Goal: Task Accomplishment & Management: Use online tool/utility

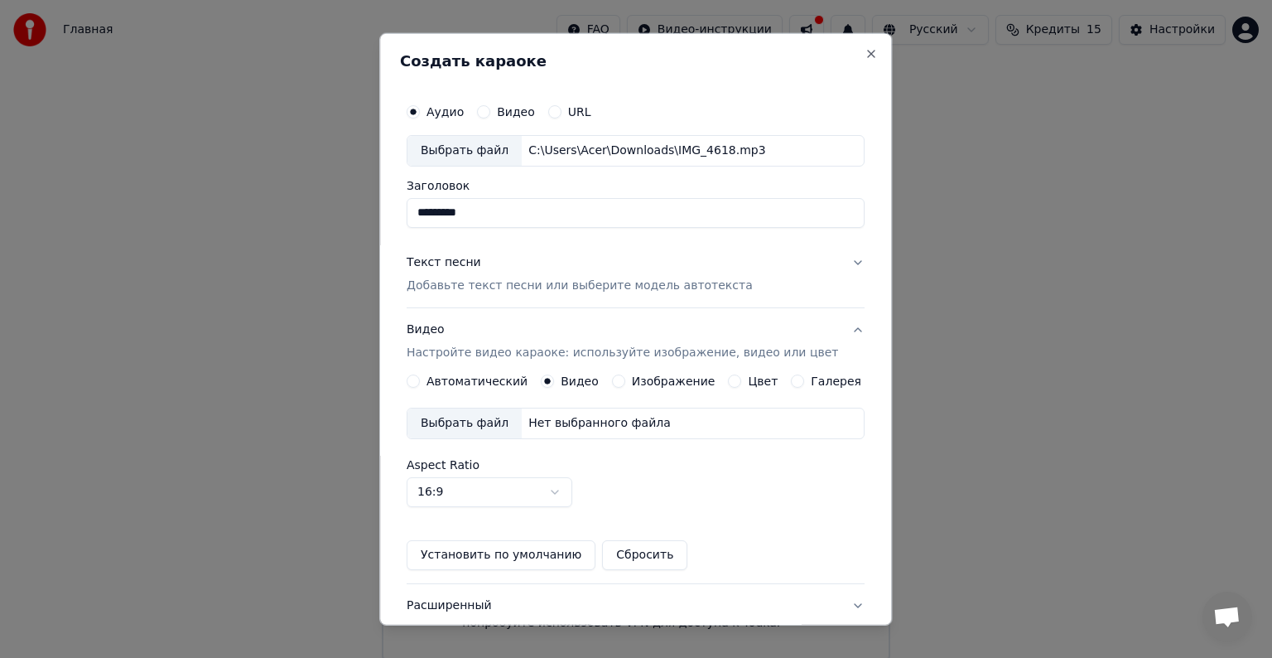
scroll to position [18, 0]
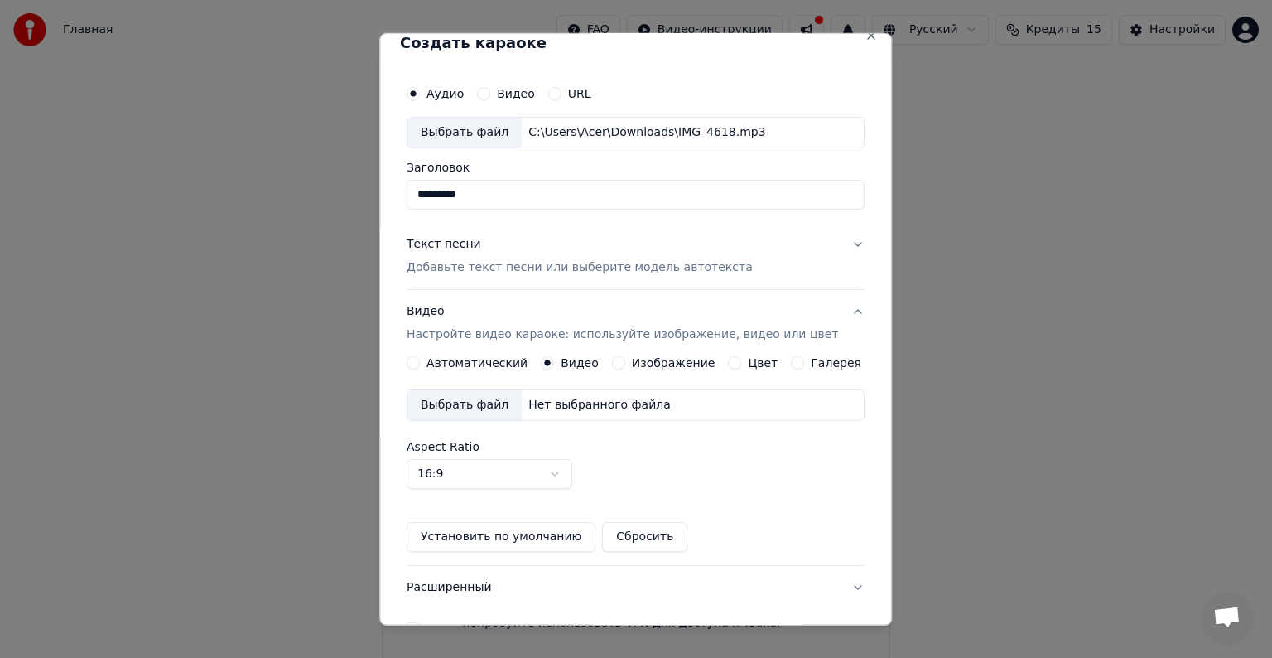
click at [632, 413] on div "Выбрать файл Нет выбранного файла" at bounding box center [636, 404] width 458 height 31
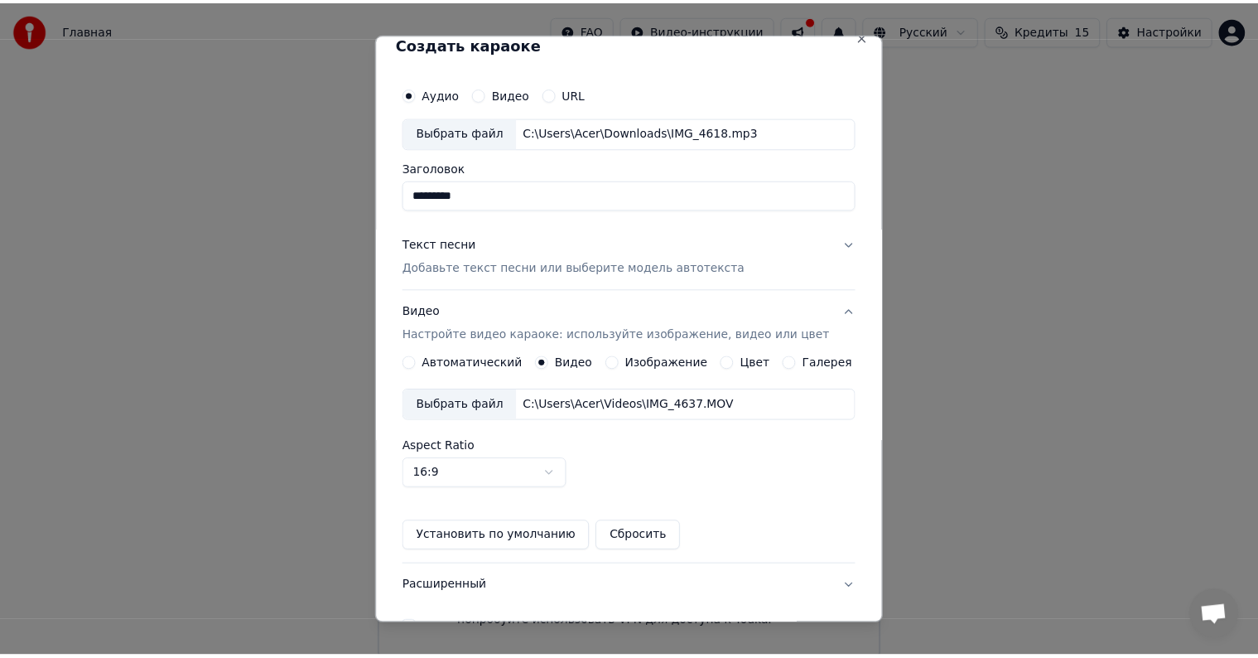
scroll to position [117, 0]
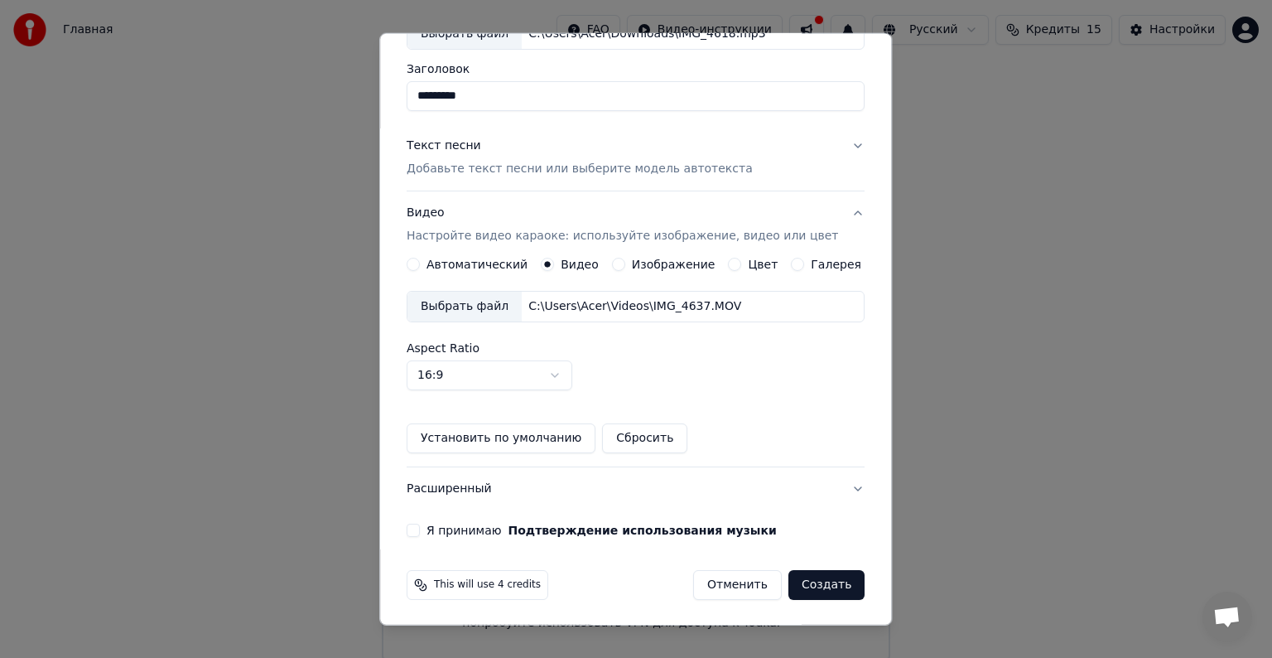
click at [427, 536] on div "Аудио Видео URL Выбрать файл C:\Users\Acer\Downloads\IMG_4618.mp3 Заголовок ***…" at bounding box center [635, 257] width 471 height 571
click at [420, 533] on button "Я принимаю Подтверждение использования музыки" at bounding box center [413, 529] width 13 height 13
click at [803, 583] on button "Создать" at bounding box center [826, 585] width 76 height 30
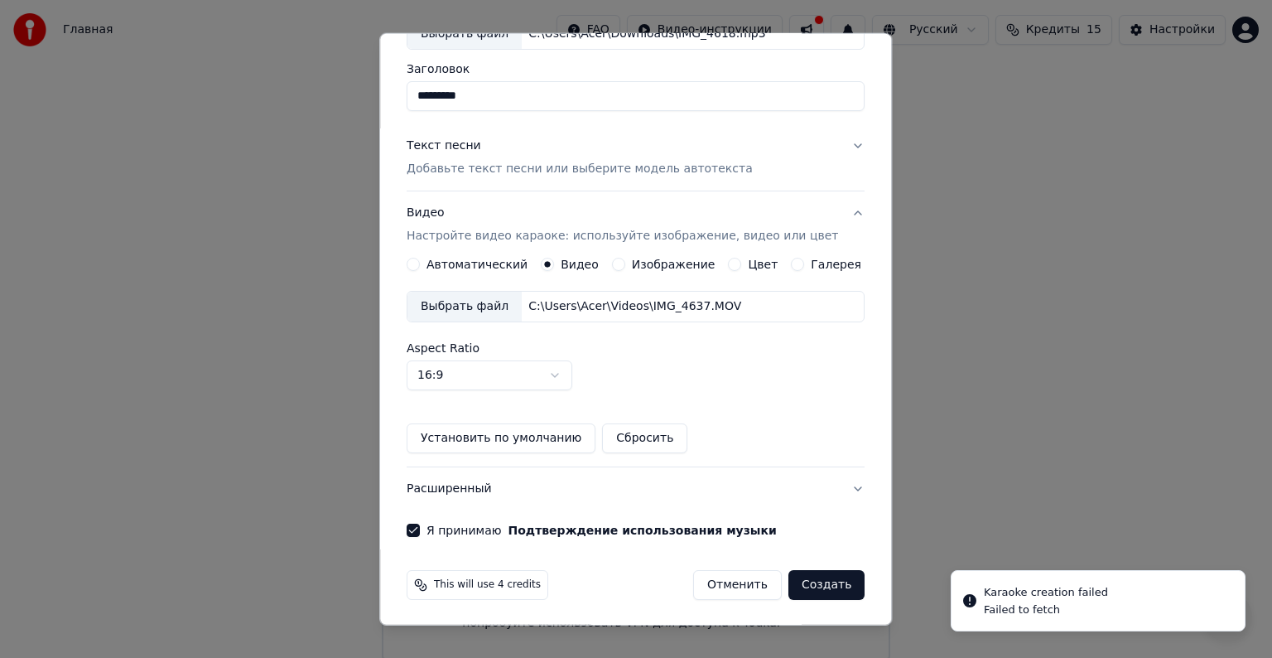
click at [803, 583] on button "Создать" at bounding box center [826, 585] width 76 height 30
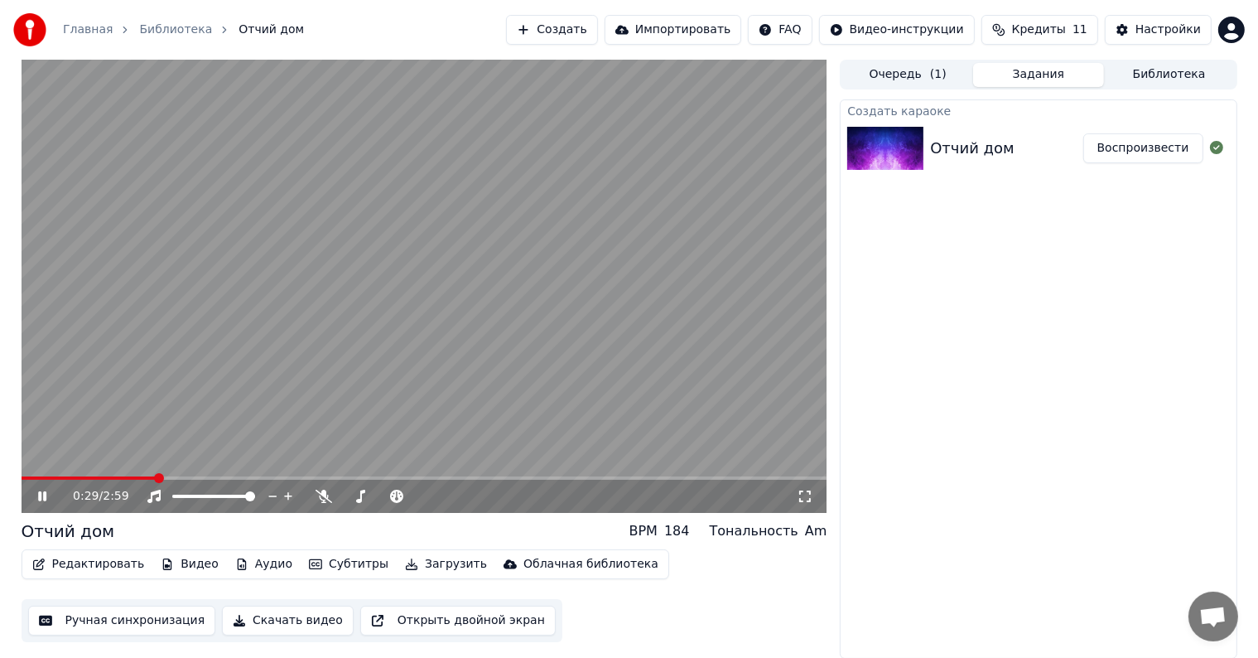
click at [115, 560] on button "Редактировать" at bounding box center [89, 563] width 126 height 23
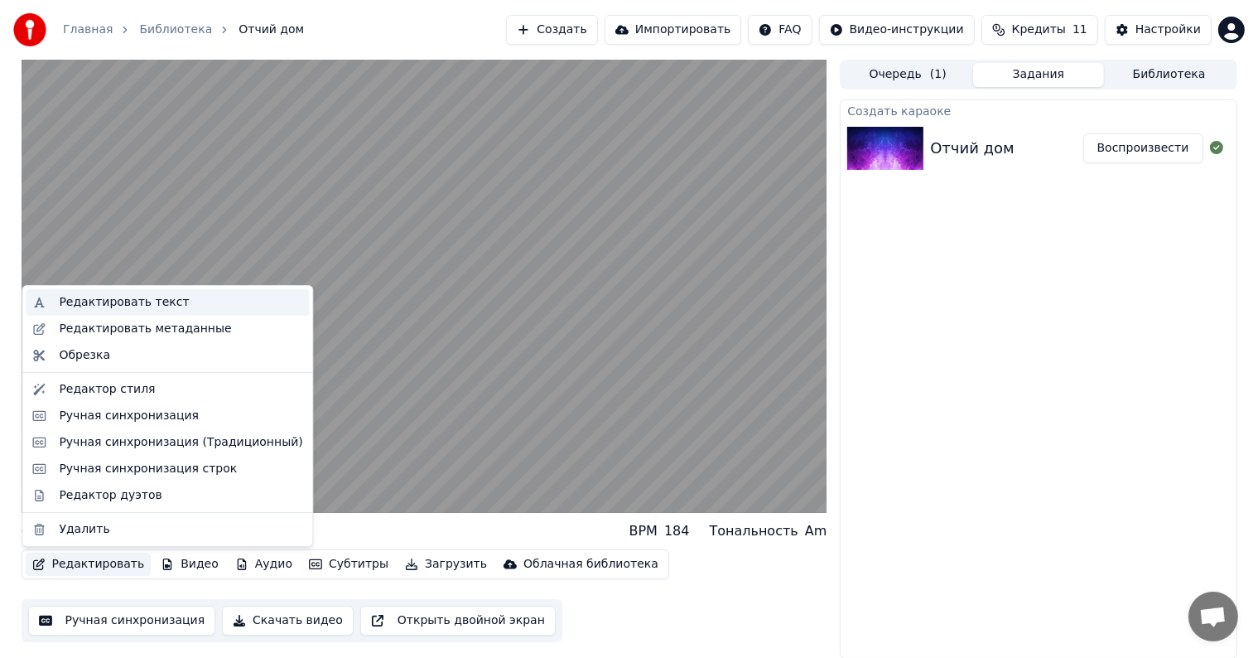
click at [149, 301] on div "Редактировать текст" at bounding box center [124, 302] width 130 height 17
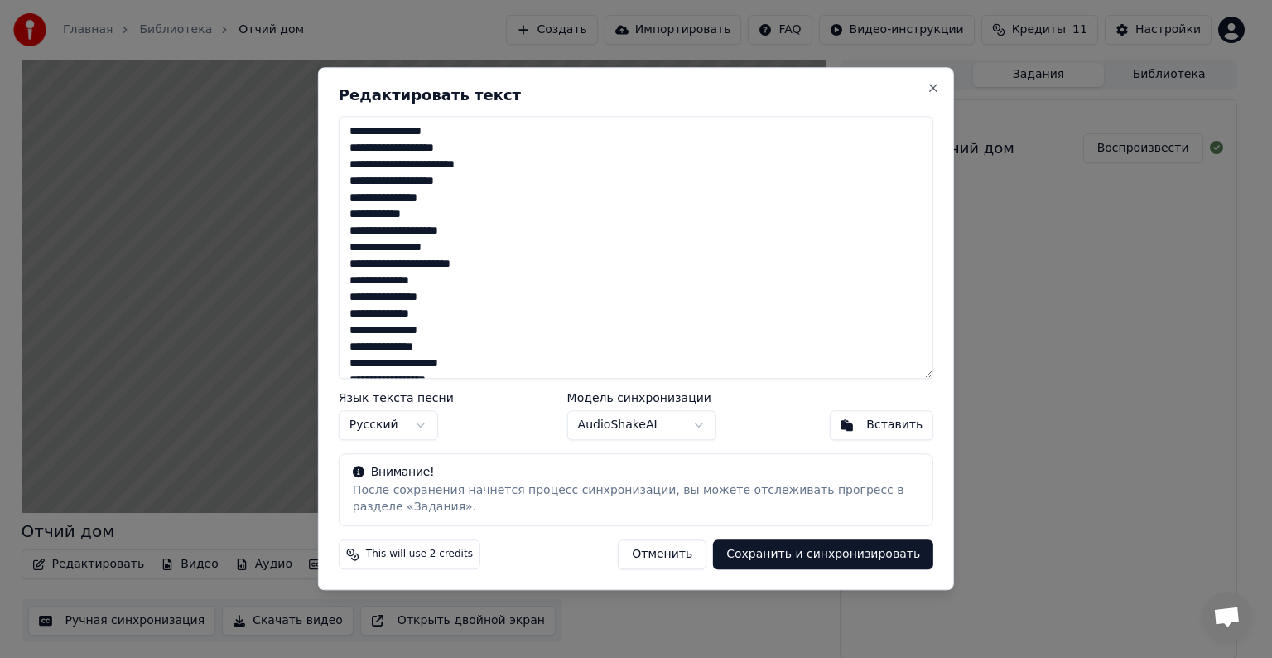
click at [678, 562] on button "Отменить" at bounding box center [662, 555] width 89 height 30
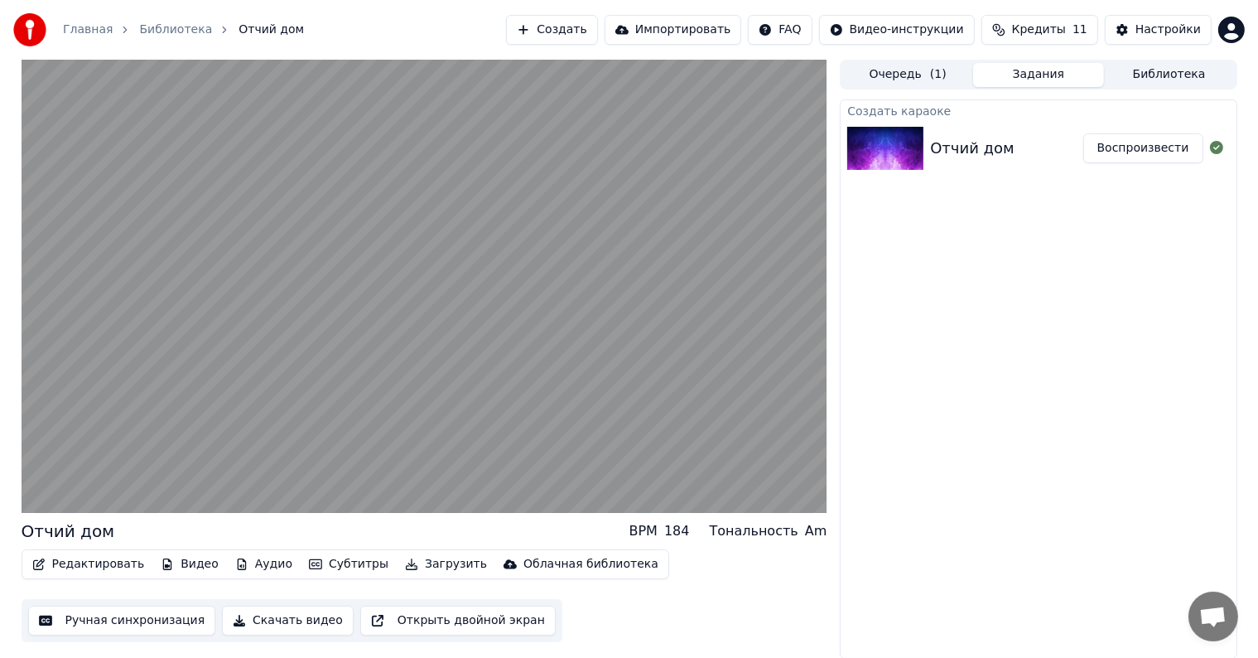
click at [56, 566] on button "Редактировать" at bounding box center [89, 563] width 126 height 23
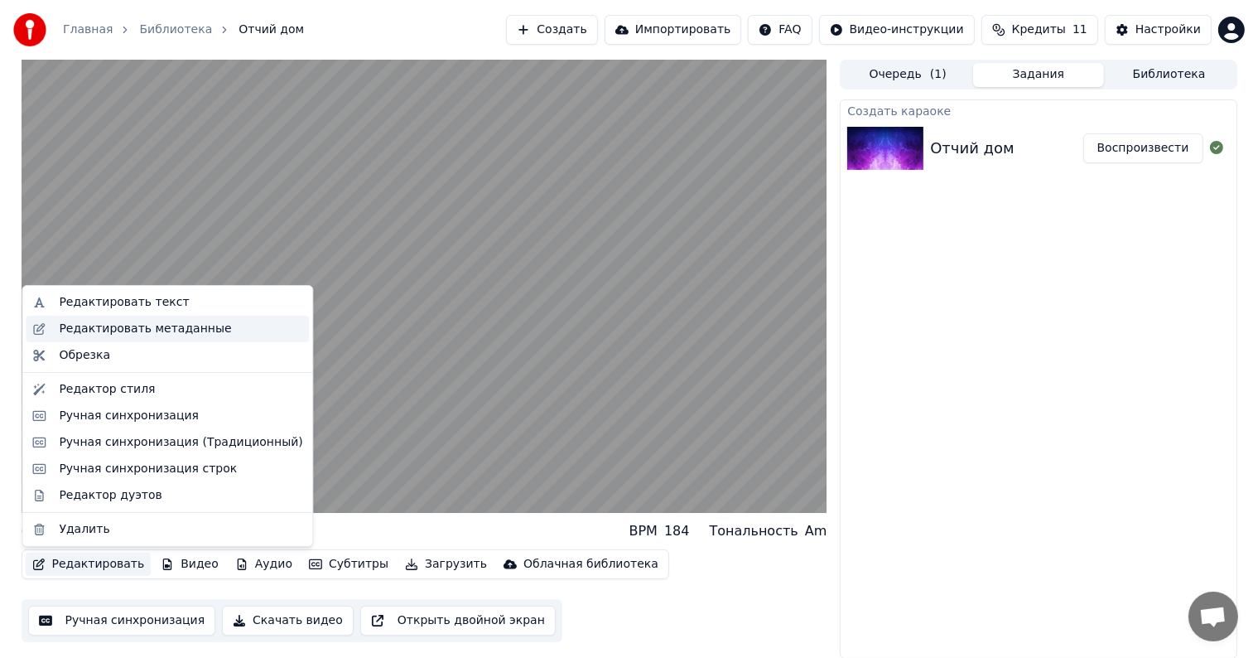
click at [181, 325] on div "Редактировать метаданные" at bounding box center [145, 329] width 172 height 17
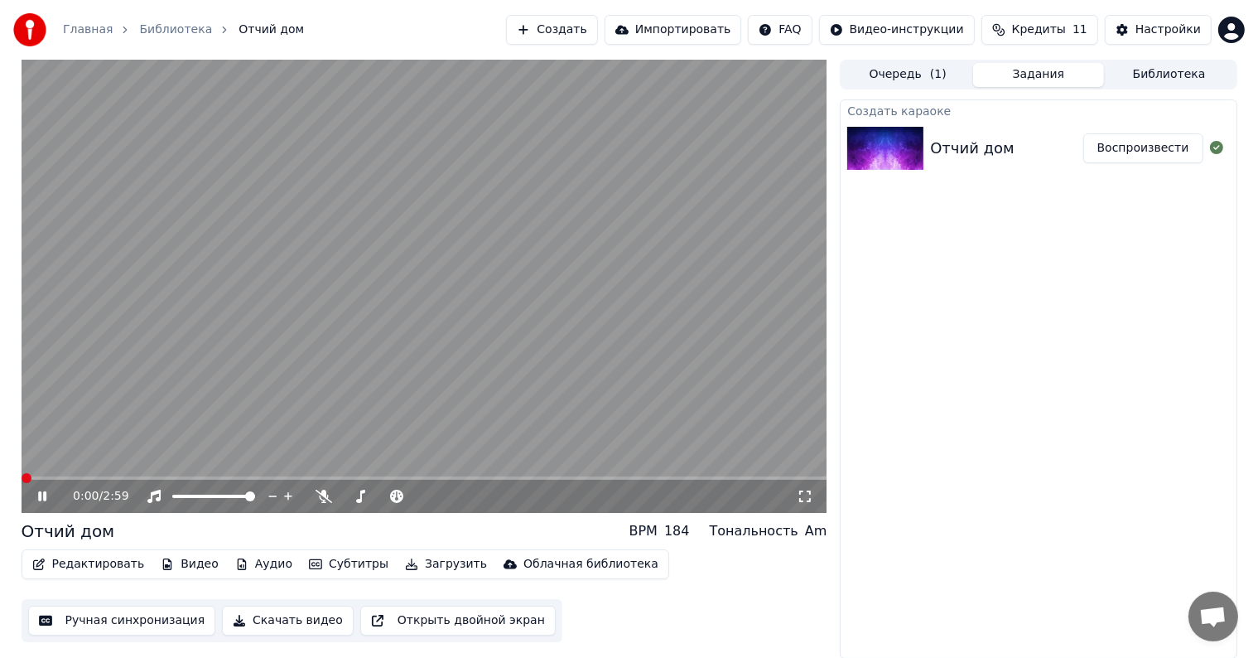
click at [22, 480] on span at bounding box center [22, 477] width 0 height 3
click at [29, 479] on span at bounding box center [26, 477] width 9 height 3
click at [40, 493] on icon at bounding box center [42, 496] width 8 height 10
click at [430, 160] on video at bounding box center [425, 286] width 806 height 453
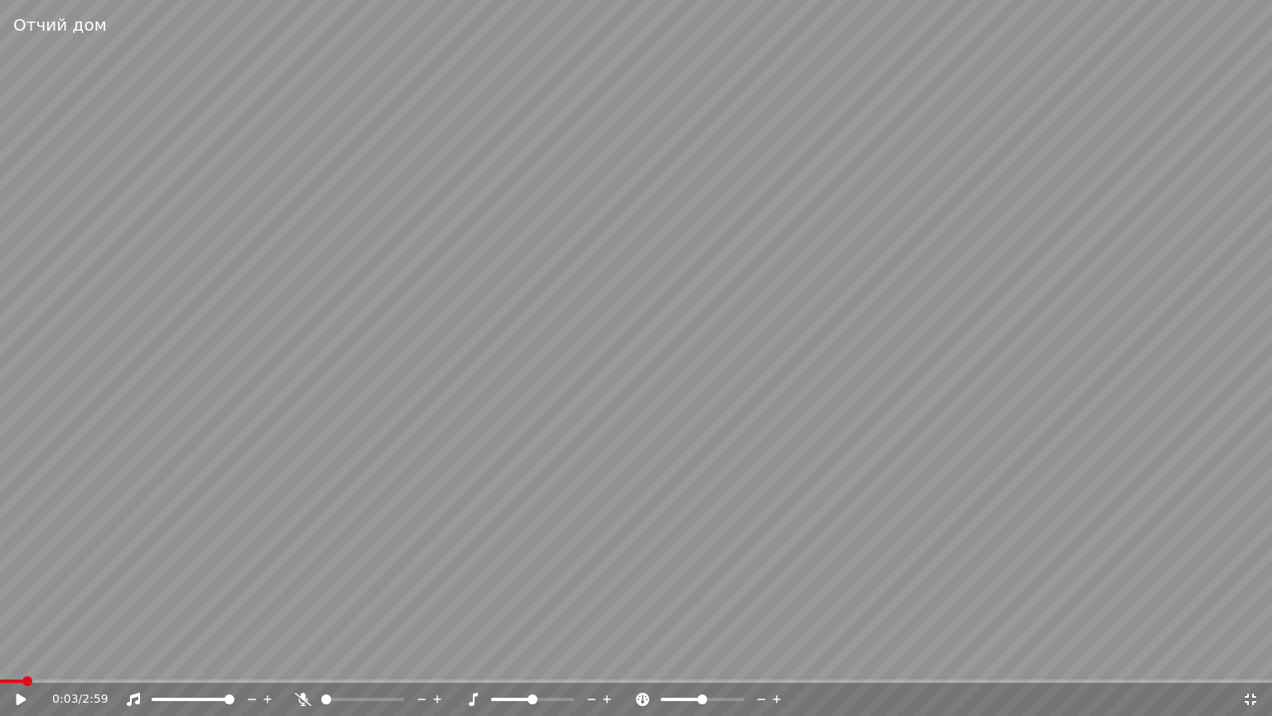
click at [685, 611] on video at bounding box center [636, 358] width 1272 height 716
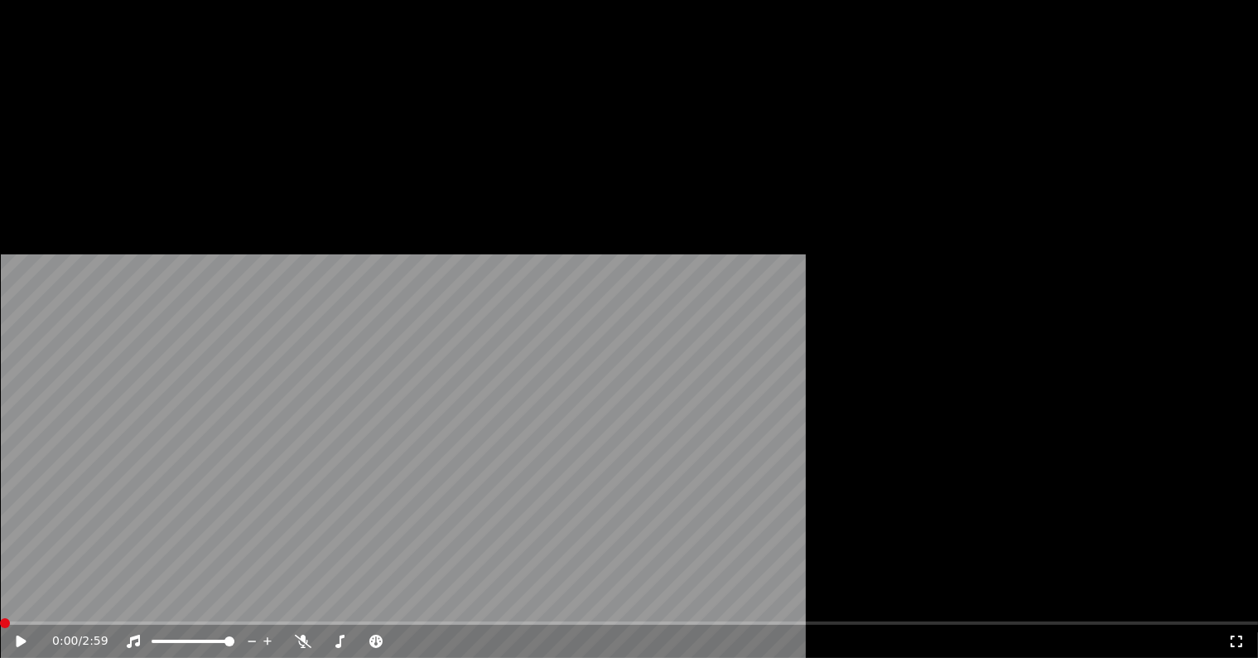
click at [0, 621] on span at bounding box center [0, 622] width 0 height 3
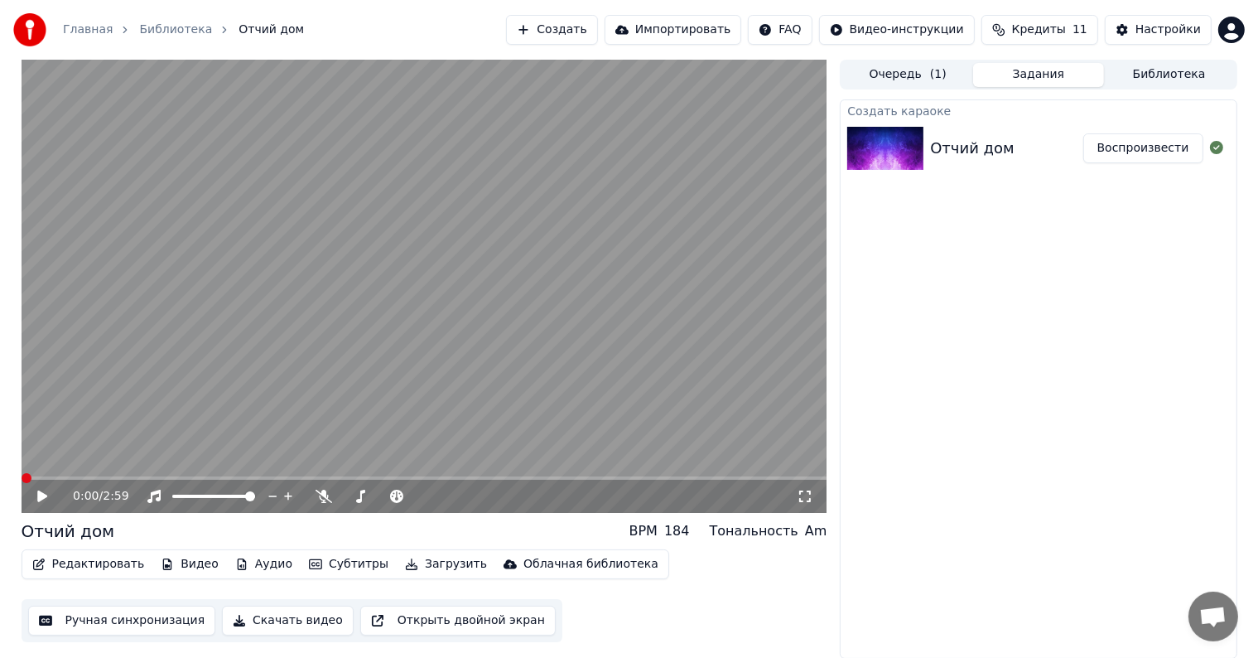
click at [37, 497] on icon at bounding box center [42, 496] width 10 height 12
click at [164, 565] on button "Видео" at bounding box center [189, 563] width 71 height 23
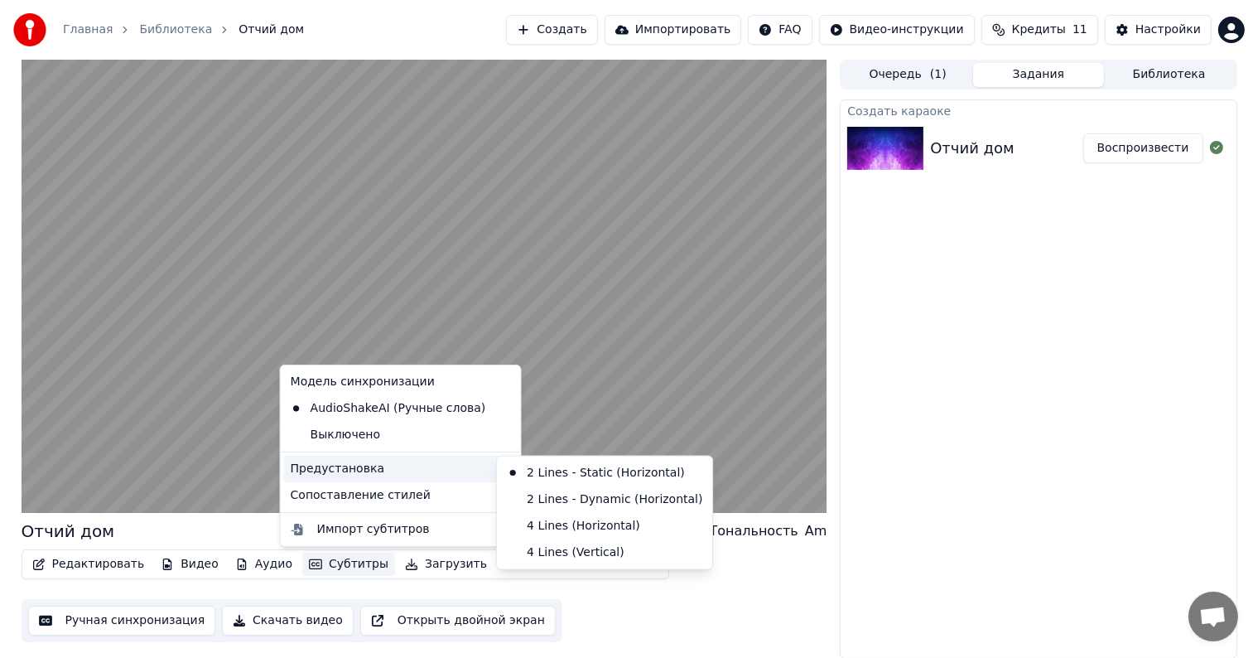
click at [339, 474] on div "Предустановка" at bounding box center [401, 469] width 234 height 27
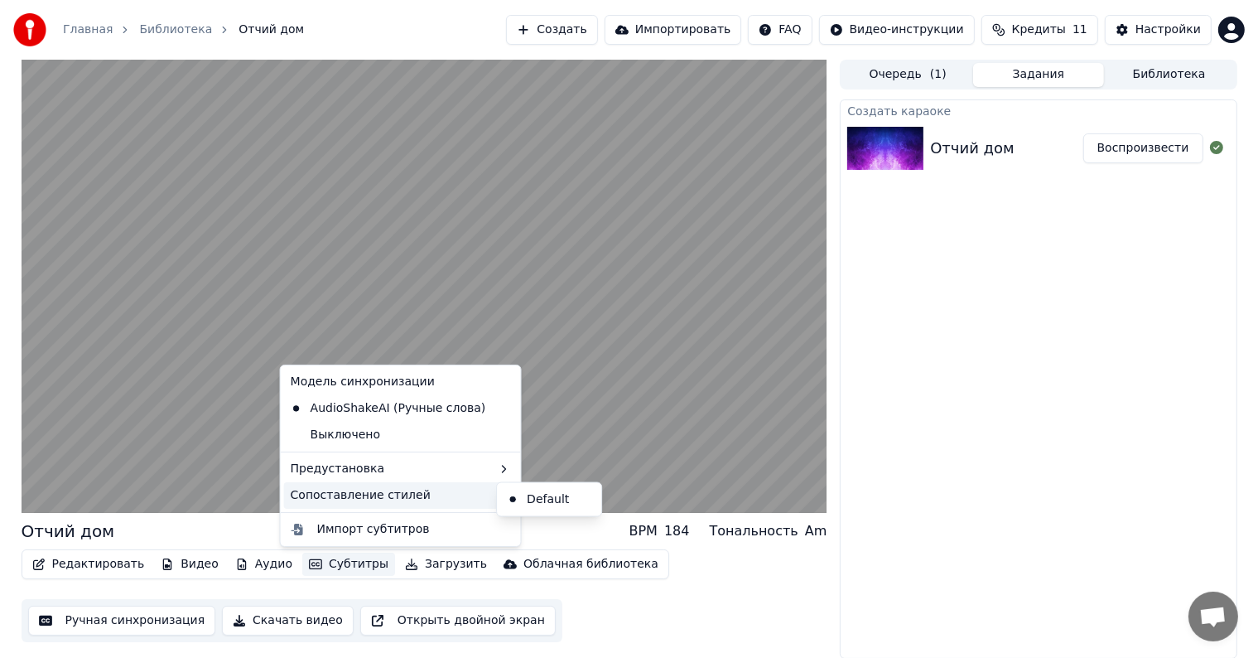
click at [347, 489] on div "Сопоставление стилей" at bounding box center [401, 495] width 234 height 27
click at [523, 502] on div "Default" at bounding box center [549, 499] width 98 height 27
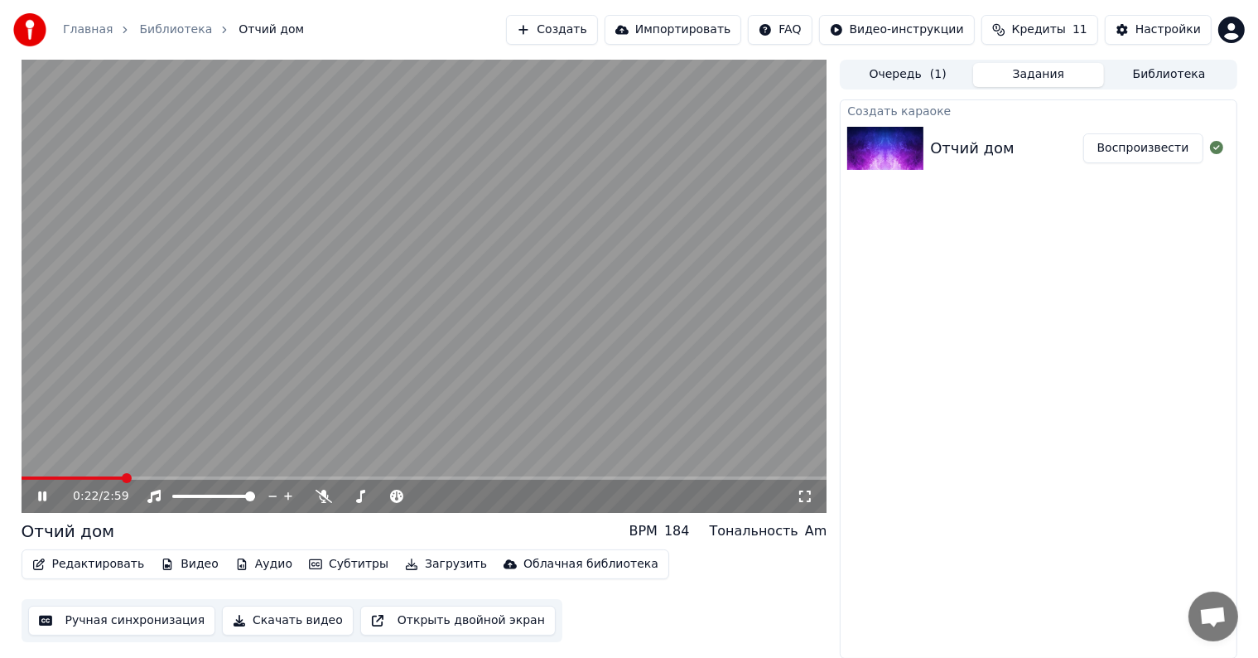
click at [437, 440] on video at bounding box center [425, 286] width 806 height 453
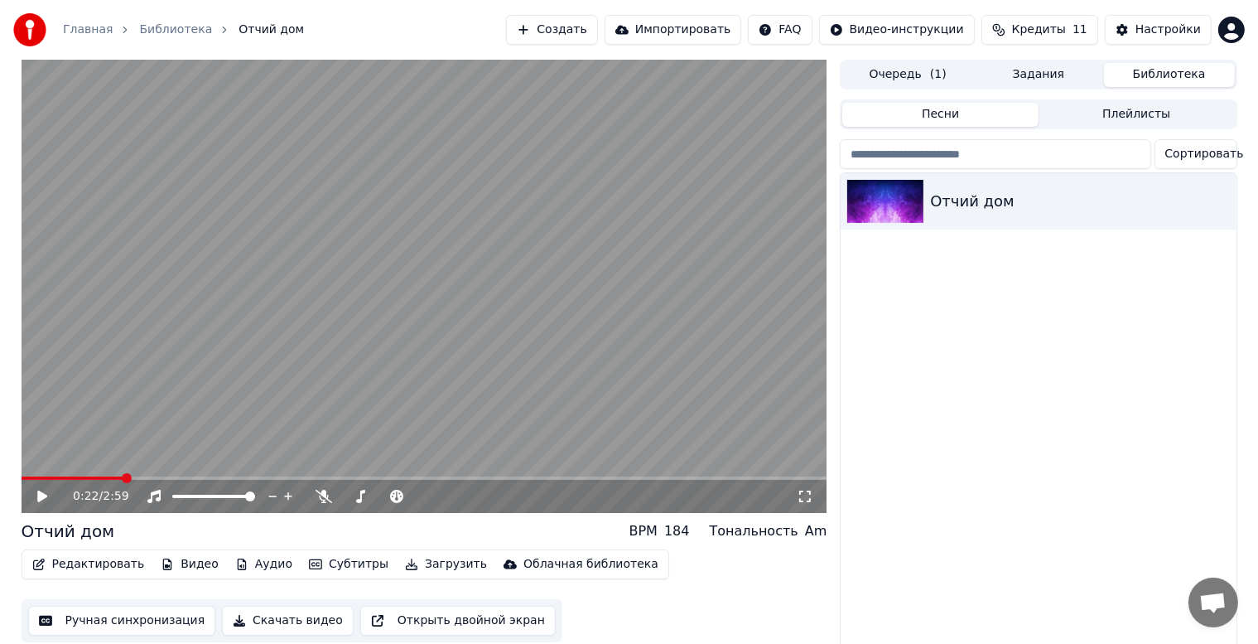
click at [1127, 71] on button "Библиотека" at bounding box center [1169, 75] width 131 height 24
click at [923, 73] on button "Очередь ( 1 )" at bounding box center [907, 75] width 131 height 24
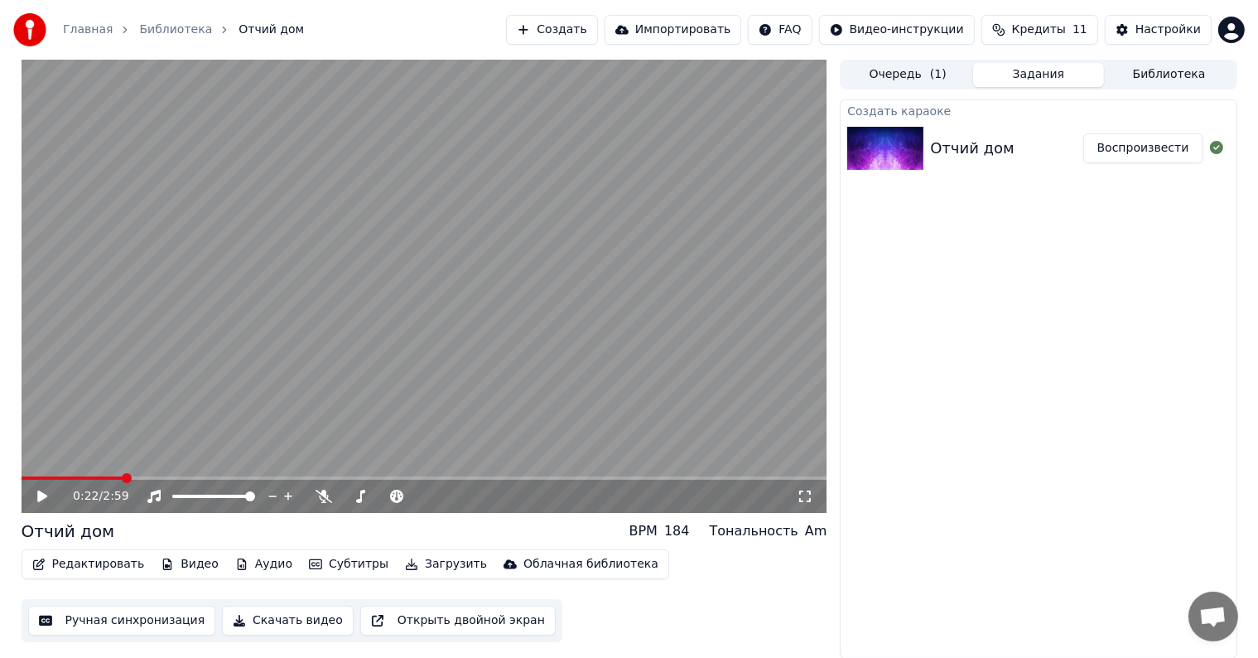
click at [1030, 74] on button "Задания" at bounding box center [1038, 75] width 131 height 24
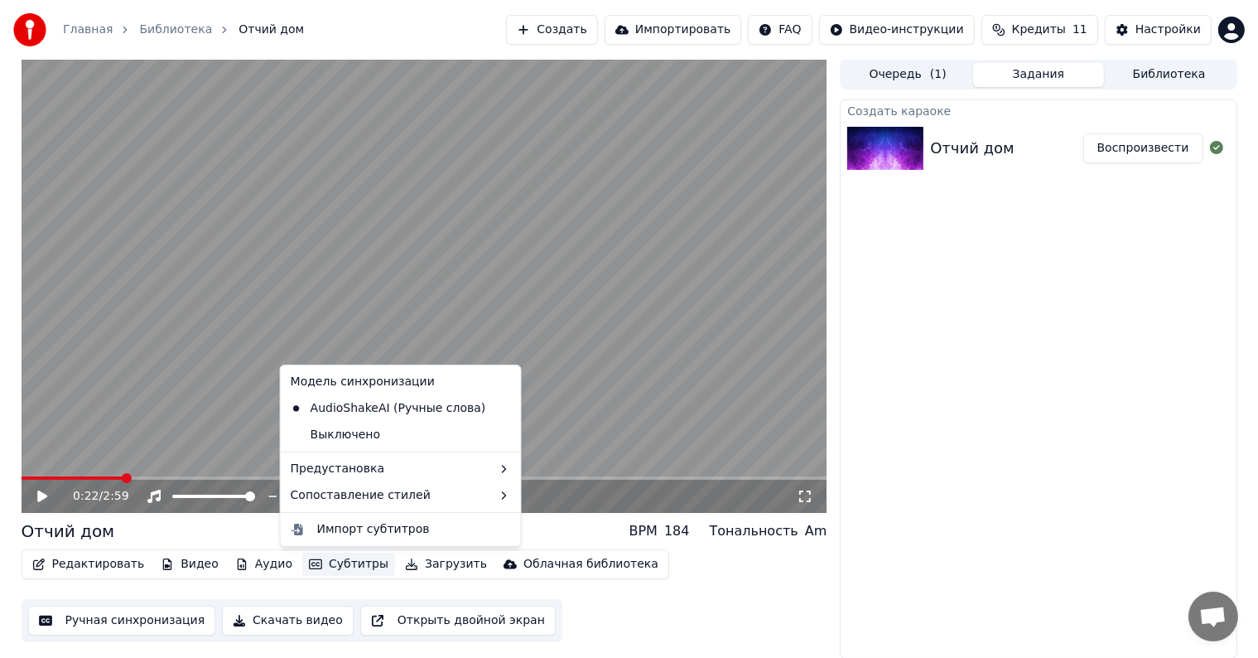
click at [317, 566] on button "Субтитры" at bounding box center [348, 563] width 93 height 23
click at [431, 440] on div "Выключено" at bounding box center [401, 435] width 234 height 27
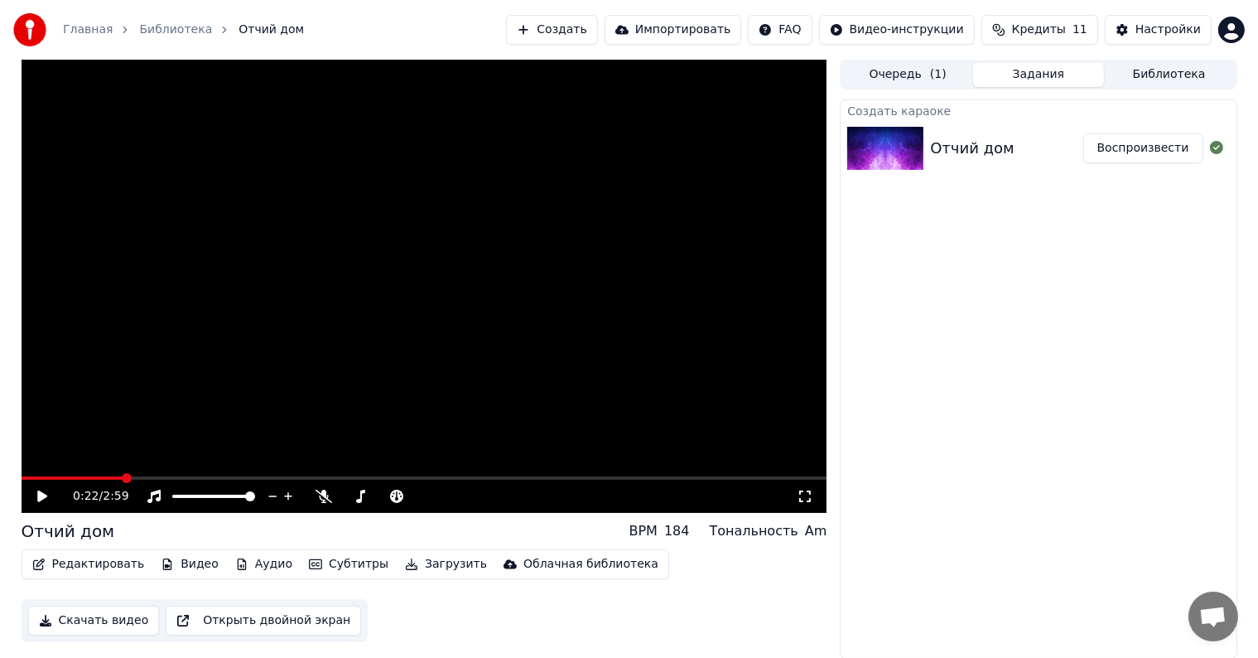
click at [325, 576] on div "Редактировать Видео Аудио Субтитры Загрузить Облачная библиотека" at bounding box center [346, 564] width 648 height 30
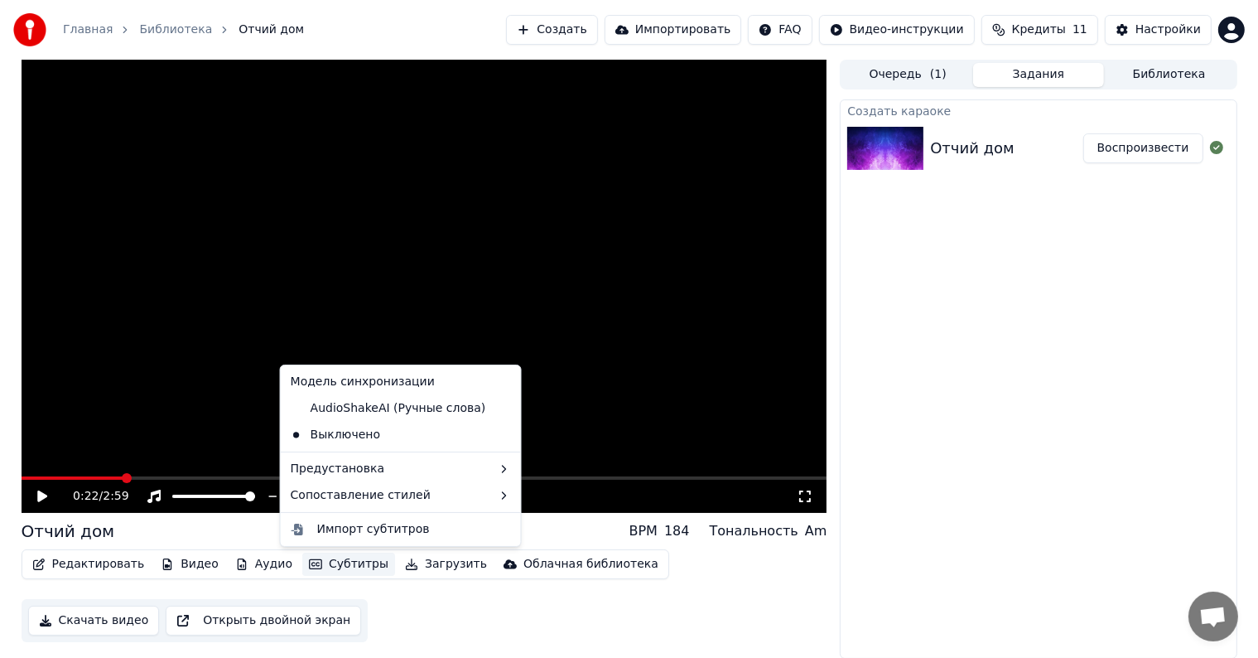
click at [325, 564] on button "Субтитры" at bounding box center [348, 563] width 93 height 23
click at [368, 414] on div "AudioShakeAI (Ручные слова)" at bounding box center [388, 408] width 209 height 27
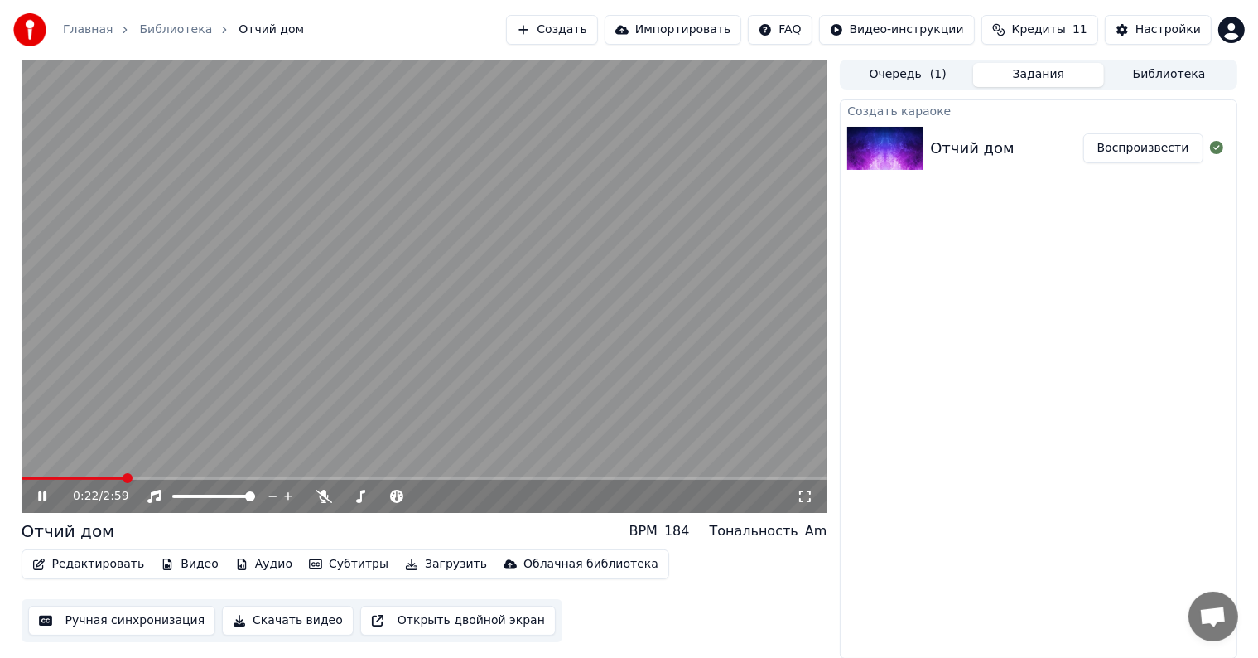
click at [380, 378] on video at bounding box center [425, 286] width 806 height 453
click at [322, 498] on icon at bounding box center [324, 495] width 17 height 13
click at [391, 404] on video at bounding box center [425, 286] width 806 height 453
click at [360, 495] on span at bounding box center [351, 495] width 18 height 3
click at [349, 497] on span at bounding box center [354, 496] width 10 height 10
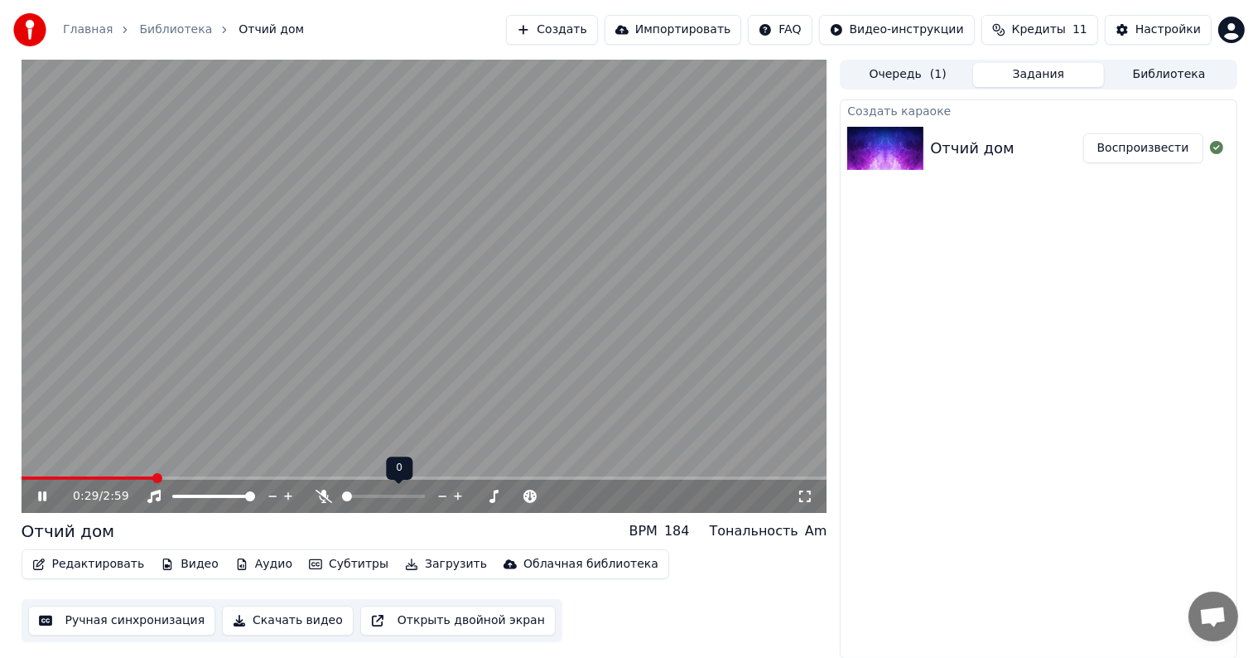
click at [342, 497] on span at bounding box center [347, 496] width 10 height 10
click at [406, 621] on button "Открыть двойной экран" at bounding box center [457, 620] width 195 height 30
click at [171, 562] on button "Видео" at bounding box center [189, 563] width 71 height 23
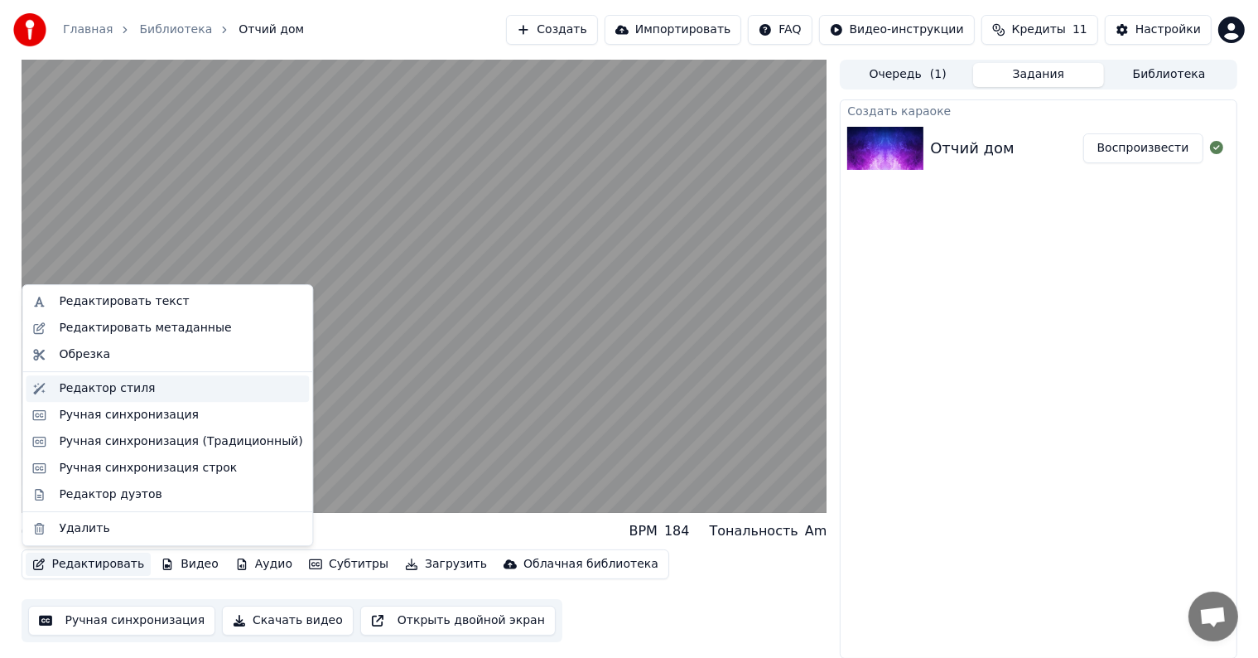
click at [128, 389] on div "Редактор стиля" at bounding box center [107, 388] width 96 height 17
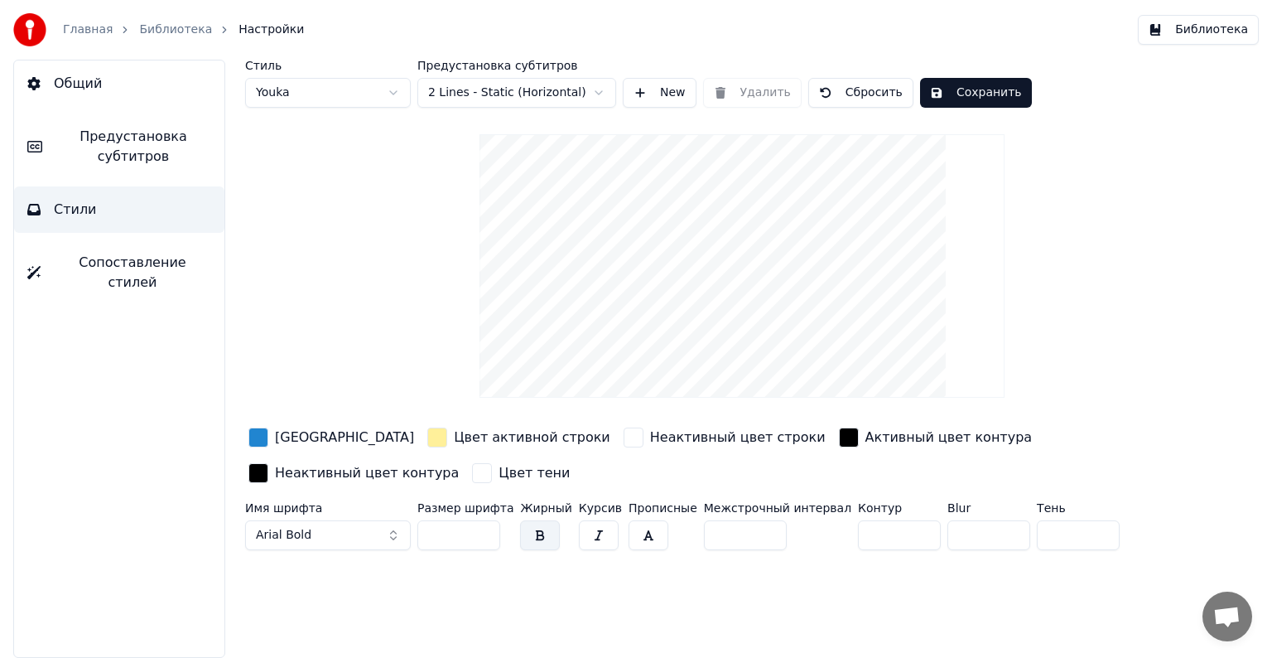
click at [264, 436] on div "button" at bounding box center [258, 437] width 20 height 20
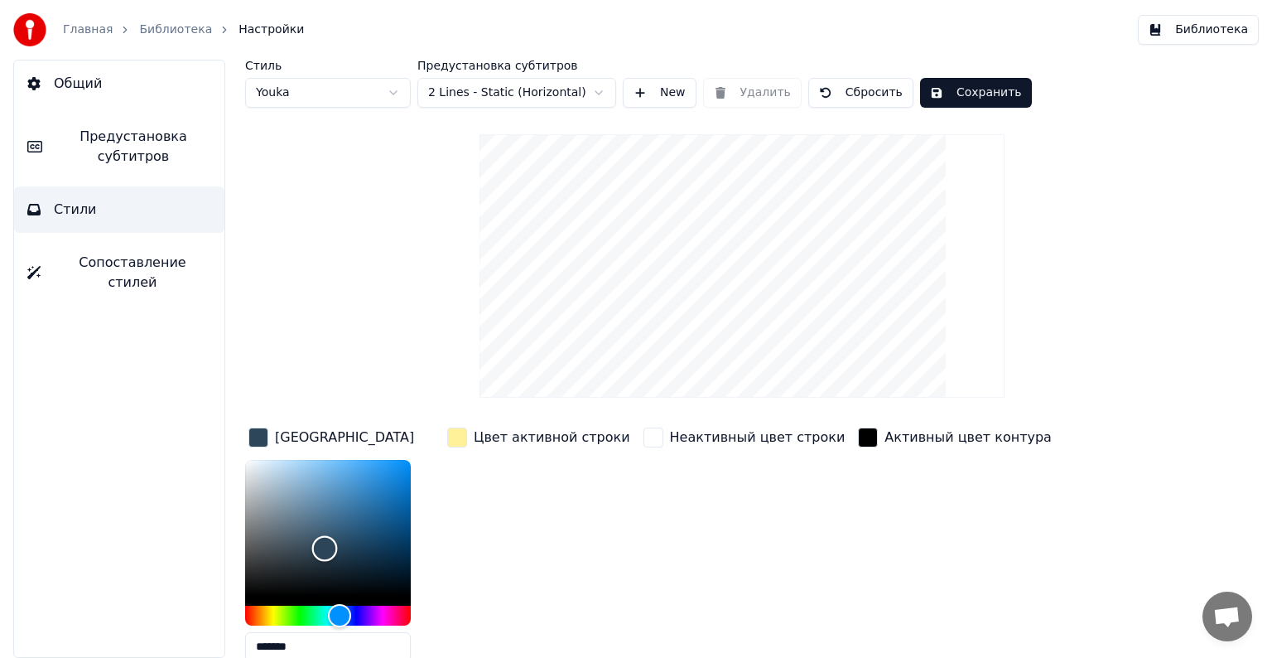
click at [325, 547] on div "Color" at bounding box center [328, 528] width 166 height 136
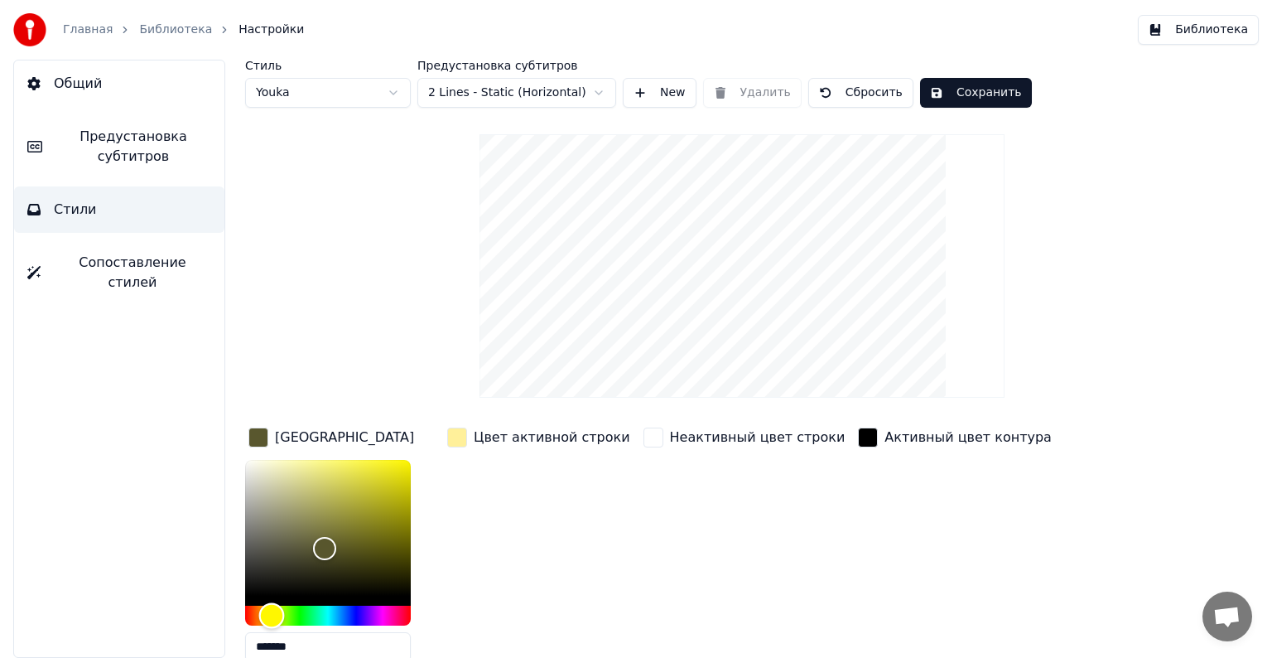
click at [272, 610] on div "Hue" at bounding box center [328, 615] width 166 height 20
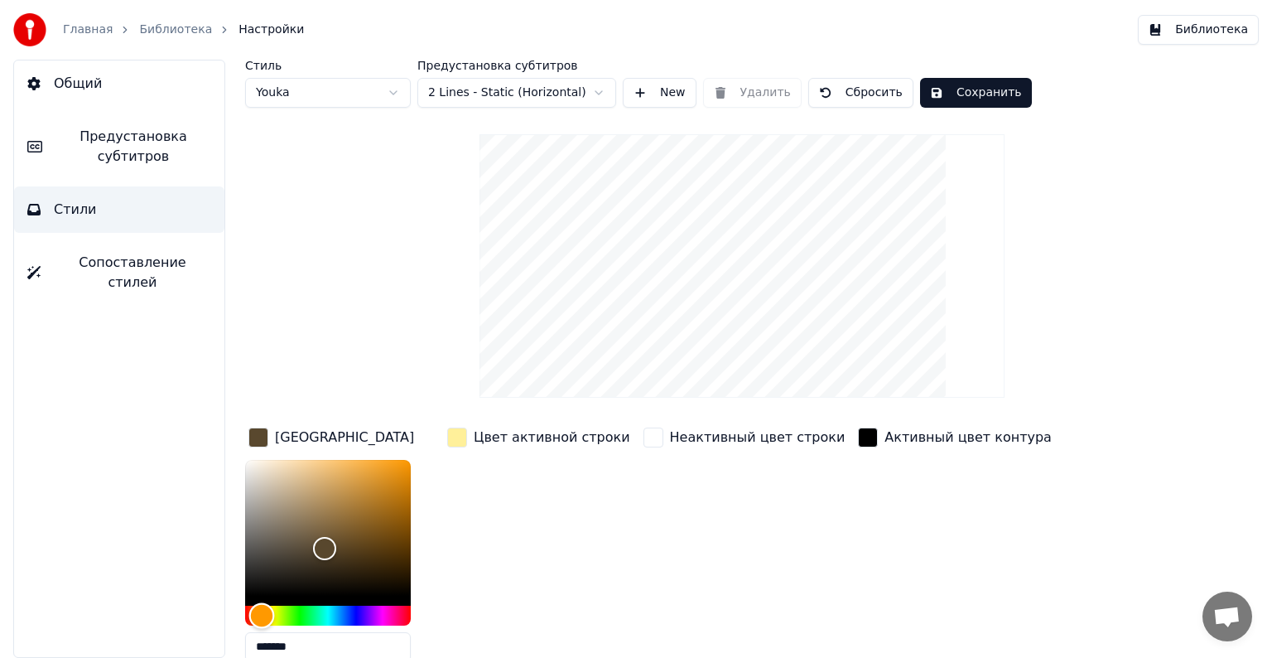
click at [262, 612] on div "Hue" at bounding box center [262, 615] width 26 height 26
type input "*******"
drag, startPoint x: 364, startPoint y: 497, endPoint x: 422, endPoint y: 456, distance: 71.2
click at [411, 460] on div "Color" at bounding box center [328, 528] width 166 height 136
click at [458, 424] on div "Цвет активной строки" at bounding box center [539, 437] width 190 height 27
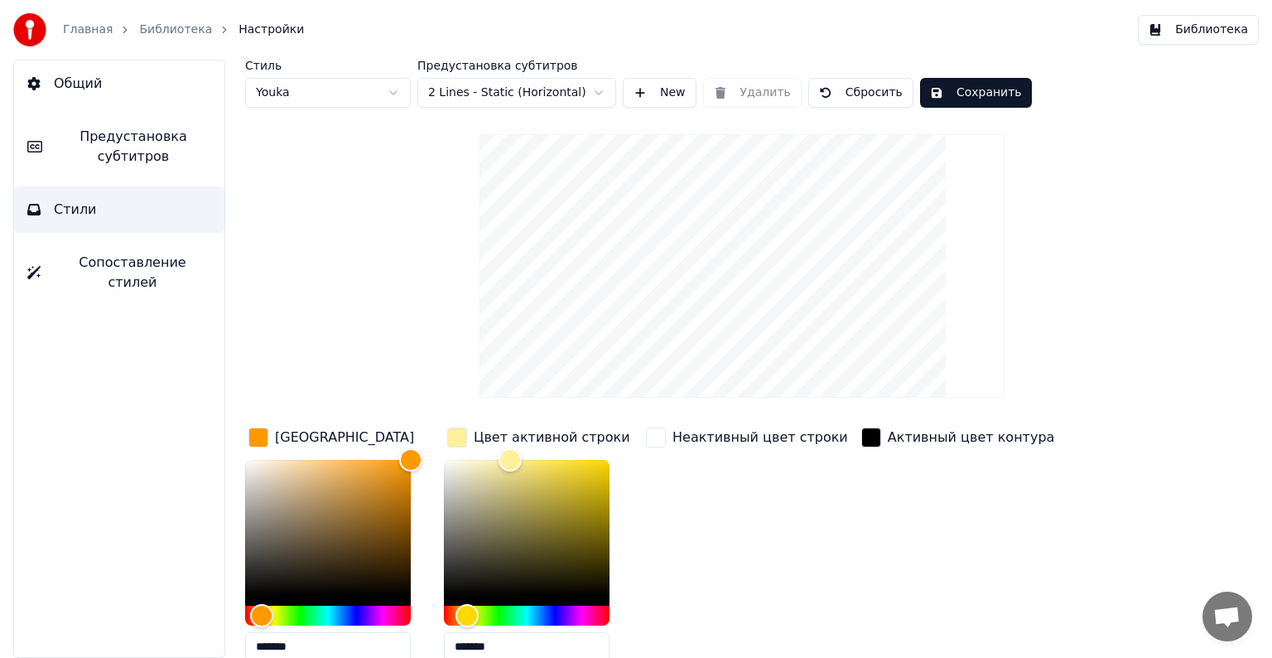
click at [457, 429] on div "button" at bounding box center [457, 437] width 20 height 20
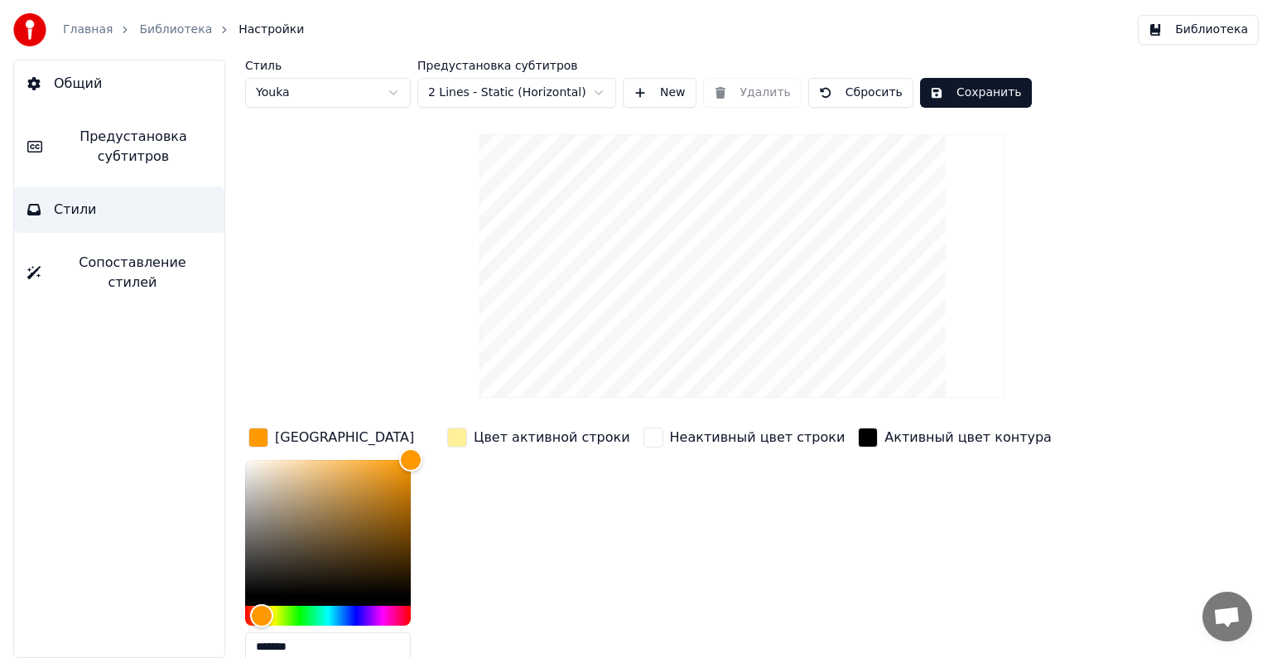
click at [456, 431] on div "button" at bounding box center [457, 437] width 20 height 20
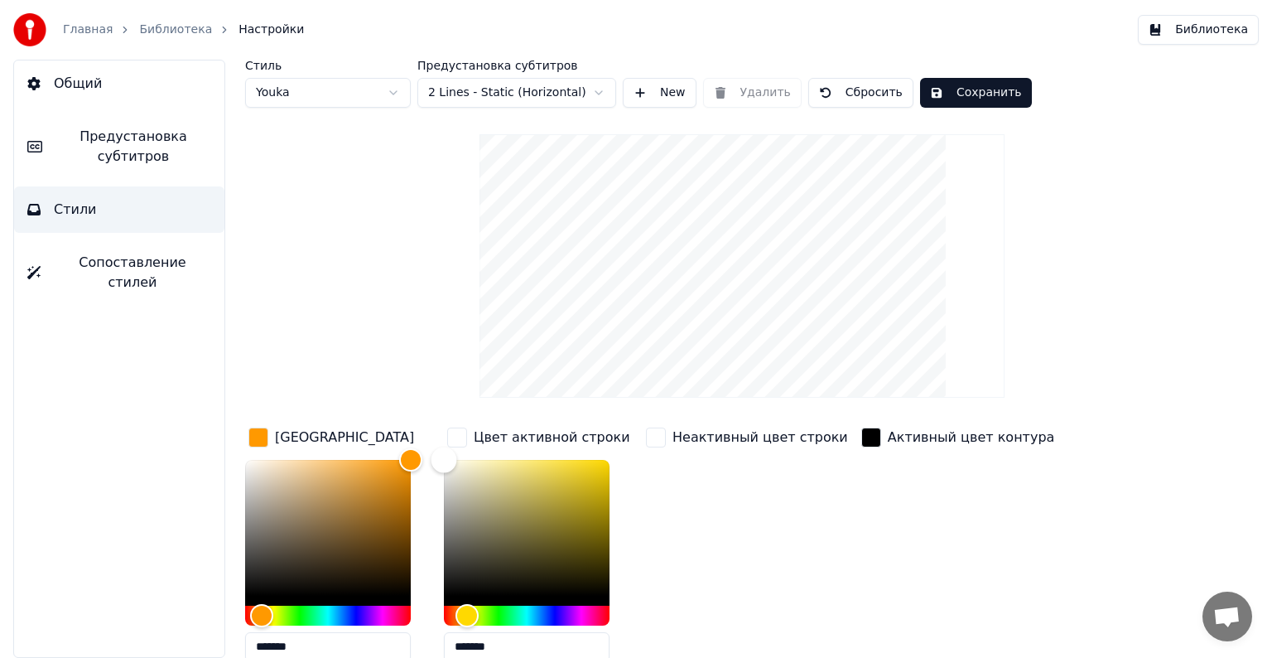
type input "*******"
drag, startPoint x: 456, startPoint y: 466, endPoint x: 421, endPoint y: 447, distance: 39.7
click at [421, 447] on div "Цвет заливки ******* Цвет активной строки ******* Неактивный цвет строки Активн…" at bounding box center [690, 567] width 890 height 287
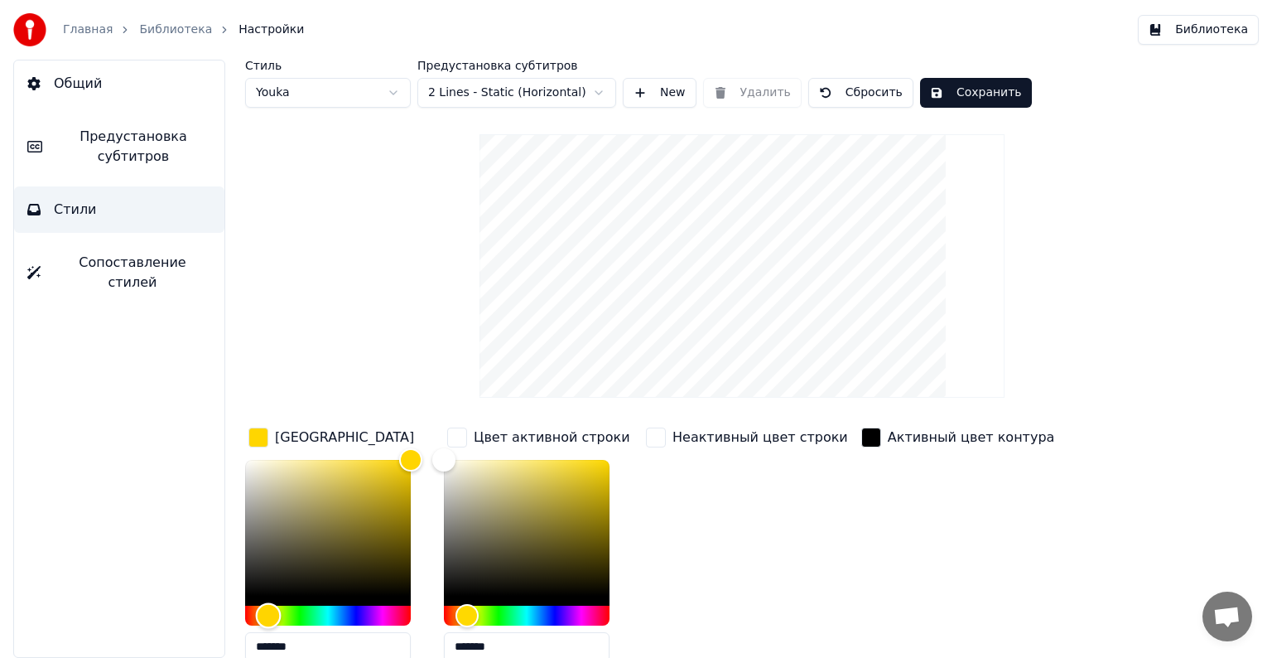
click at [268, 613] on div "Hue" at bounding box center [269, 615] width 26 height 26
type input "*******"
click at [264, 613] on div "Hue" at bounding box center [265, 615] width 26 height 26
click at [933, 98] on button "Сохранить" at bounding box center [976, 93] width 112 height 30
click at [976, 89] on button "Сохранить" at bounding box center [976, 93] width 112 height 30
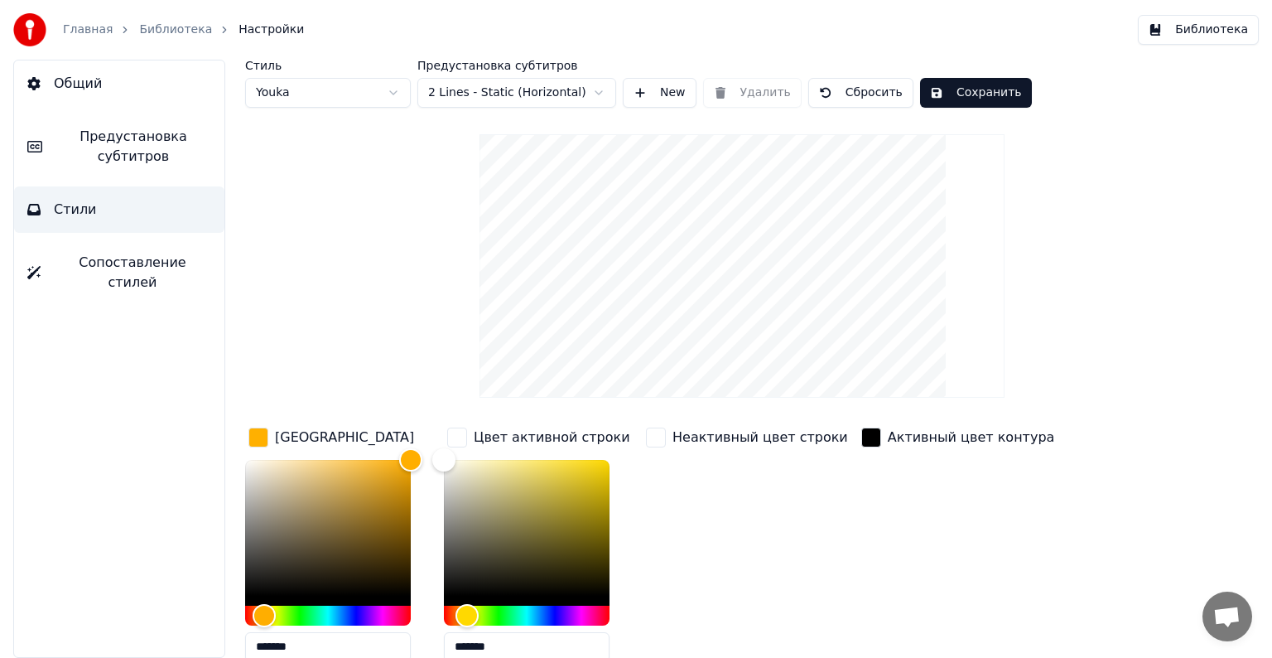
click at [156, 34] on link "Библиотека" at bounding box center [175, 30] width 73 height 17
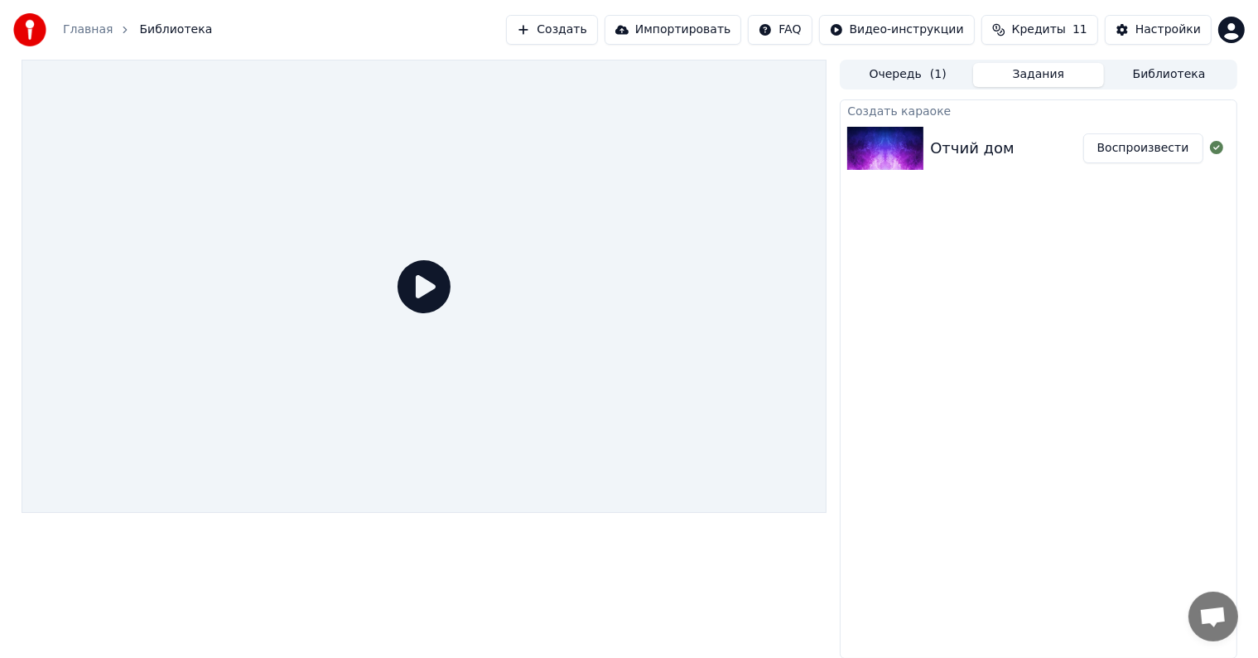
click at [423, 288] on icon at bounding box center [424, 286] width 53 height 53
click at [987, 169] on div "Отчий дом Воспроизвести" at bounding box center [1038, 148] width 395 height 56
click at [1106, 149] on button "Воспроизвести" at bounding box center [1143, 148] width 120 height 30
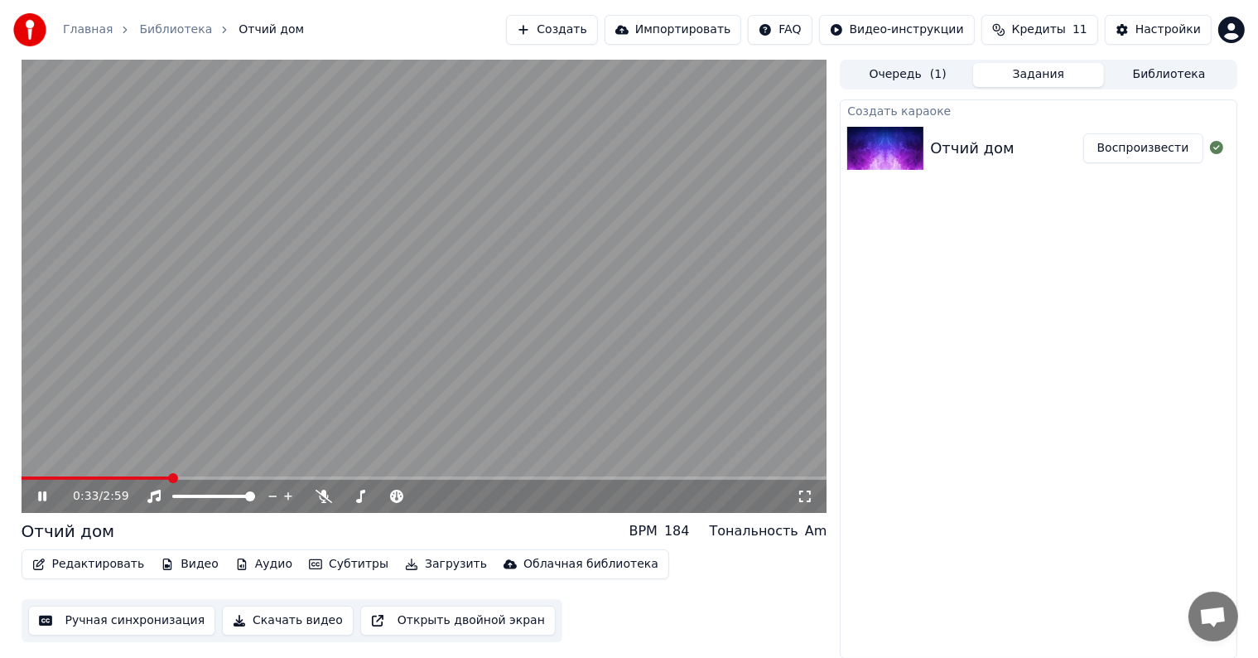
click at [1083, 133] on button "Воспроизвести" at bounding box center [1143, 148] width 120 height 30
click at [165, 477] on div "Инструментальное Инструментальное" at bounding box center [161, 470] width 120 height 23
click at [262, 471] on video at bounding box center [425, 286] width 806 height 453
click at [229, 477] on span at bounding box center [425, 477] width 806 height 3
click at [267, 407] on video at bounding box center [425, 286] width 806 height 453
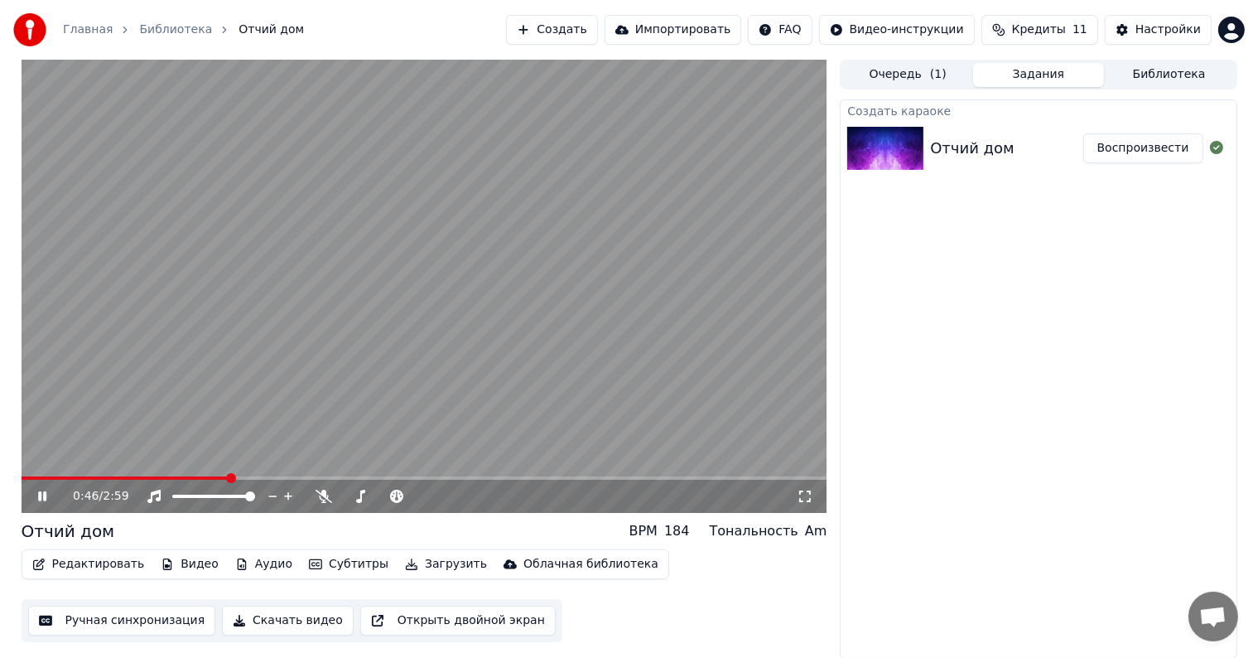
click at [269, 404] on video at bounding box center [425, 286] width 806 height 453
click at [501, 137] on video at bounding box center [425, 286] width 806 height 453
click at [610, 249] on video at bounding box center [425, 286] width 806 height 453
click at [425, 494] on span at bounding box center [420, 496] width 10 height 10
click at [465, 392] on video at bounding box center [425, 286] width 806 height 453
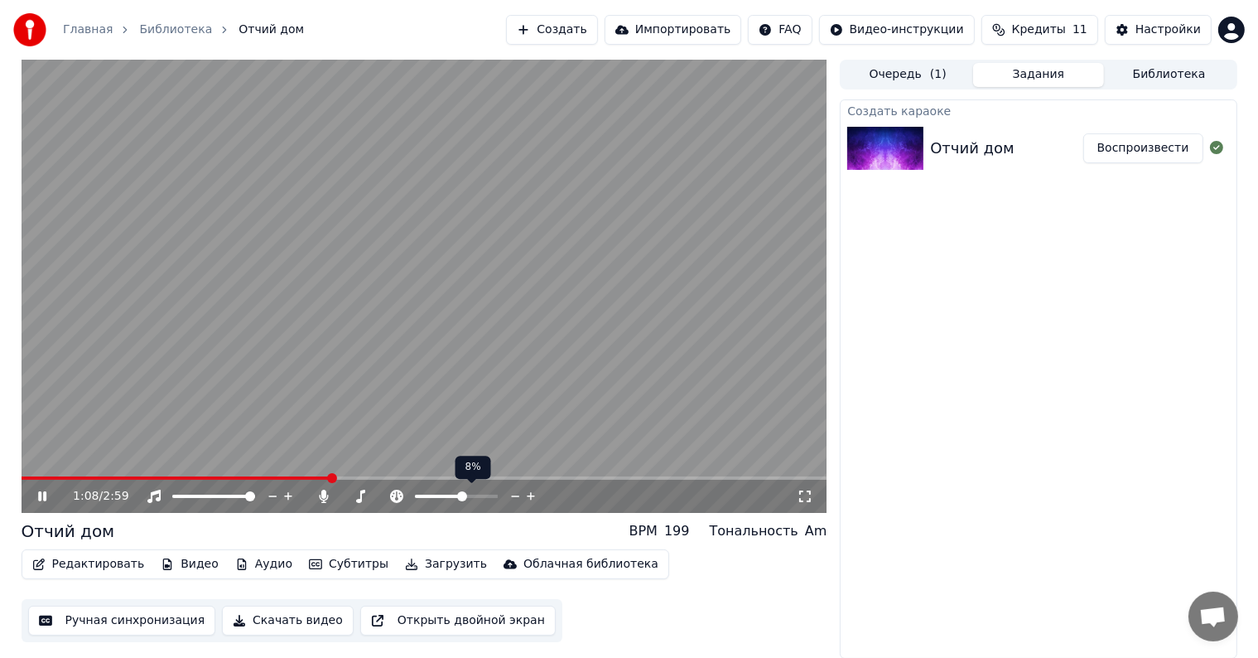
click at [463, 494] on span at bounding box center [462, 496] width 10 height 10
click at [451, 494] on span at bounding box center [452, 496] width 10 height 10
click at [96, 563] on button "Редактировать" at bounding box center [89, 563] width 126 height 23
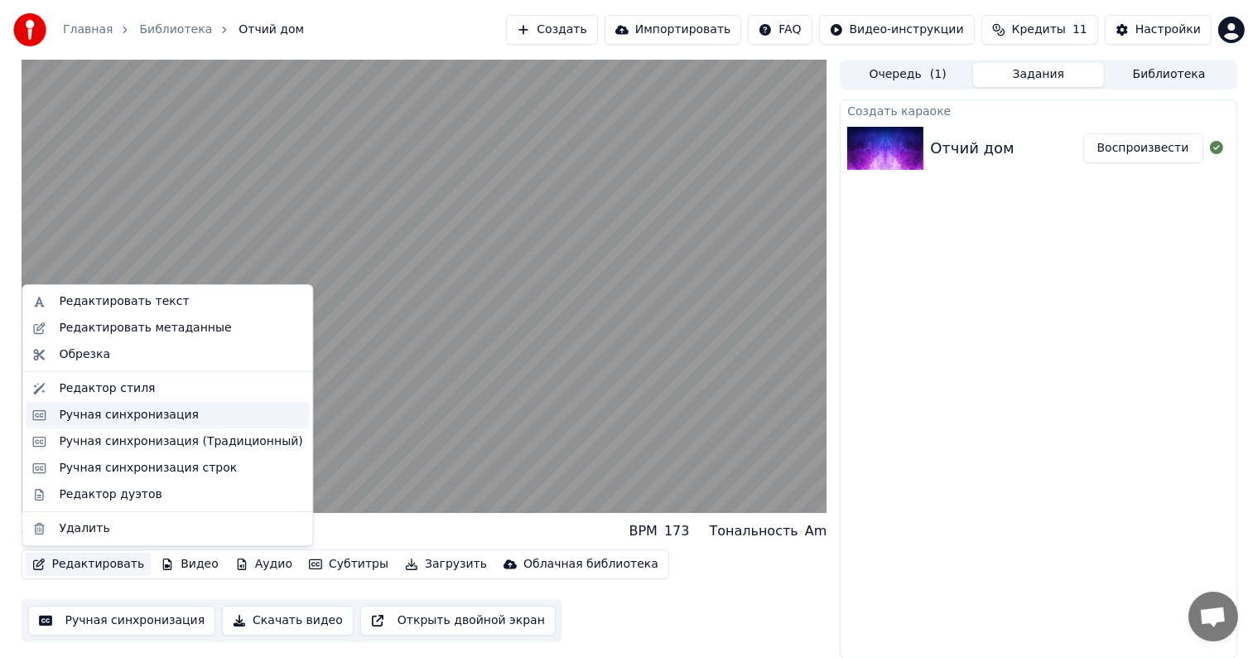
click at [176, 415] on div "Ручная синхронизация" at bounding box center [129, 415] width 140 height 17
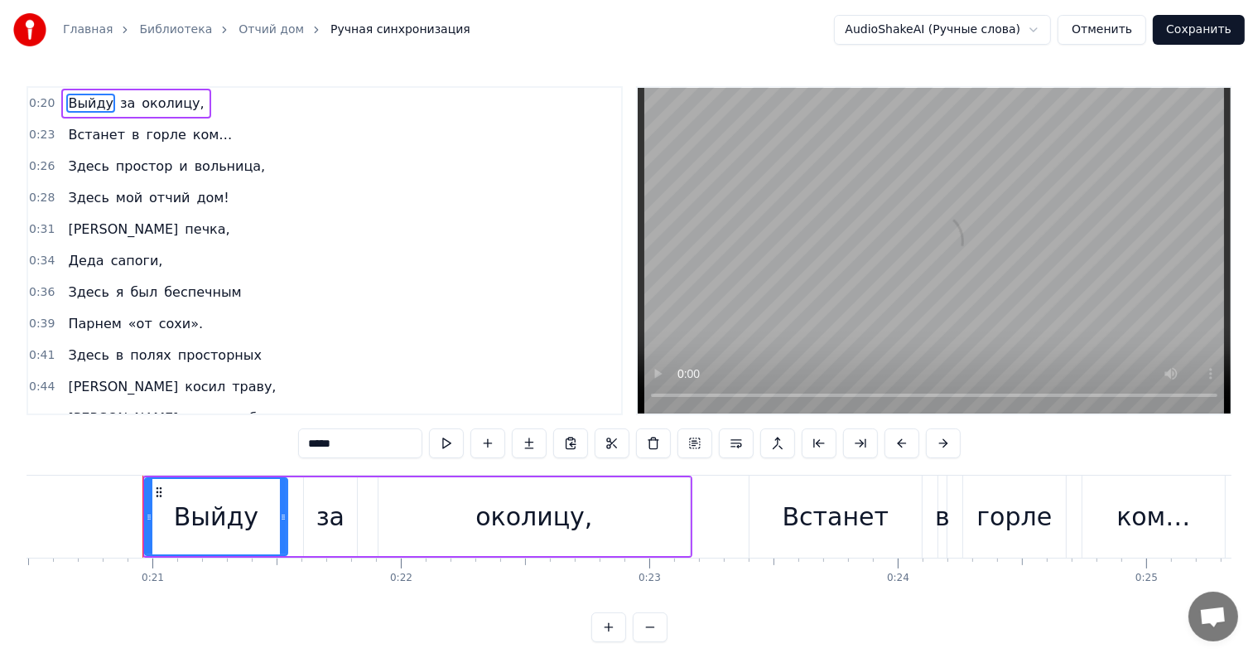
scroll to position [0, 5124]
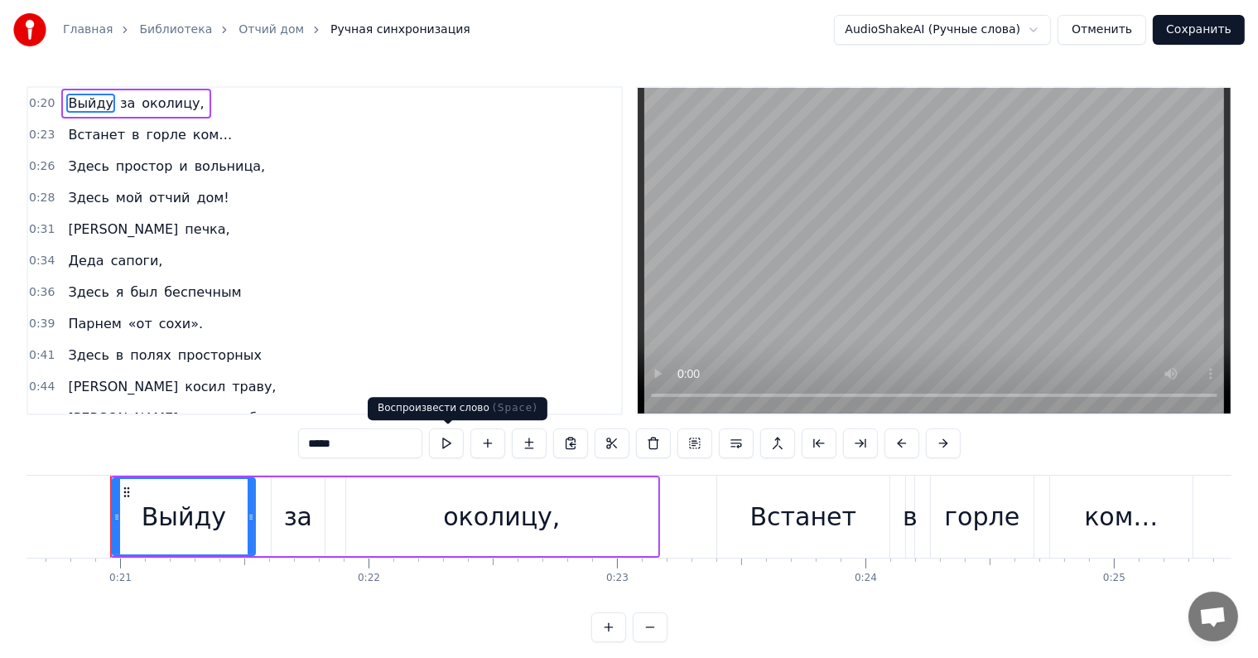
click at [446, 451] on button at bounding box center [446, 443] width 35 height 30
click at [444, 451] on button at bounding box center [446, 443] width 35 height 30
click at [311, 519] on div "за" at bounding box center [298, 516] width 53 height 79
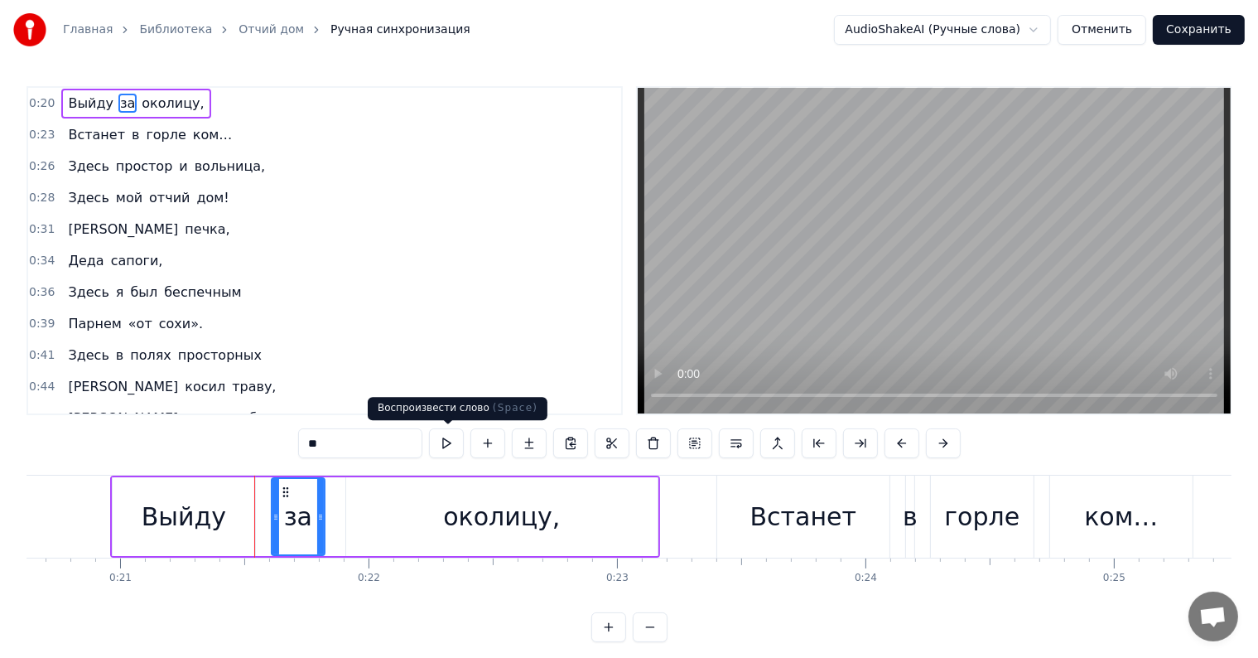
click at [441, 443] on button at bounding box center [446, 443] width 35 height 30
click at [447, 538] on div "околицу," at bounding box center [501, 516] width 311 height 79
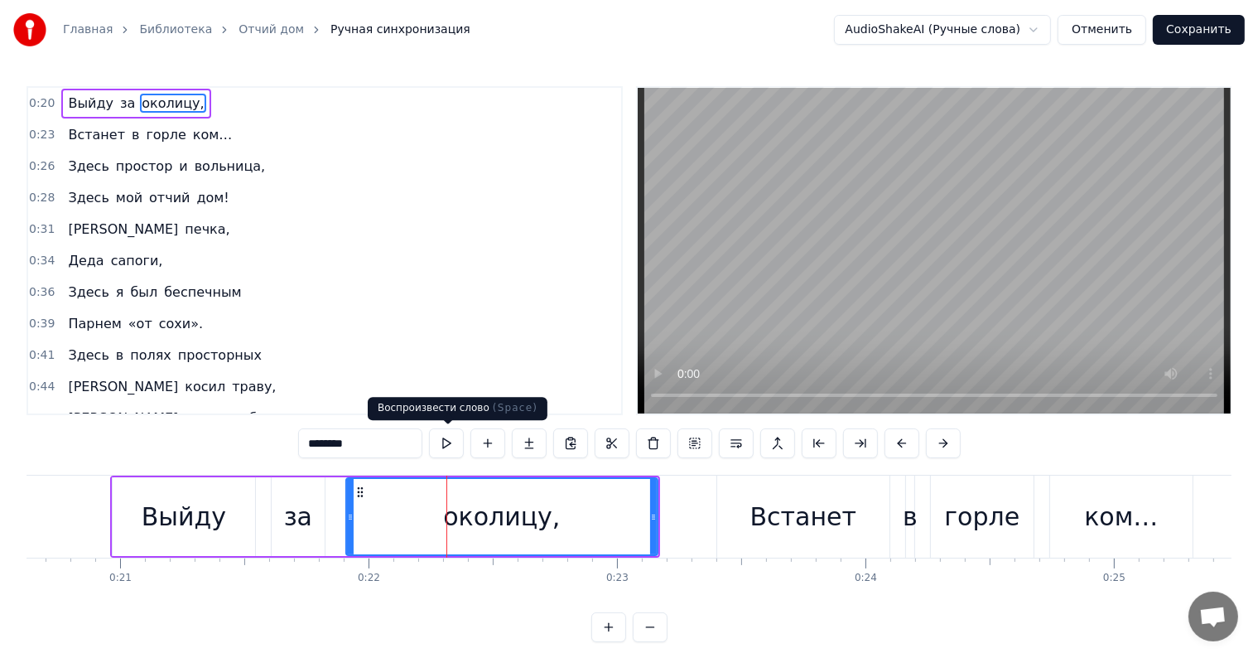
click at [444, 452] on button at bounding box center [446, 443] width 35 height 30
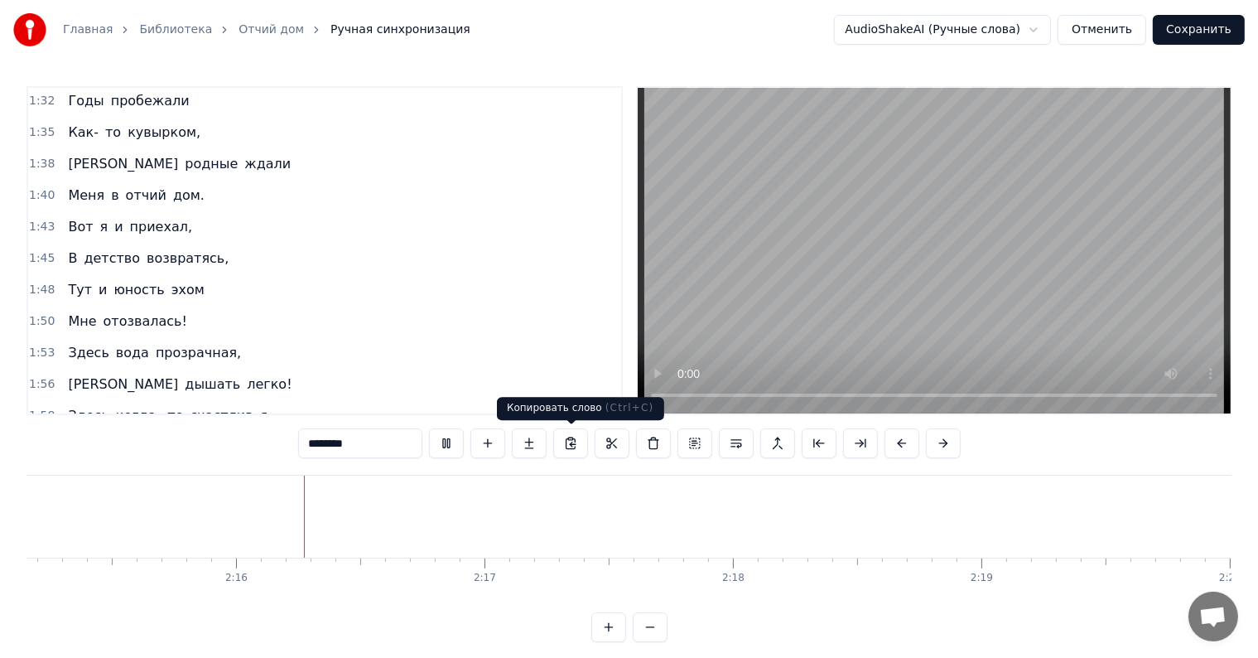
scroll to position [0, 33638]
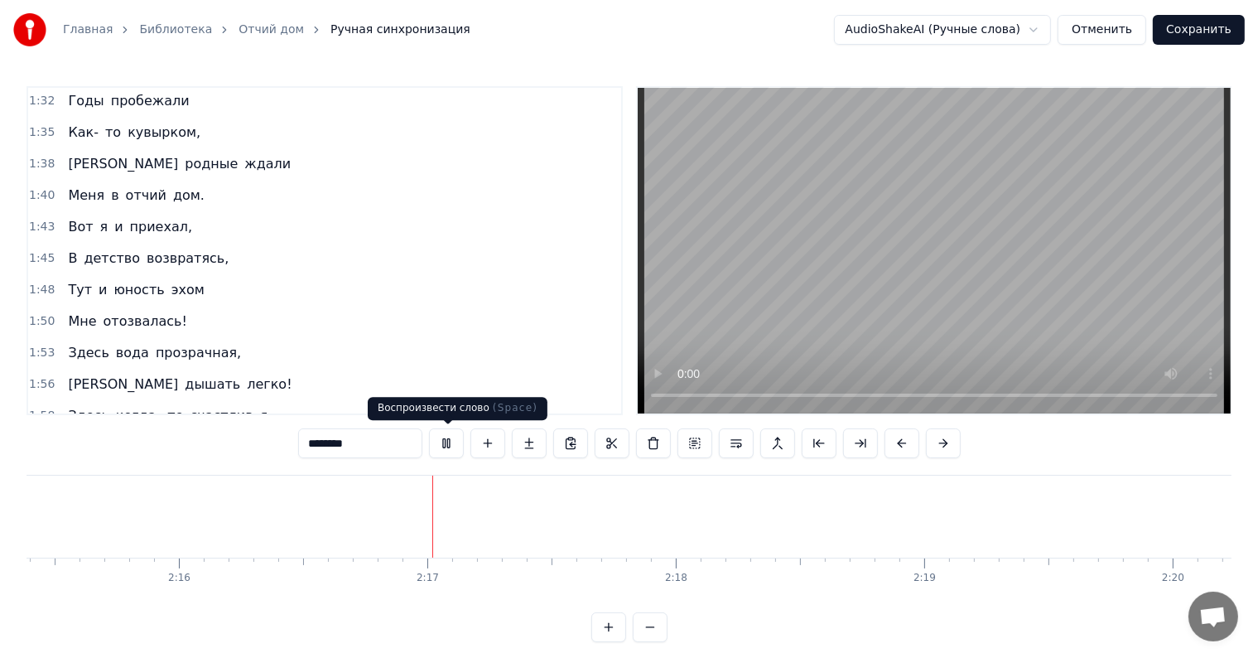
click at [447, 441] on button at bounding box center [446, 443] width 35 height 30
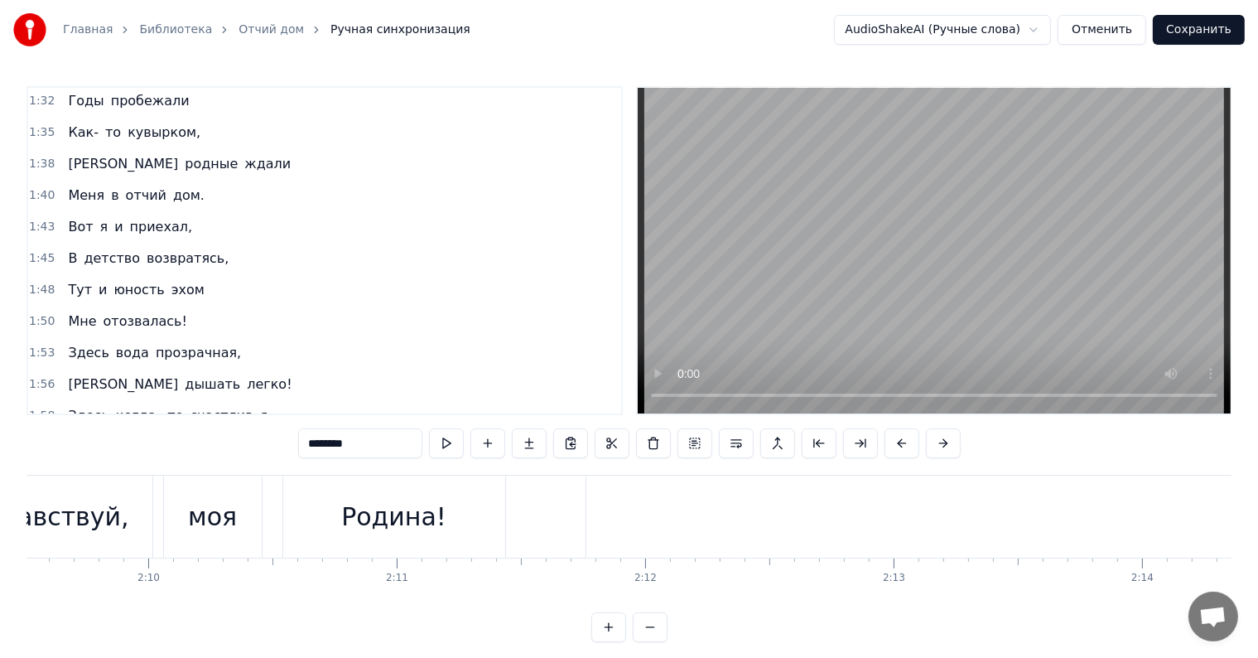
scroll to position [0, 32177]
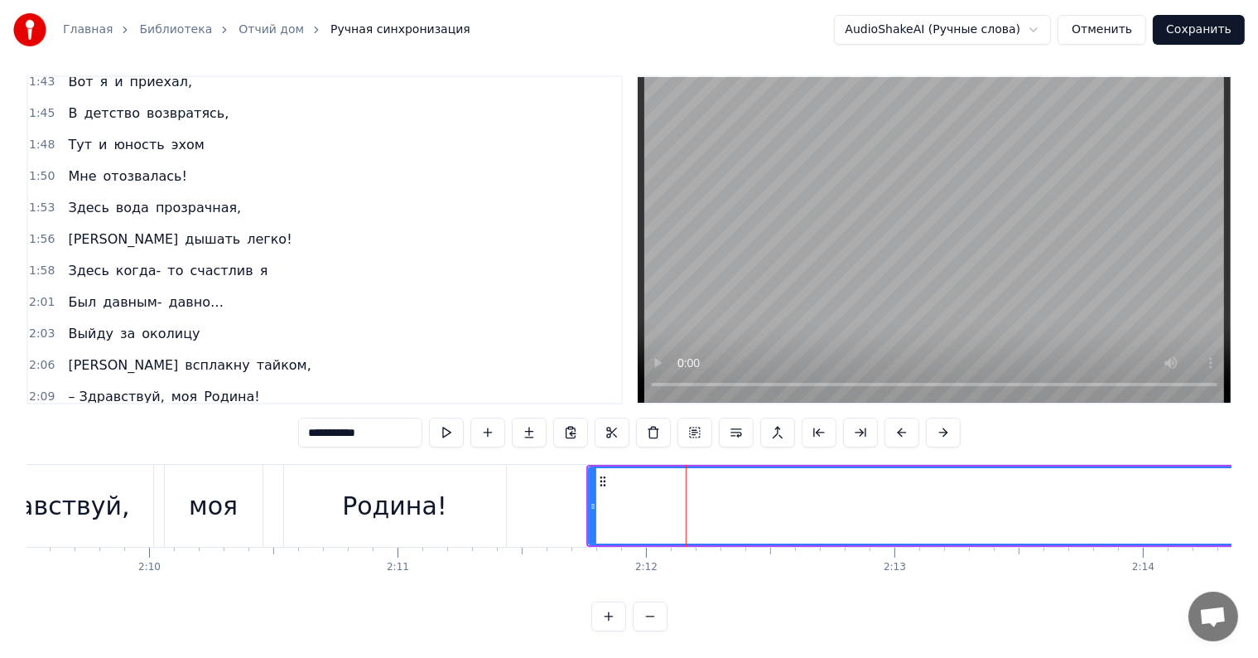
scroll to position [893, 0]
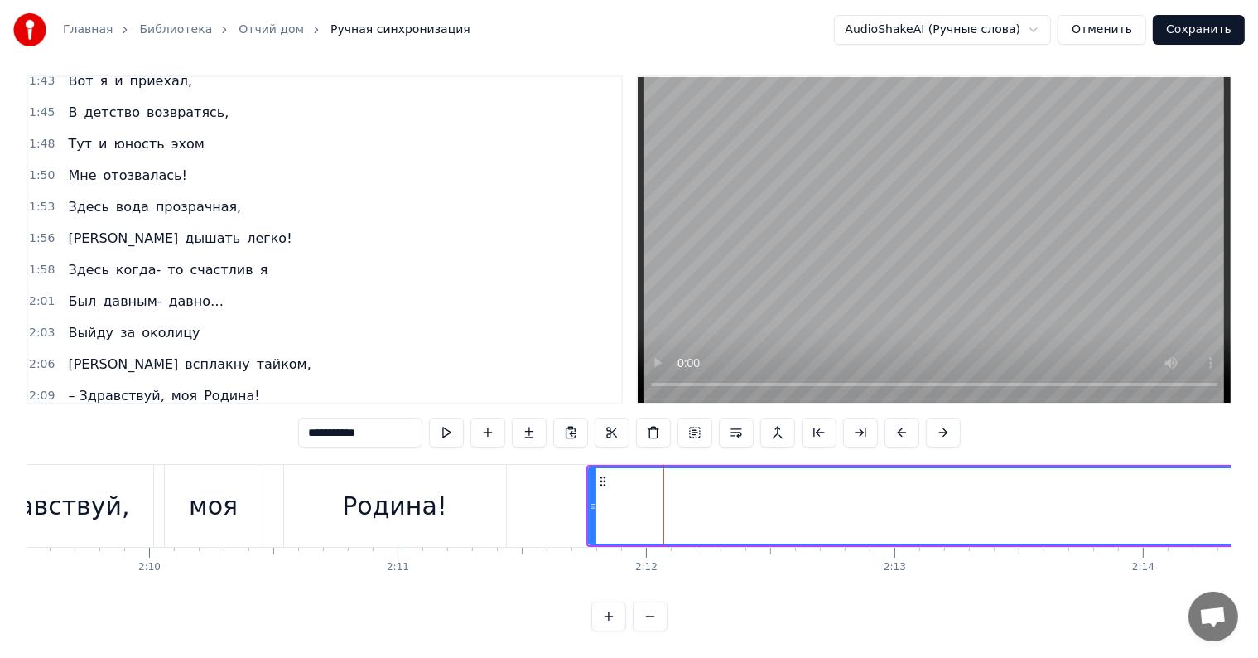
click at [159, 417] on span "отчий" at bounding box center [181, 426] width 44 height 19
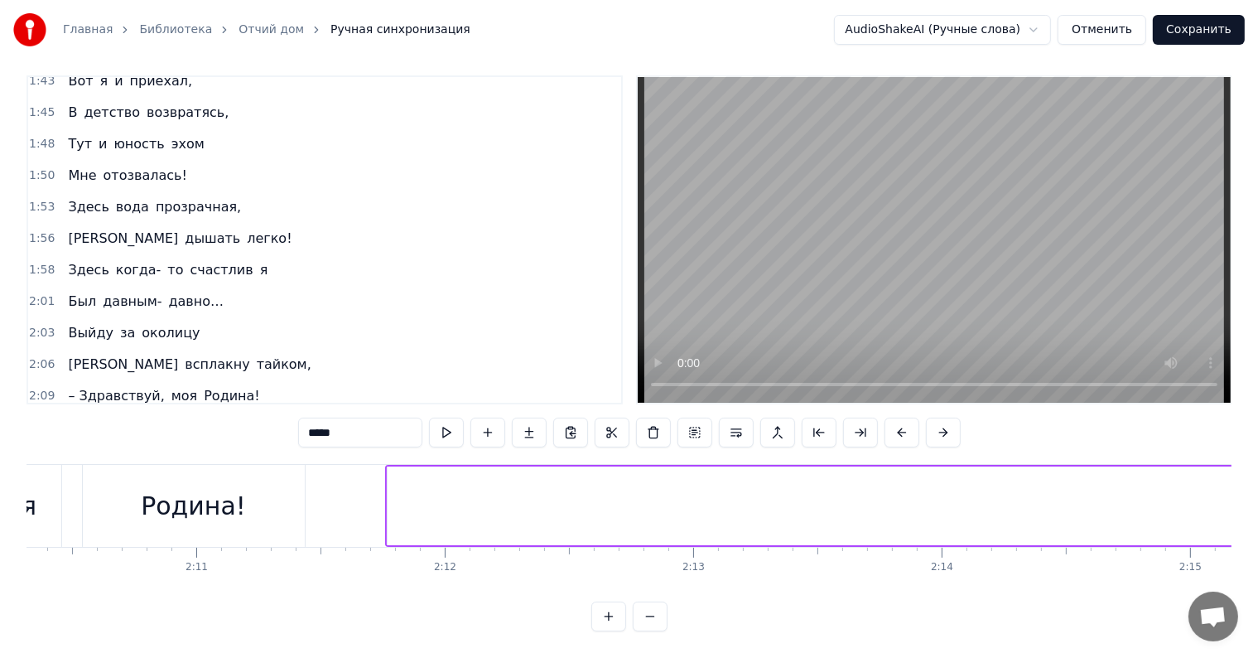
scroll to position [0, 32379]
click at [115, 417] on span "Здравствуй," at bounding box center [110, 426] width 89 height 19
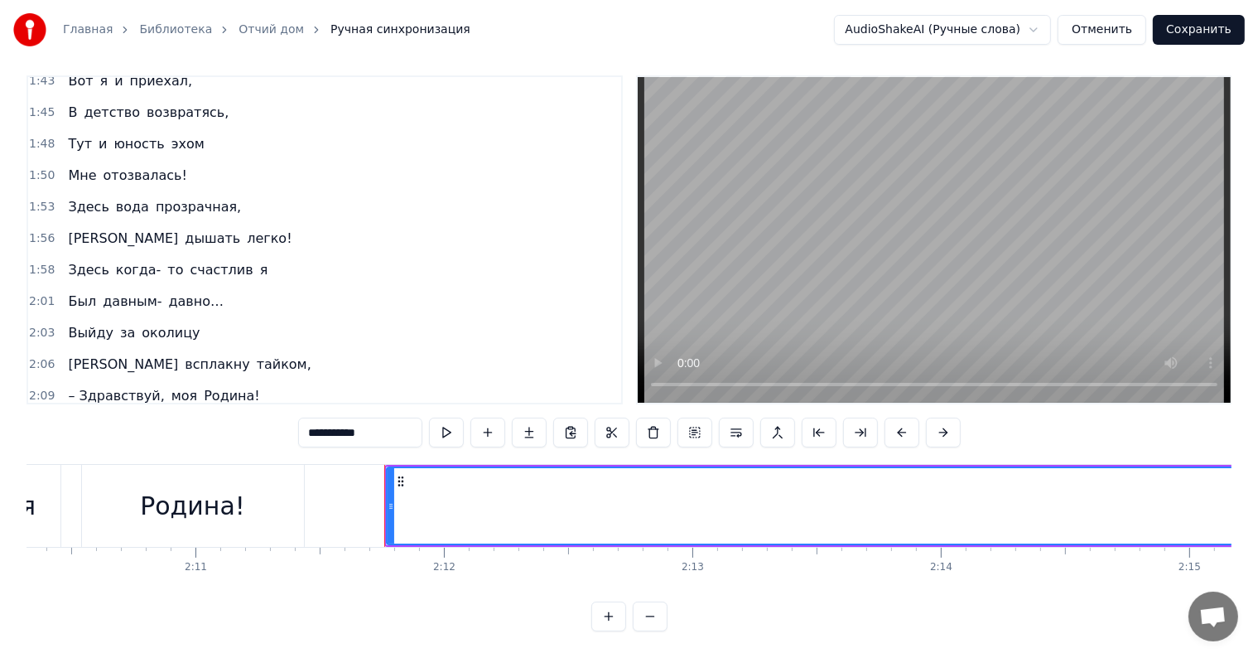
click at [159, 417] on span "отчий" at bounding box center [181, 426] width 44 height 19
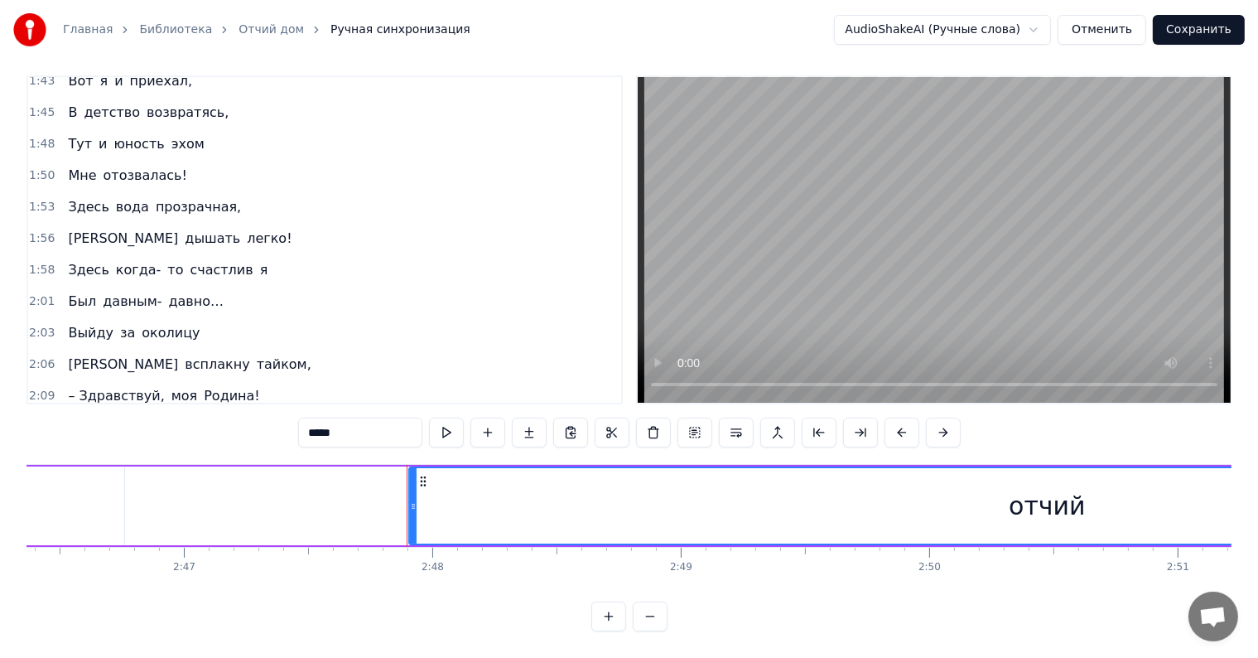
scroll to position [0, 41632]
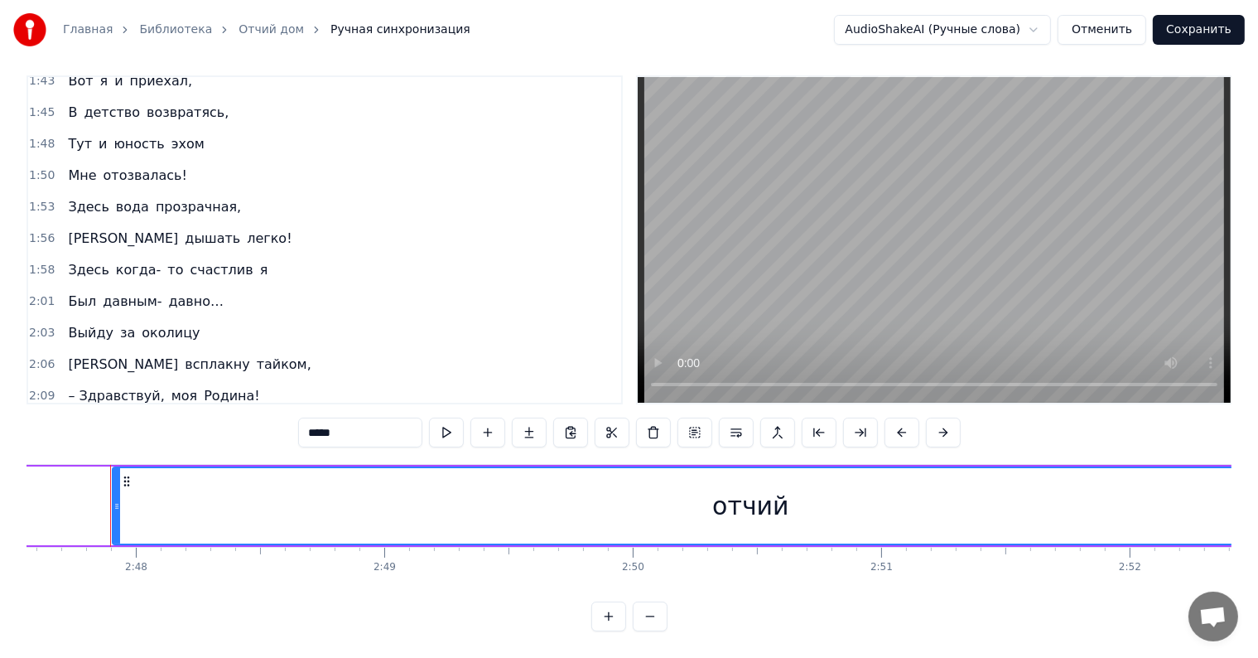
drag, startPoint x: 421, startPoint y: 507, endPoint x: 292, endPoint y: 513, distance: 129.4
click at [292, 513] on div "отчий" at bounding box center [750, 505] width 1274 height 75
drag, startPoint x: 113, startPoint y: 490, endPoint x: 20, endPoint y: 472, distance: 94.5
click at [20, 472] on div "Главная Библиотека Отчий дом Ручная синхронизация AudioShakeAI (Ручные слова) О…" at bounding box center [629, 310] width 1258 height 642
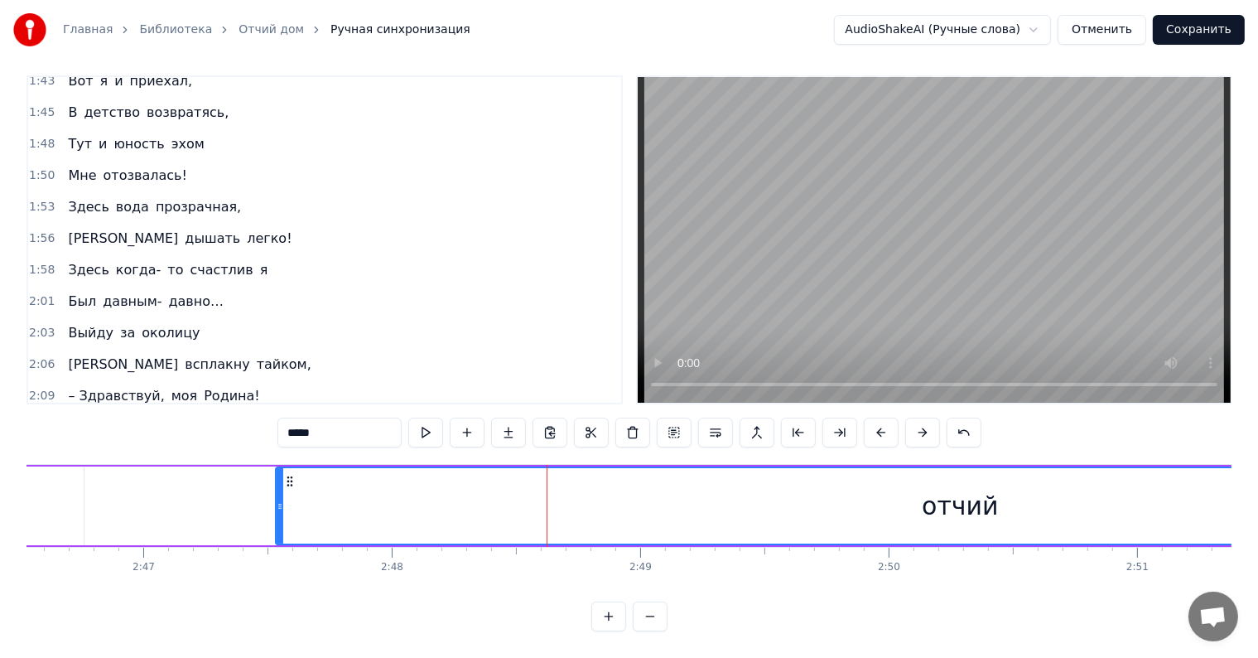
scroll to position [0, 41373]
click at [798, 423] on button at bounding box center [798, 432] width 35 height 30
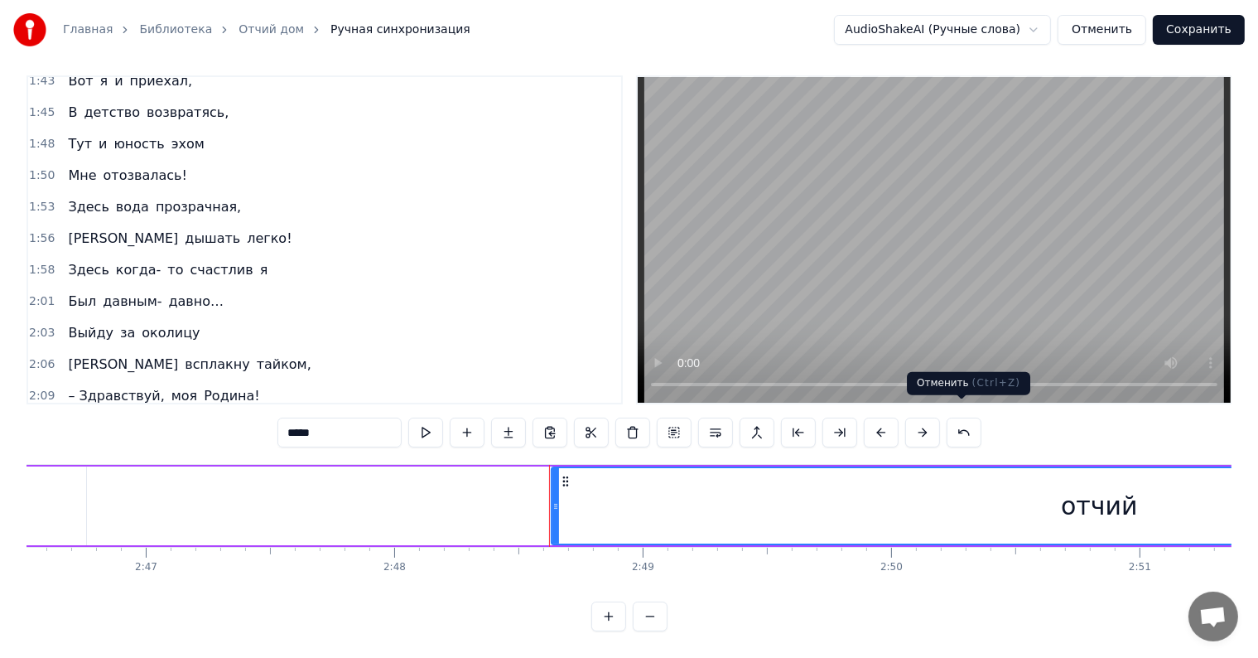
click at [953, 421] on button at bounding box center [964, 432] width 35 height 30
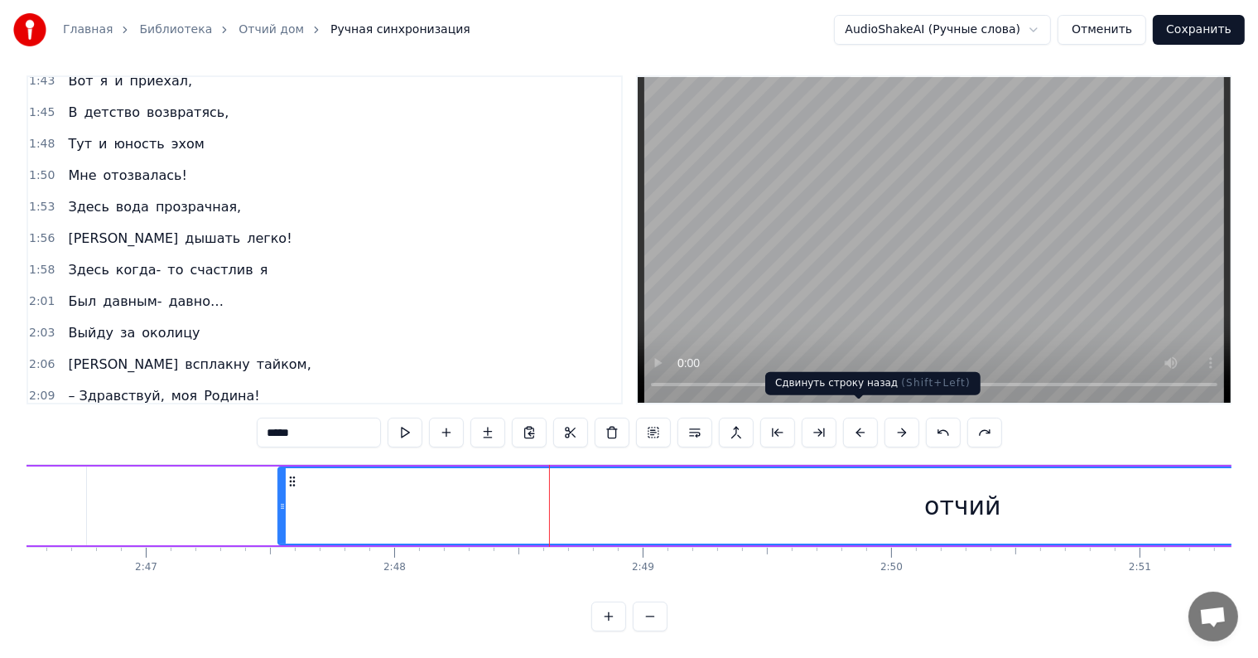
click at [860, 421] on button at bounding box center [860, 432] width 35 height 30
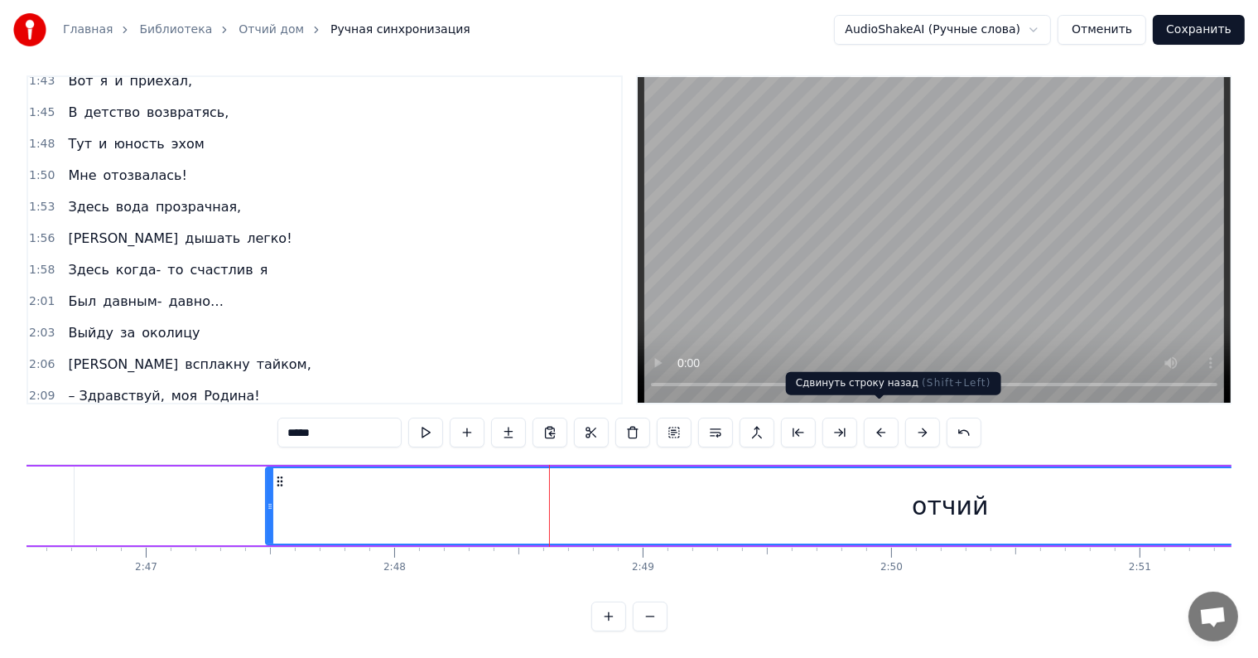
click at [884, 419] on button at bounding box center [881, 432] width 35 height 30
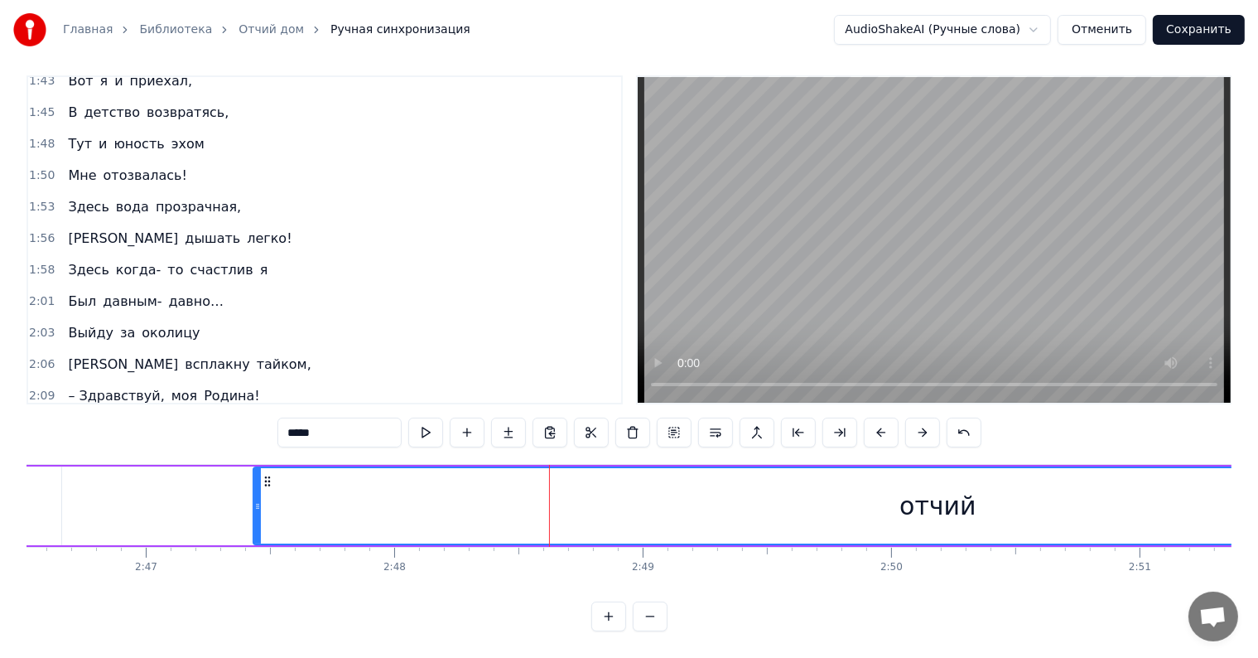
click at [884, 419] on button at bounding box center [881, 432] width 35 height 30
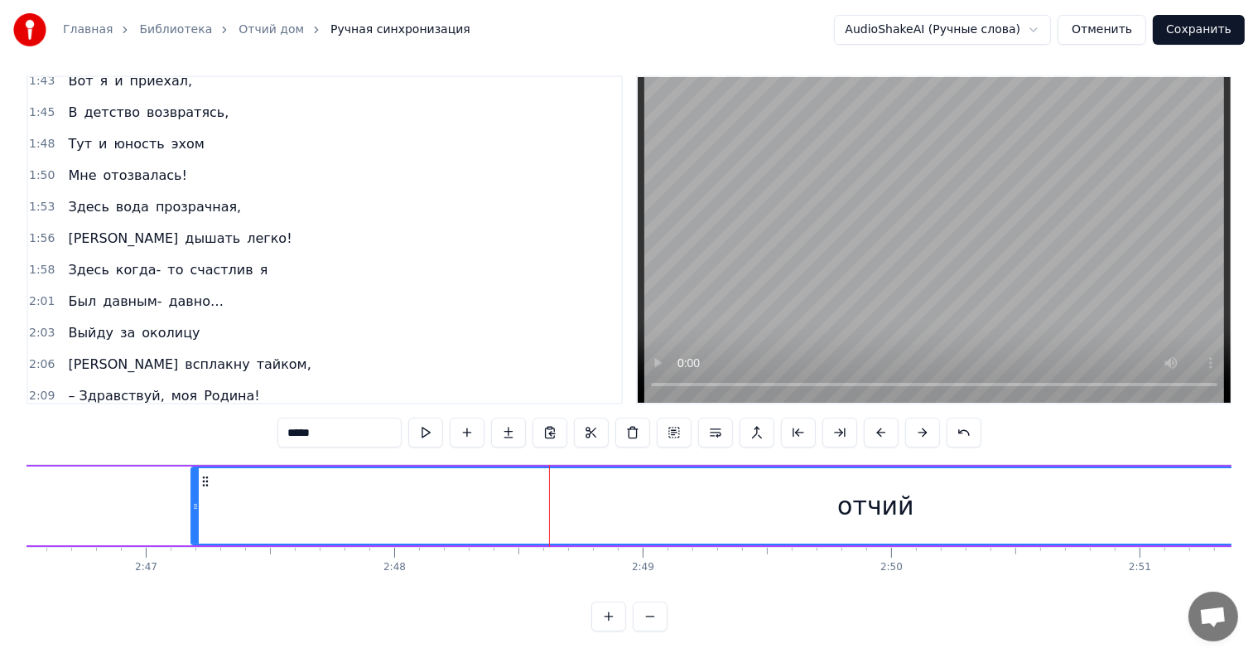
click at [884, 419] on button at bounding box center [881, 432] width 35 height 30
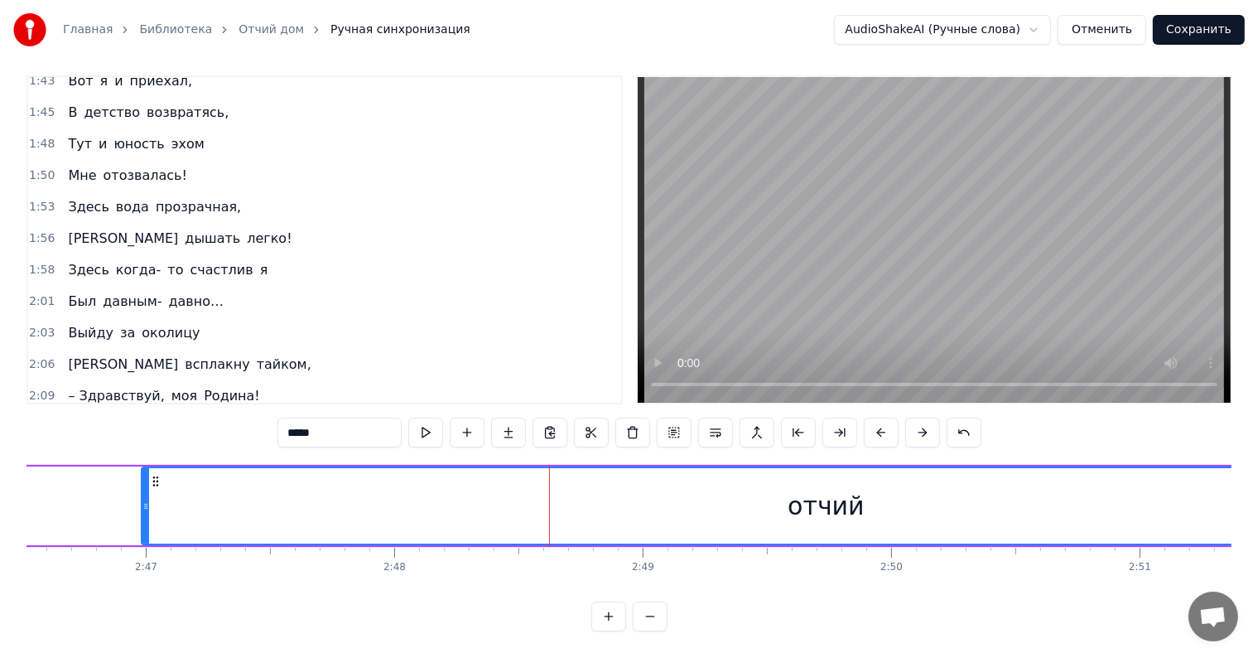
click at [884, 419] on button at bounding box center [881, 432] width 35 height 30
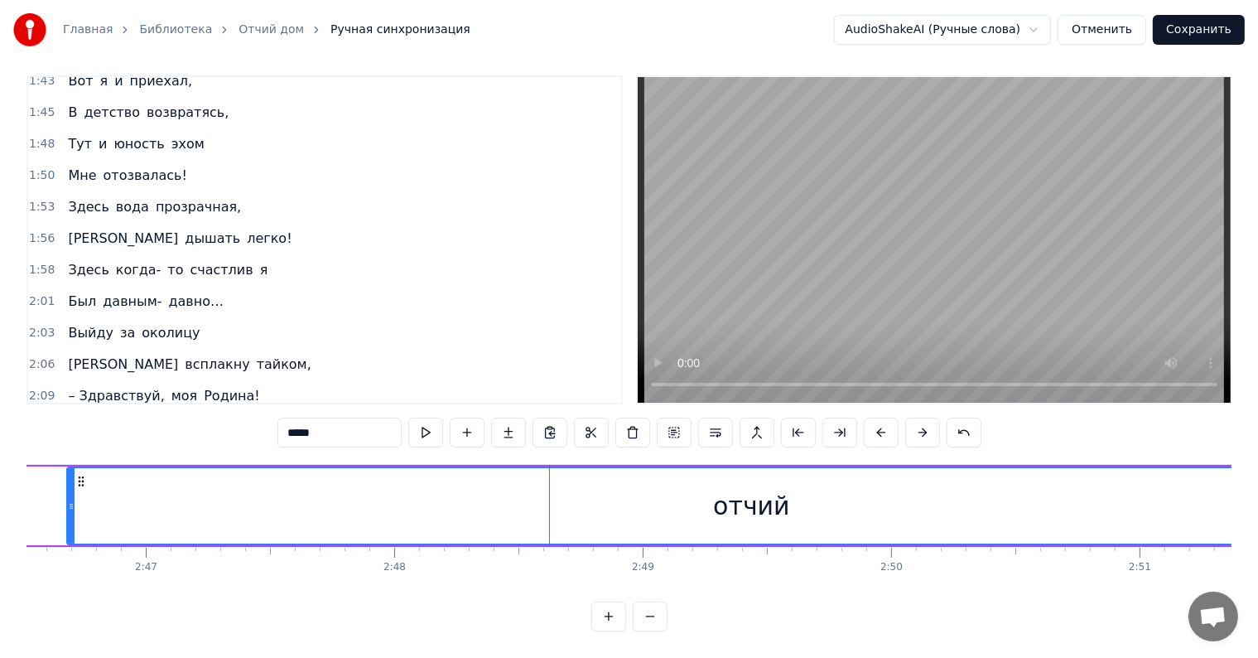
click at [884, 419] on button at bounding box center [881, 432] width 35 height 30
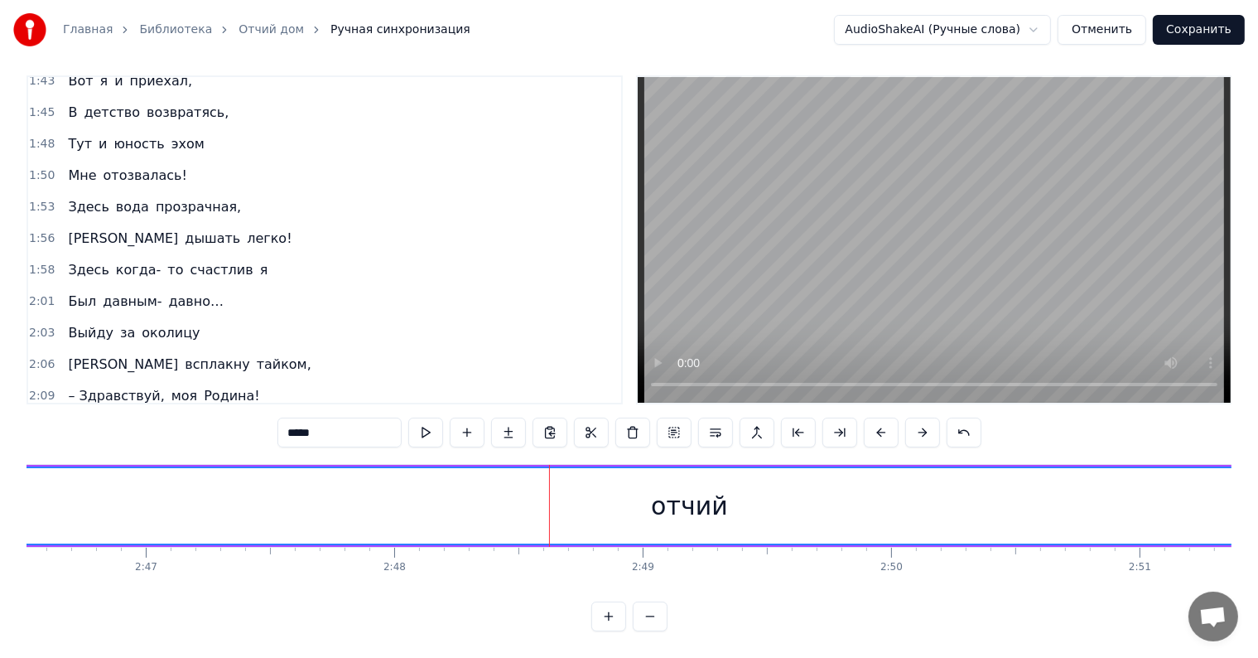
click at [884, 419] on button at bounding box center [881, 432] width 35 height 30
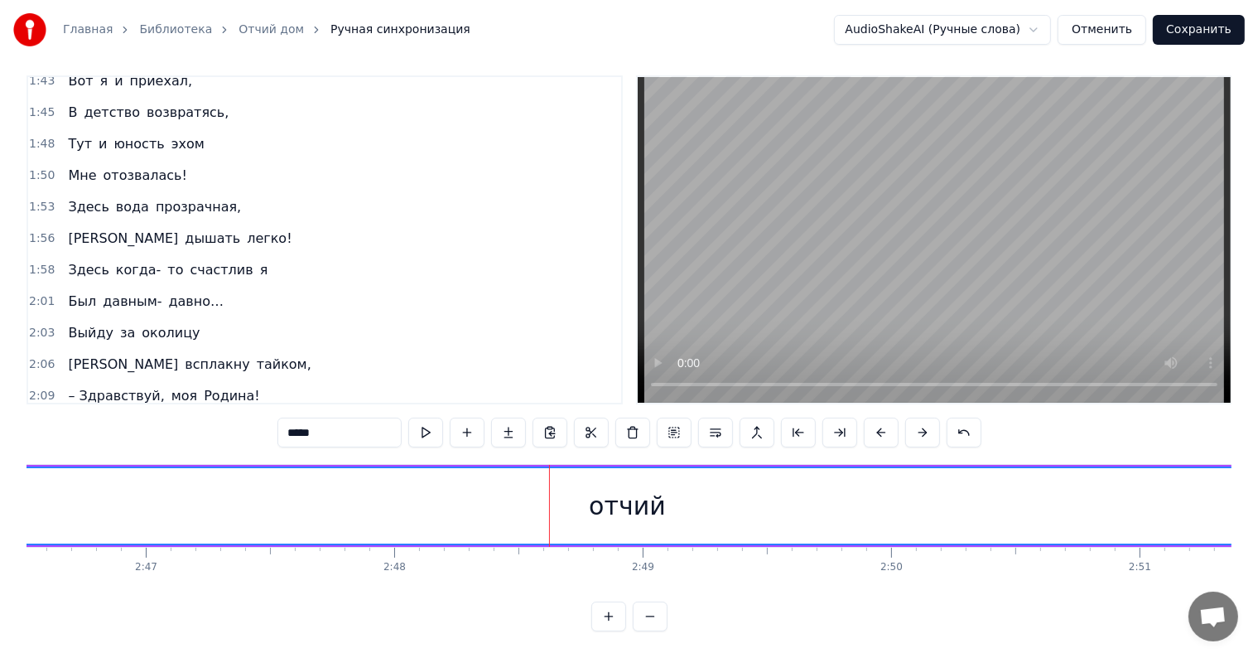
click at [884, 419] on button at bounding box center [881, 432] width 35 height 30
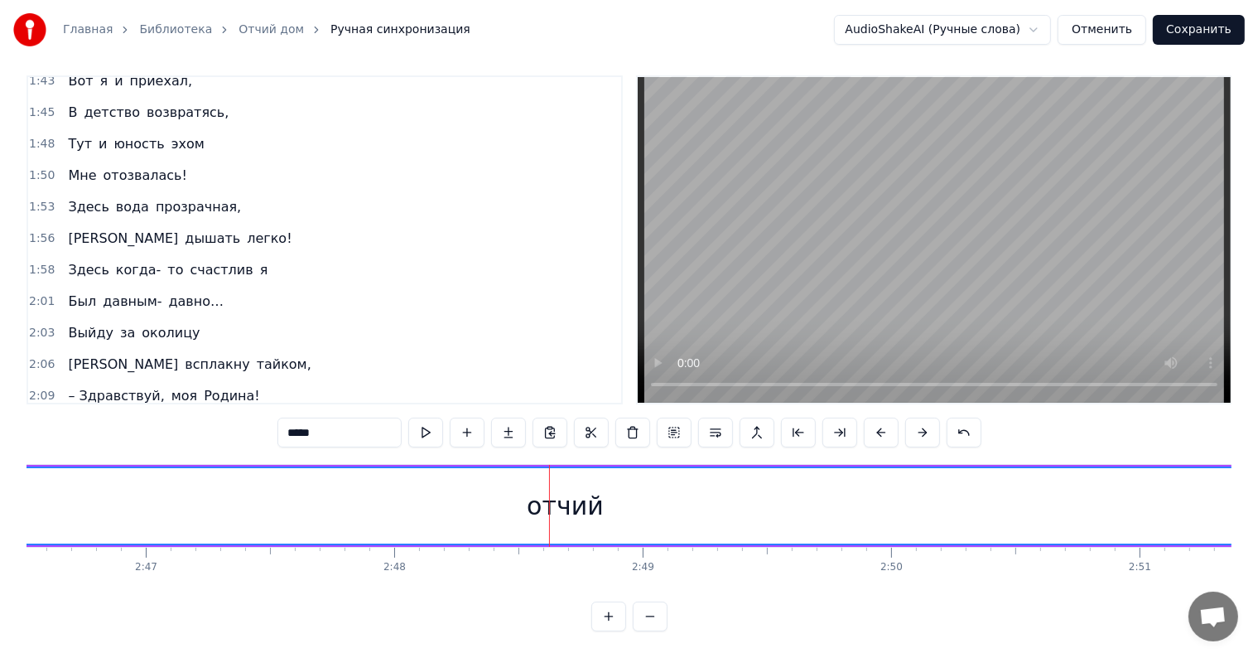
click at [884, 419] on button at bounding box center [881, 432] width 35 height 30
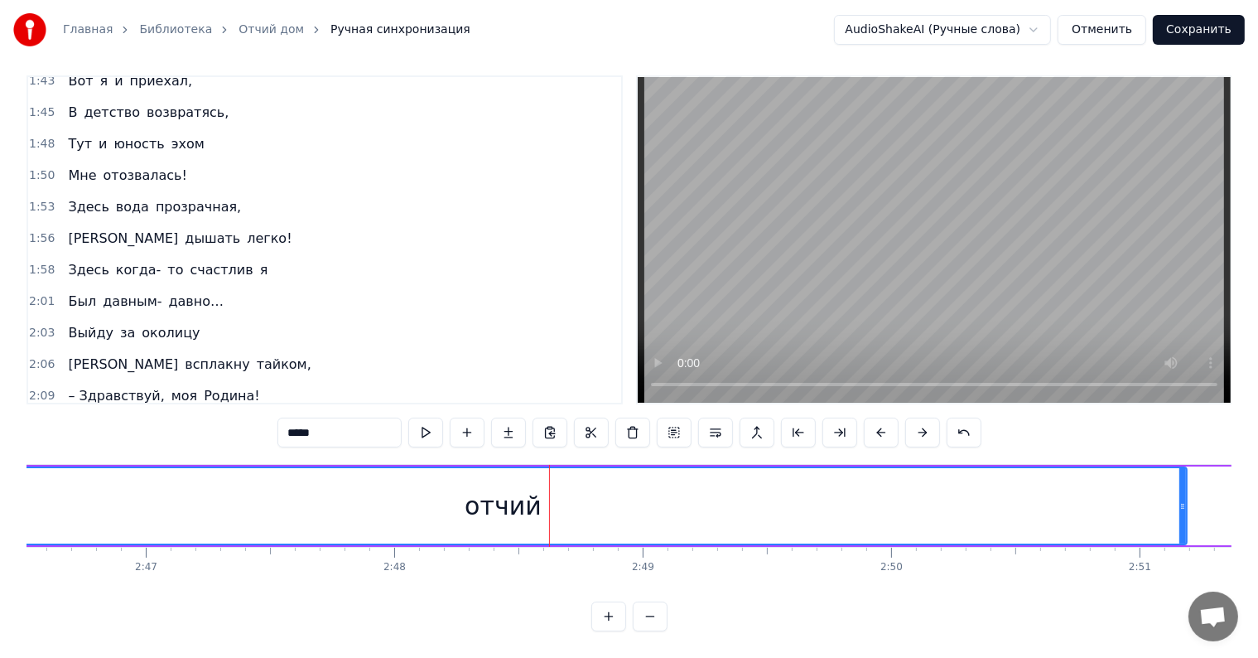
click at [884, 419] on button at bounding box center [881, 432] width 35 height 30
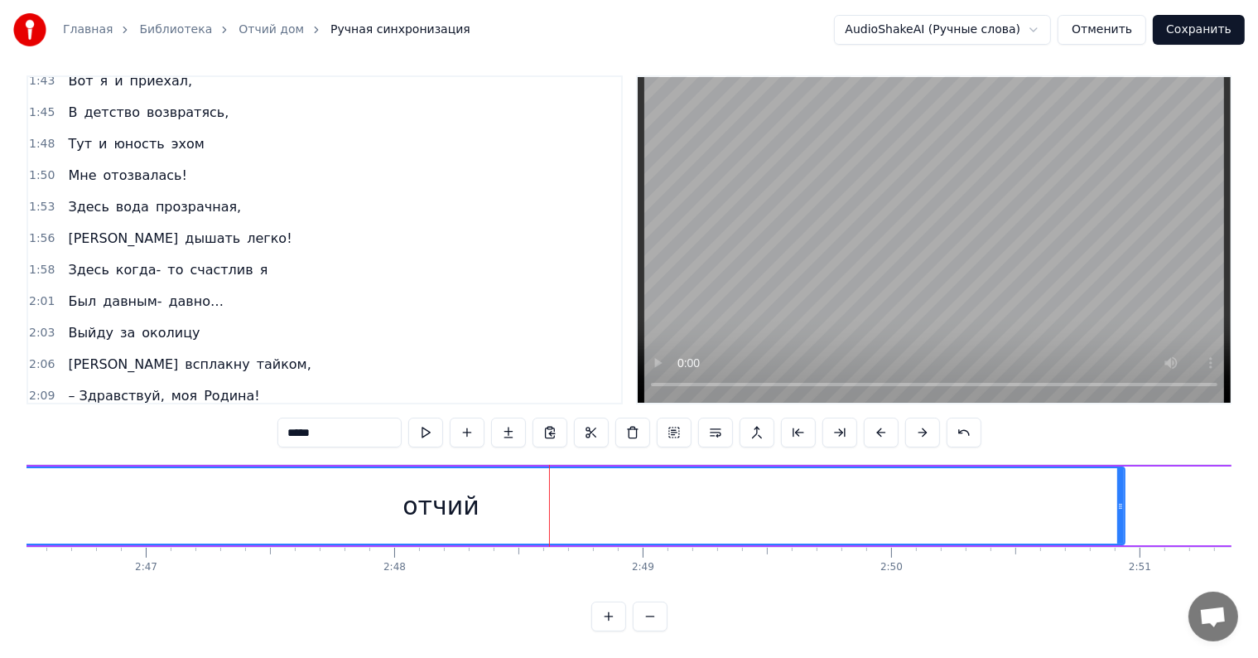
click at [884, 419] on button at bounding box center [881, 432] width 35 height 30
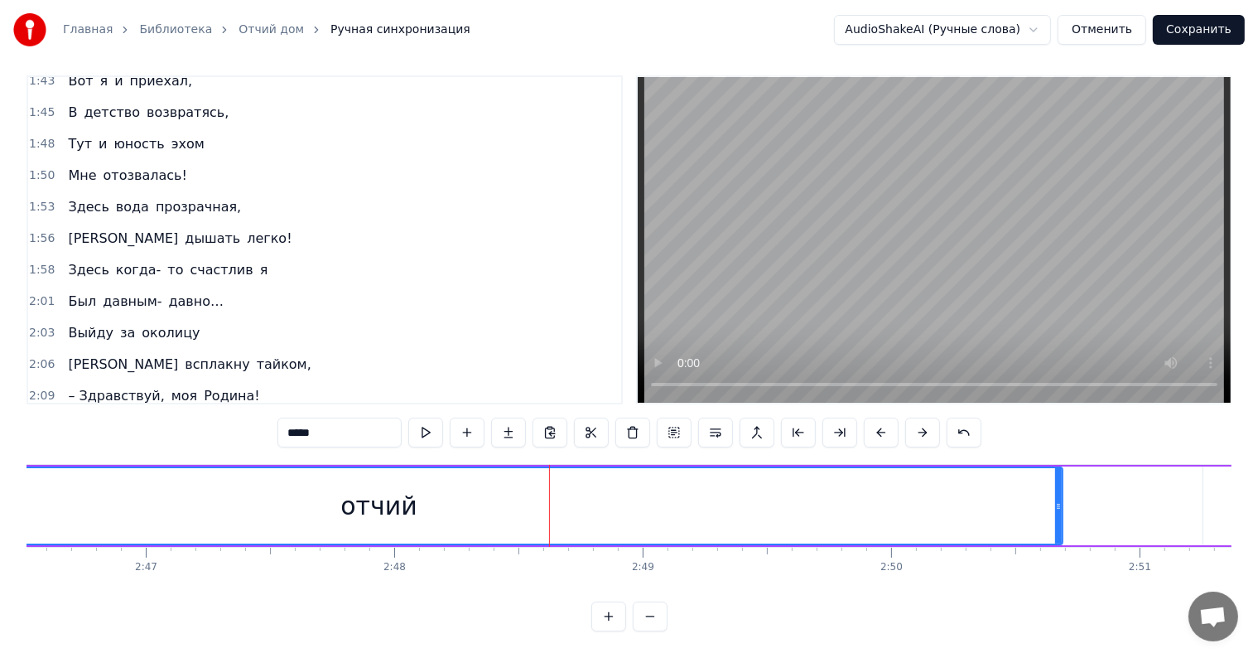
click at [884, 419] on button at bounding box center [881, 432] width 35 height 30
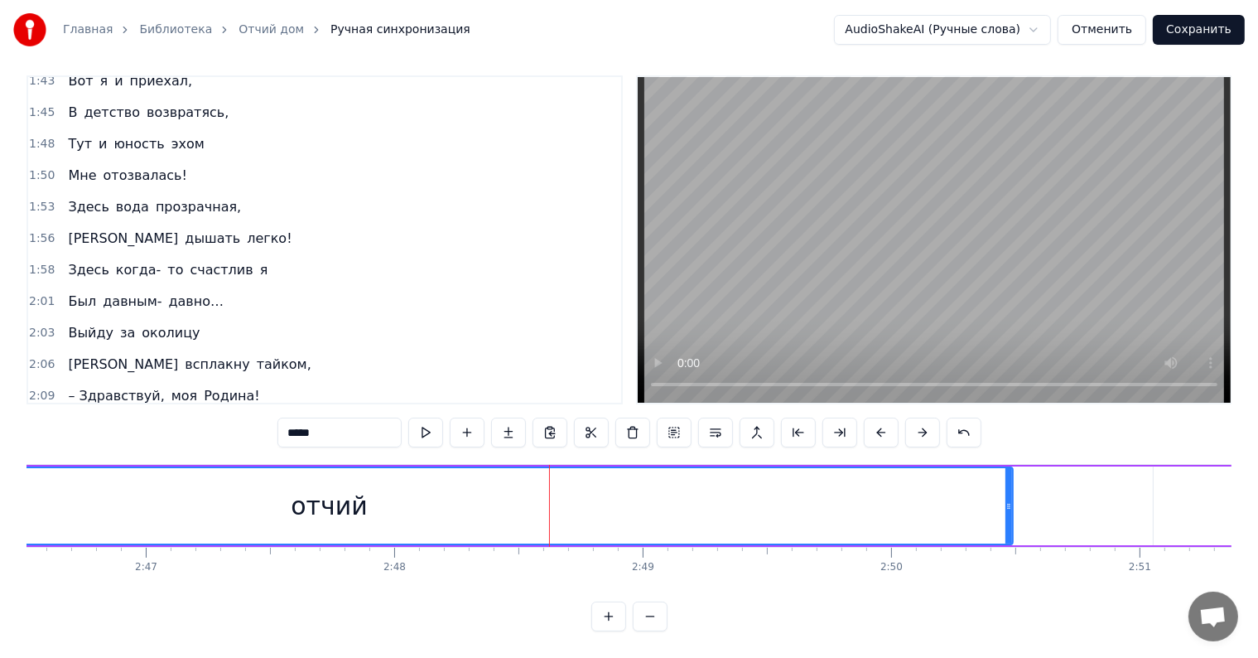
click at [884, 419] on button at bounding box center [881, 432] width 35 height 30
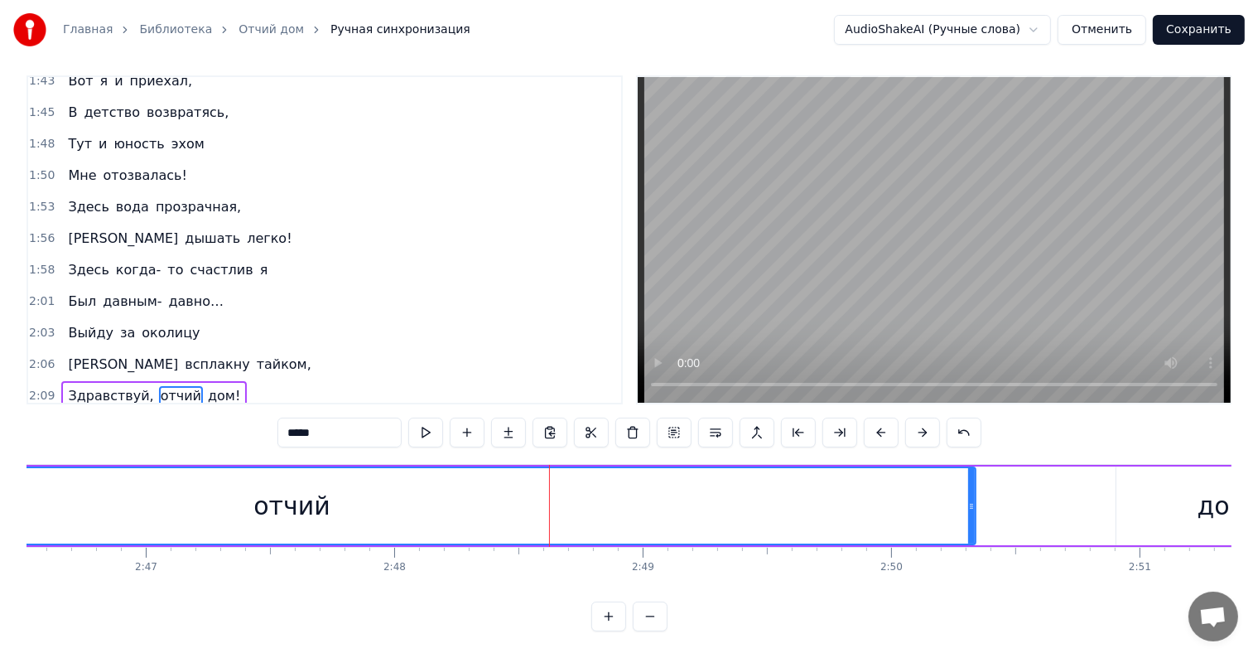
click at [884, 419] on button at bounding box center [881, 432] width 35 height 30
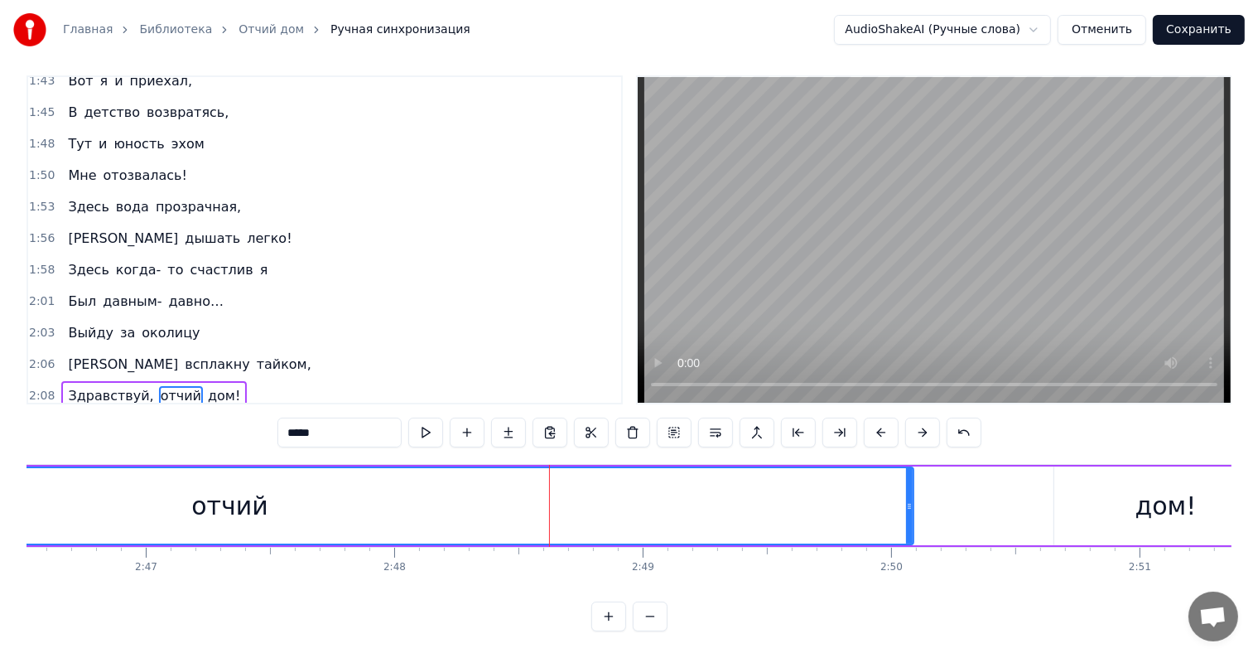
click at [884, 419] on button at bounding box center [881, 432] width 35 height 30
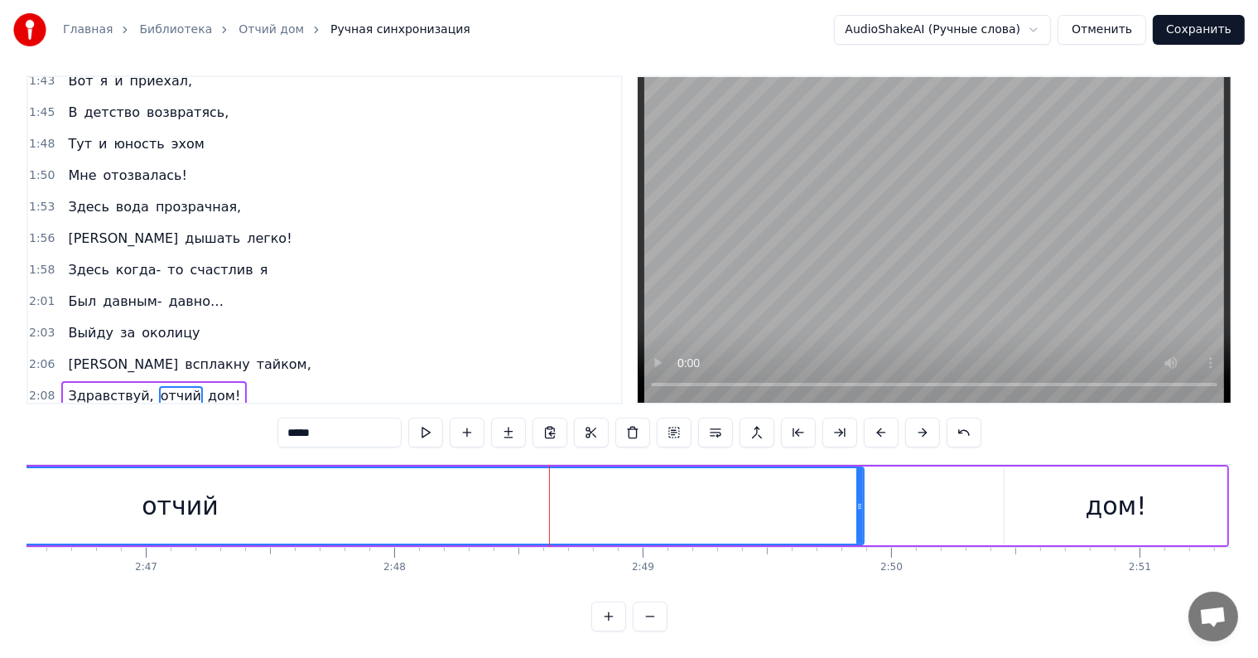
click at [884, 419] on button at bounding box center [881, 432] width 35 height 30
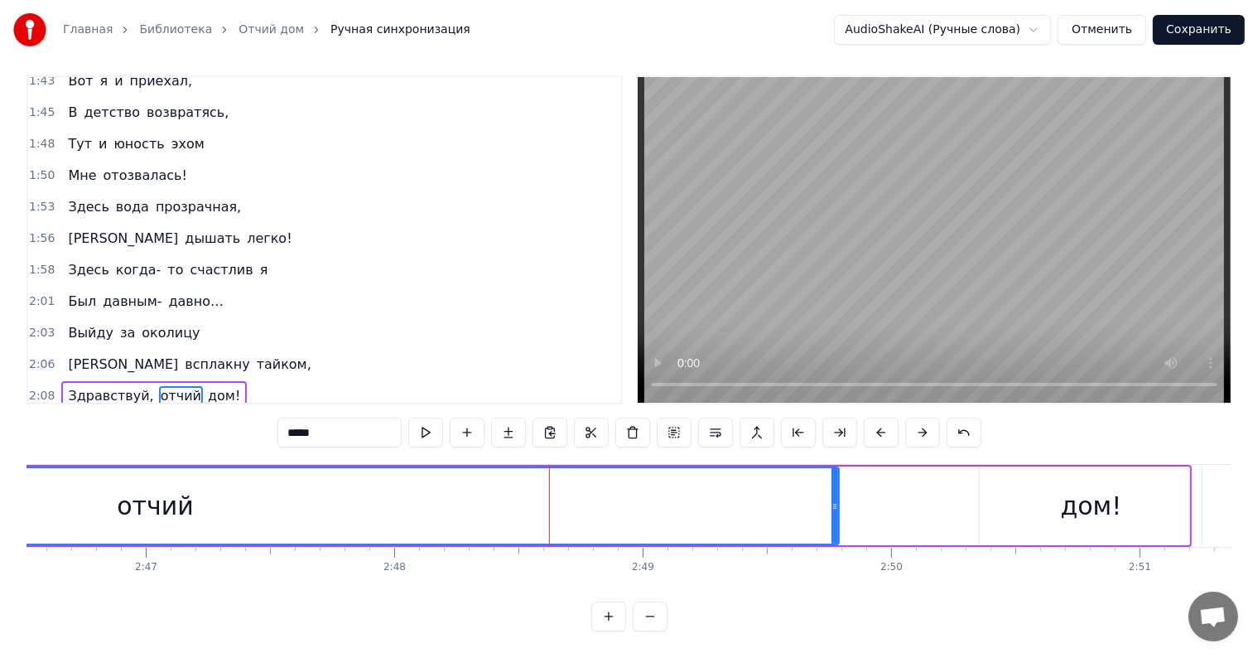
click at [884, 419] on button at bounding box center [881, 432] width 35 height 30
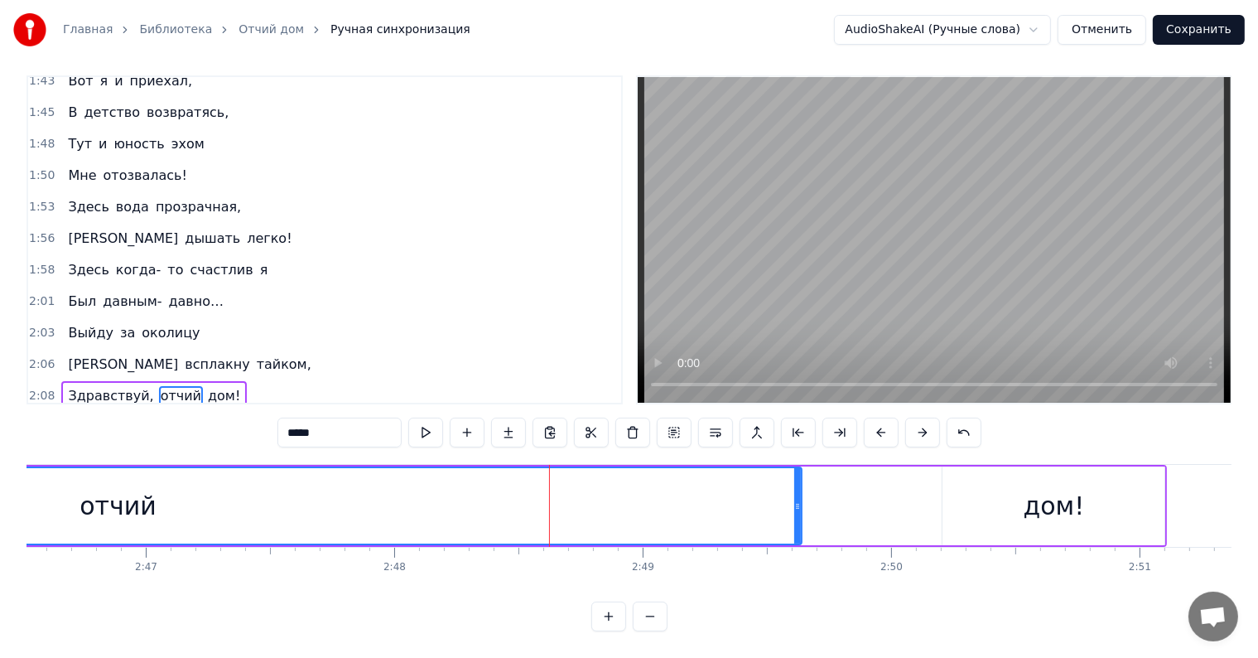
click at [884, 419] on button at bounding box center [881, 432] width 35 height 30
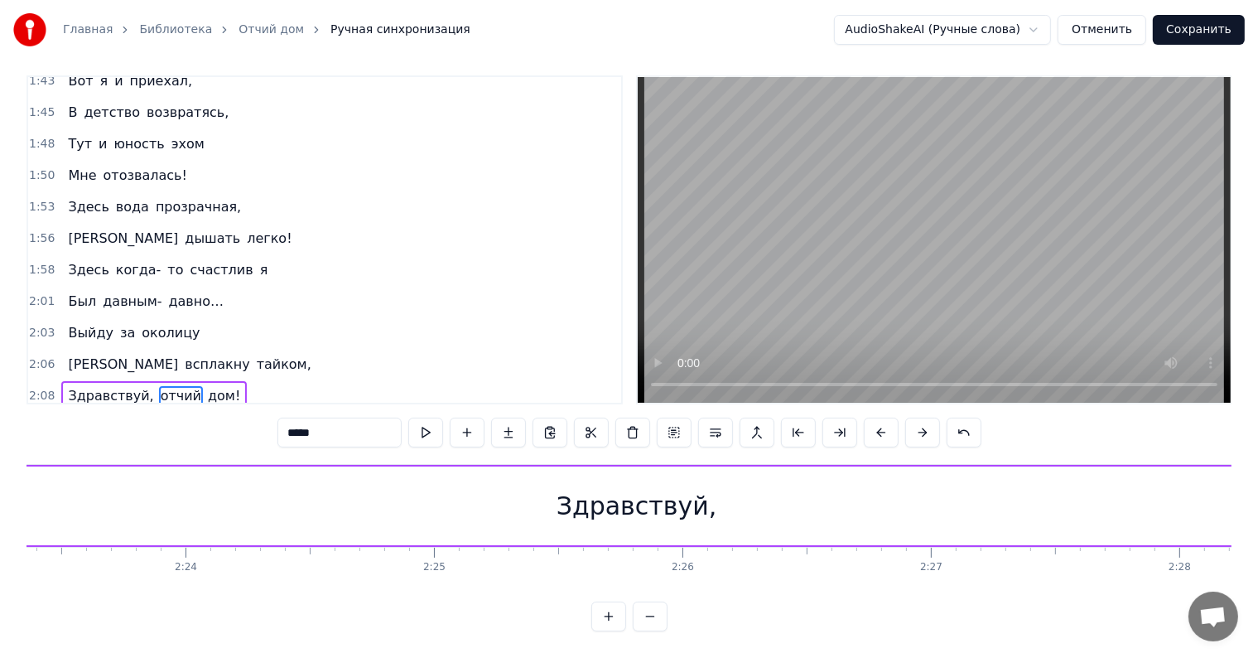
scroll to position [0, 35620]
click at [876, 422] on button at bounding box center [881, 432] width 35 height 30
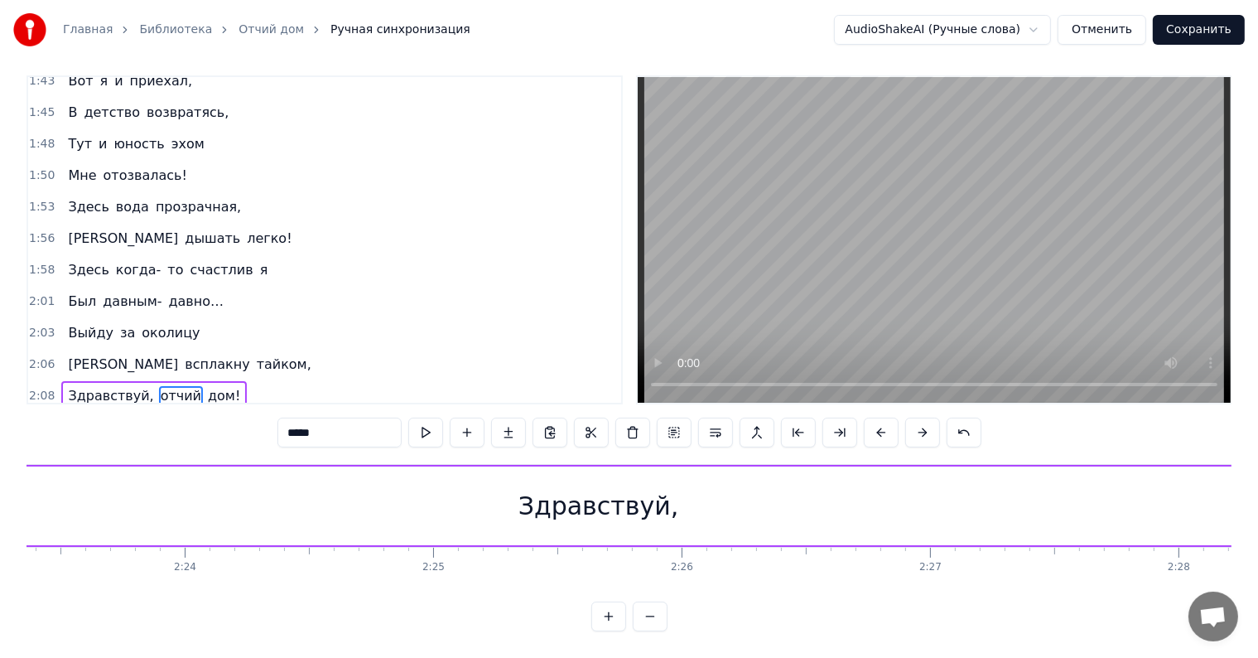
click at [876, 422] on button at bounding box center [881, 432] width 35 height 30
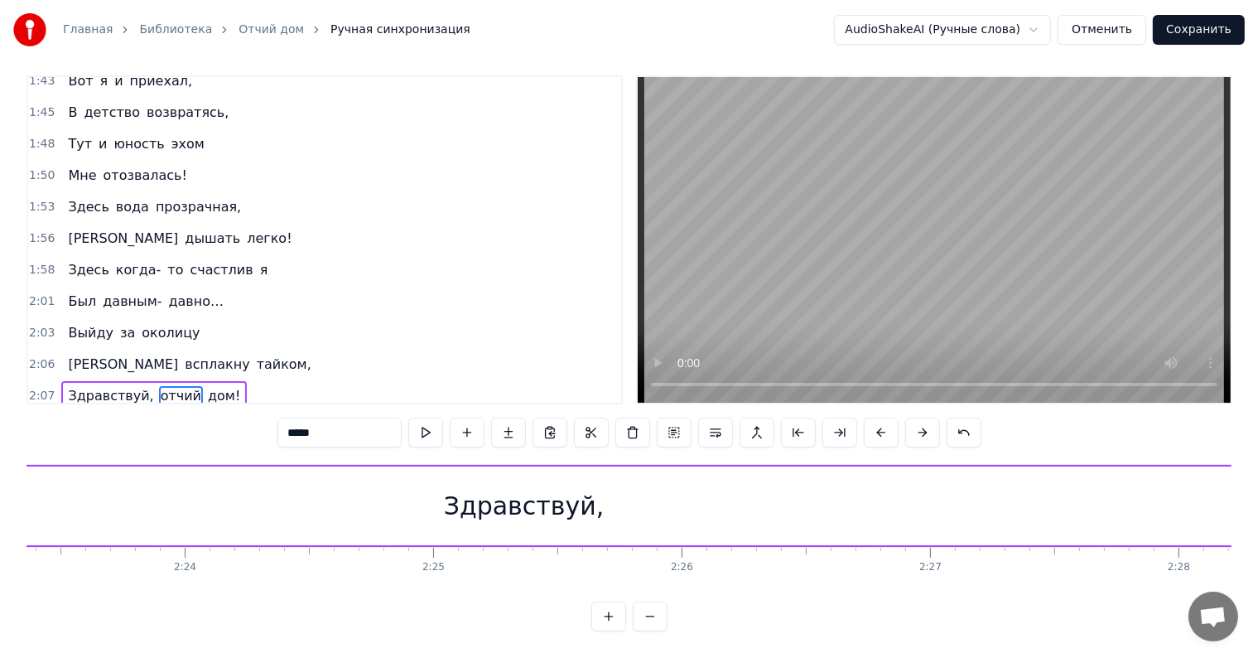
click at [876, 422] on button at bounding box center [881, 432] width 35 height 30
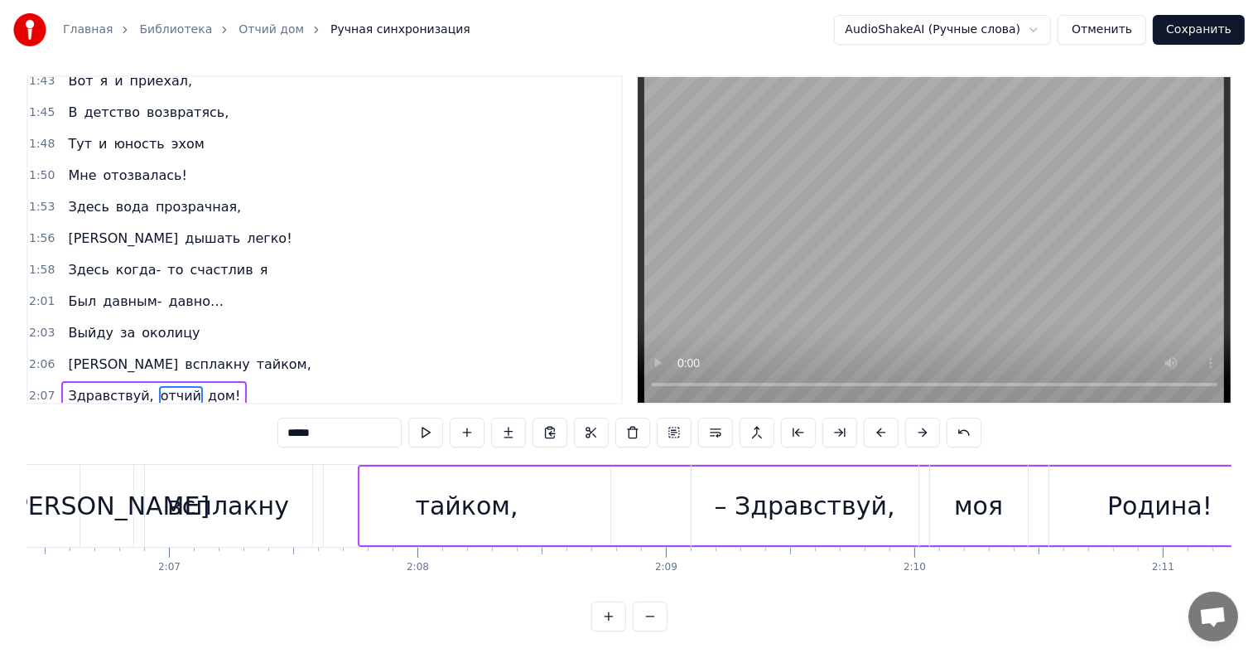
scroll to position [0, 31388]
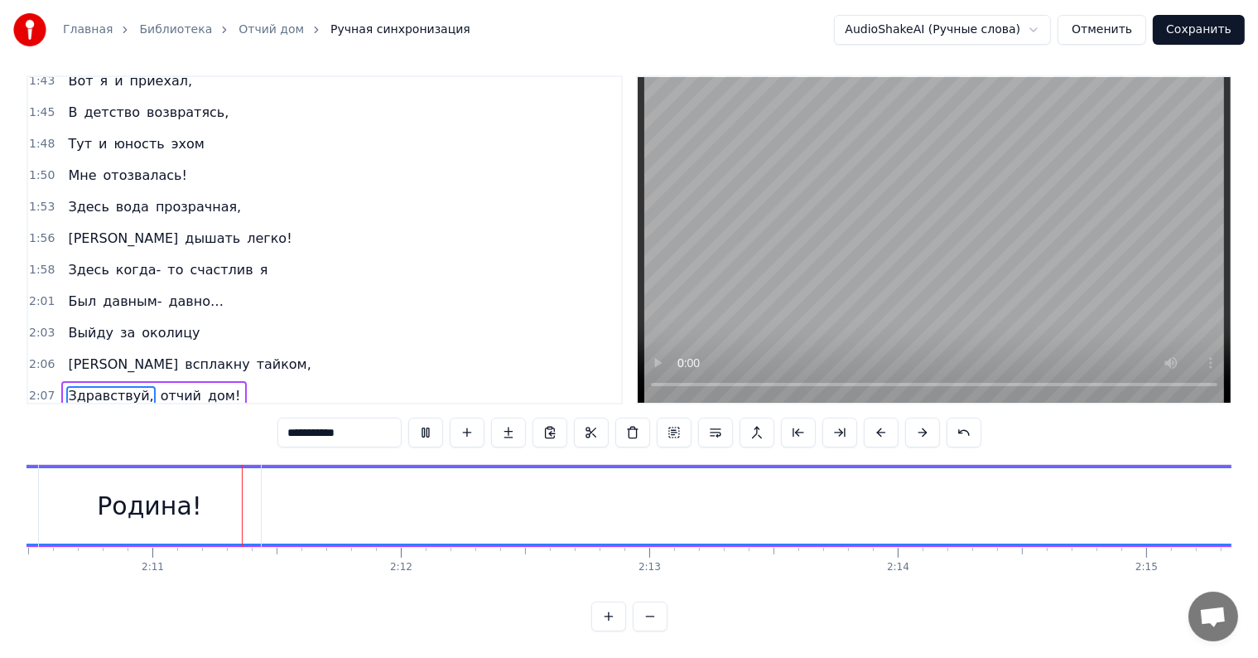
scroll to position [0, 32436]
click at [168, 386] on span "отчий" at bounding box center [181, 395] width 44 height 19
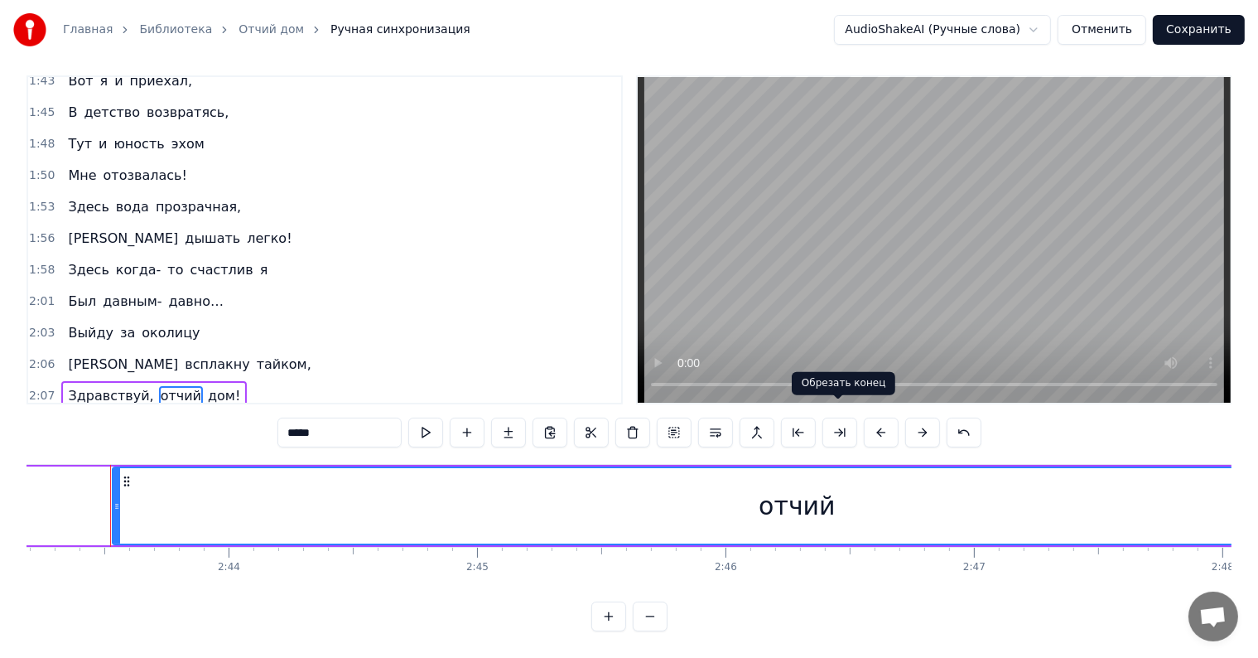
scroll to position [0, 40545]
click at [802, 420] on button at bounding box center [798, 432] width 35 height 30
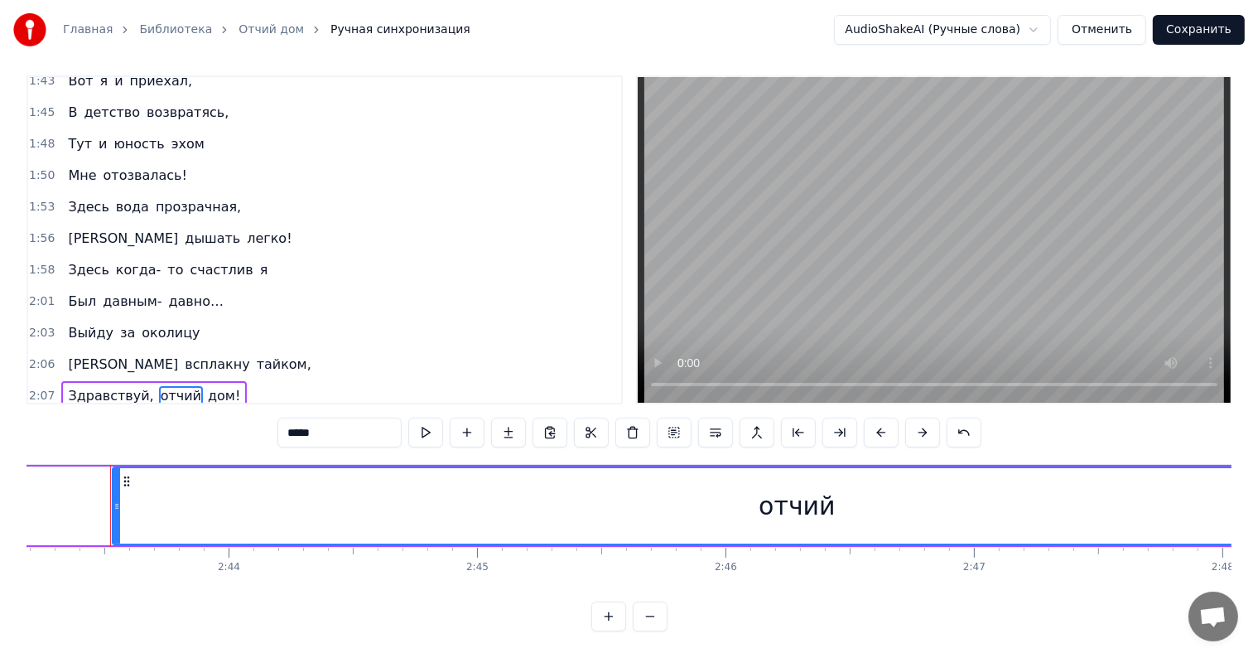
click at [802, 420] on button at bounding box center [798, 432] width 35 height 30
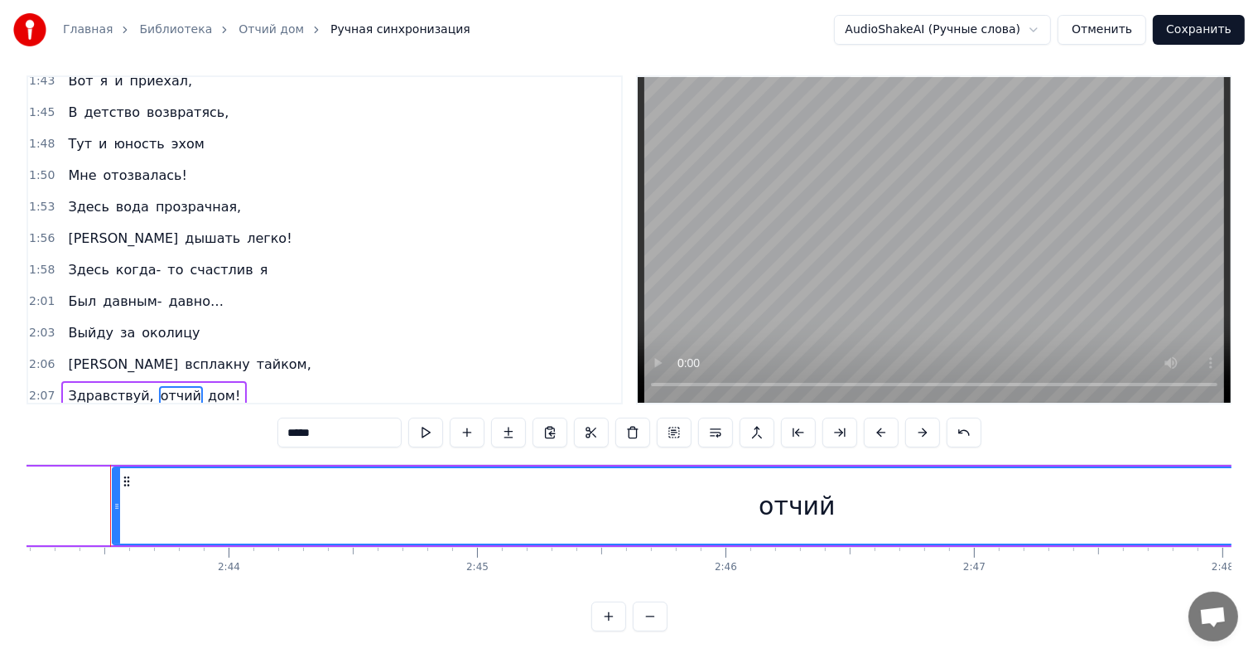
click at [802, 420] on button at bounding box center [798, 432] width 35 height 30
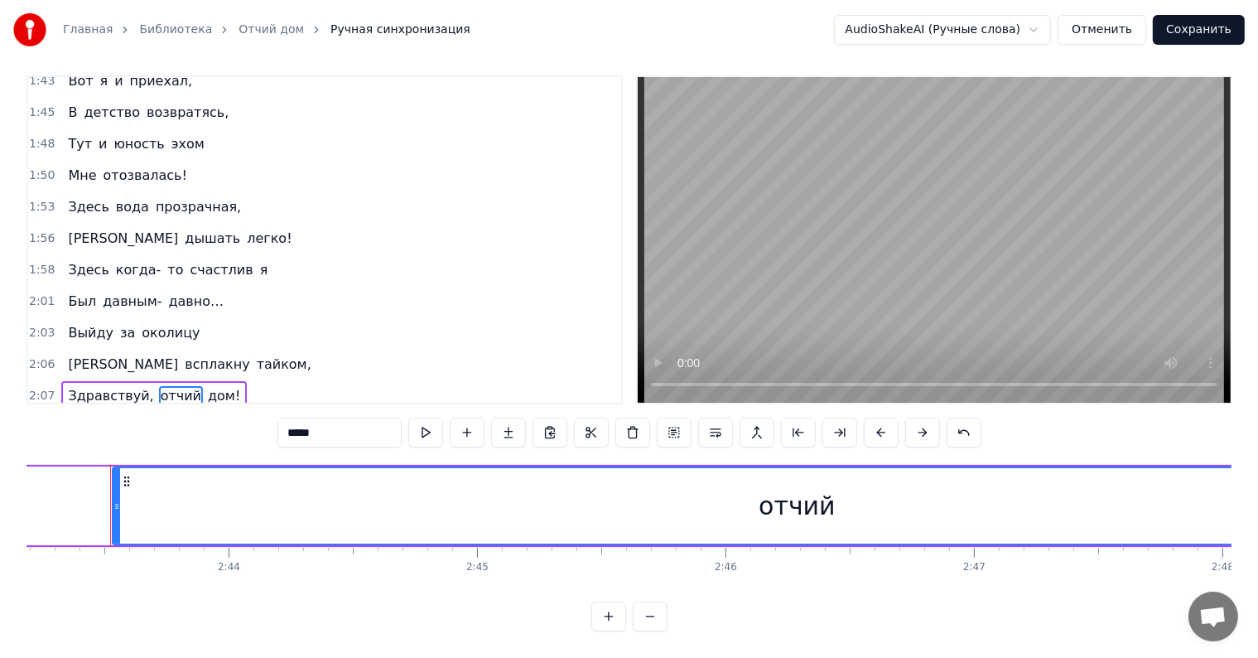
click at [802, 420] on button at bounding box center [798, 432] width 35 height 30
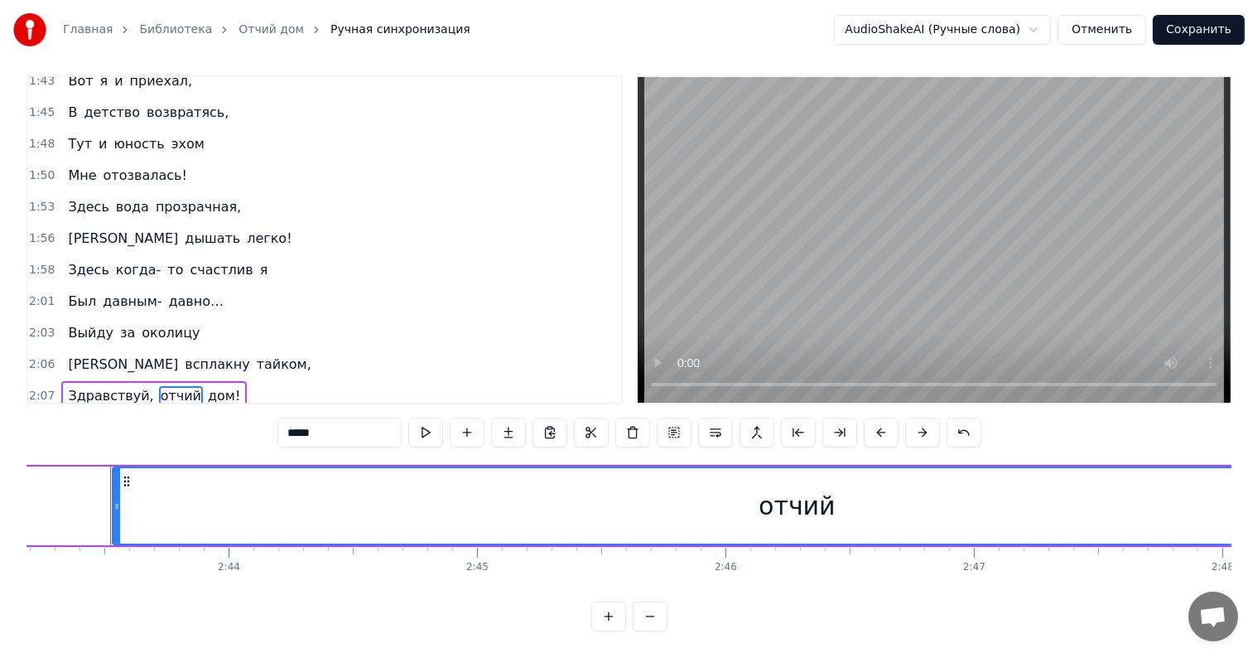
click at [802, 420] on button at bounding box center [798, 432] width 35 height 30
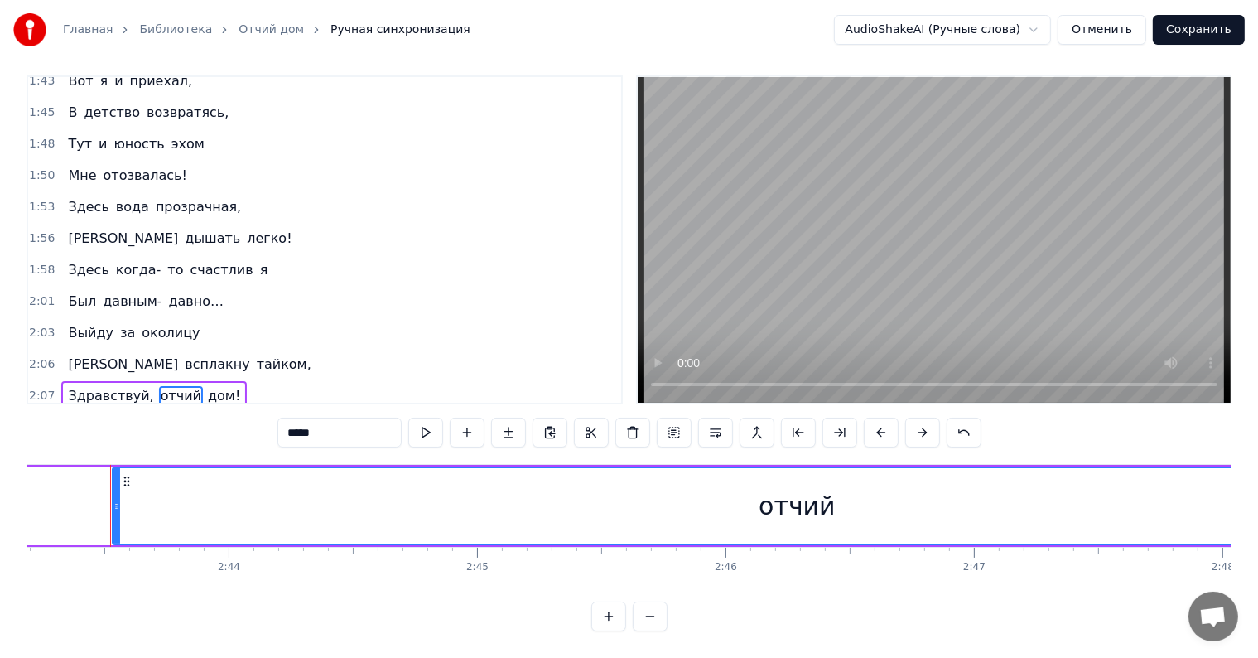
click at [802, 420] on button at bounding box center [798, 432] width 35 height 30
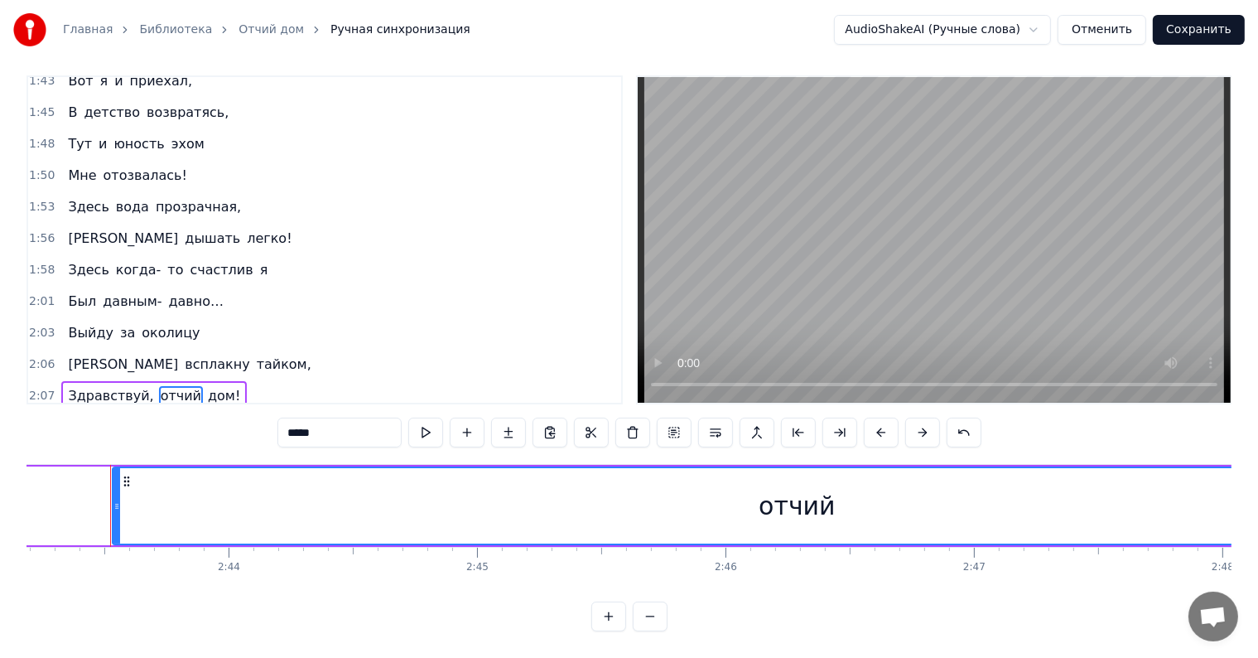
click at [802, 420] on button at bounding box center [798, 432] width 35 height 30
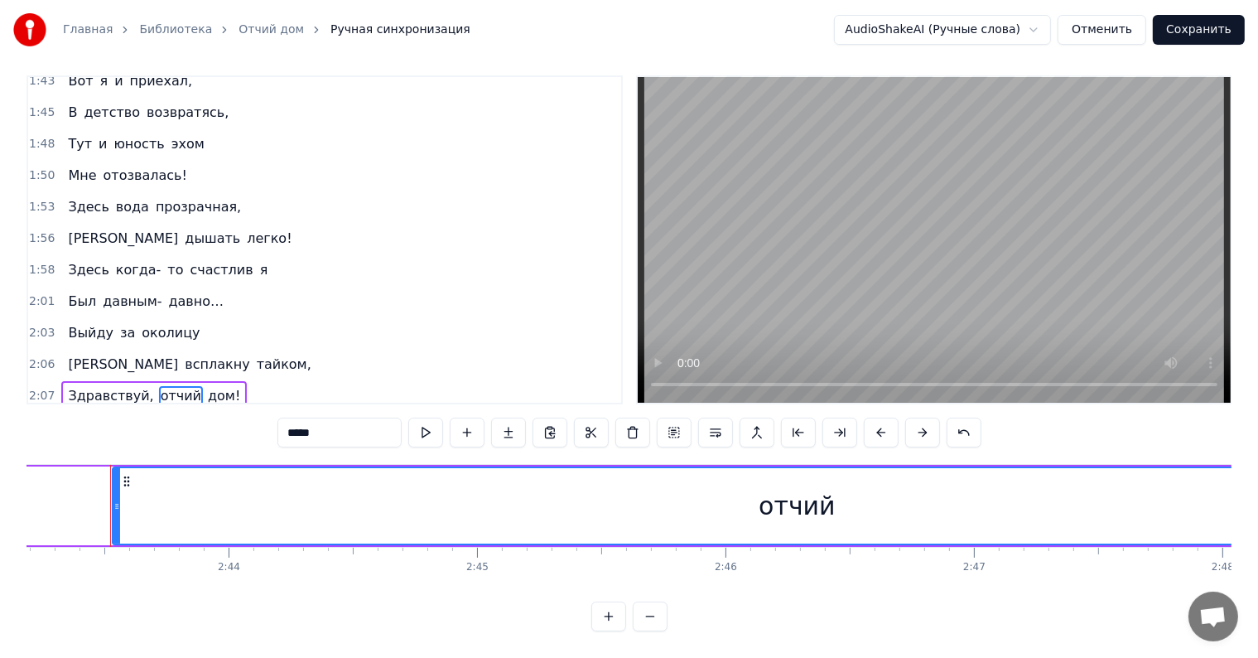
click at [802, 420] on button at bounding box center [798, 432] width 35 height 30
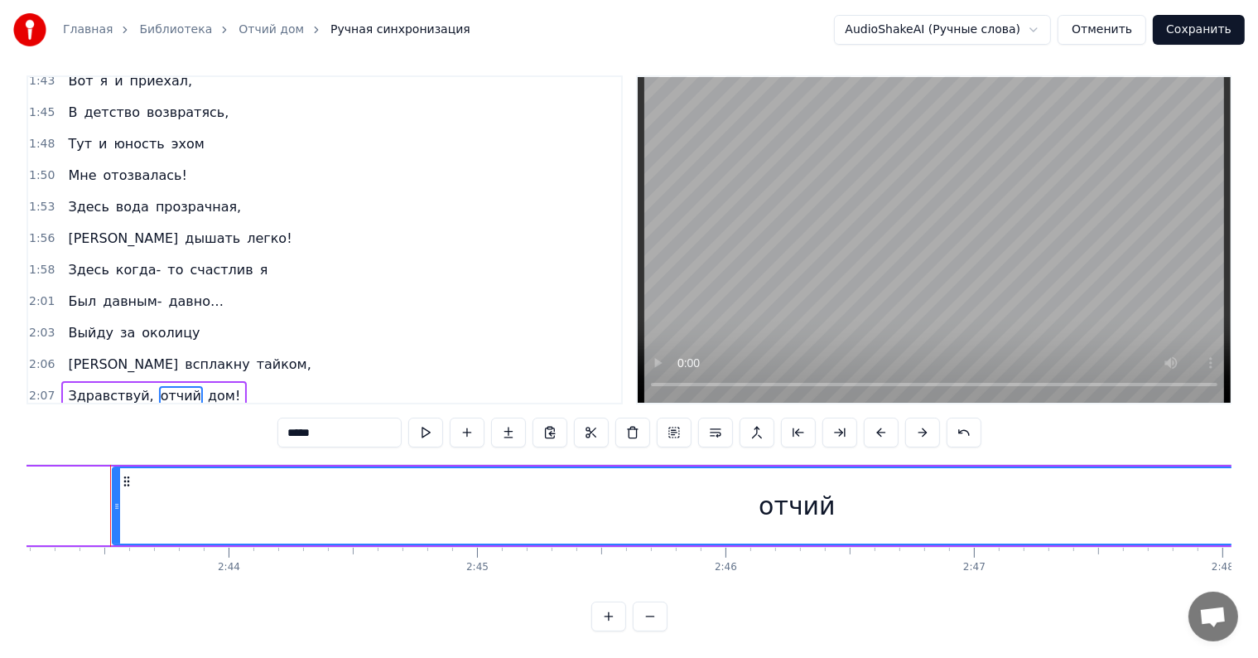
click at [802, 420] on button at bounding box center [798, 432] width 35 height 30
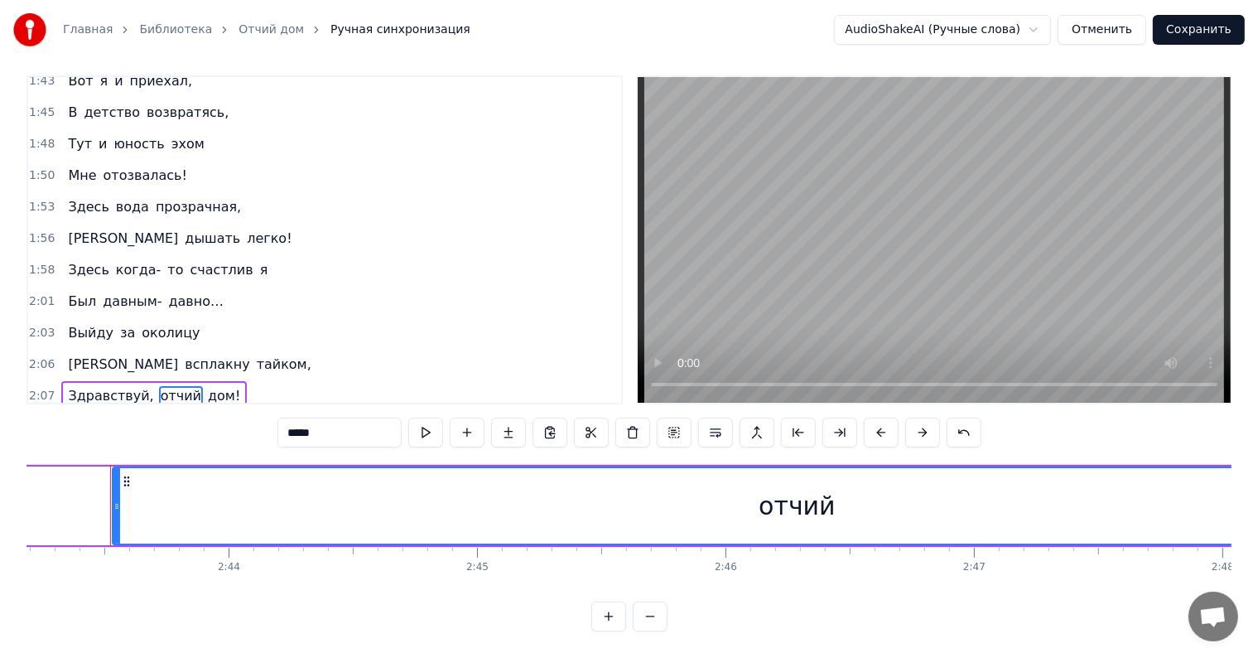
click at [802, 420] on button at bounding box center [798, 432] width 35 height 30
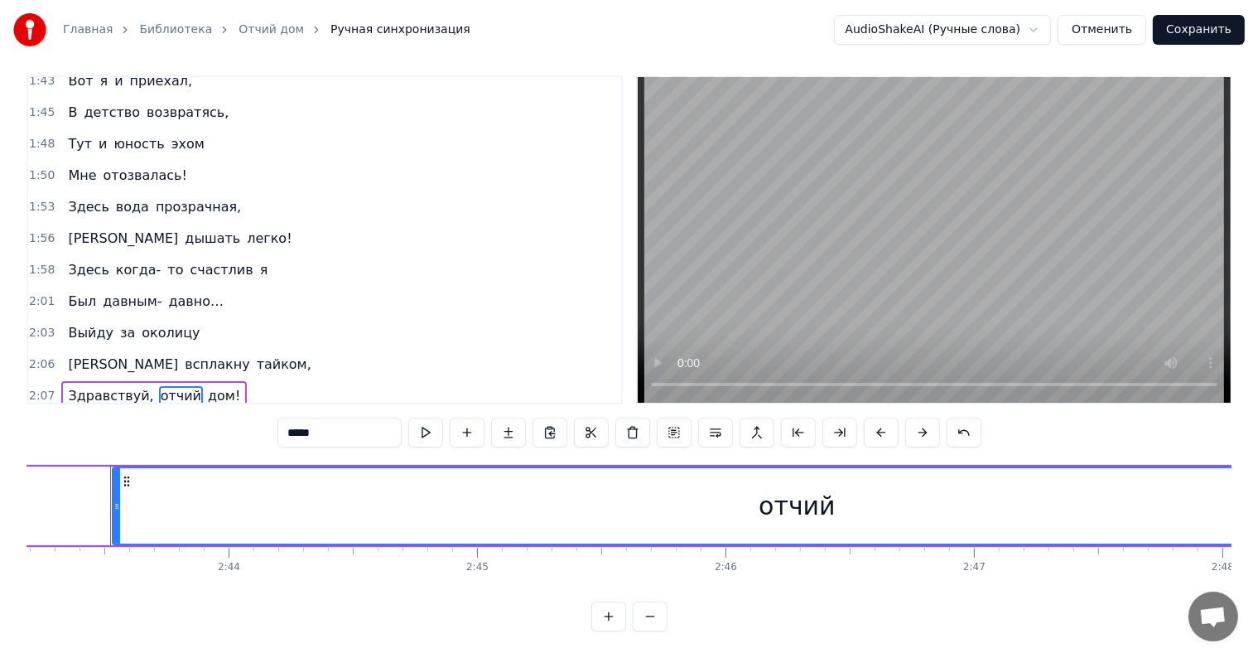
click at [802, 420] on button at bounding box center [798, 432] width 35 height 30
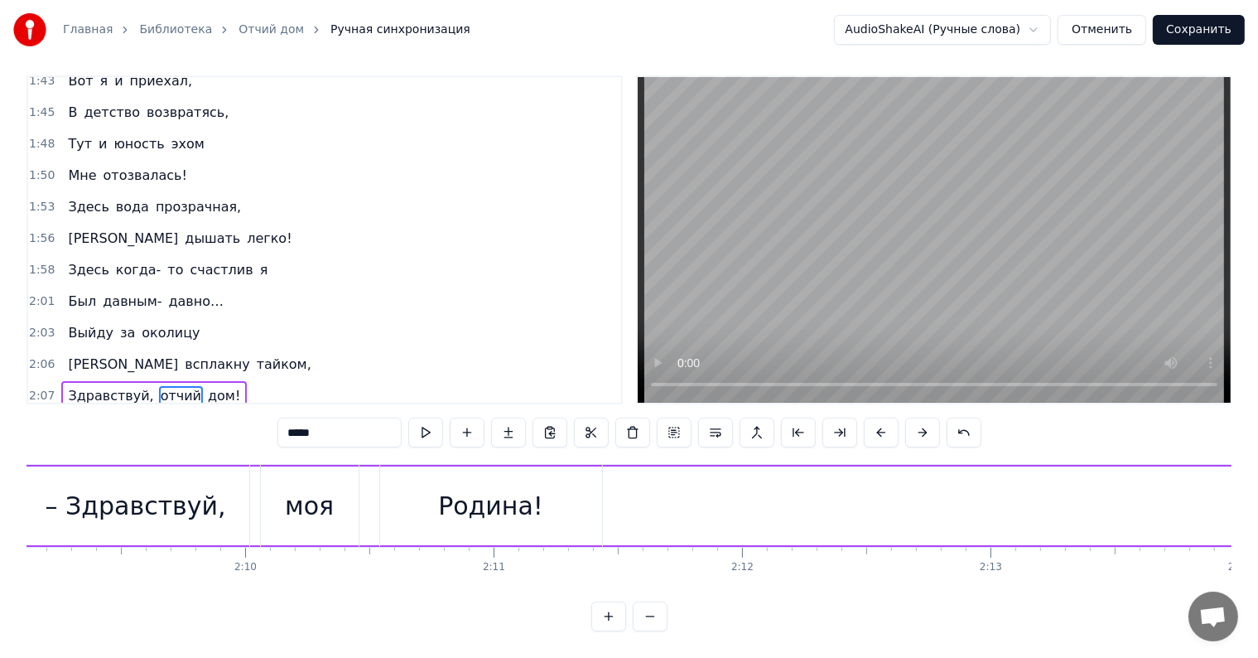
scroll to position [0, 32084]
type input "**********"
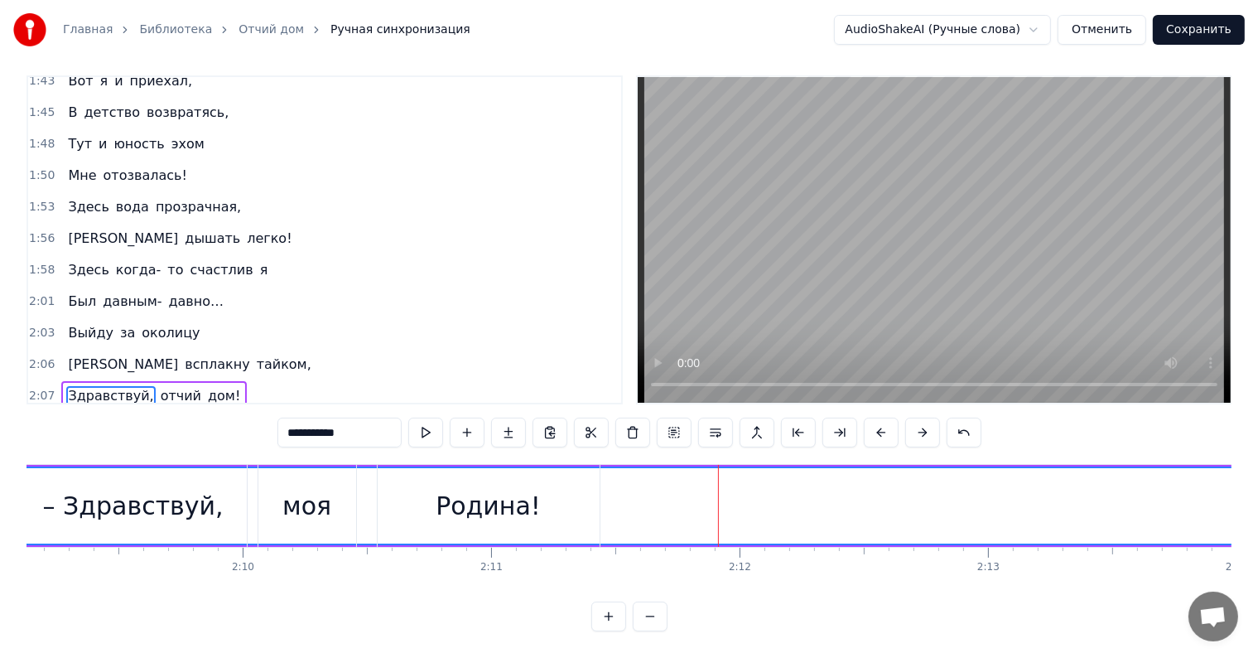
click at [600, 499] on div "– Здравствуй, моя Родина!" at bounding box center [311, 506] width 585 height 82
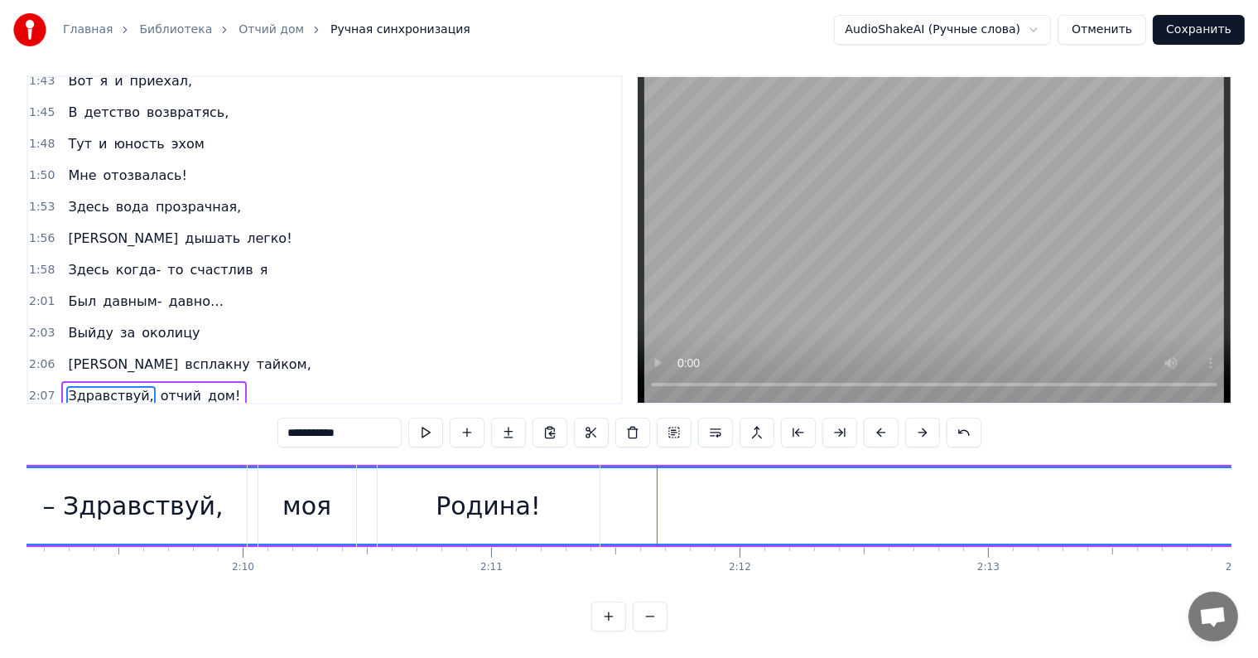
click at [596, 488] on div "Родина!" at bounding box center [489, 506] width 222 height 82
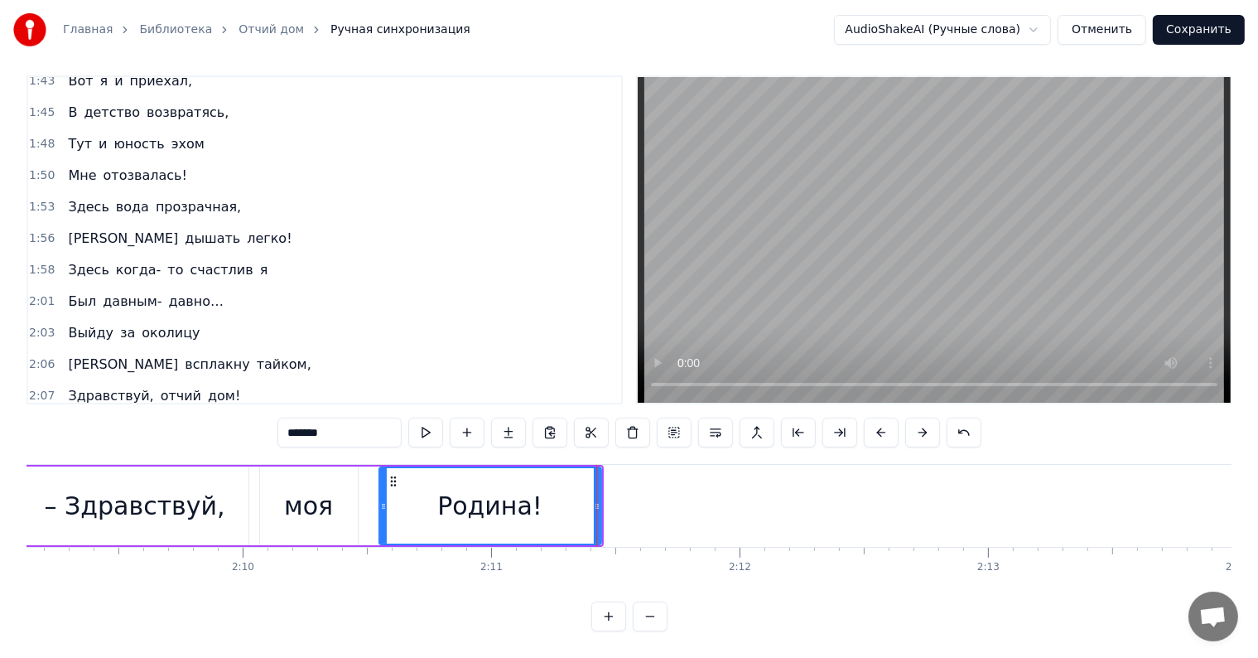
type input "**********"
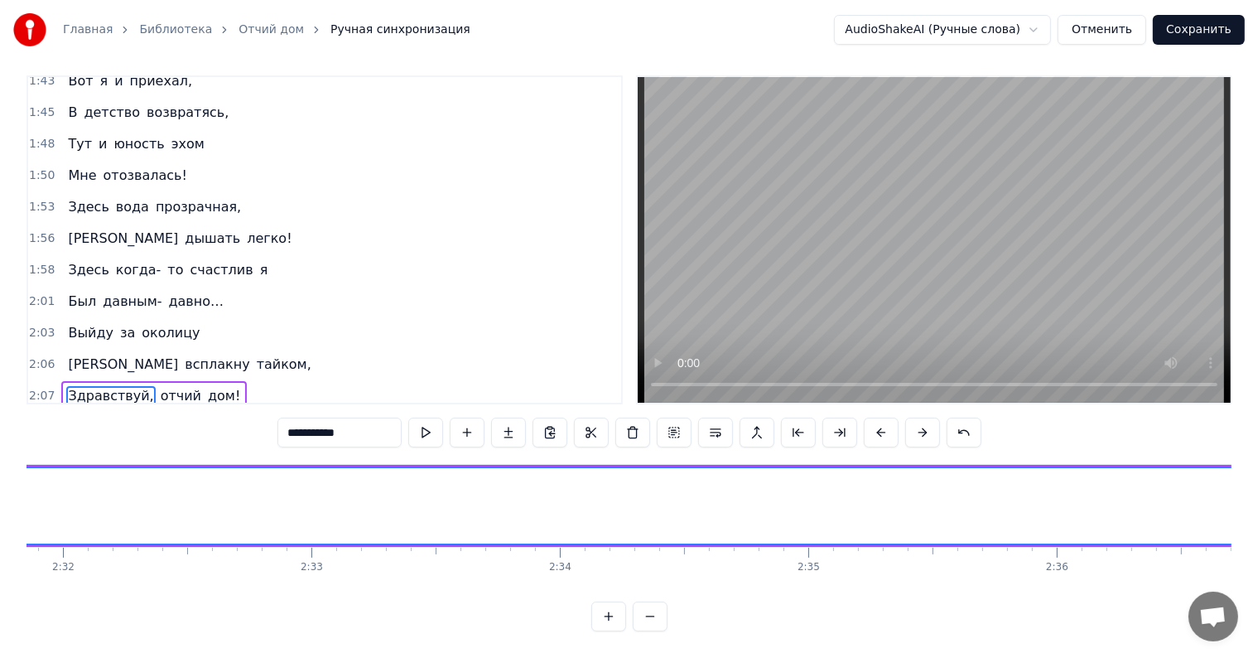
scroll to position [0, 37731]
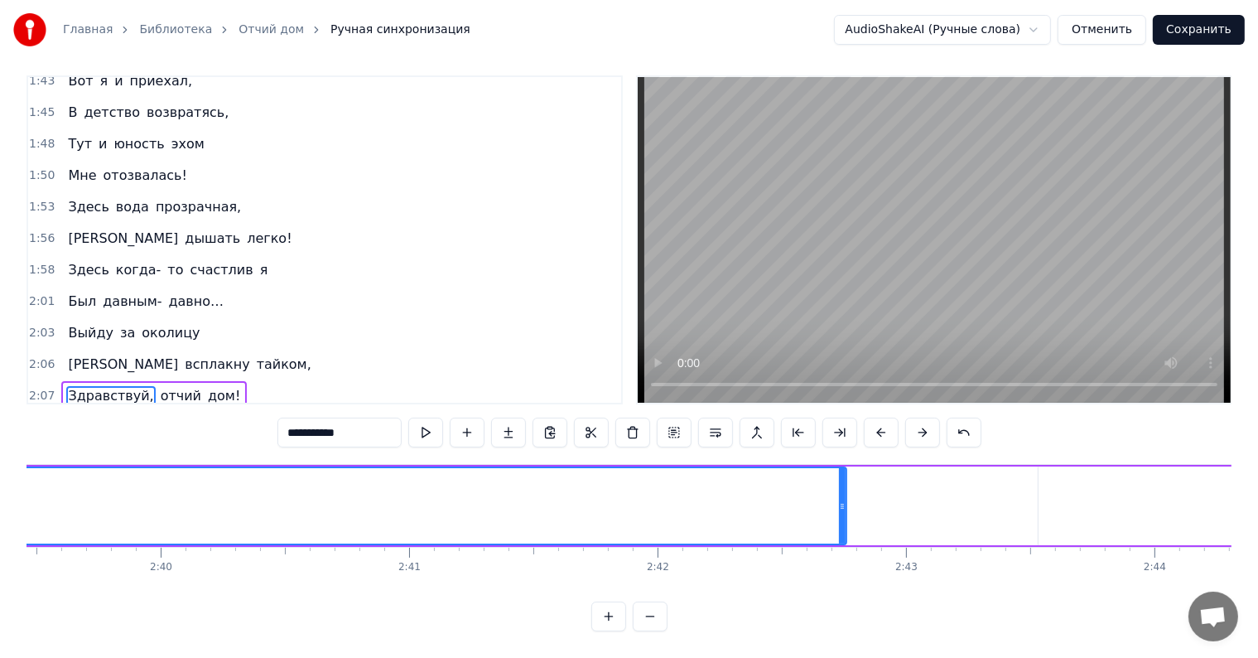
scroll to position [0, 39610]
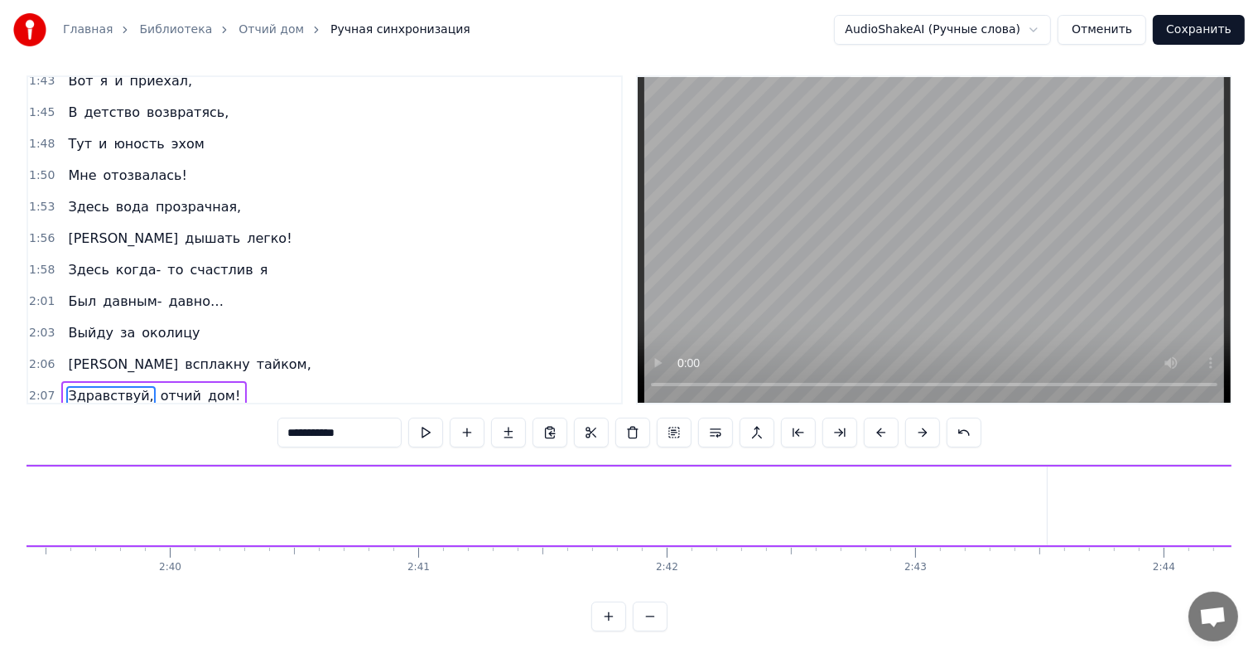
drag, startPoint x: 854, startPoint y: 497, endPoint x: 15, endPoint y: 492, distance: 839.0
click at [15, 492] on div "Главная Библиотека Отчий дом Ручная синхронизация AudioShakeAI (Ручные слова) О…" at bounding box center [629, 310] width 1258 height 642
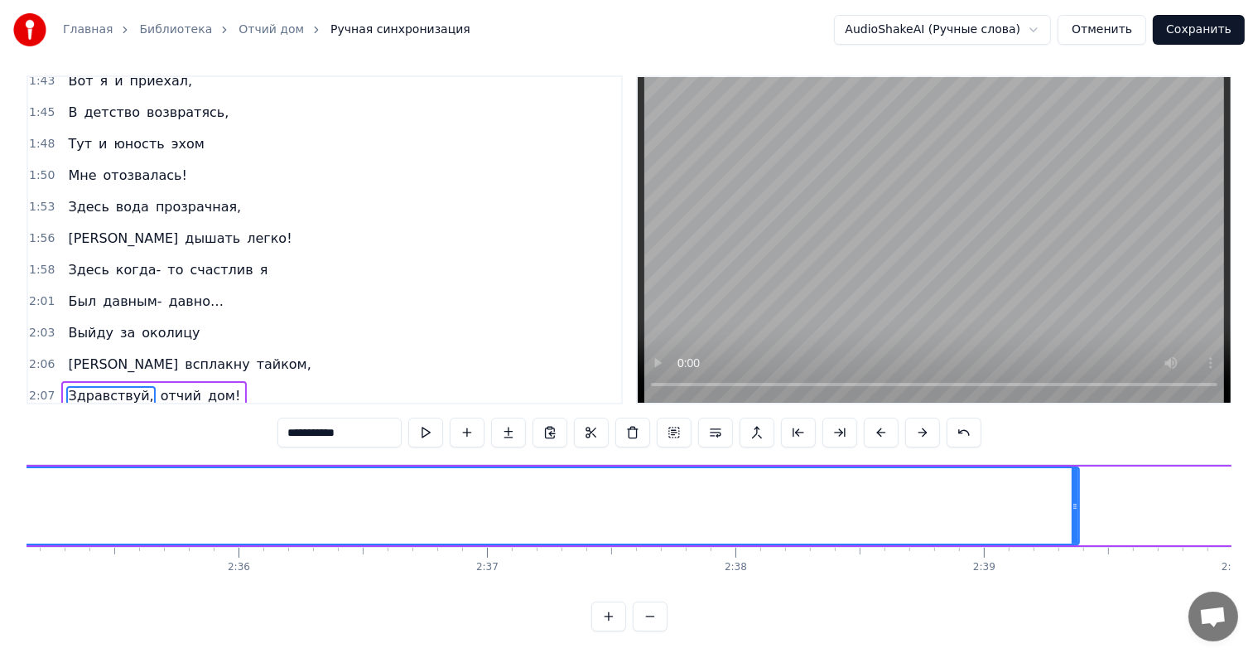
scroll to position [0, 38548]
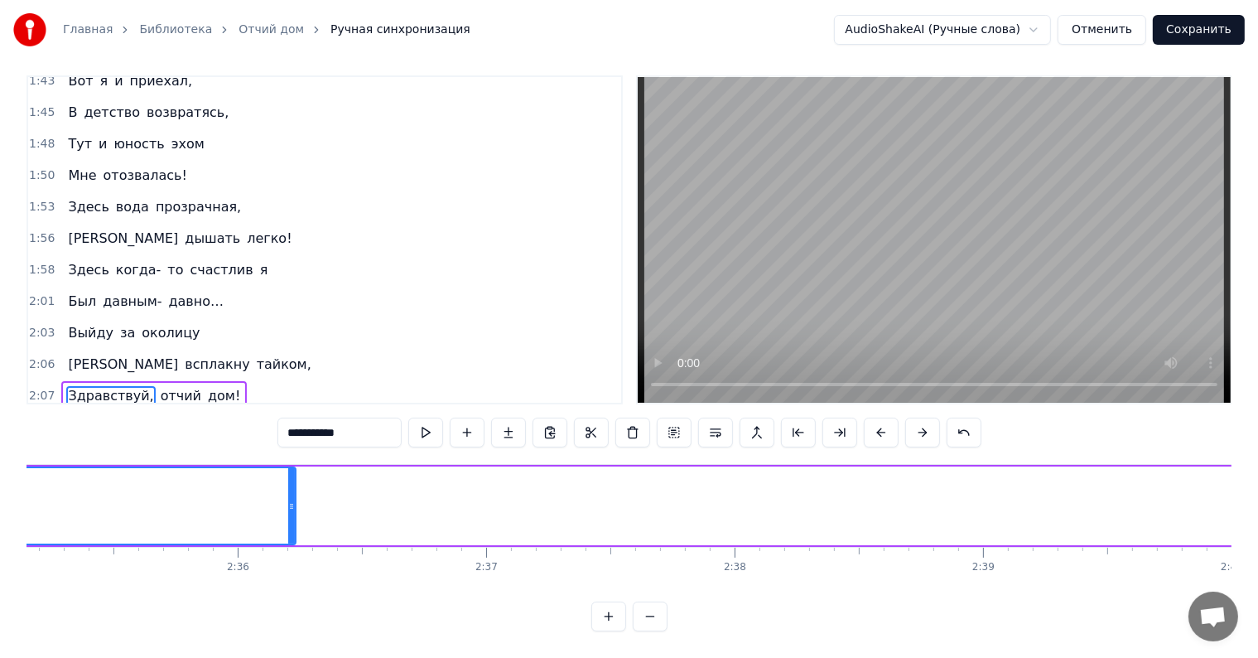
drag, startPoint x: 1074, startPoint y: 489, endPoint x: 182, endPoint y: 528, distance: 892.8
click at [288, 528] on div at bounding box center [291, 505] width 7 height 75
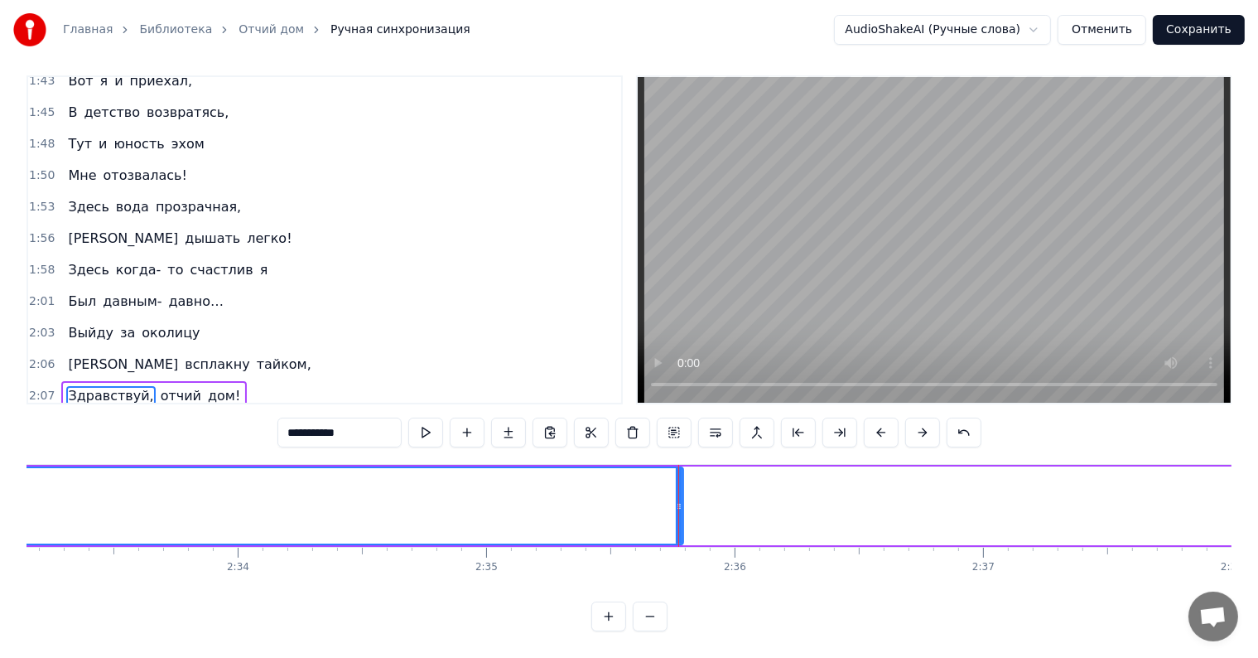
scroll to position [0, 38022]
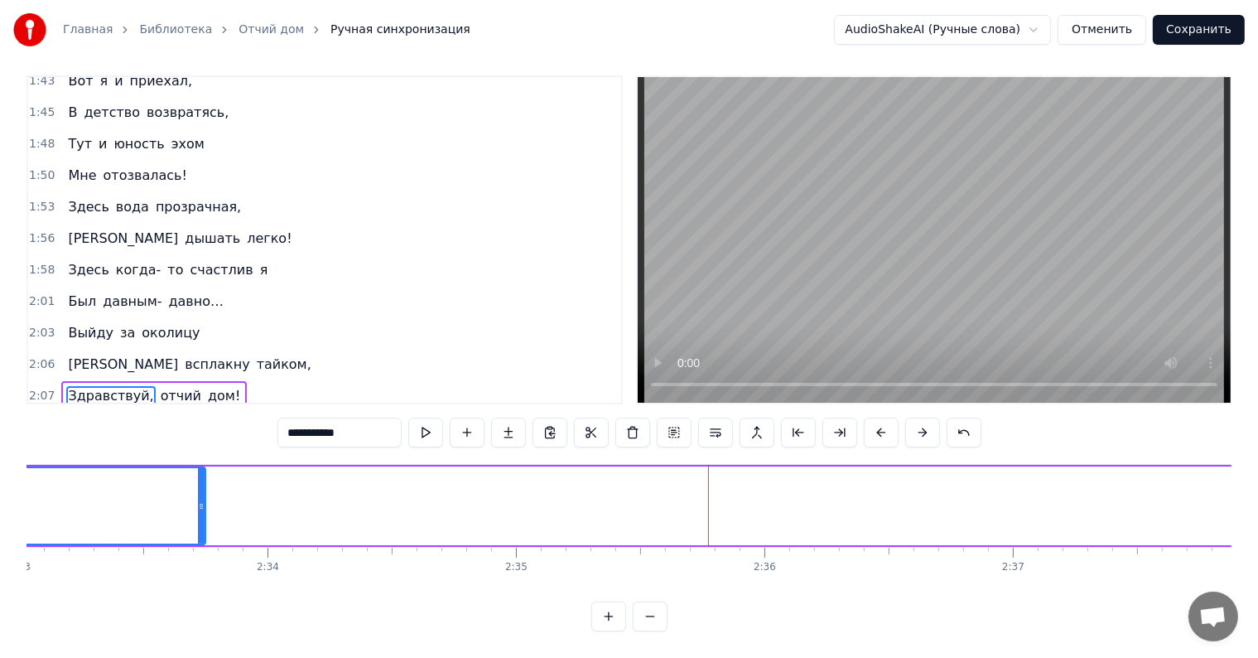
drag, startPoint x: 710, startPoint y: 488, endPoint x: 88, endPoint y: 495, distance: 622.0
click at [198, 499] on icon at bounding box center [201, 505] width 7 height 13
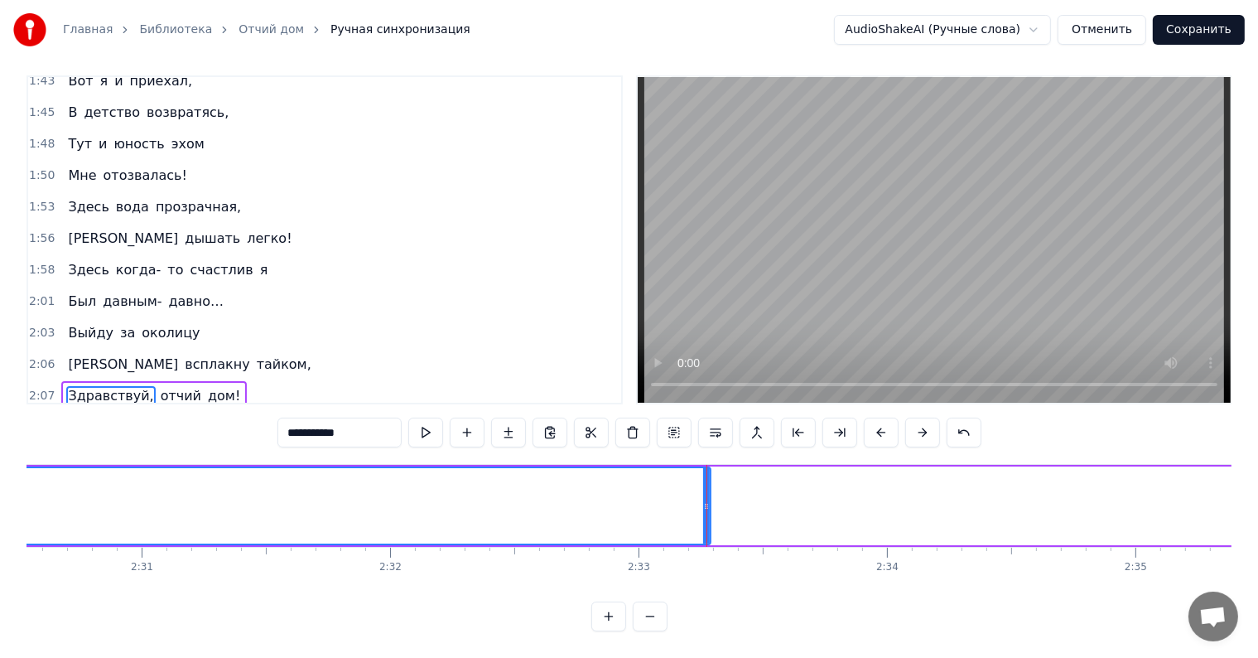
scroll to position [0, 37375]
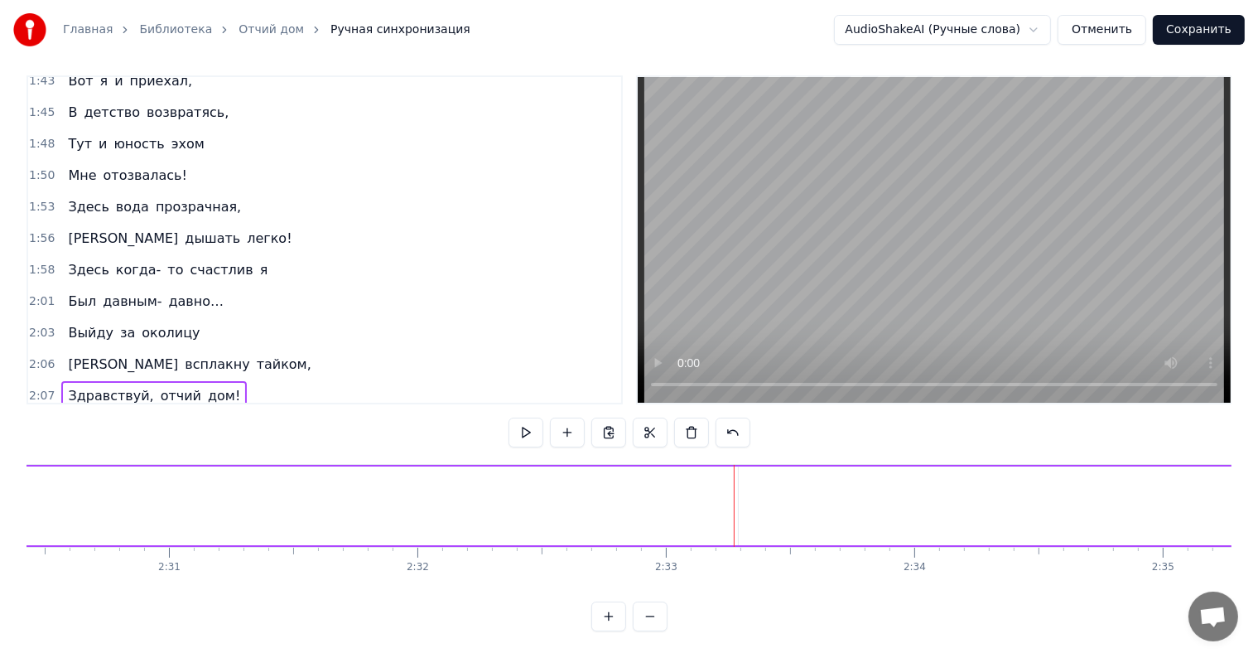
drag, startPoint x: 735, startPoint y: 487, endPoint x: 10, endPoint y: 484, distance: 725.5
click at [10, 484] on div "Главная Библиотека Отчий дом Ручная синхронизация AudioShakeAI (Ручные слова) О…" at bounding box center [629, 310] width 1258 height 642
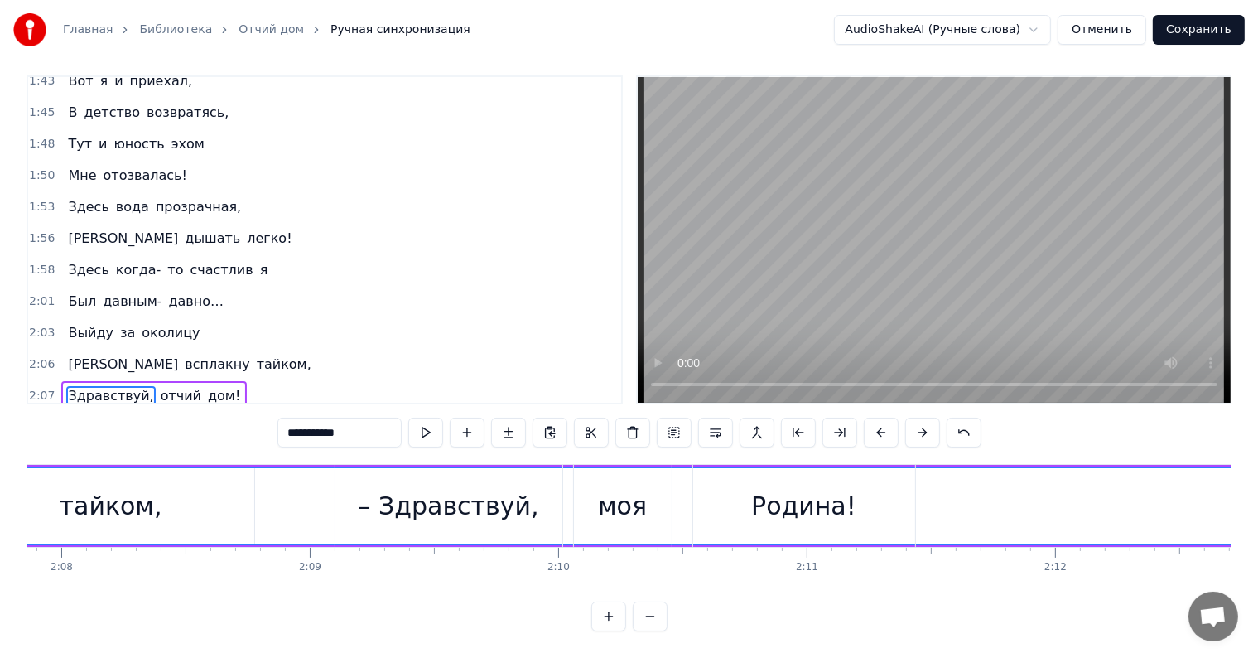
scroll to position [0, 31769]
click at [374, 501] on div "– Здравствуй," at bounding box center [448, 505] width 181 height 37
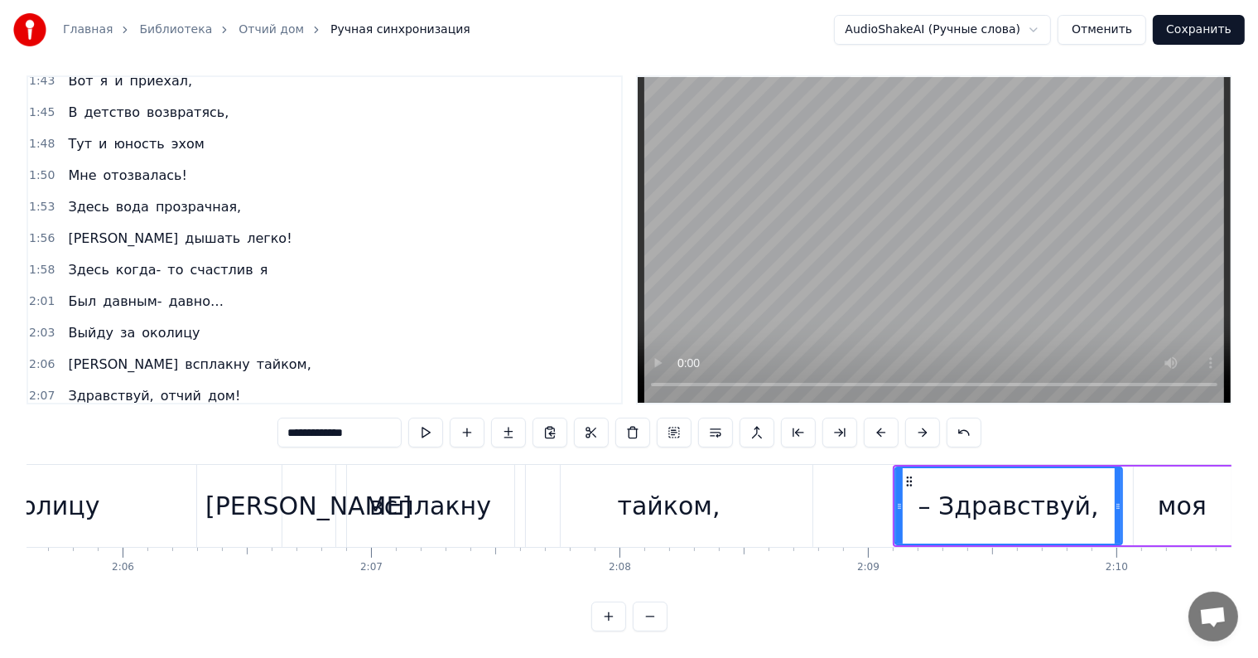
scroll to position [0, 31222]
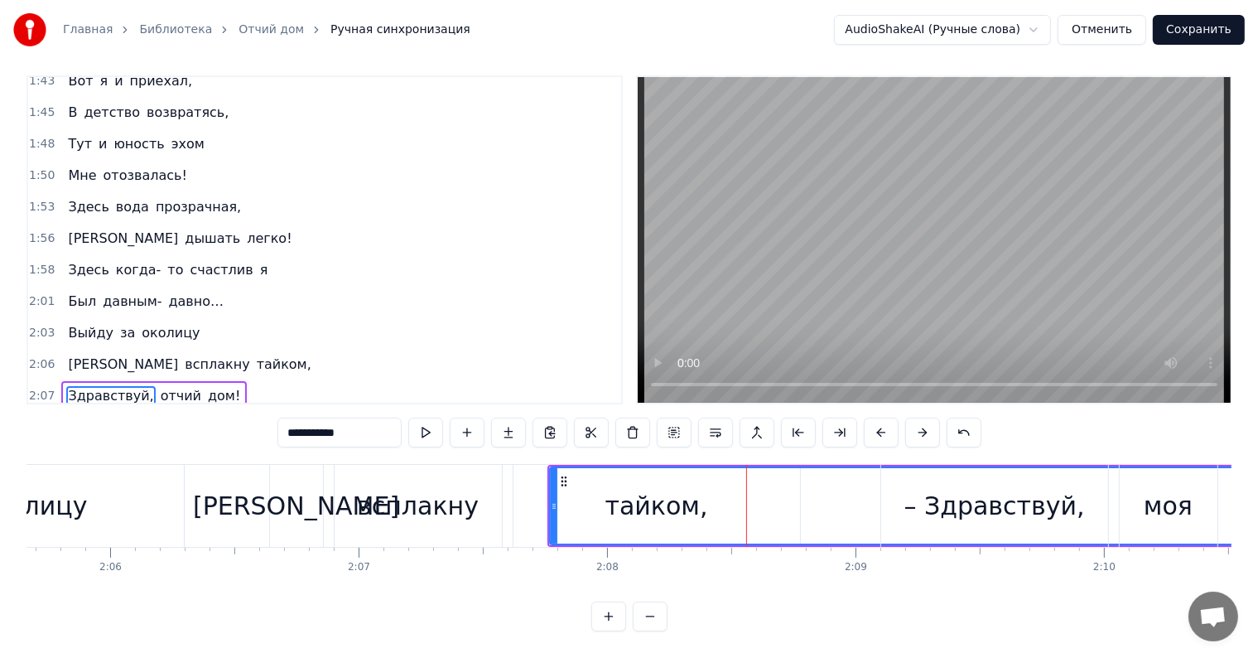
click at [880, 484] on div "– Здравствуй," at bounding box center [994, 506] width 229 height 82
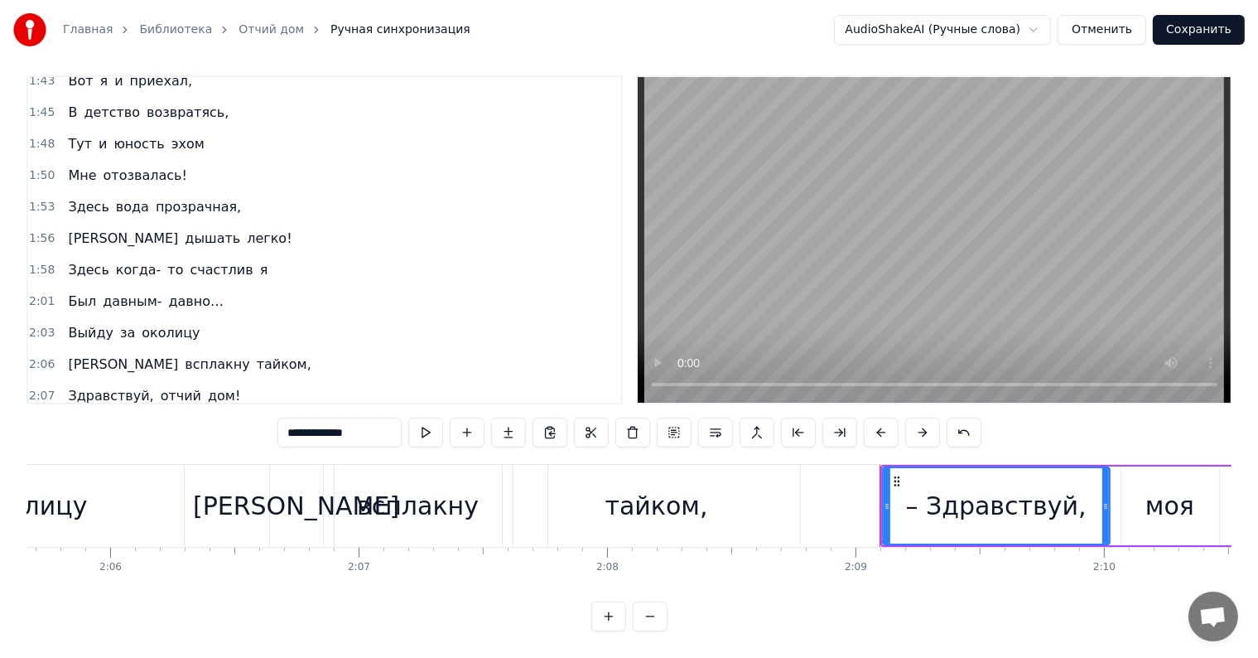
type input "**********"
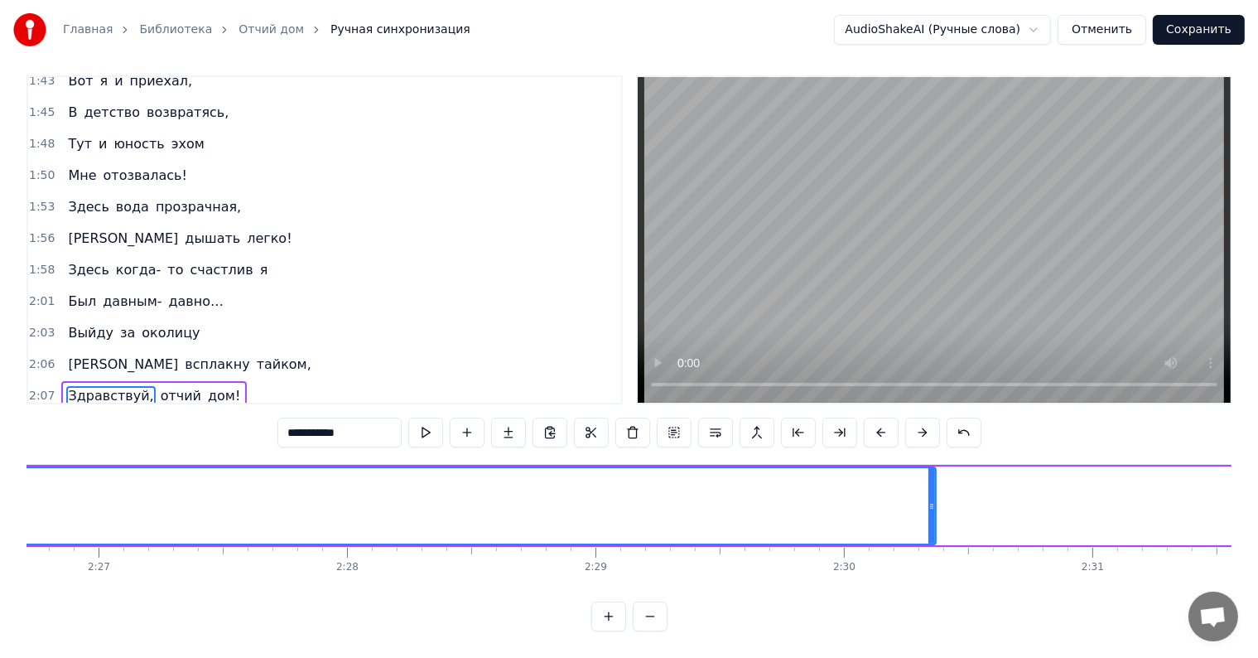
scroll to position [0, 36353]
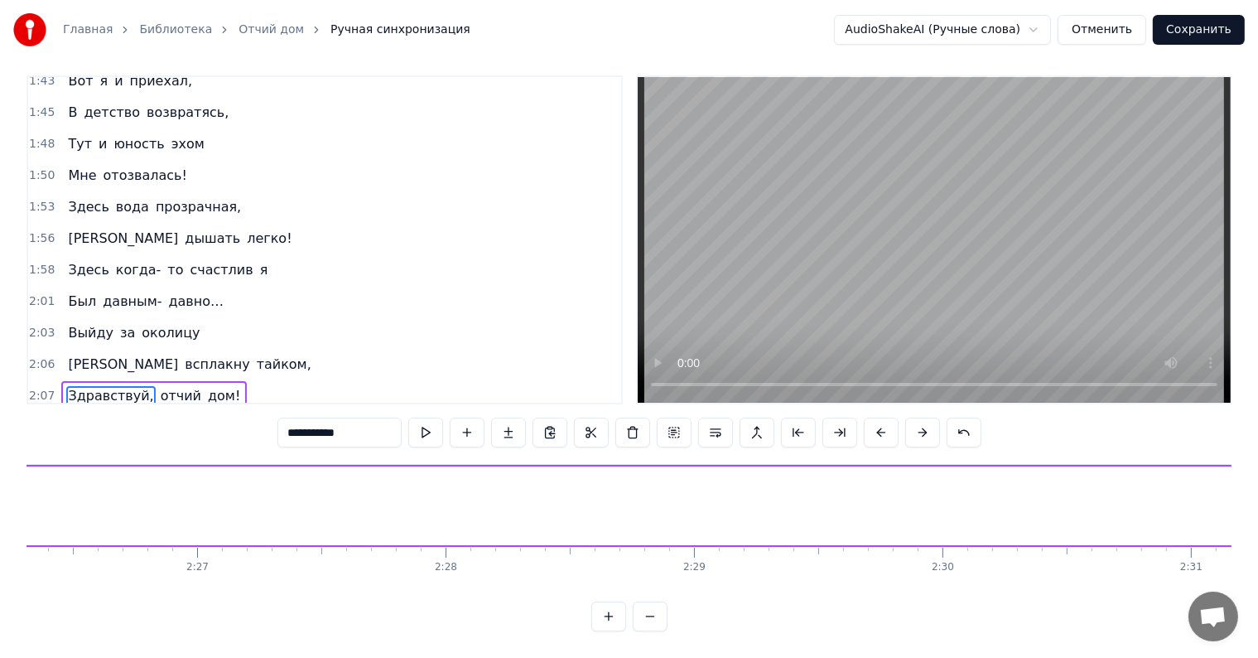
drag, startPoint x: 1030, startPoint y: 489, endPoint x: 0, endPoint y: 537, distance: 1031.4
click at [0, 537] on div "Главная Библиотека Отчий дом Ручная синхронизация AudioShakeAI (Ручные слова) О…" at bounding box center [629, 310] width 1258 height 642
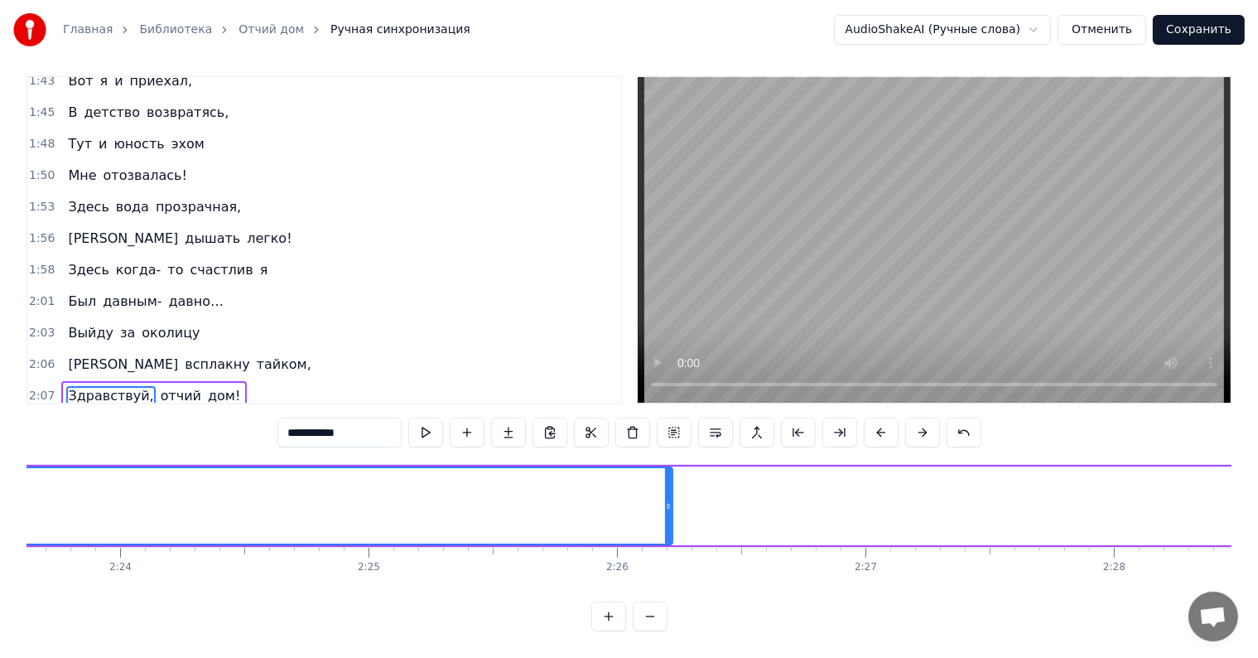
scroll to position [0, 35507]
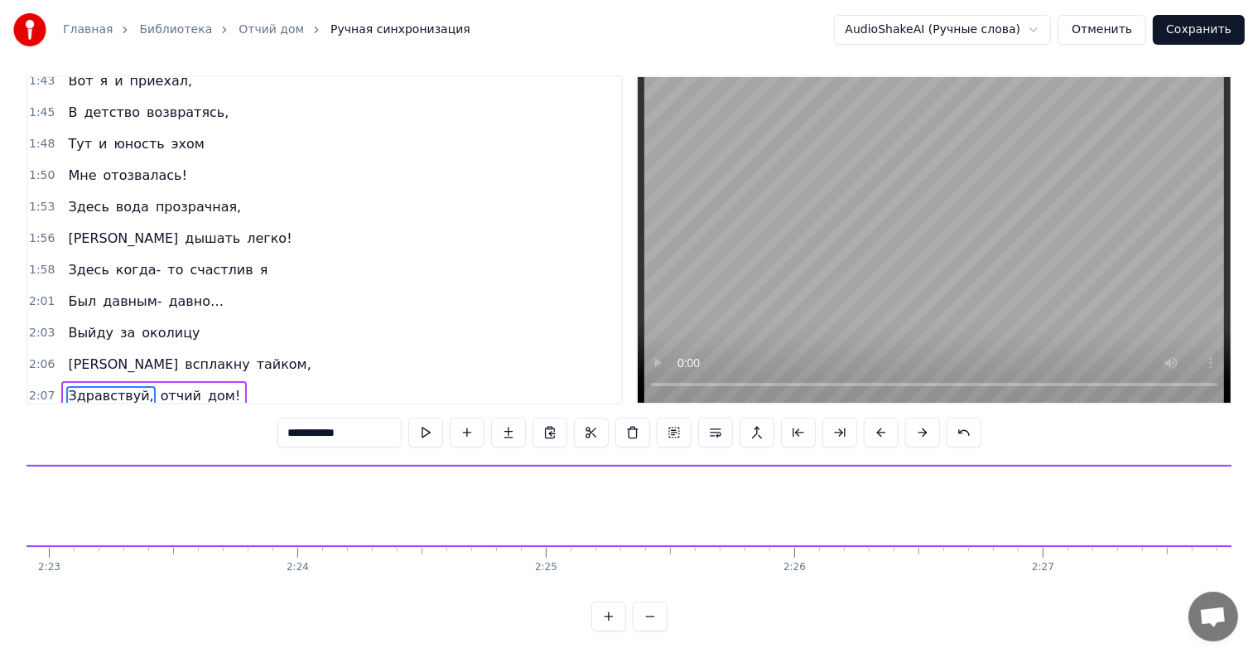
drag, startPoint x: 848, startPoint y: 487, endPoint x: 0, endPoint y: 532, distance: 849.3
click at [0, 532] on div "Главная Библиотека Отчий дом Ручная синхронизация AudioShakeAI (Ручные слова) О…" at bounding box center [629, 310] width 1258 height 642
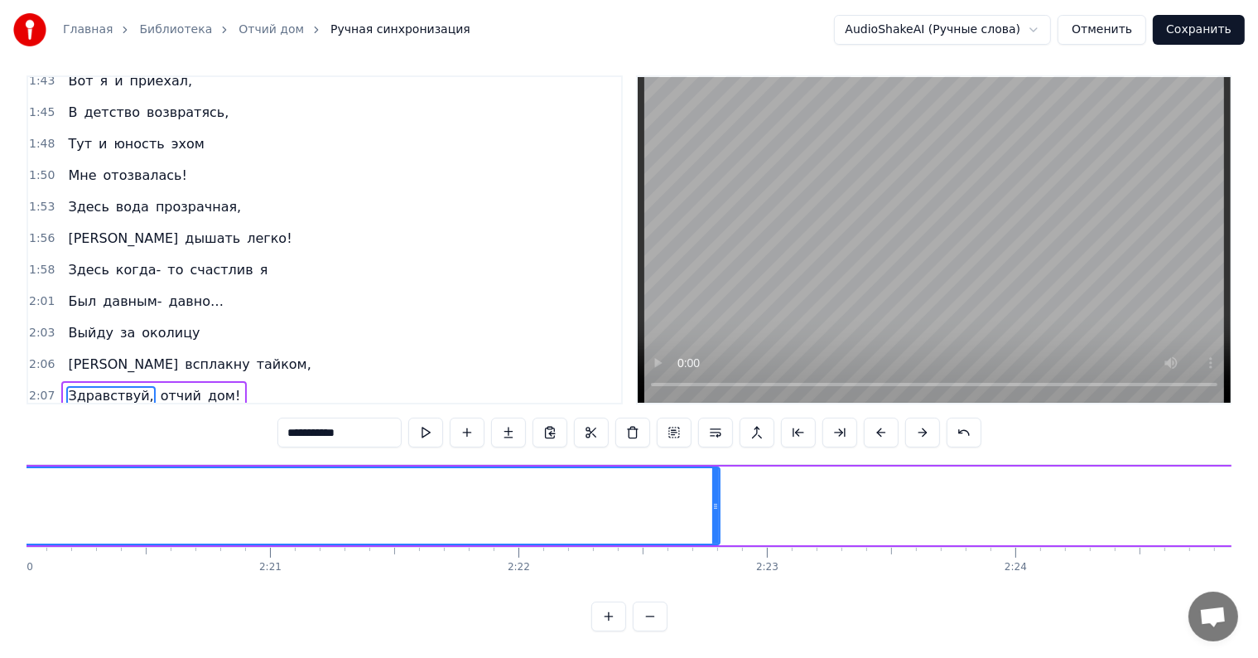
scroll to position [0, 34773]
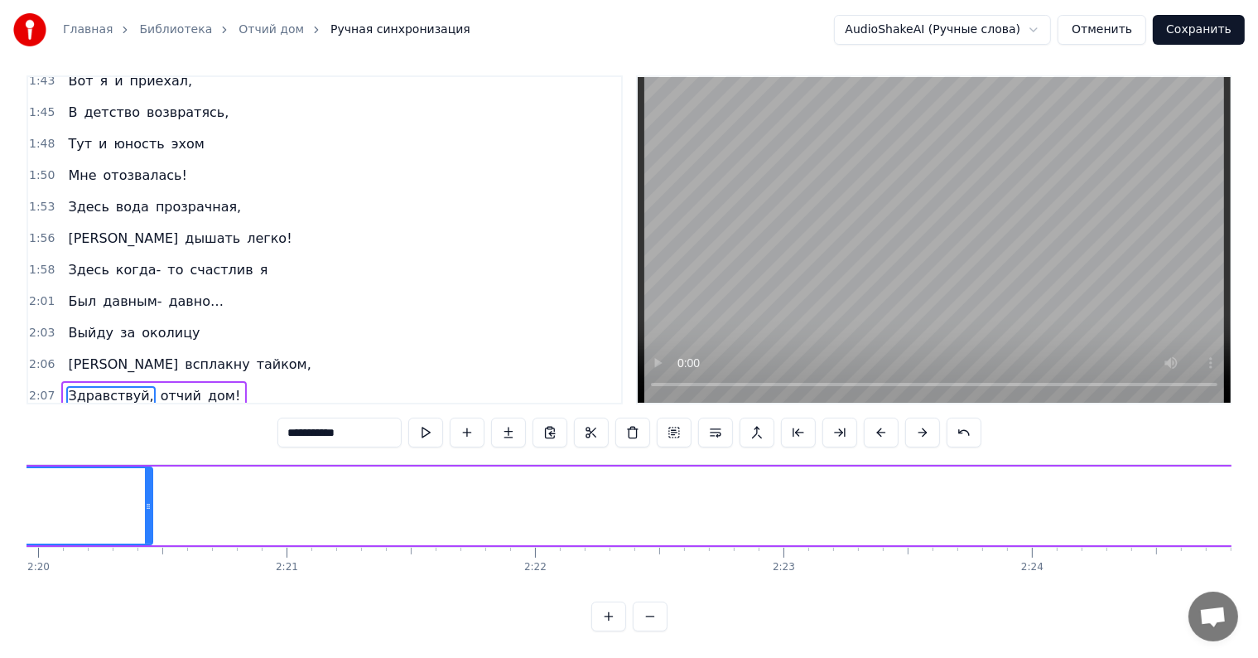
drag, startPoint x: 733, startPoint y: 484, endPoint x: 0, endPoint y: 497, distance: 733.1
click at [0, 497] on div "Главная Библиотека Отчий дом Ручная синхронизация AudioShakeAI (Ручные слова) О…" at bounding box center [629, 310] width 1258 height 642
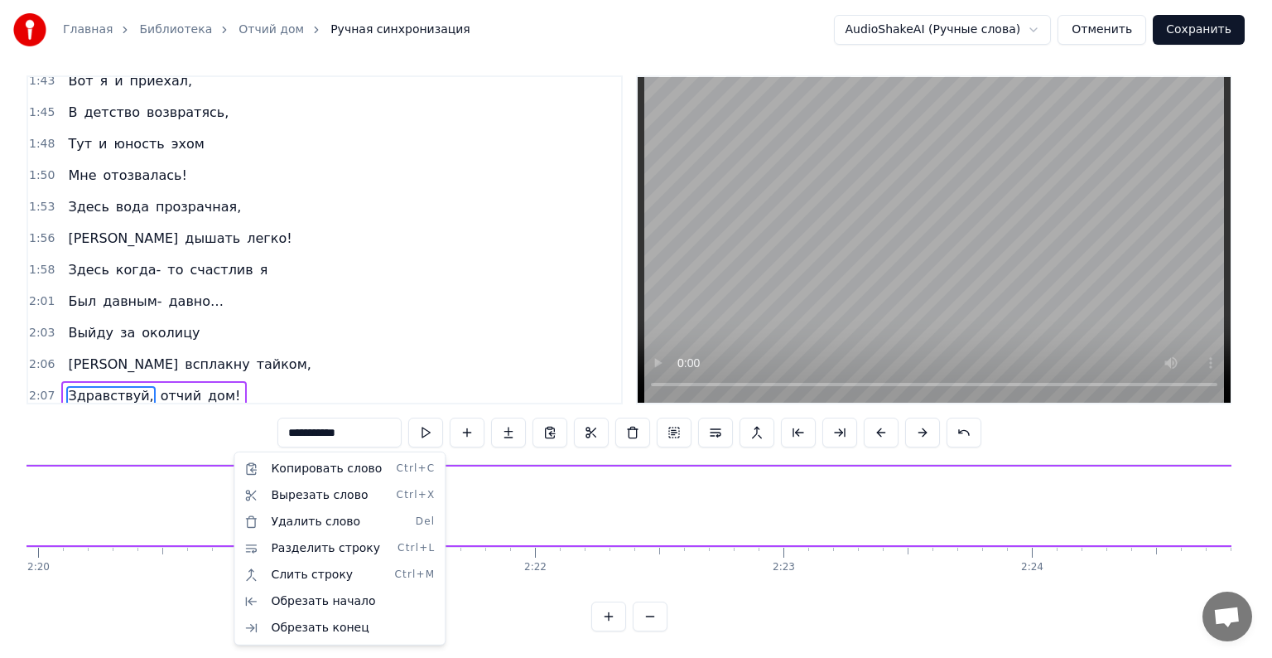
click at [205, 439] on html "Главная Библиотека Отчий дом Ручная синхронизация AudioShakeAI (Ручные слова) О…" at bounding box center [636, 323] width 1272 height 668
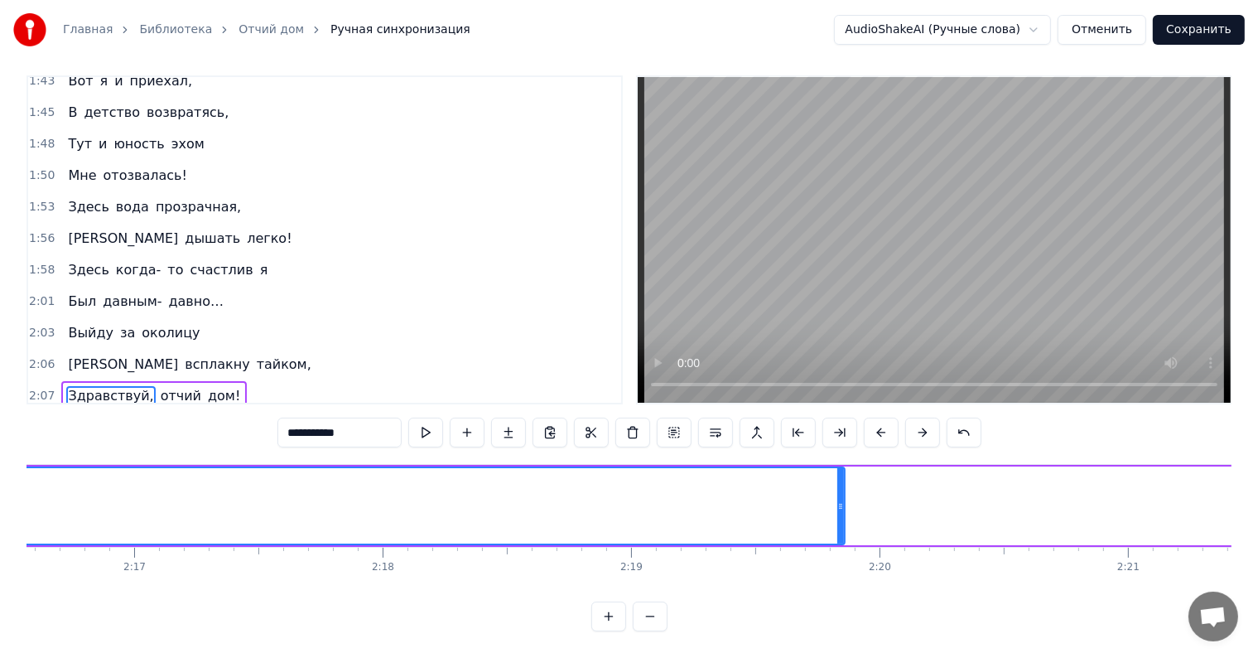
scroll to position [0, 33928]
drag, startPoint x: 847, startPoint y: 491, endPoint x: 845, endPoint y: 483, distance: 8.6
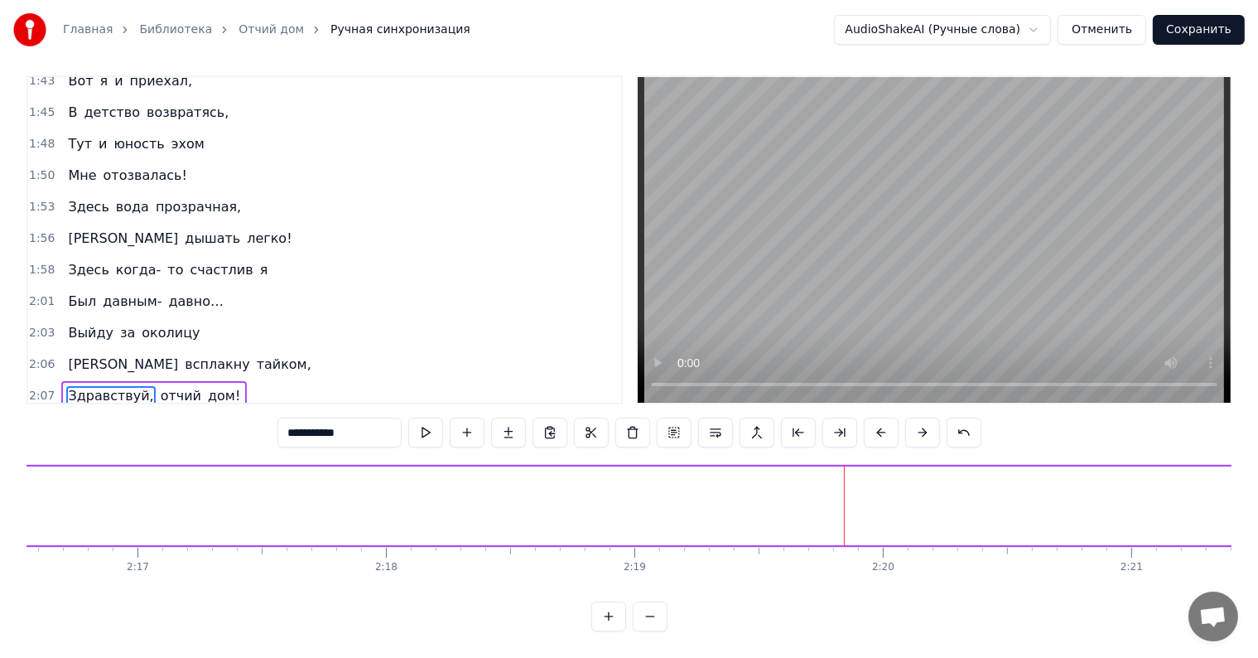
drag, startPoint x: 845, startPoint y: 483, endPoint x: 0, endPoint y: 484, distance: 844.8
click at [0, 484] on div "Главная Библиотека Отчий дом Ручная синхронизация AudioShakeAI (Ручные слова) О…" at bounding box center [629, 310] width 1258 height 642
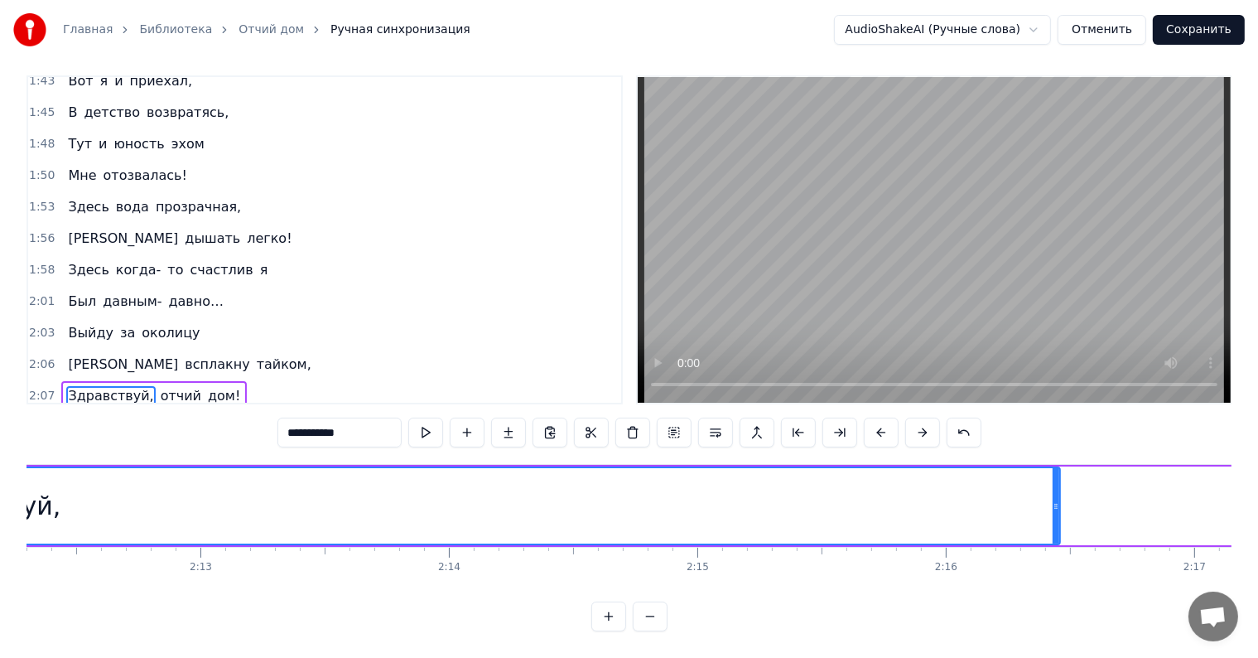
scroll to position [0, 32873]
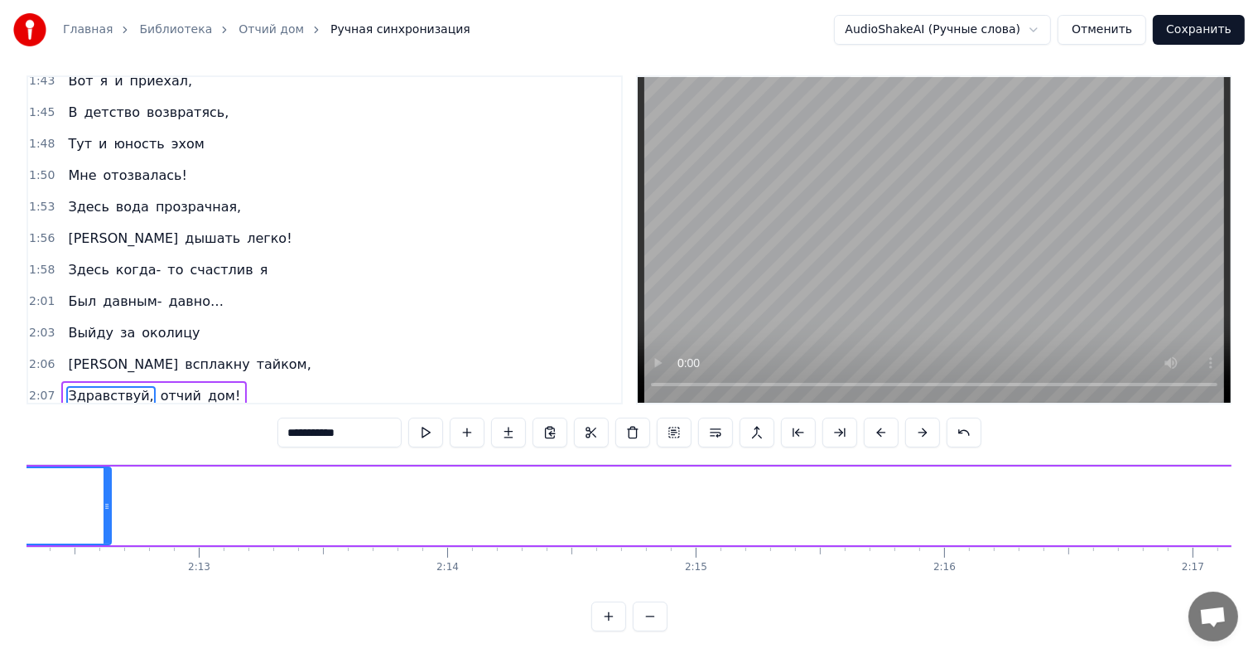
drag, startPoint x: 1055, startPoint y: 488, endPoint x: 0, endPoint y: 528, distance: 1055.9
click at [0, 528] on div "Главная Библиотека Отчий дом Ручная синхронизация AudioShakeAI (Ручные слова) О…" at bounding box center [629, 310] width 1258 height 642
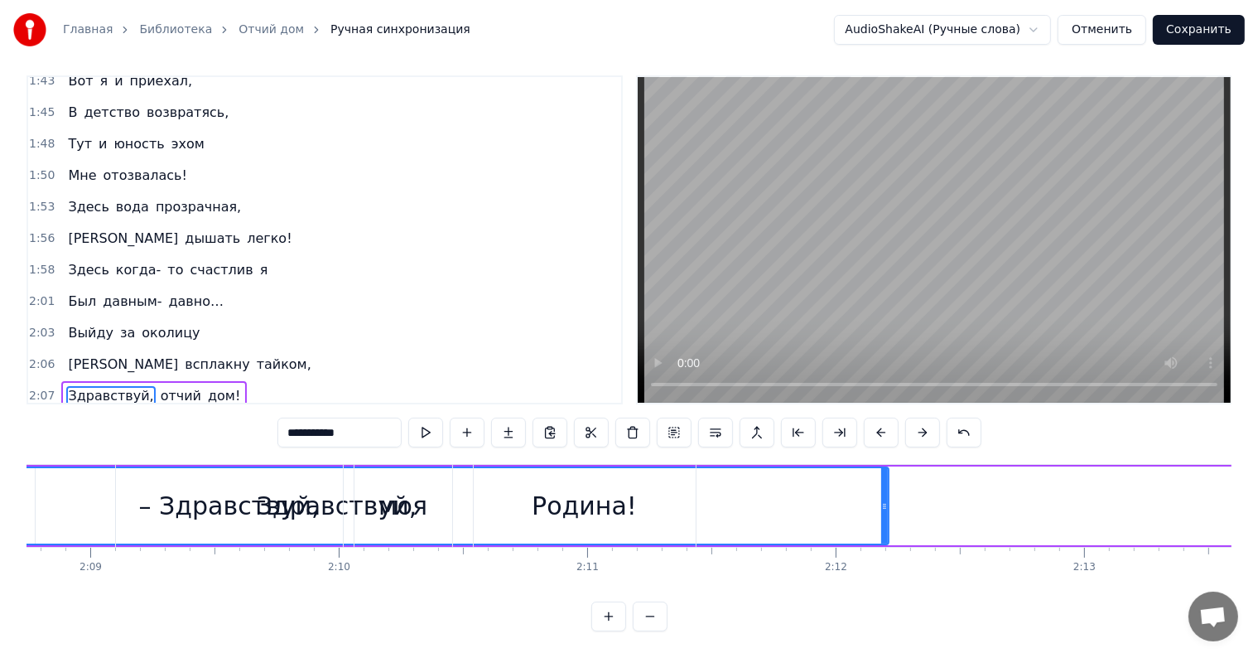
scroll to position [0, 31989]
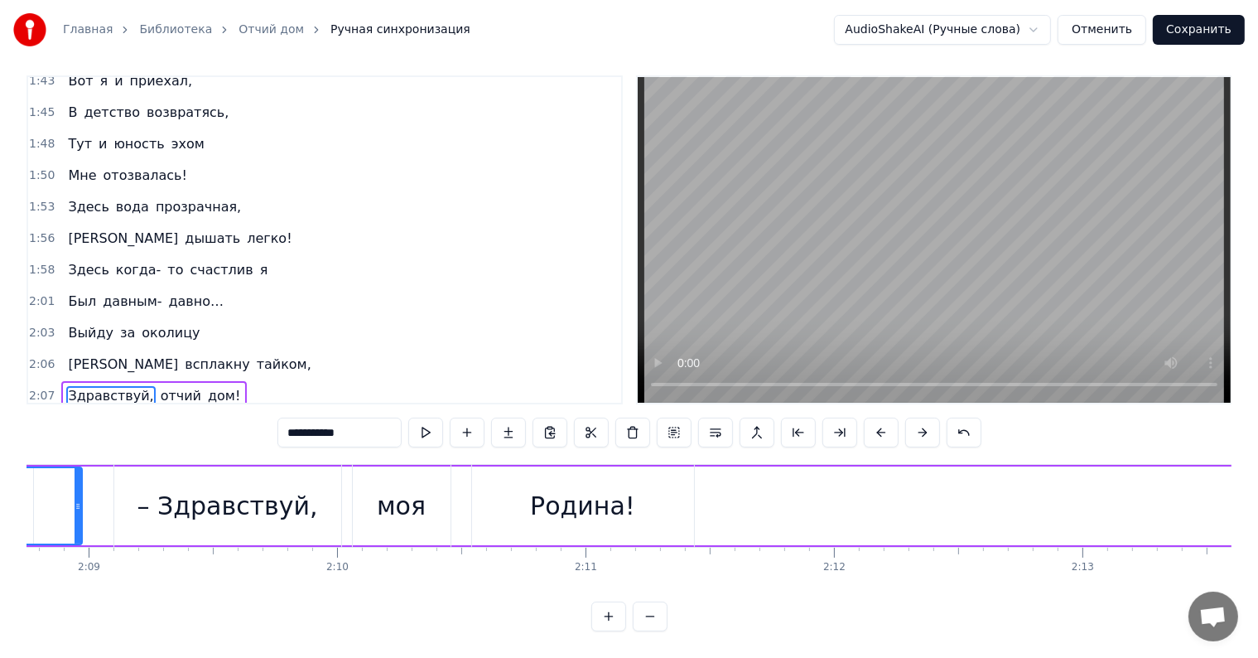
drag, startPoint x: 881, startPoint y: 488, endPoint x: 84, endPoint y: 497, distance: 797.6
click at [81, 497] on div at bounding box center [78, 505] width 7 height 75
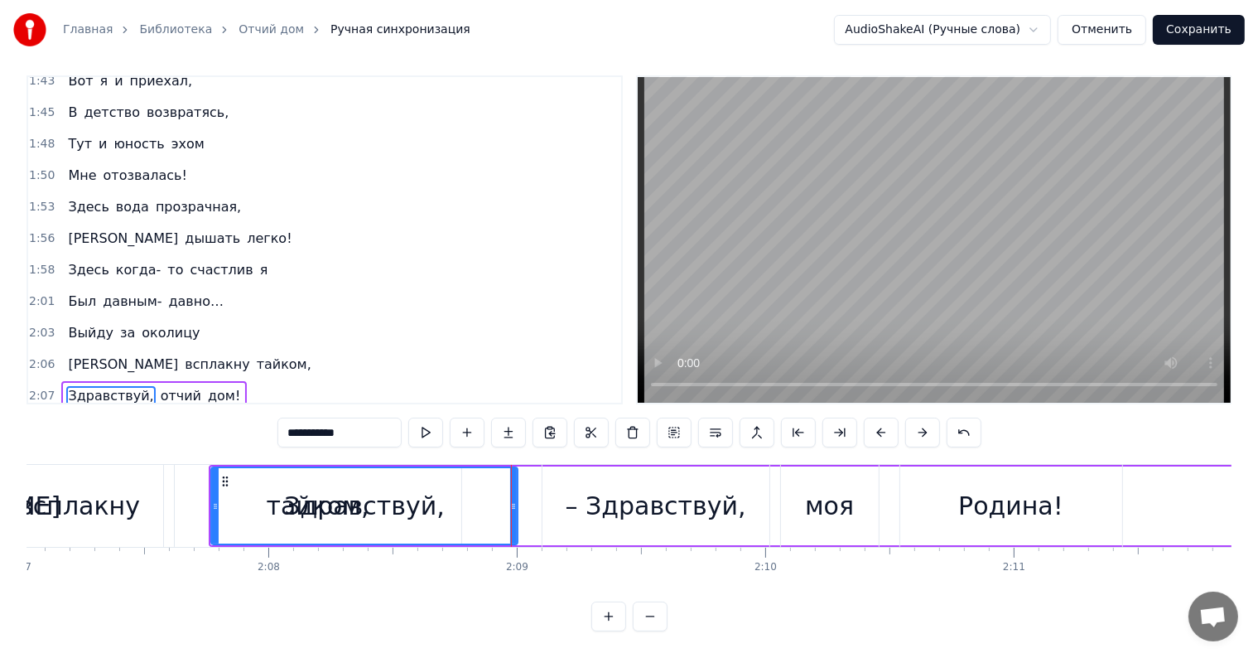
scroll to position [0, 31558]
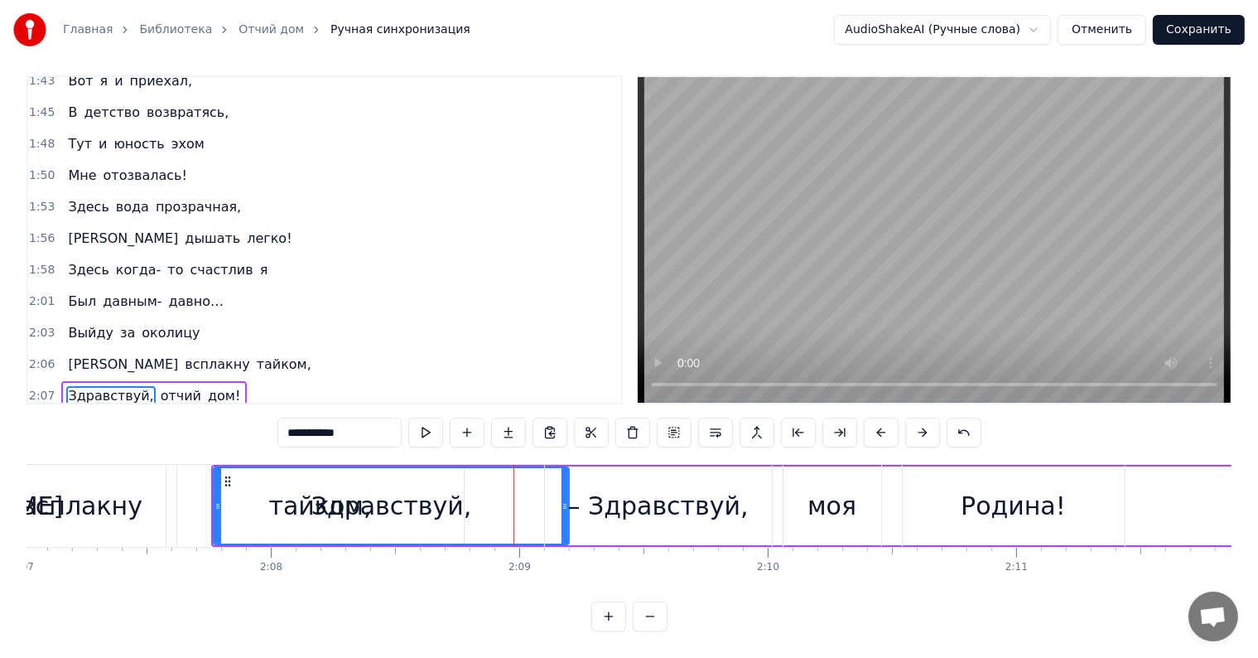
drag, startPoint x: 516, startPoint y: 483, endPoint x: 565, endPoint y: 481, distance: 48.9
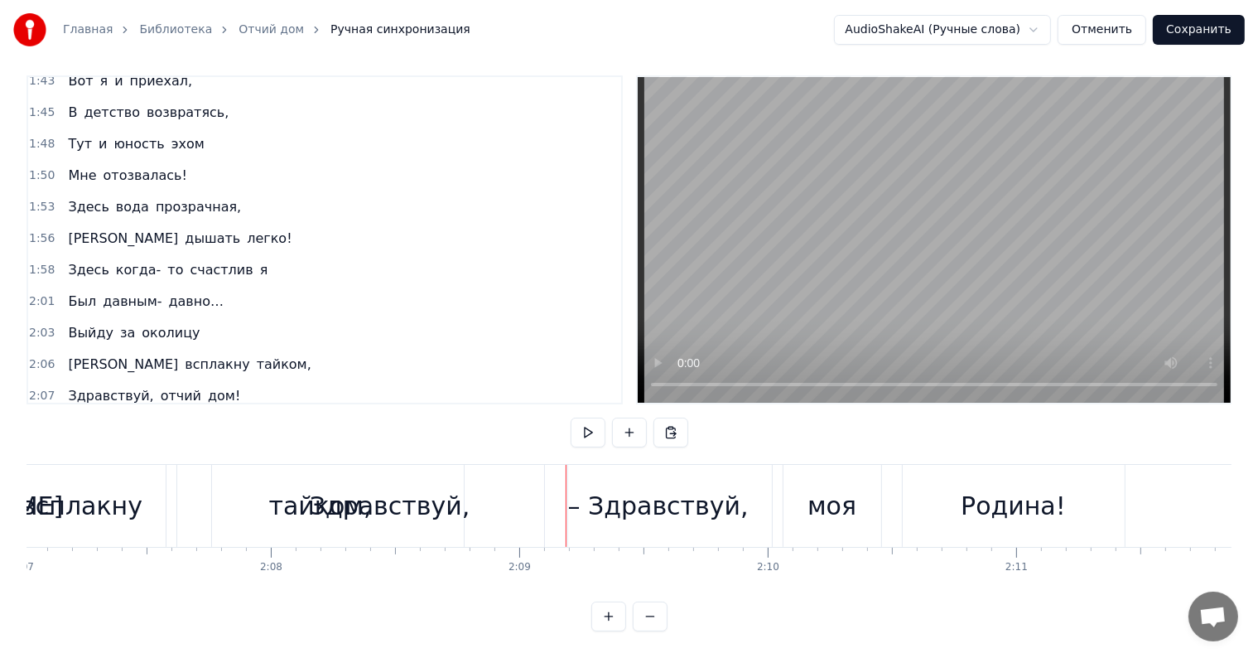
drag, startPoint x: 471, startPoint y: 481, endPoint x: 490, endPoint y: 490, distance: 21.1
click at [490, 490] on div "Здравствуй," at bounding box center [390, 506] width 356 height 82
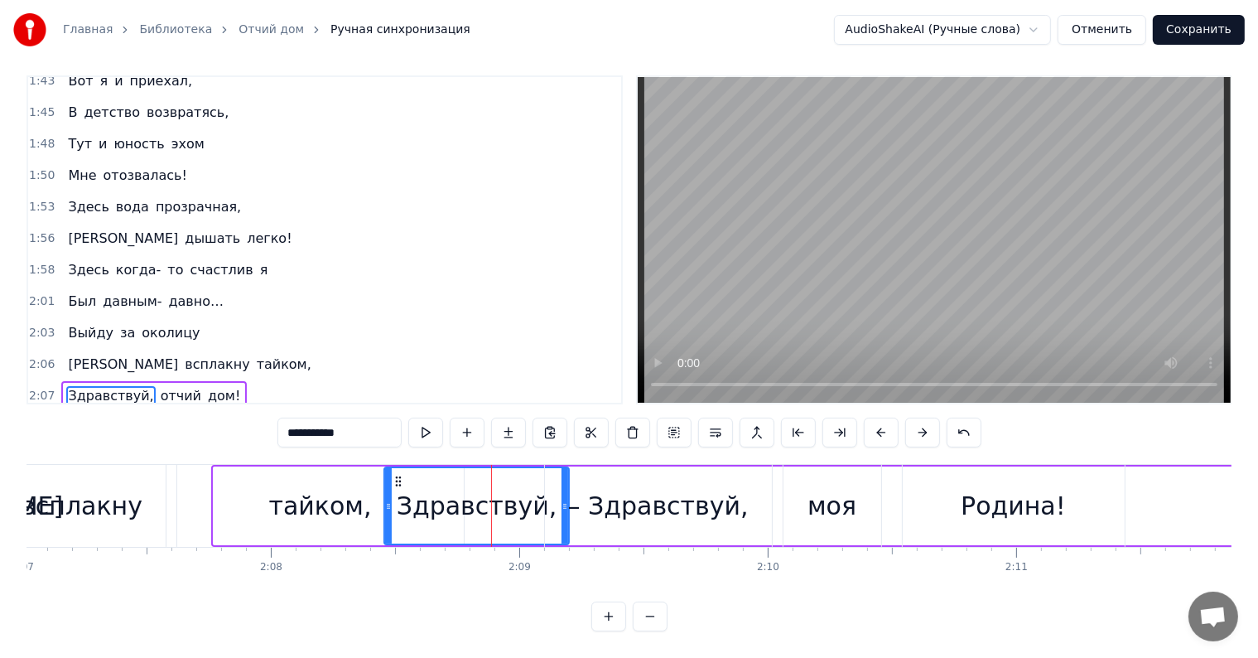
drag, startPoint x: 215, startPoint y: 494, endPoint x: 388, endPoint y: 521, distance: 174.4
click at [388, 521] on div at bounding box center [388, 505] width 7 height 75
drag, startPoint x: 564, startPoint y: 503, endPoint x: 567, endPoint y: 488, distance: 15.3
click at [567, 488] on div "– Здравствуй," at bounding box center [658, 506] width 227 height 82
type input "**********"
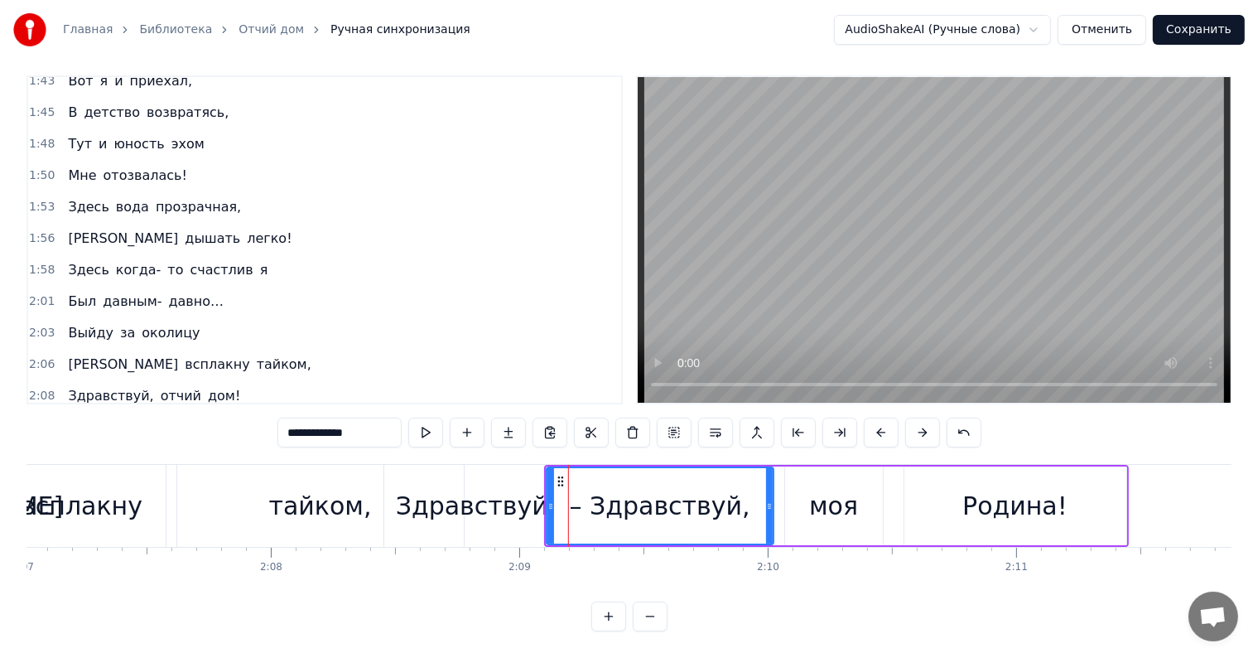
click at [568, 488] on div at bounding box center [568, 506] width 1 height 82
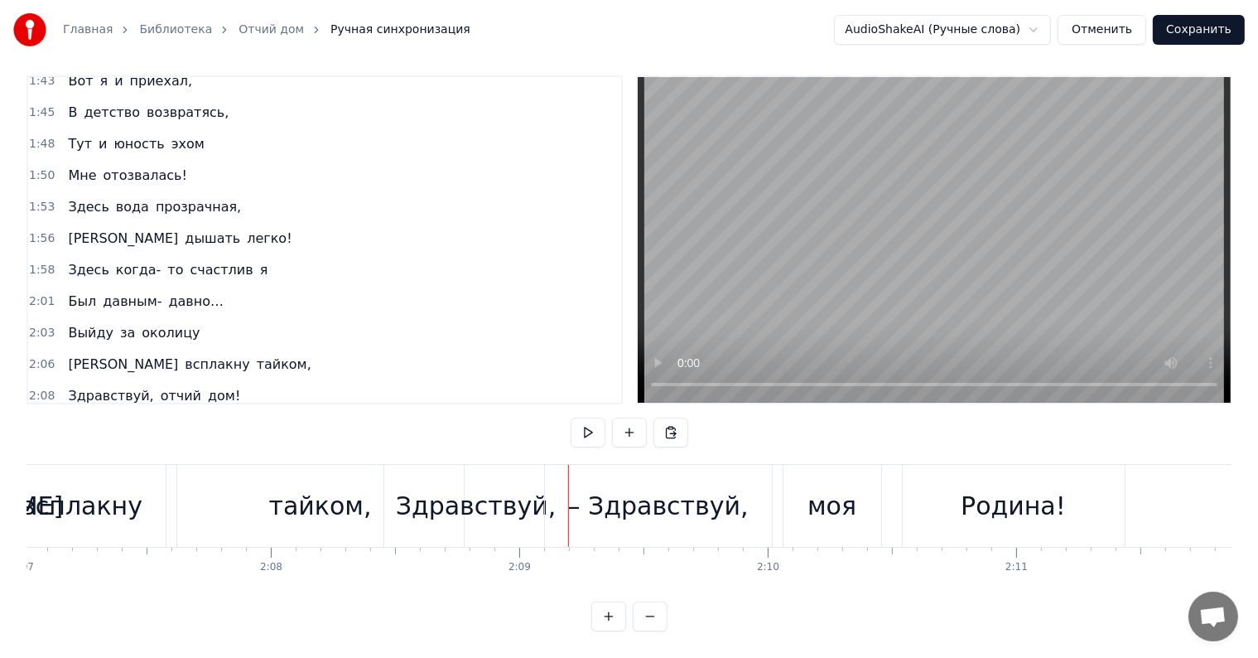
click at [509, 488] on div "Здравствуй," at bounding box center [476, 505] width 161 height 37
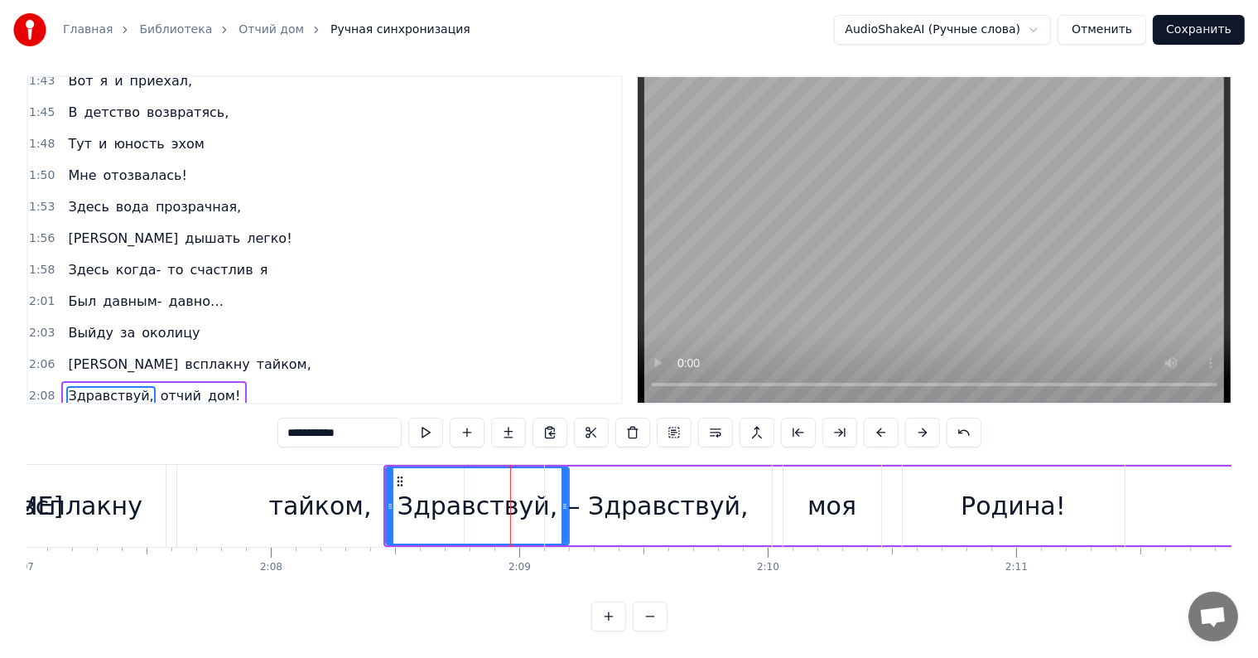
drag, startPoint x: 563, startPoint y: 488, endPoint x: 384, endPoint y: 489, distance: 178.9
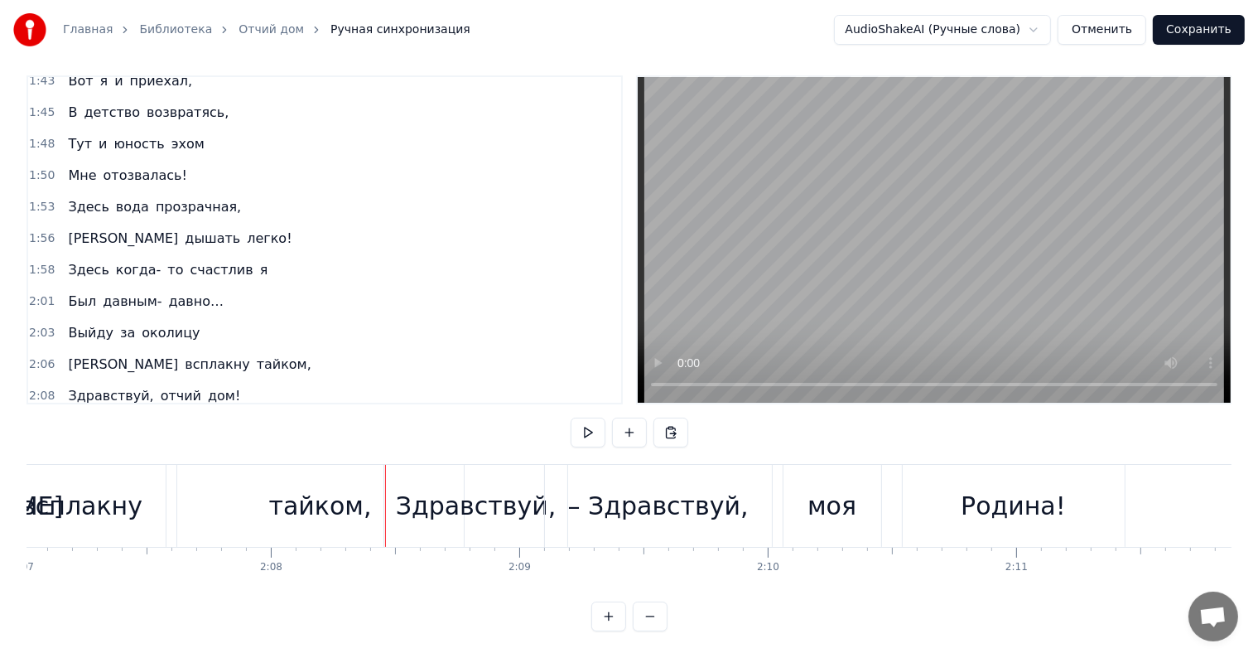
click at [392, 490] on div "Здравствуй," at bounding box center [476, 506] width 184 height 82
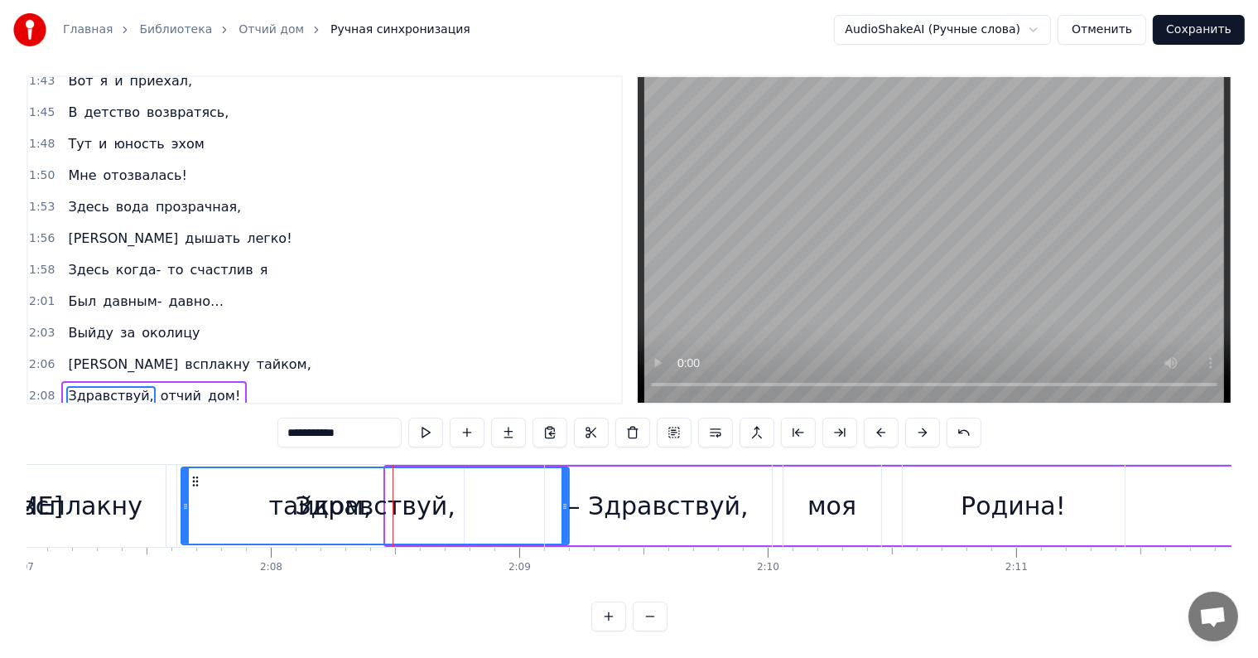
drag, startPoint x: 388, startPoint y: 489, endPoint x: 200, endPoint y: 528, distance: 191.2
click at [189, 528] on div at bounding box center [185, 505] width 7 height 75
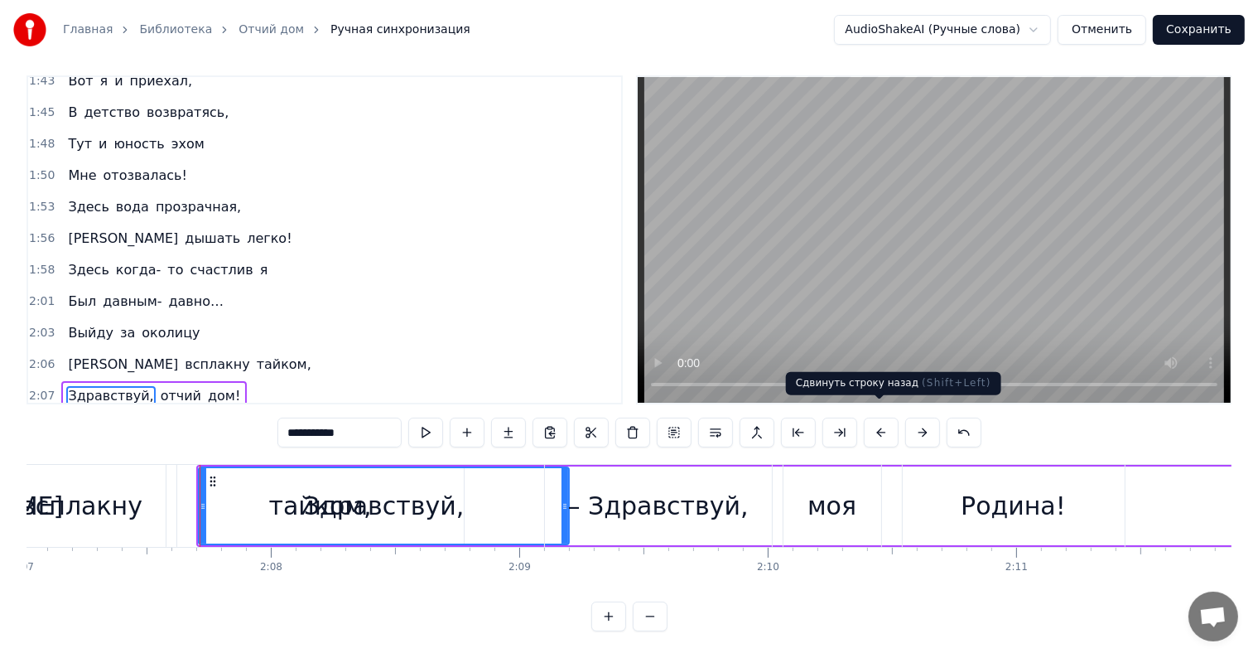
click at [882, 417] on button at bounding box center [881, 432] width 35 height 30
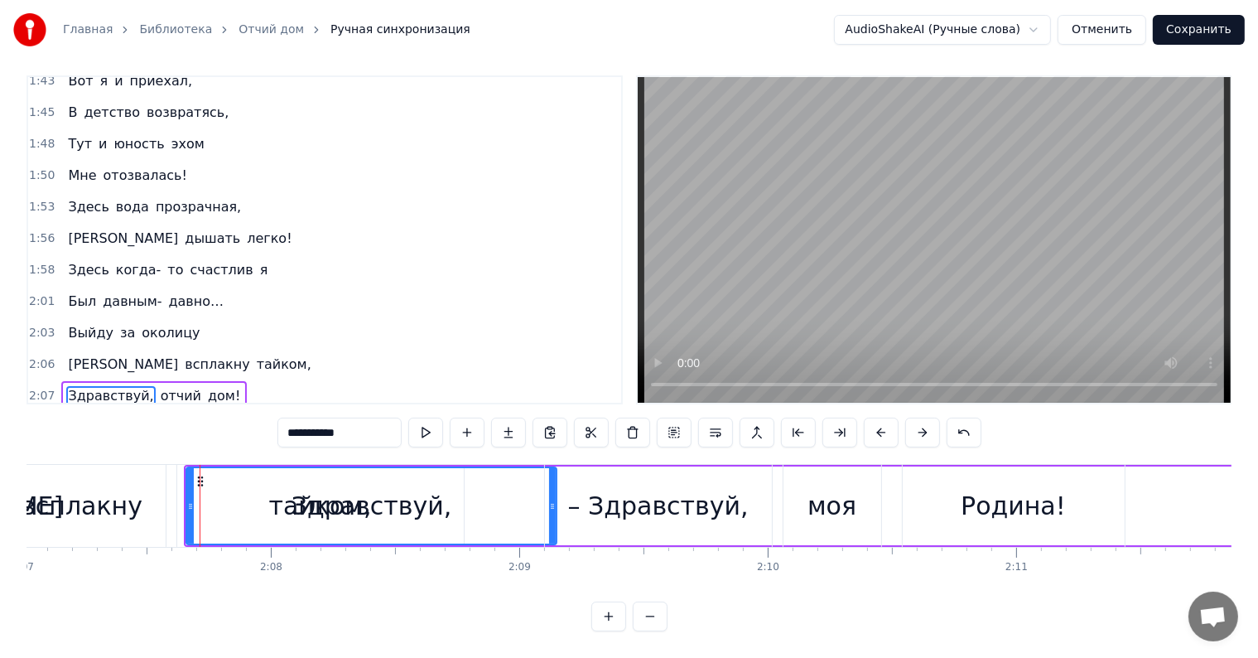
click at [882, 417] on button at bounding box center [881, 432] width 35 height 30
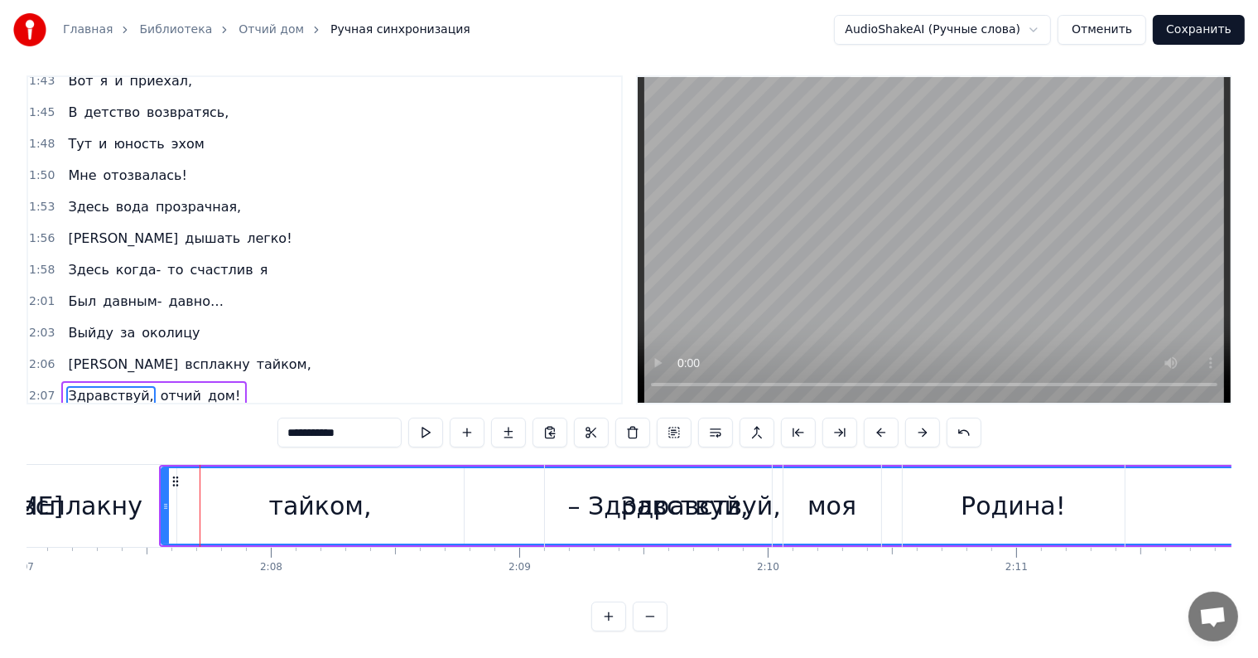
drag, startPoint x: 524, startPoint y: 490, endPoint x: 1257, endPoint y: 474, distance: 733.1
click at [1257, 474] on div "Главная Библиотека Отчий дом Ручная синхронизация AudioShakeAI (Ручные слова) О…" at bounding box center [629, 310] width 1258 height 642
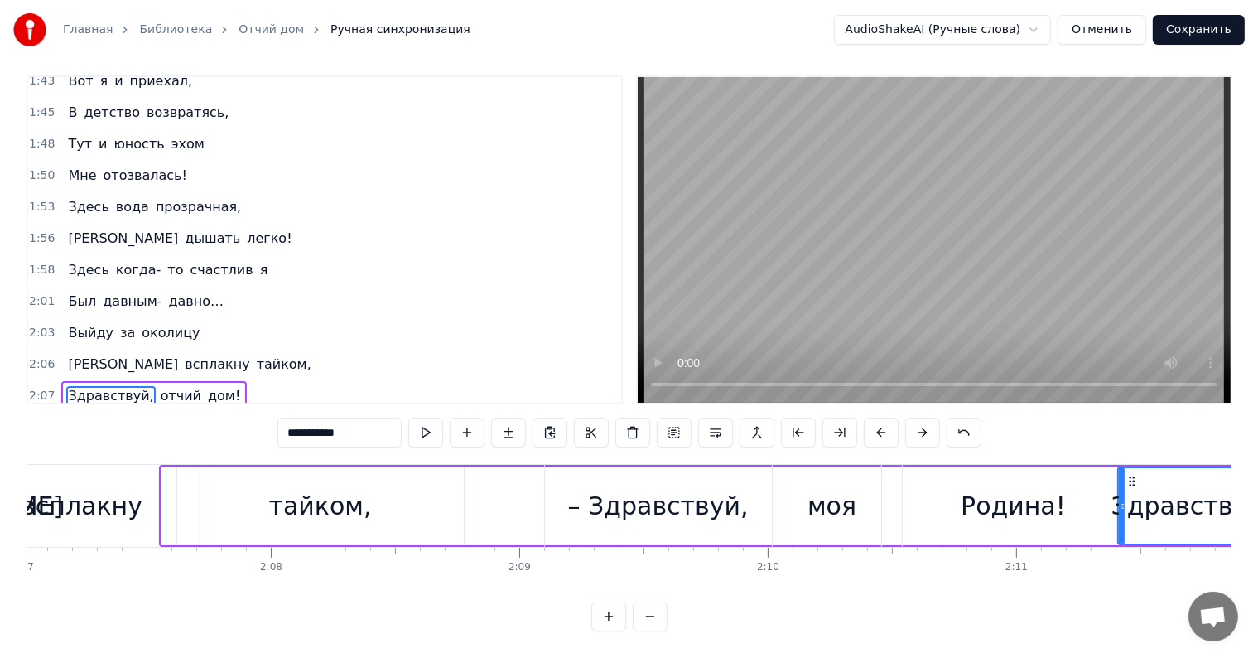
drag, startPoint x: 162, startPoint y: 476, endPoint x: 1119, endPoint y: 534, distance: 958.3
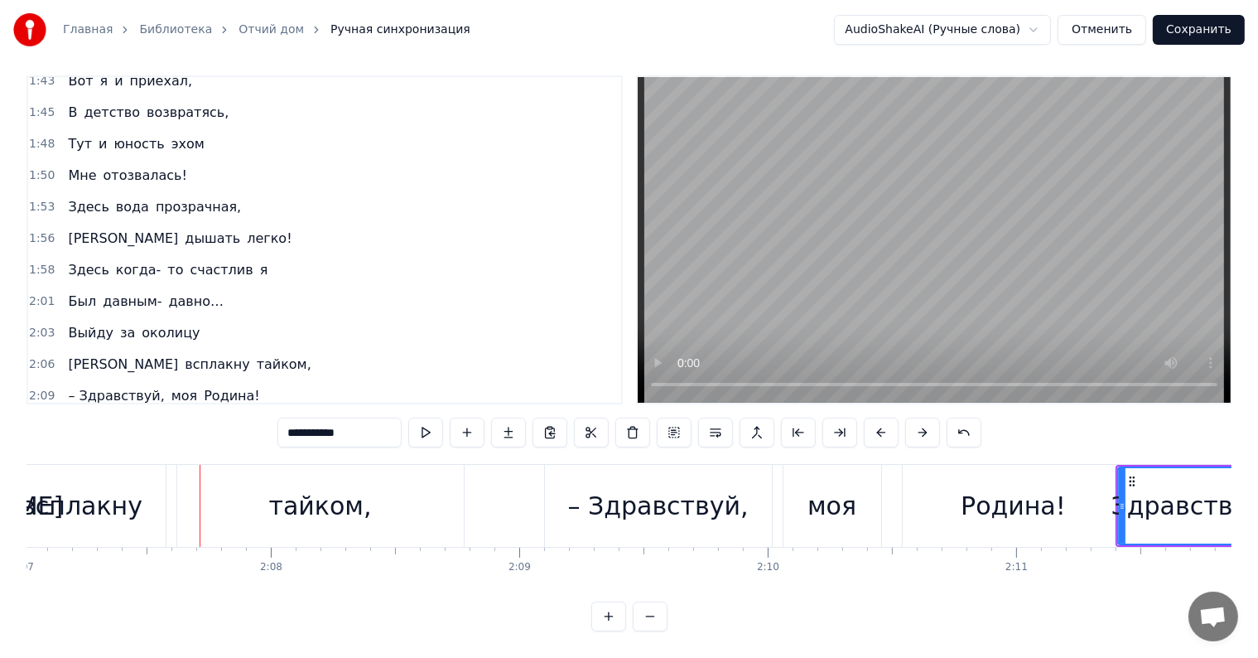
click at [1063, 560] on div "Выйду за околицу, Встанет в горле ком… Здесь простор и вольница, Здесь мой отчи…" at bounding box center [629, 526] width 1205 height 124
click at [1062, 560] on div "Выйду за околицу, Встанет в горле ком… Здесь простор и вольница, Здесь мой отчи…" at bounding box center [629, 526] width 1205 height 124
click at [1010, 487] on div "Родина!" at bounding box center [1013, 505] width 105 height 37
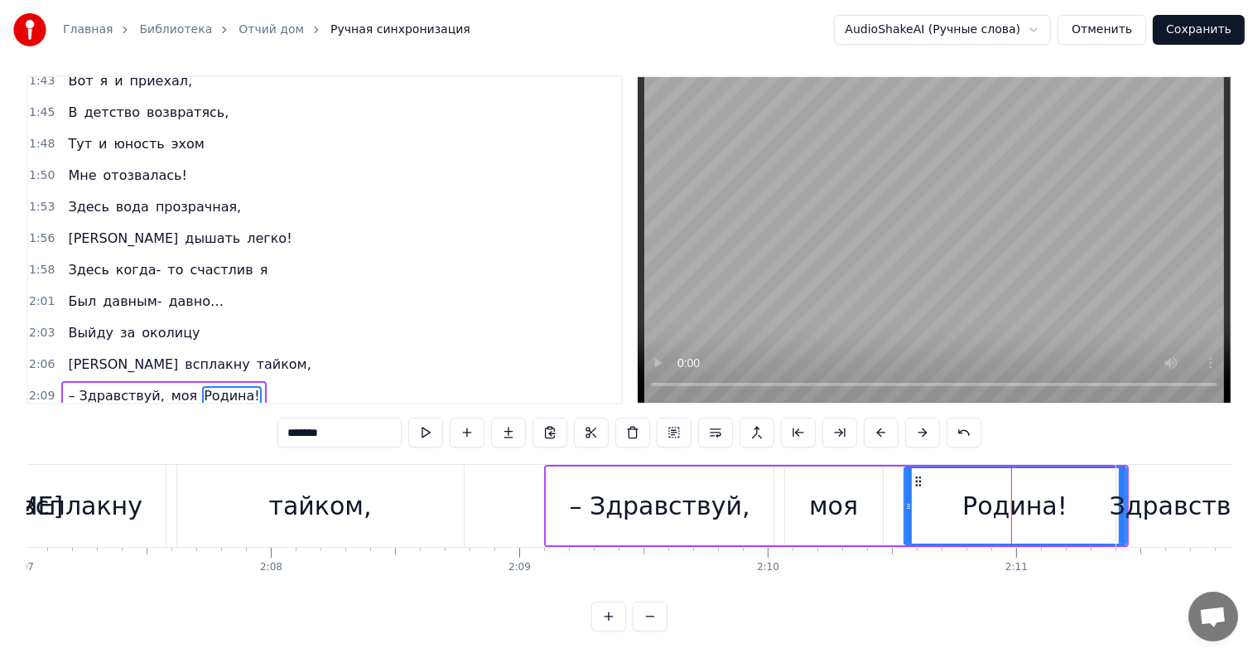
click at [799, 499] on div "моя" at bounding box center [834, 505] width 98 height 79
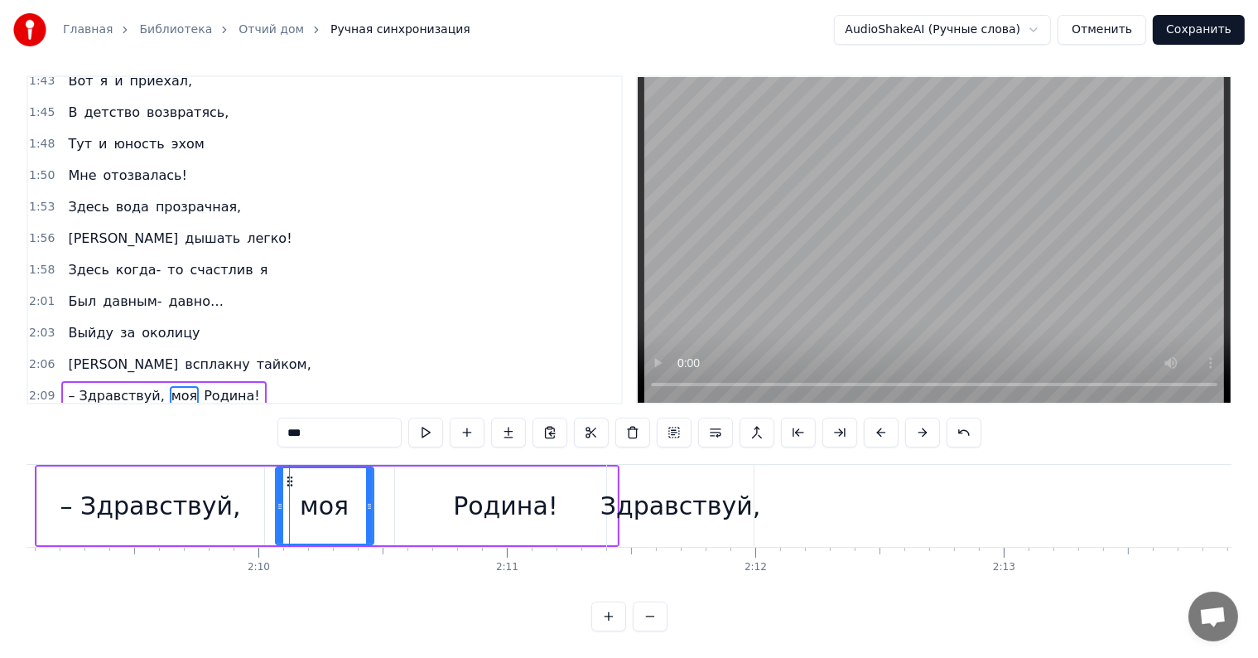
scroll to position [0, 32065]
click at [755, 499] on div "Здравствуй," at bounding box center [683, 506] width 147 height 82
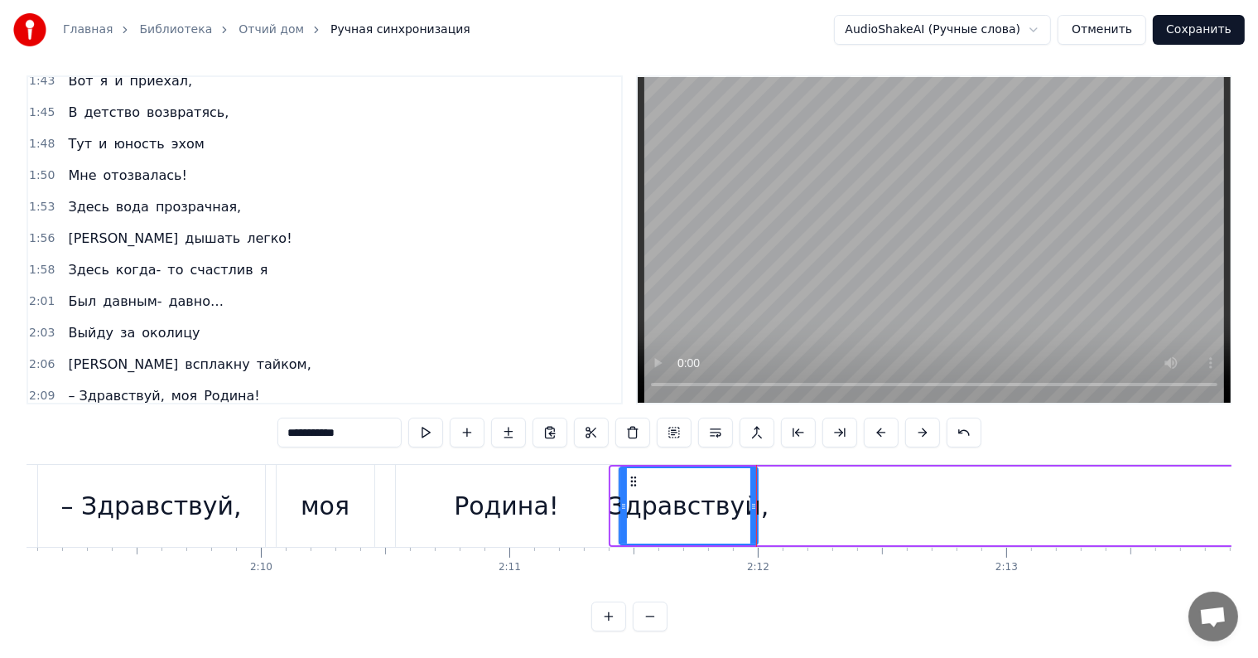
drag, startPoint x: 615, startPoint y: 499, endPoint x: 623, endPoint y: 508, distance: 11.7
click at [623, 508] on div at bounding box center [623, 505] width 7 height 75
click at [653, 562] on div "Выйду за околицу, Встанет в горле ком… Здесь простор и вольница, Здесь мой отчи…" at bounding box center [629, 526] width 1205 height 124
click at [485, 487] on div "Родина!" at bounding box center [506, 505] width 105 height 37
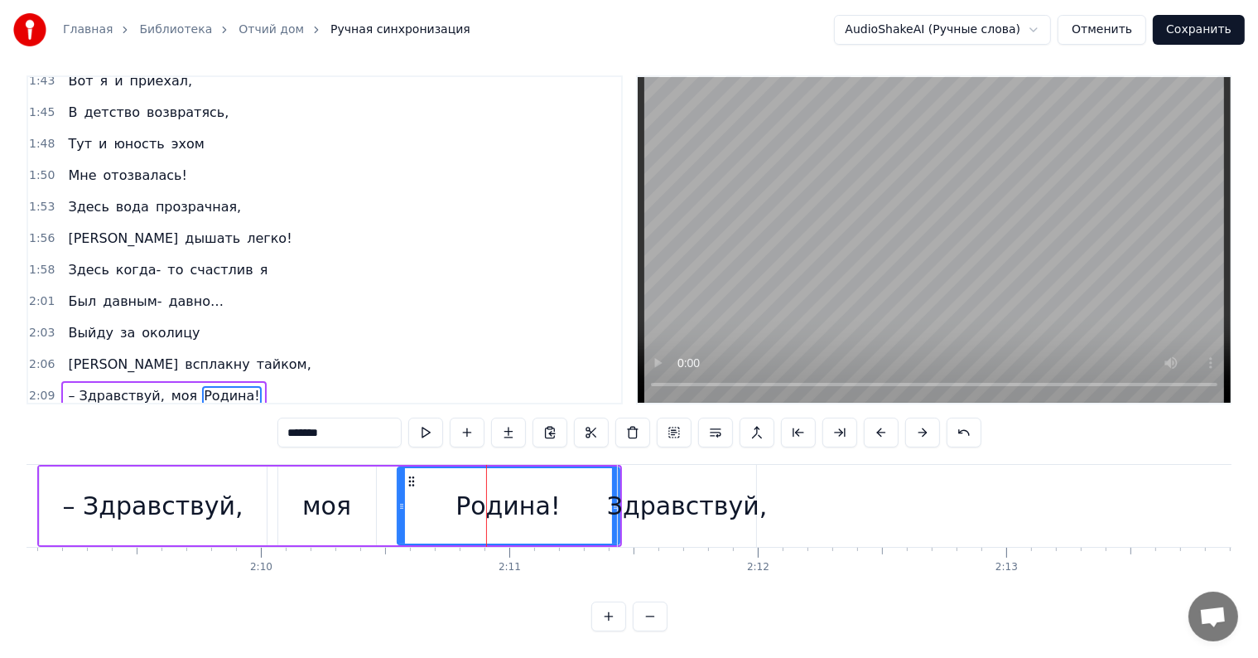
click at [113, 466] on div "– Здравствуй," at bounding box center [153, 505] width 227 height 79
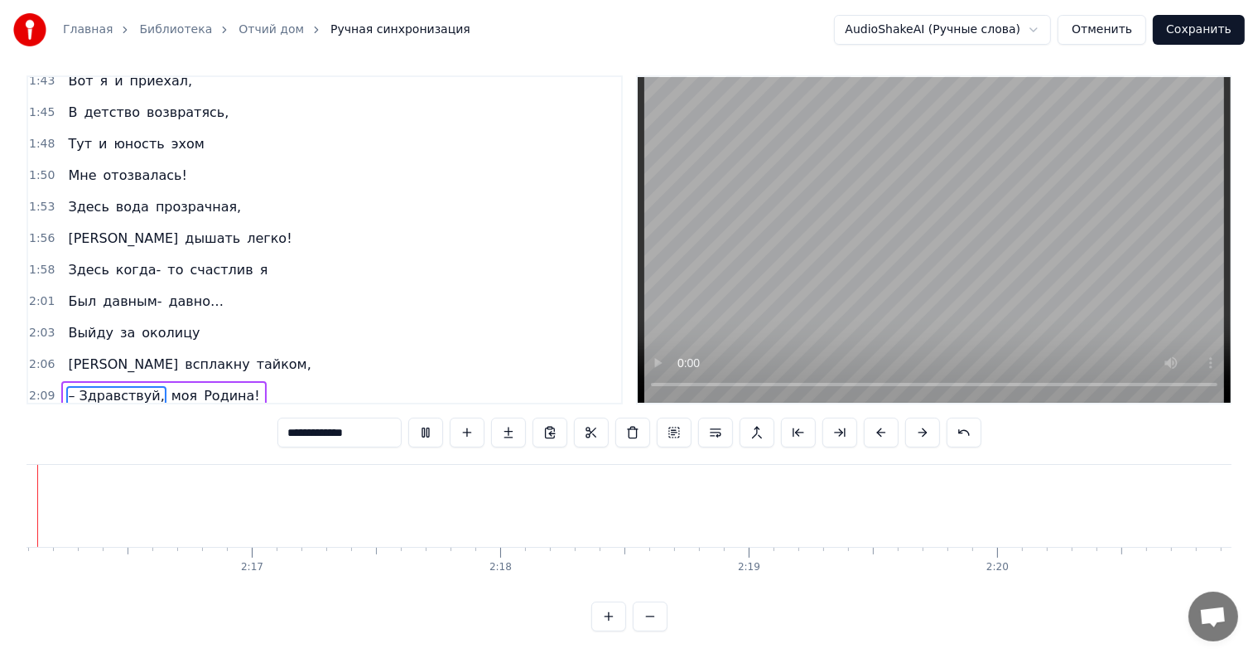
scroll to position [0, 33728]
click at [166, 417] on span "отчий" at bounding box center [181, 426] width 44 height 19
type input "*****"
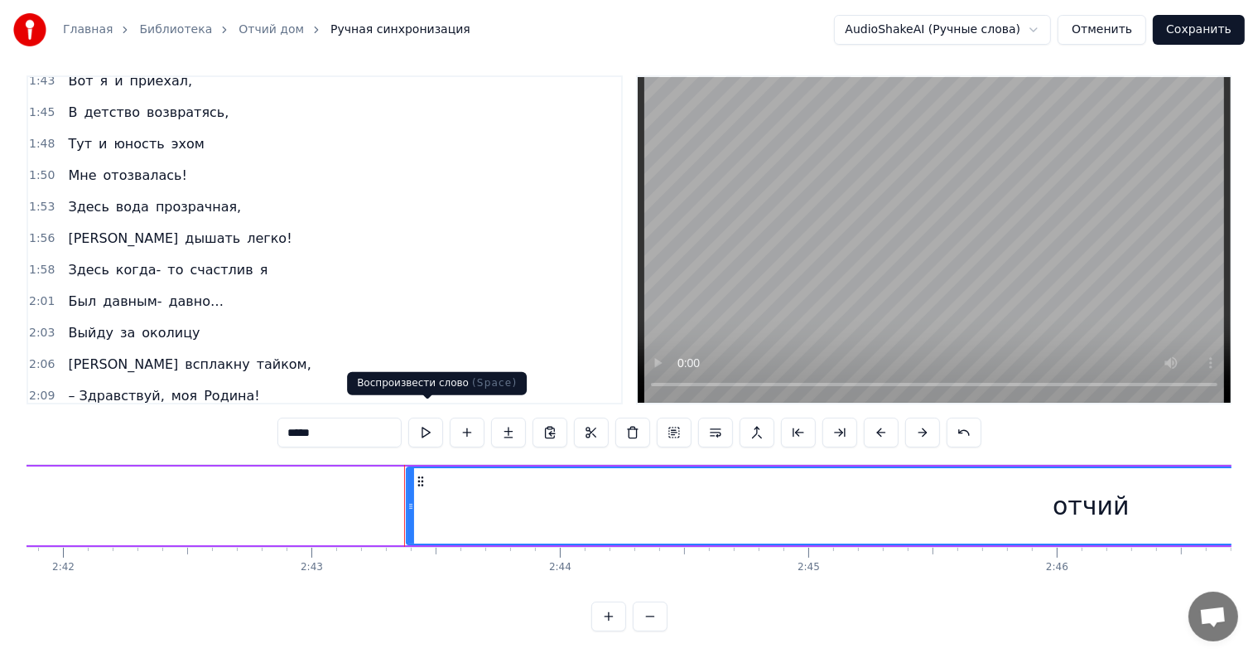
scroll to position [0, 40509]
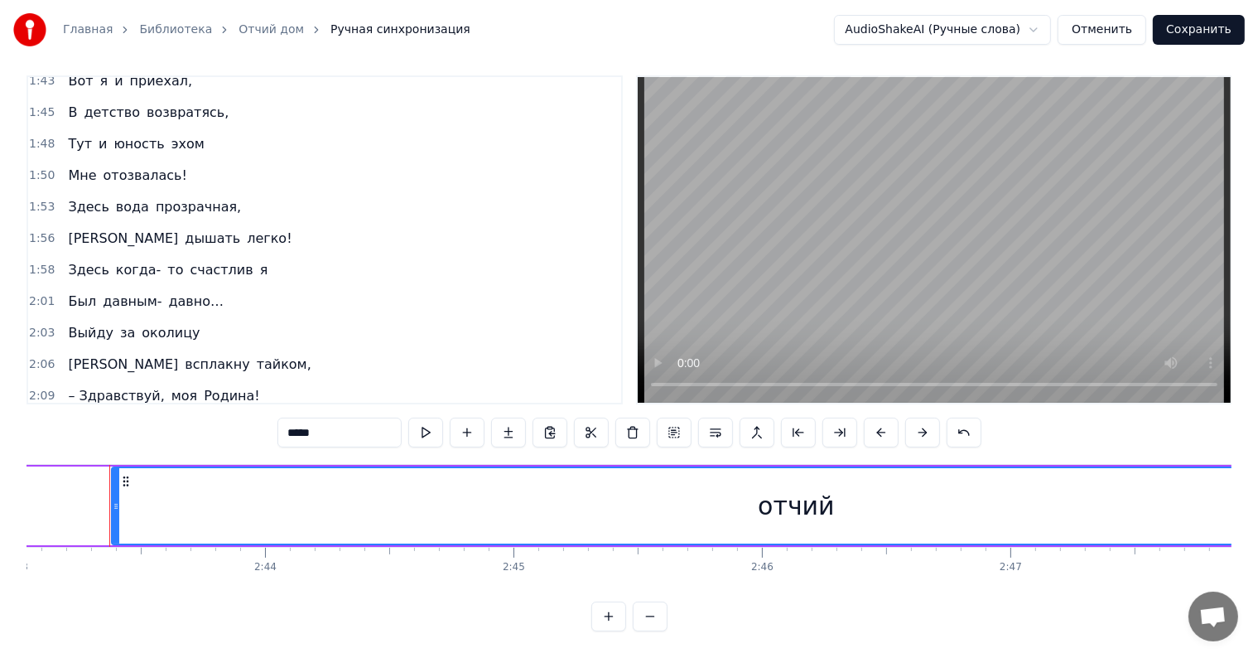
click at [113, 499] on icon at bounding box center [116, 505] width 7 height 13
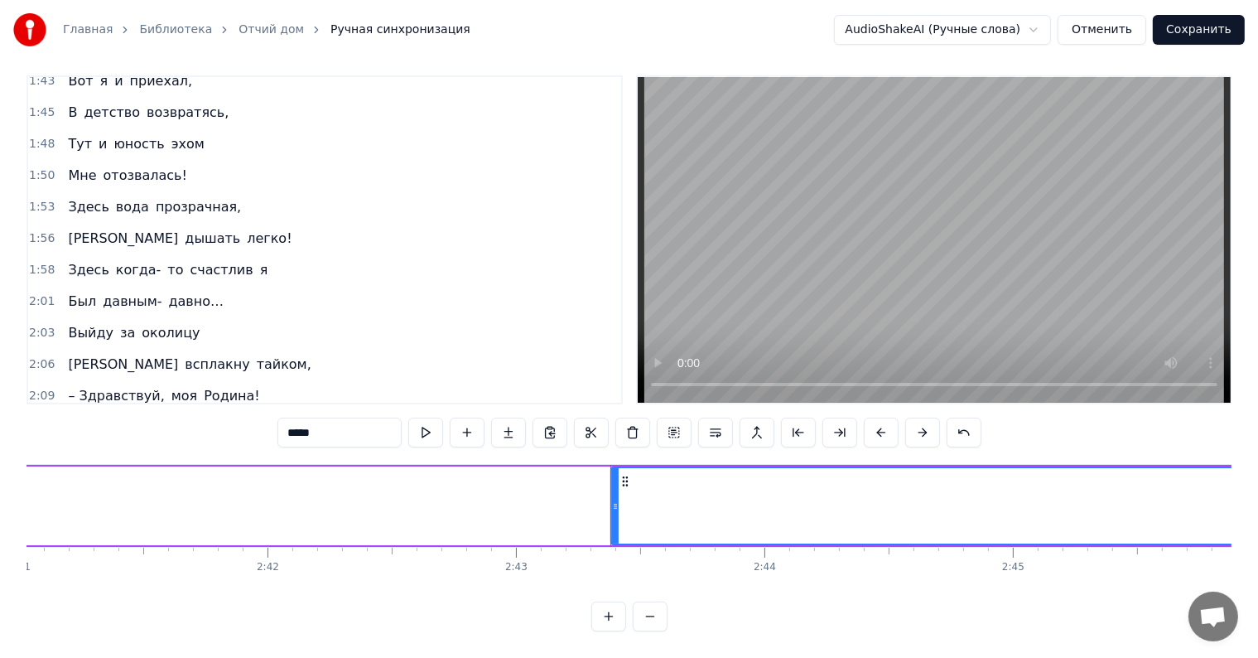
scroll to position [0, 40009]
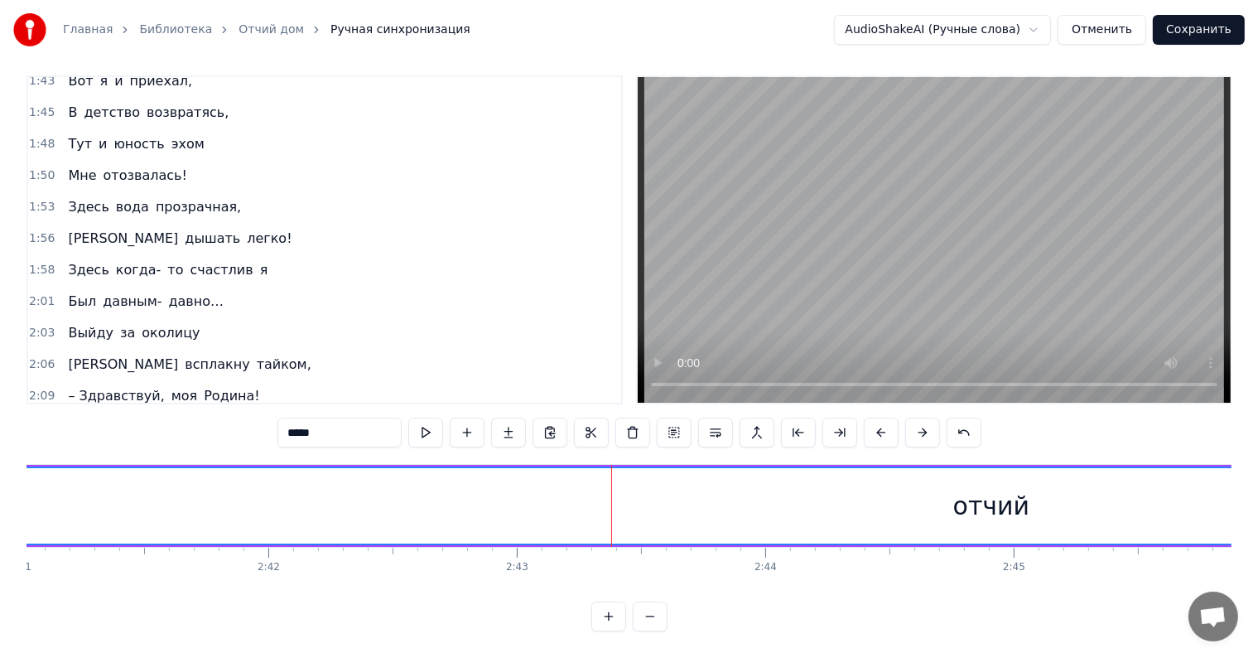
drag, startPoint x: 614, startPoint y: 497, endPoint x: 3, endPoint y: 473, distance: 610.9
click at [3, 473] on div "Главная Библиотека Отчий дом Ручная синхронизация AudioShakeAI (Ручные слова) О…" at bounding box center [629, 310] width 1258 height 642
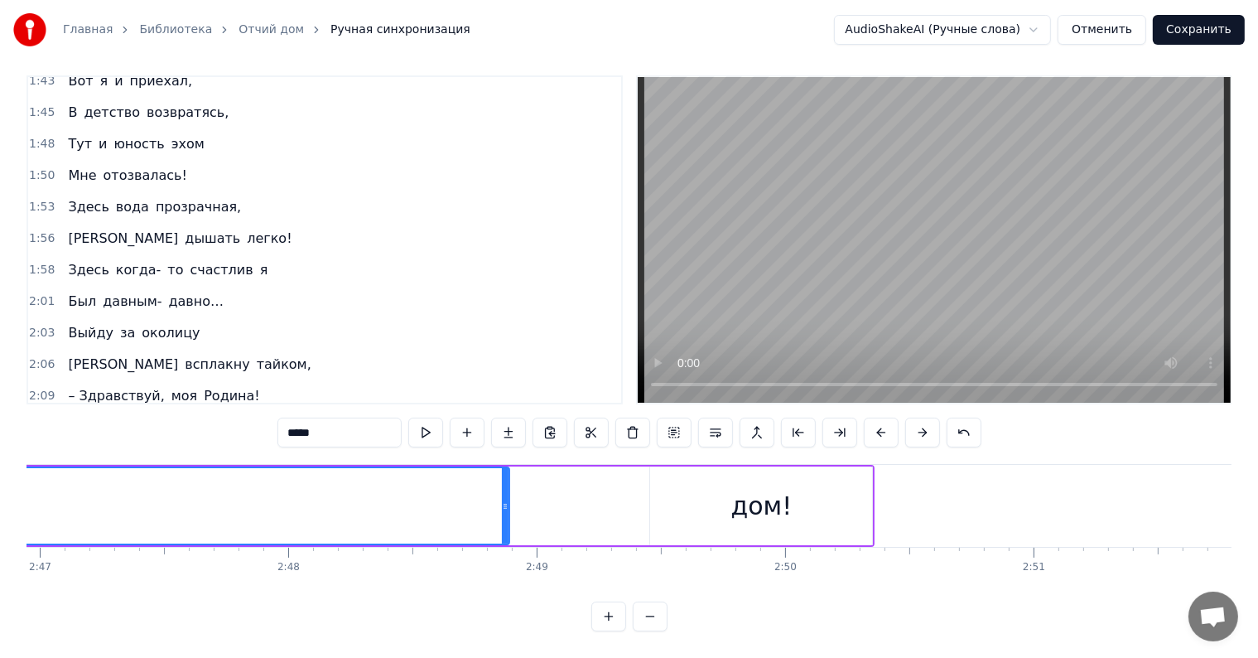
scroll to position [0, 41317]
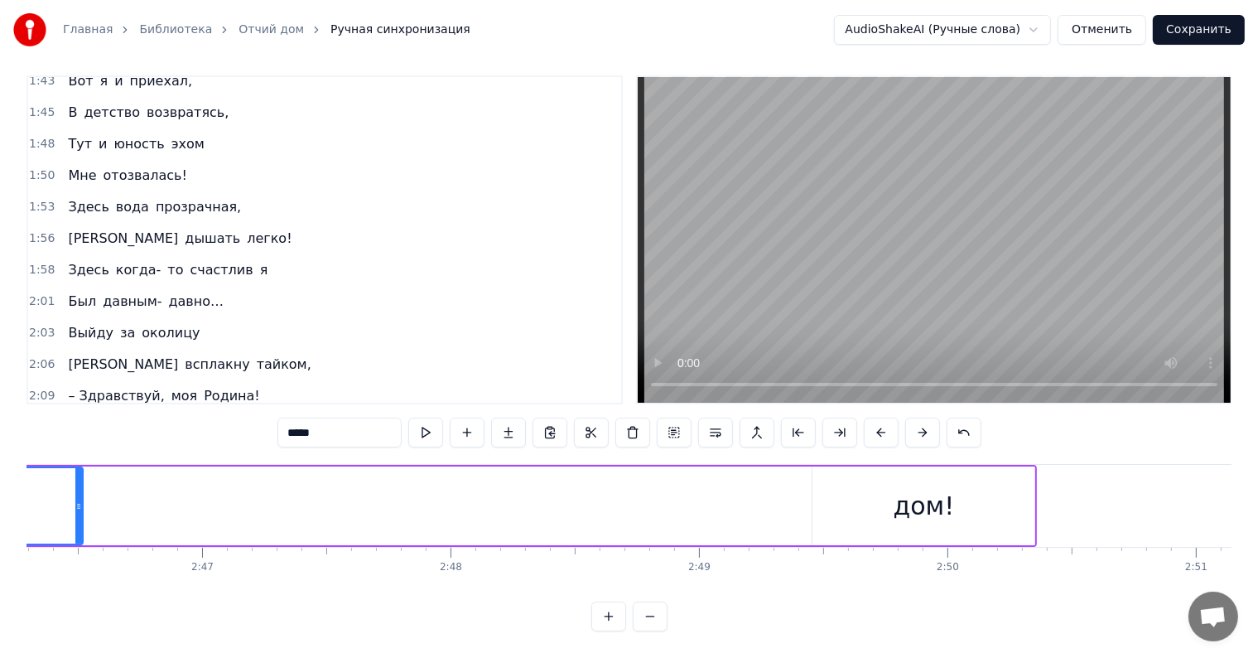
drag, startPoint x: 668, startPoint y: 486, endPoint x: 50, endPoint y: 506, distance: 618.2
click at [75, 506] on div at bounding box center [78, 505] width 7 height 75
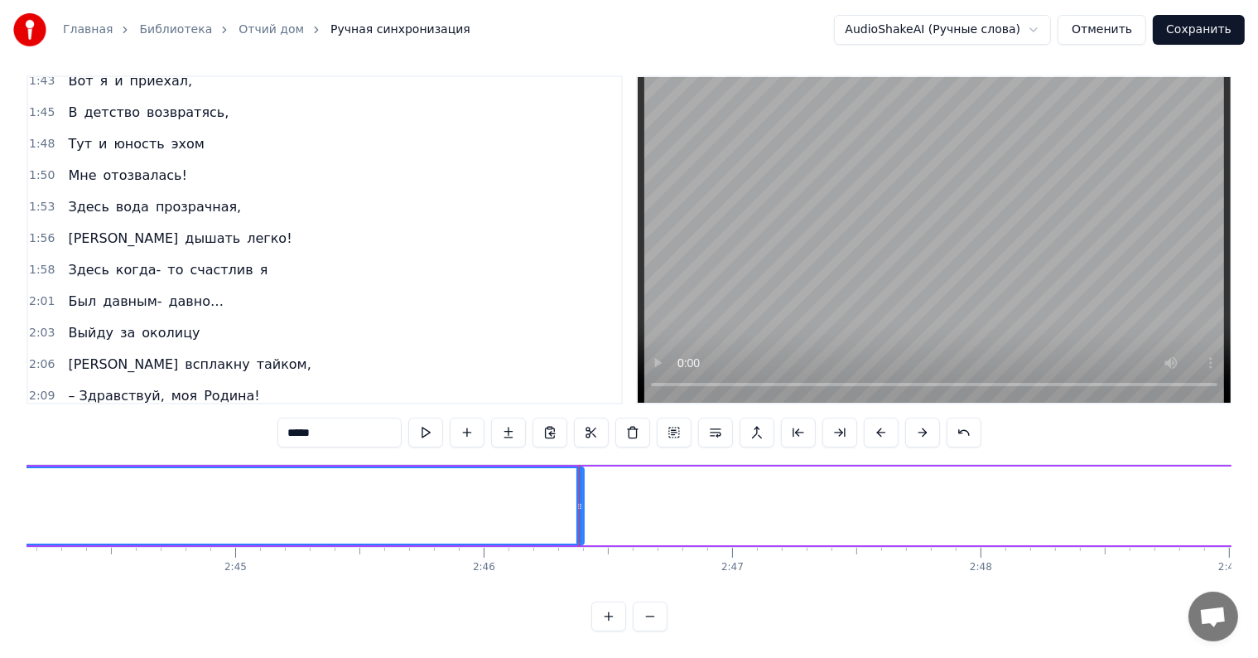
scroll to position [0, 40780]
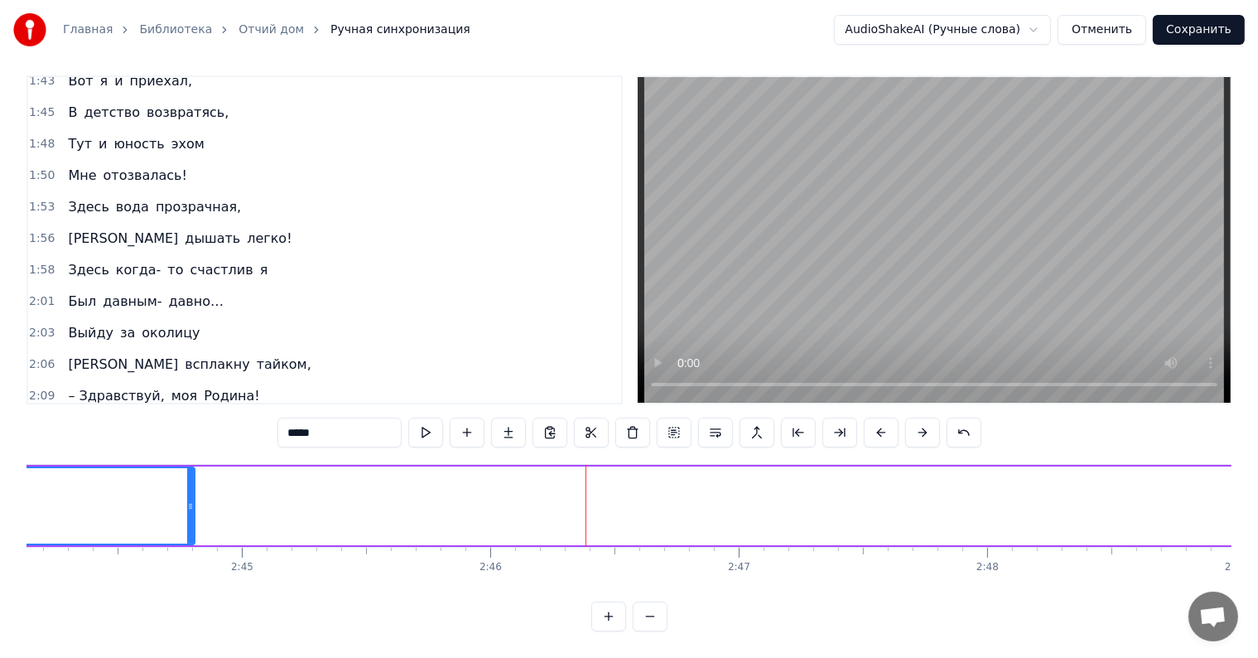
drag, startPoint x: 588, startPoint y: 477, endPoint x: 182, endPoint y: 467, distance: 405.9
click at [187, 468] on div at bounding box center [190, 505] width 7 height 75
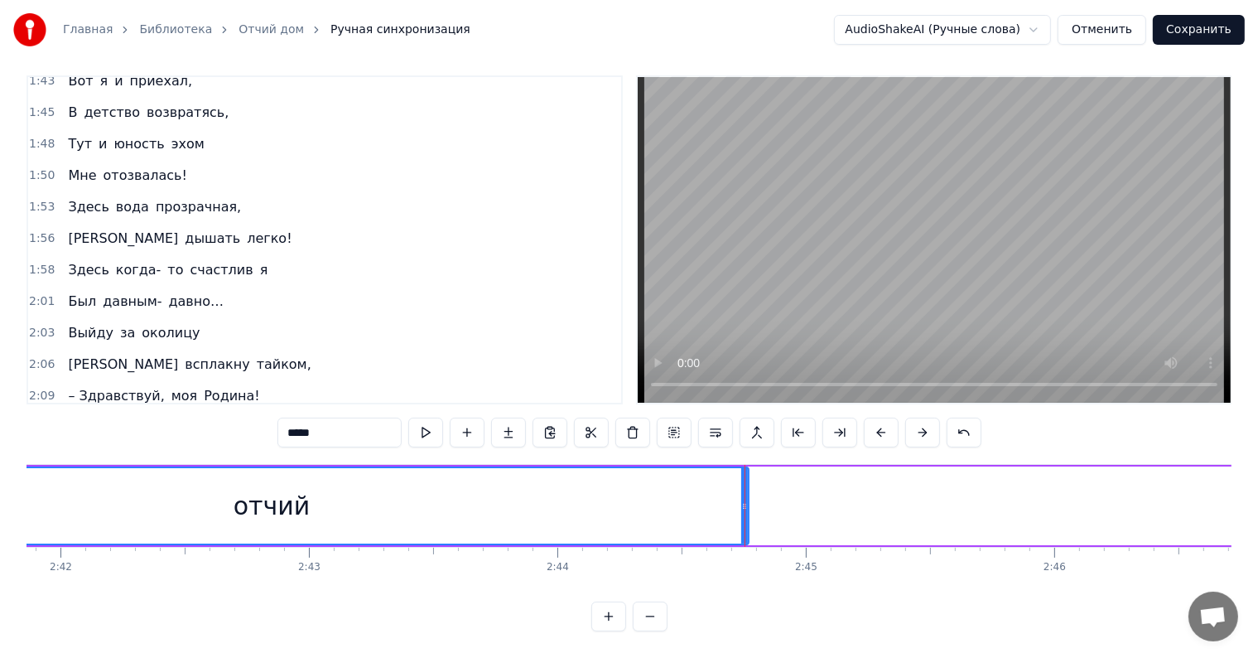
scroll to position [0, 40207]
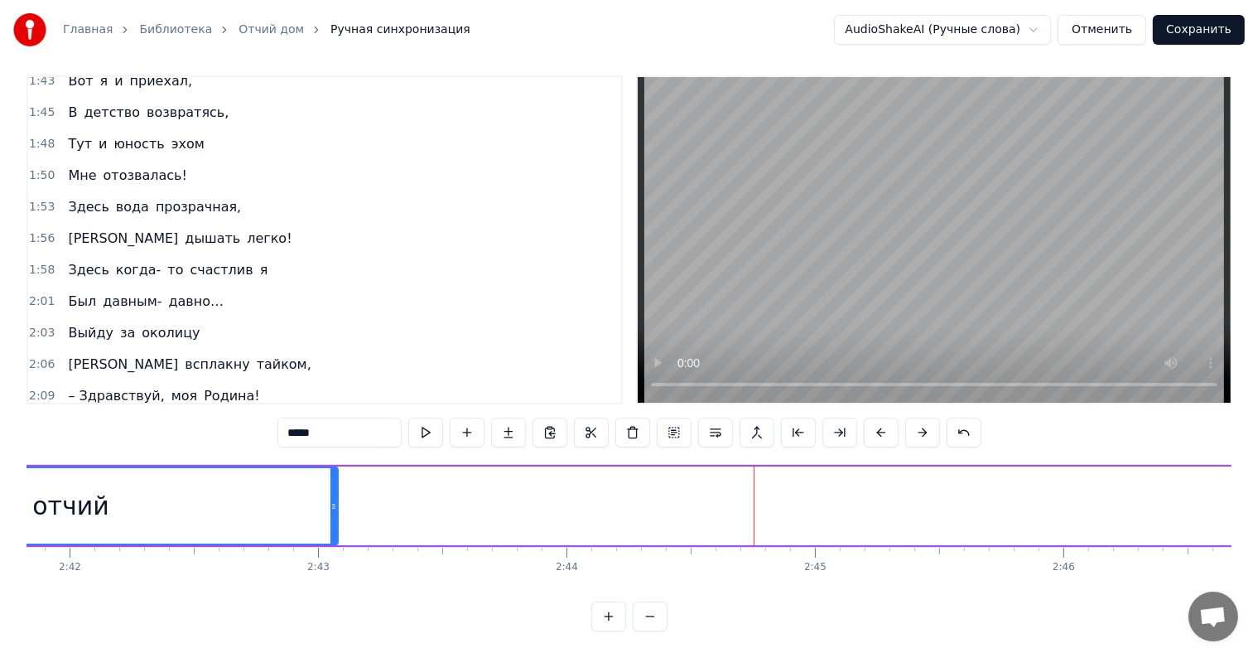
drag, startPoint x: 755, startPoint y: 489, endPoint x: 265, endPoint y: 474, distance: 490.5
click at [330, 474] on div at bounding box center [333, 505] width 7 height 75
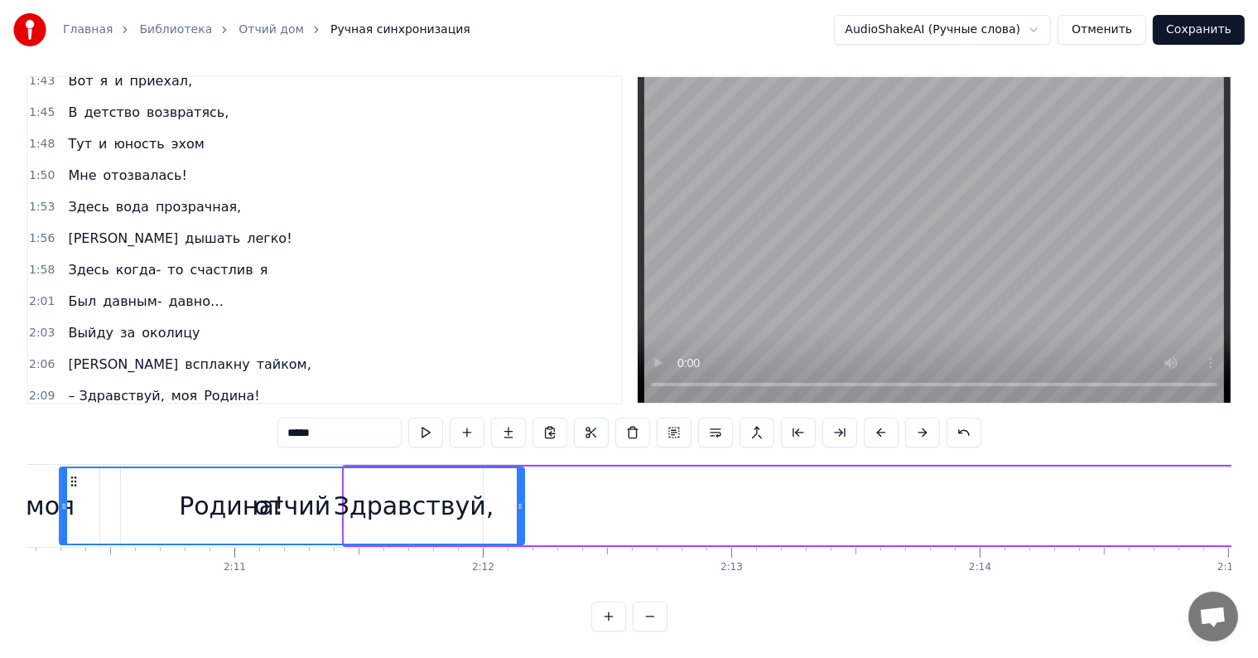
scroll to position [0, 32262]
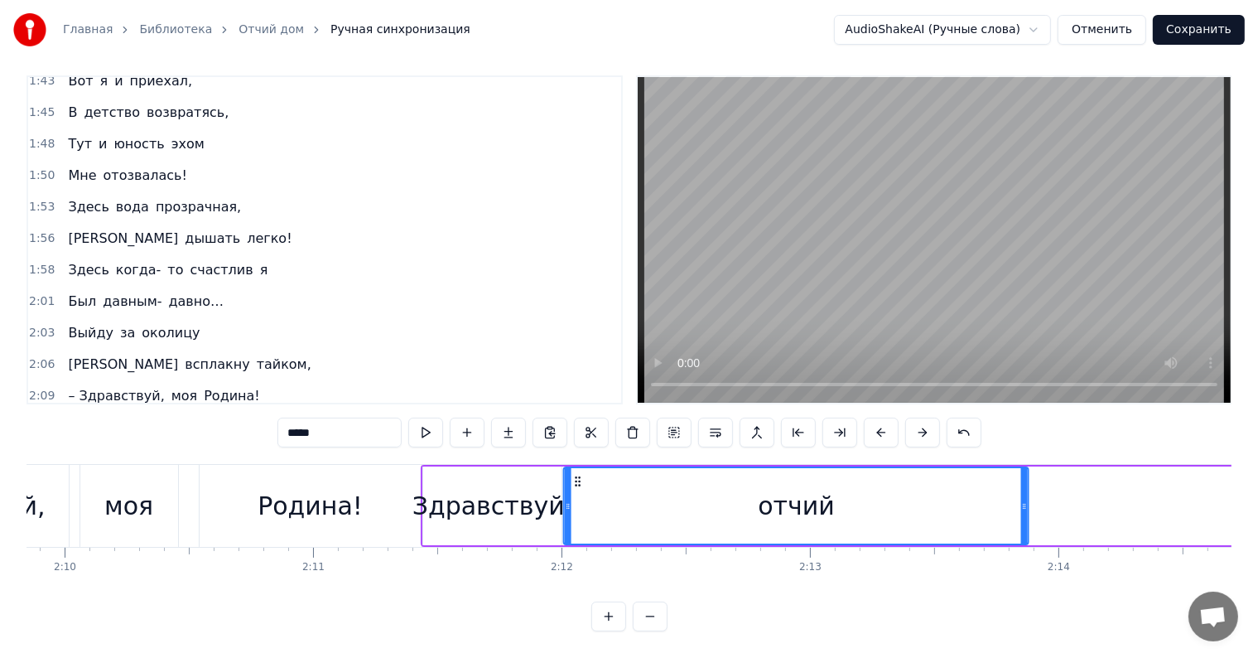
drag, startPoint x: 465, startPoint y: 465, endPoint x: 817, endPoint y: 489, distance: 353.6
click at [817, 489] on div "отчий" at bounding box center [796, 505] width 463 height 75
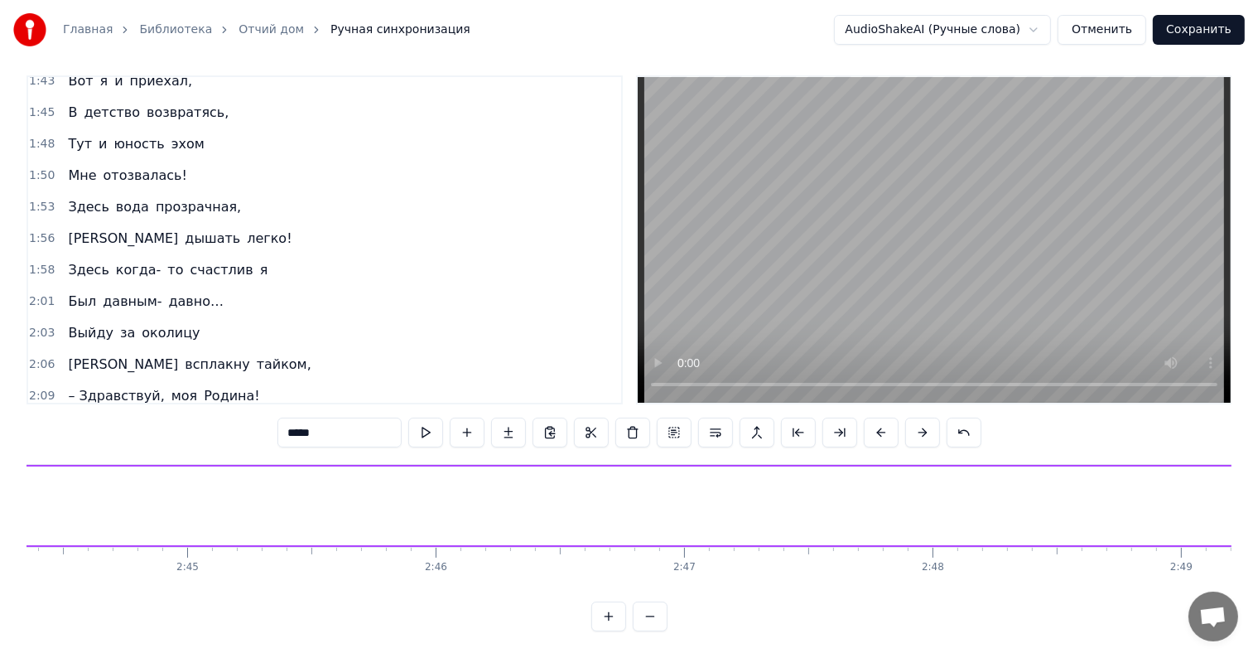
scroll to position [0, 40817]
click at [80, 417] on span "отчий" at bounding box center [88, 426] width 44 height 19
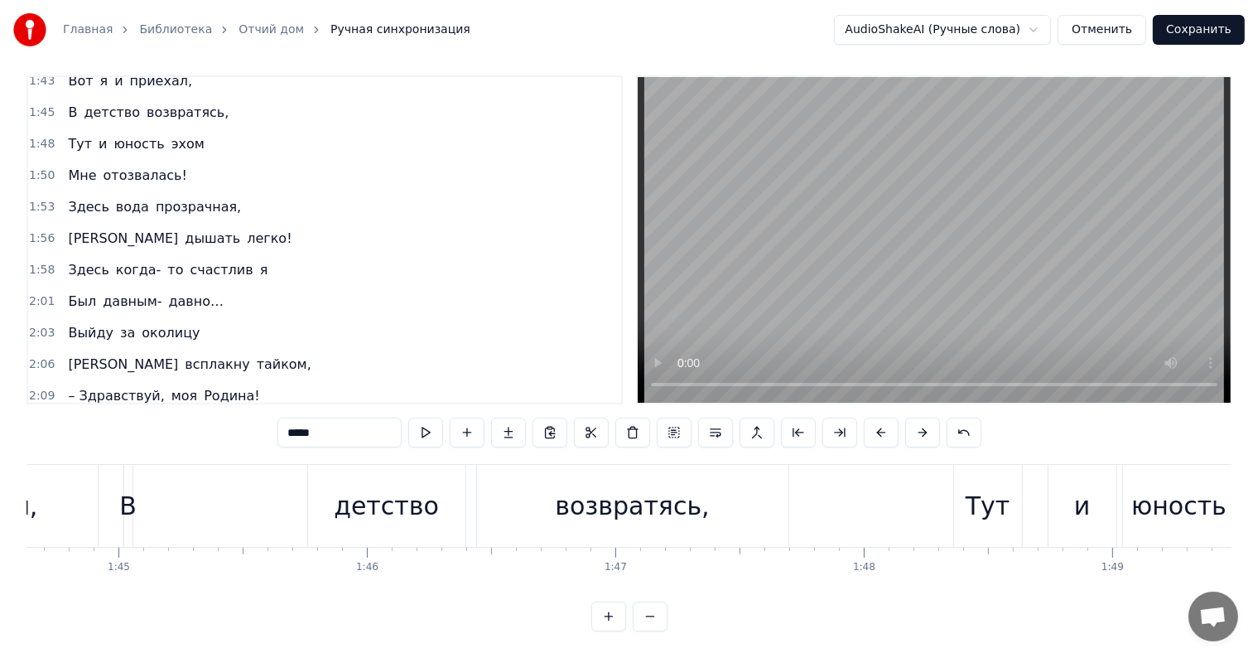
scroll to position [0, 25419]
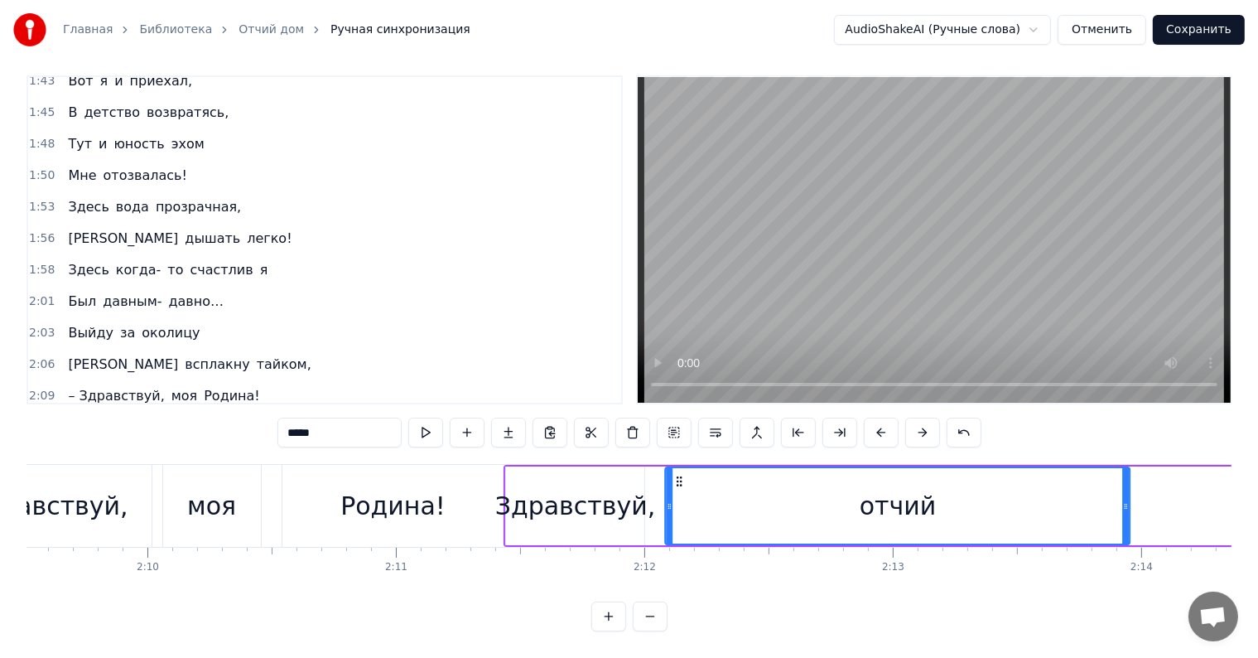
drag, startPoint x: 122, startPoint y: 466, endPoint x: 676, endPoint y: 537, distance: 558.5
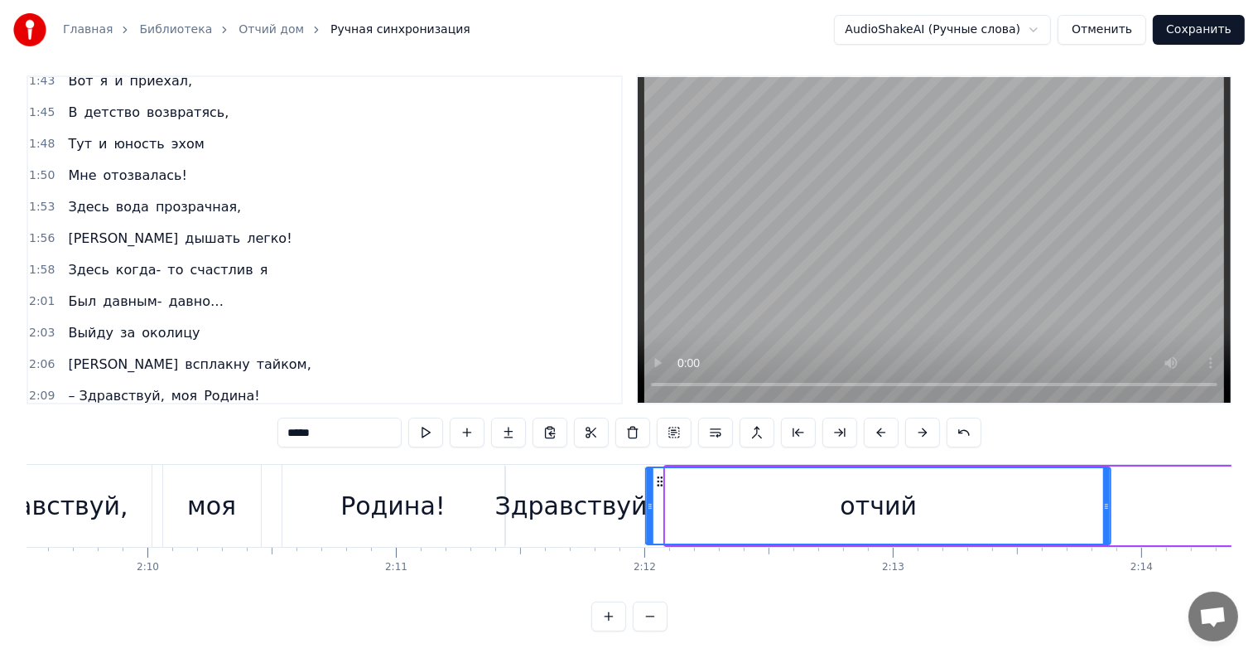
drag, startPoint x: 679, startPoint y: 464, endPoint x: 660, endPoint y: 464, distance: 19.0
click at [660, 475] on icon at bounding box center [659, 481] width 13 height 13
click at [552, 494] on div "Здравствуй," at bounding box center [575, 505] width 161 height 37
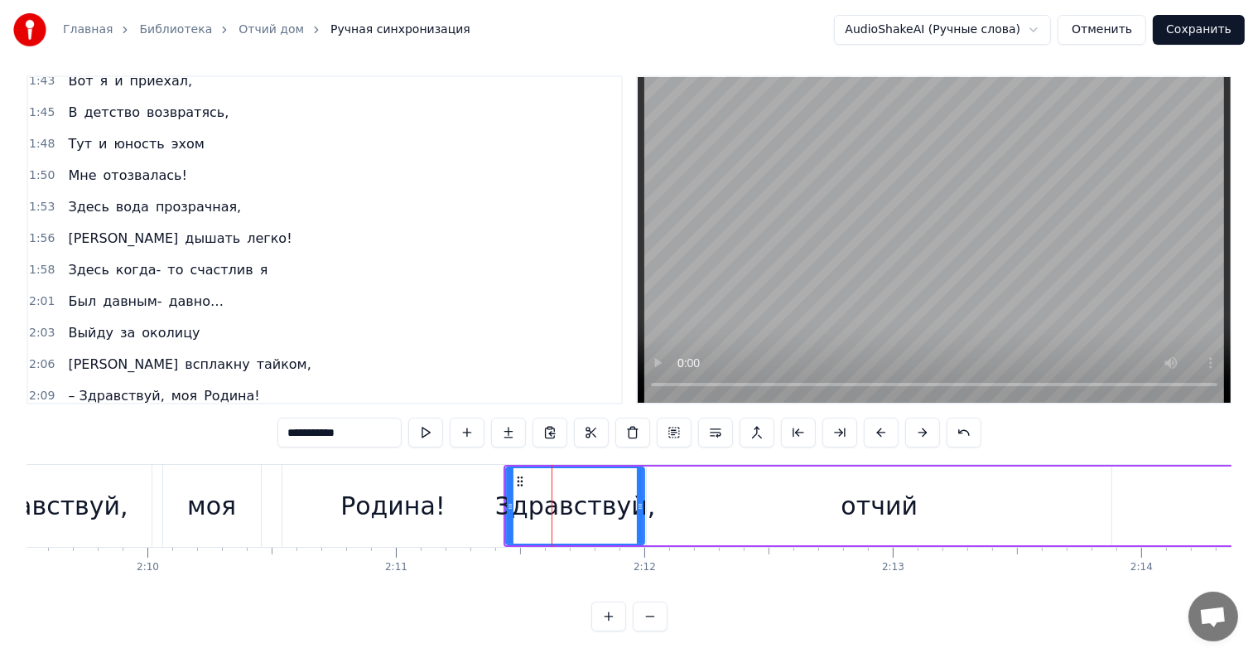
click at [70, 487] on div "– Здравствуй," at bounding box center [38, 505] width 181 height 37
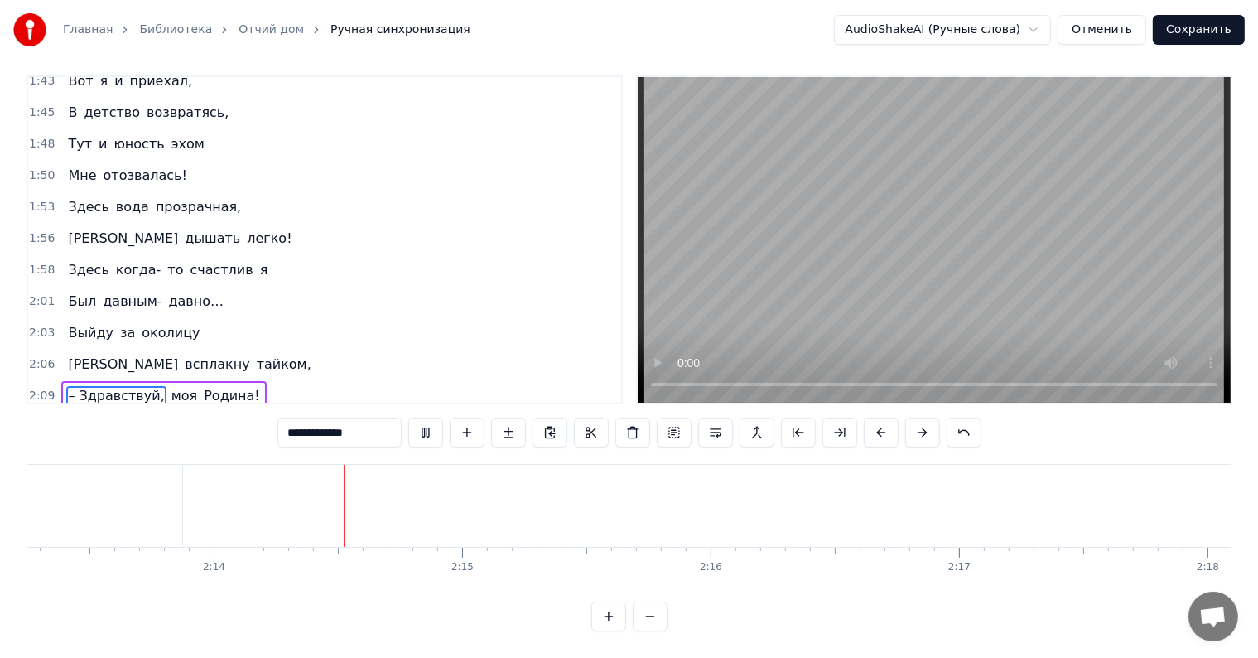
scroll to position [0, 33202]
click at [934, 576] on div "Выйду за околицу, Встанет в горле ком… Здесь простор и вольница, Здесь мой отчи…" at bounding box center [629, 526] width 1205 height 124
click at [808, 495] on div "дом!" at bounding box center [730, 506] width 222 height 82
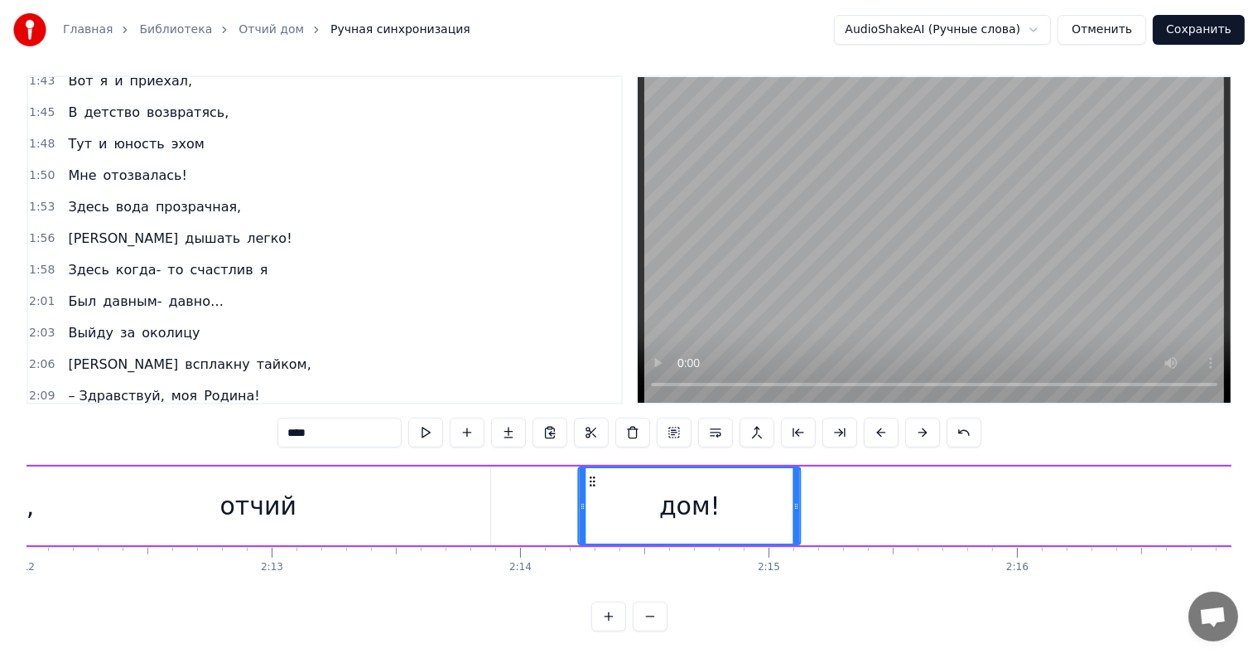
scroll to position [0, 32810]
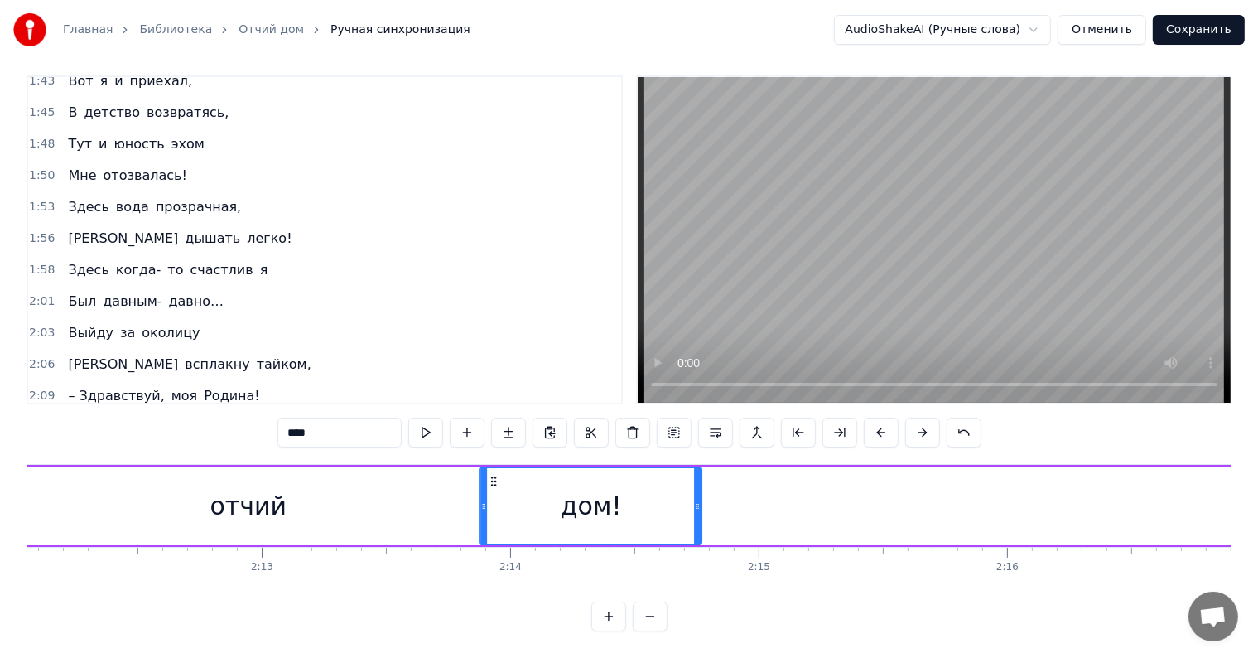
drag, startPoint x: 631, startPoint y: 464, endPoint x: 941, endPoint y: 518, distance: 314.4
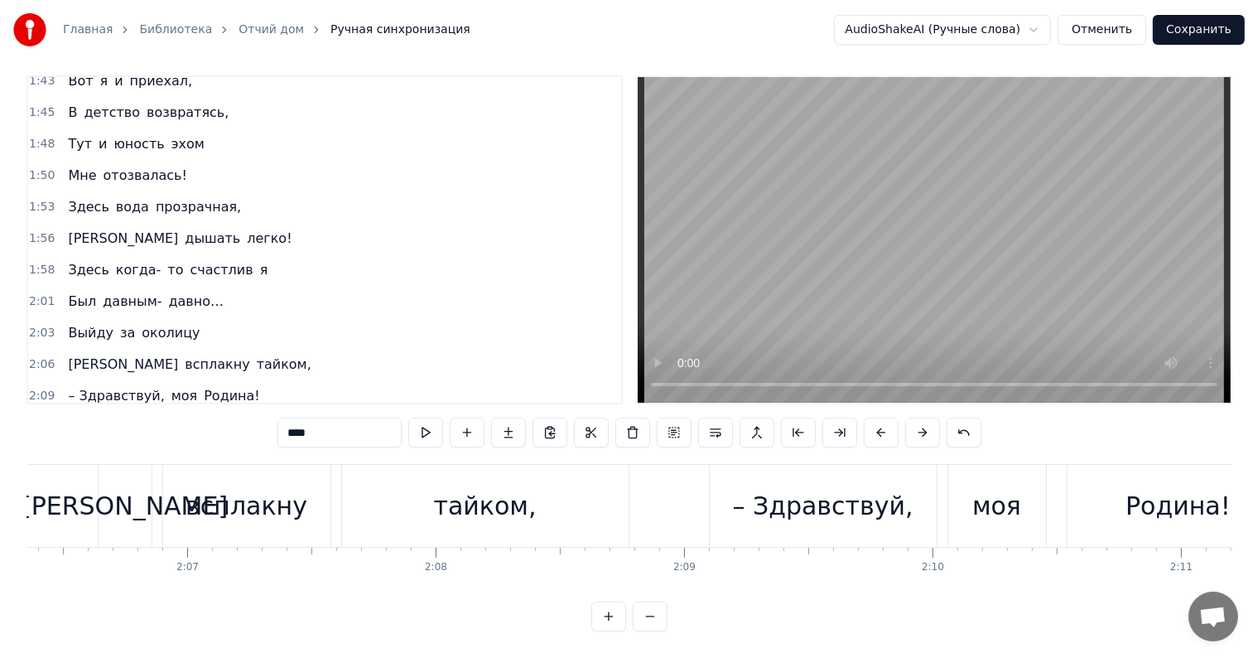
scroll to position [0, 31382]
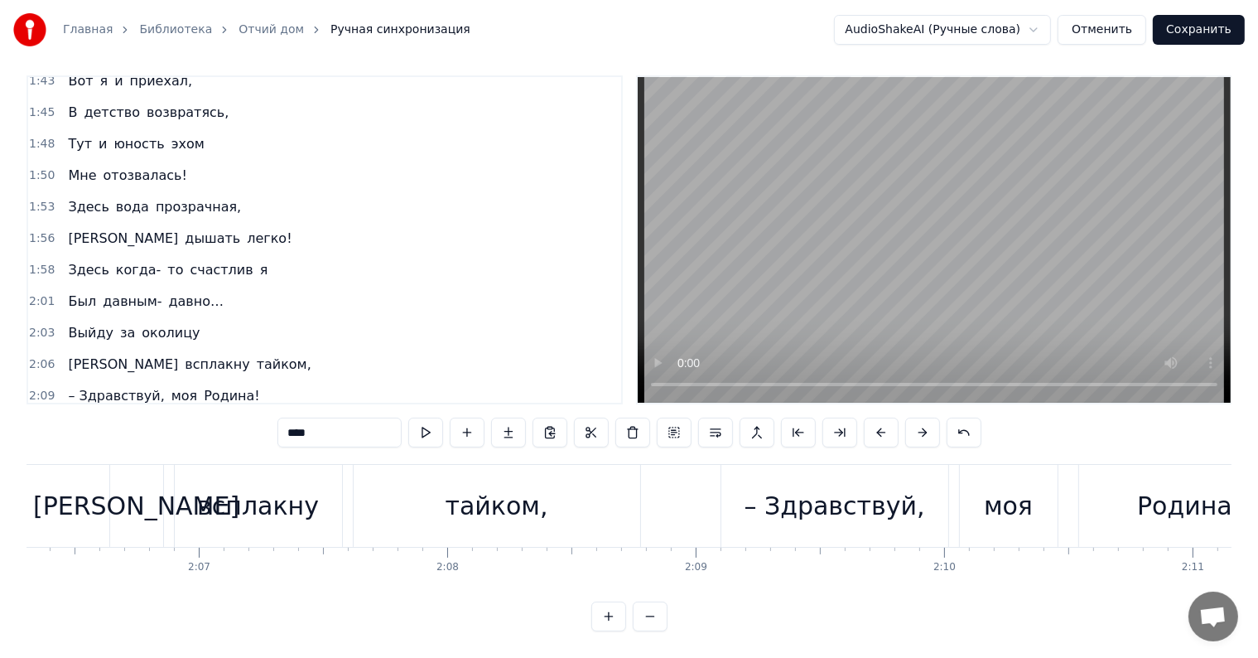
click at [198, 417] on span "отчий" at bounding box center [220, 426] width 44 height 19
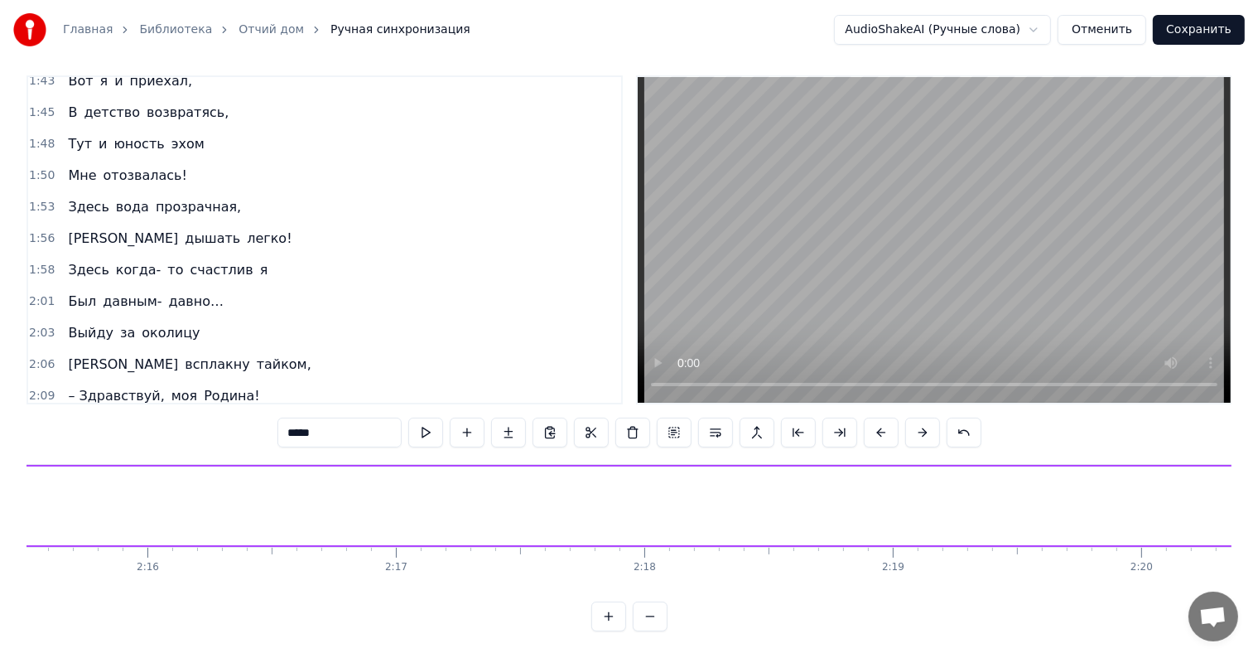
scroll to position [0, 33666]
click at [72, 417] on span "дом!" at bounding box center [84, 426] width 36 height 19
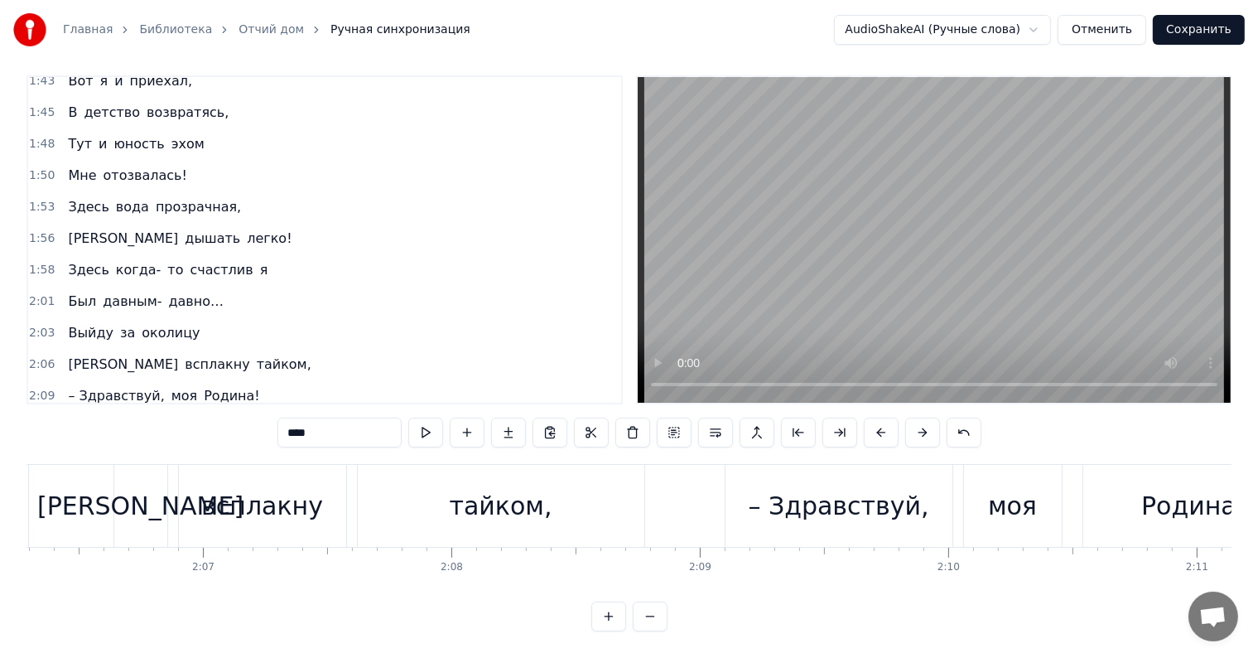
click at [72, 417] on span "дом!" at bounding box center [84, 426] width 36 height 19
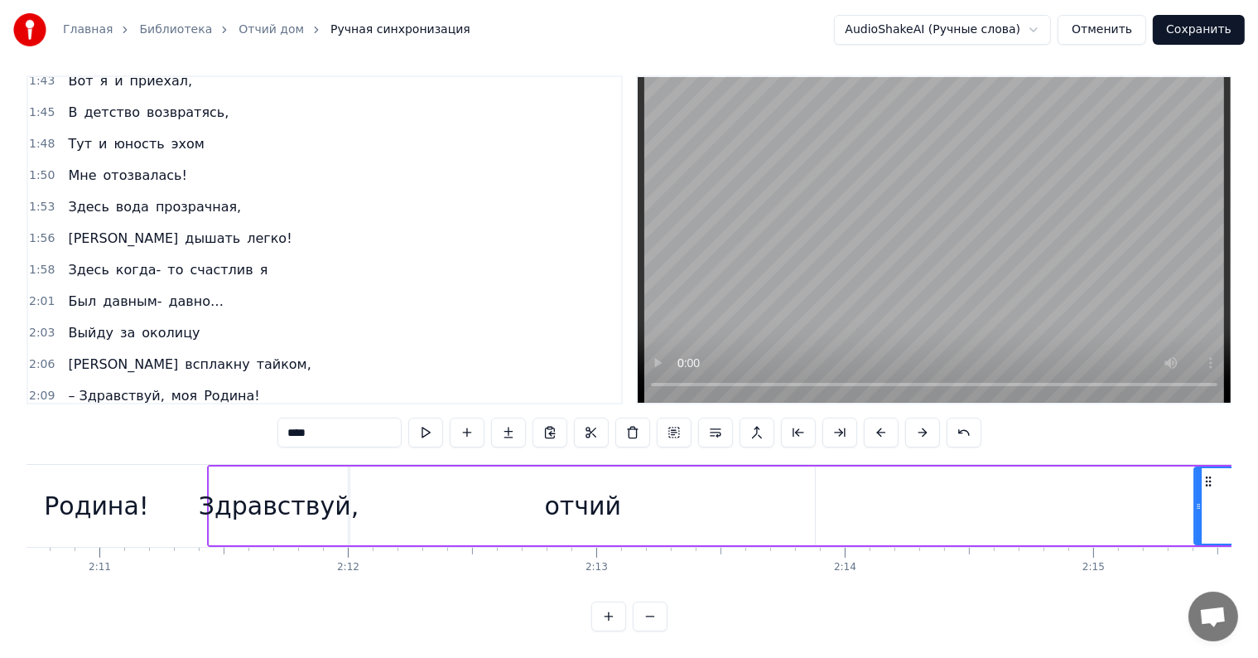
scroll to position [0, 32551]
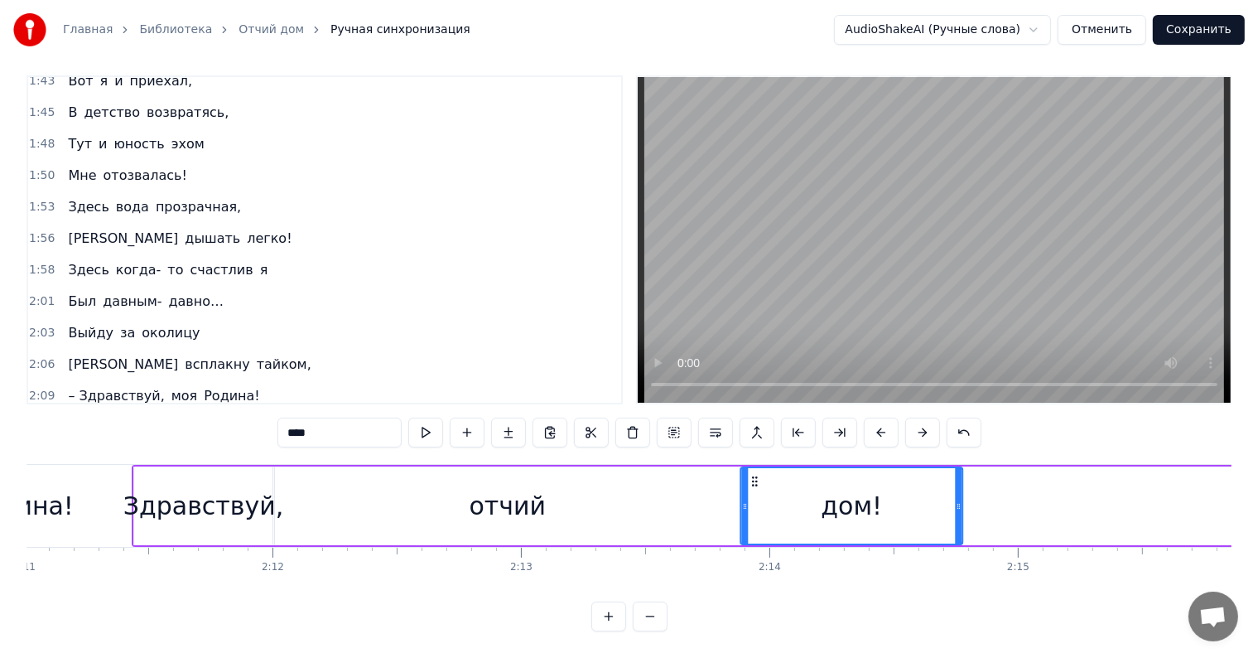
drag, startPoint x: 126, startPoint y: 467, endPoint x: 757, endPoint y: 493, distance: 631.6
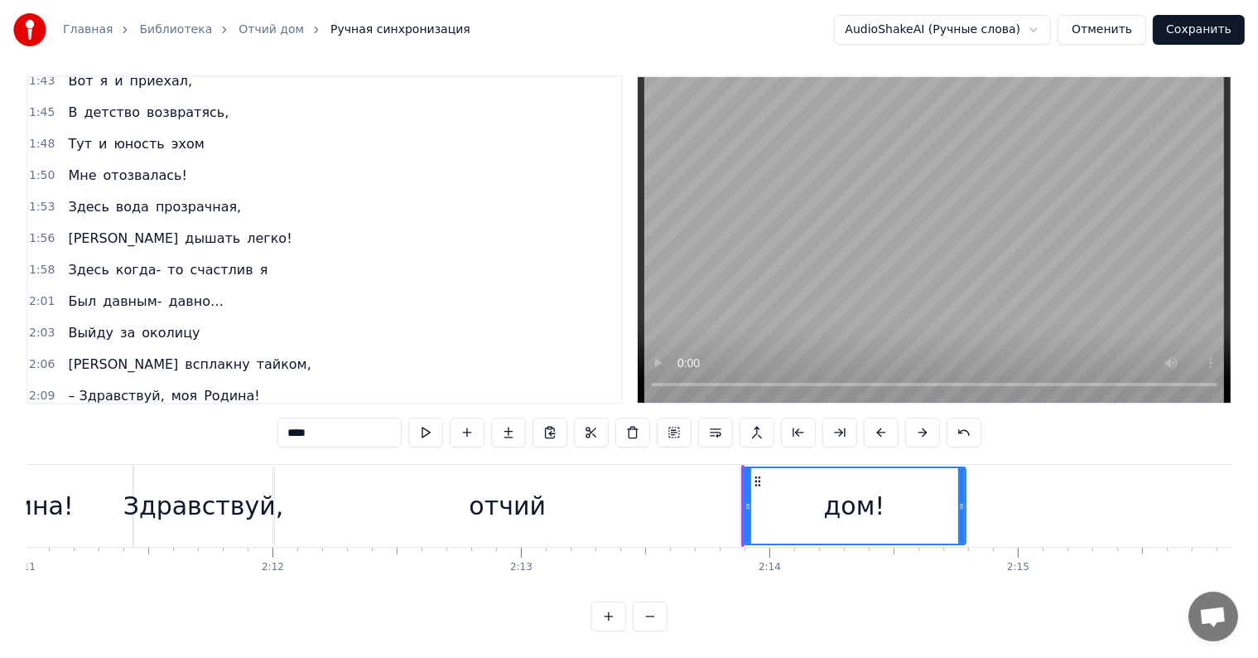
click at [754, 570] on div "Выйду за околицу, Встанет в горле ком… Здесь простор и вольница, Здесь мой отчи…" at bounding box center [629, 526] width 1205 height 124
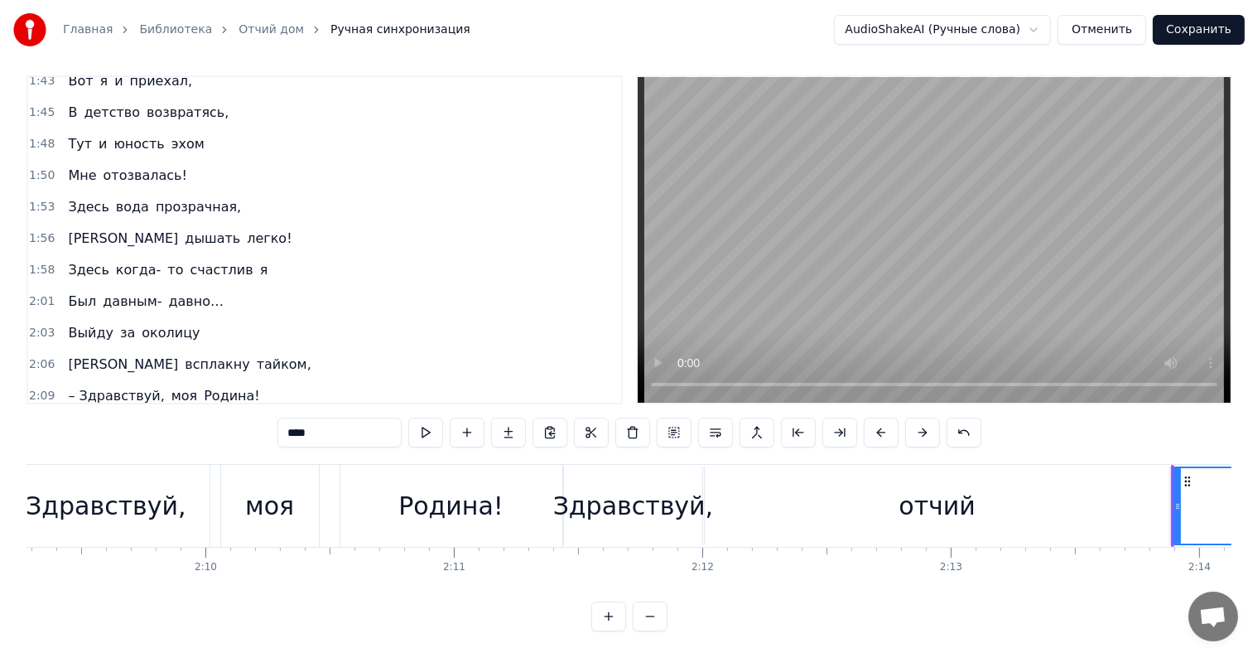
scroll to position [0, 32120]
click at [133, 504] on div "– Здравствуй," at bounding box center [97, 505] width 181 height 37
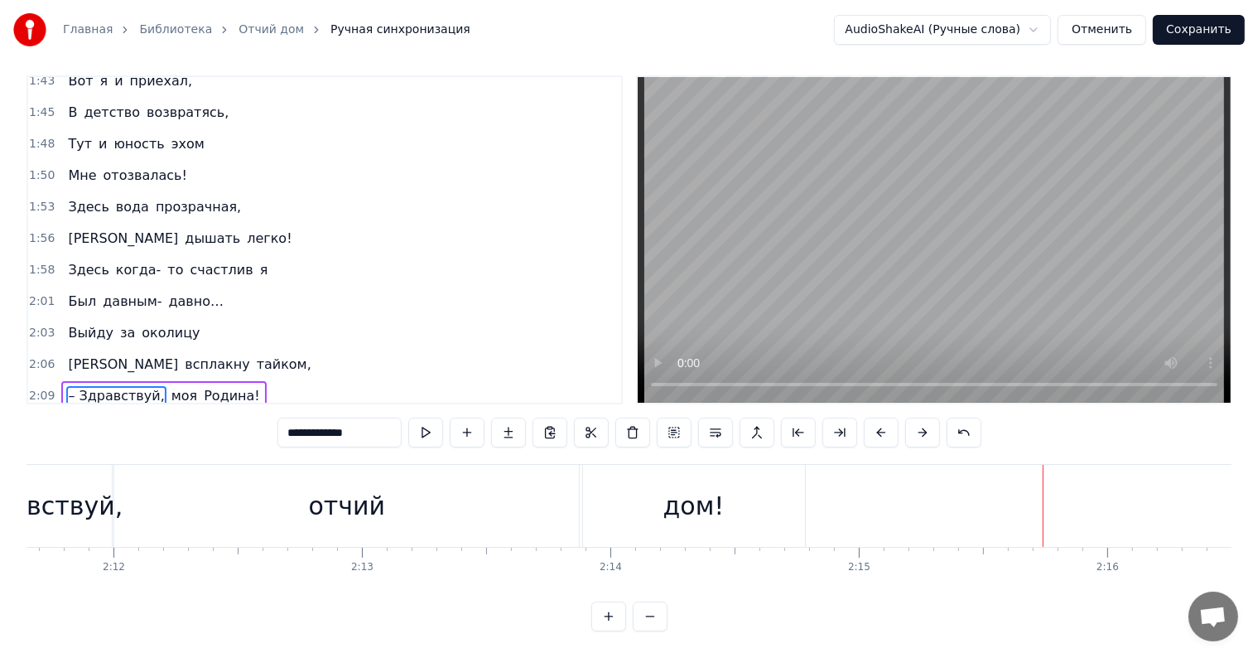
scroll to position [0, 32708]
click at [629, 521] on div "дом!" at bounding box center [696, 506] width 222 height 82
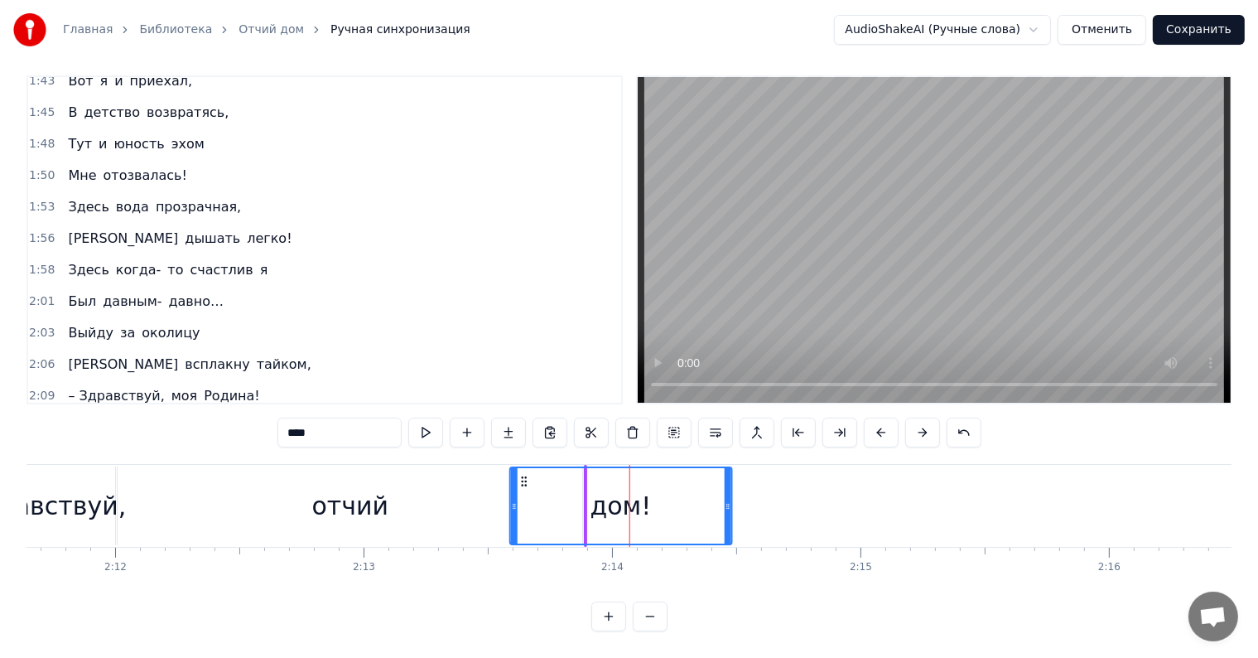
drag, startPoint x: 598, startPoint y: 463, endPoint x: 523, endPoint y: 464, distance: 74.5
click at [523, 475] on icon at bounding box center [524, 481] width 13 height 13
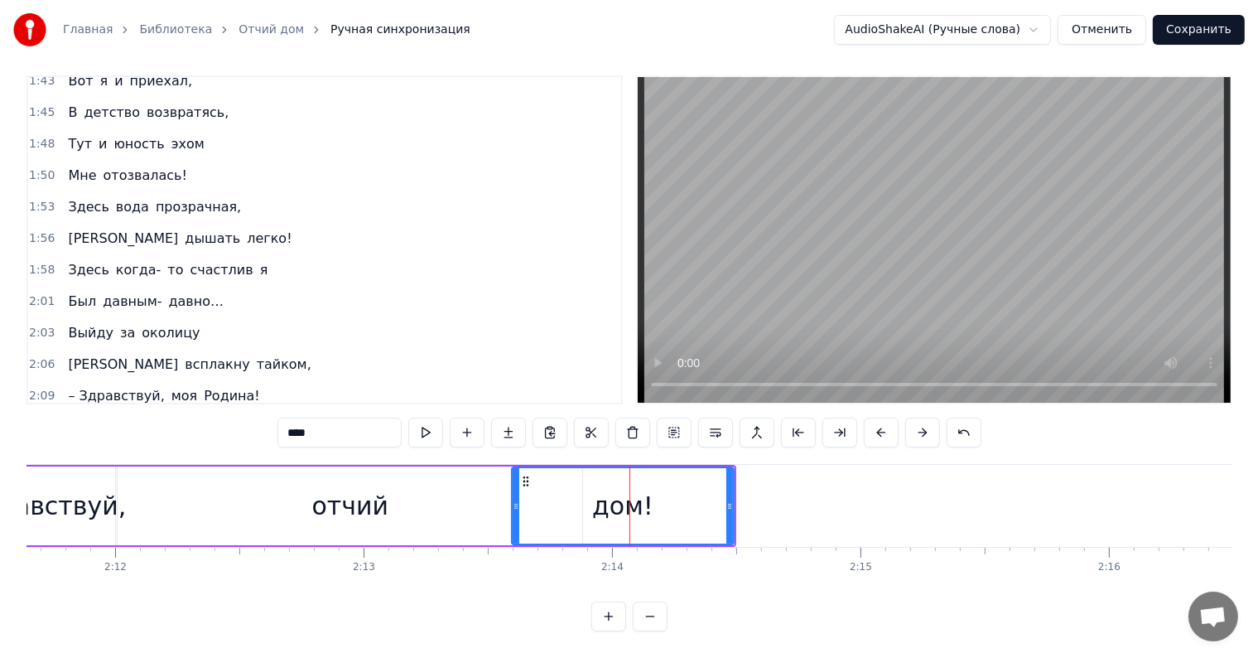
click at [114, 386] on span "– Здравствуй," at bounding box center [115, 395] width 99 height 19
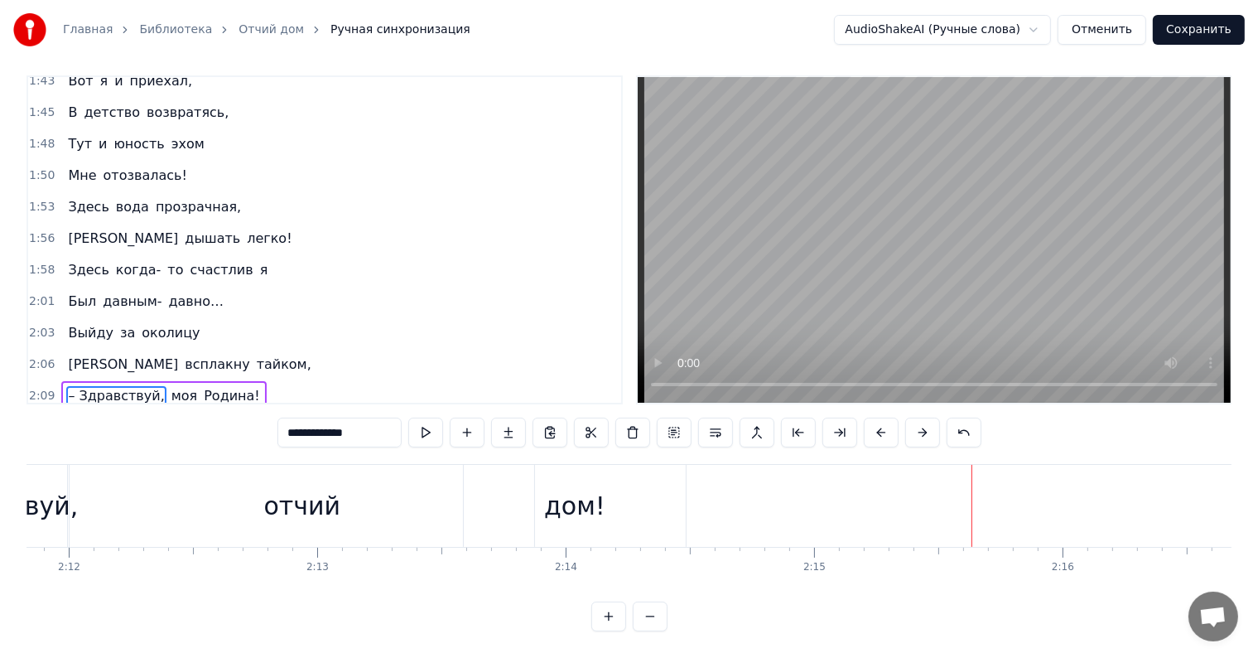
scroll to position [0, 32756]
click at [552, 506] on div "дом!" at bounding box center [572, 505] width 61 height 37
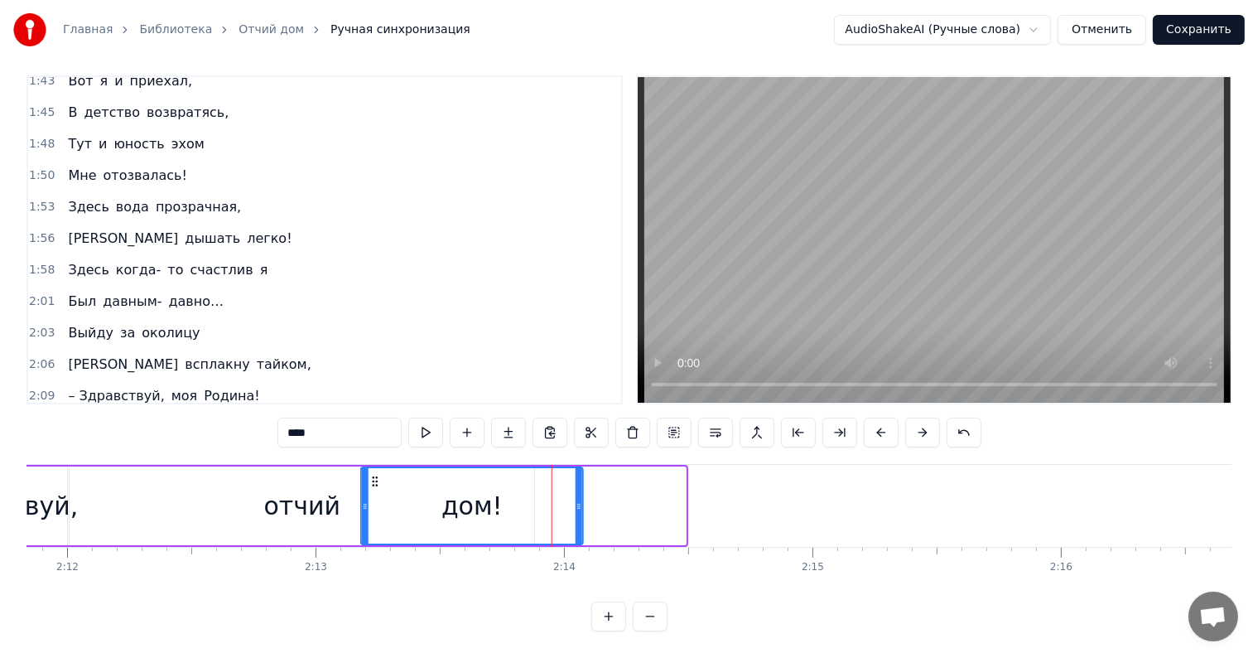
drag, startPoint x: 478, startPoint y: 462, endPoint x: 374, endPoint y: 480, distance: 105.0
click at [374, 480] on div "дом!" at bounding box center [472, 505] width 220 height 75
click at [369, 475] on icon at bounding box center [370, 481] width 13 height 13
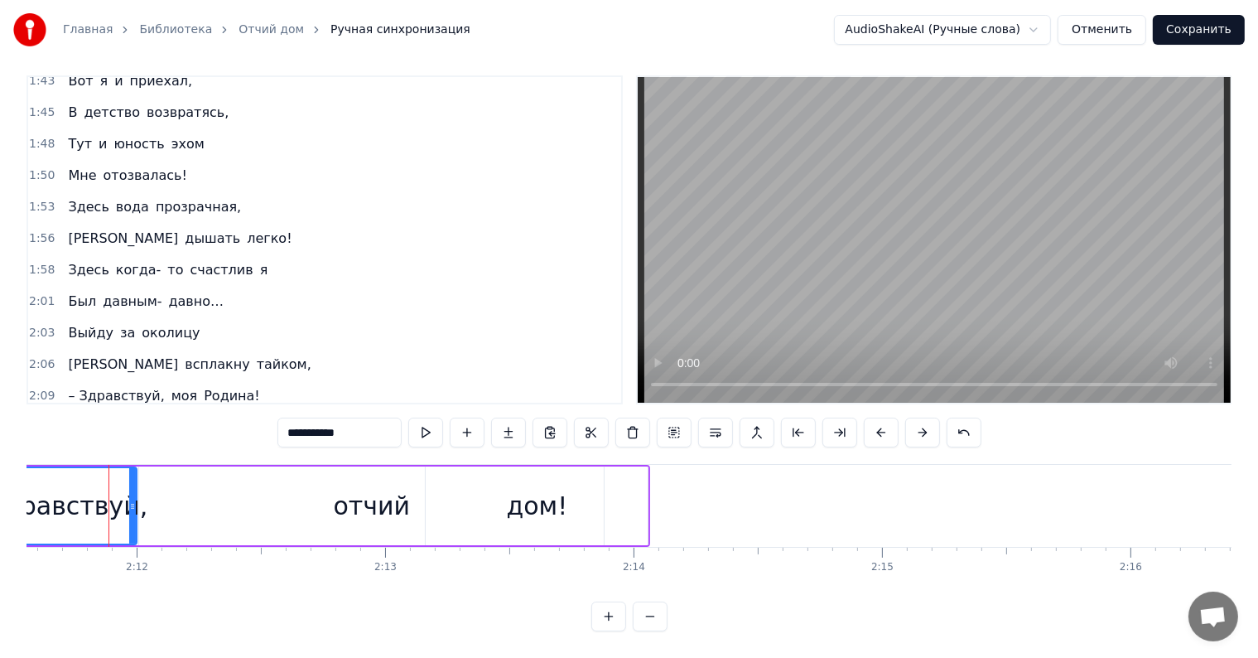
scroll to position [0, 32685]
click at [491, 516] on div "дом!" at bounding box center [538, 505] width 222 height 79
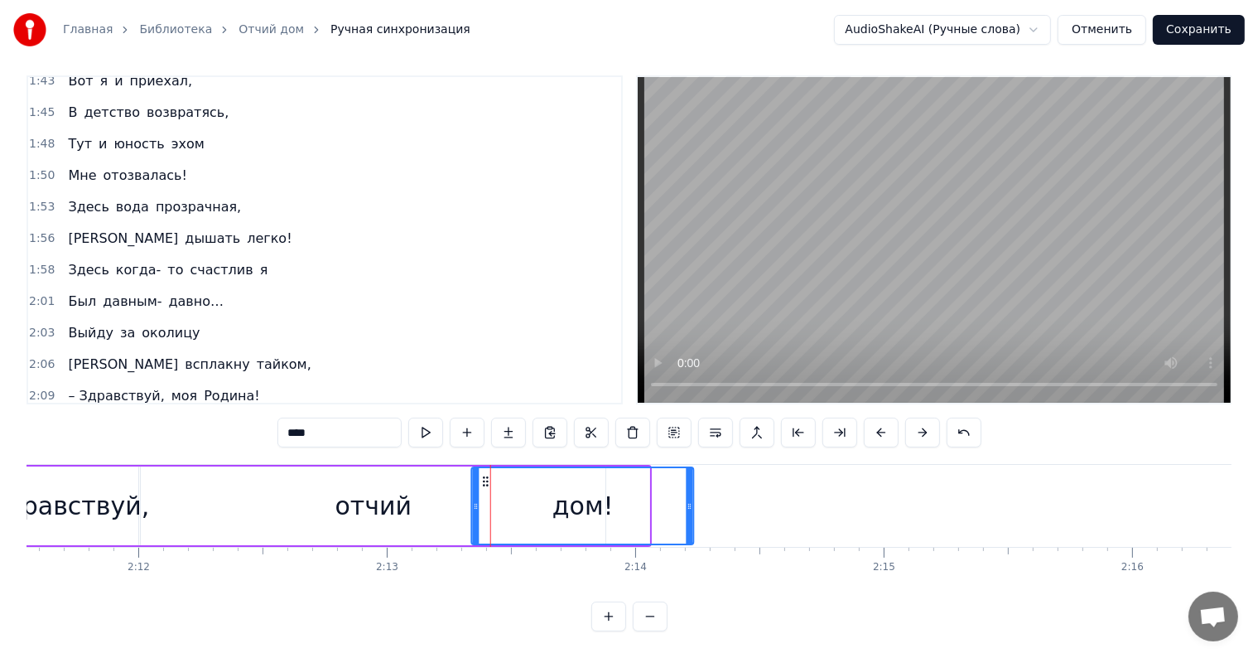
drag, startPoint x: 441, startPoint y: 461, endPoint x: 485, endPoint y: 465, distance: 44.9
click at [485, 475] on icon at bounding box center [486, 481] width 13 height 13
drag, startPoint x: 689, startPoint y: 488, endPoint x: 580, endPoint y: 494, distance: 109.5
click at [580, 499] on icon at bounding box center [582, 505] width 7 height 13
click at [113, 500] on div "Здравствуй," at bounding box center [69, 505] width 161 height 37
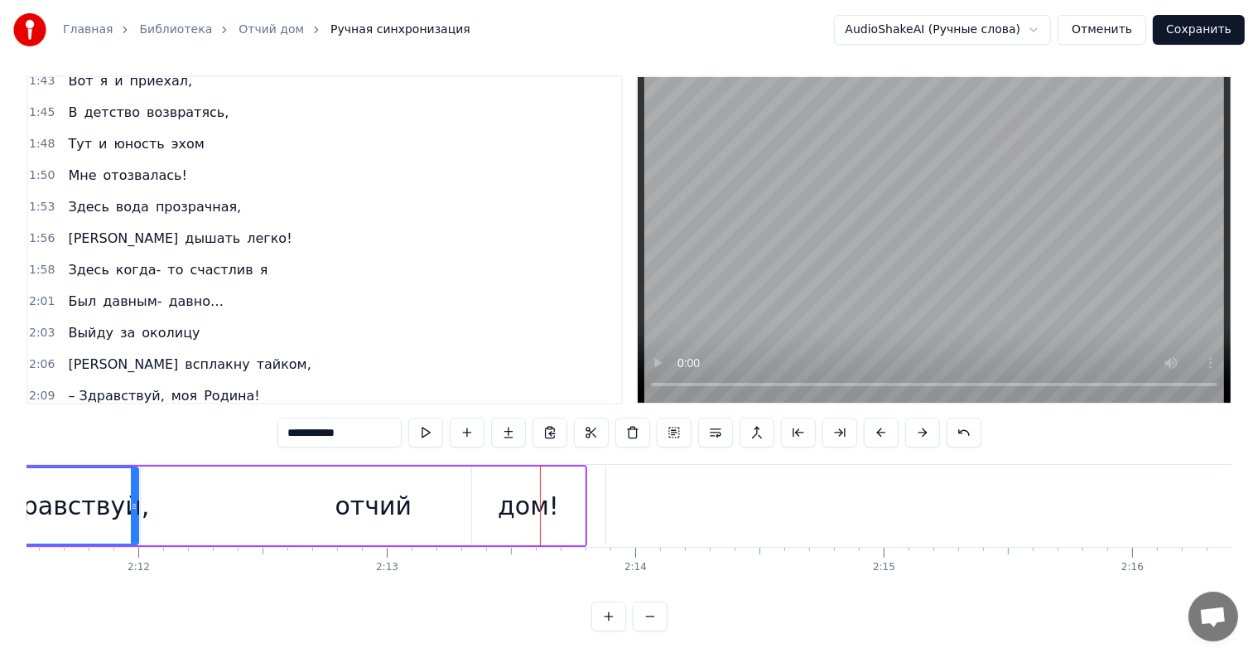
click at [515, 503] on div "дом!" at bounding box center [528, 505] width 61 height 37
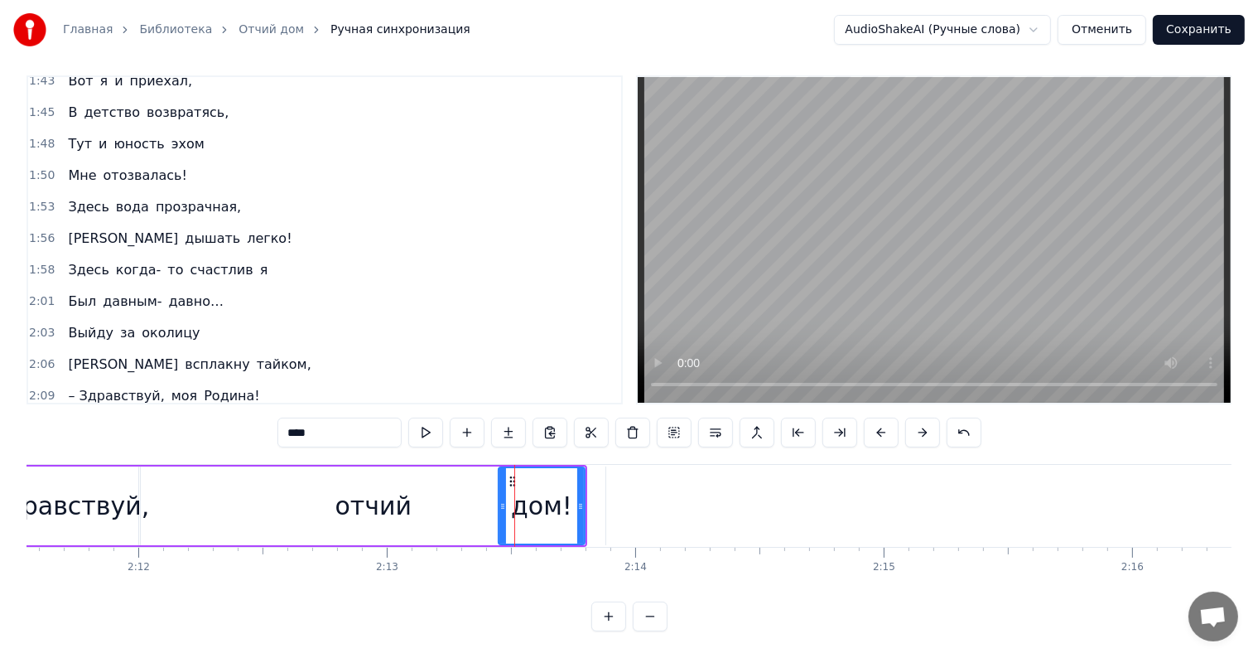
drag, startPoint x: 473, startPoint y: 494, endPoint x: 504, endPoint y: 495, distance: 30.7
click at [504, 499] on icon at bounding box center [502, 505] width 7 height 13
drag, startPoint x: 516, startPoint y: 464, endPoint x: 478, endPoint y: 464, distance: 38.1
click at [478, 475] on icon at bounding box center [478, 481] width 13 height 13
click at [89, 487] on div "Здравствуй," at bounding box center [69, 505] width 161 height 37
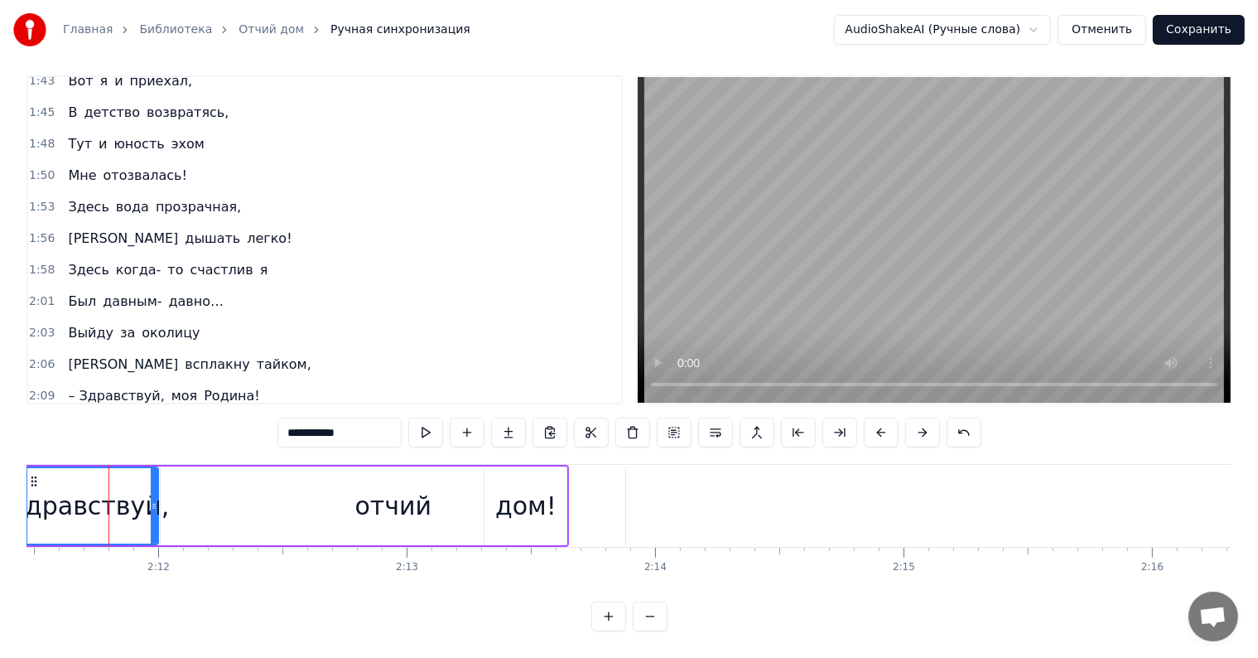
scroll to position [0, 32664]
click at [517, 494] on div "дом!" at bounding box center [526, 505] width 61 height 37
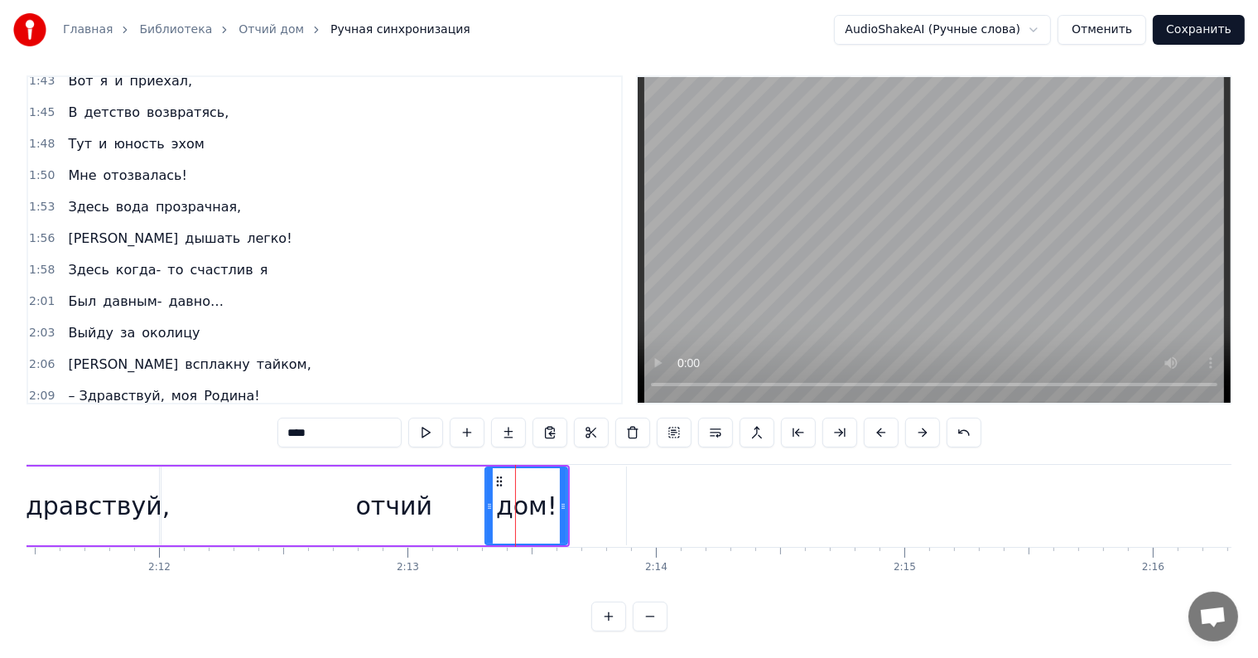
drag, startPoint x: 517, startPoint y: 494, endPoint x: 500, endPoint y: 497, distance: 16.7
click at [500, 497] on div "дом!" at bounding box center [526, 505] width 61 height 37
drag, startPoint x: 497, startPoint y: 465, endPoint x: 464, endPoint y: 467, distance: 33.2
click at [464, 475] on icon at bounding box center [466, 481] width 13 height 13
click at [101, 496] on div "Здравствуй," at bounding box center [90, 505] width 161 height 37
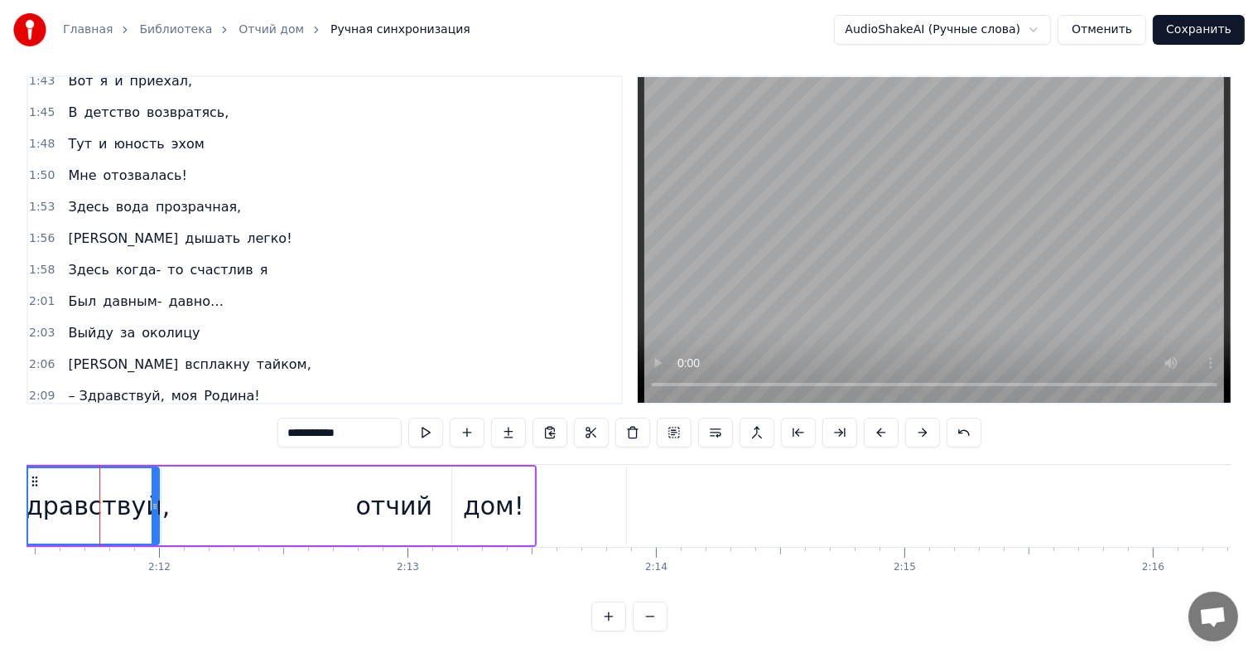
scroll to position [0, 32654]
click at [487, 503] on div "дом!" at bounding box center [503, 505] width 61 height 37
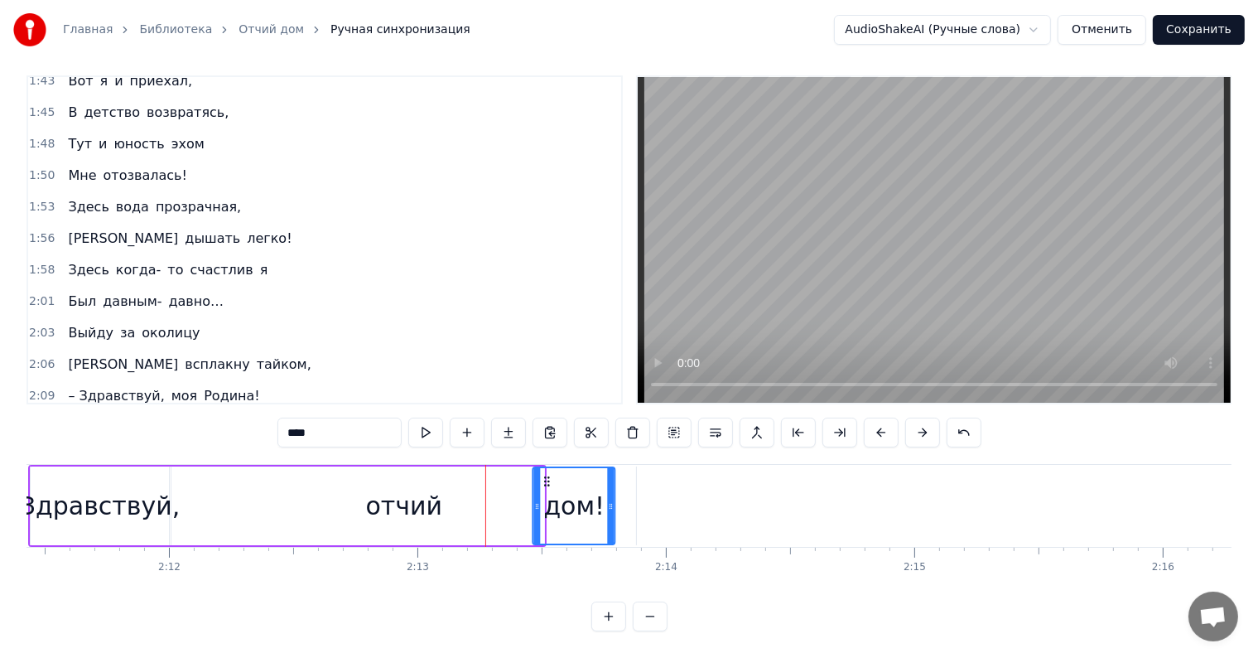
drag, startPoint x: 474, startPoint y: 469, endPoint x: 545, endPoint y: 469, distance: 71.2
click at [545, 484] on circle at bounding box center [545, 484] width 1 height 1
click at [497, 503] on div "отчий" at bounding box center [403, 505] width 465 height 79
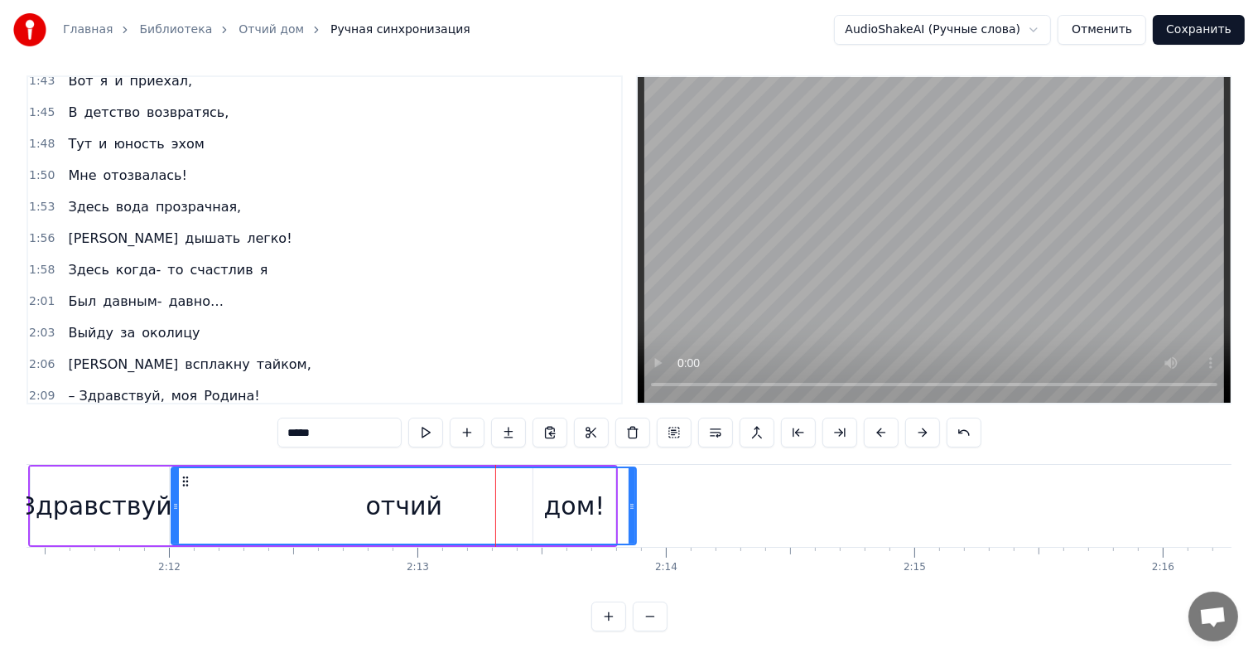
click at [636, 491] on div "отчий" at bounding box center [404, 505] width 466 height 79
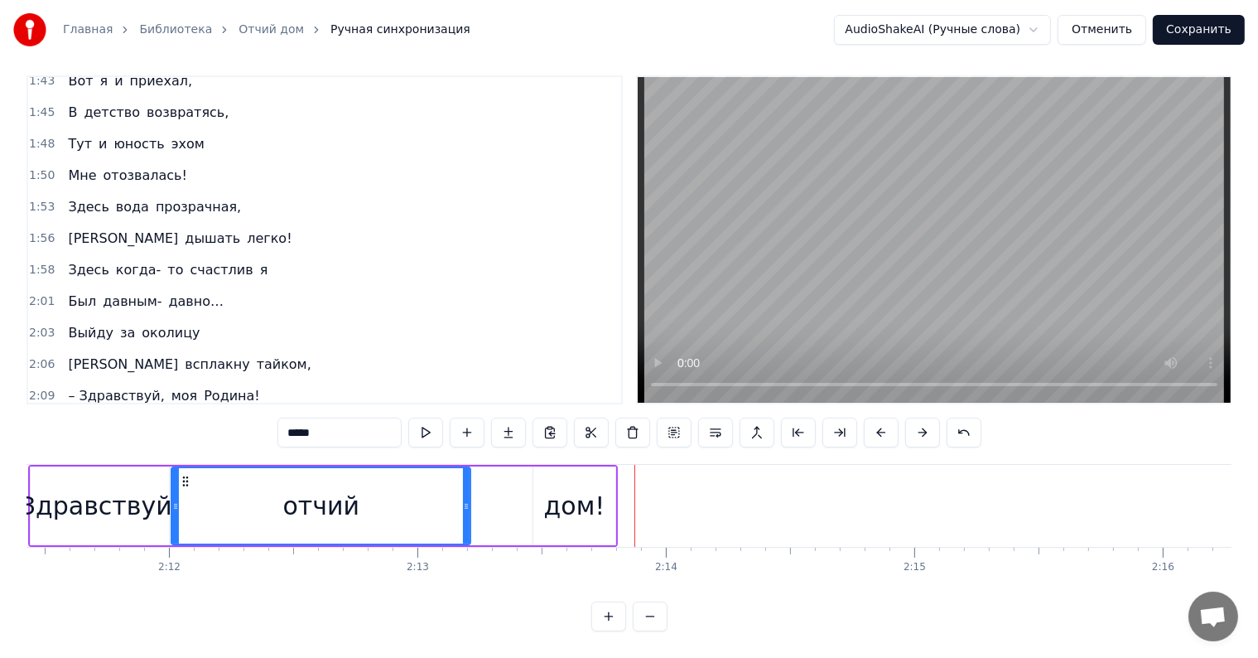
drag, startPoint x: 633, startPoint y: 491, endPoint x: 467, endPoint y: 513, distance: 167.1
click at [467, 513] on div at bounding box center [466, 505] width 7 height 75
click at [543, 502] on div "дом!" at bounding box center [574, 505] width 82 height 79
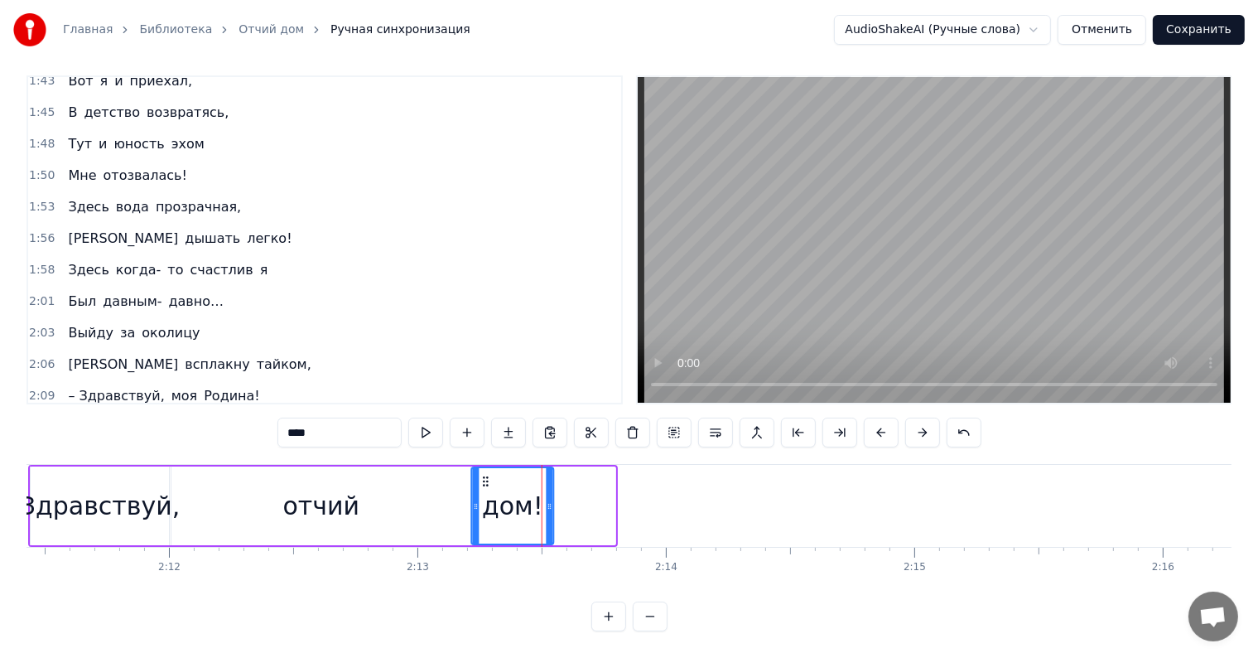
drag, startPoint x: 546, startPoint y: 465, endPoint x: 484, endPoint y: 474, distance: 62.7
click at [484, 474] on div "дом!" at bounding box center [513, 505] width 80 height 75
click at [344, 487] on div "отчий" at bounding box center [320, 505] width 77 height 37
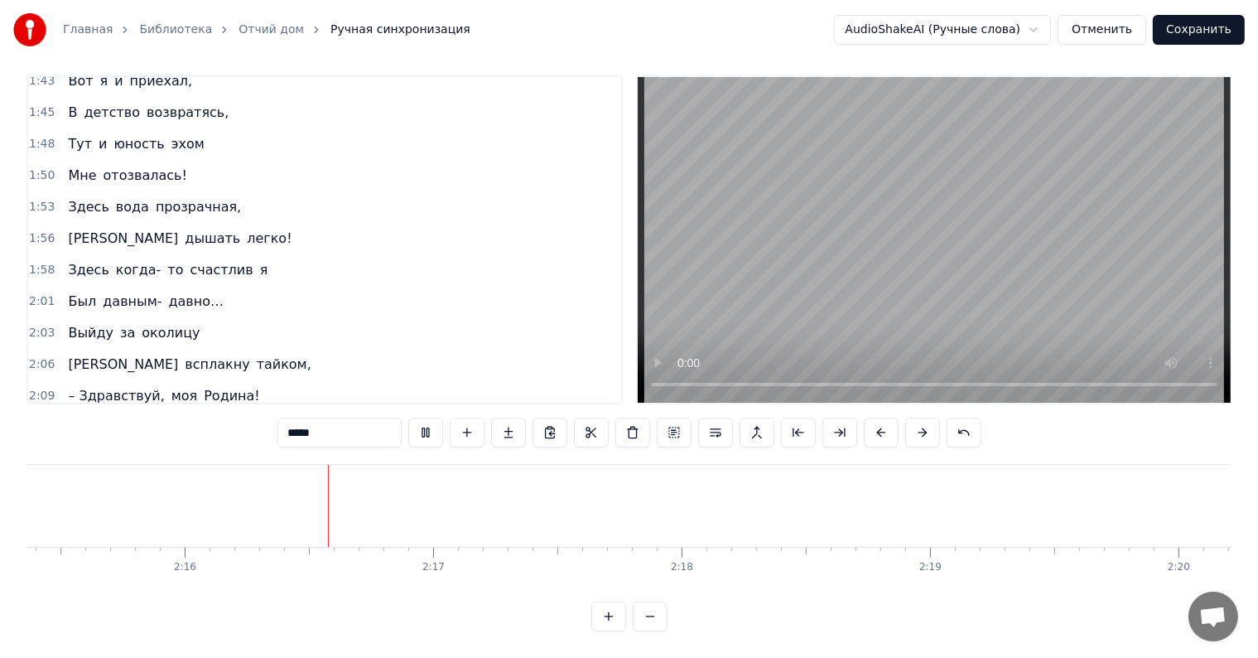
scroll to position [0, 33737]
click at [92, 386] on span "– Здравствуй," at bounding box center [115, 395] width 99 height 19
type input "**********"
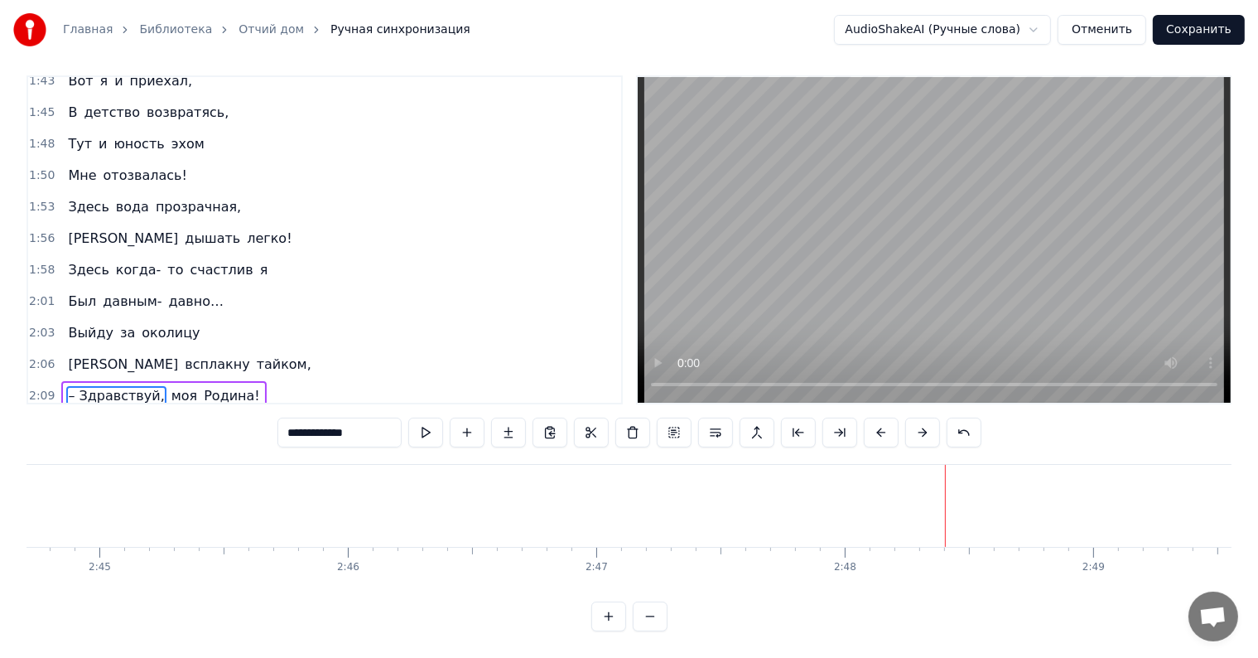
scroll to position [0, 40893]
drag, startPoint x: 260, startPoint y: 190, endPoint x: 451, endPoint y: 381, distance: 270.0
click at [451, 381] on div "0:20 Выйду за околицу, 0:23 Встанет в горле ком… 0:26 Здесь простор и вольница,…" at bounding box center [325, 239] width 596 height 329
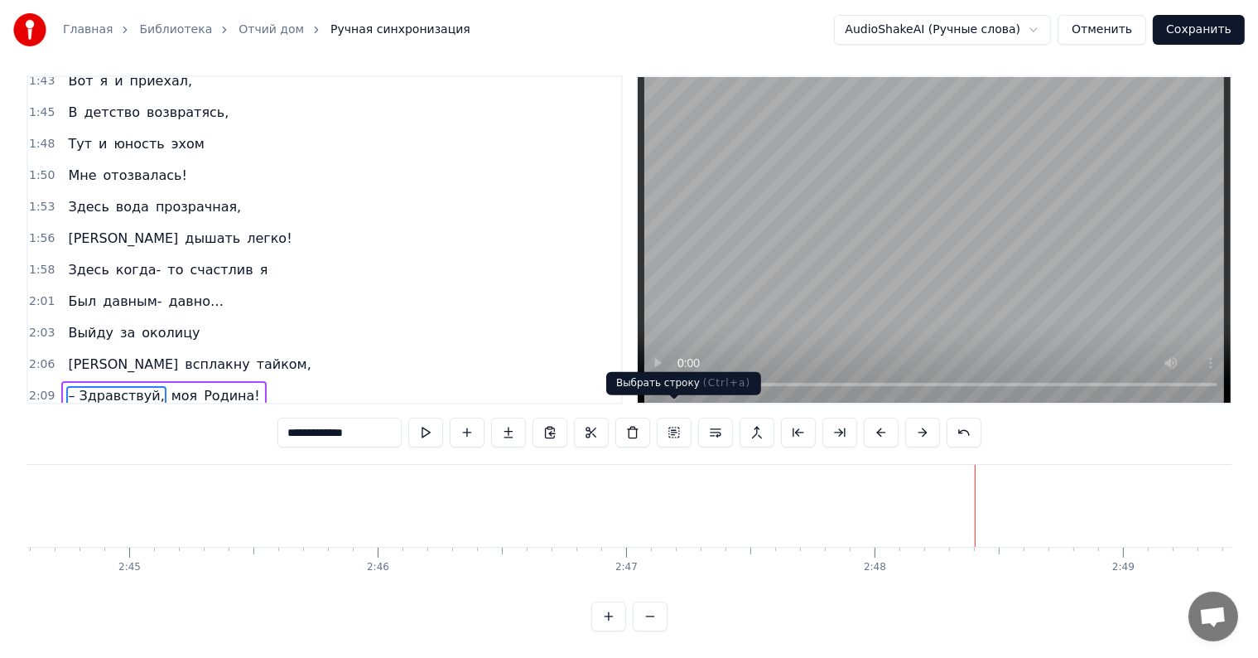
click at [679, 420] on button at bounding box center [674, 432] width 35 height 30
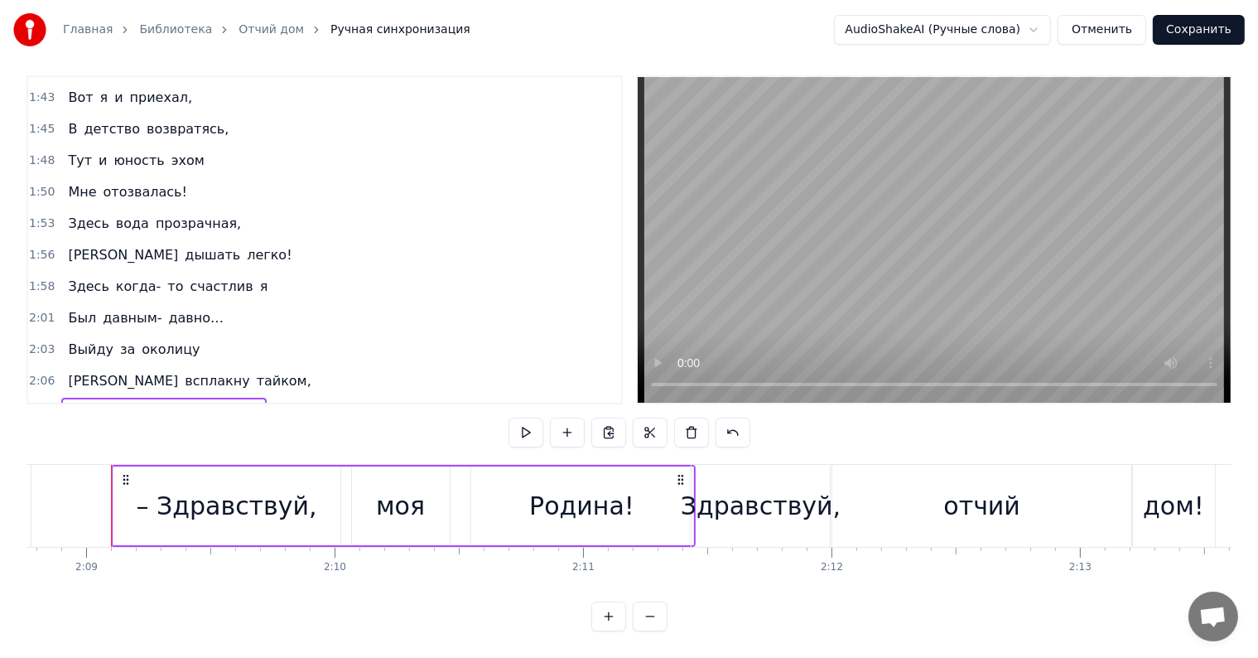
scroll to position [893, 0]
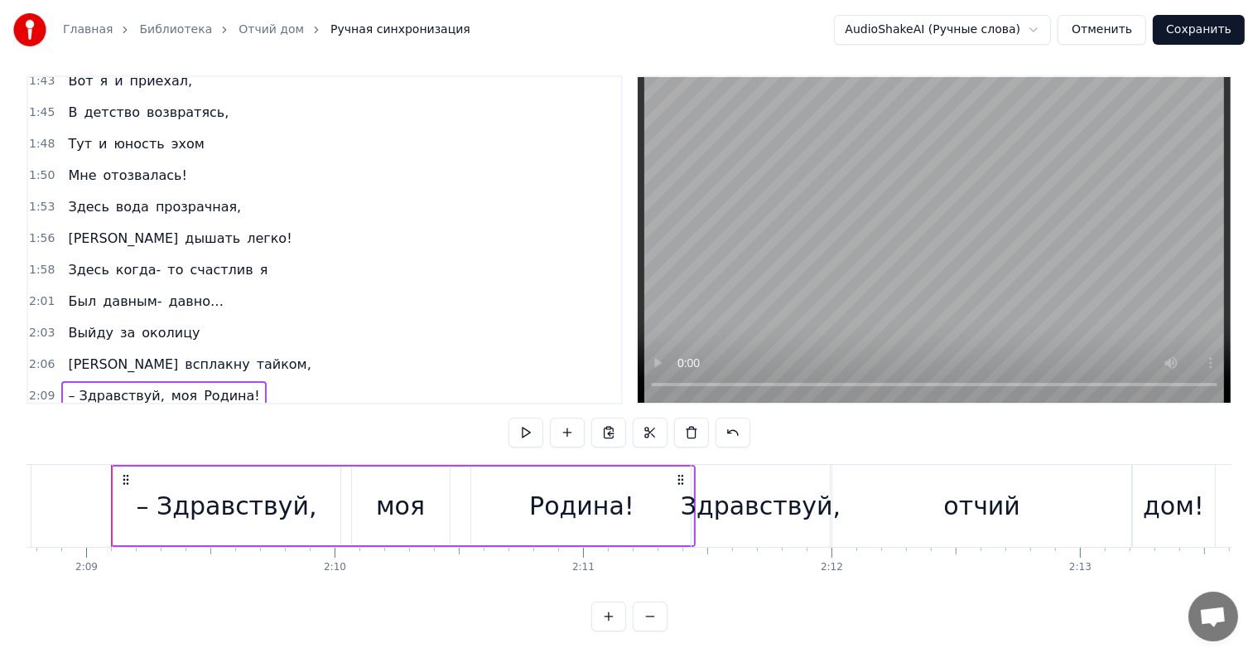
click at [77, 323] on span "Выйду" at bounding box center [90, 332] width 49 height 19
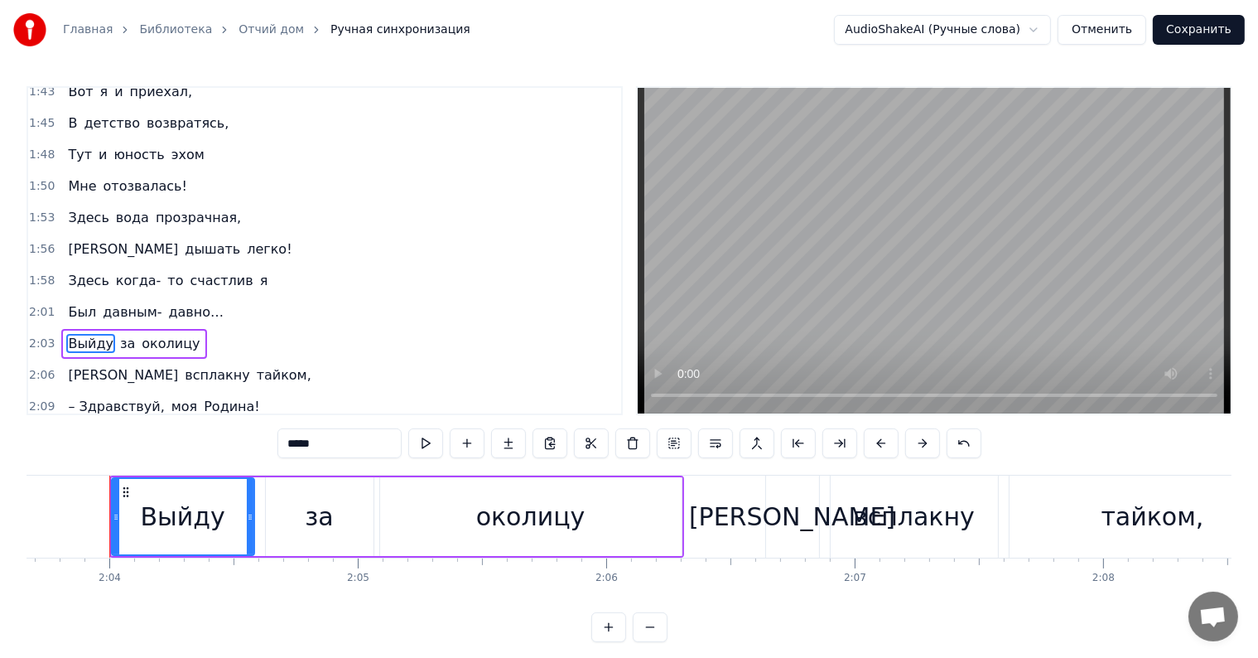
scroll to position [0, 30725]
click at [676, 447] on button at bounding box center [674, 443] width 35 height 30
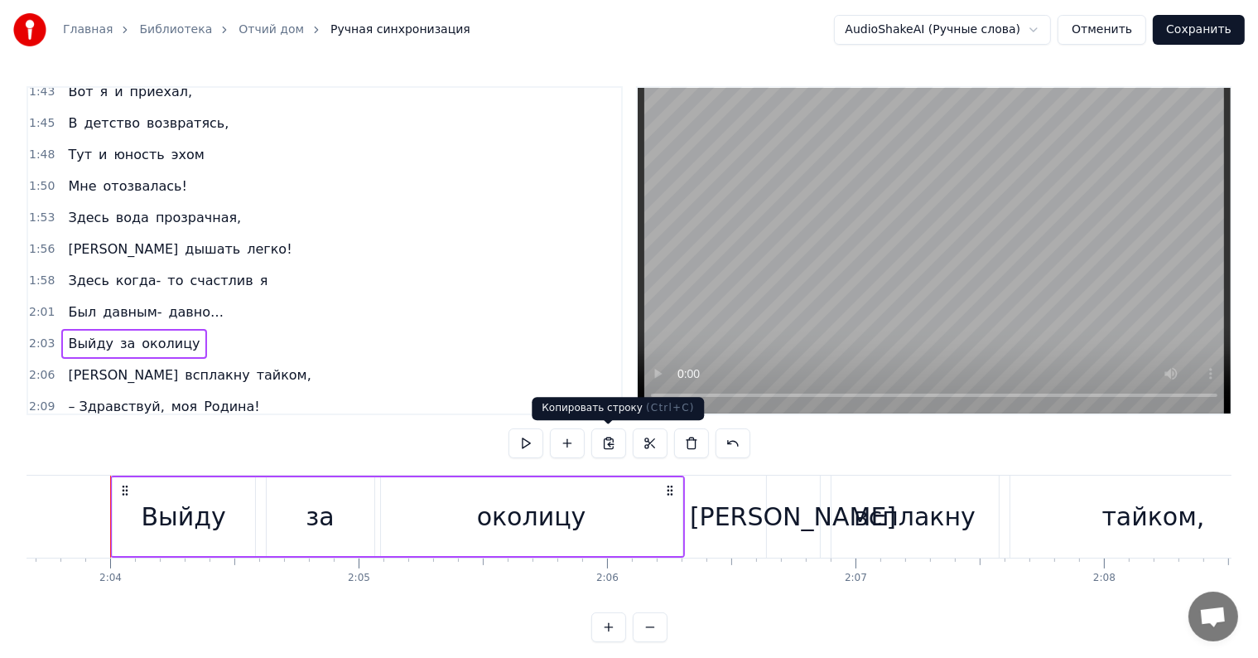
click at [604, 444] on button at bounding box center [608, 443] width 35 height 30
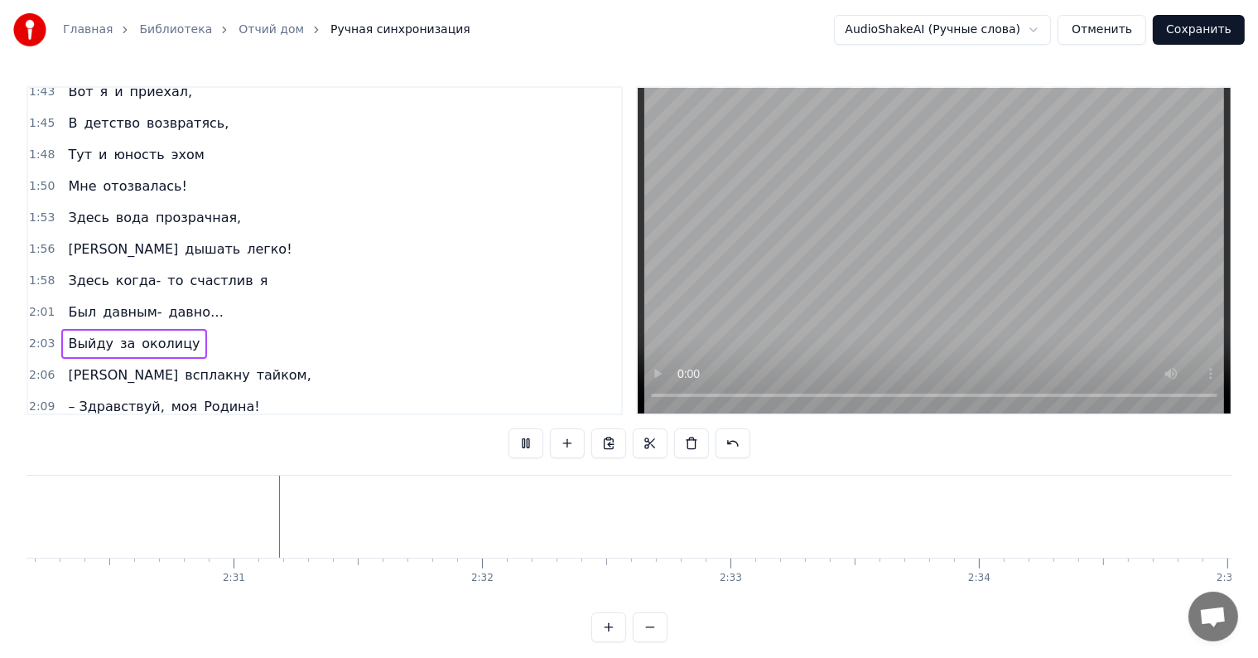
scroll to position [0, 37321]
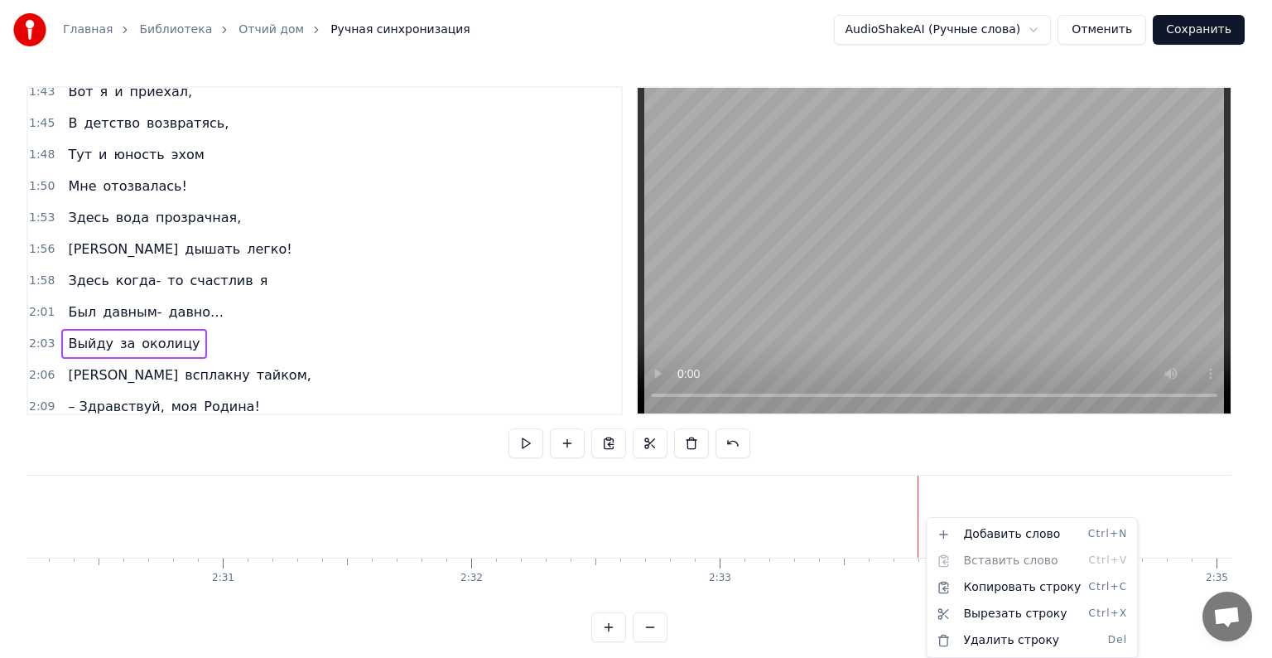
click at [781, 519] on html "Главная Библиотека Отчий дом Ручная синхронизация AudioShakeAI (Ручные слова) О…" at bounding box center [636, 334] width 1272 height 668
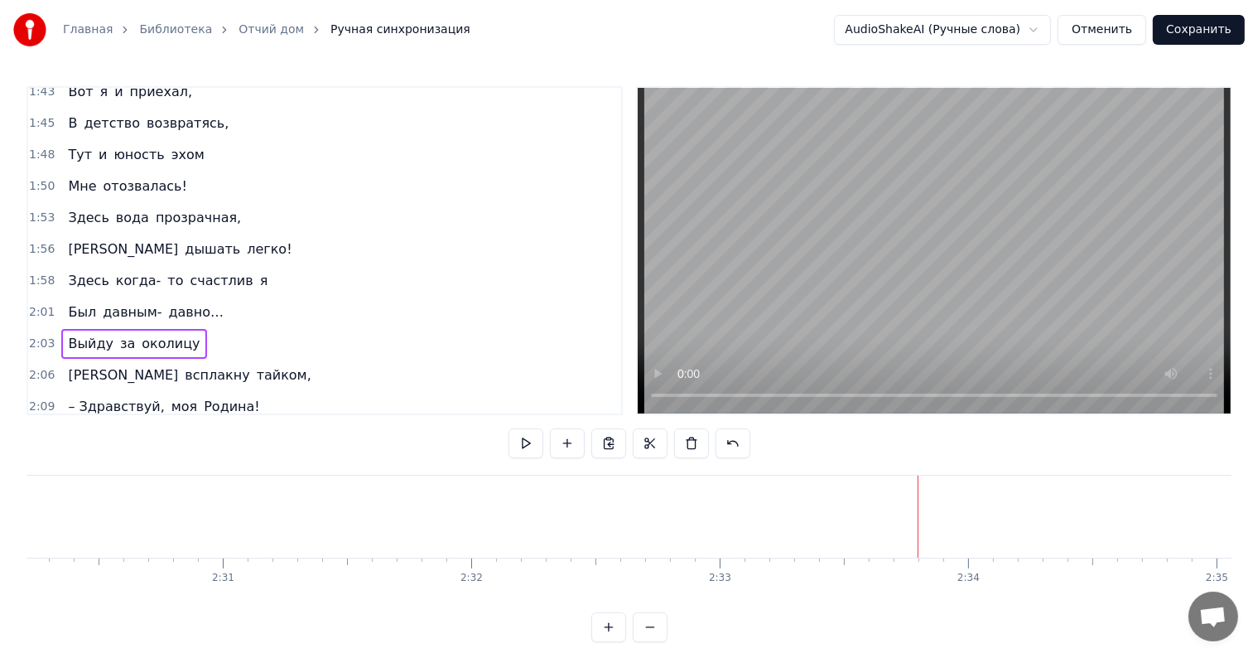
click at [292, 422] on div "2:11 Здравствуй, отчий дом!" at bounding box center [324, 437] width 593 height 31
click at [268, 422] on div "2:11 Здравствуй, отчий дом!" at bounding box center [324, 437] width 593 height 31
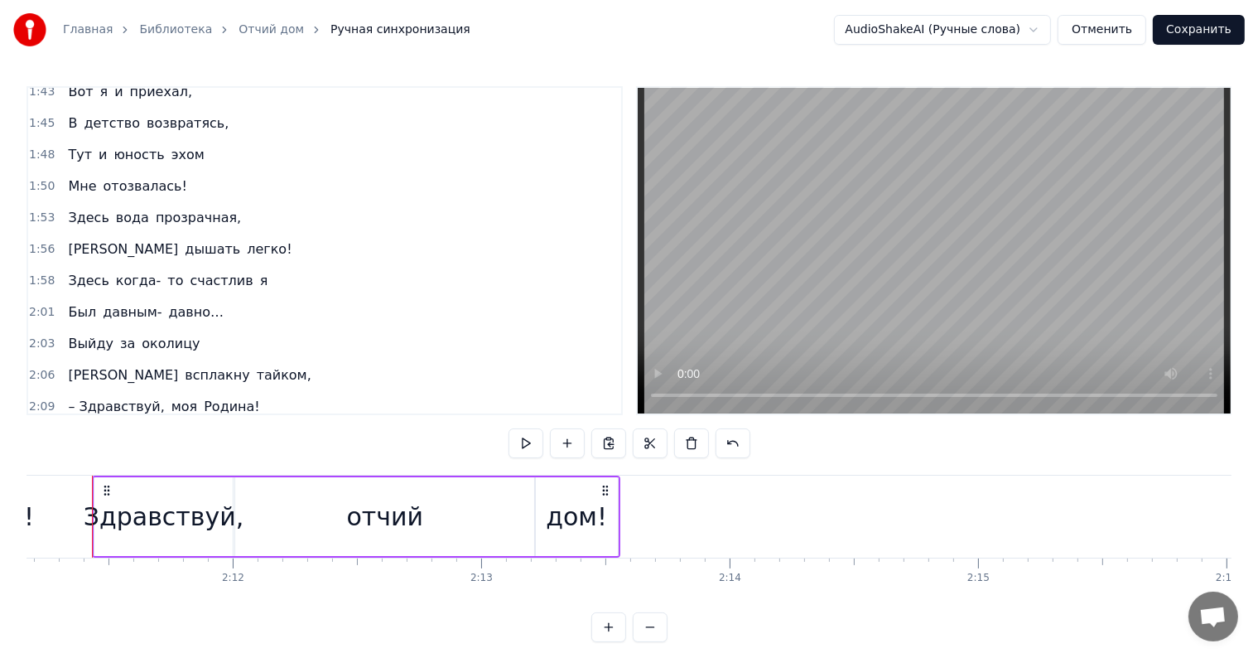
scroll to position [0, 32571]
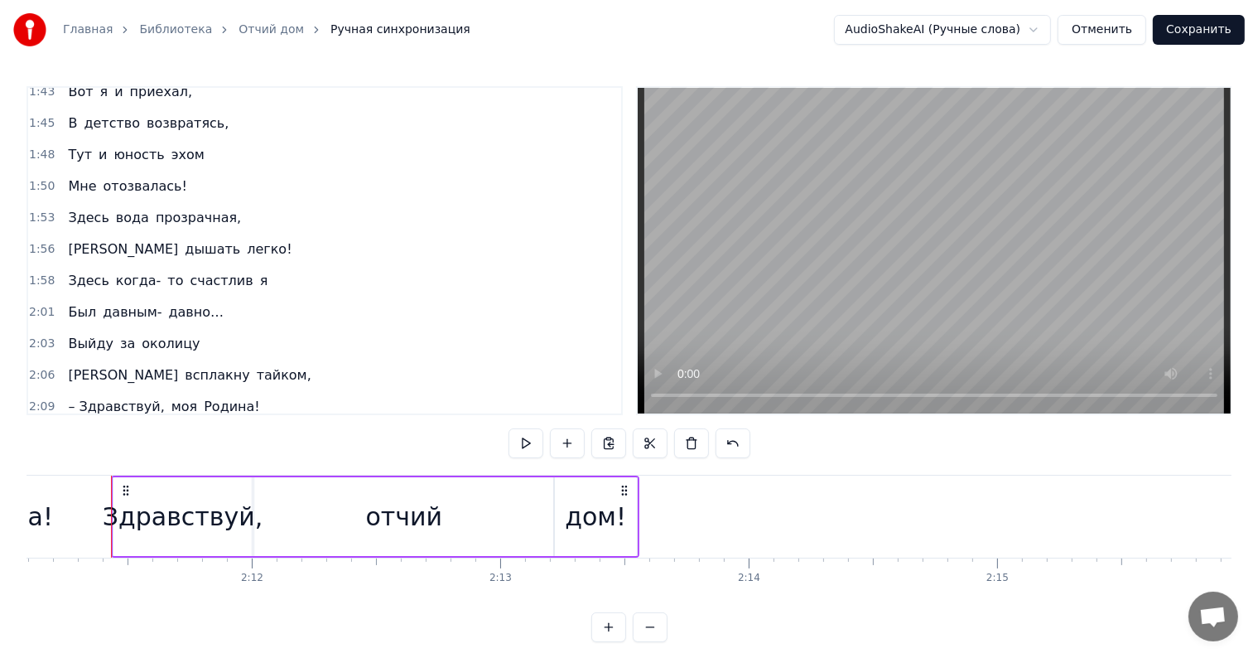
click at [224, 422] on div "2:11 Здравствуй, отчий дом!" at bounding box center [324, 437] width 593 height 31
click at [952, 13] on div "Главная Библиотека Отчий дом Ручная синхронизация AudioShakeAI (Ручные слова) О…" at bounding box center [629, 30] width 1258 height 60
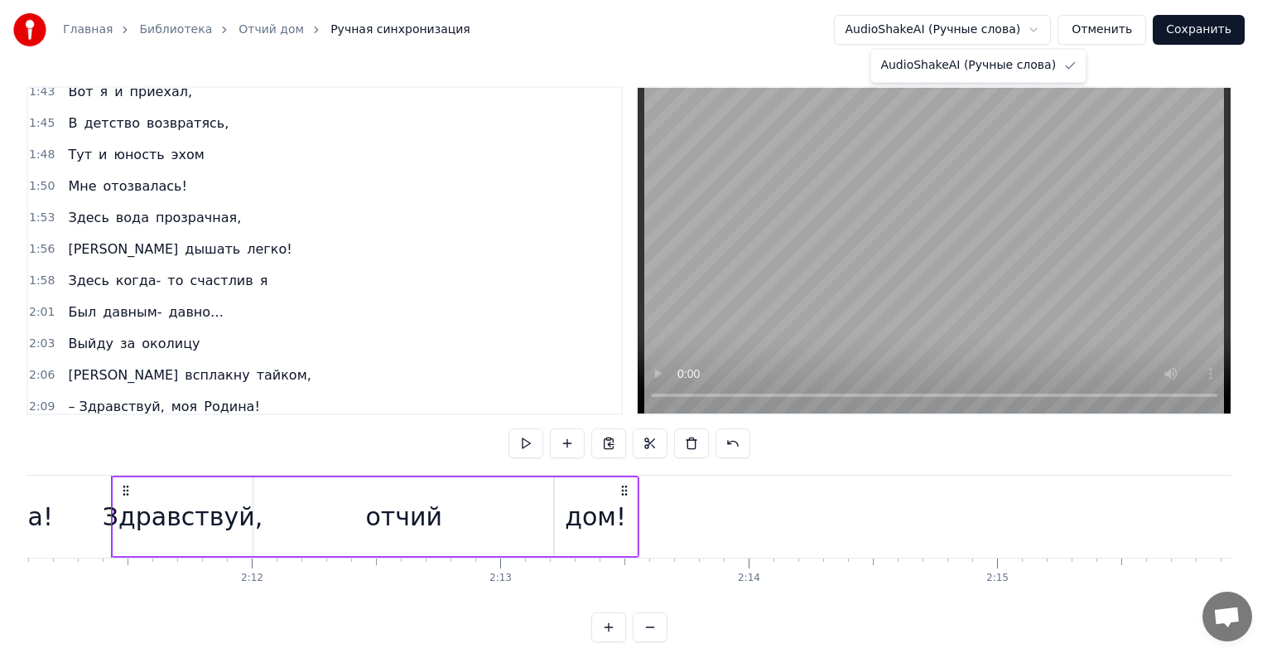
click at [951, 20] on html "Главная Библиотека Отчий дом Ручная синхронизация AudioShakeAI (Ручные слова) О…" at bounding box center [636, 334] width 1272 height 668
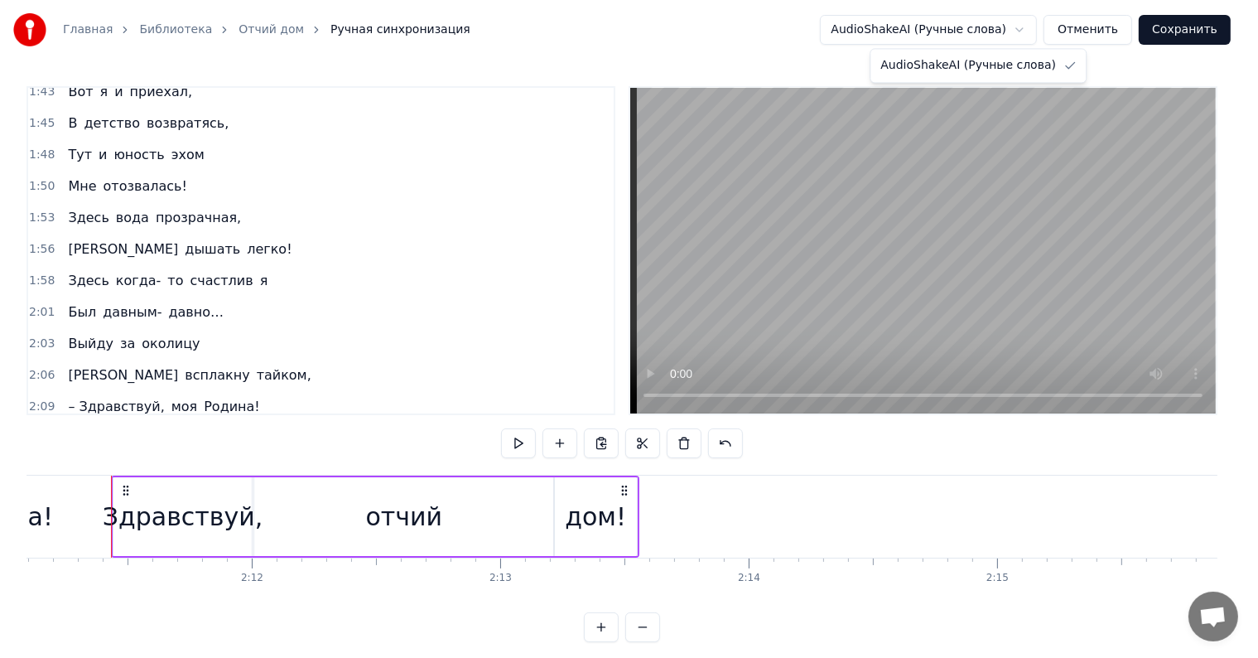
click at [951, 20] on html "Главная Библиотека Отчий дом Ручная синхронизация AudioShakeAI (Ручные слова) О…" at bounding box center [629, 334] width 1258 height 668
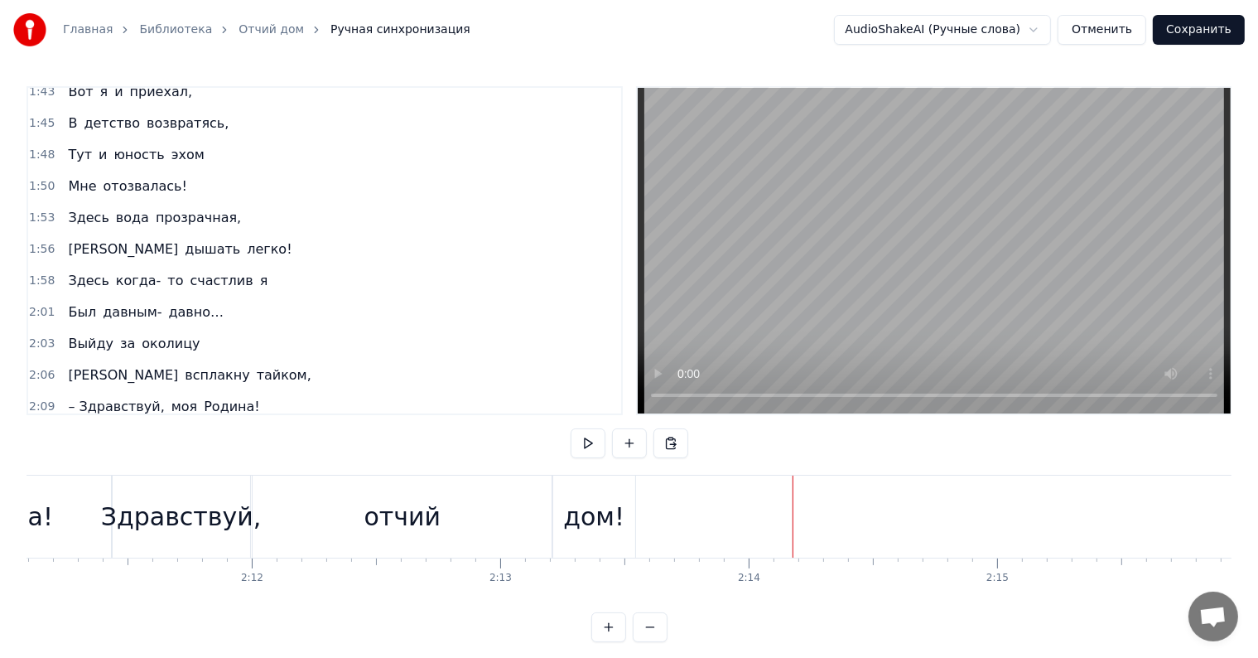
click at [793, 500] on div at bounding box center [793, 516] width 1 height 82
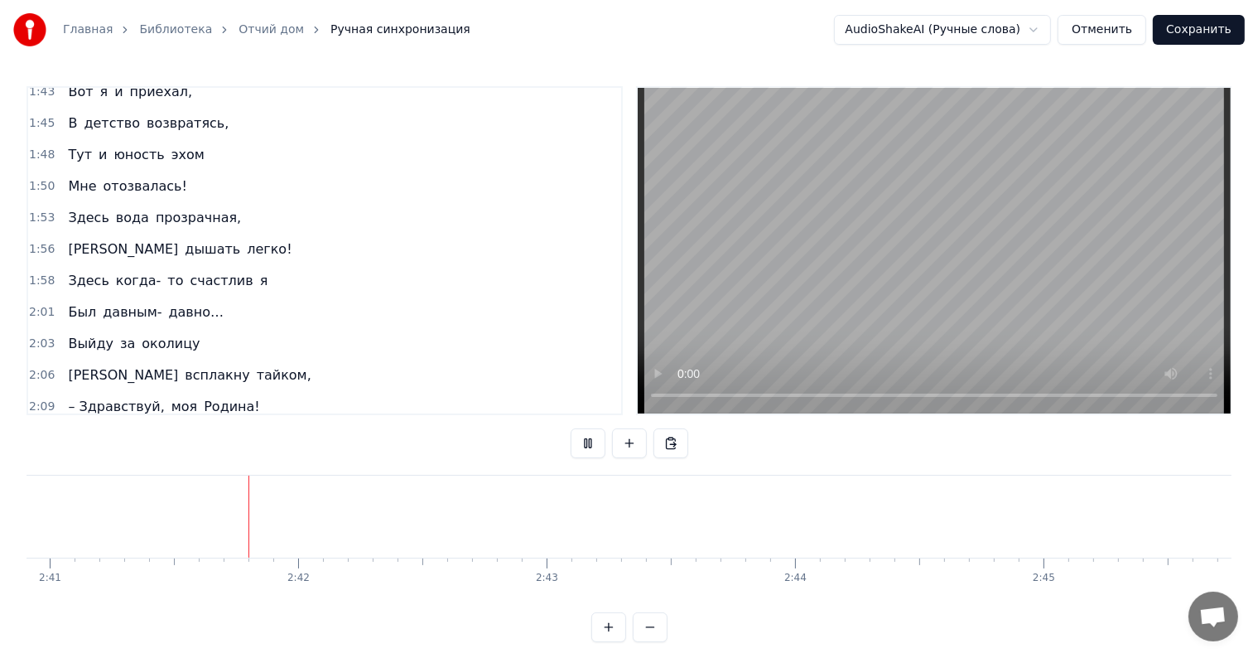
scroll to position [0, 39989]
click at [664, 444] on button at bounding box center [670, 443] width 35 height 30
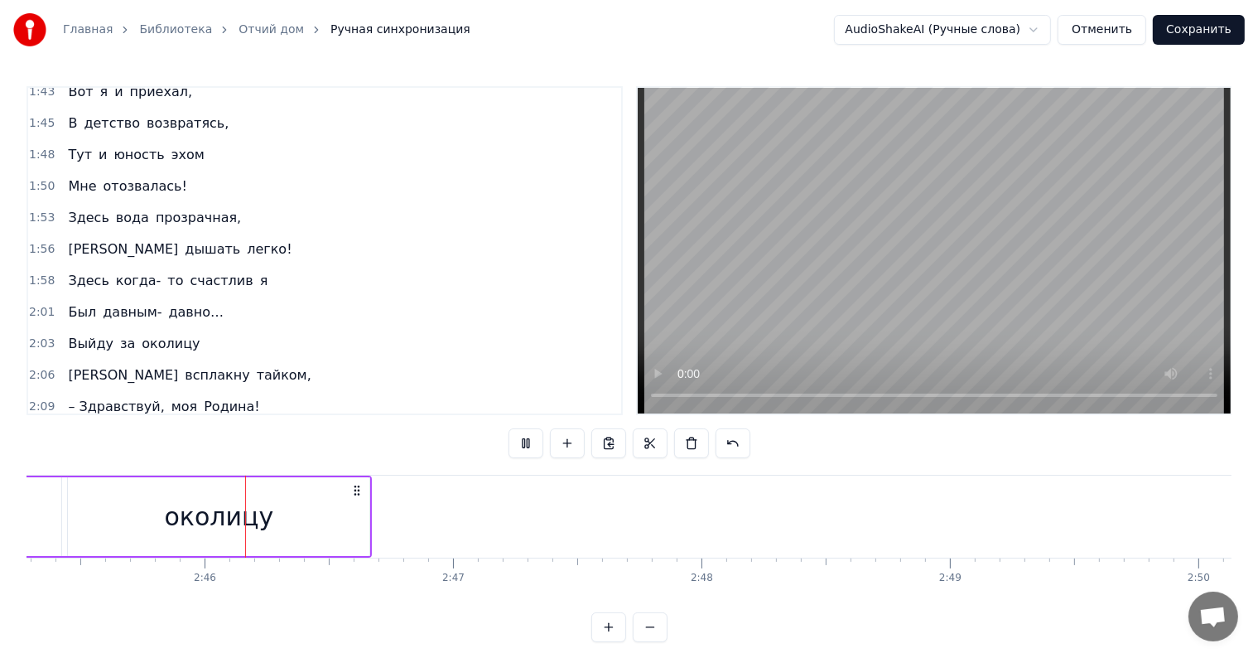
scroll to position [0, 41083]
click at [183, 365] on span "всплакну" at bounding box center [217, 374] width 68 height 19
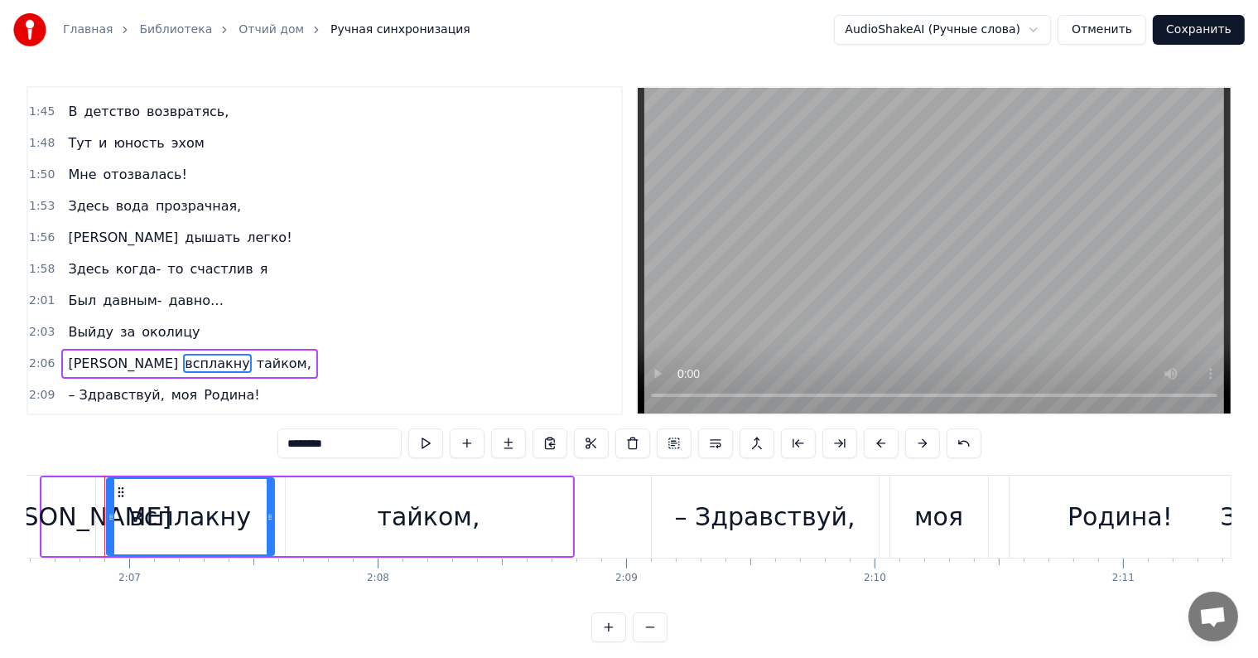
scroll to position [0, 31445]
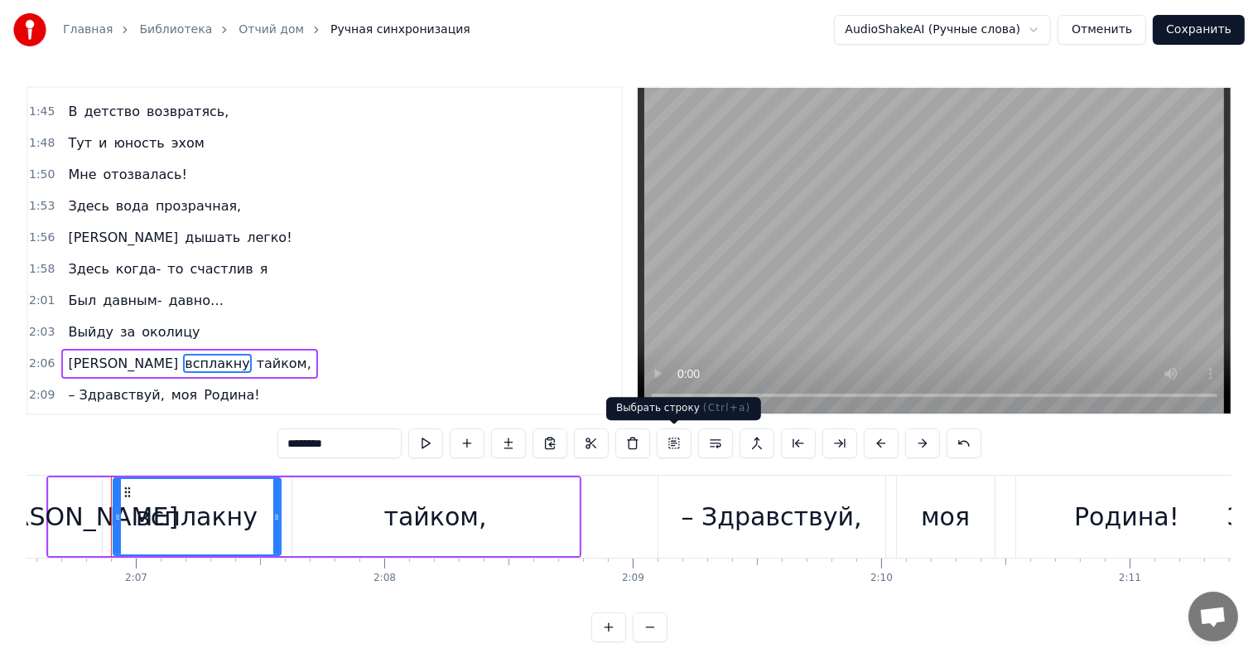
click at [676, 446] on button at bounding box center [674, 443] width 35 height 30
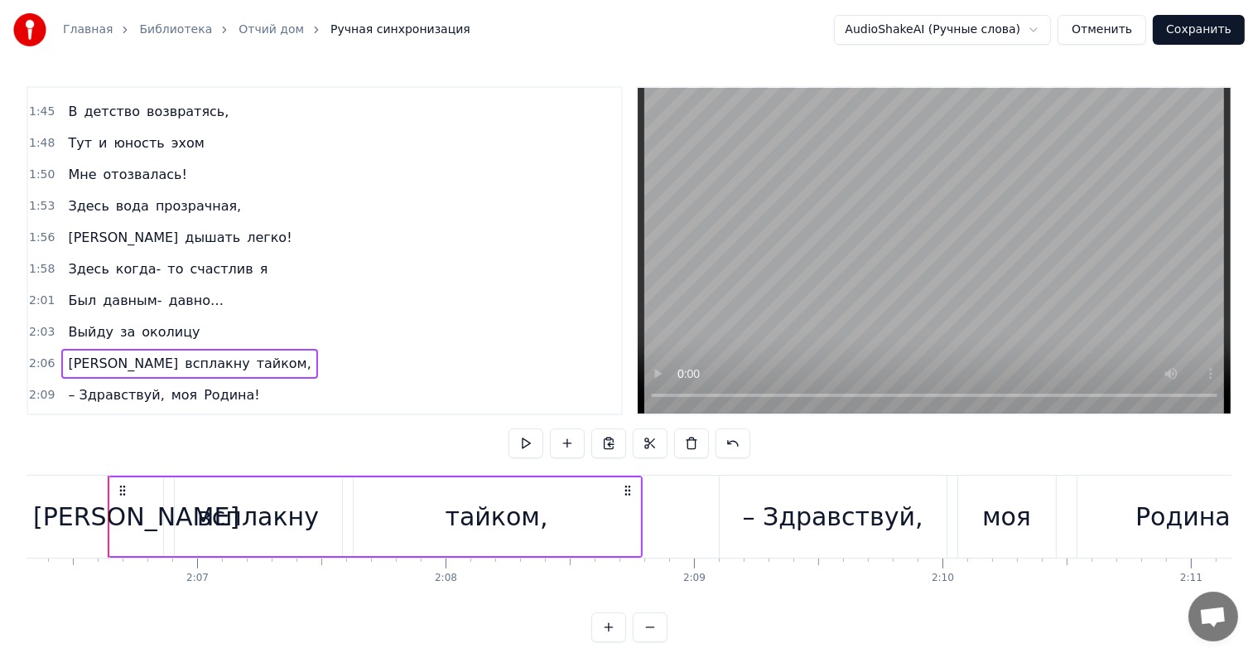
scroll to position [0, 31381]
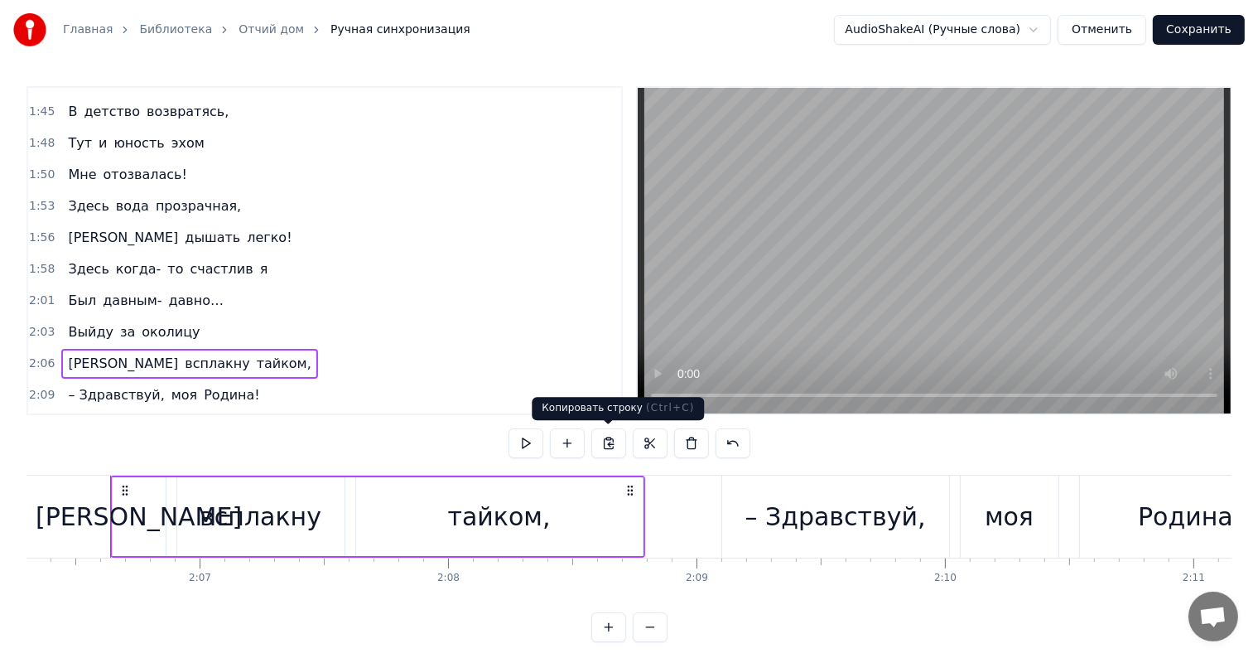
click at [605, 446] on button at bounding box center [608, 443] width 35 height 30
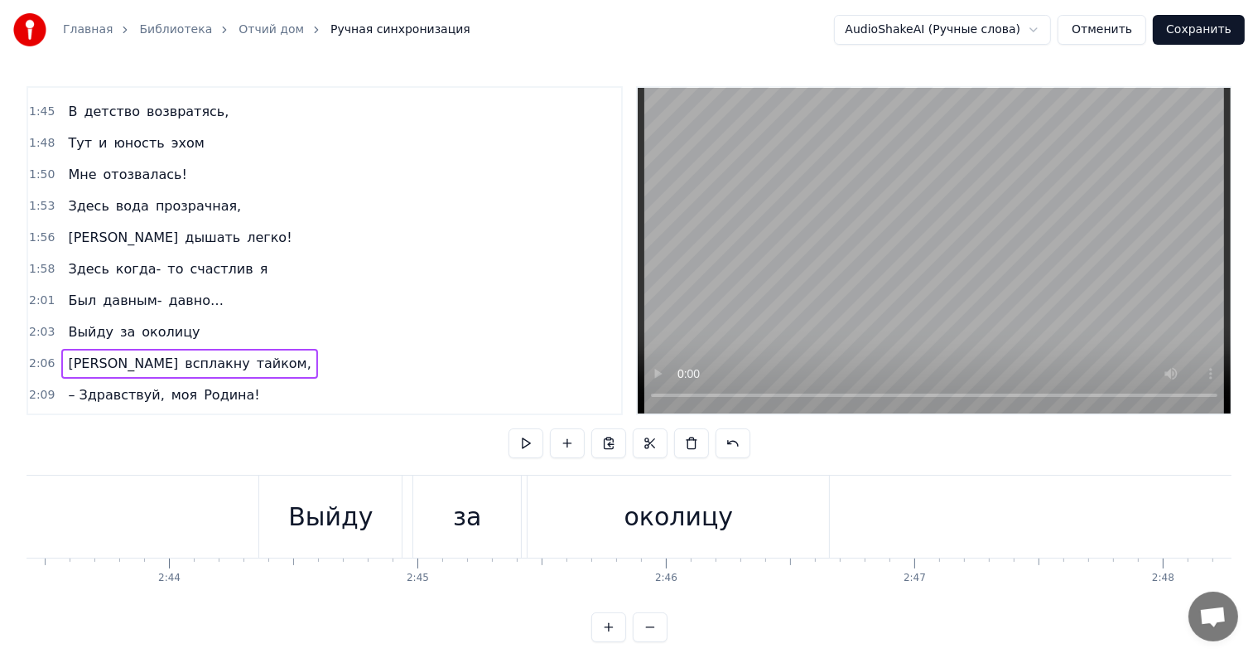
scroll to position [0, 40655]
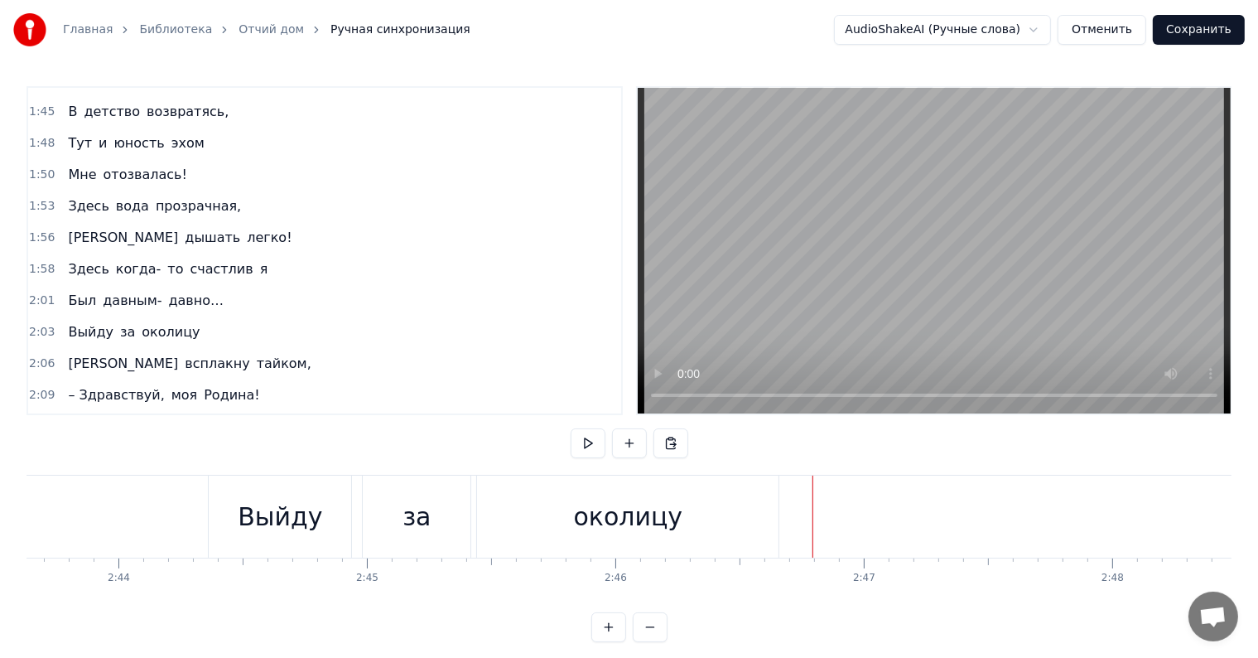
click at [782, 509] on div "Выйду за околицу" at bounding box center [495, 516] width 575 height 82
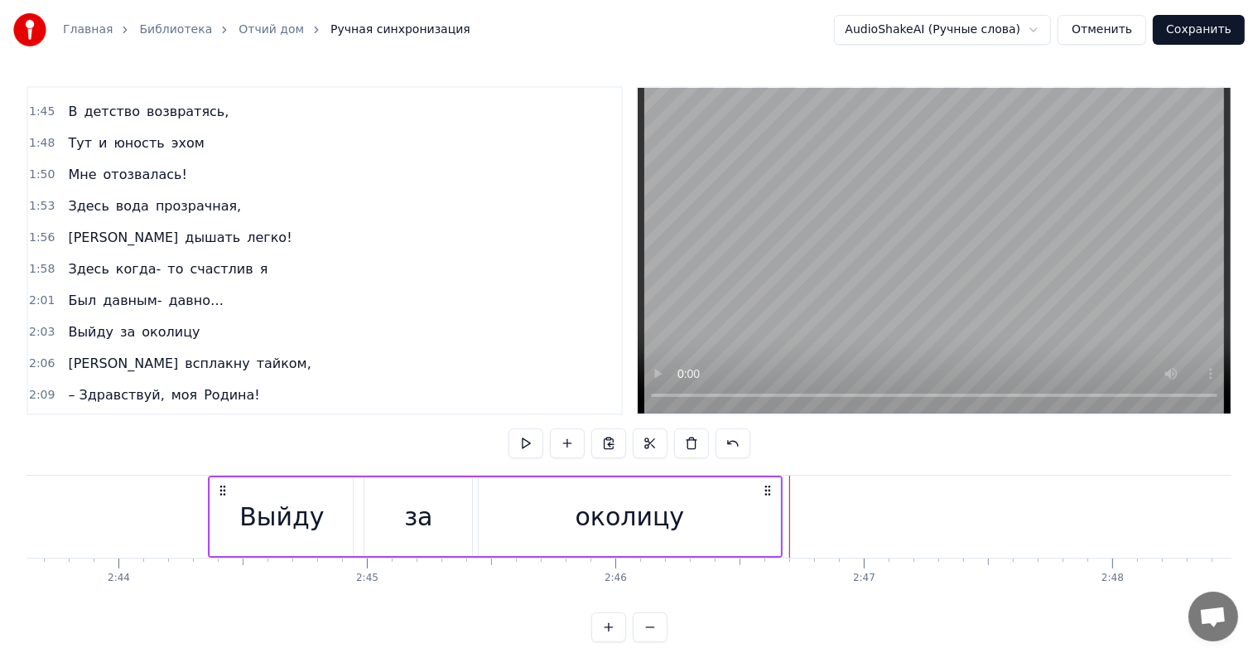
click at [789, 509] on div at bounding box center [789, 516] width 1 height 82
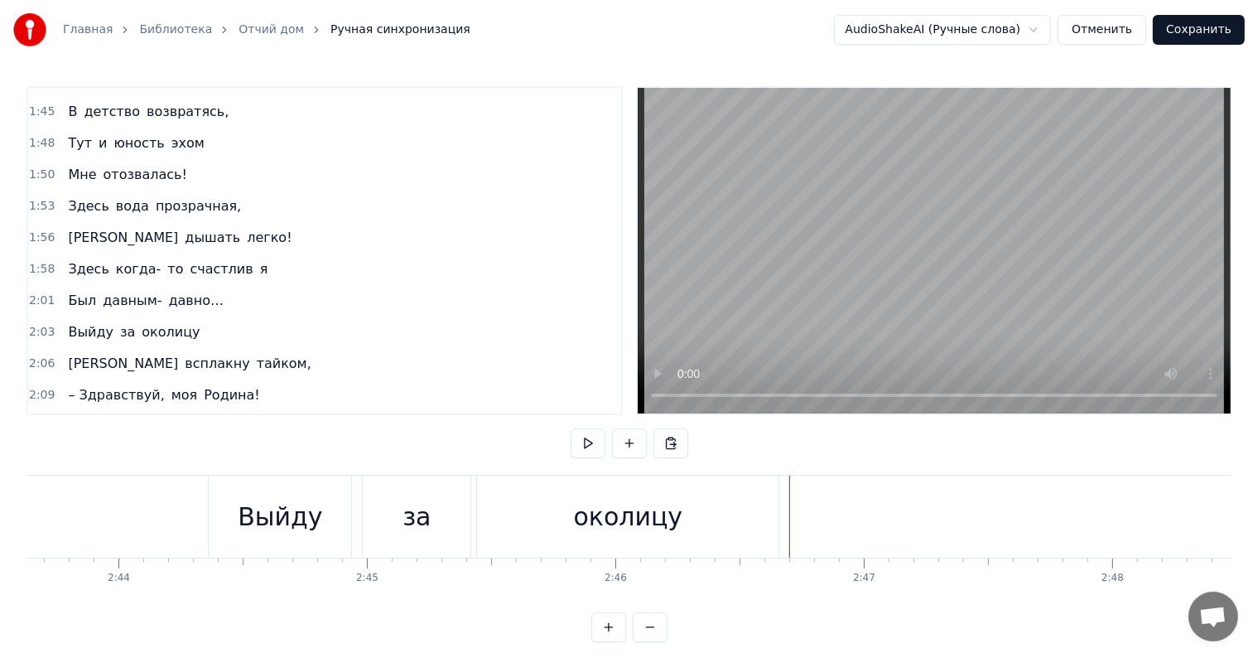
drag, startPoint x: 788, startPoint y: 509, endPoint x: 779, endPoint y: 509, distance: 9.1
click at [780, 509] on div at bounding box center [780, 516] width 1 height 82
click at [776, 510] on div "околицу" at bounding box center [627, 516] width 301 height 82
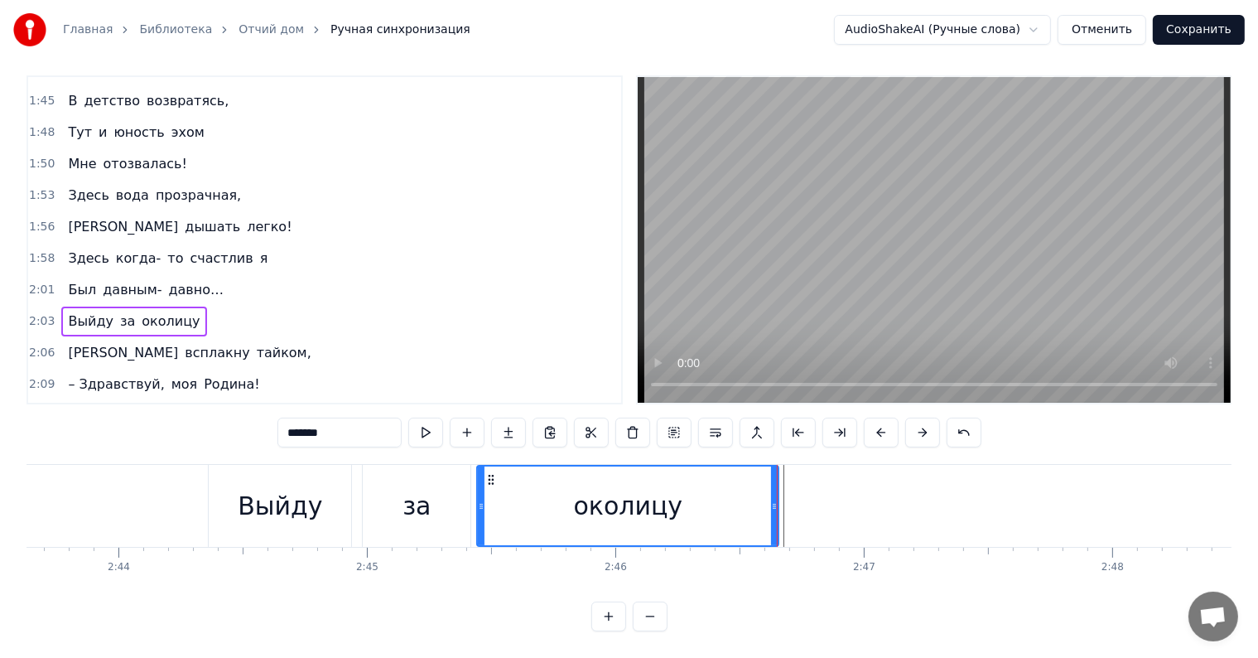
scroll to position [923, 0]
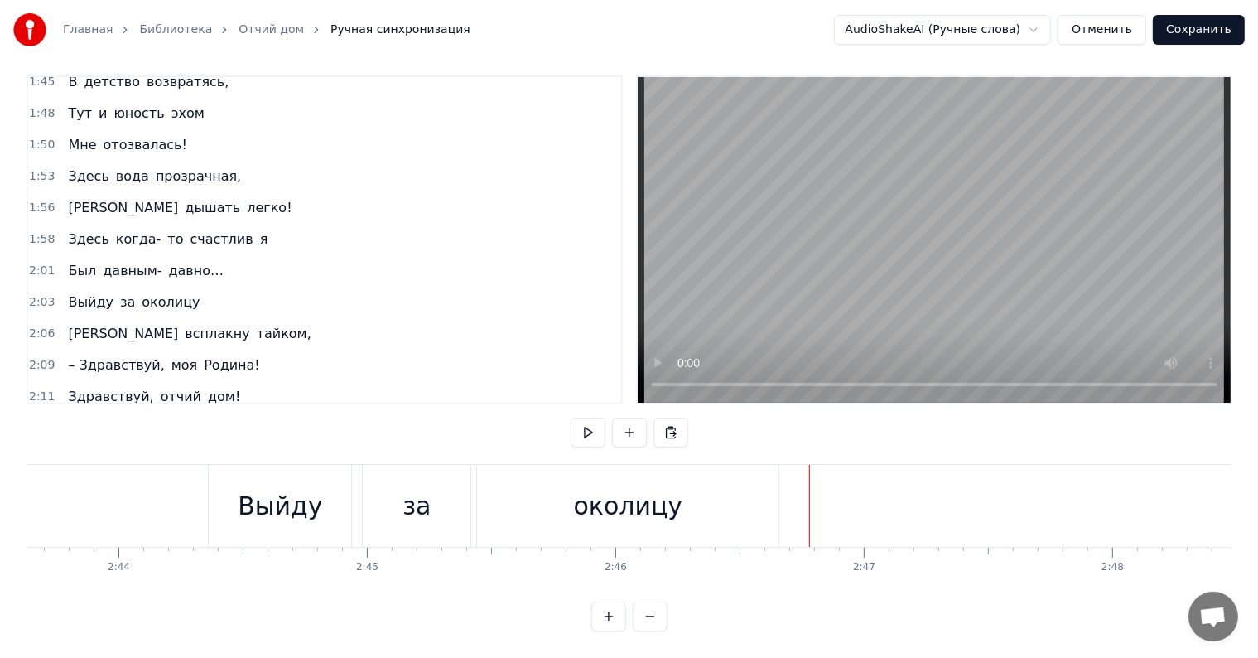
click at [780, 504] on div "Выйду за околицу" at bounding box center [495, 506] width 575 height 82
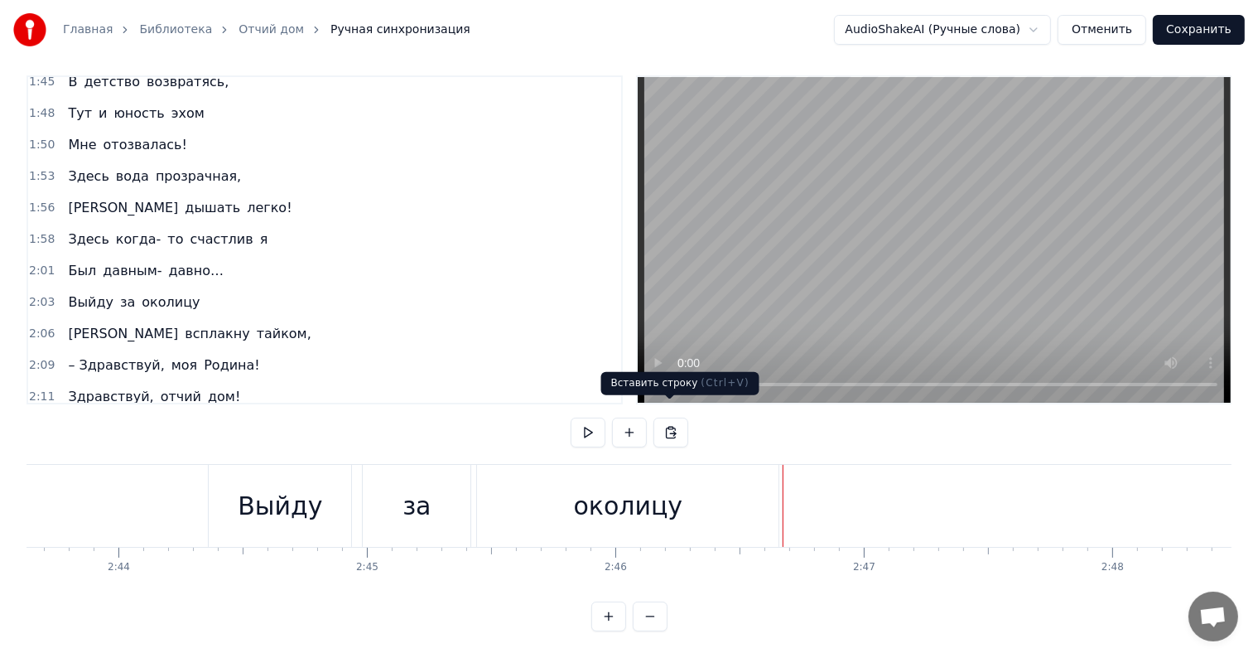
click at [676, 418] on button at bounding box center [670, 432] width 35 height 30
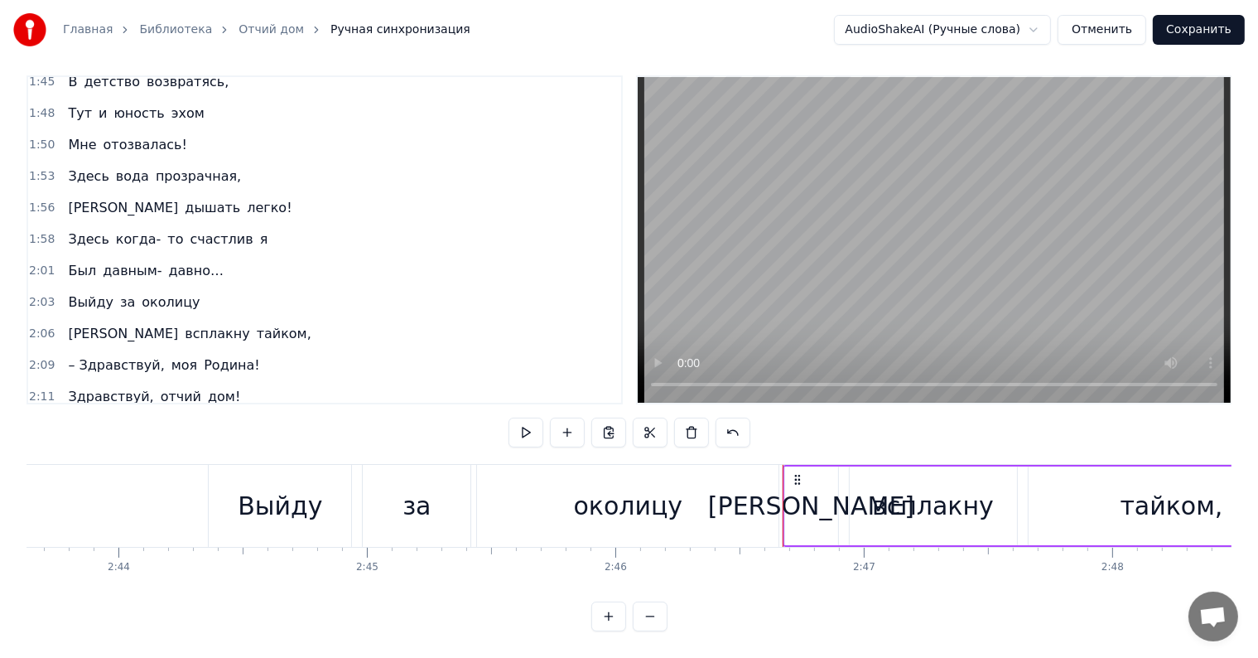
scroll to position [954, 0]
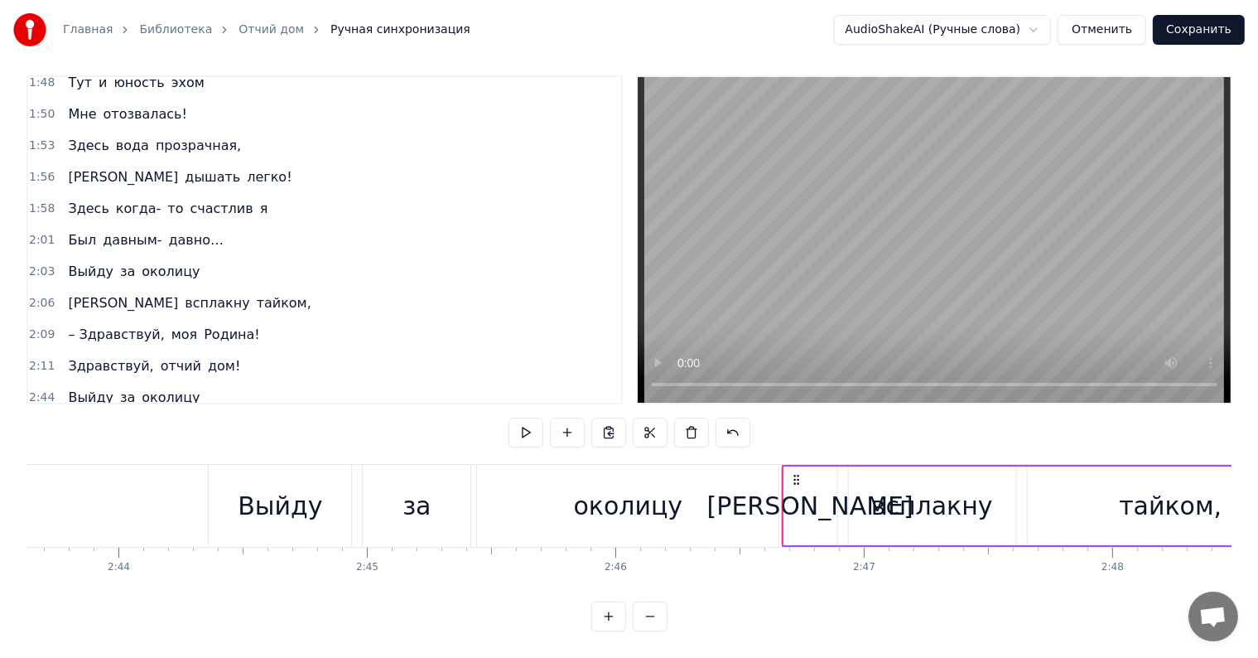
click at [799, 473] on icon at bounding box center [796, 479] width 13 height 13
click at [441, 470] on div "за" at bounding box center [417, 506] width 108 height 82
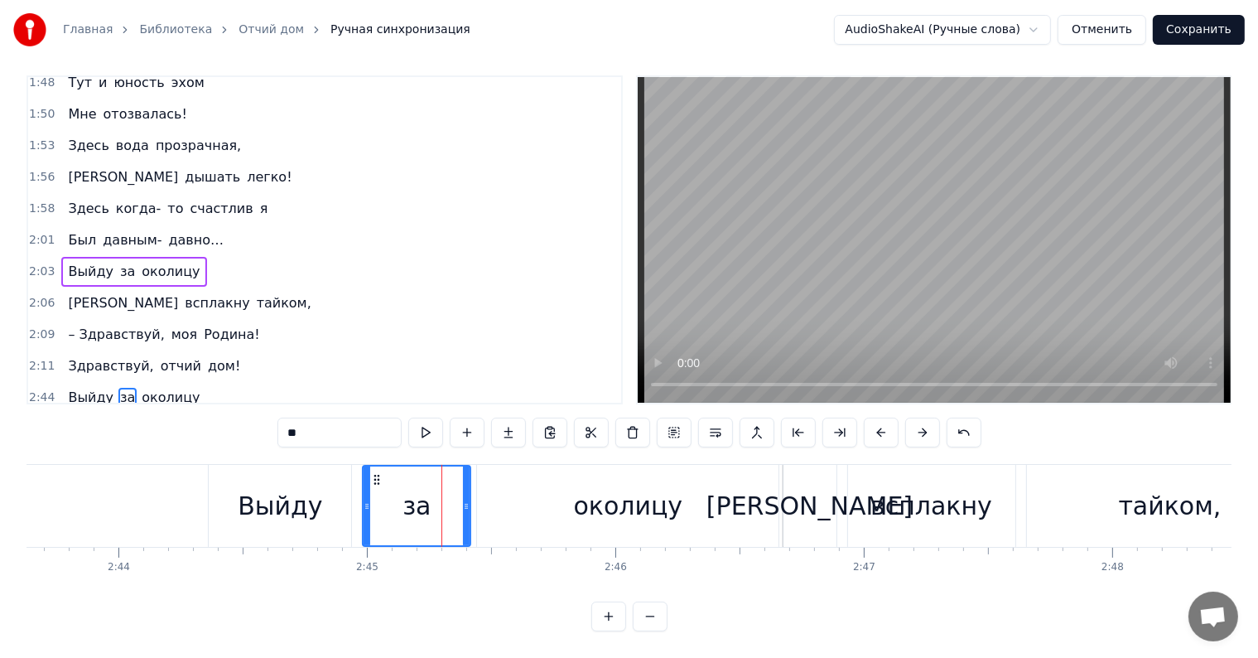
click at [219, 470] on div "Выйду" at bounding box center [280, 506] width 142 height 82
type input "*****"
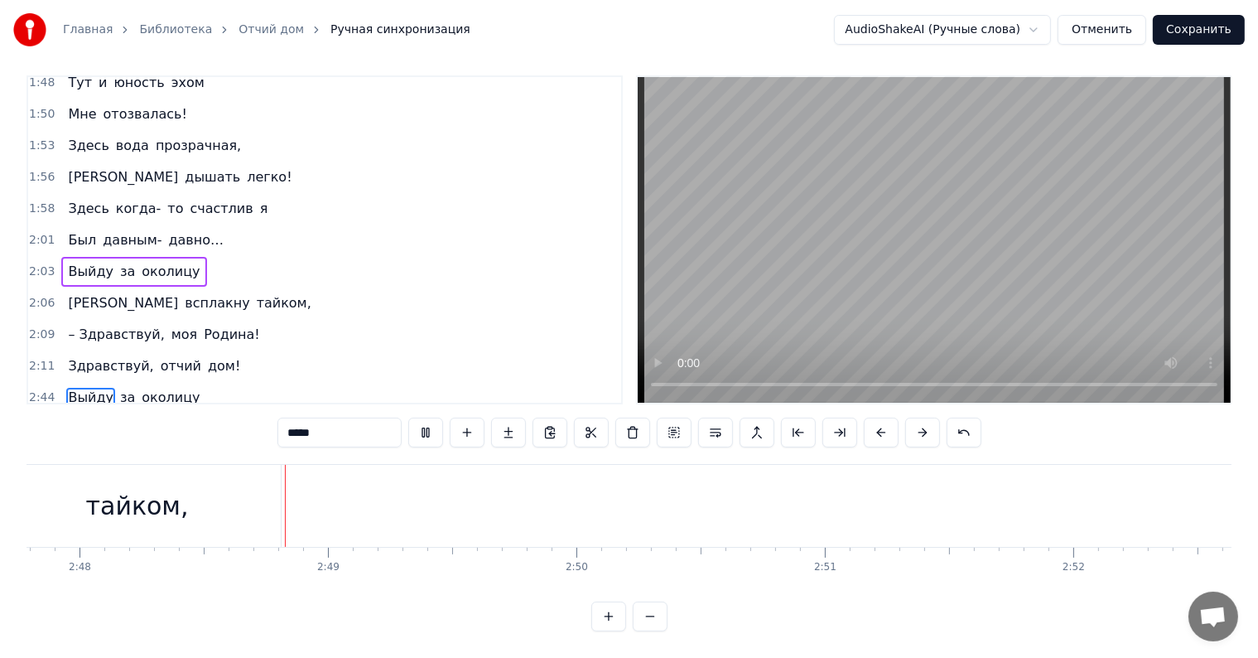
scroll to position [0, 41701]
click at [146, 320] on div "– Здравствуй, моя Родина!" at bounding box center [163, 335] width 205 height 30
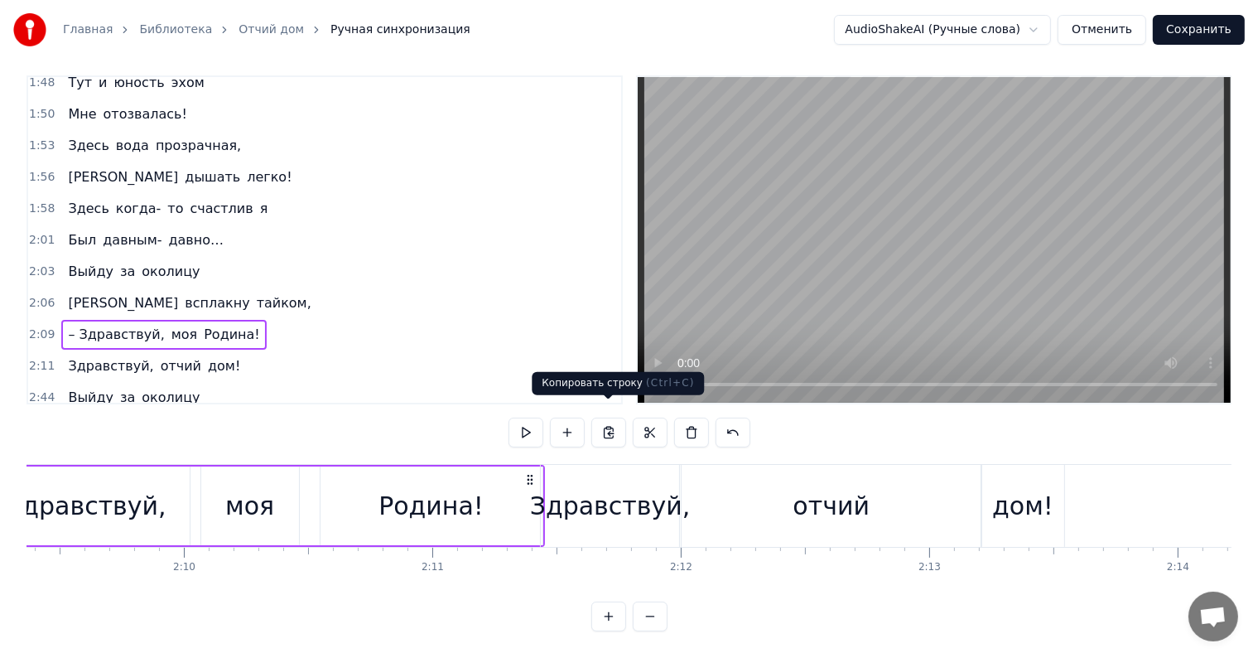
scroll to position [0, 31992]
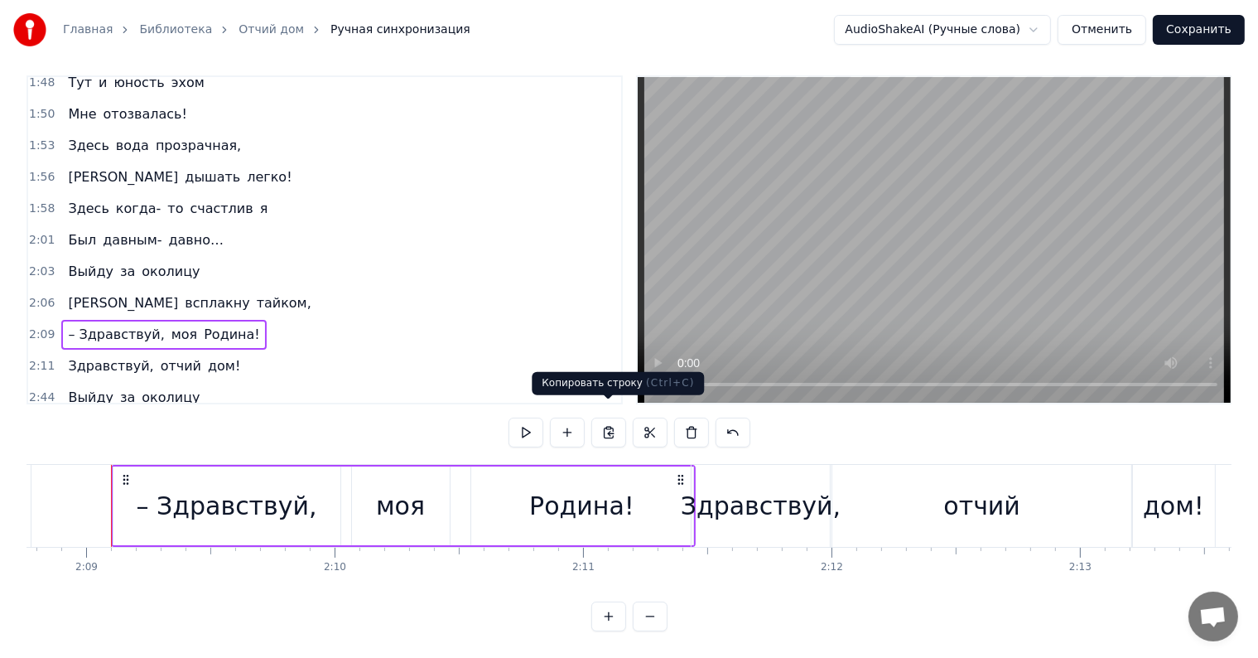
click at [610, 422] on button at bounding box center [608, 432] width 35 height 30
drag, startPoint x: 899, startPoint y: 571, endPoint x: 892, endPoint y: 580, distance: 11.3
click at [892, 580] on div "Выйду за околицу, Встанет в горле ком… Здесь простор и вольница, Здесь мой отчи…" at bounding box center [629, 526] width 1205 height 124
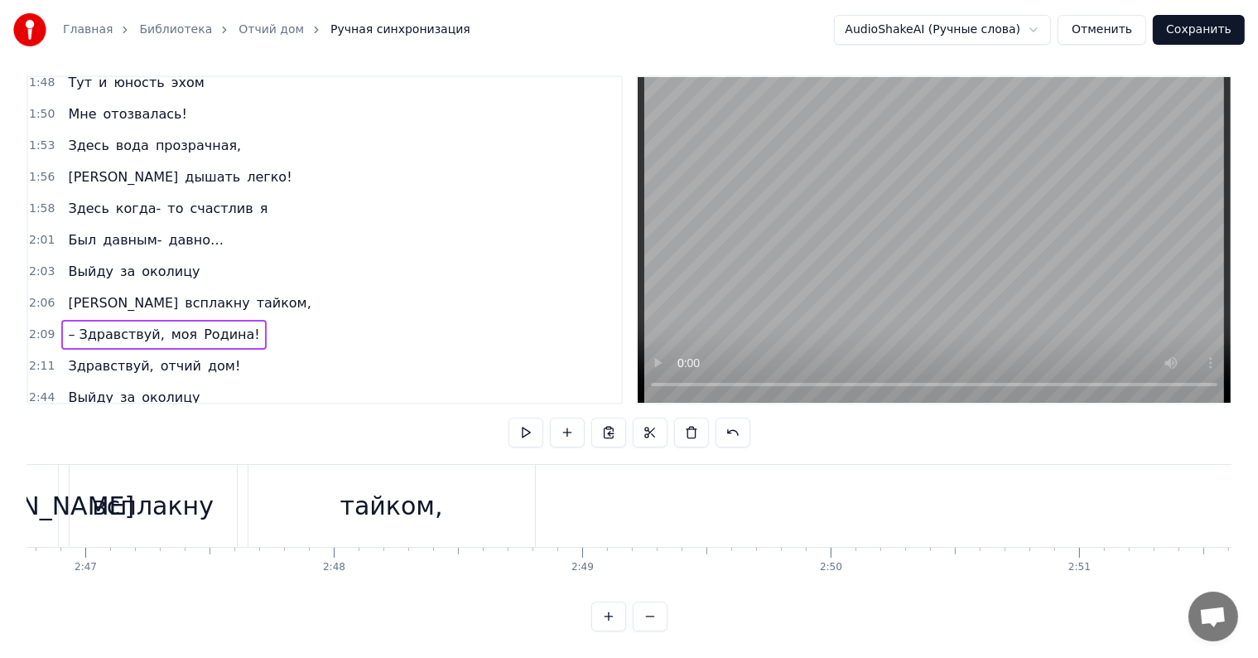
scroll to position [0, 41484]
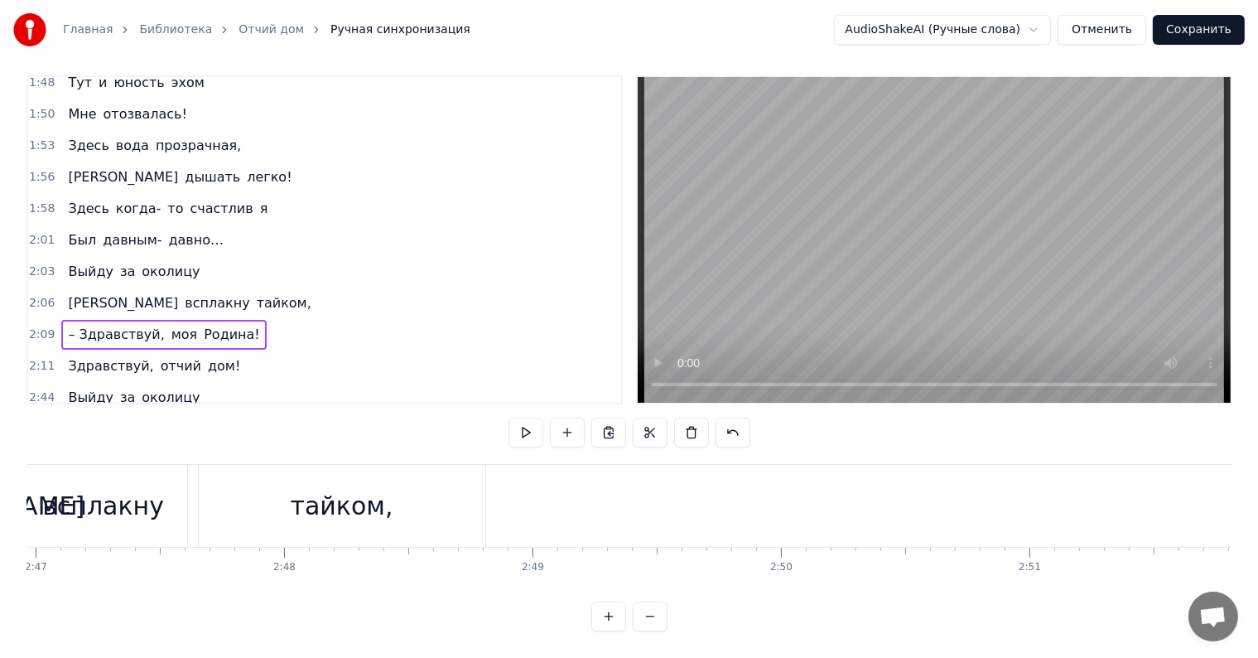
click at [487, 502] on div "И всплакну тайком," at bounding box center [221, 506] width 535 height 82
click at [487, 509] on div "И всплакну тайком," at bounding box center [221, 506] width 535 height 82
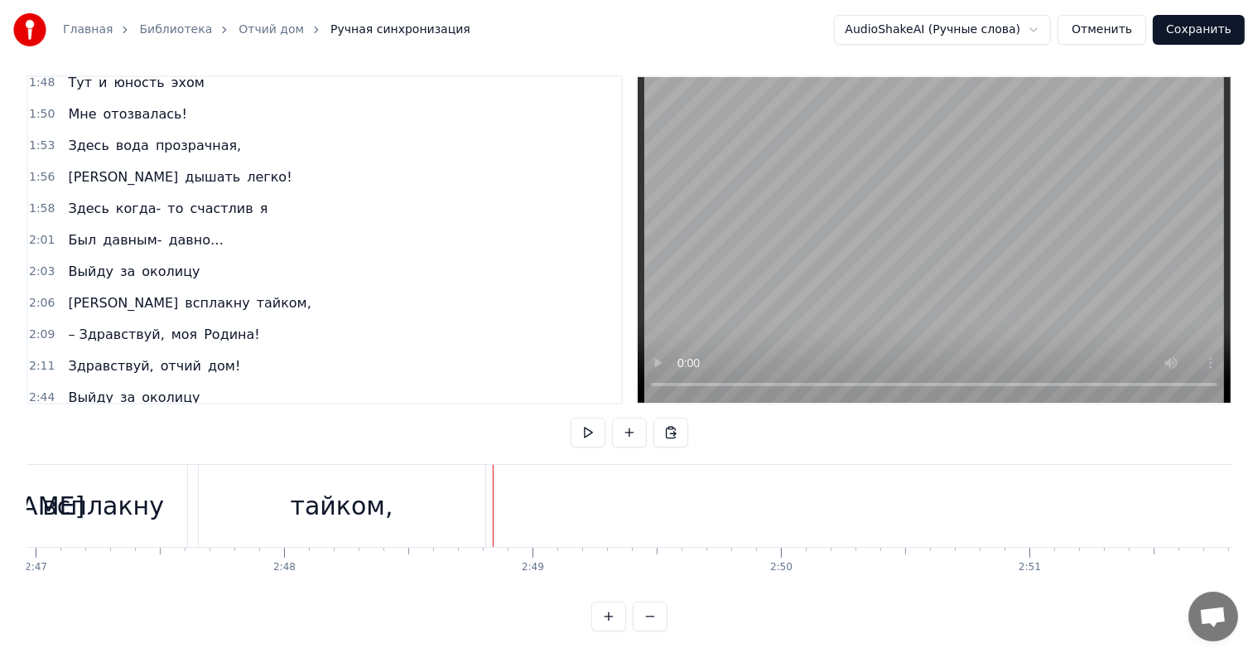
click at [493, 500] on div at bounding box center [493, 506] width 1 height 82
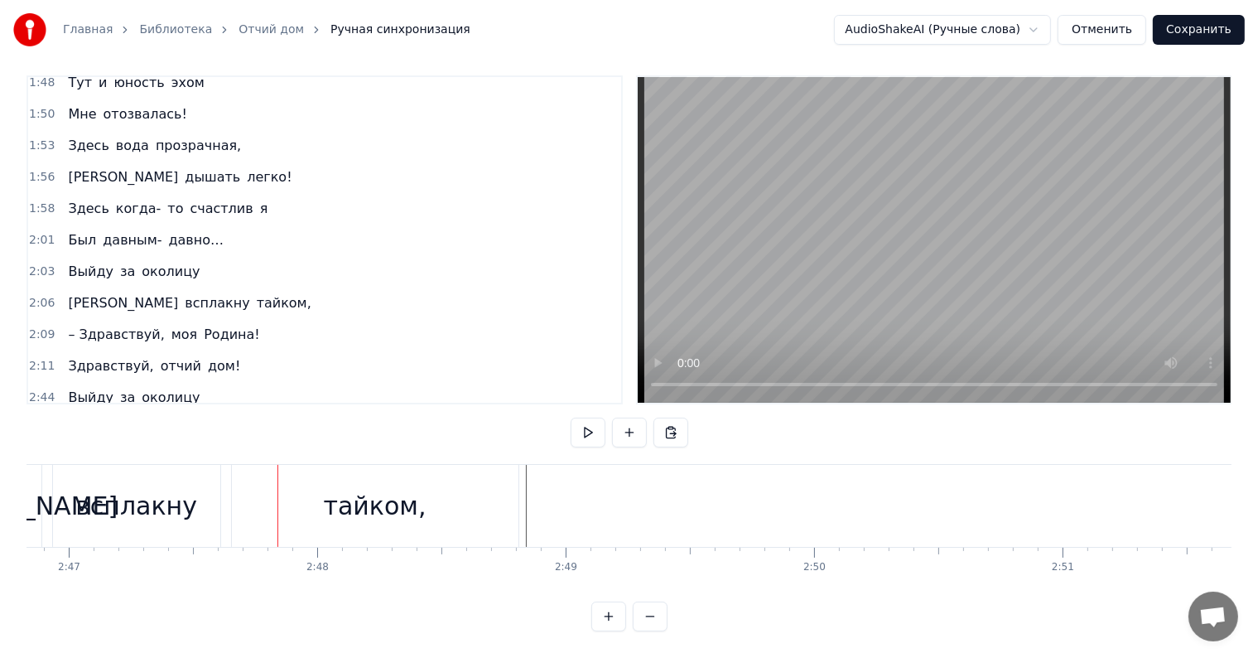
click at [515, 497] on div "тайком," at bounding box center [375, 506] width 287 height 82
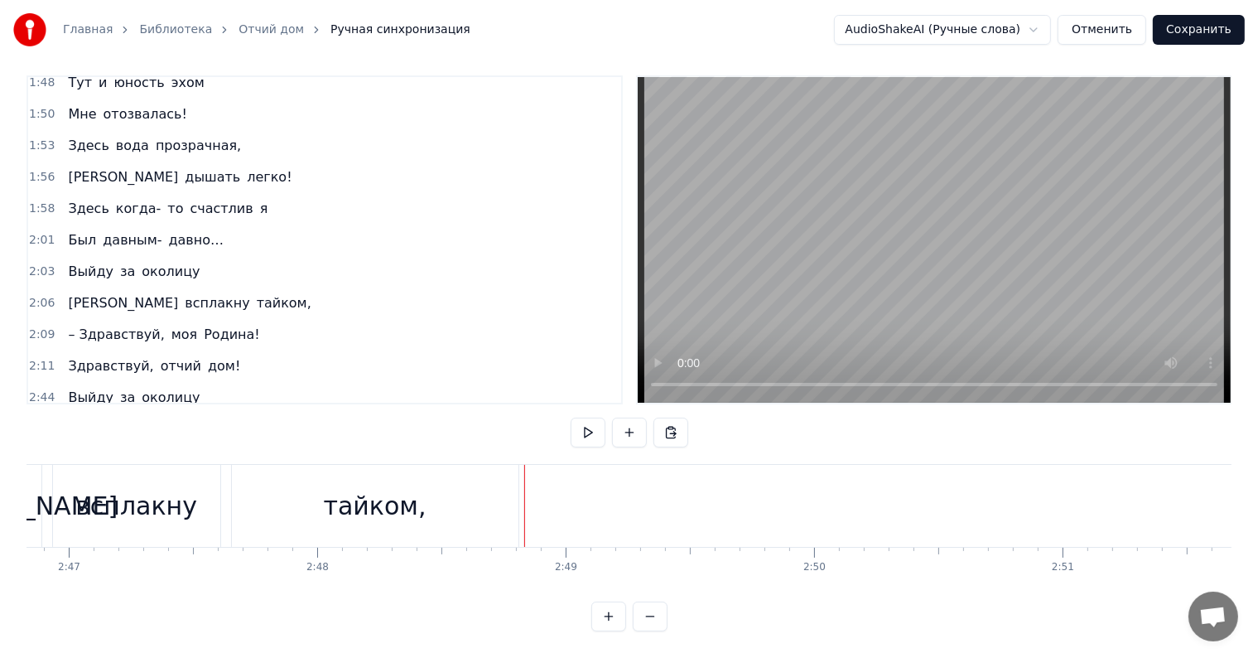
click at [520, 498] on div "И всплакну тайком," at bounding box center [255, 506] width 535 height 82
click at [519, 498] on div "И всплакну тайком," at bounding box center [255, 506] width 535 height 82
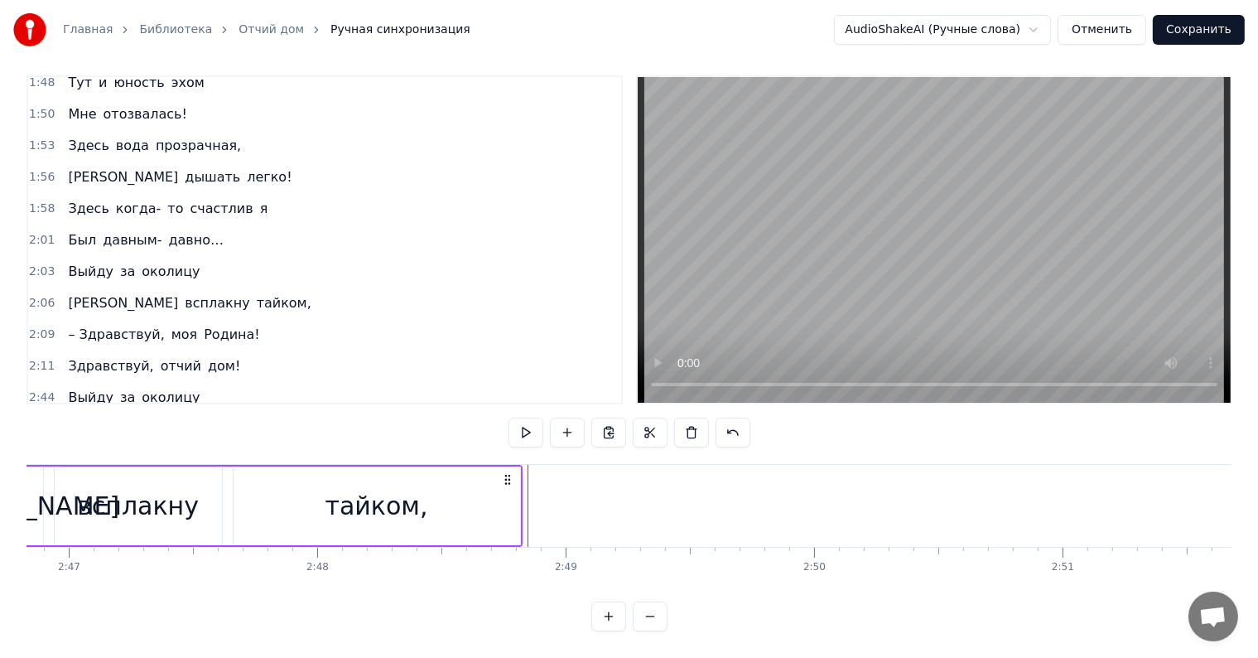
click at [519, 497] on div "тайком," at bounding box center [377, 505] width 288 height 79
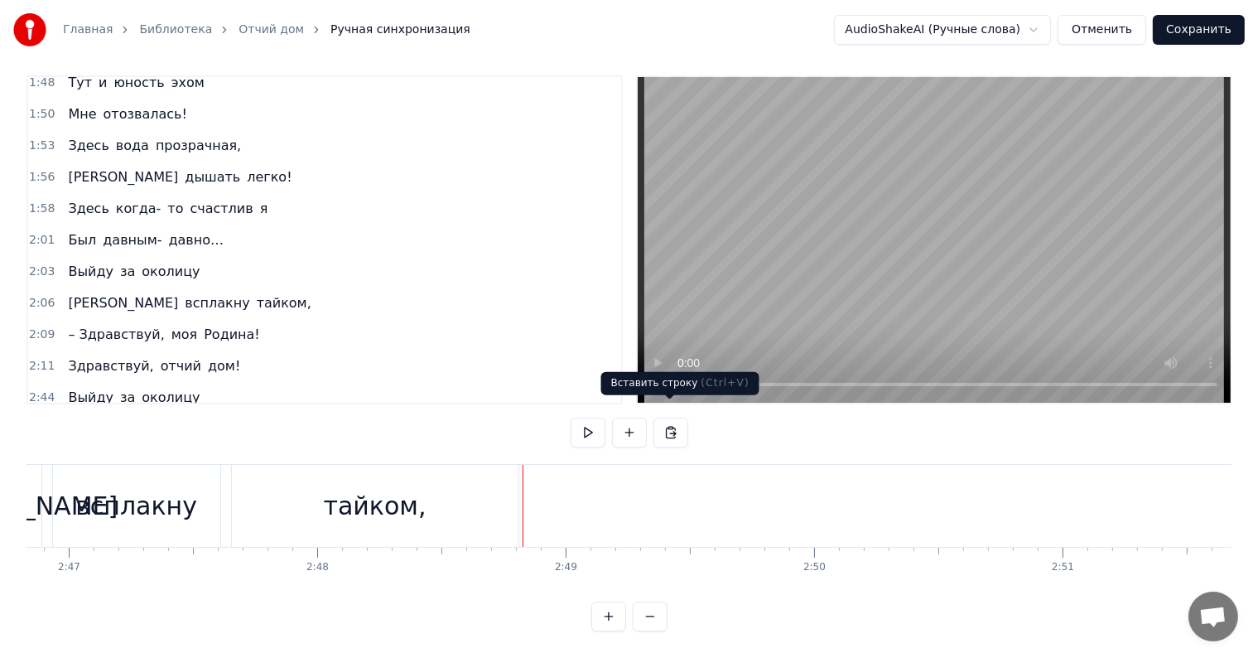
click at [669, 417] on button at bounding box center [670, 432] width 35 height 30
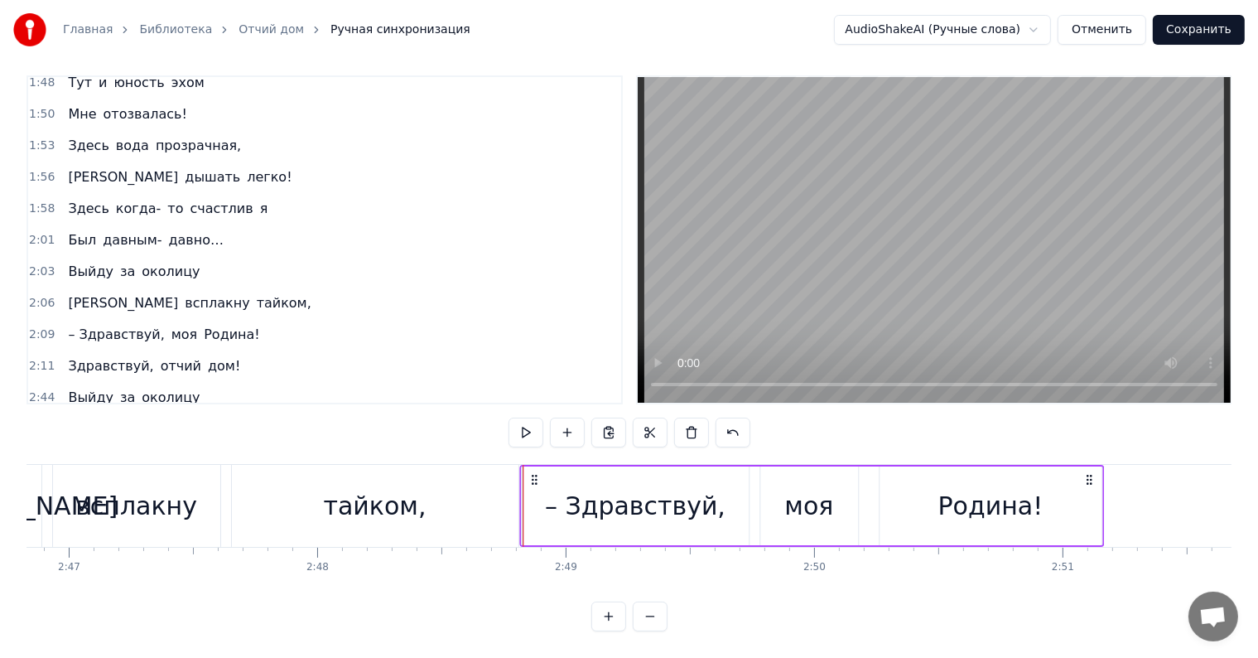
click at [533, 473] on icon at bounding box center [534, 479] width 13 height 13
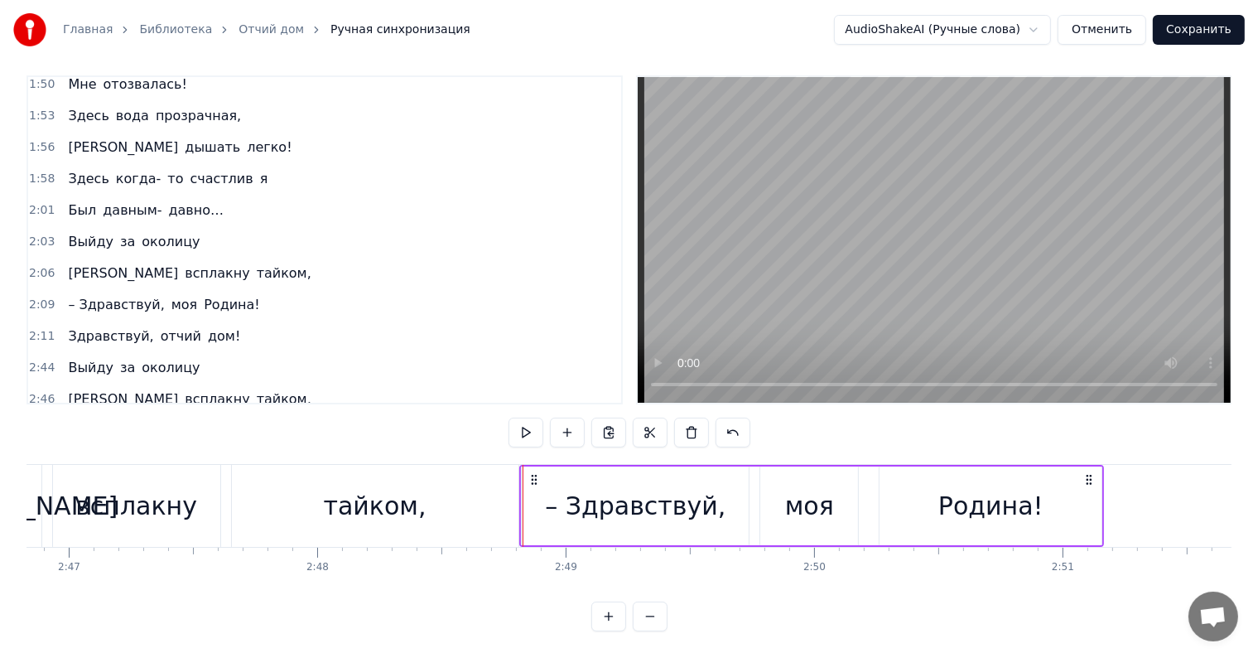
click at [206, 326] on span "дом!" at bounding box center [224, 335] width 36 height 19
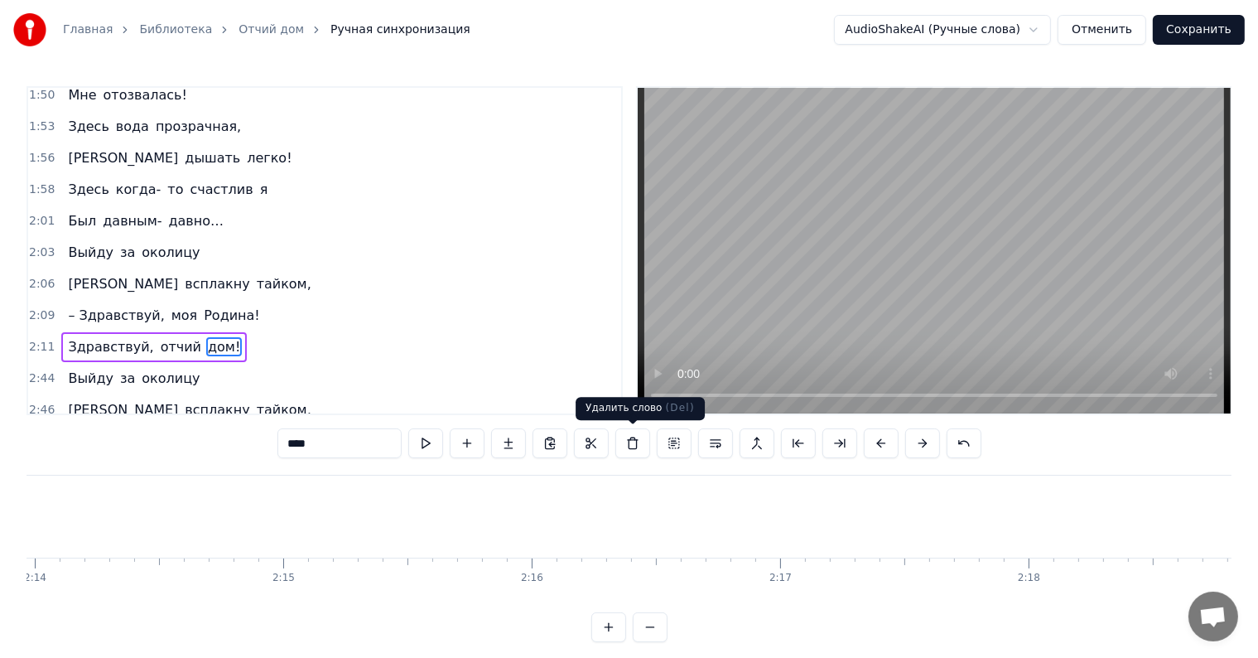
scroll to position [0, 33014]
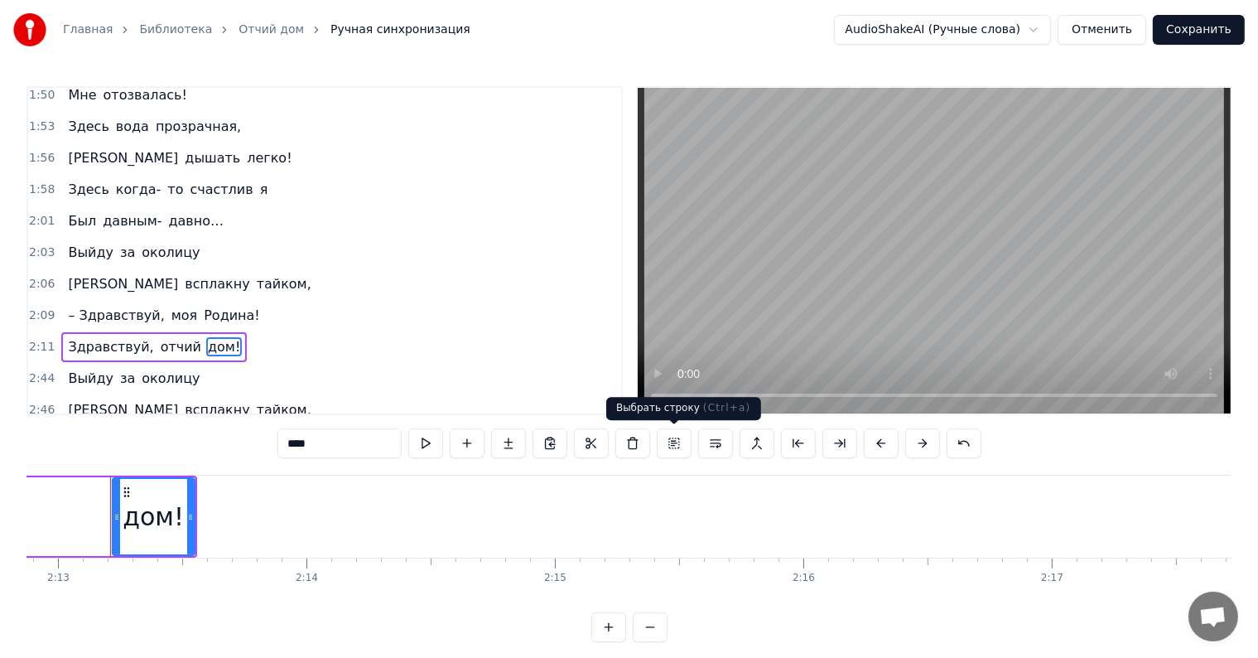
click at [673, 451] on button at bounding box center [674, 443] width 35 height 30
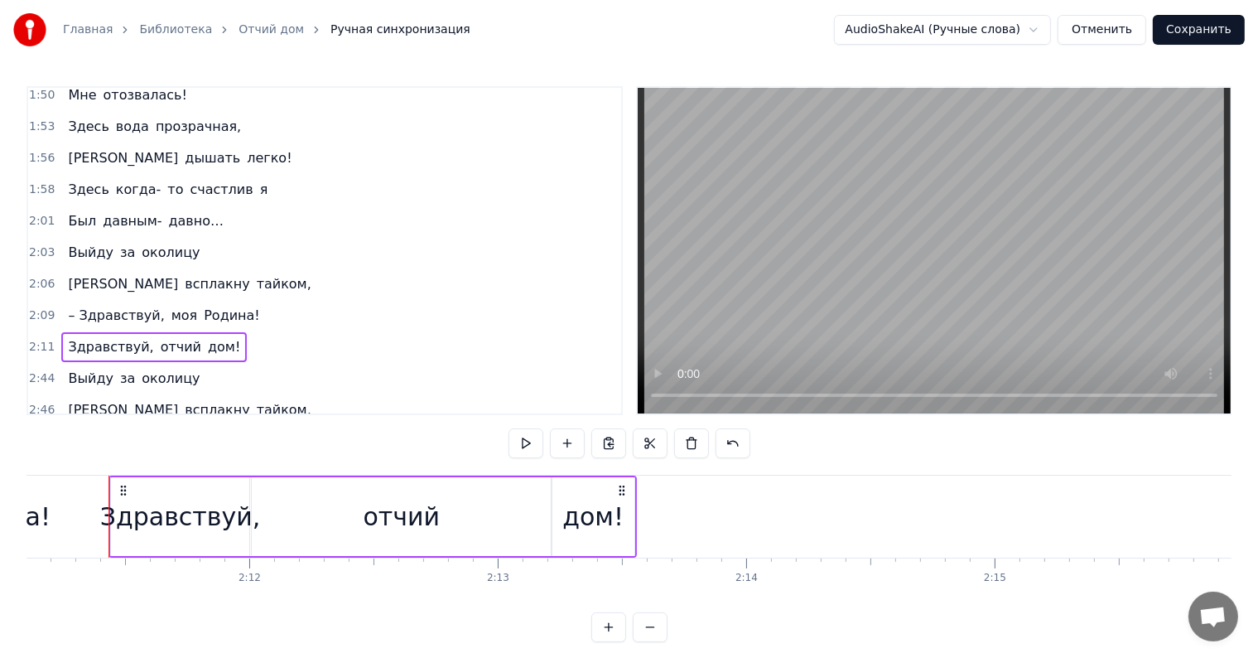
scroll to position [0, 32571]
click at [609, 446] on button at bounding box center [608, 443] width 35 height 30
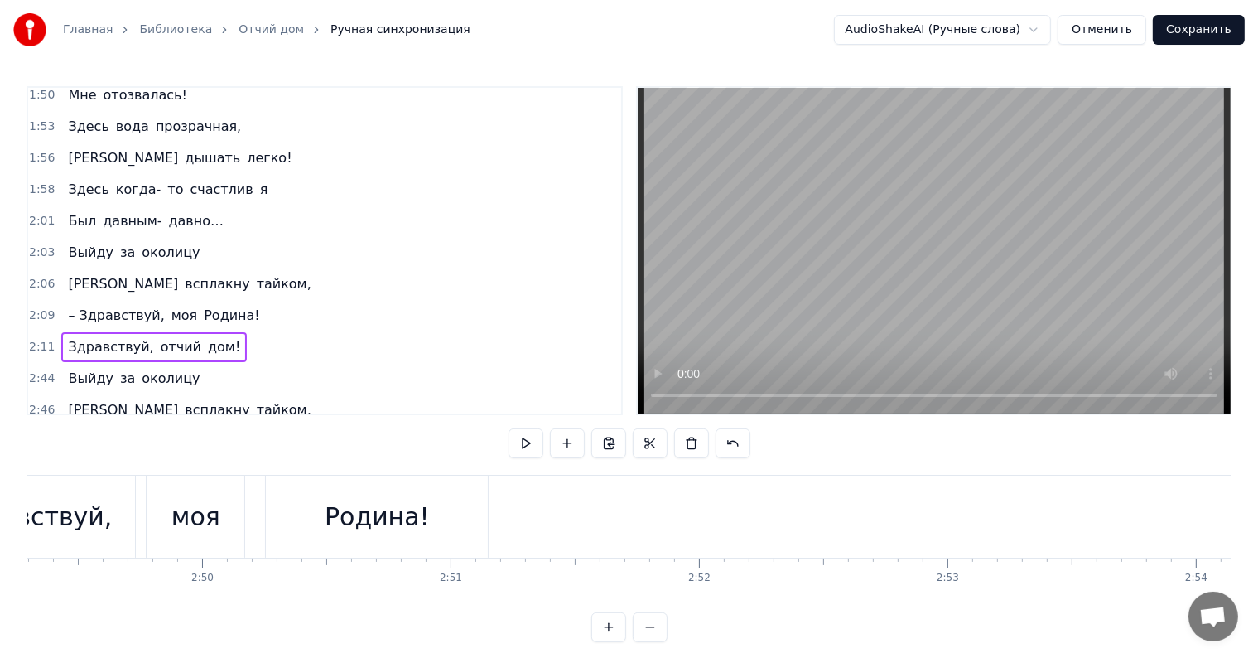
scroll to position [0, 42188]
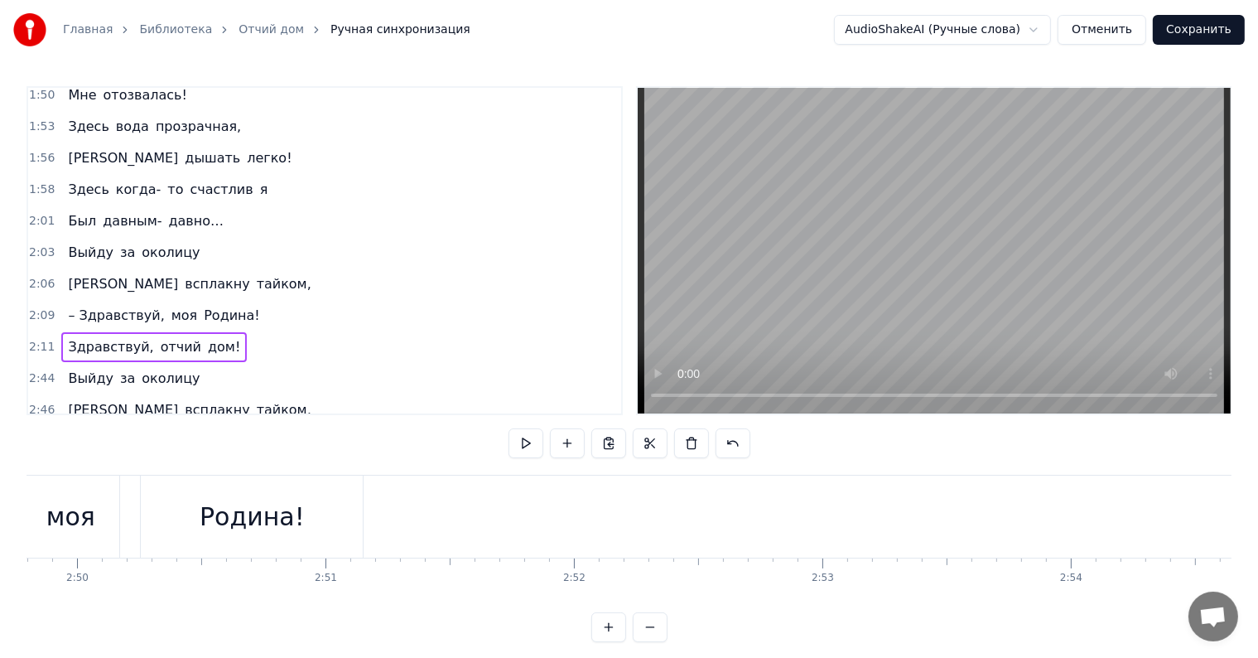
click at [365, 554] on div "– Здравствуй, моя Родина!" at bounding box center [74, 516] width 585 height 82
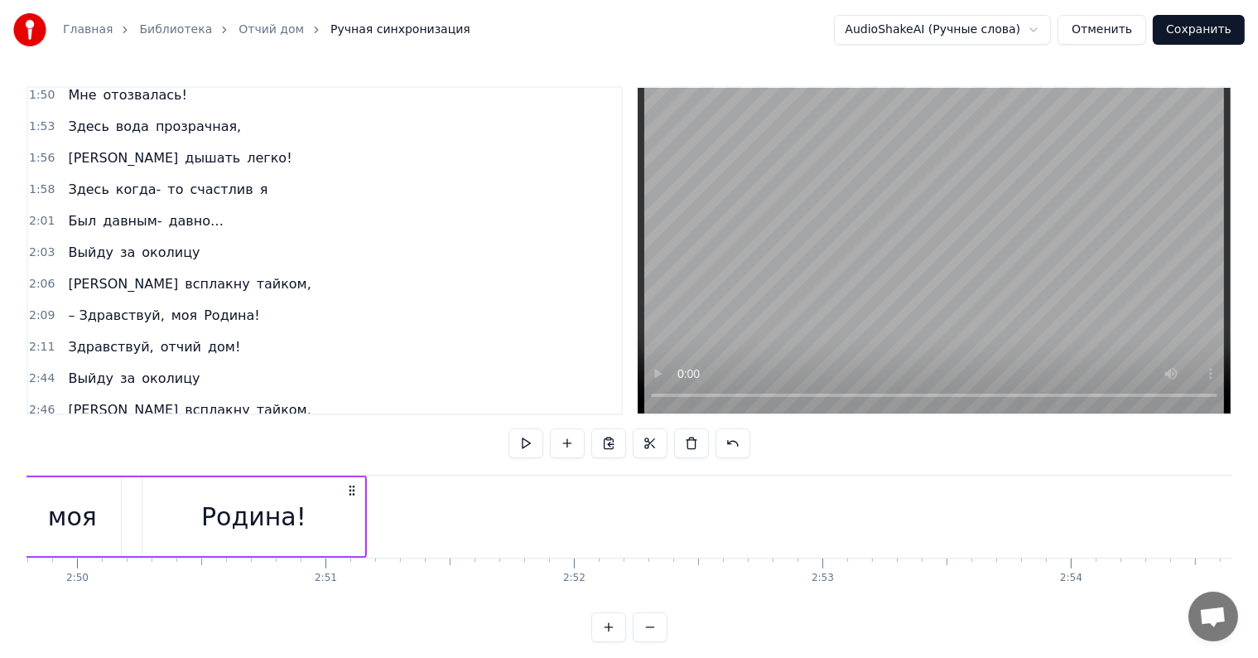
click at [436, 456] on div "0:20 Выйду за околицу, 0:23 Встанет в горле ком… 0:26 Здесь простор и вольница,…" at bounding box center [629, 364] width 1205 height 556
click at [369, 556] on div "Выйду за околицу, Встанет в горле ком… Здесь простор и вольница, Здесь мой отчи…" at bounding box center [629, 537] width 1205 height 124
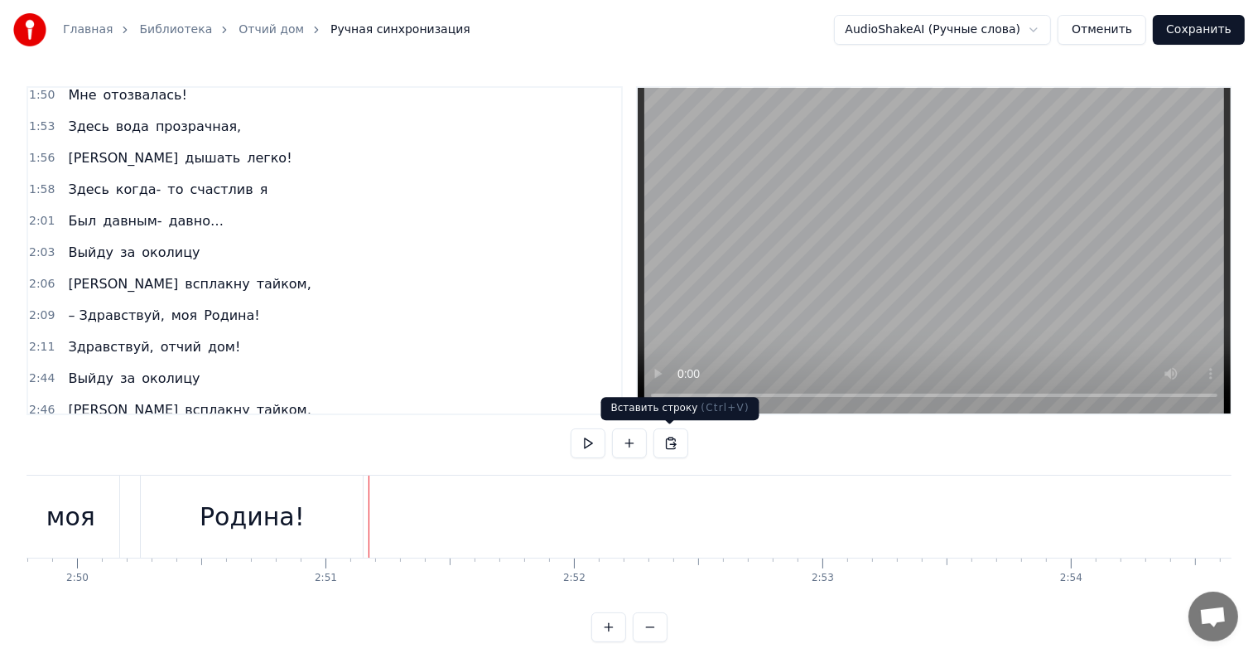
click at [672, 445] on button at bounding box center [670, 443] width 35 height 30
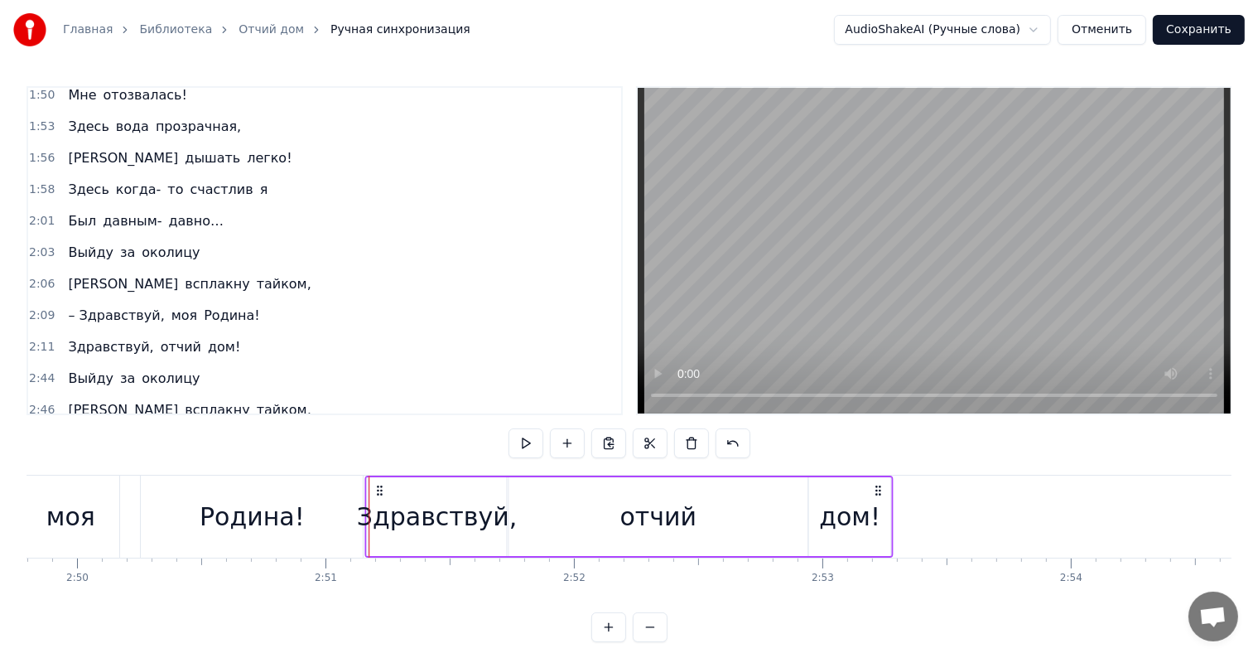
click at [378, 492] on icon at bounding box center [379, 490] width 13 height 13
click at [335, 499] on div "Родина!" at bounding box center [252, 516] width 222 height 82
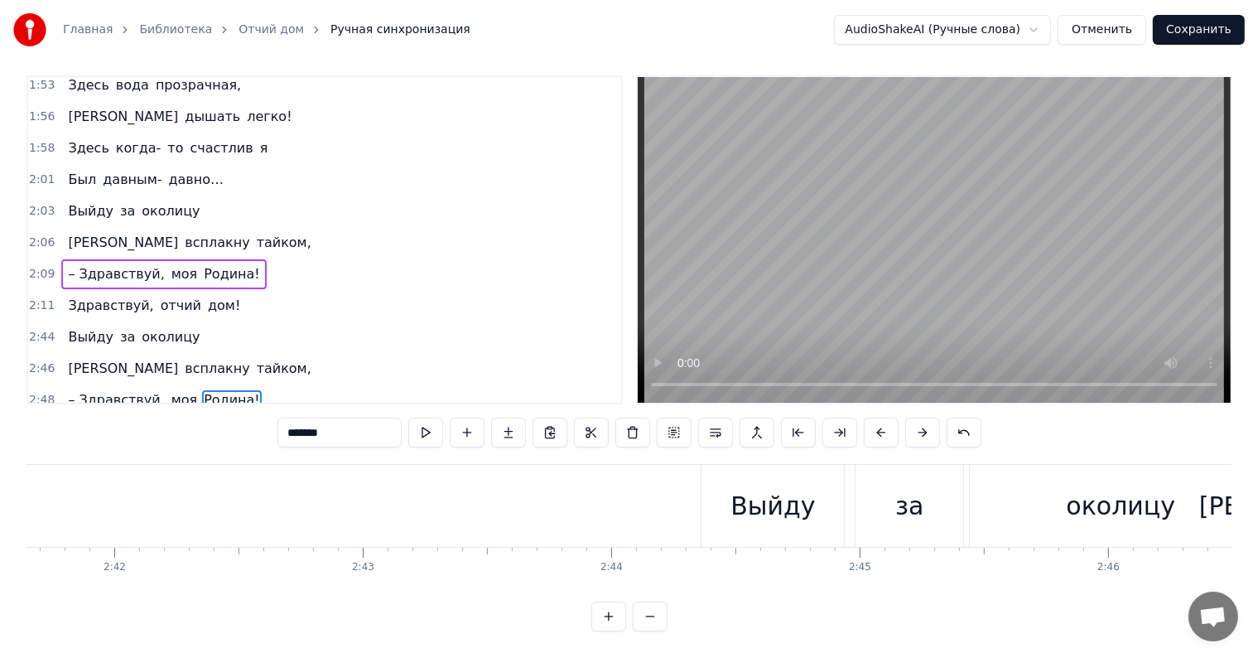
scroll to position [0, 40163]
click at [765, 489] on div "Выйду" at bounding box center [772, 505] width 84 height 37
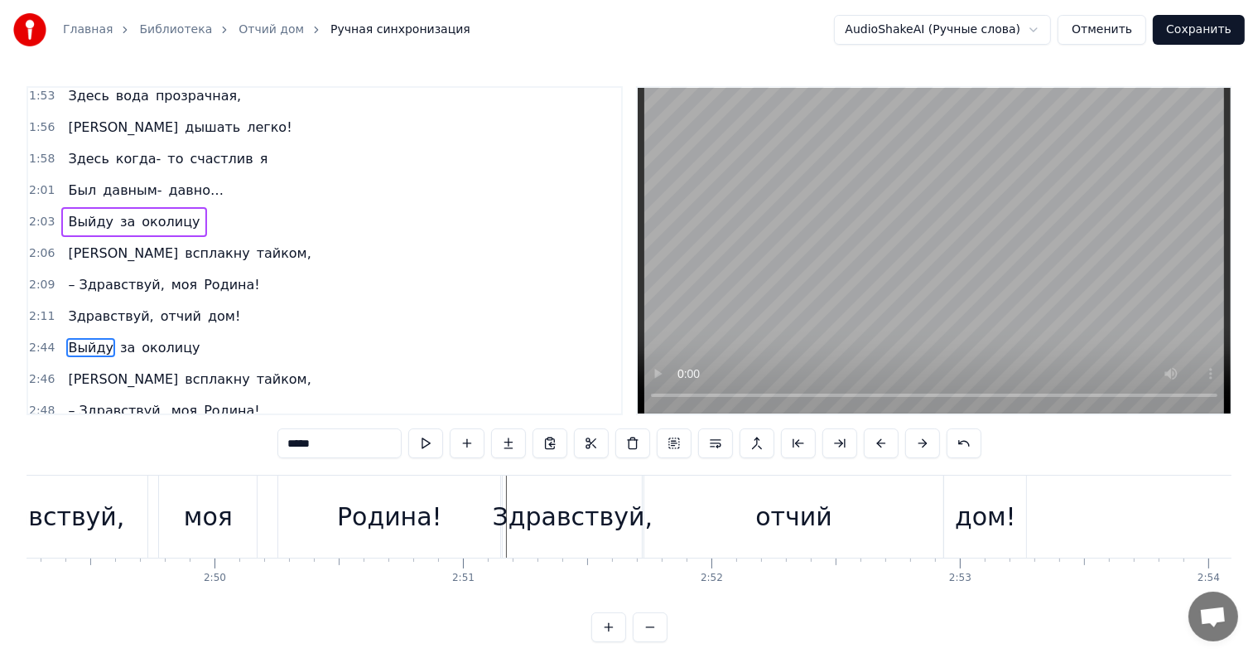
scroll to position [0, 42049]
click at [85, 504] on div "– Здравствуй," at bounding box center [35, 516] width 181 height 37
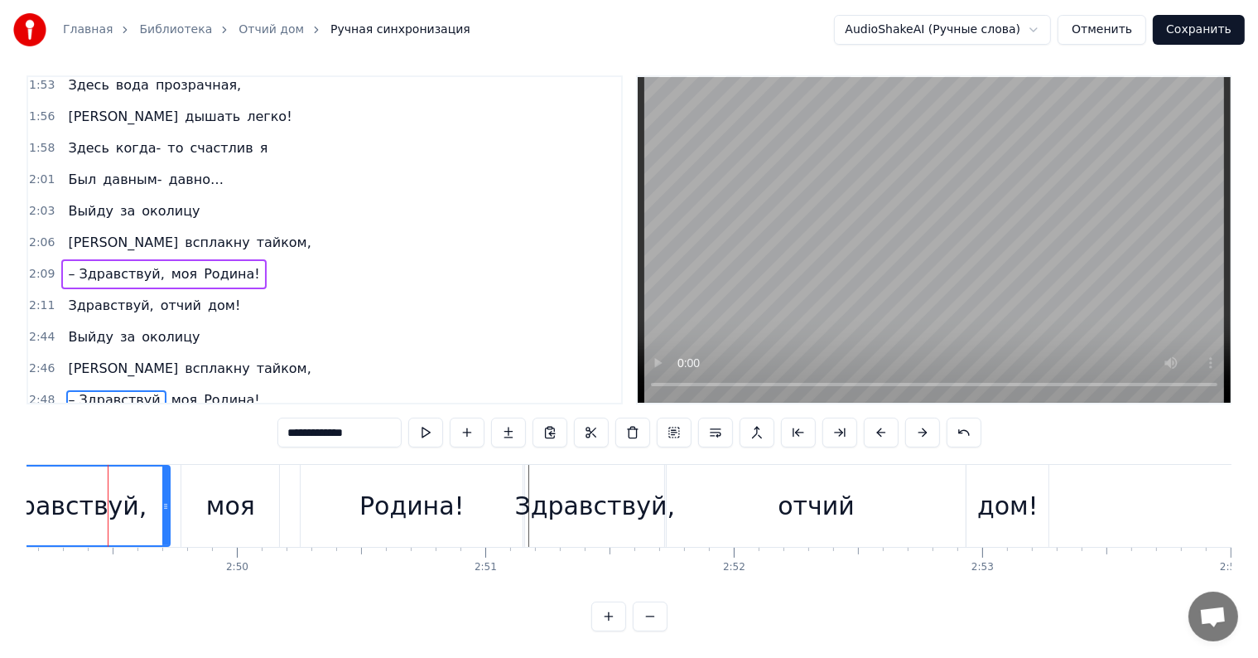
scroll to position [0, 42025]
click at [601, 487] on div "Здравствуй," at bounding box center [598, 505] width 161 height 37
type input "**********"
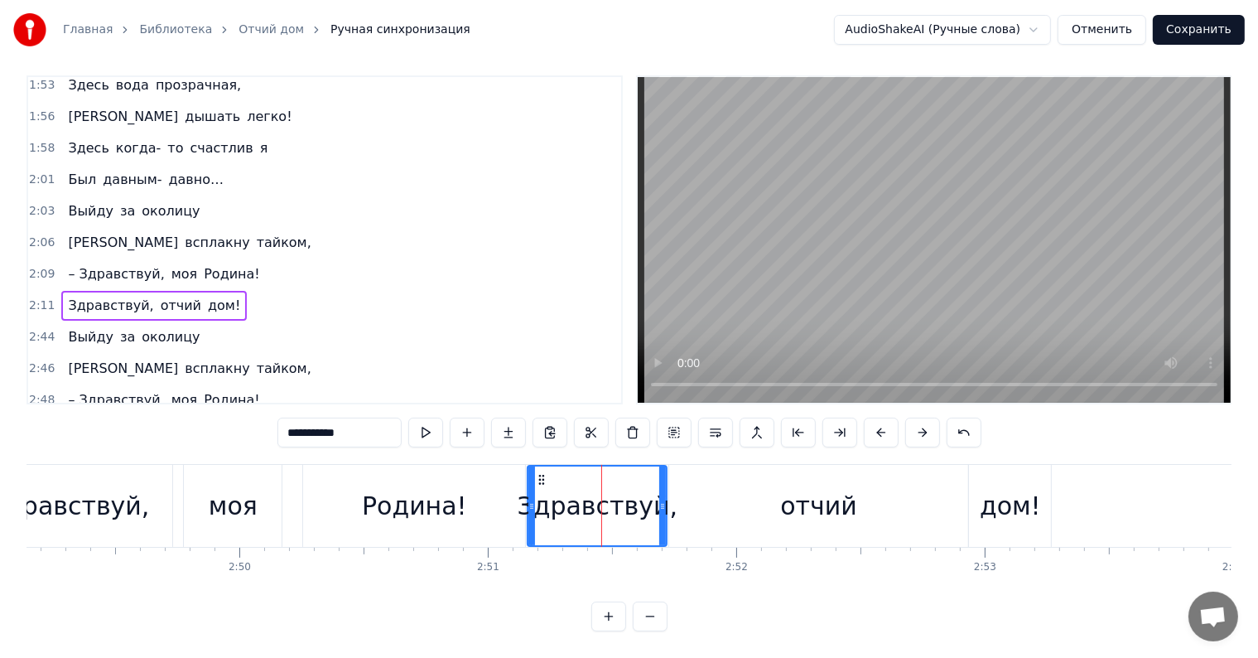
click at [122, 422] on span "Здравствуй," at bounding box center [110, 431] width 89 height 19
click at [673, 418] on button at bounding box center [674, 432] width 35 height 30
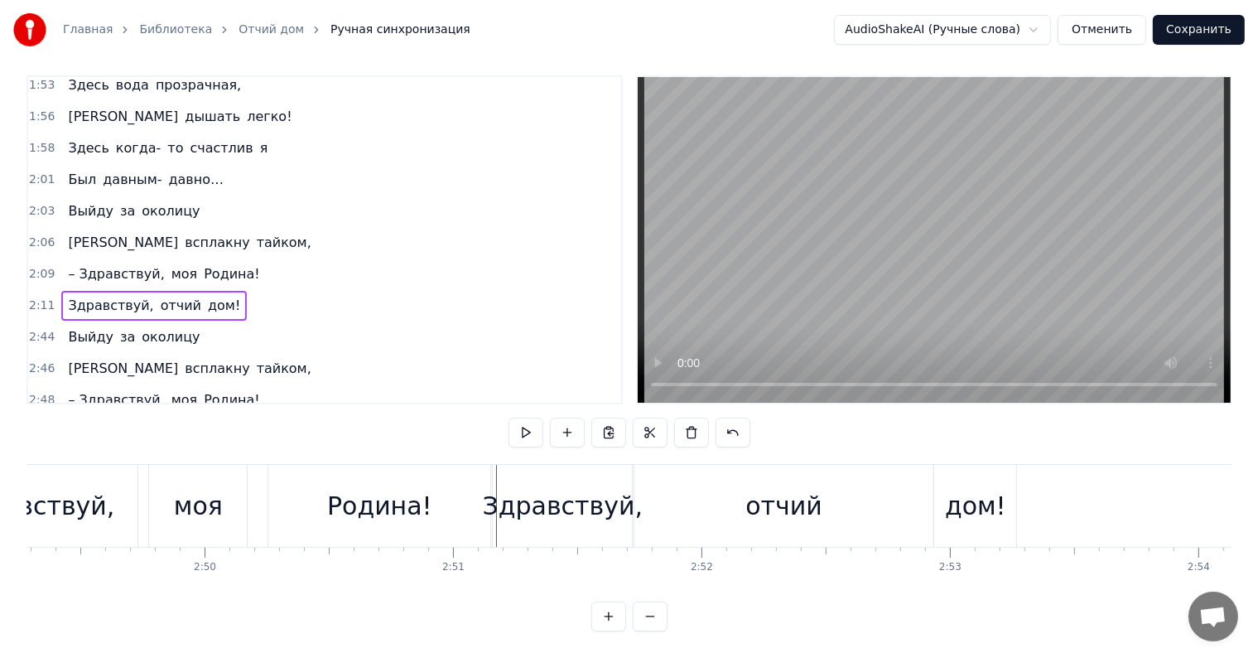
scroll to position [0, 42087]
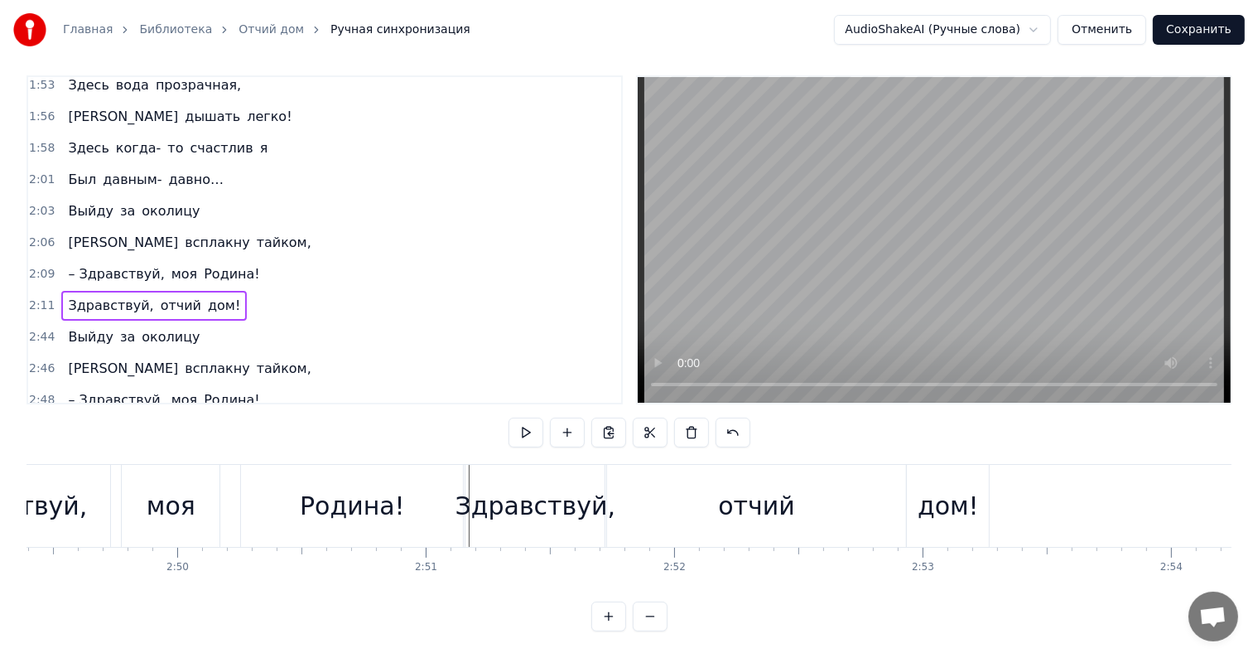
click at [488, 468] on div "Здравствуй," at bounding box center [534, 506] width 139 height 82
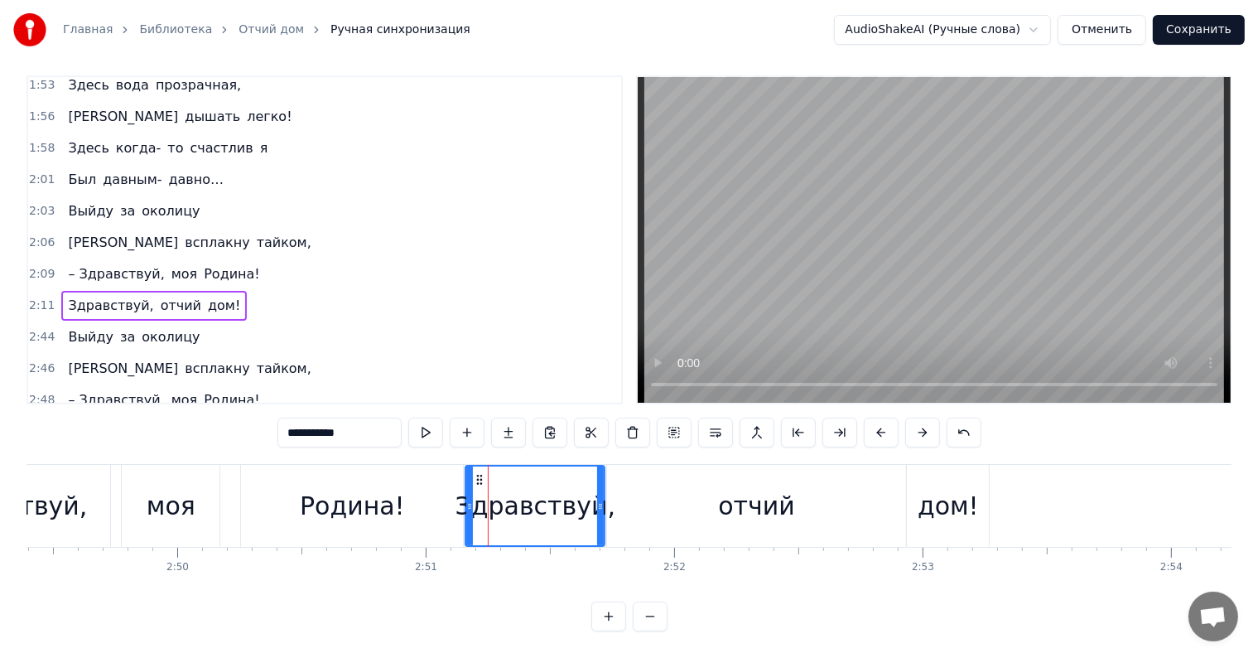
click at [672, 482] on div "отчий" at bounding box center [756, 506] width 299 height 82
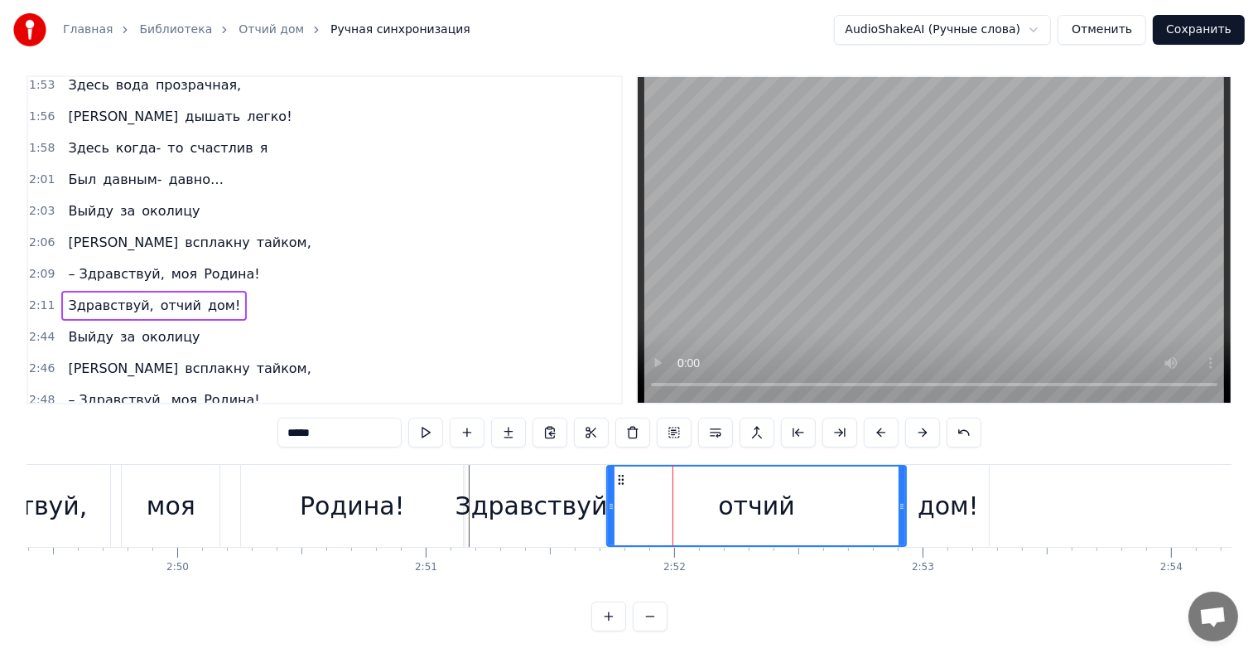
click at [976, 480] on div "дом!" at bounding box center [948, 506] width 82 height 82
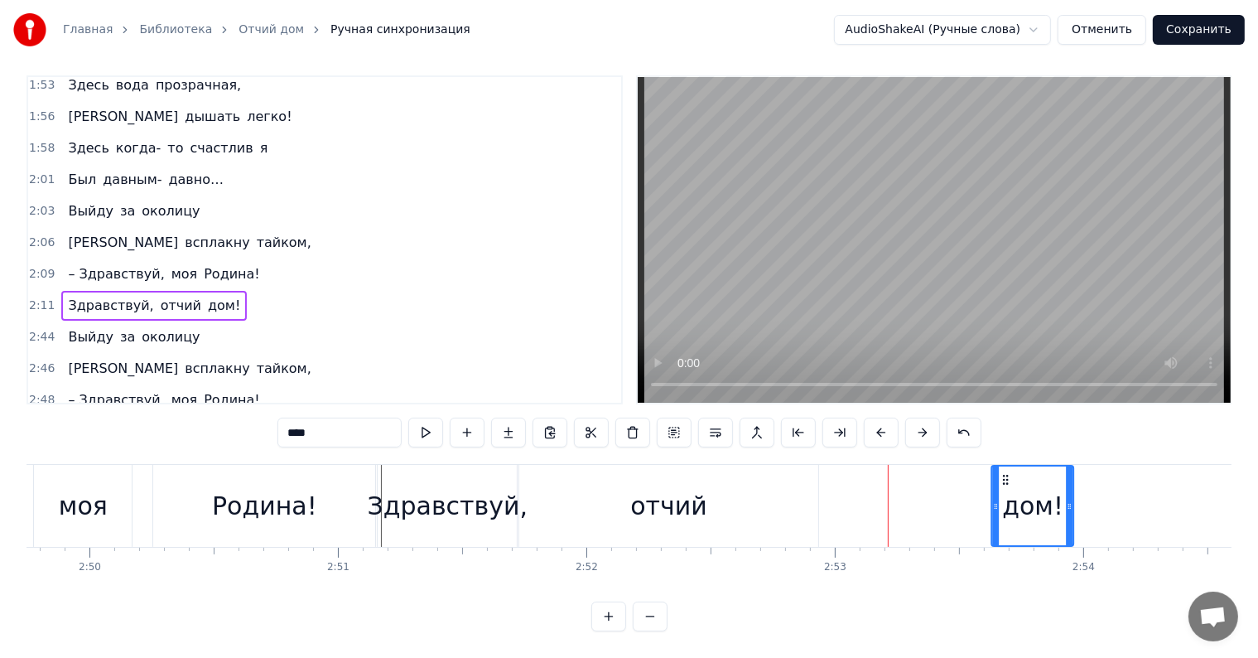
scroll to position [0, 42181]
drag, startPoint x: 921, startPoint y: 465, endPoint x: 1005, endPoint y: 476, distance: 84.4
click at [1005, 476] on div "дом!" at bounding box center [1030, 505] width 80 height 79
click at [549, 465] on div "отчий" at bounding box center [662, 506] width 299 height 82
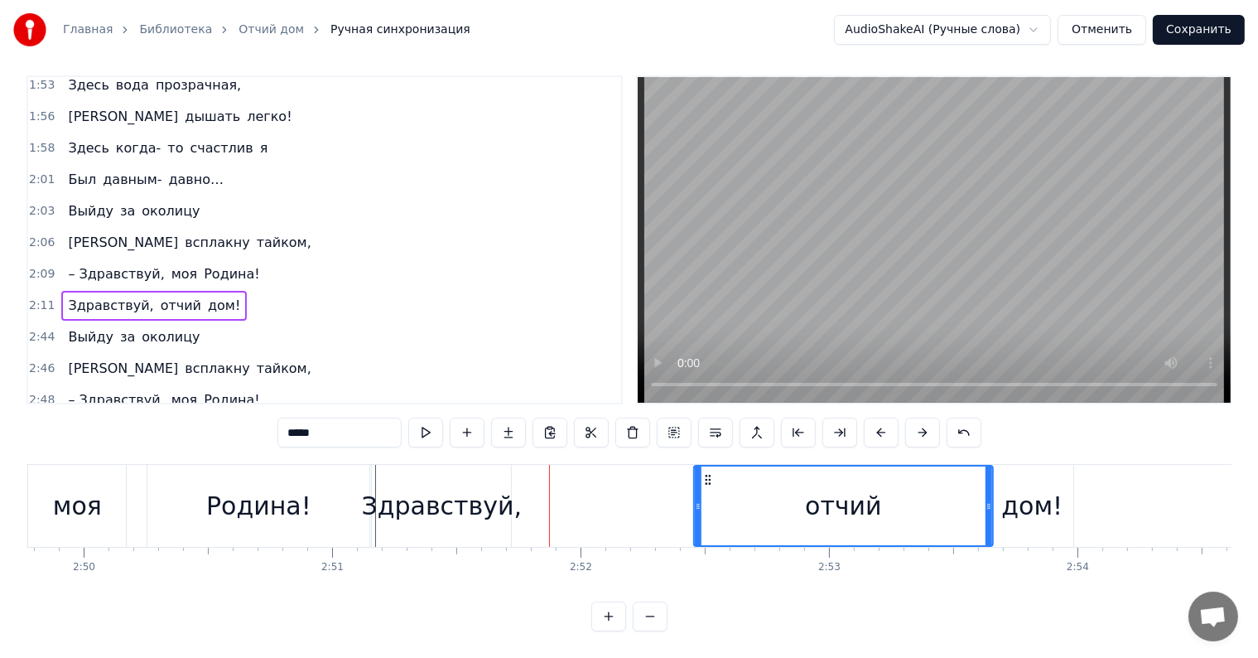
drag, startPoint x: 527, startPoint y: 460, endPoint x: 707, endPoint y: 478, distance: 181.4
click at [707, 478] on div "отчий" at bounding box center [843, 505] width 297 height 79
click at [406, 503] on div "Здравствуй," at bounding box center [442, 505] width 161 height 37
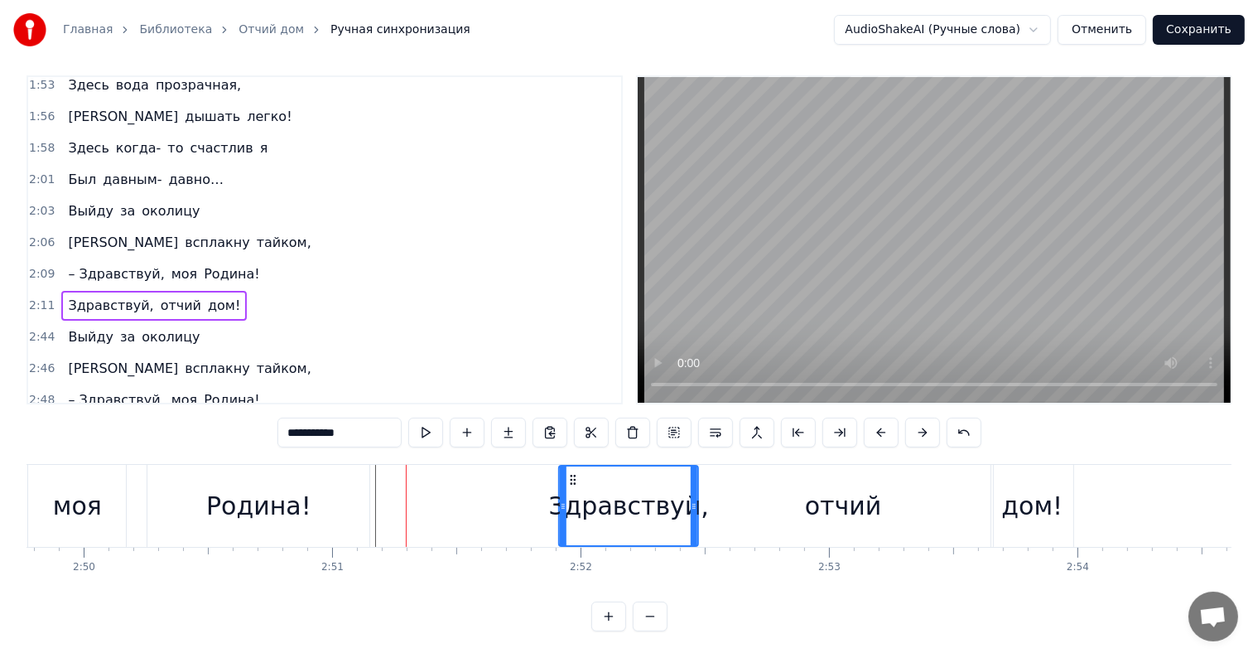
drag, startPoint x: 384, startPoint y: 464, endPoint x: 571, endPoint y: 459, distance: 186.4
click at [571, 473] on icon at bounding box center [572, 479] width 13 height 13
click at [319, 504] on div "Родина!" at bounding box center [258, 506] width 222 height 82
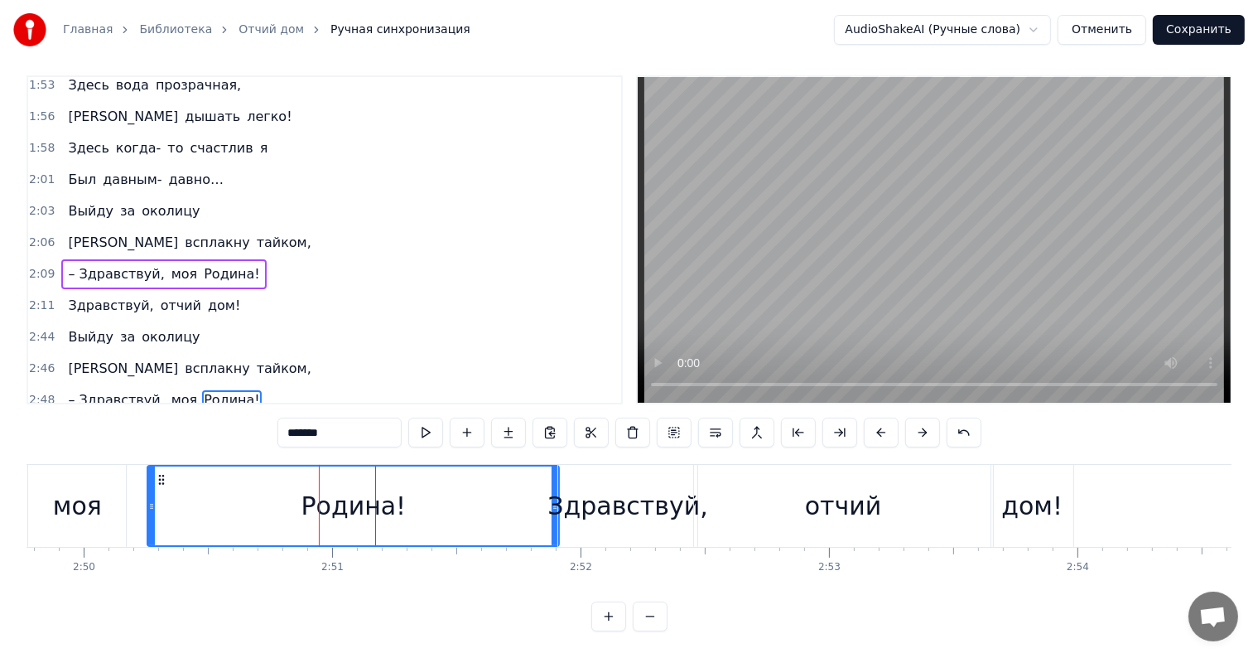
drag, startPoint x: 365, startPoint y: 494, endPoint x: 555, endPoint y: 494, distance: 189.7
click at [555, 499] on icon at bounding box center [555, 505] width 7 height 13
click at [100, 484] on div "моя" at bounding box center [77, 506] width 98 height 82
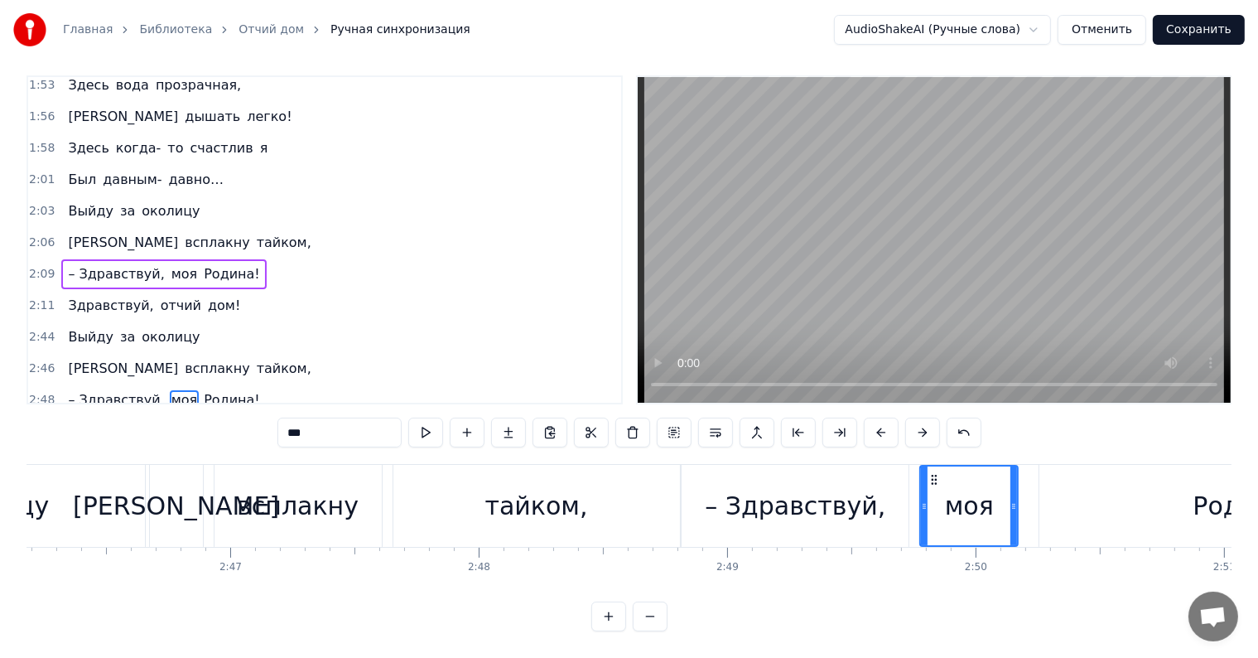
scroll to position [0, 41227]
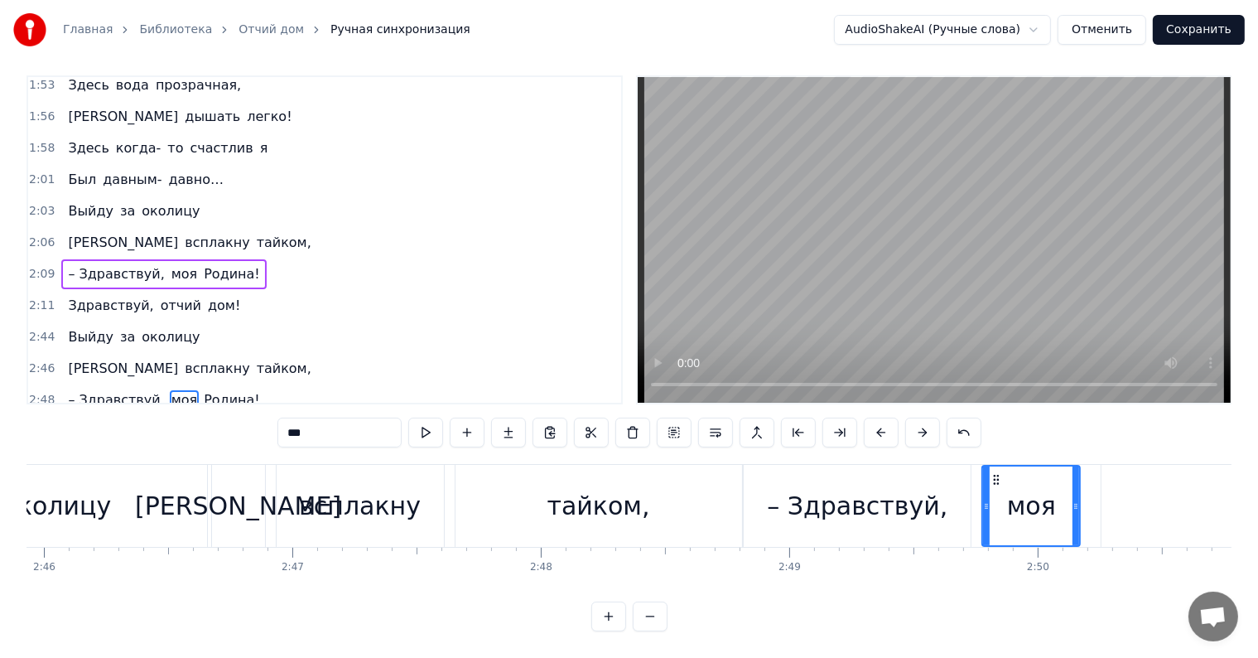
click at [144, 497] on div "околицу" at bounding box center [56, 506] width 301 height 82
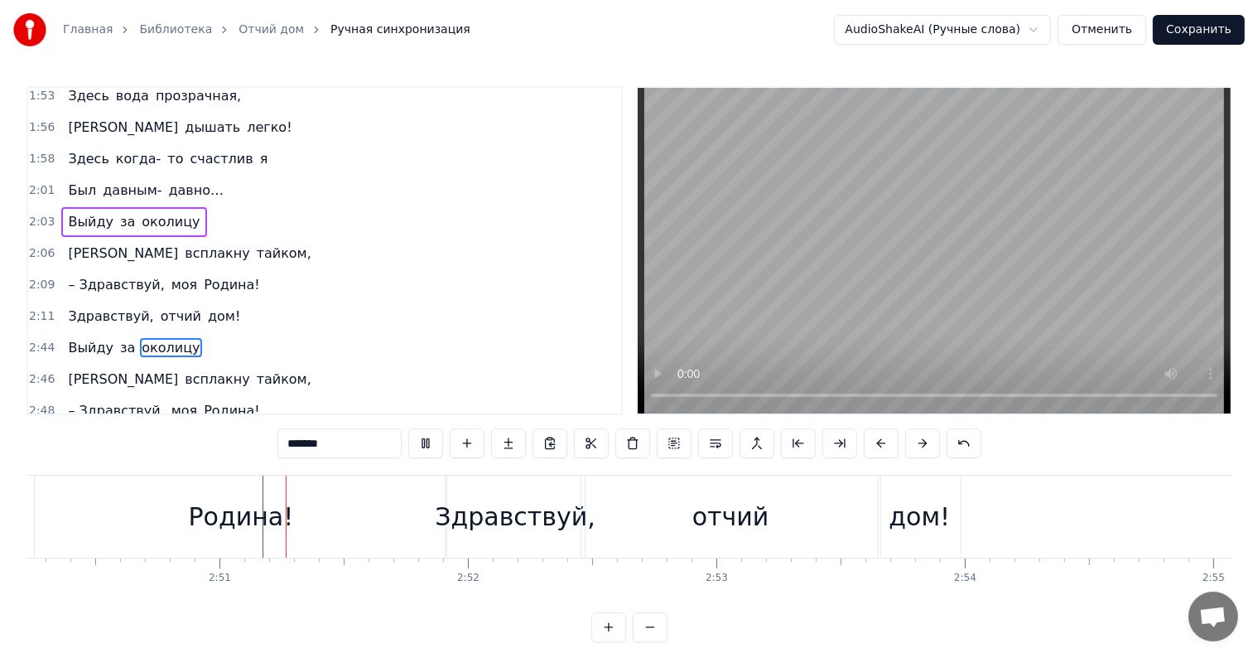
scroll to position [0, 42304]
click at [898, 536] on div "дом!" at bounding box center [910, 516] width 82 height 82
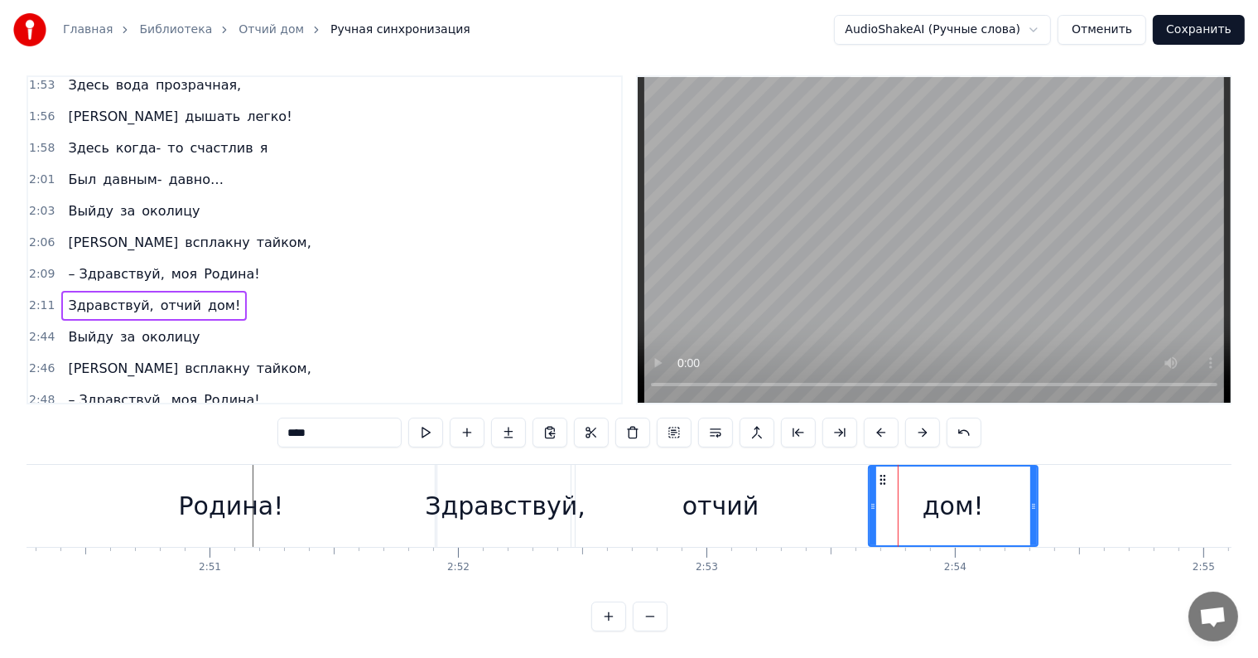
drag, startPoint x: 947, startPoint y: 494, endPoint x: 1034, endPoint y: 496, distance: 87.0
click at [1034, 499] on icon at bounding box center [1033, 505] width 7 height 13
click at [490, 487] on div "Здравствуй," at bounding box center [505, 505] width 161 height 37
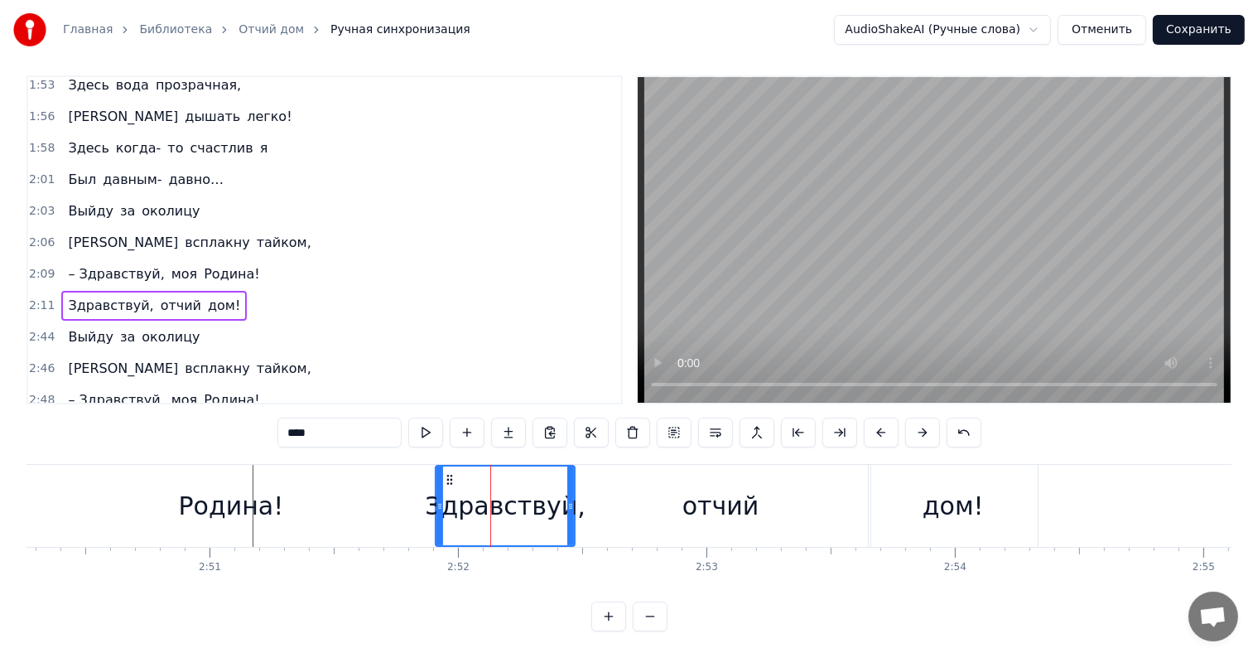
type input "**********"
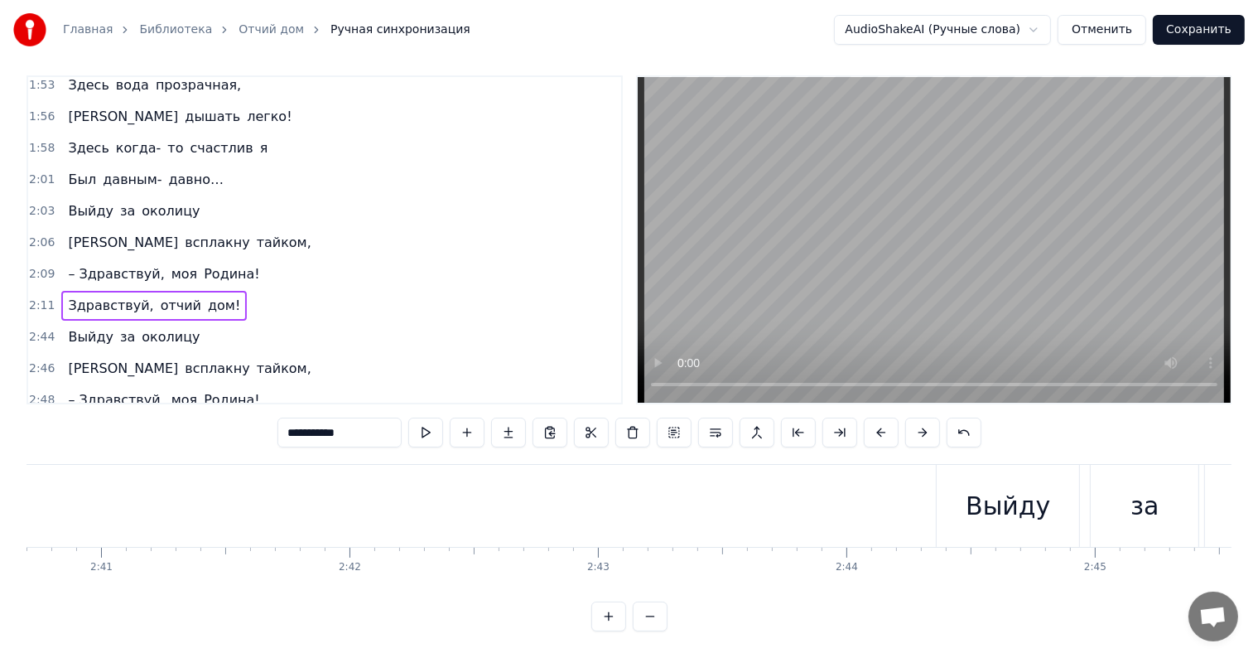
scroll to position [0, 40033]
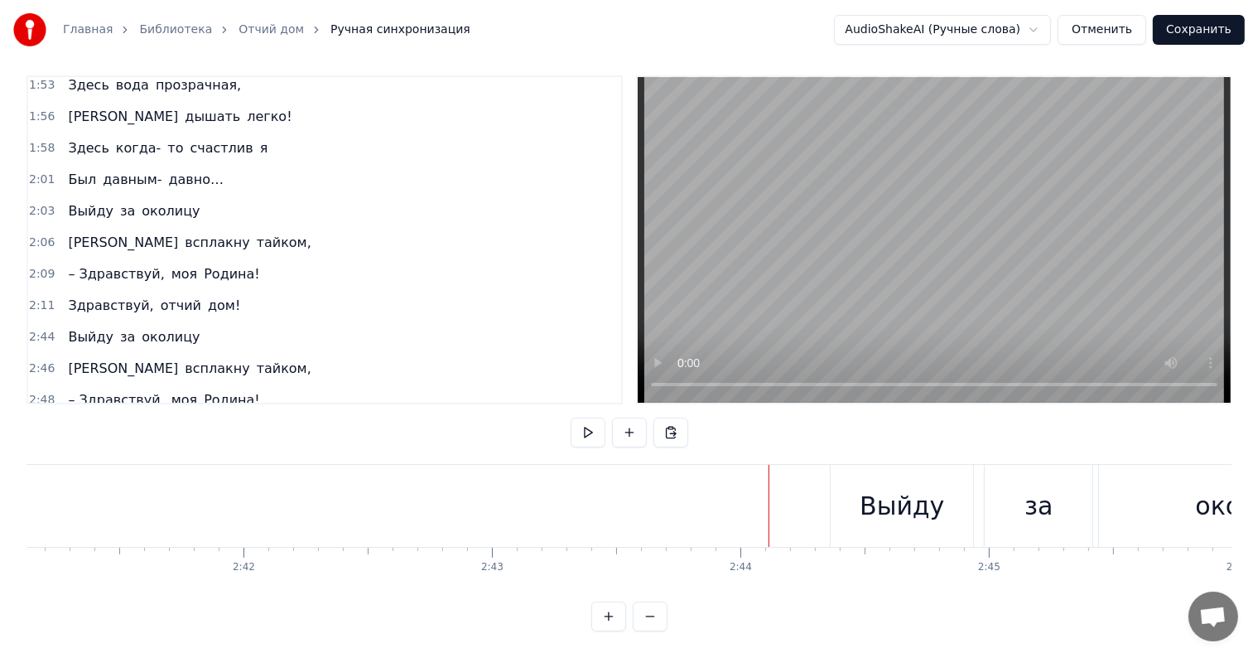
click at [890, 487] on div "Выйду" at bounding box center [902, 505] width 84 height 37
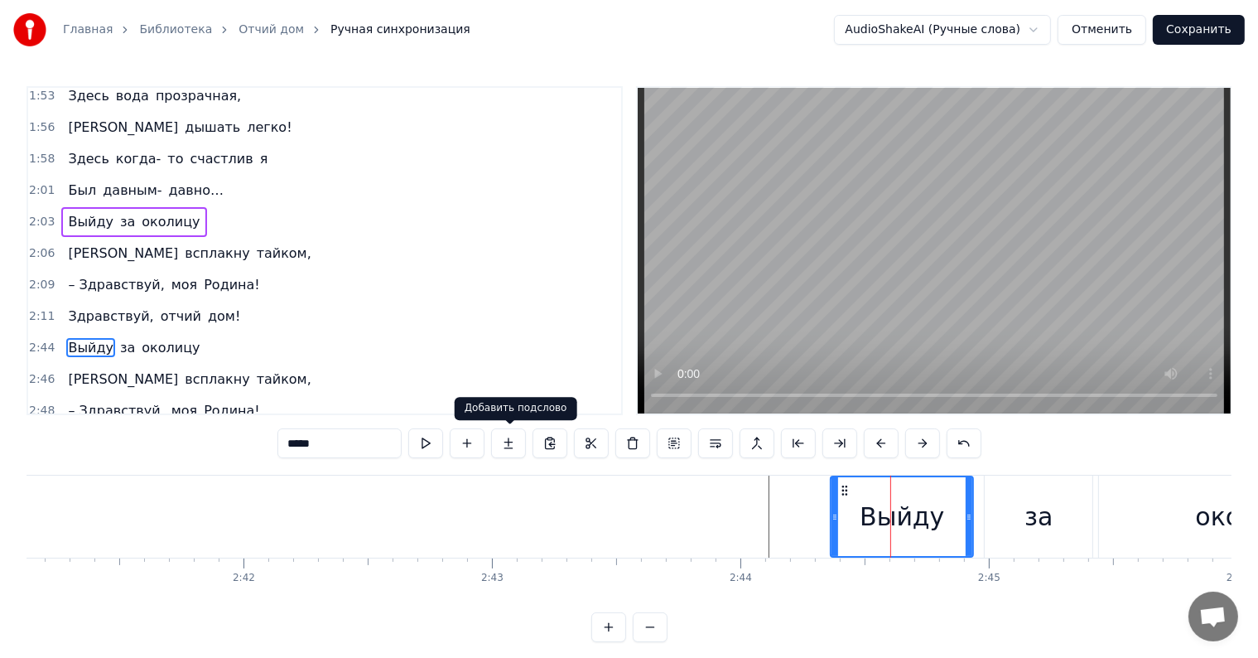
click at [506, 444] on button at bounding box center [508, 443] width 35 height 30
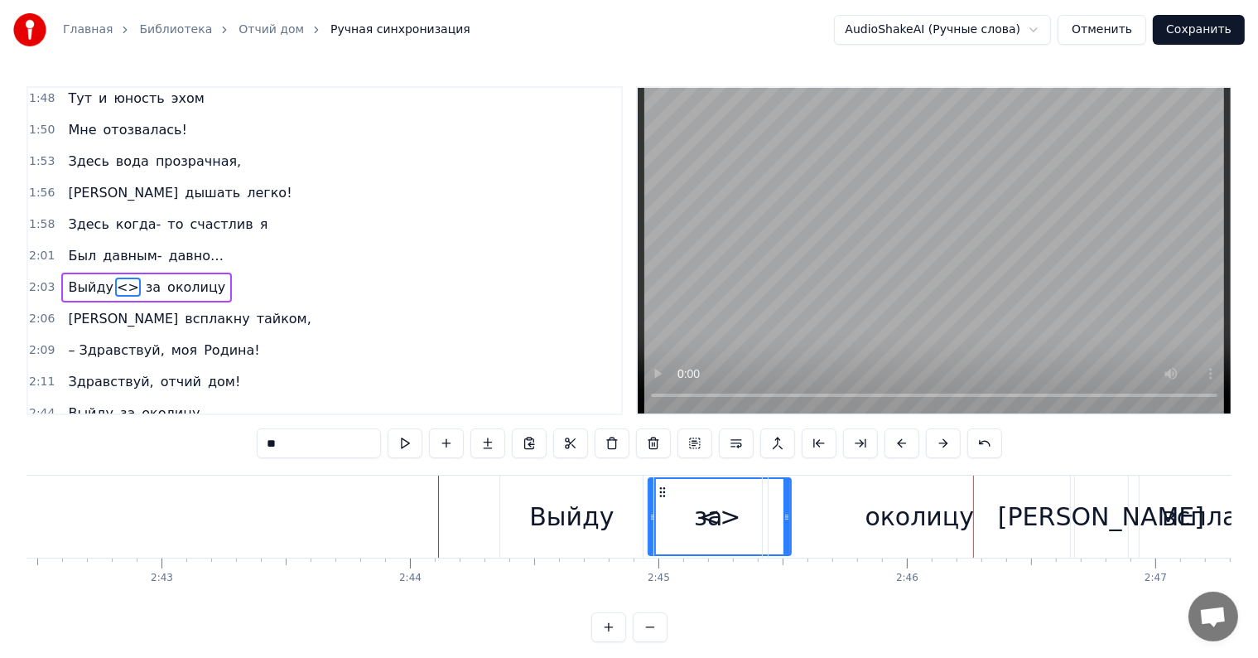
scroll to position [0, 40353]
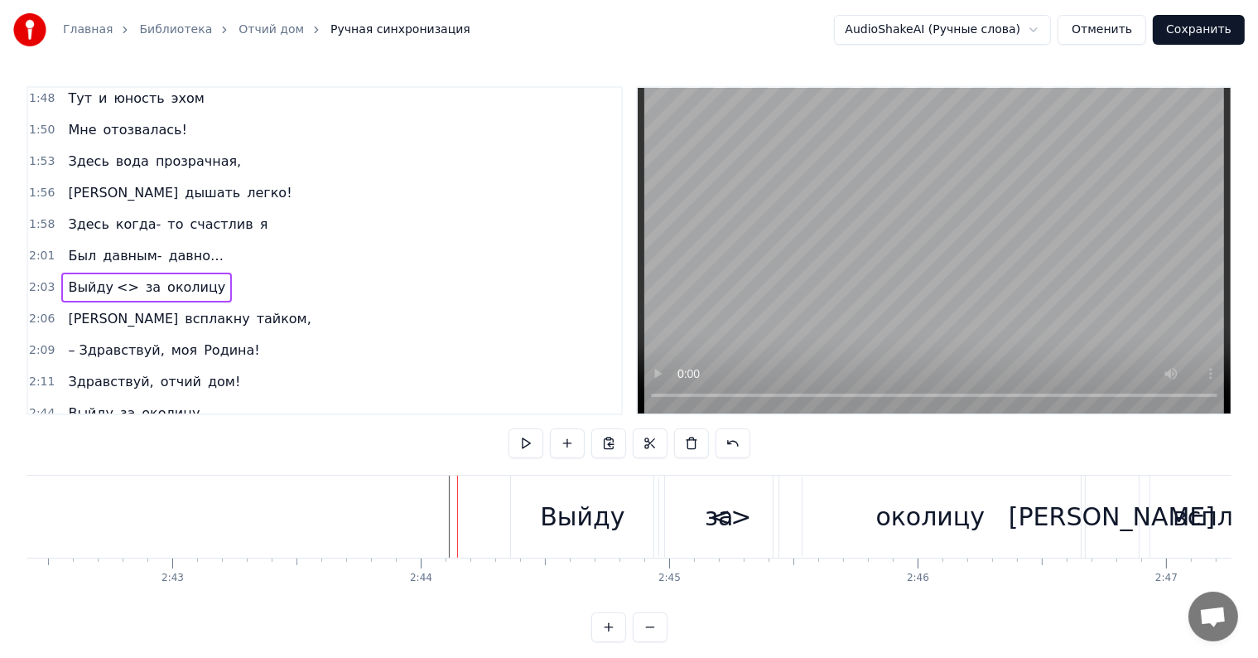
click at [547, 523] on div "Выйду" at bounding box center [582, 516] width 84 height 37
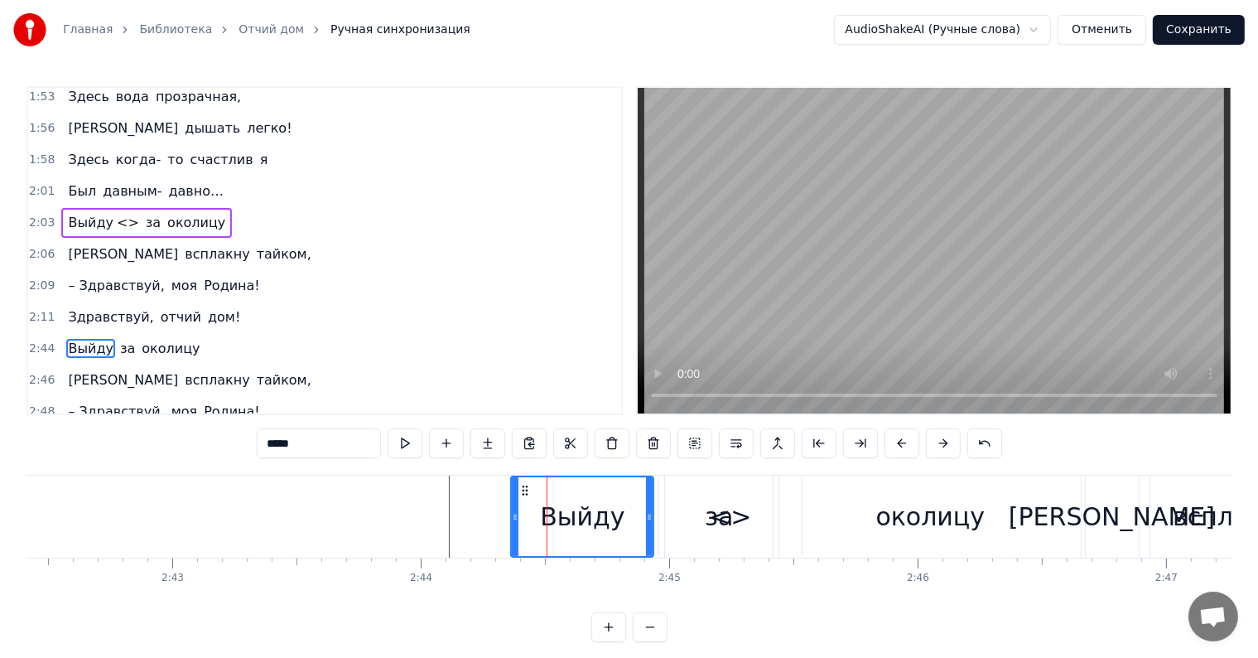
scroll to position [1015, 0]
click at [402, 440] on button at bounding box center [405, 443] width 35 height 30
drag, startPoint x: 946, startPoint y: 444, endPoint x: 974, endPoint y: 445, distance: 28.2
click at [974, 445] on div "*****" at bounding box center [629, 443] width 745 height 30
click at [974, 445] on button at bounding box center [984, 443] width 35 height 30
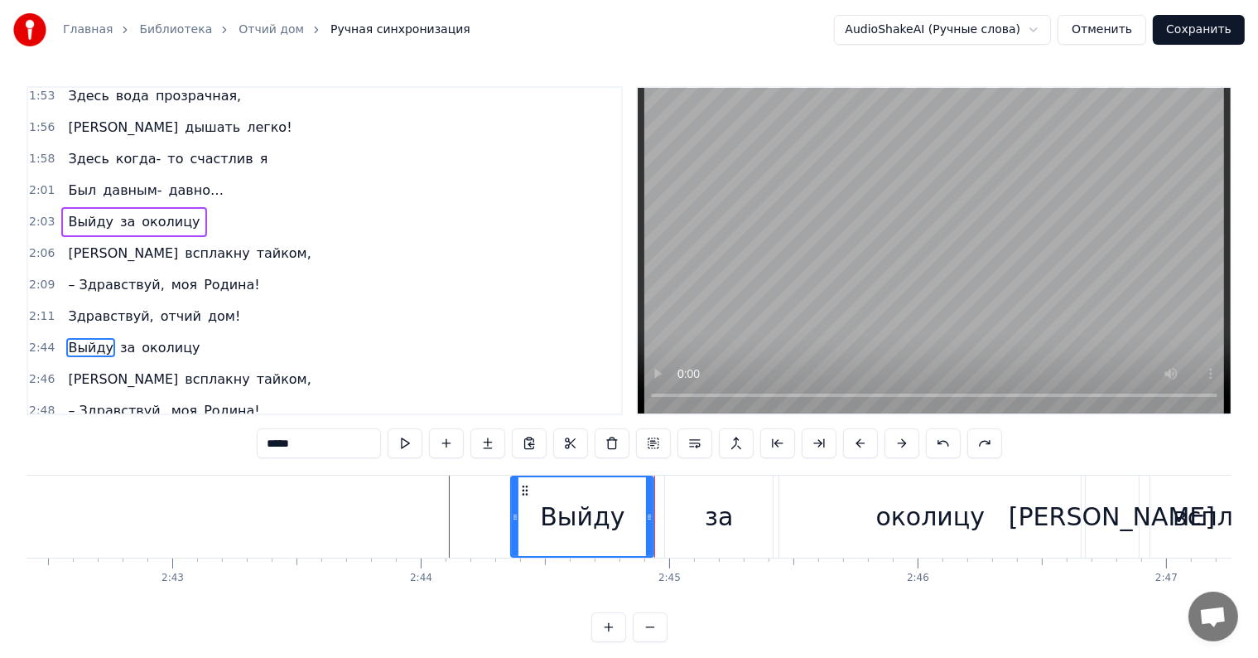
click at [484, 448] on button at bounding box center [487, 443] width 35 height 30
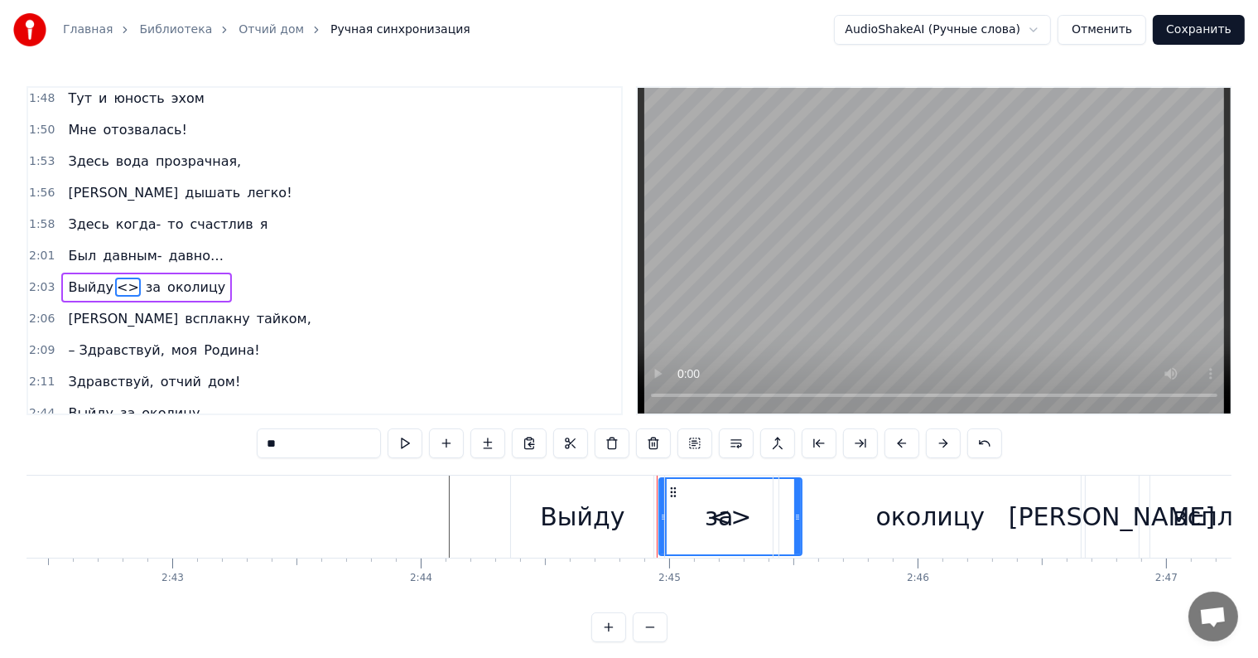
drag, startPoint x: 700, startPoint y: 513, endPoint x: 663, endPoint y: 527, distance: 39.6
click at [663, 527] on div "Выйду за околицу" at bounding box center [797, 516] width 575 height 82
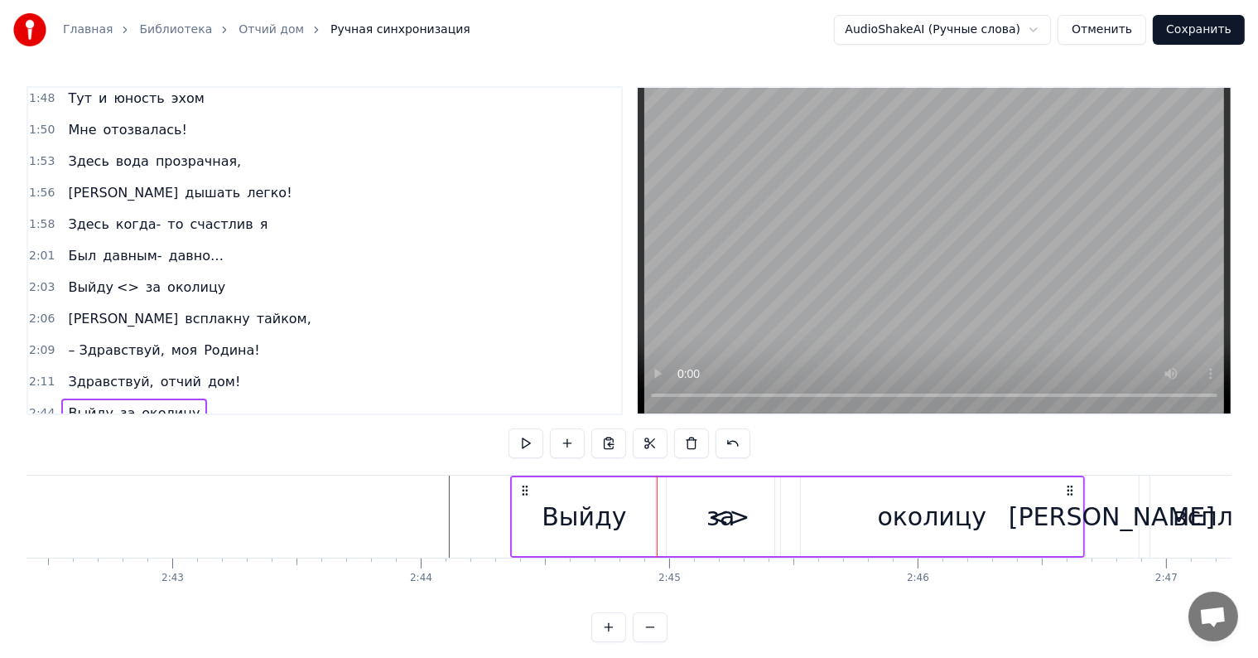
click at [702, 523] on div "за" at bounding box center [721, 516] width 108 height 79
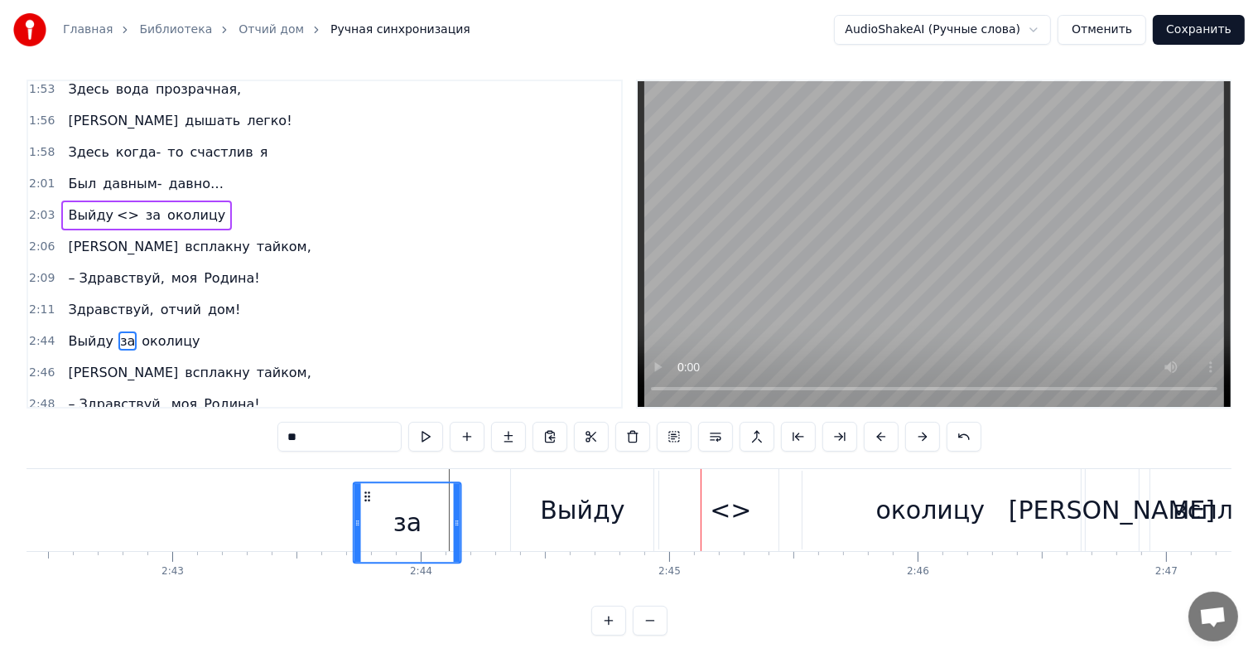
scroll to position [19, 0]
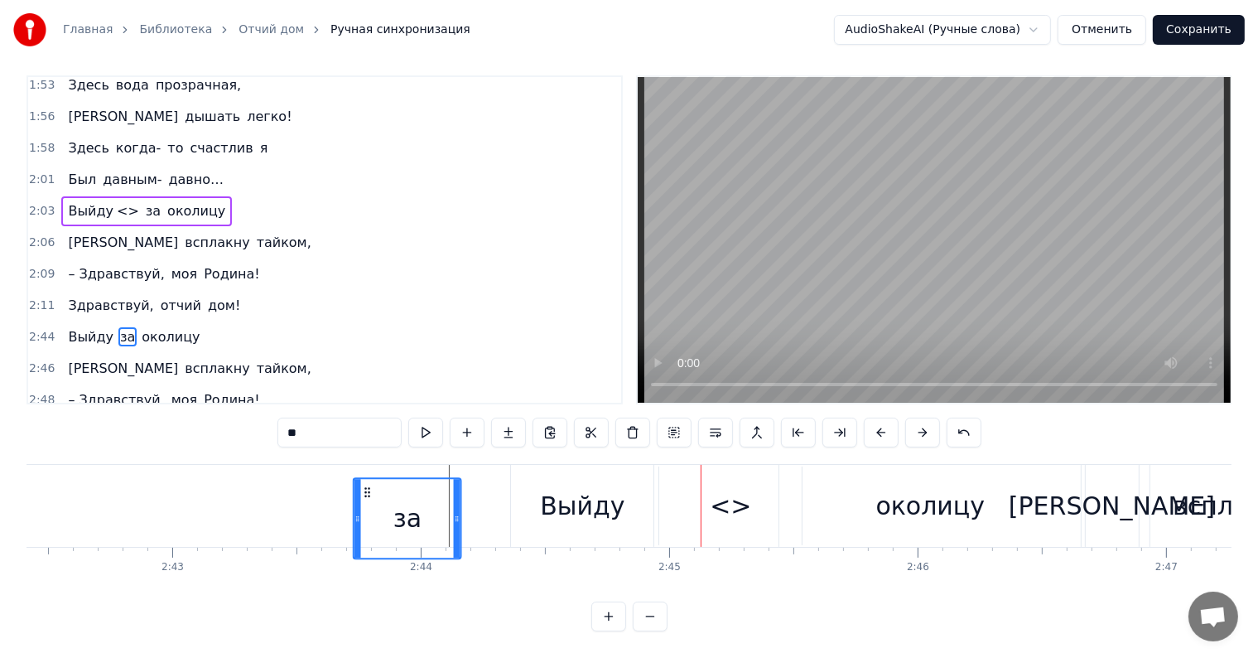
drag, startPoint x: 679, startPoint y: 489, endPoint x: 364, endPoint y: 536, distance: 318.1
click at [364, 536] on div "за" at bounding box center [407, 518] width 106 height 79
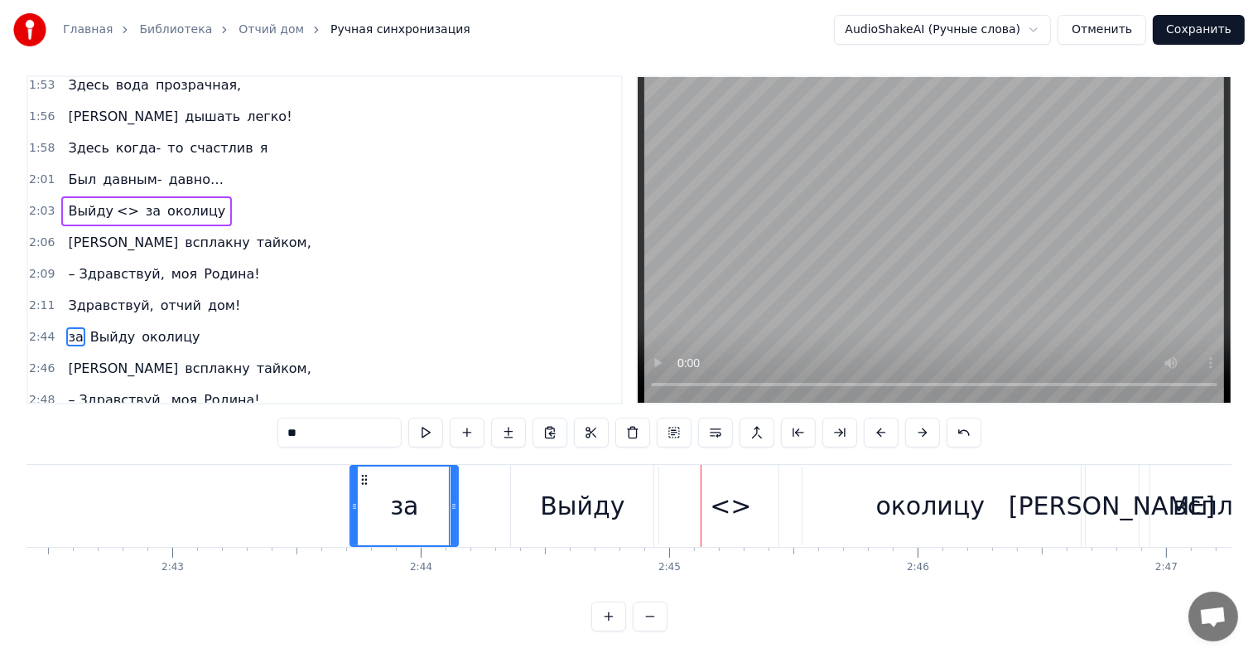
click at [713, 490] on div "за Выйду околицу" at bounding box center [797, 506] width 575 height 82
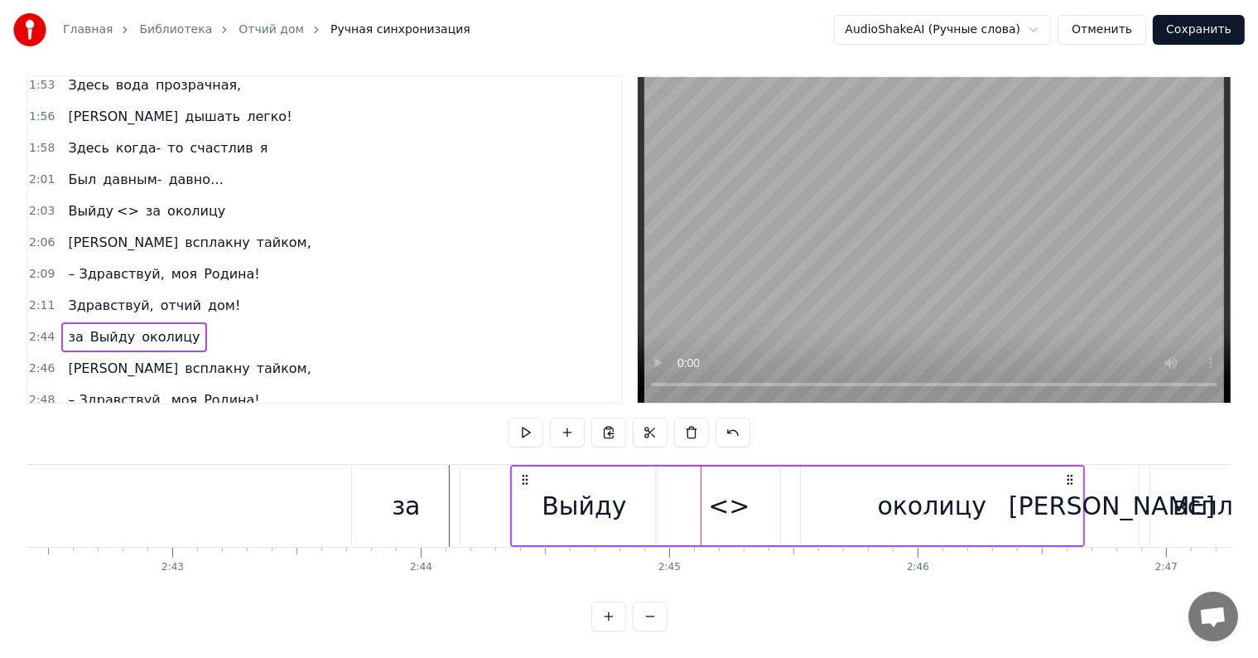
click at [713, 490] on div "за Выйду околицу" at bounding box center [797, 506] width 575 height 82
drag, startPoint x: 417, startPoint y: 489, endPoint x: 499, endPoint y: 487, distance: 81.2
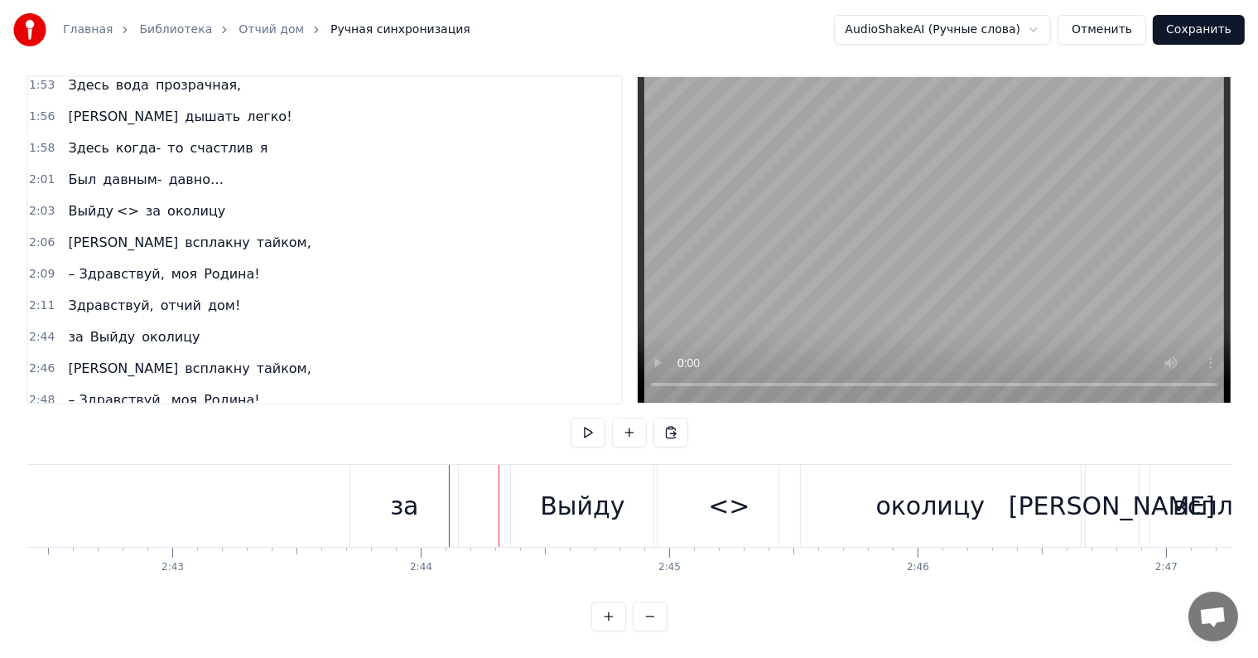
click at [407, 494] on div "за" at bounding box center [404, 505] width 28 height 37
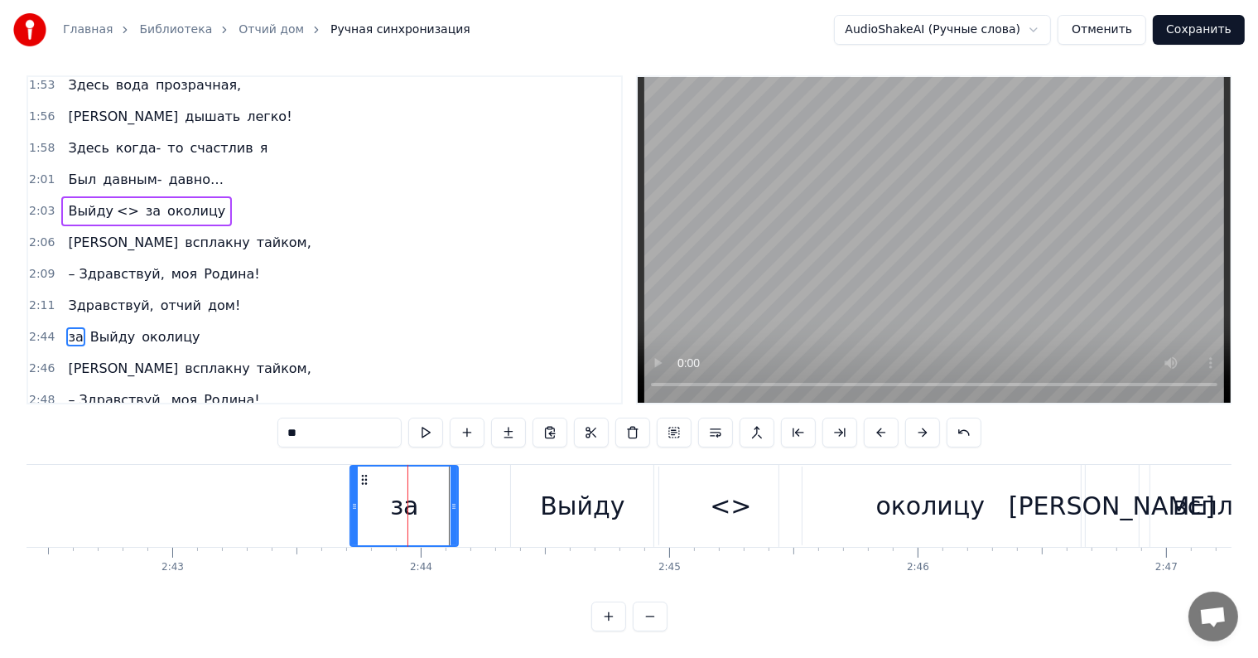
scroll to position [0, 0]
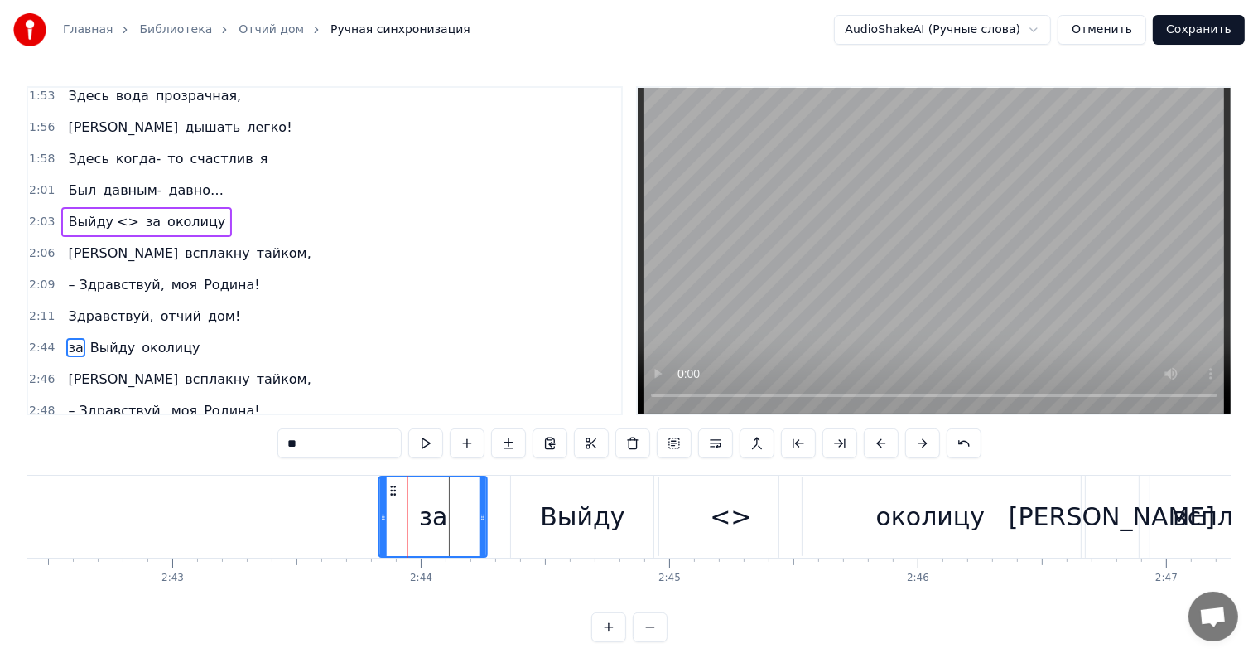
drag, startPoint x: 364, startPoint y: 487, endPoint x: 351, endPoint y: 494, distance: 14.8
click at [388, 494] on icon at bounding box center [394, 490] width 13 height 13
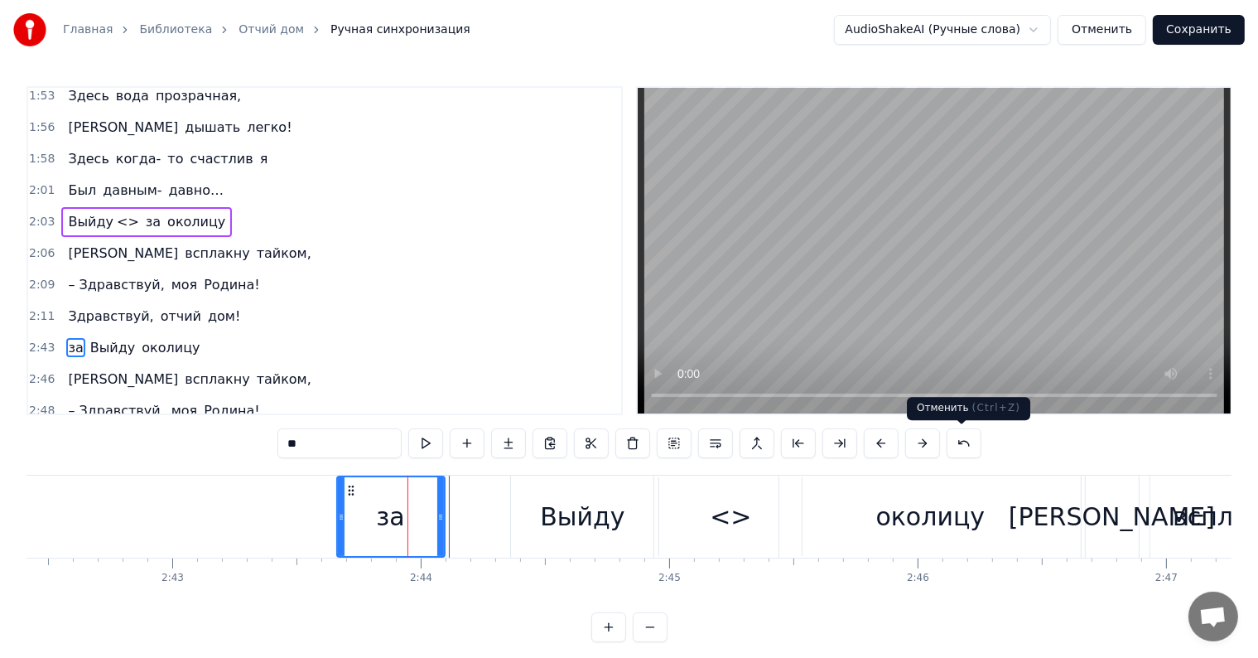
click at [947, 445] on button at bounding box center [964, 443] width 35 height 30
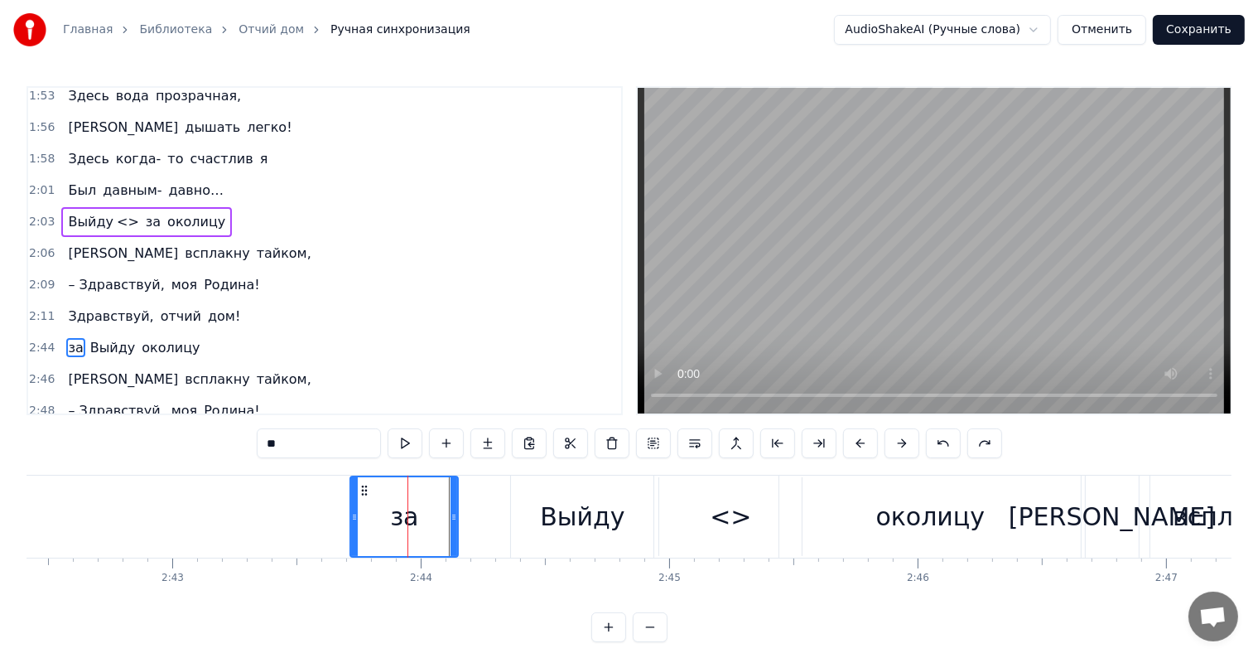
click at [947, 445] on button at bounding box center [943, 443] width 35 height 30
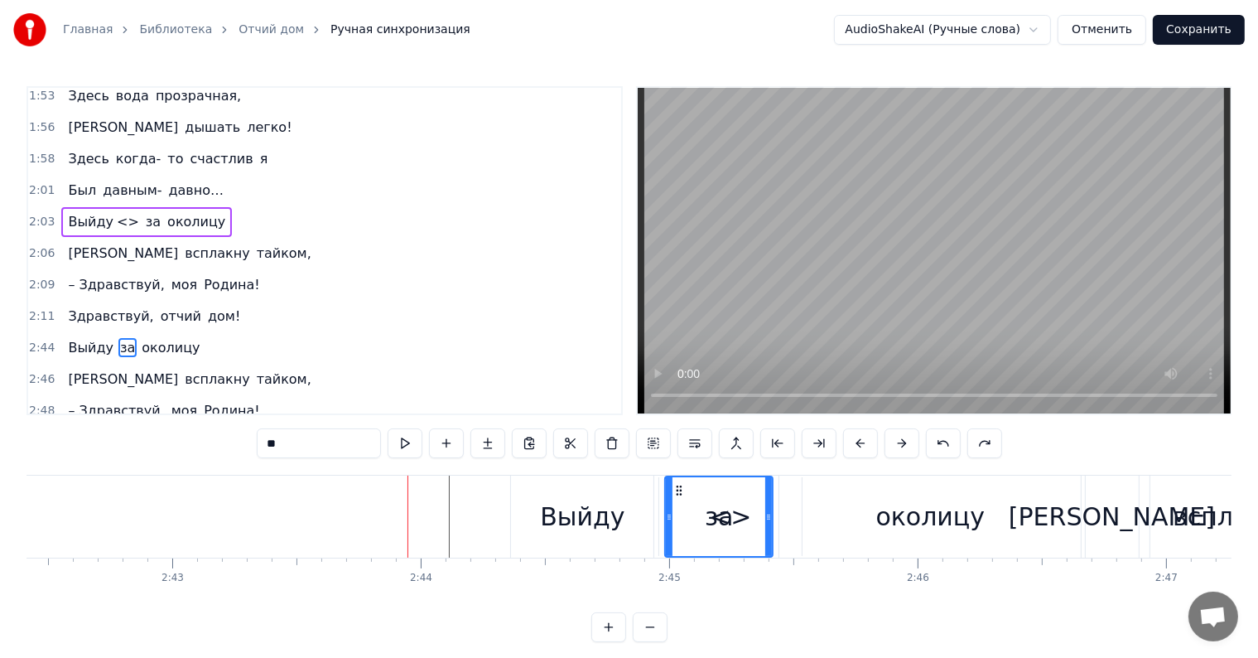
click at [947, 445] on button at bounding box center [943, 443] width 35 height 30
click at [977, 446] on button at bounding box center [984, 443] width 35 height 30
click at [952, 443] on button at bounding box center [943, 443] width 35 height 30
click at [527, 520] on div "Выйду" at bounding box center [582, 516] width 142 height 82
type input "*****"
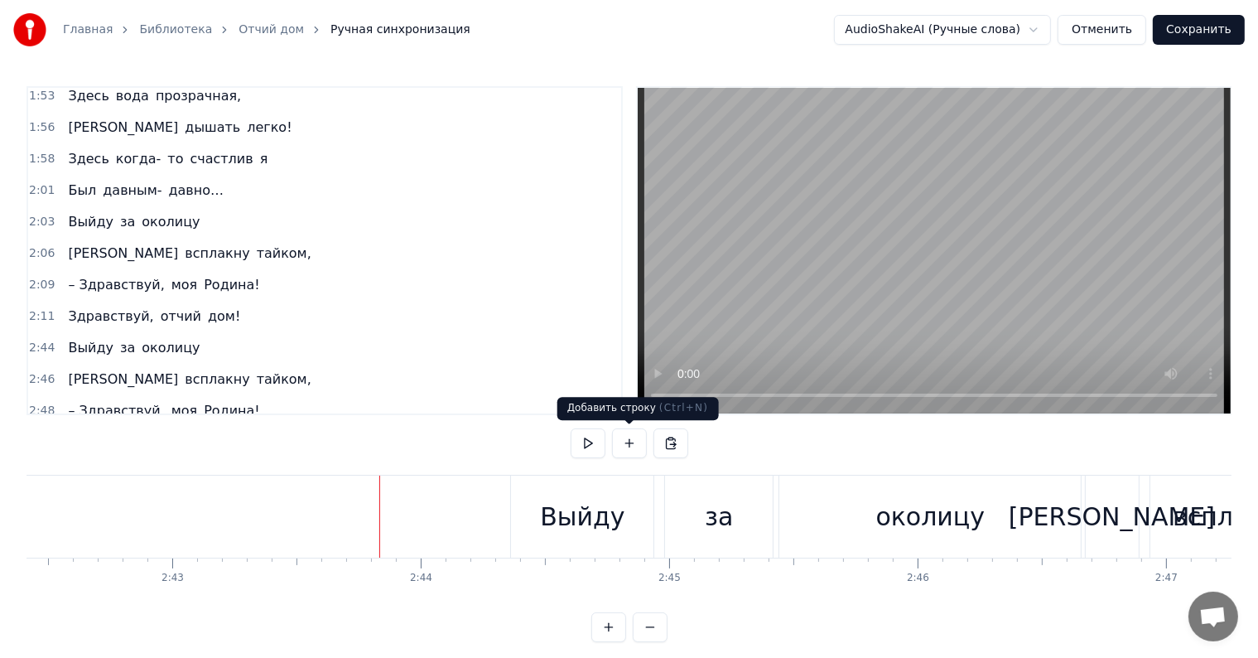
click at [623, 450] on button at bounding box center [629, 443] width 35 height 30
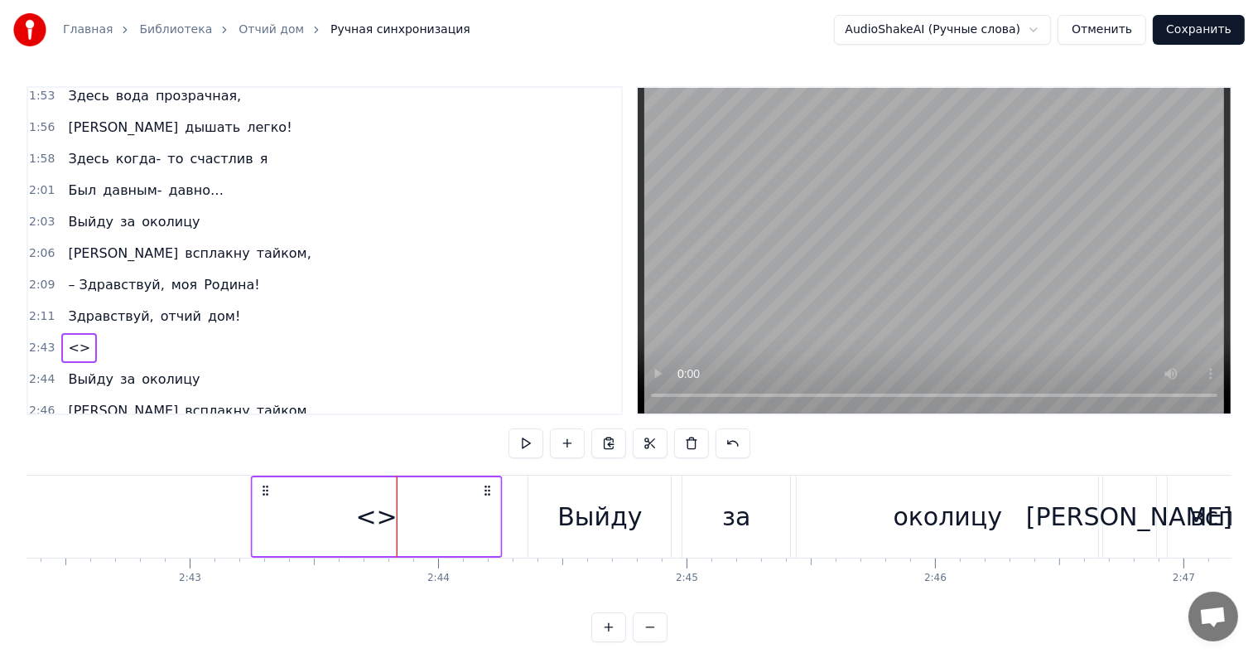
scroll to position [0, 40332]
drag, startPoint x: 395, startPoint y: 489, endPoint x: 295, endPoint y: 485, distance: 100.3
click at [295, 485] on icon at bounding box center [293, 490] width 13 height 13
click at [73, 338] on span "<>" at bounding box center [79, 347] width 26 height 19
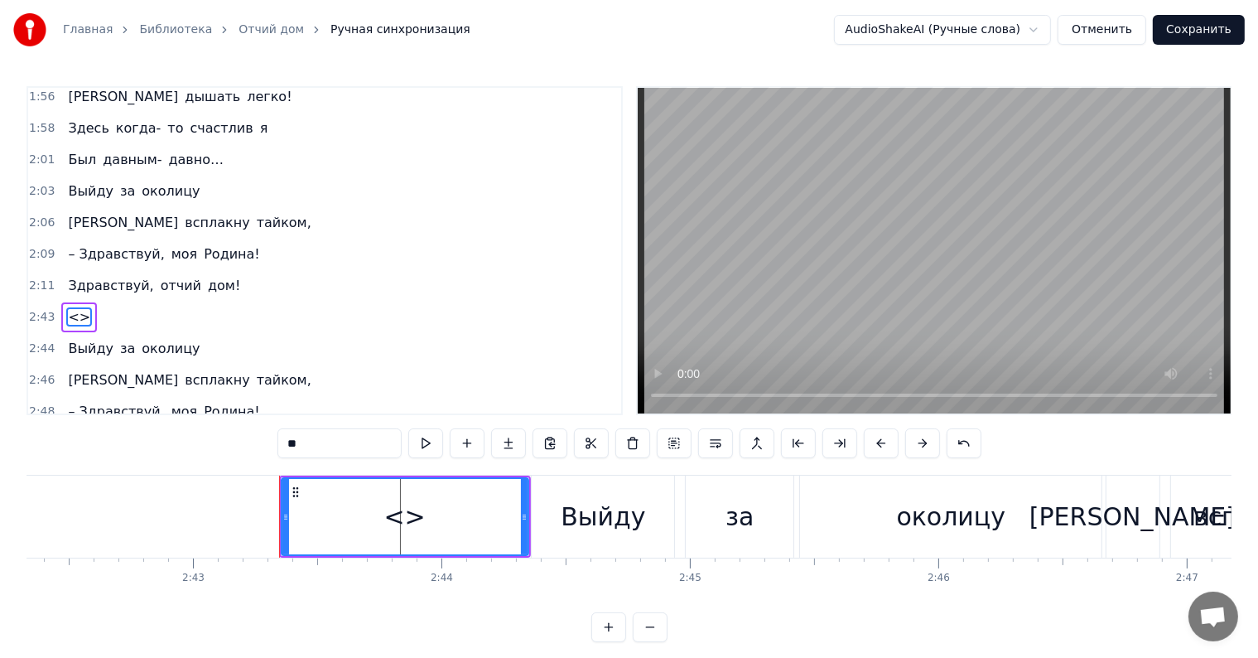
click at [70, 307] on span "<>" at bounding box center [79, 316] width 26 height 19
click at [314, 447] on input "**" at bounding box center [339, 443] width 124 height 30
type input "*"
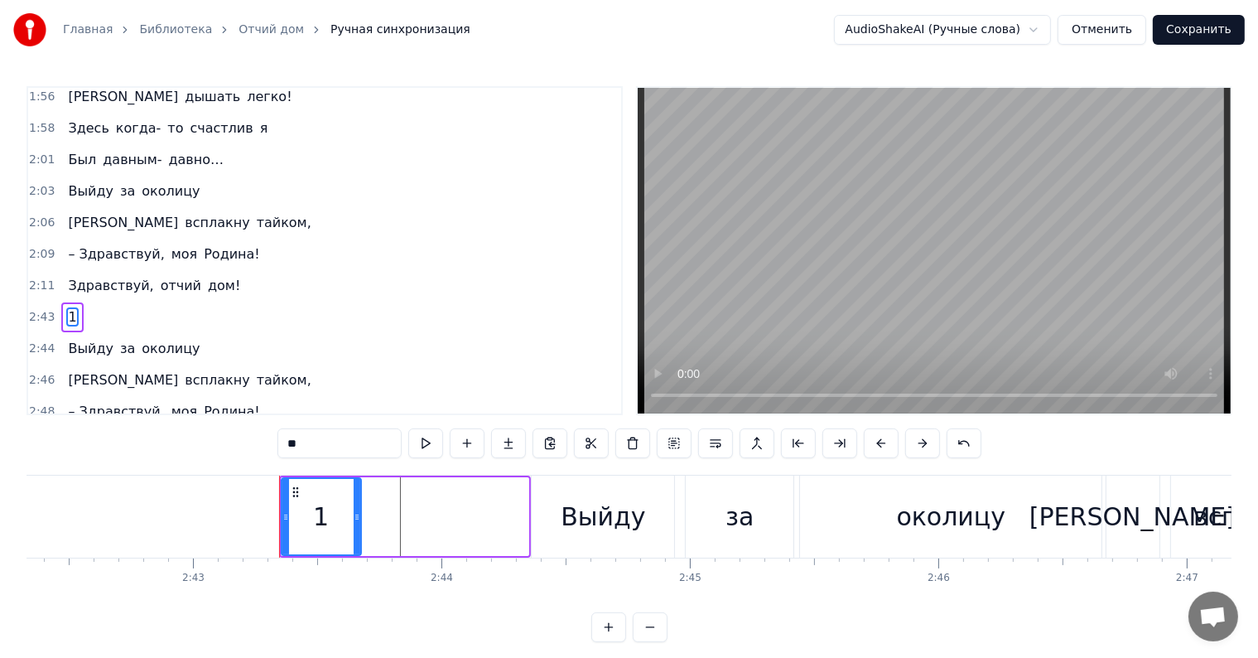
drag, startPoint x: 523, startPoint y: 517, endPoint x: 356, endPoint y: 521, distance: 167.3
click at [356, 521] on icon at bounding box center [357, 516] width 7 height 13
type input "*"
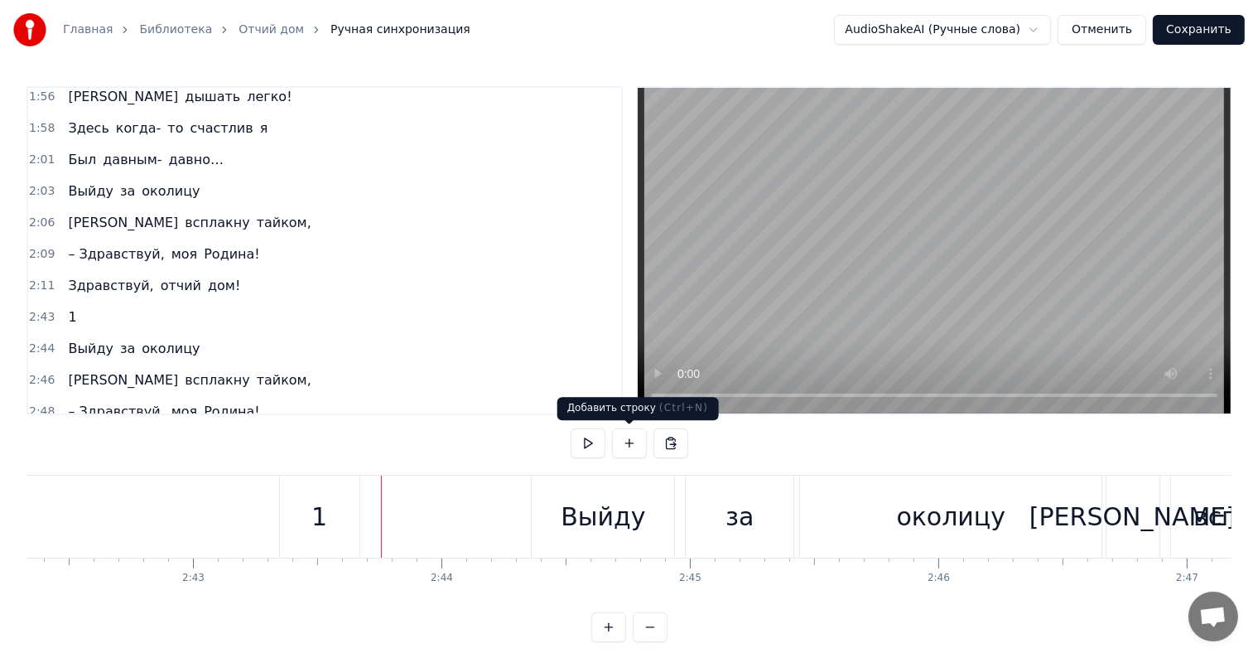
click at [626, 444] on button at bounding box center [629, 443] width 35 height 30
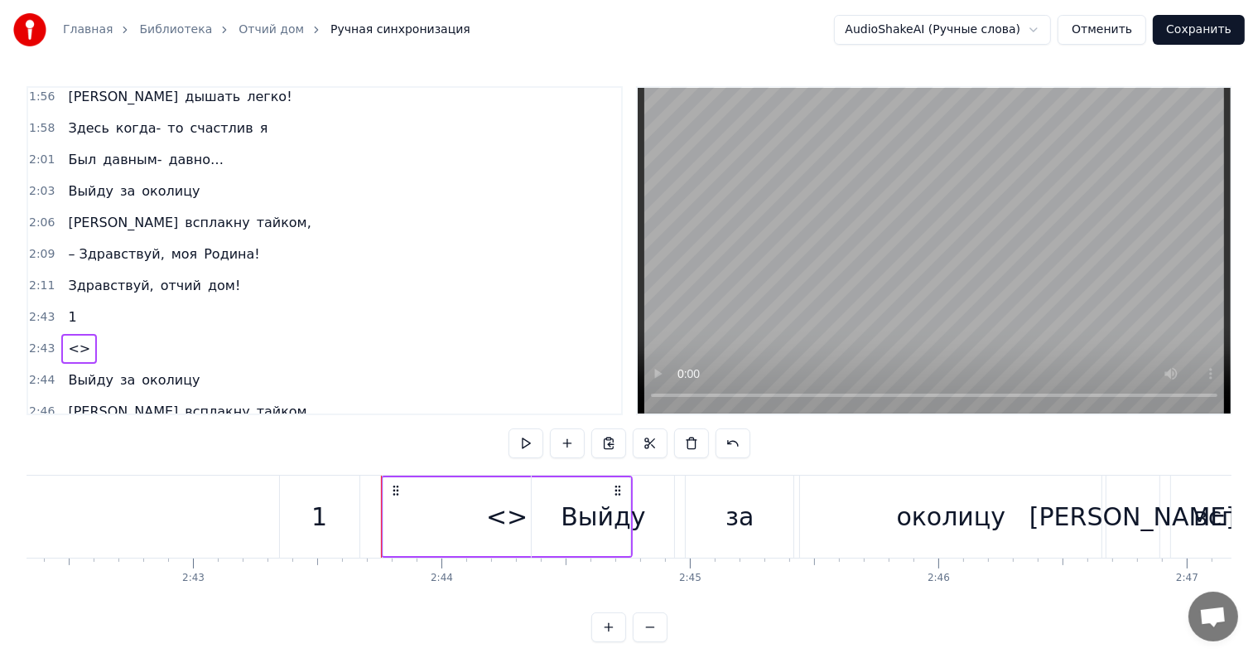
click at [456, 494] on div "<>" at bounding box center [506, 516] width 247 height 79
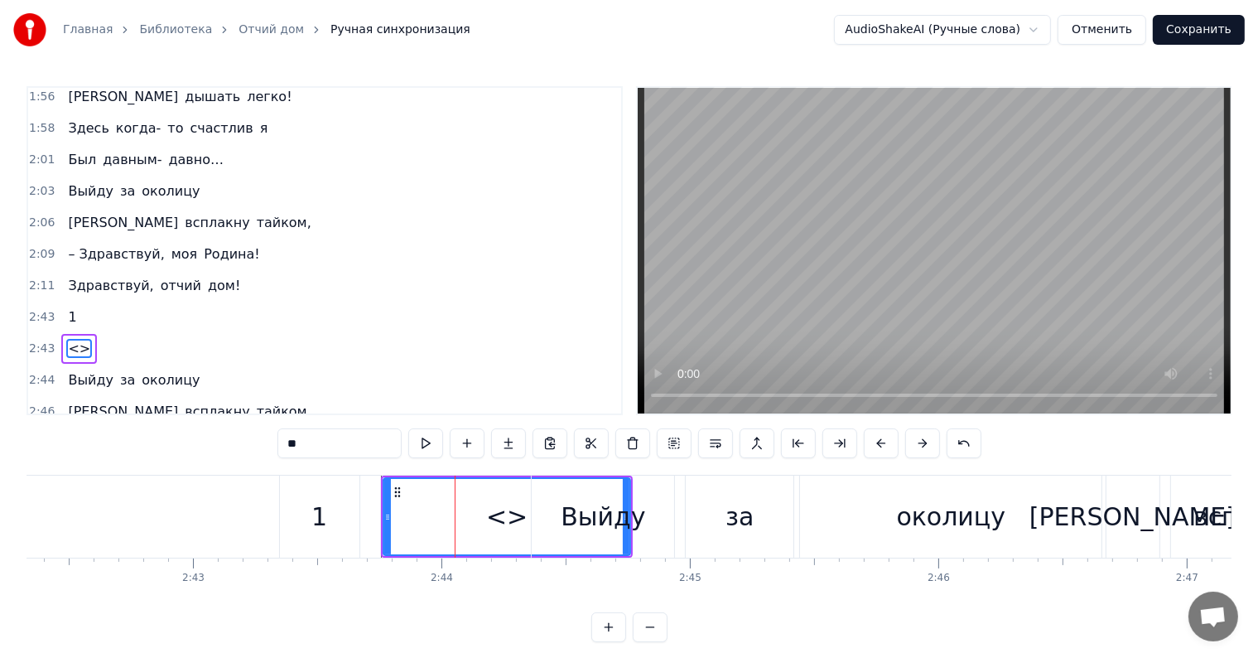
scroll to position [1076, 0]
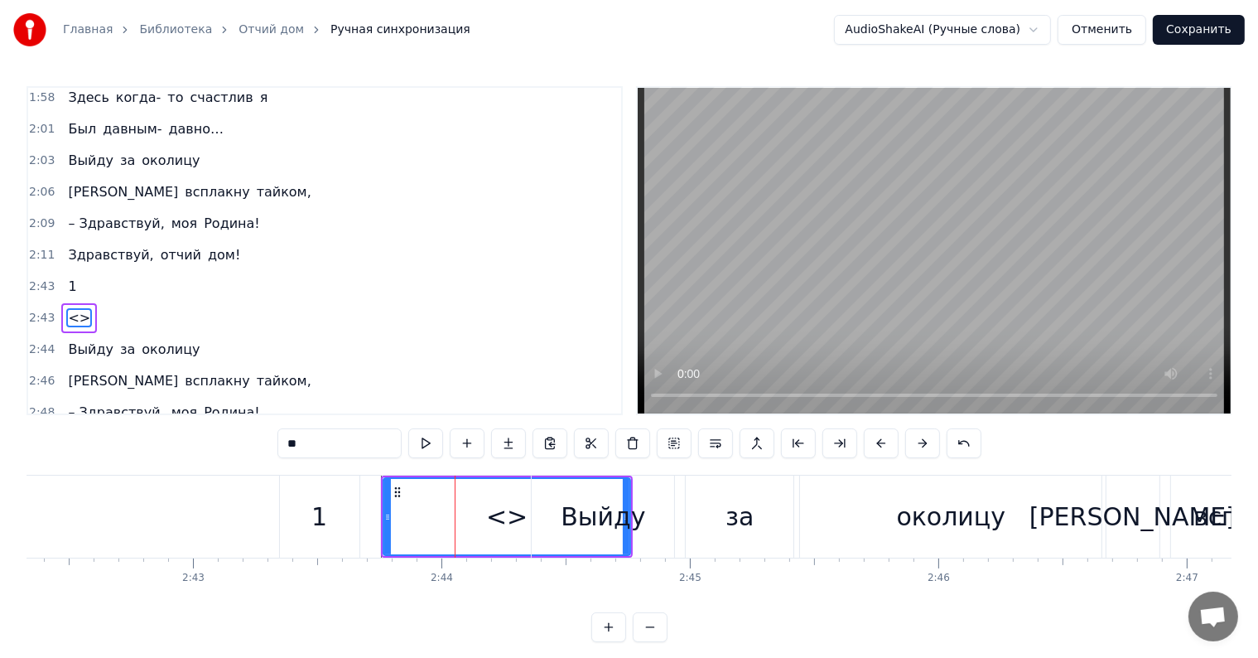
drag, startPoint x: 624, startPoint y: 500, endPoint x: 512, endPoint y: 514, distance: 113.5
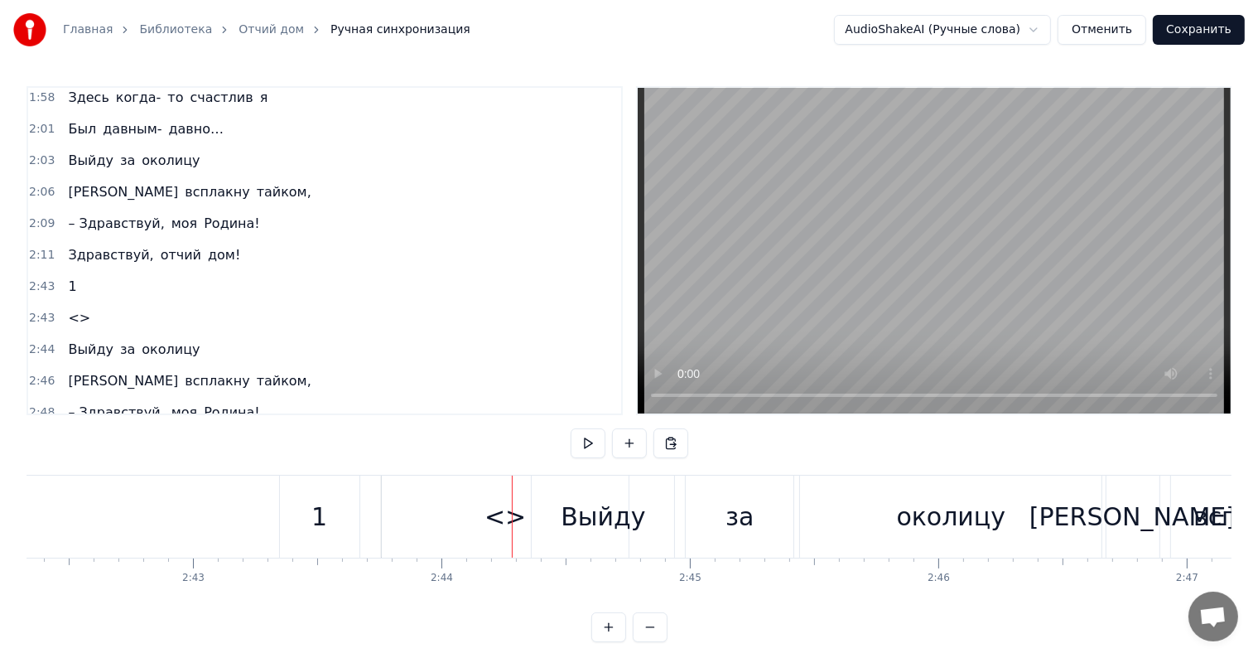
click at [485, 517] on div "<>" at bounding box center [505, 516] width 247 height 82
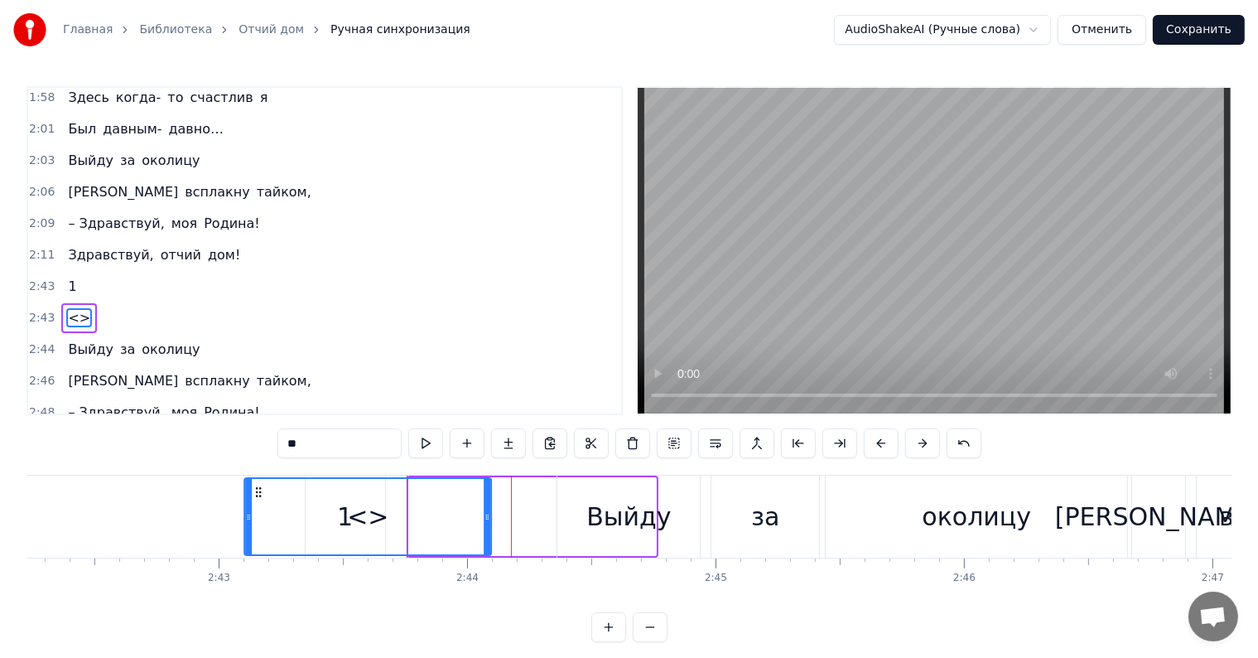
scroll to position [0, 40291]
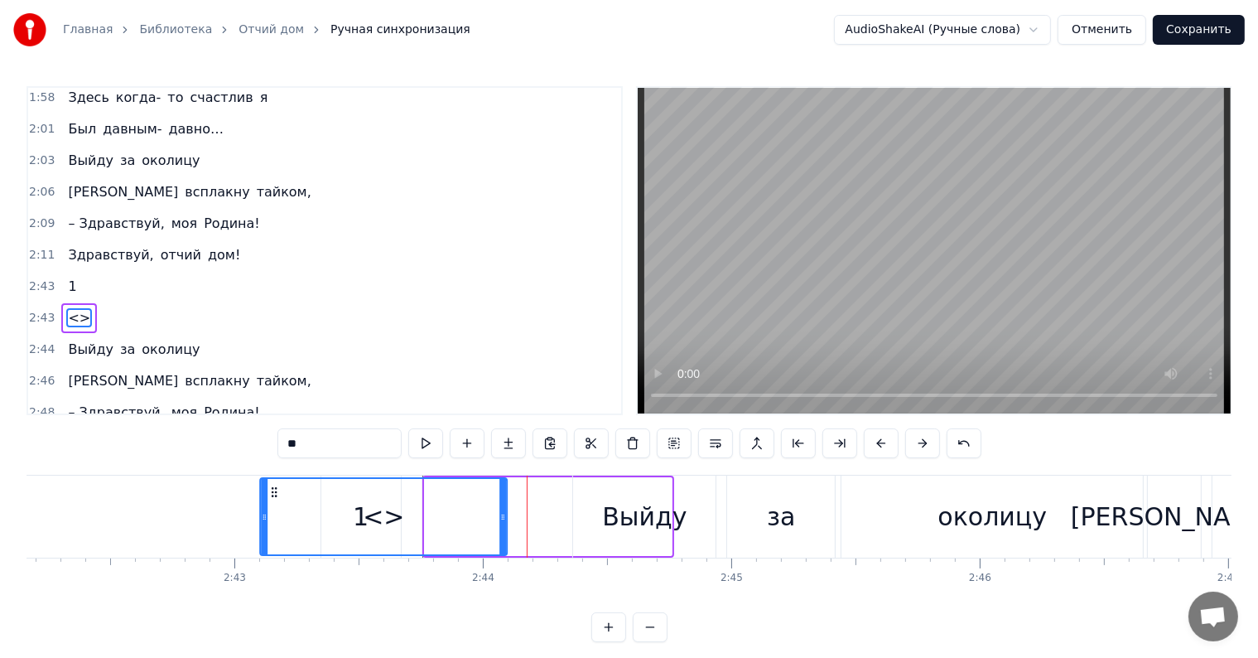
drag, startPoint x: 395, startPoint y: 484, endPoint x: 235, endPoint y: 486, distance: 159.9
click at [268, 486] on icon at bounding box center [274, 491] width 13 height 13
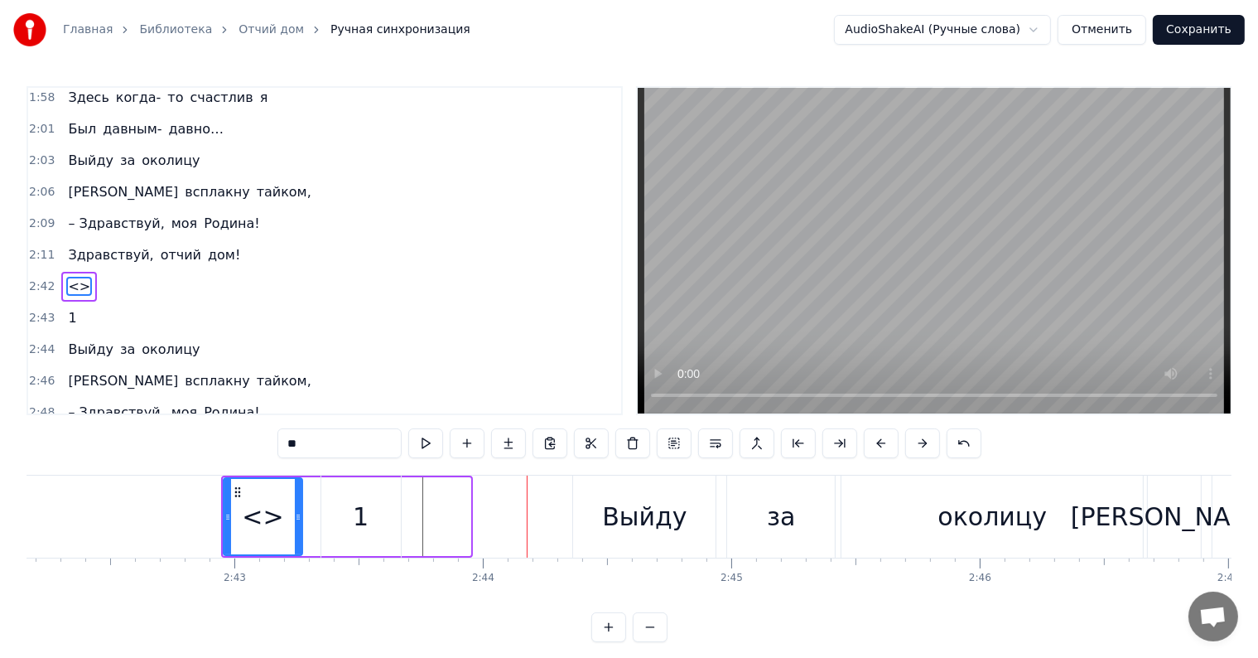
drag, startPoint x: 467, startPoint y: 522, endPoint x: 299, endPoint y: 531, distance: 168.4
click at [299, 531] on div at bounding box center [298, 516] width 7 height 75
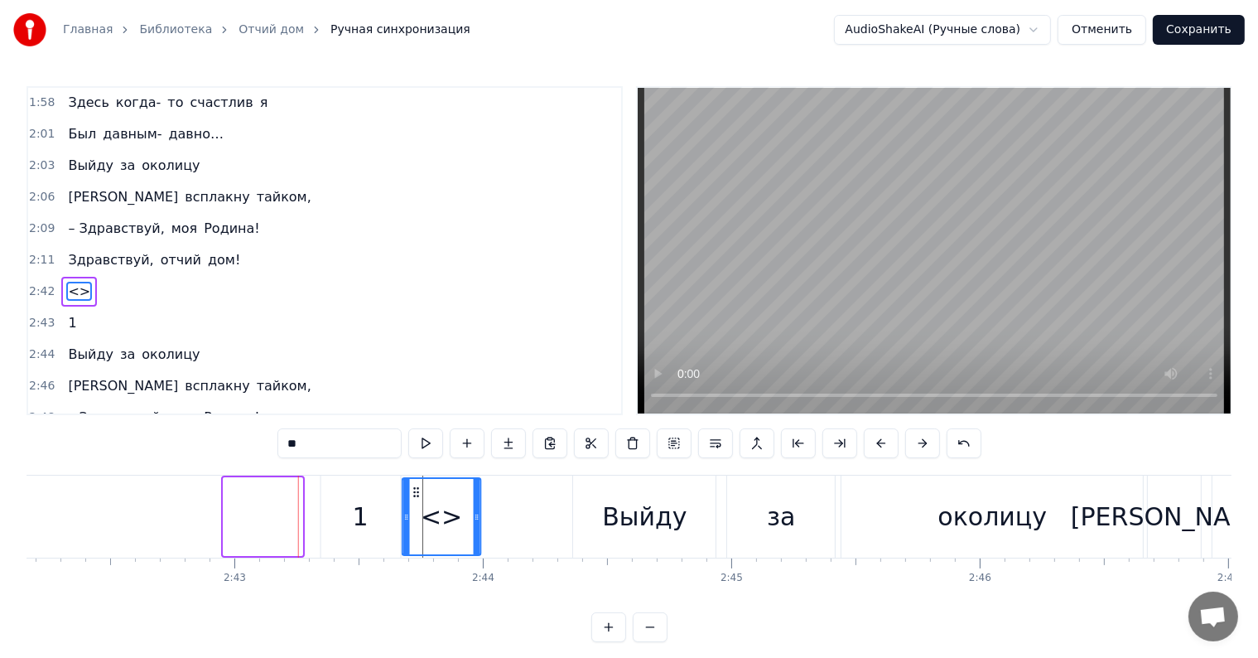
drag, startPoint x: 235, startPoint y: 492, endPoint x: 414, endPoint y: 499, distance: 179.0
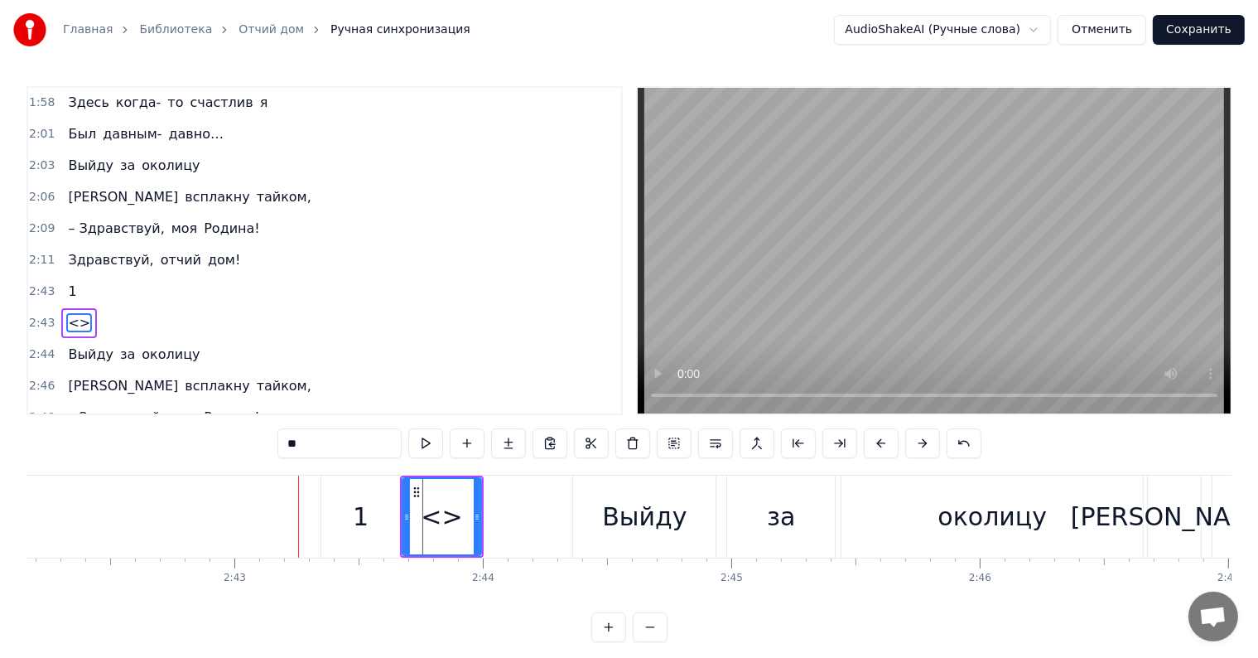
click at [473, 444] on button at bounding box center [467, 443] width 35 height 30
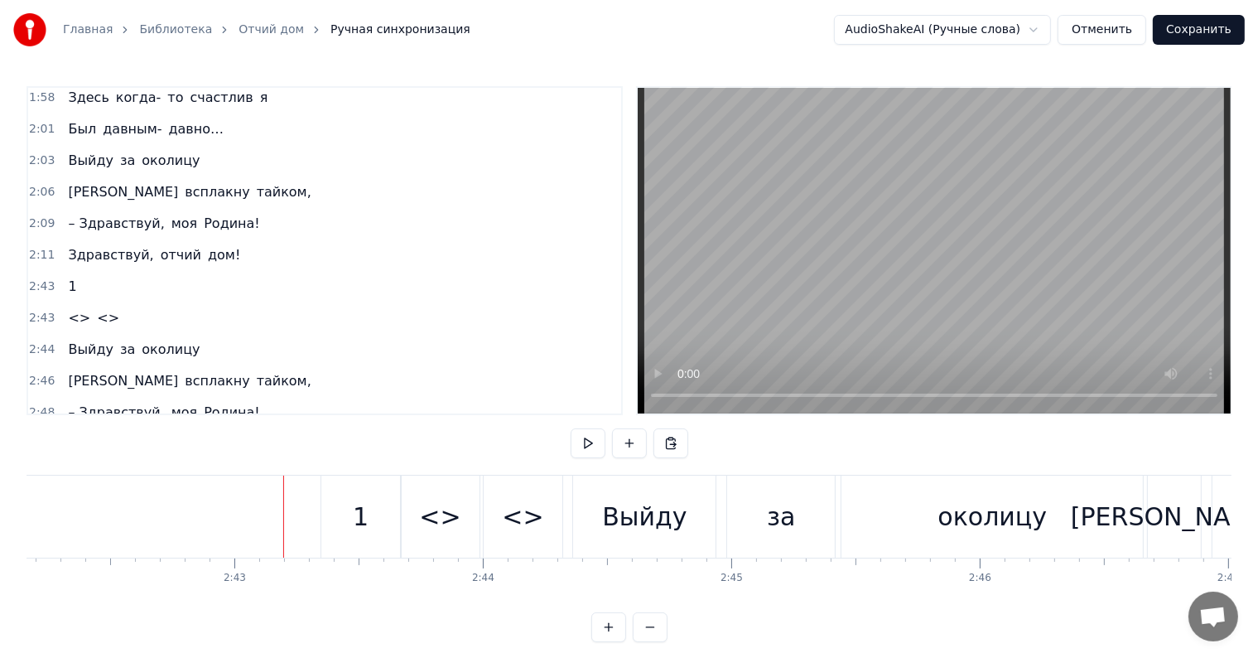
drag, startPoint x: 526, startPoint y: 506, endPoint x: 513, endPoint y: 506, distance: 12.4
click at [513, 506] on div "<>" at bounding box center [522, 516] width 41 height 37
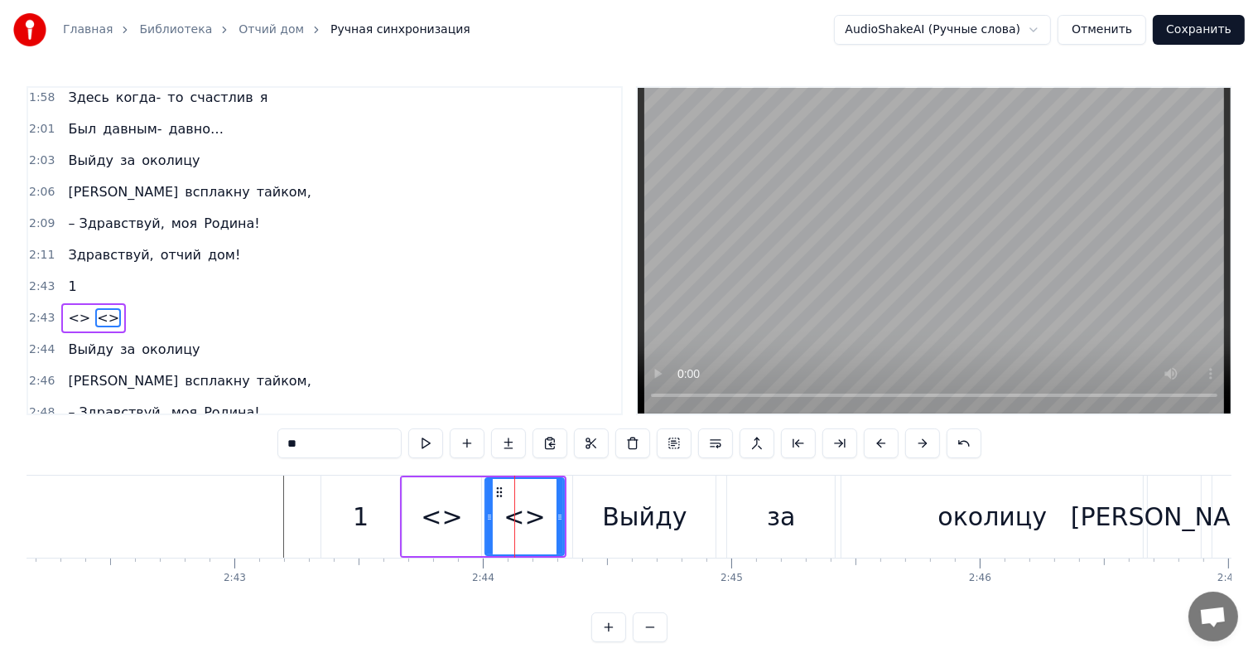
click at [514, 506] on div at bounding box center [514, 516] width 1 height 82
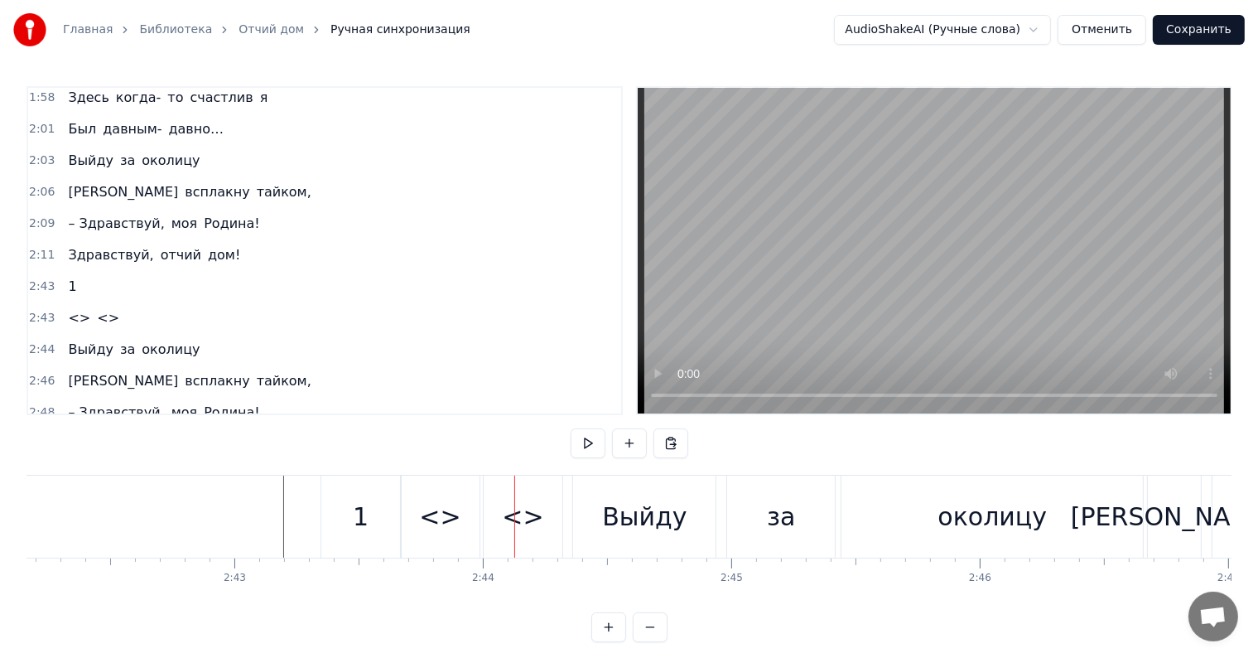
click at [505, 494] on div "<>" at bounding box center [523, 516] width 79 height 82
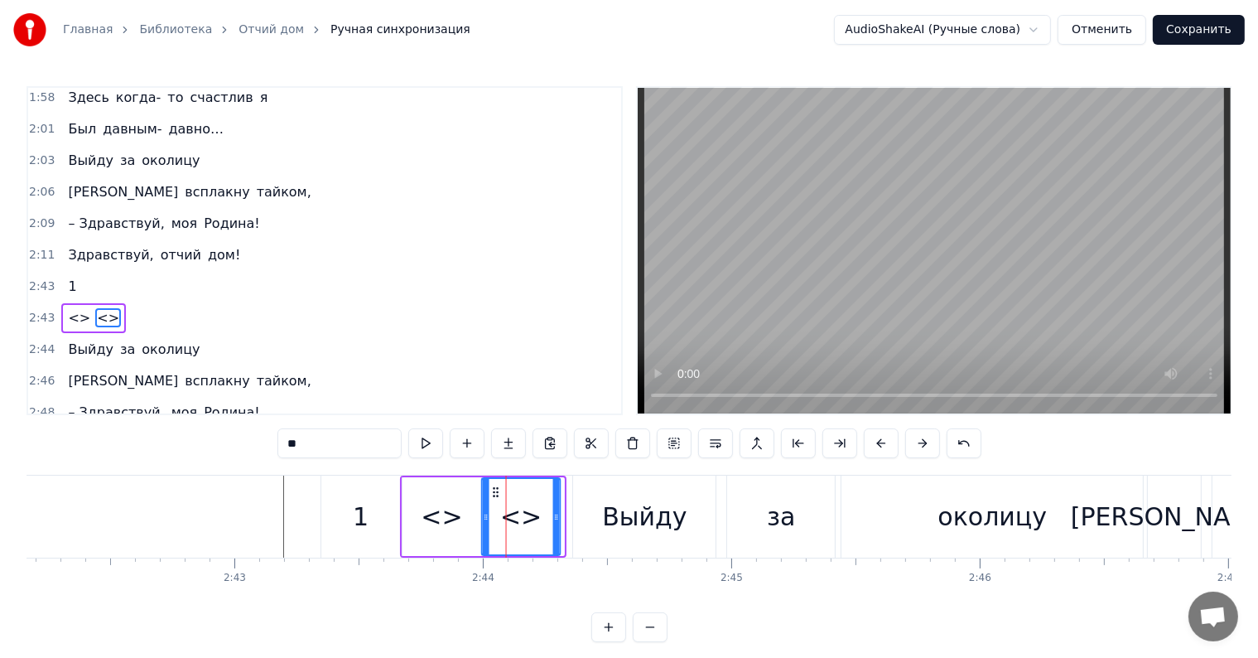
click at [497, 491] on circle at bounding box center [497, 491] width 1 height 1
drag, startPoint x: 557, startPoint y: 510, endPoint x: 566, endPoint y: 510, distance: 9.9
click at [566, 510] on icon at bounding box center [567, 516] width 7 height 13
click at [329, 446] on input "**" at bounding box center [339, 443] width 124 height 30
type input "*"
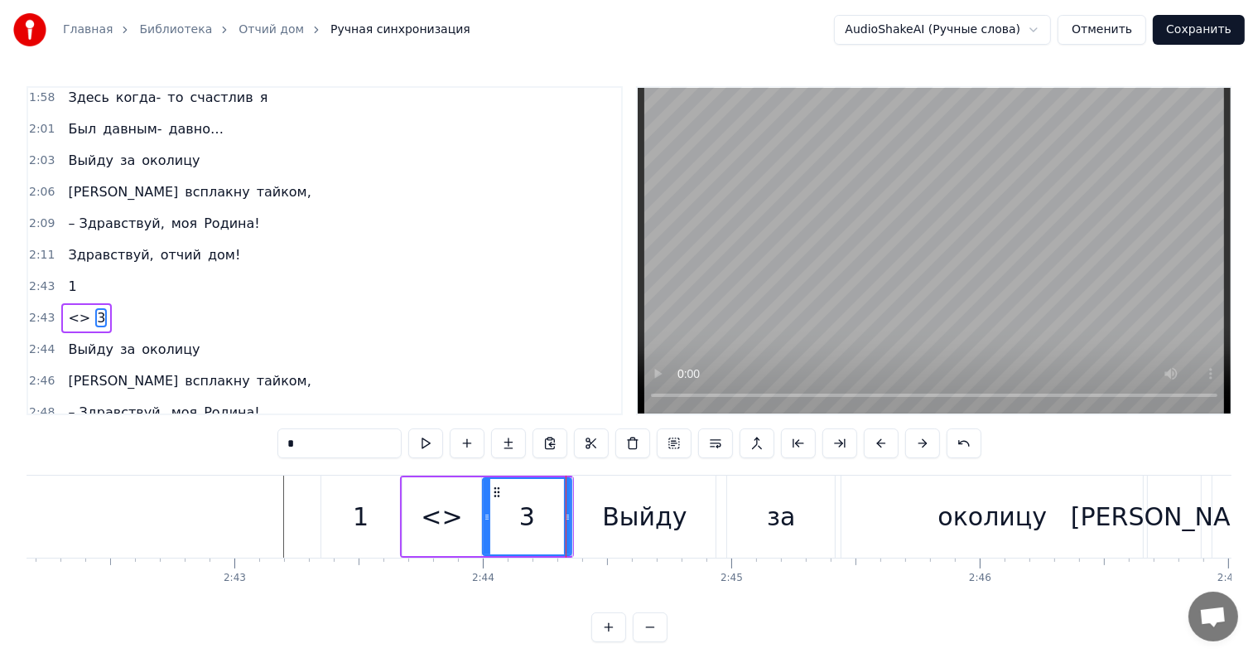
click at [463, 517] on div "<>" at bounding box center [442, 516] width 79 height 79
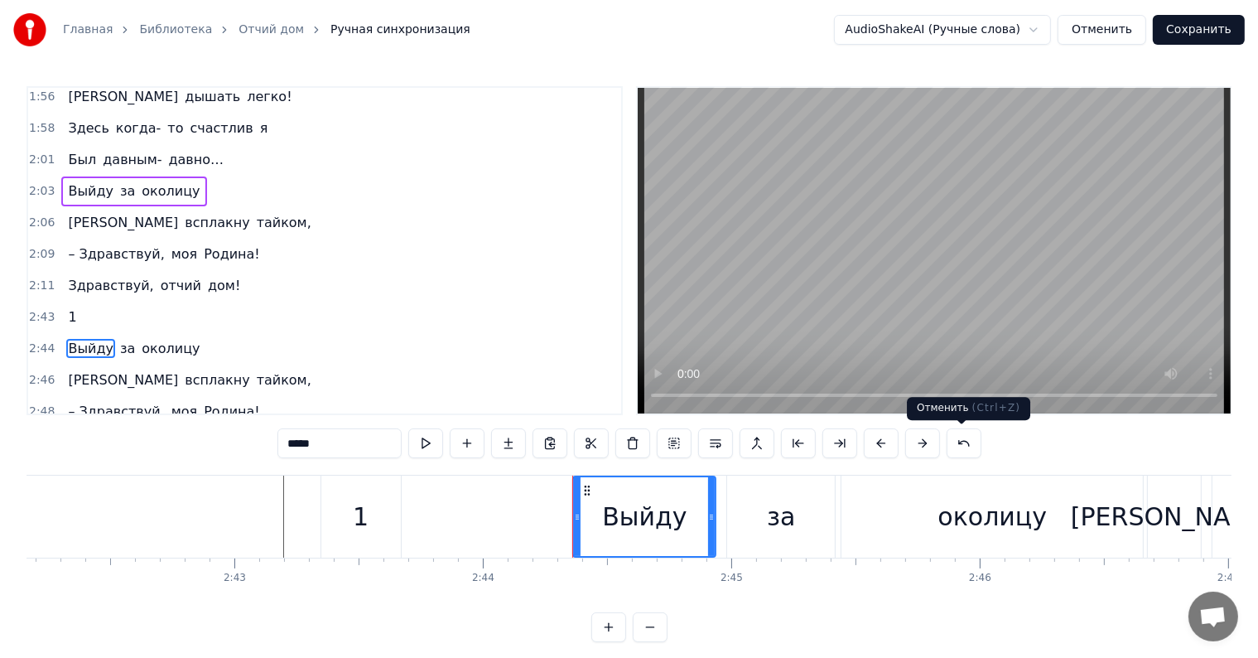
click at [961, 443] on button at bounding box center [964, 443] width 35 height 30
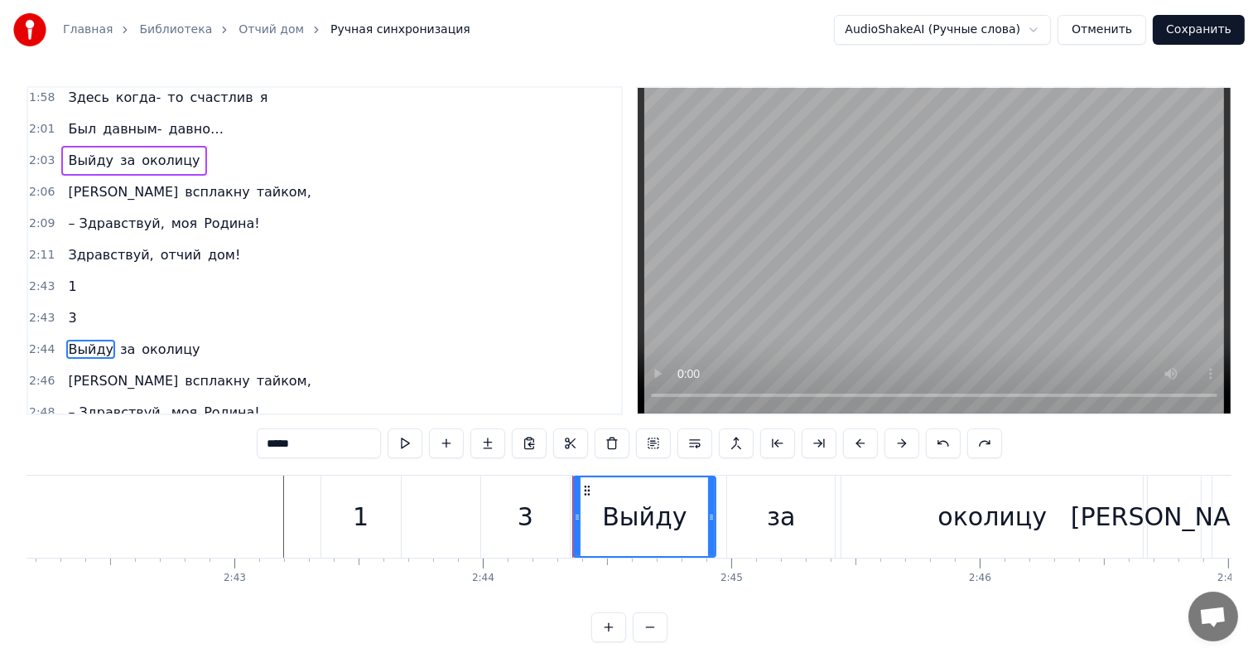
click at [961, 443] on div "*****" at bounding box center [629, 443] width 745 height 30
click at [942, 444] on button at bounding box center [943, 443] width 35 height 30
click at [422, 510] on div "<>" at bounding box center [439, 516] width 41 height 37
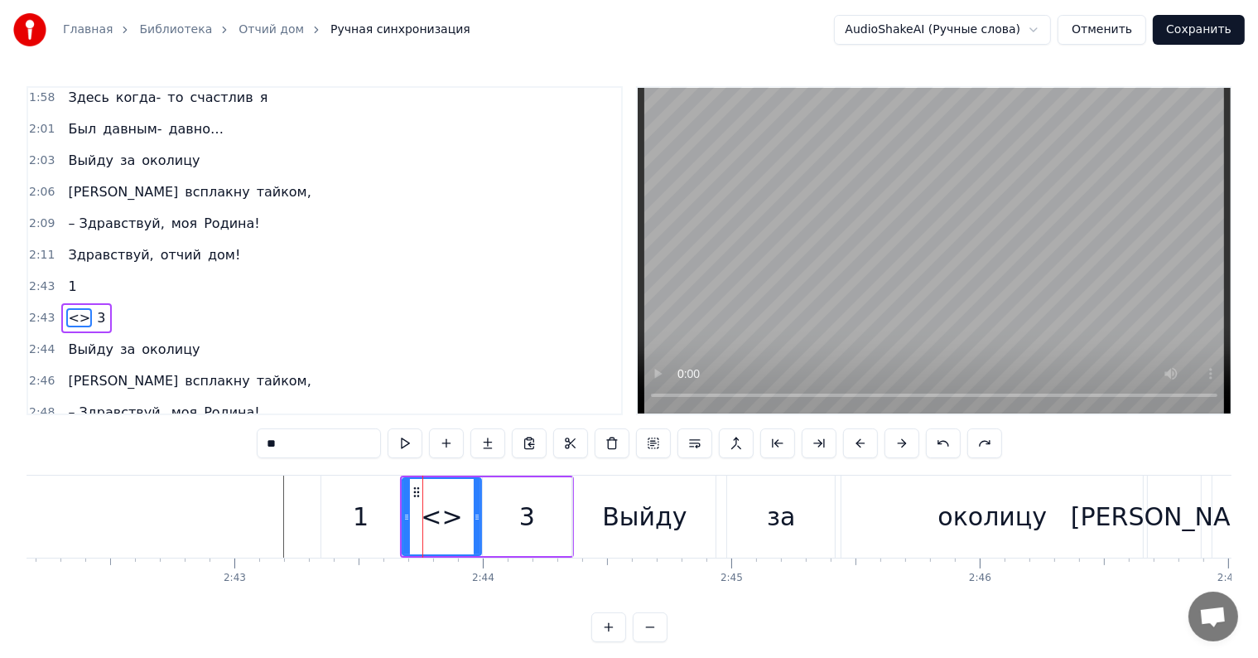
click at [318, 446] on input "**" at bounding box center [319, 443] width 124 height 30
type input "*"
click at [83, 271] on div "2:43 1" at bounding box center [324, 286] width 593 height 31
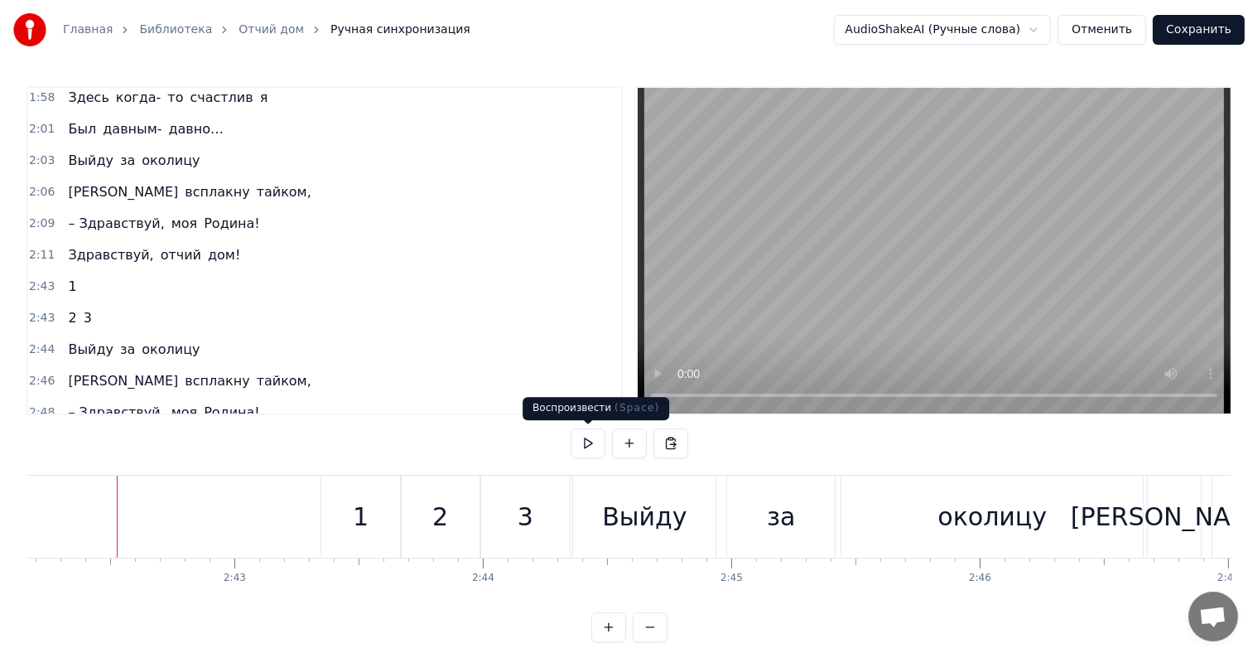
click at [592, 444] on button at bounding box center [588, 443] width 35 height 30
click at [591, 444] on button at bounding box center [588, 443] width 35 height 30
click at [359, 523] on div "1" at bounding box center [361, 516] width 16 height 37
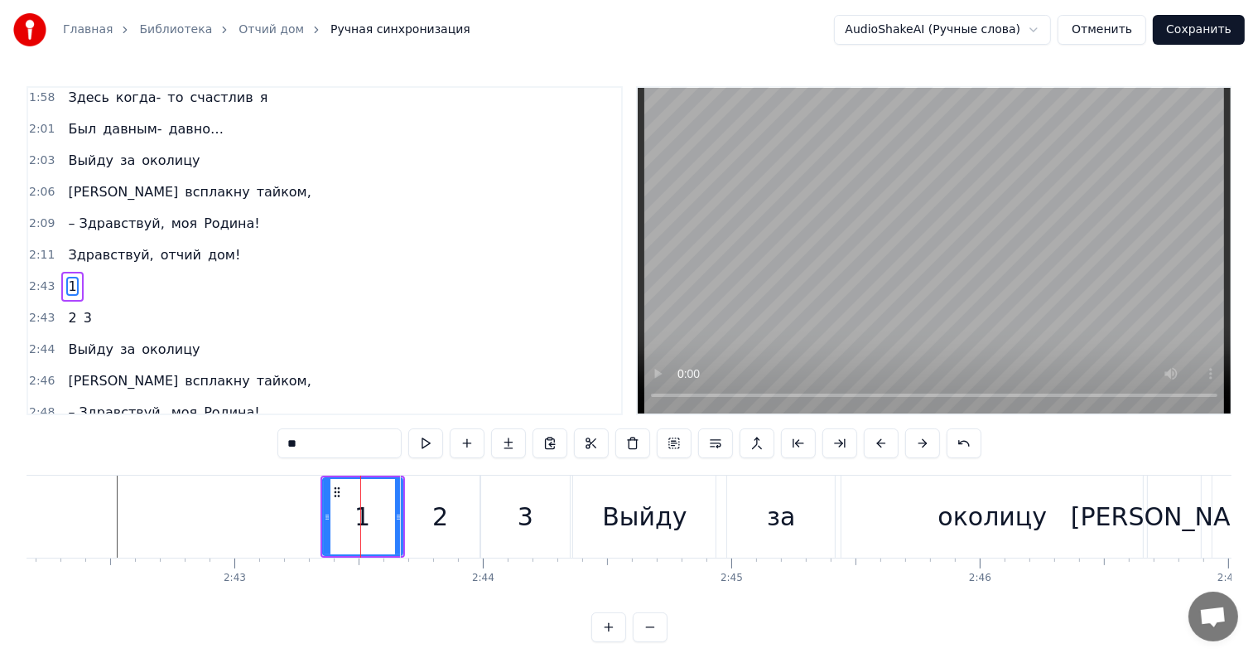
scroll to position [1071, 0]
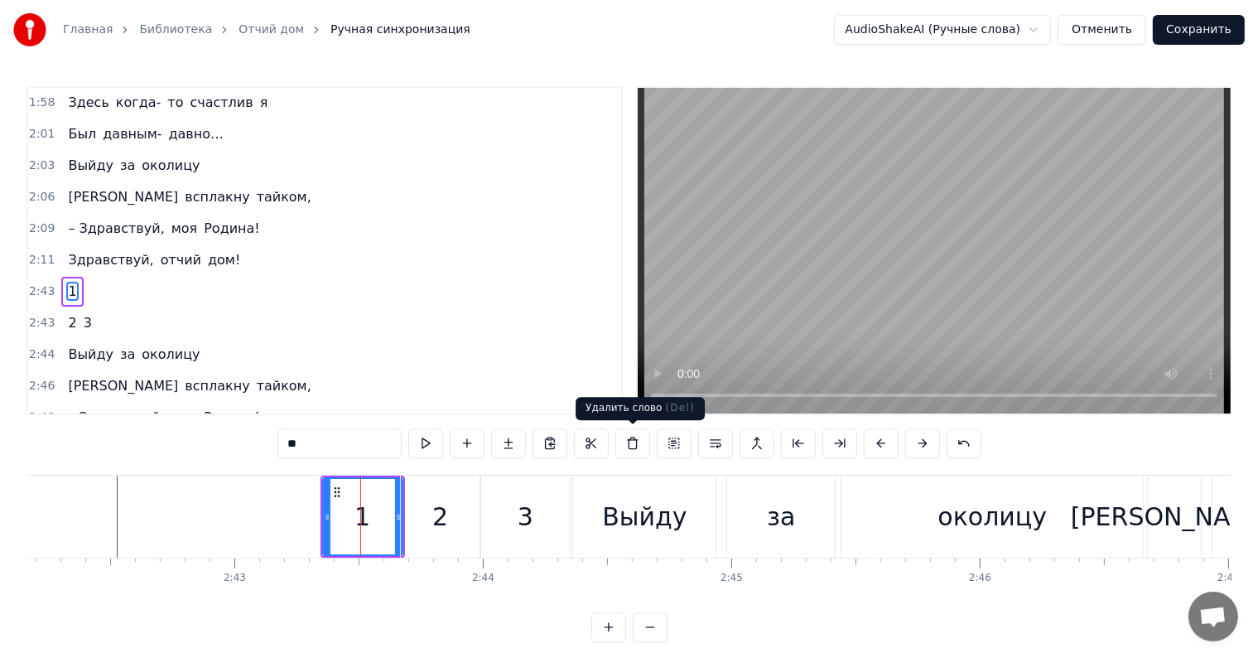
click at [636, 443] on button at bounding box center [632, 443] width 35 height 30
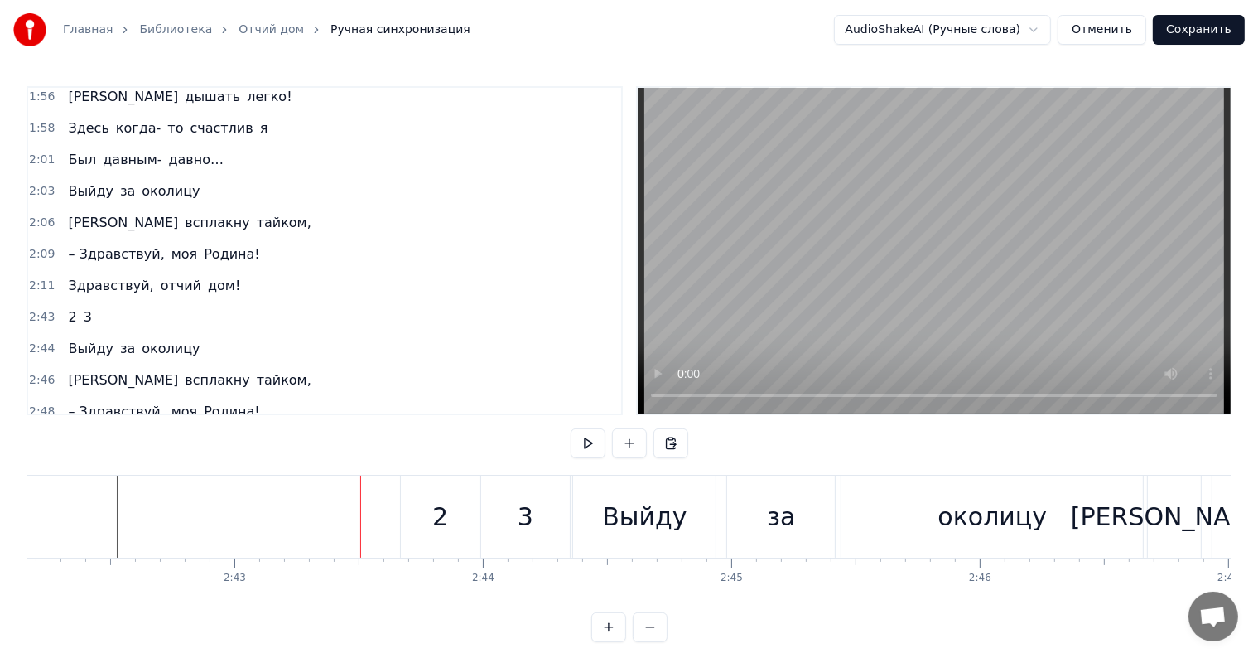
click at [481, 509] on div "3" at bounding box center [525, 516] width 89 height 82
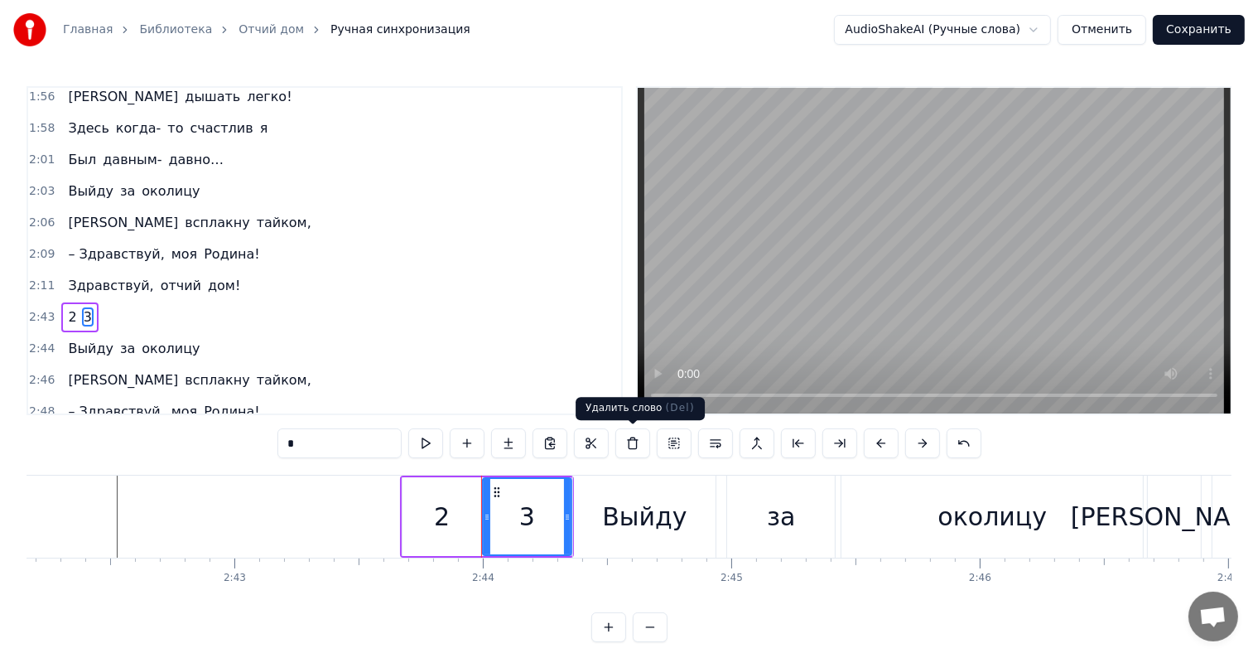
click at [629, 442] on button at bounding box center [632, 443] width 35 height 30
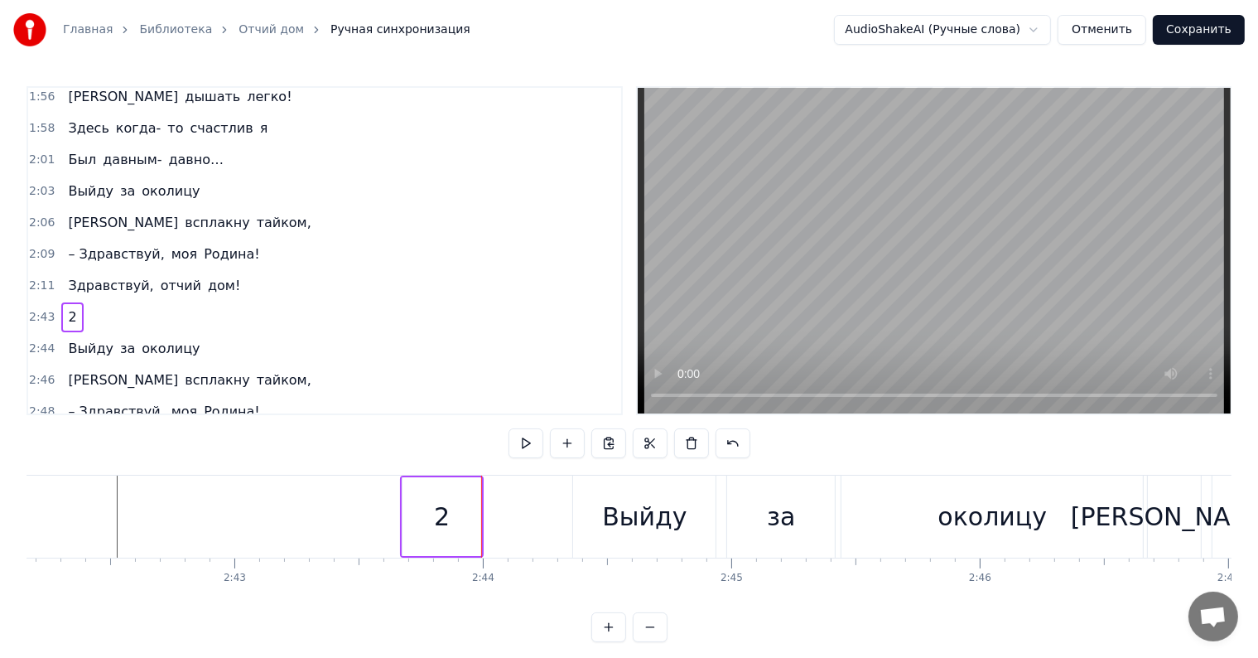
click at [454, 497] on div "2" at bounding box center [442, 516] width 79 height 79
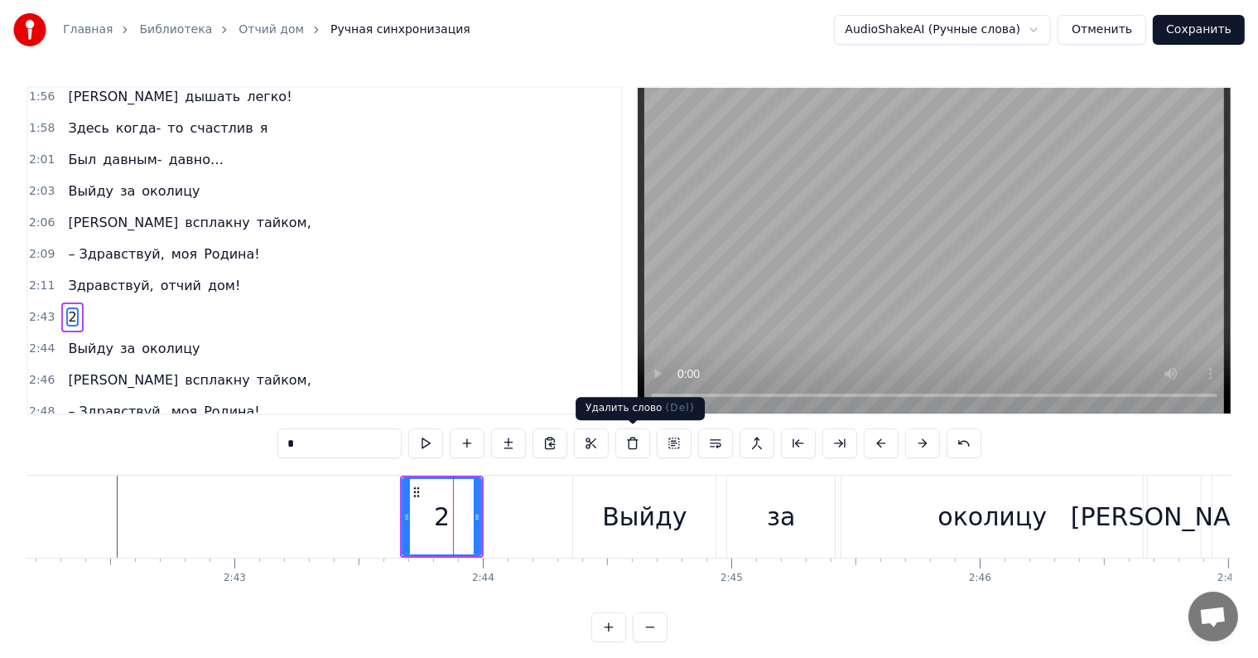
click at [626, 439] on button at bounding box center [632, 443] width 35 height 30
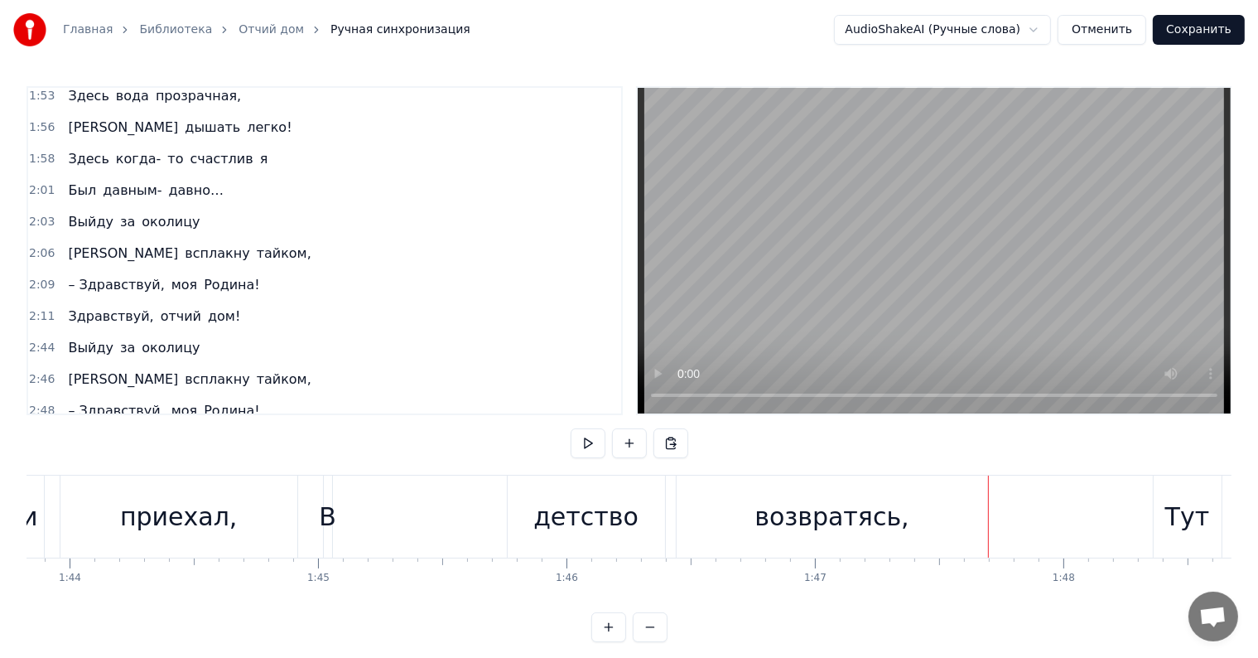
scroll to position [0, 25793]
click at [333, 511] on div "В" at bounding box center [330, 516] width 17 height 37
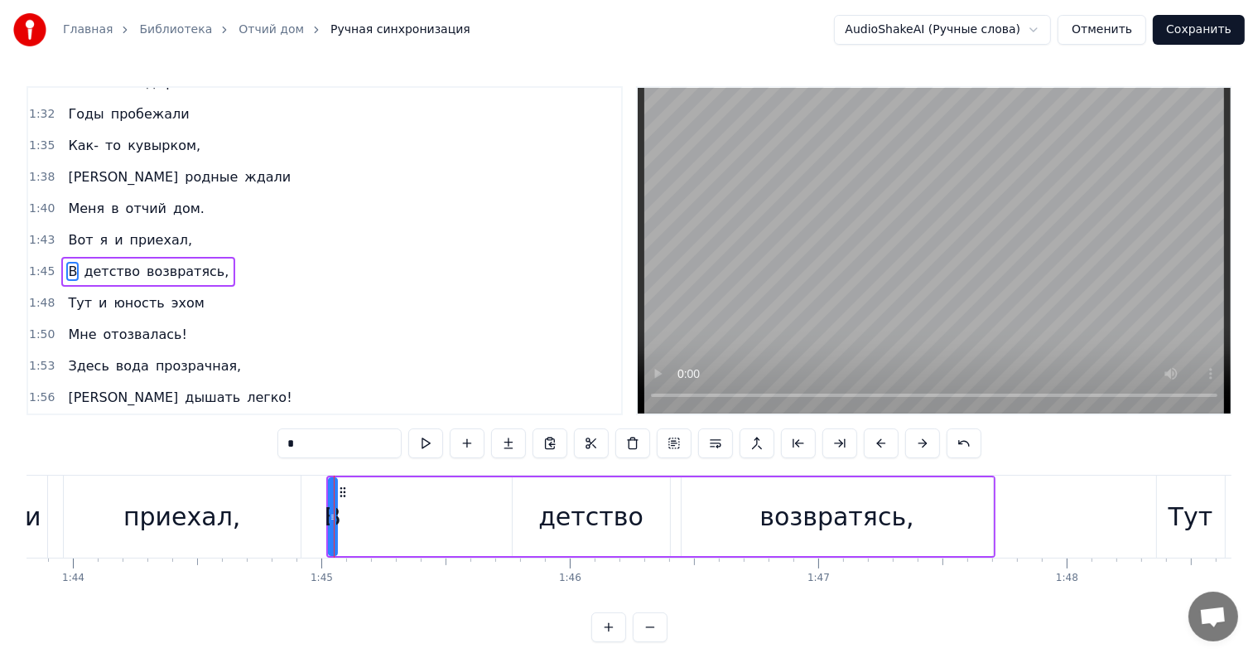
scroll to position [735, 0]
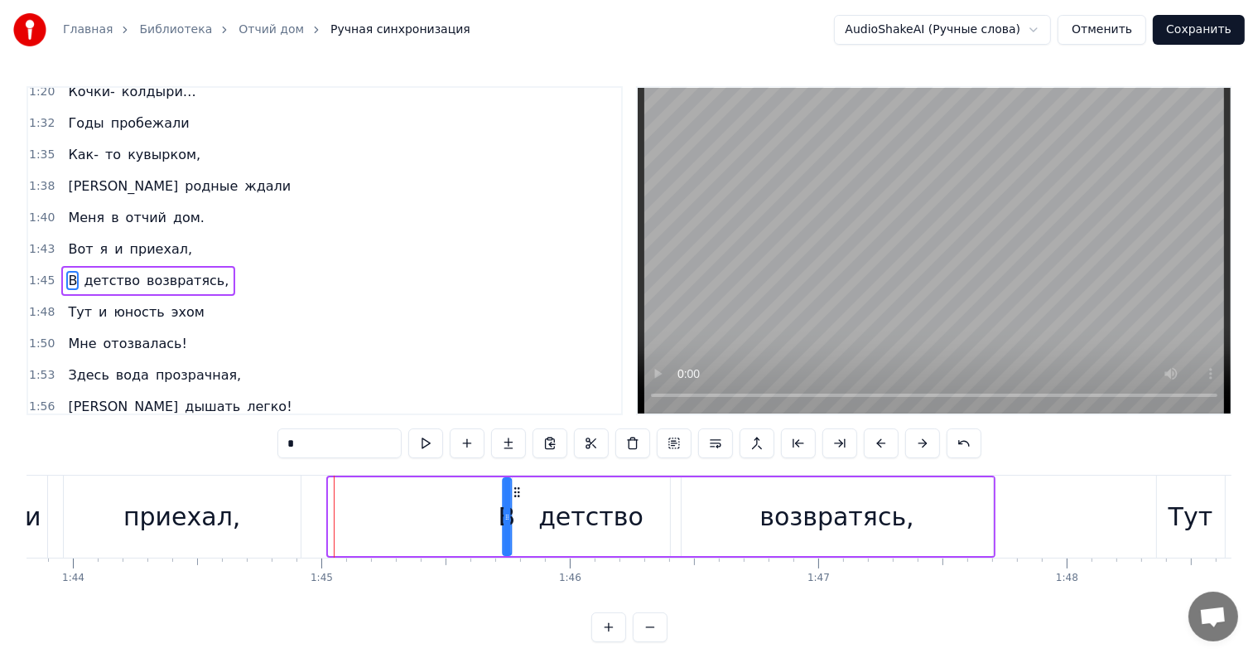
drag, startPoint x: 340, startPoint y: 490, endPoint x: 514, endPoint y: 487, distance: 174.0
click at [514, 487] on icon at bounding box center [516, 491] width 13 height 13
click at [167, 498] on div "приехал," at bounding box center [181, 516] width 117 height 37
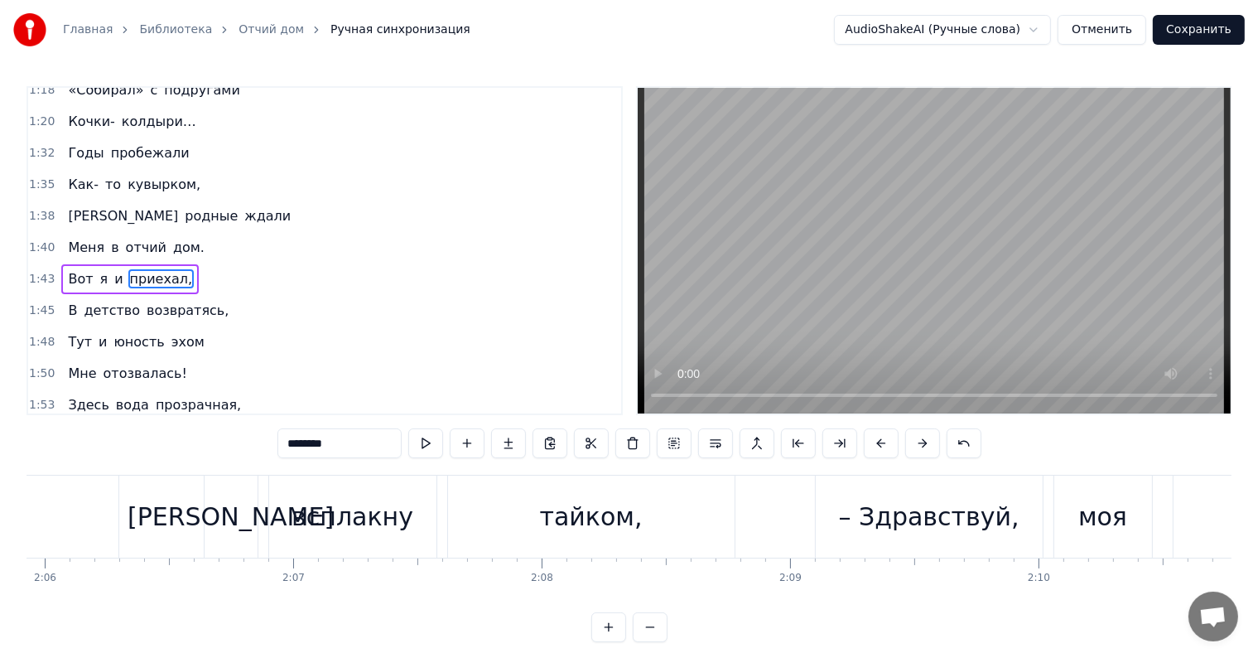
scroll to position [0, 31231]
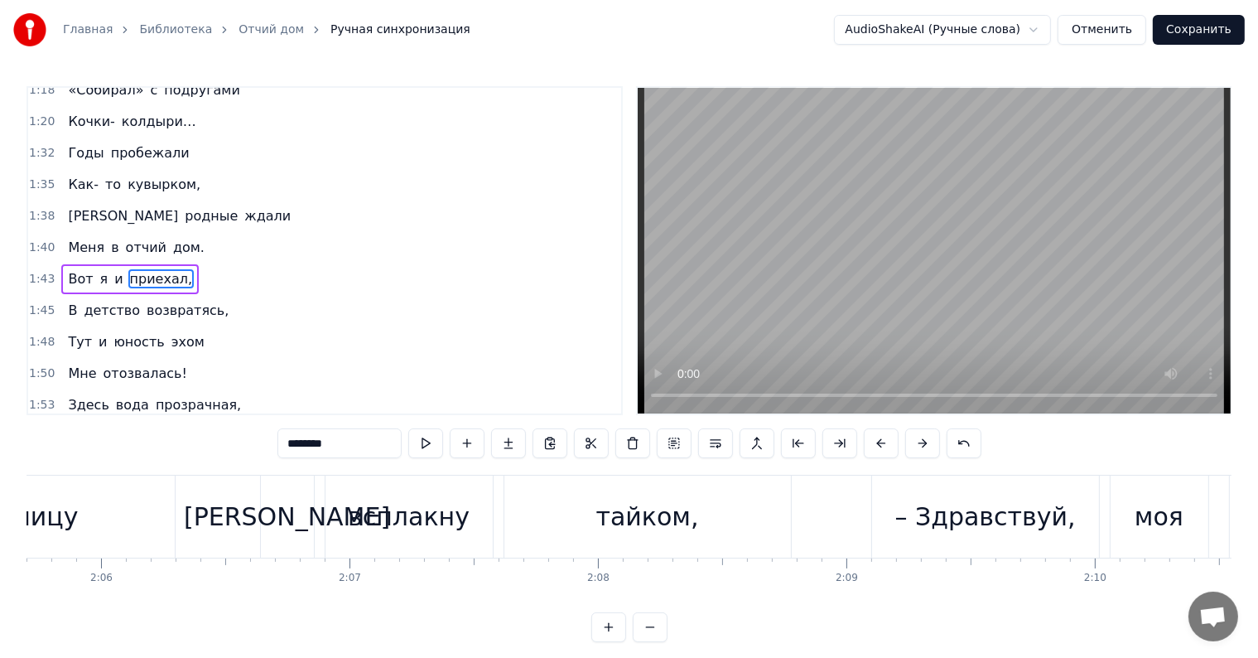
click at [372, 480] on div "всплакну" at bounding box center [408, 516] width 167 height 82
type input "********"
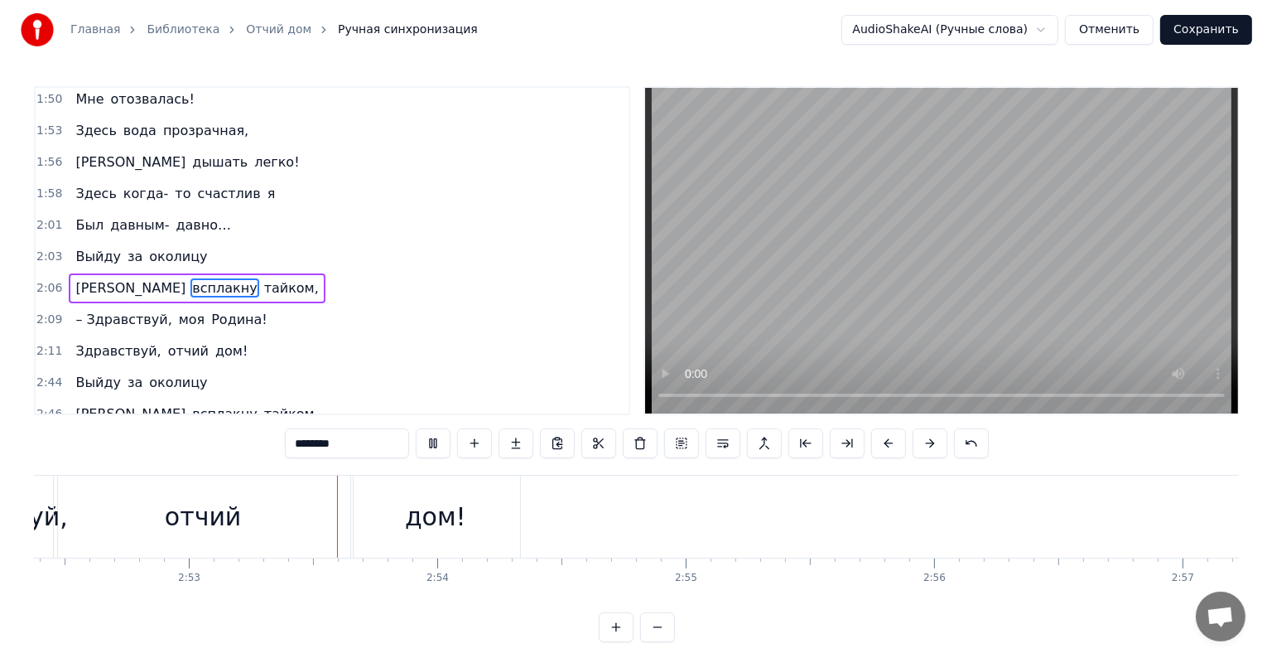
scroll to position [0, 42894]
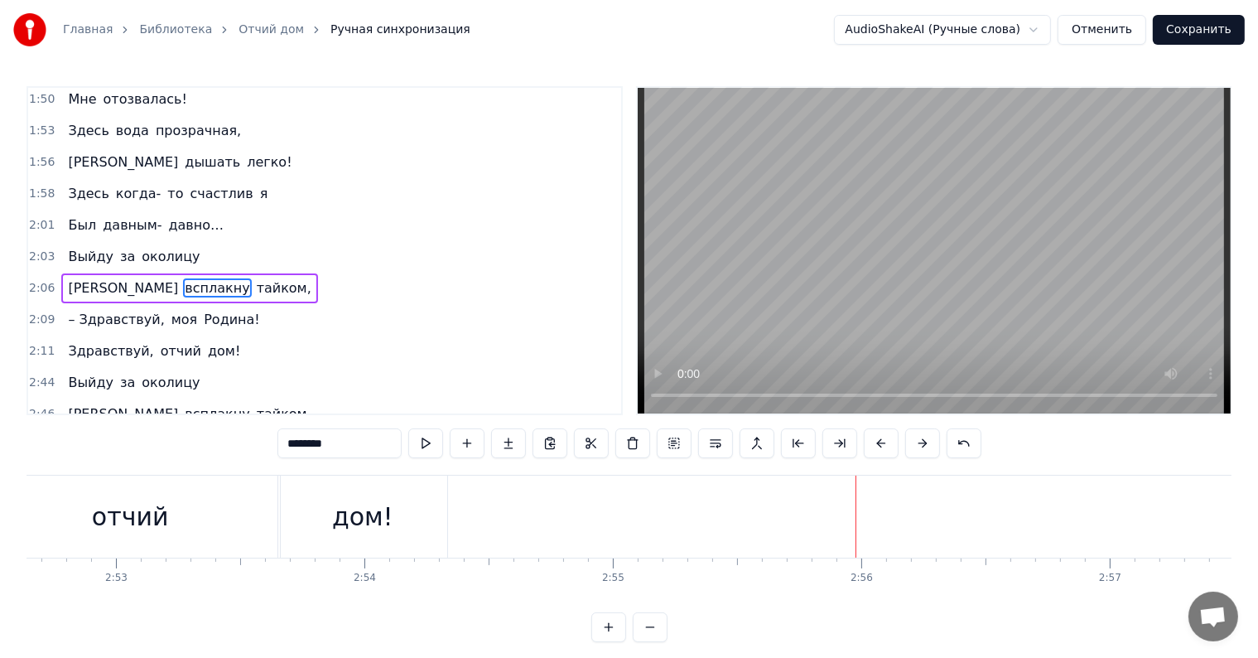
click at [1190, 30] on button "Сохранить" at bounding box center [1199, 30] width 92 height 30
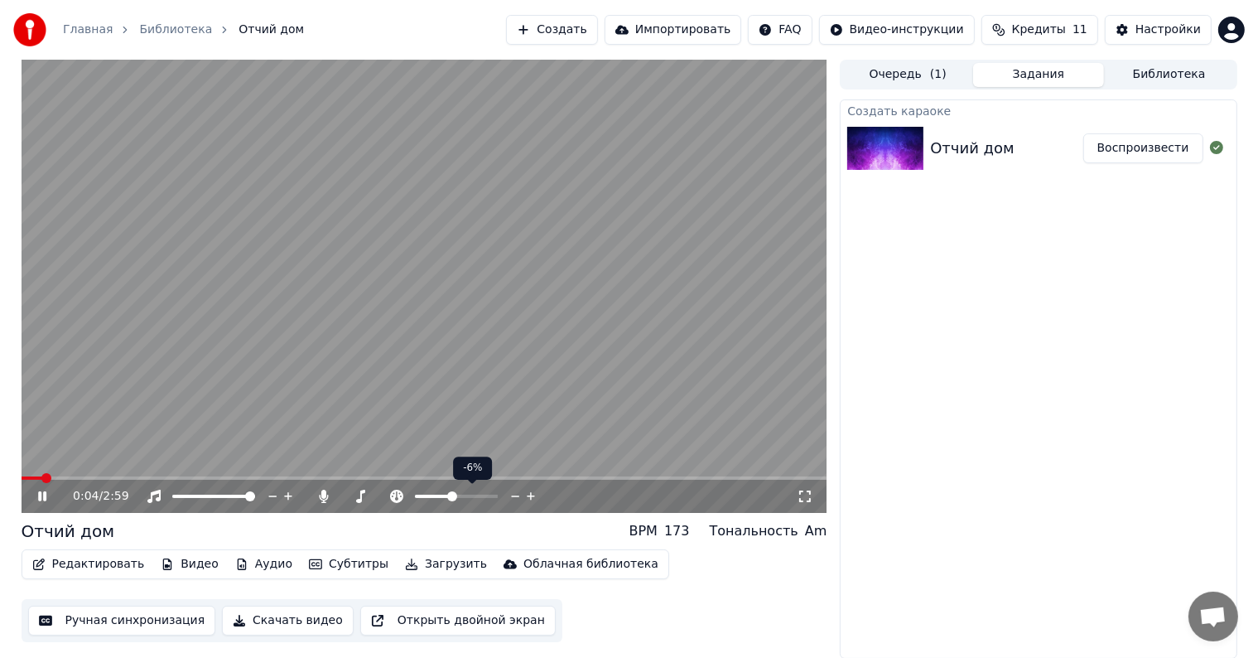
click at [530, 496] on icon at bounding box center [531, 496] width 8 height 8
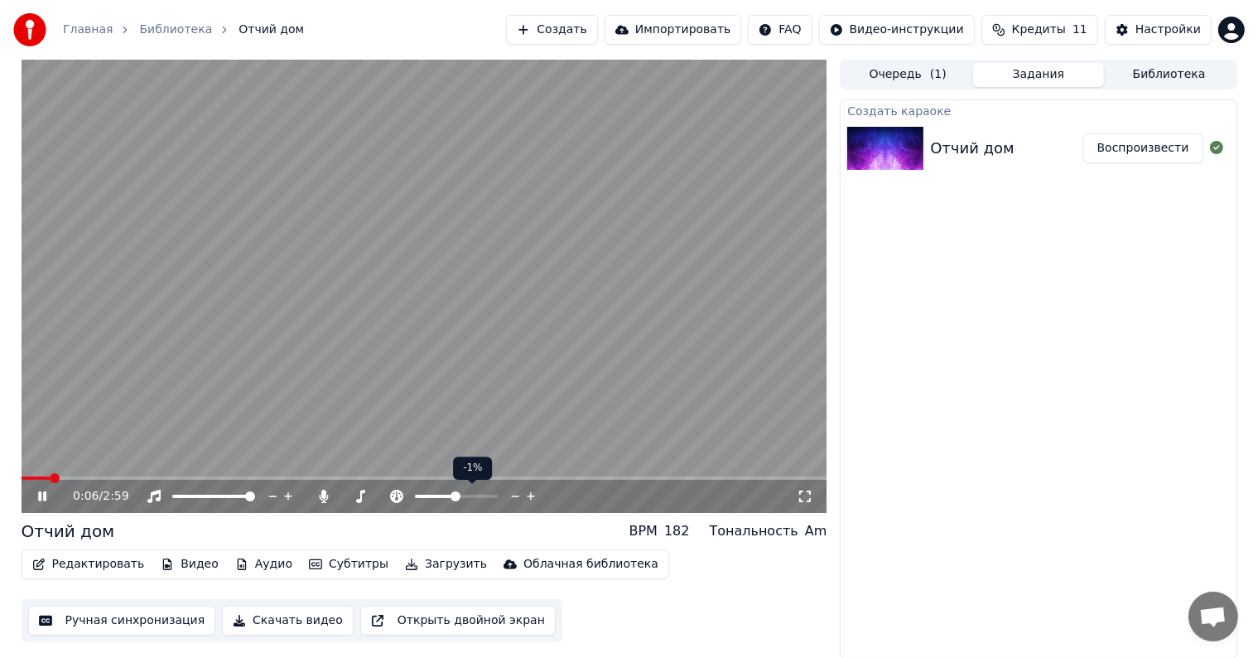
click at [530, 496] on icon at bounding box center [531, 496] width 8 height 8
click at [185, 476] on span at bounding box center [105, 477] width 166 height 3
click at [538, 475] on video at bounding box center [425, 286] width 806 height 453
click at [533, 477] on span at bounding box center [425, 477] width 806 height 3
click at [501, 441] on video at bounding box center [425, 286] width 806 height 453
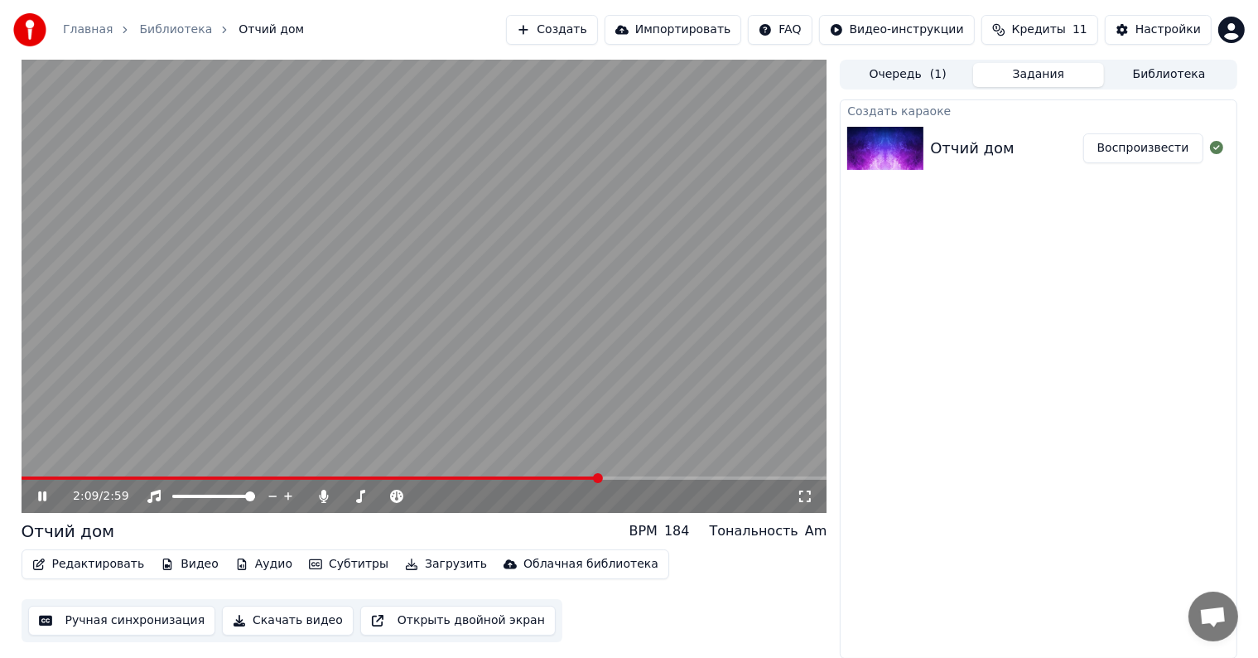
click at [598, 478] on span at bounding box center [425, 477] width 806 height 3
click at [582, 282] on video at bounding box center [425, 286] width 806 height 453
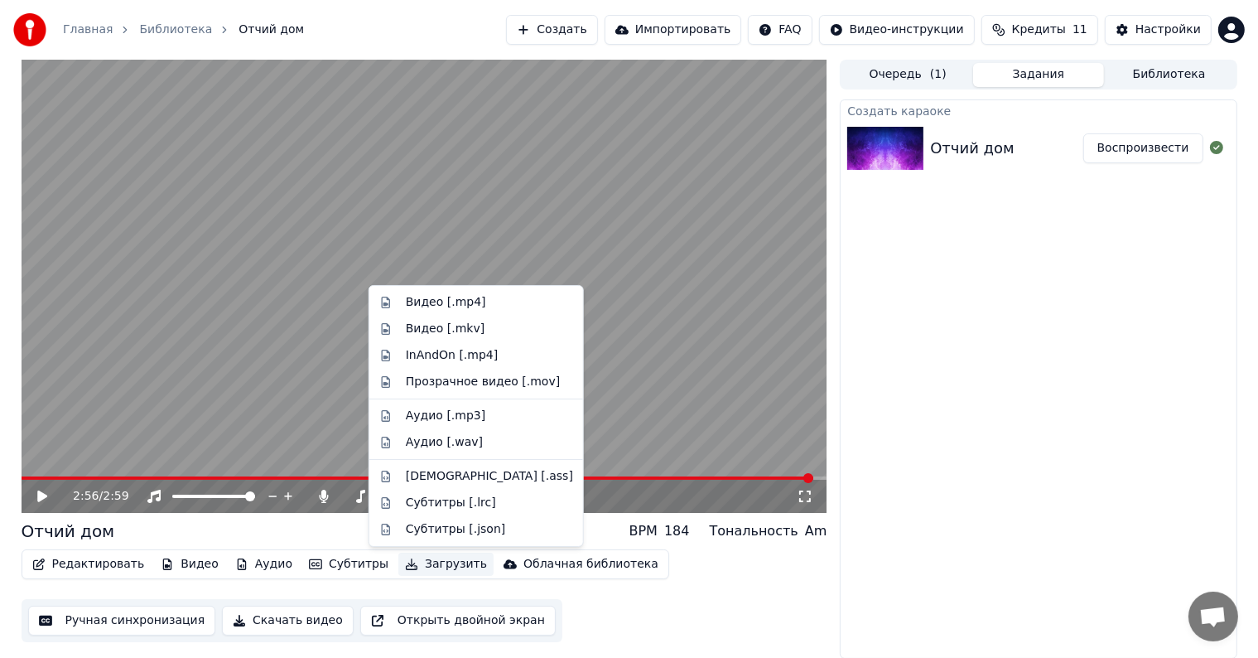
click at [426, 567] on button "Загрузить" at bounding box center [445, 563] width 95 height 23
click at [484, 308] on div "Видео [.mp4]" at bounding box center [489, 302] width 167 height 17
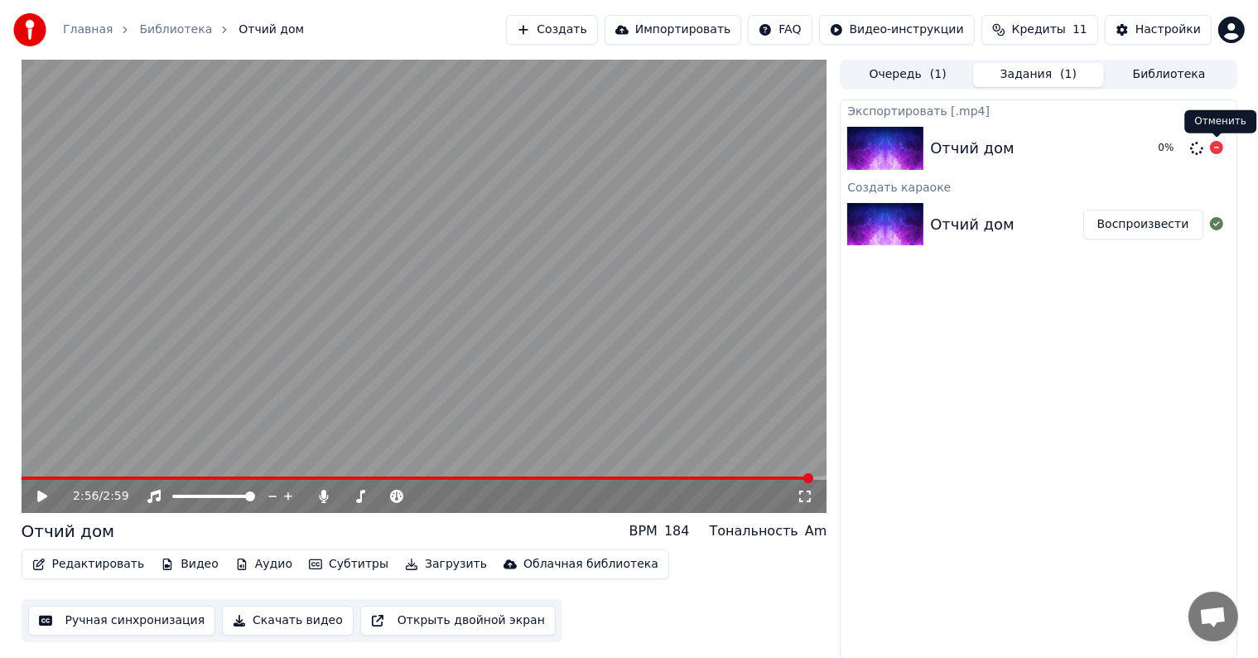
click at [1220, 146] on icon at bounding box center [1216, 147] width 13 height 13
click at [1221, 146] on icon at bounding box center [1216, 147] width 13 height 13
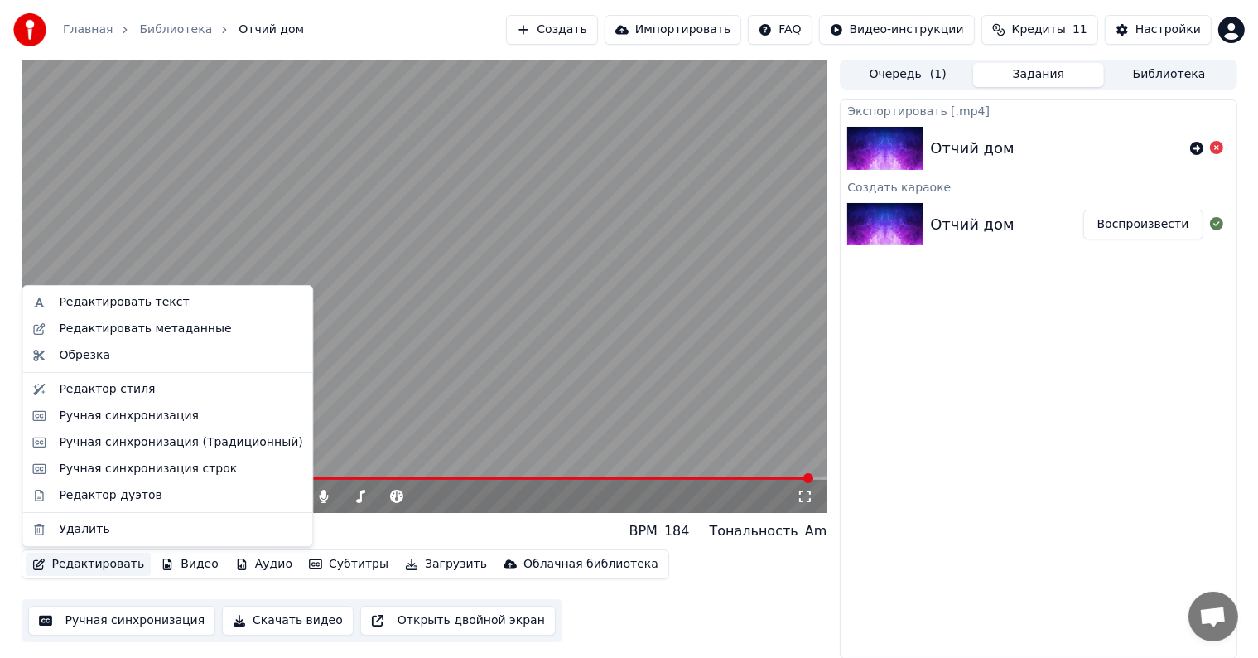
click at [96, 564] on button "Редактировать" at bounding box center [89, 563] width 126 height 23
click at [164, 391] on div "Редактор стиля" at bounding box center [180, 389] width 243 height 17
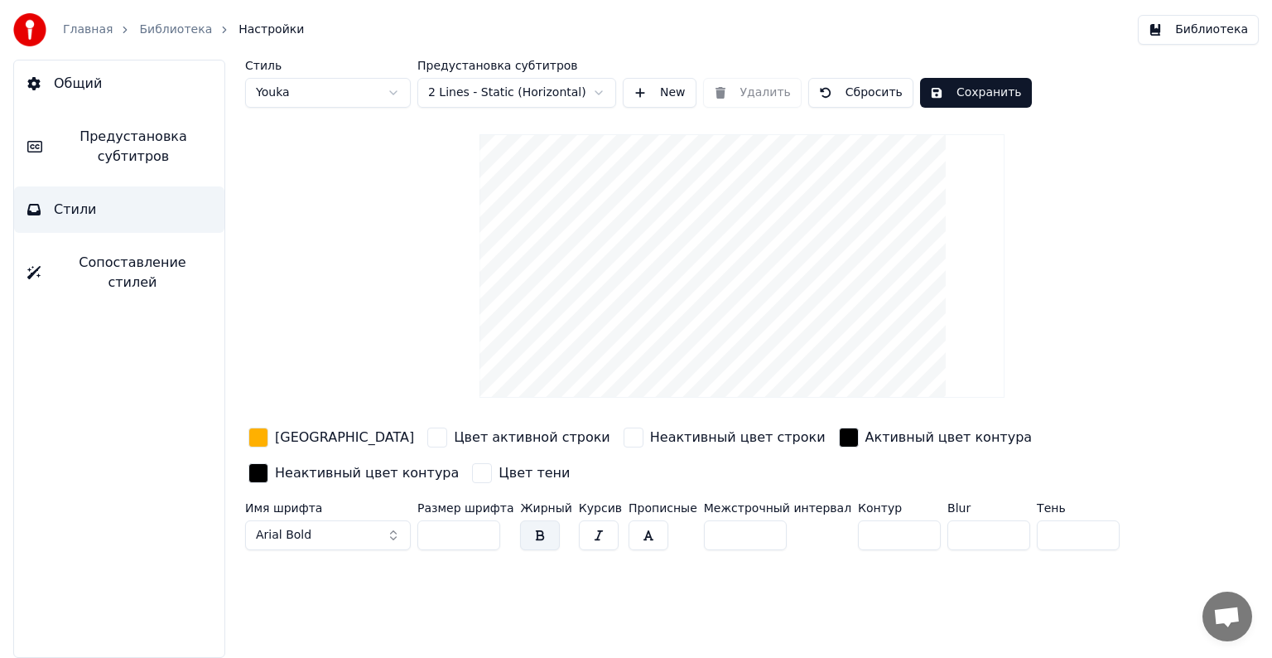
click at [624, 439] on div "button" at bounding box center [634, 437] width 20 height 20
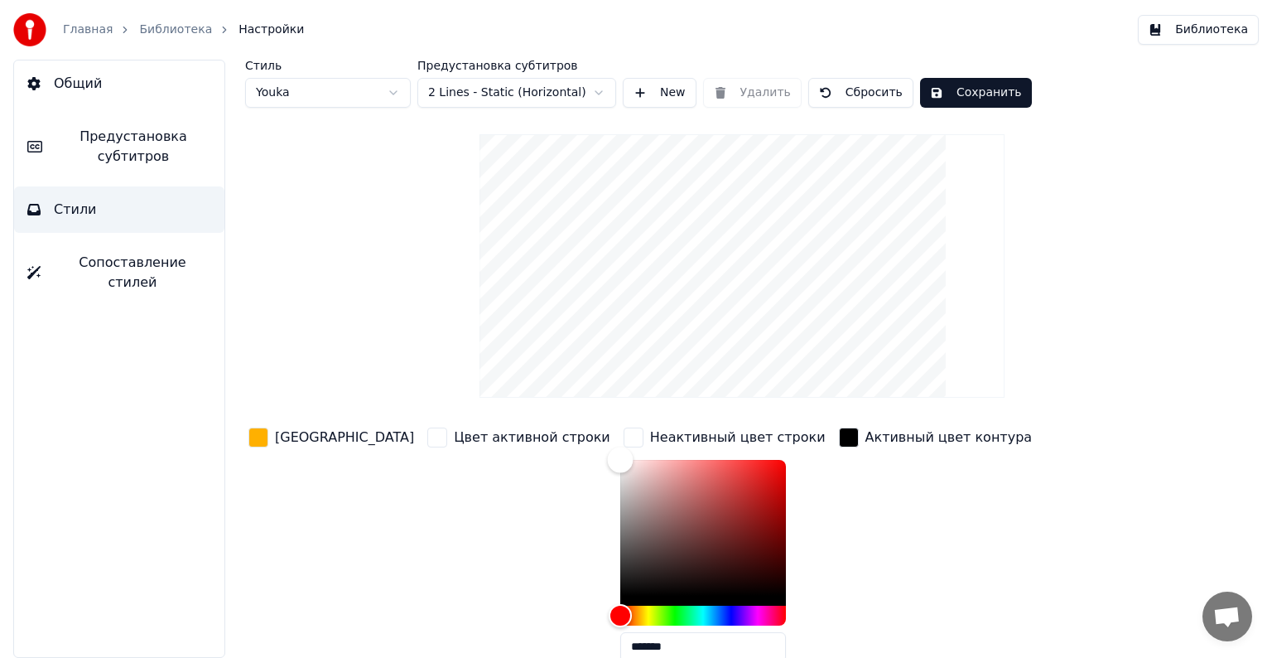
drag, startPoint x: 586, startPoint y: 484, endPoint x: 533, endPoint y: 432, distance: 73.8
click at [533, 432] on div "Цвет заливки Цвет активной строки Неактивный цвет строки ******* Активный цвет …" at bounding box center [690, 567] width 890 height 287
click at [836, 424] on div "Активный цвет контура" at bounding box center [936, 437] width 200 height 27
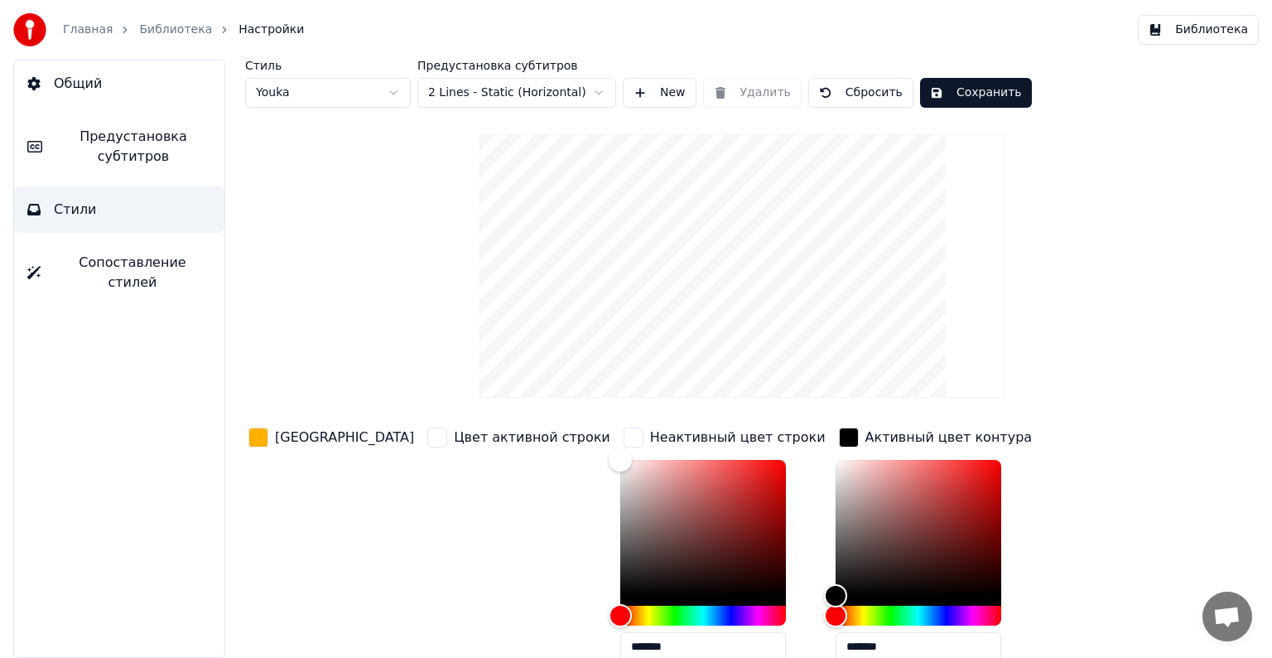
click at [510, 94] on html "Главная Библиотека Настройки Библиотека Общий Предустановка субтитров Стили Соп…" at bounding box center [636, 329] width 1272 height 658
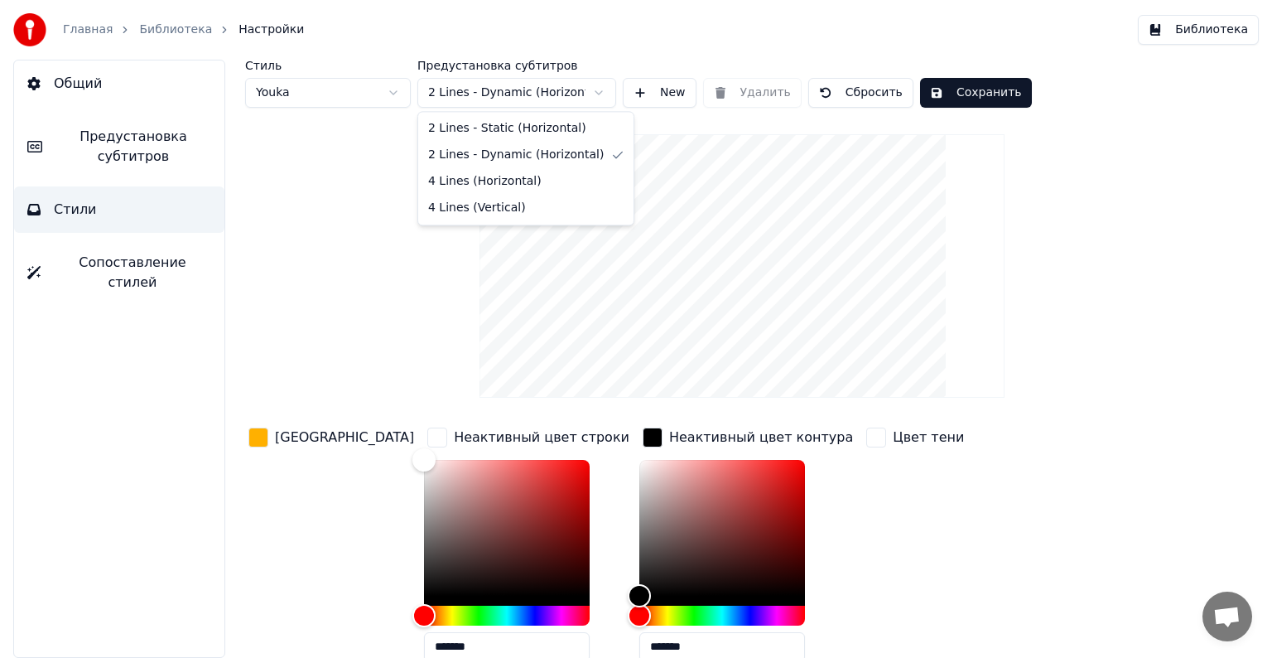
click at [537, 90] on html "Главная Библиотека Настройки Библиотека Общий Предустановка субтитров Стили Соп…" at bounding box center [636, 329] width 1272 height 658
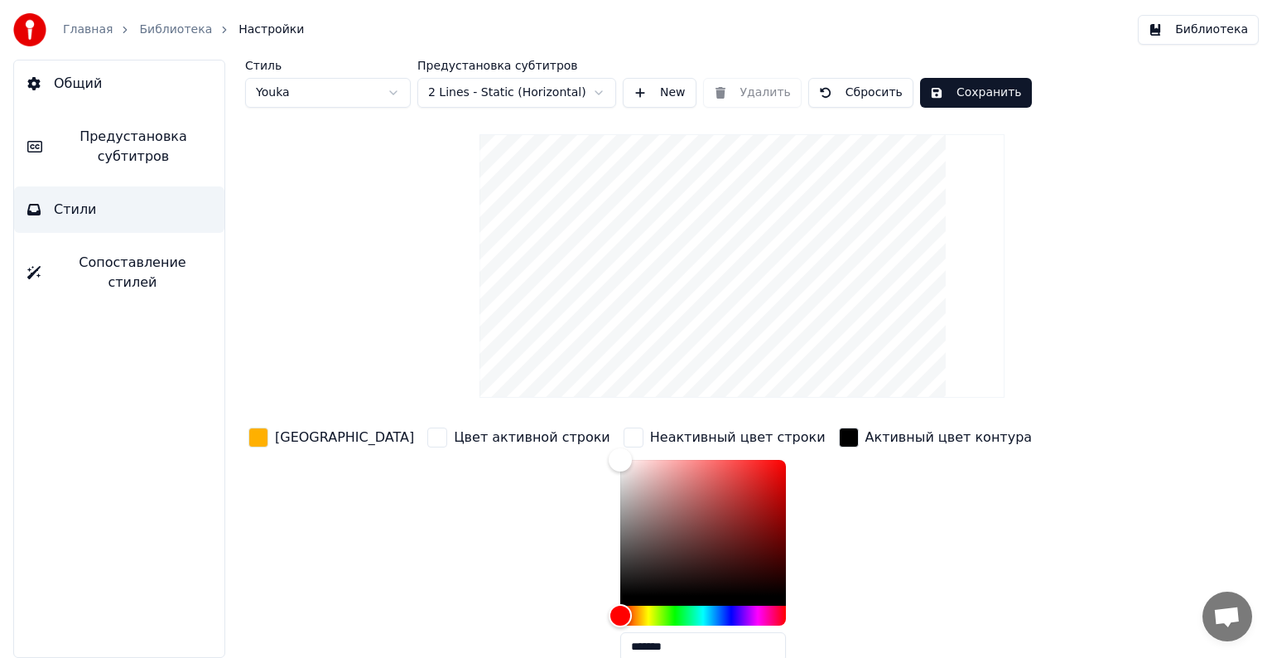
click at [394, 86] on html "Главная Библиотека Настройки Библиотека Общий Предустановка субтитров Стили Соп…" at bounding box center [636, 329] width 1272 height 658
click at [362, 101] on html "Главная Библиотека Настройки Библиотека Общий Предустановка субтитров Стили Соп…" at bounding box center [636, 329] width 1272 height 658
click at [337, 92] on html "Главная Библиотека Настройки Библиотека Общий Предустановка субтитров Стили Соп…" at bounding box center [636, 329] width 1272 height 658
click at [336, 74] on div "Стиль Youka" at bounding box center [328, 84] width 166 height 48
click at [336, 83] on html "Главная Библиотека Настройки Библиотека Общий Предустановка субтитров Стили Соп…" at bounding box center [636, 329] width 1272 height 658
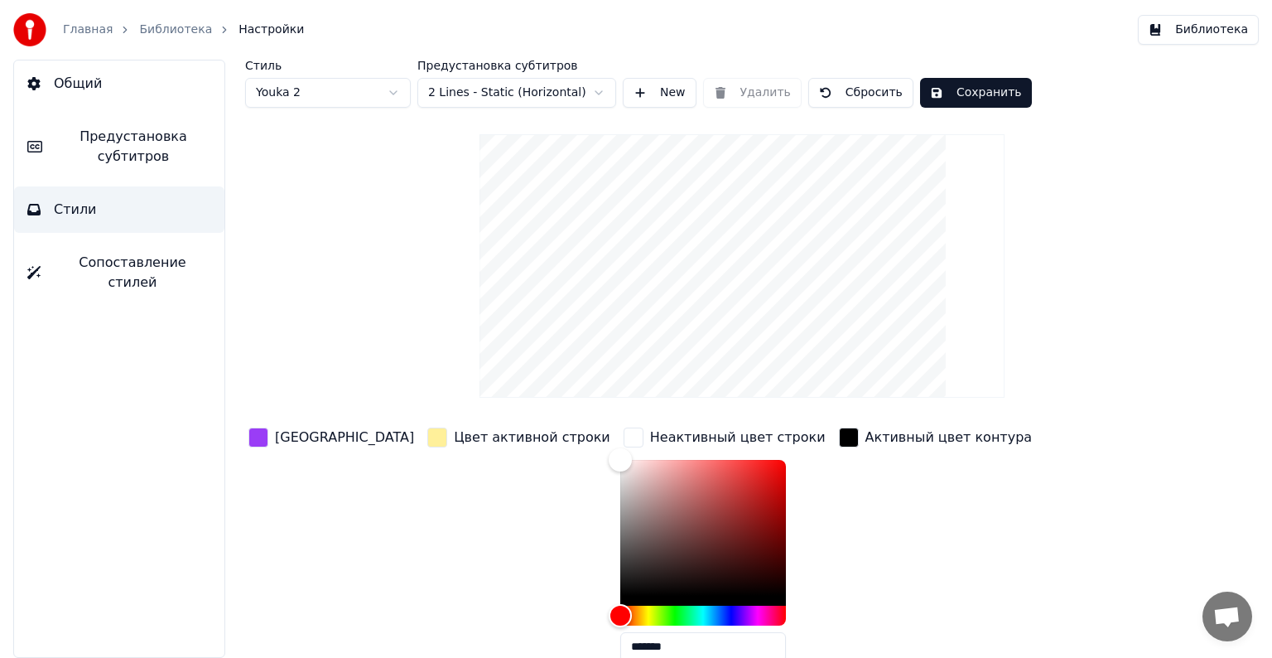
click at [340, 94] on html "Главная Библиотека Настройки Библиотека Общий Предустановка субтитров Стили Соп…" at bounding box center [636, 329] width 1272 height 658
click at [329, 100] on html "Главная Библиотека Настройки Библиотека Общий Предустановка субтитров Стили Соп…" at bounding box center [636, 329] width 1272 height 658
type input "*******"
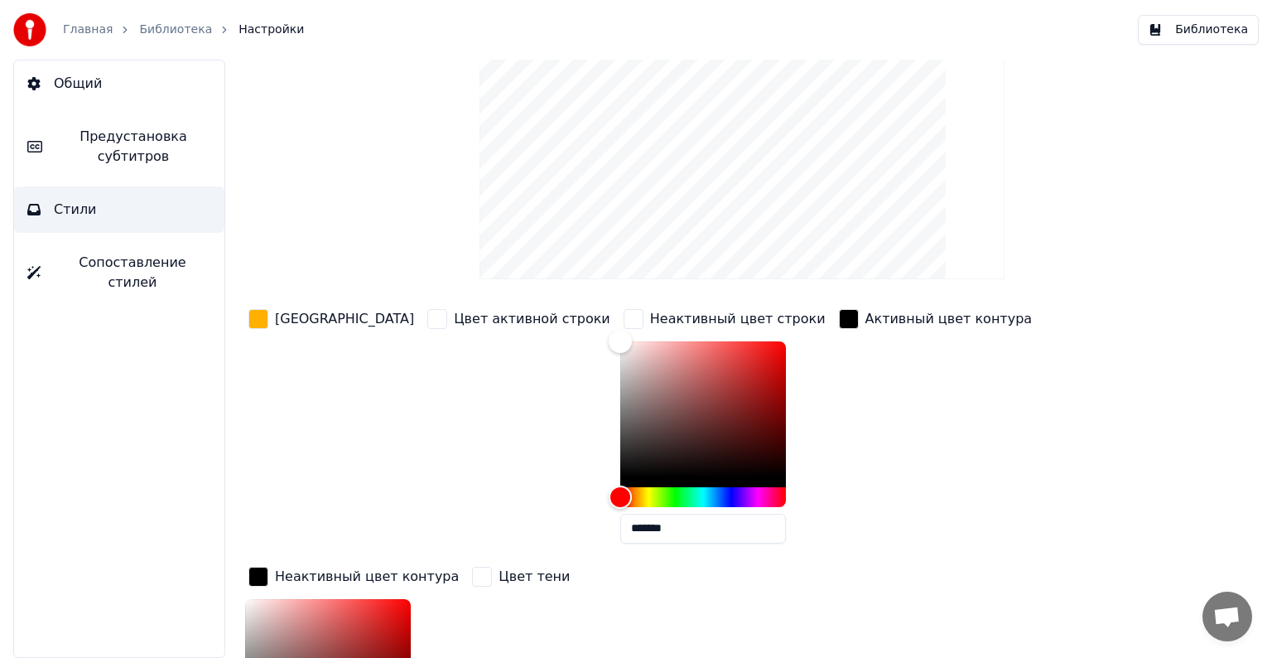
click at [472, 577] on div "button" at bounding box center [482, 576] width 20 height 20
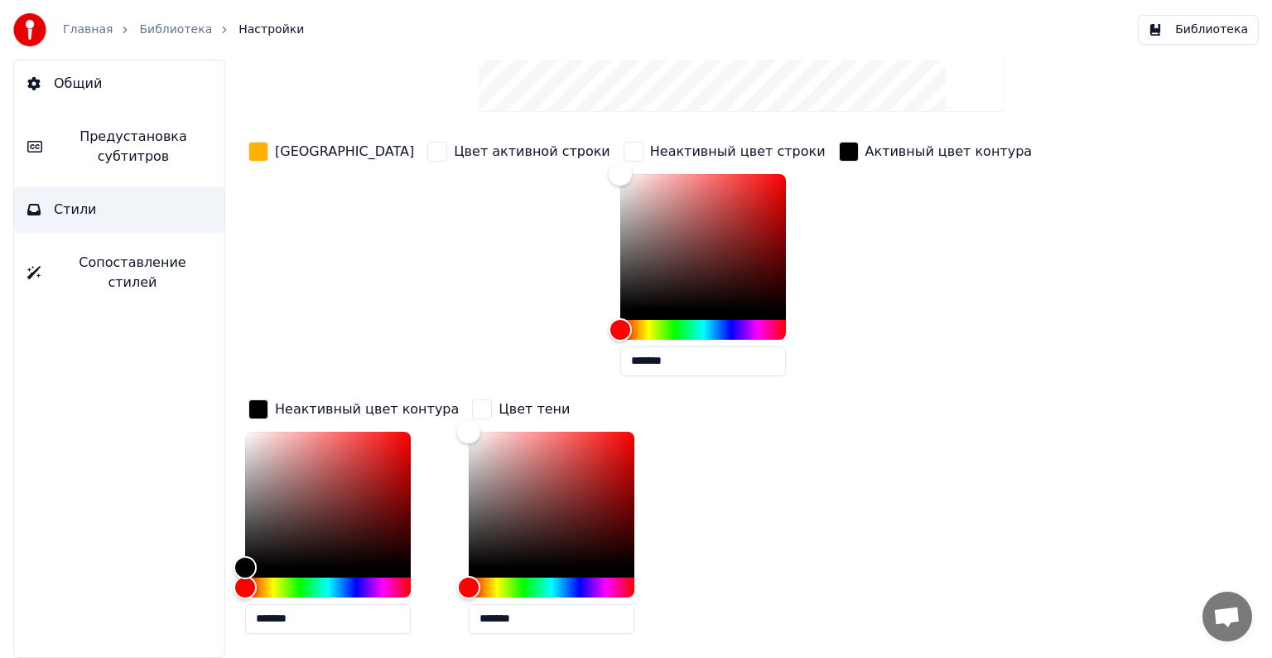
scroll to position [340, 0]
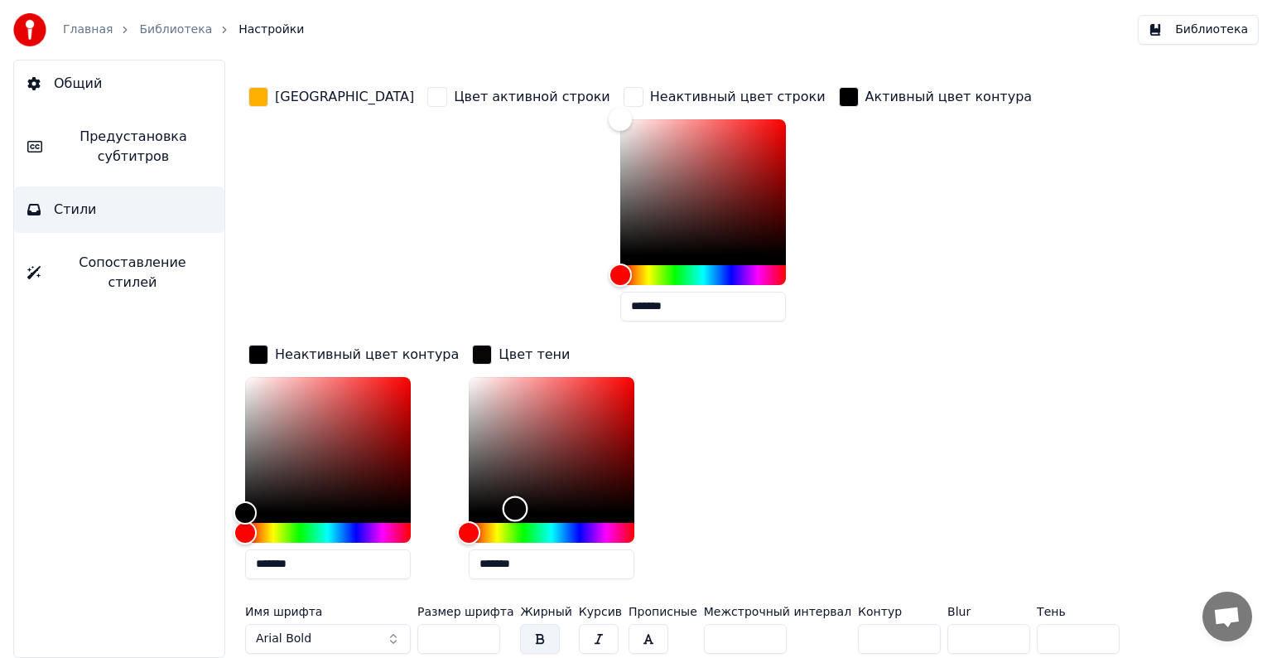
type input "*******"
drag, startPoint x: 292, startPoint y: 506, endPoint x: 231, endPoint y: 534, distance: 66.7
click at [231, 534] on div "Стиль Youka Предустановка субтитров 2 Lines - Static (Horizontal) New Удалить С…" at bounding box center [742, 359] width 1060 height 598
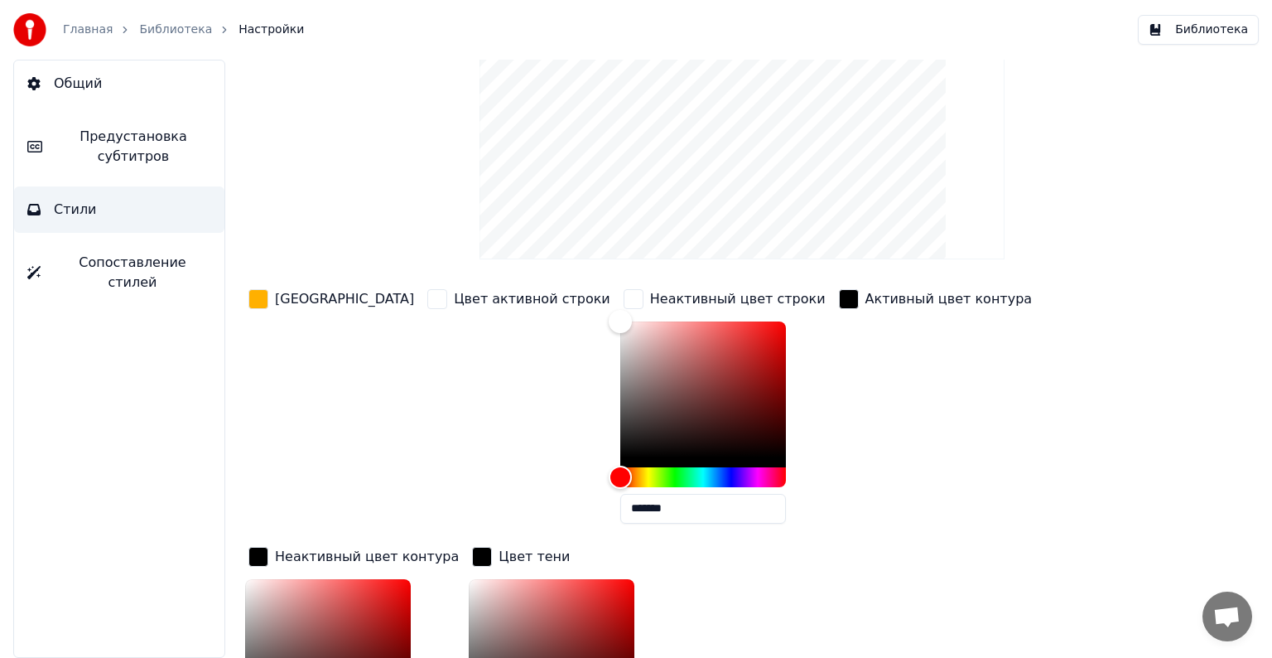
scroll to position [0, 0]
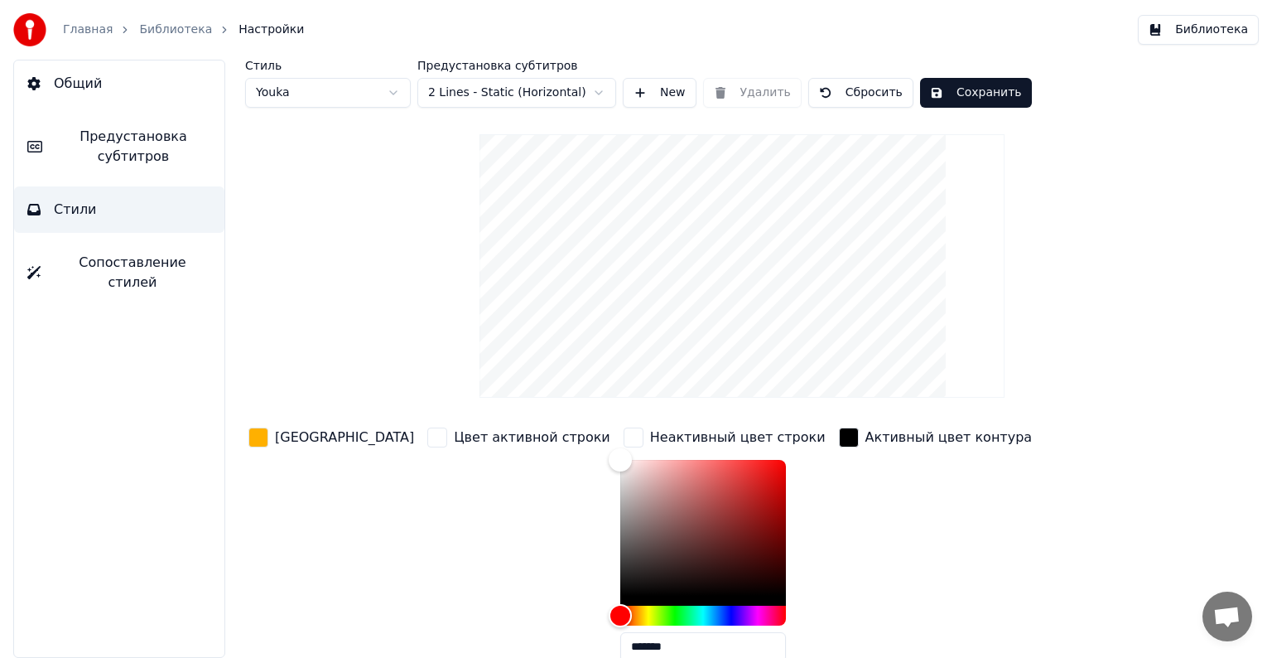
click at [157, 256] on span "Сопоставление стилей" at bounding box center [132, 273] width 157 height 40
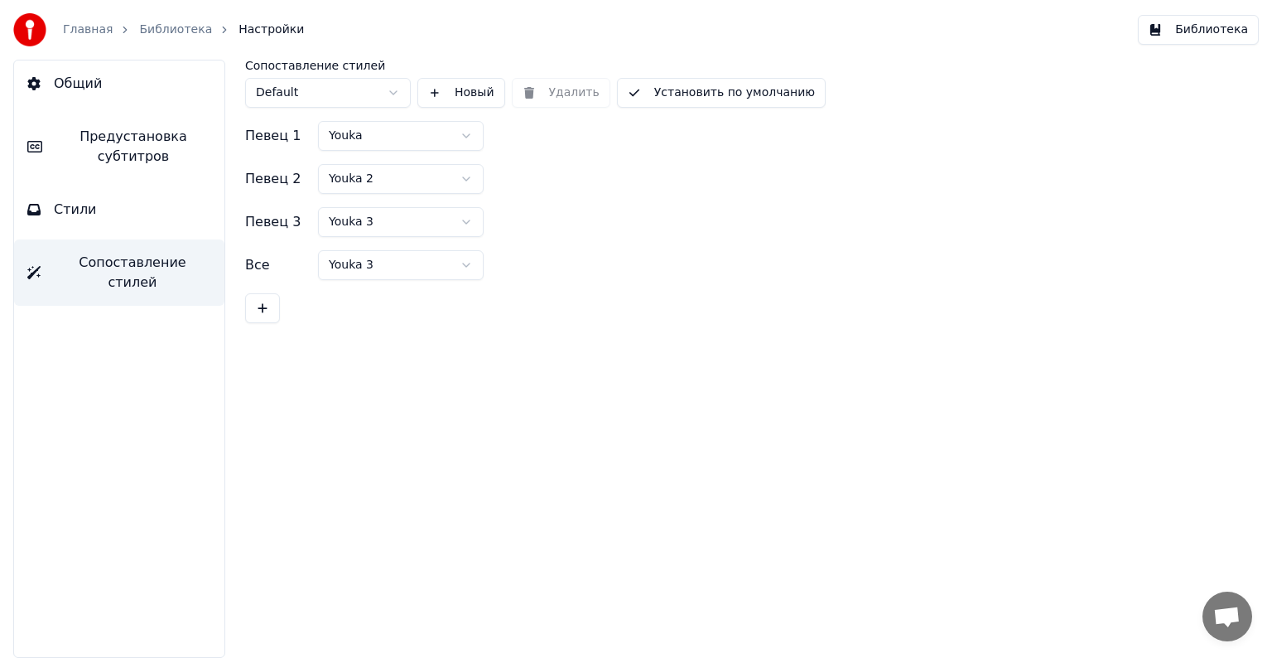
click at [124, 152] on span "Предустановка субтитров" at bounding box center [133, 147] width 156 height 40
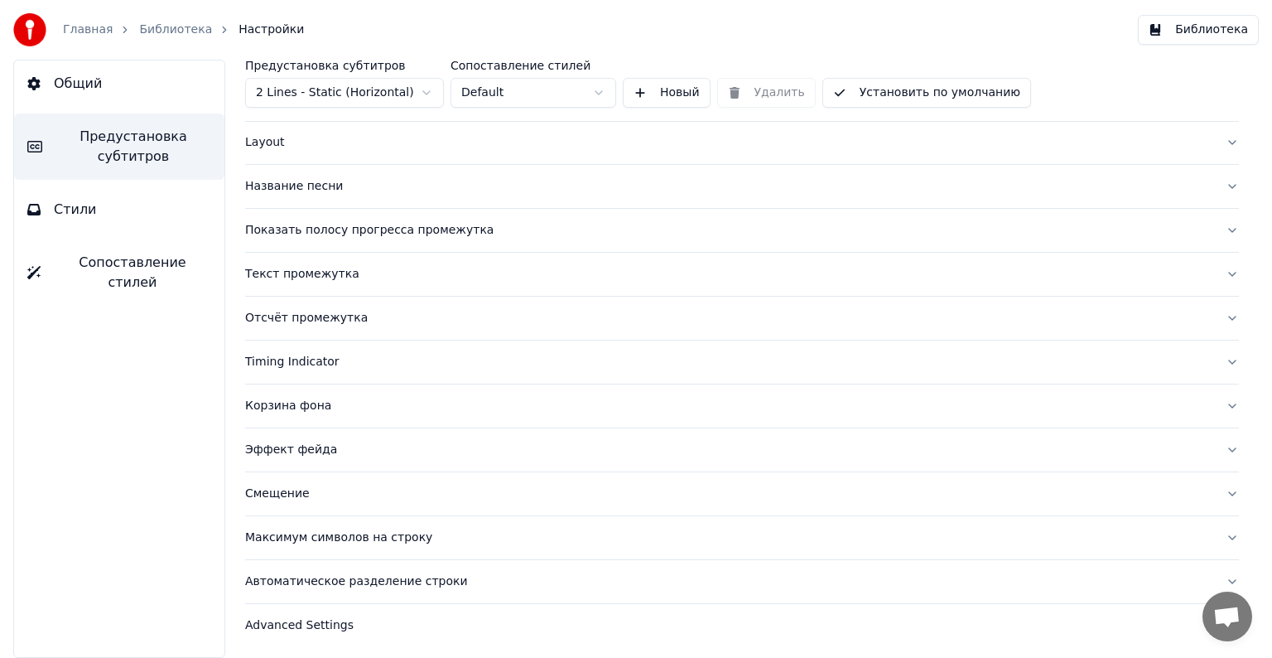
scroll to position [78, 0]
click at [338, 393] on button "Корзина фона" at bounding box center [742, 405] width 994 height 43
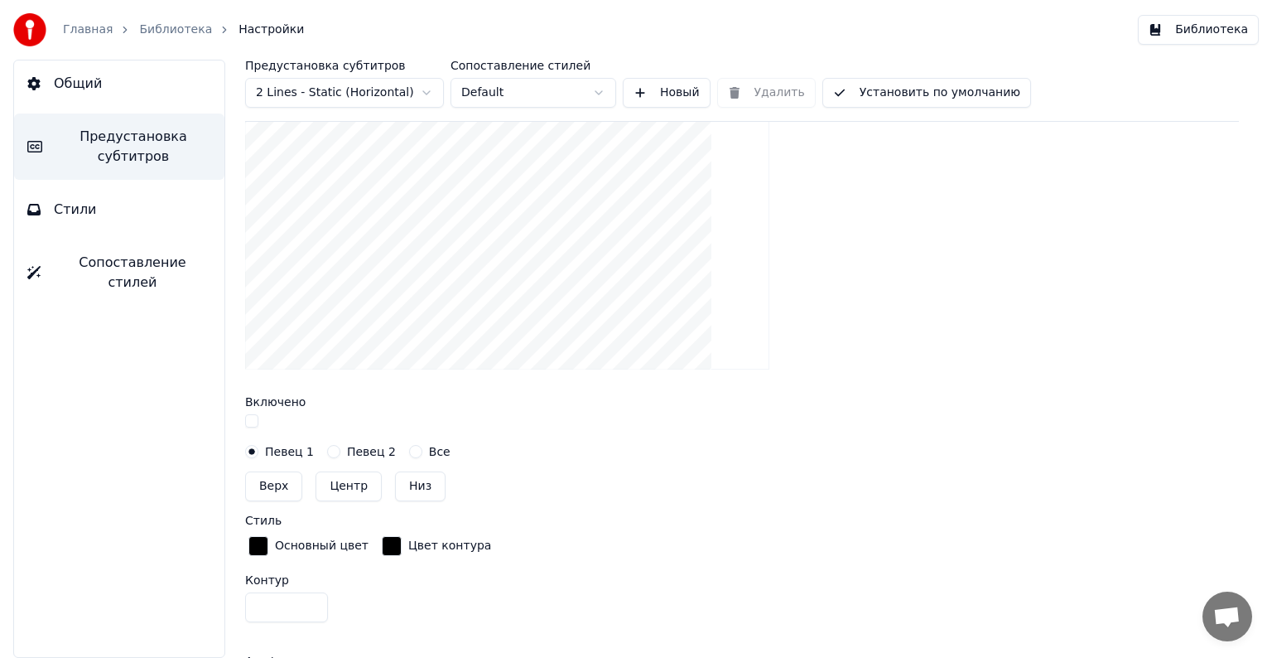
scroll to position [441, 0]
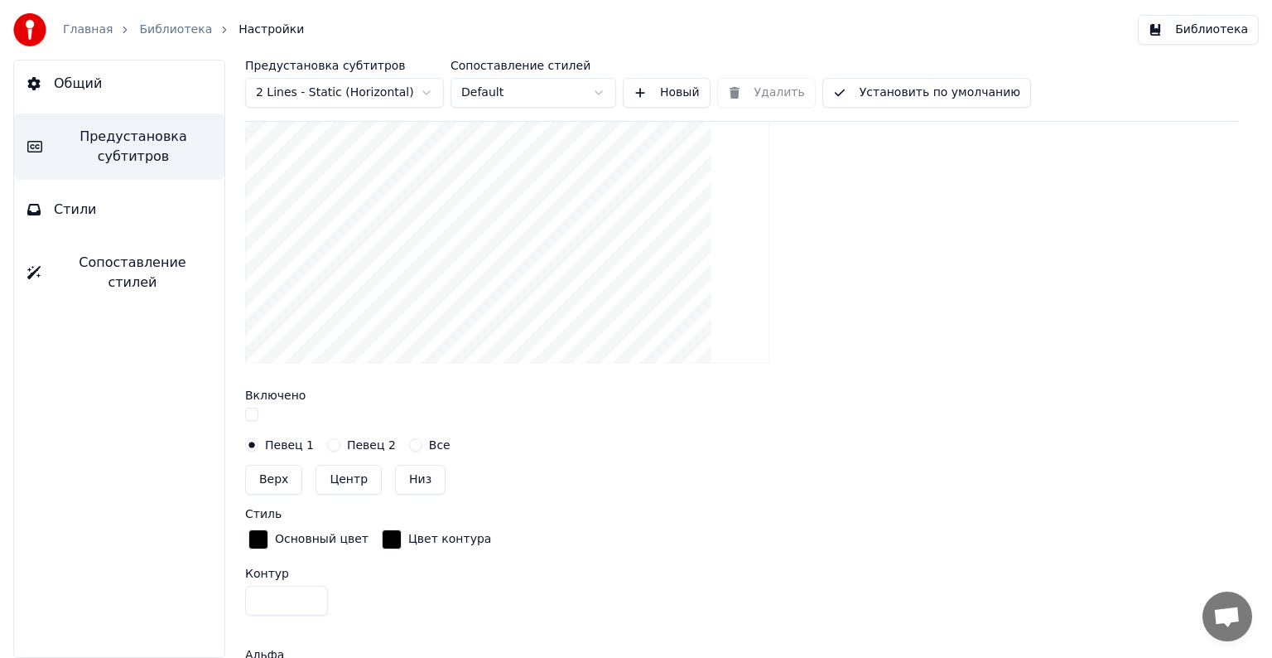
click at [253, 414] on button "button" at bounding box center [251, 413] width 13 height 13
click at [253, 533] on div "button" at bounding box center [258, 539] width 20 height 20
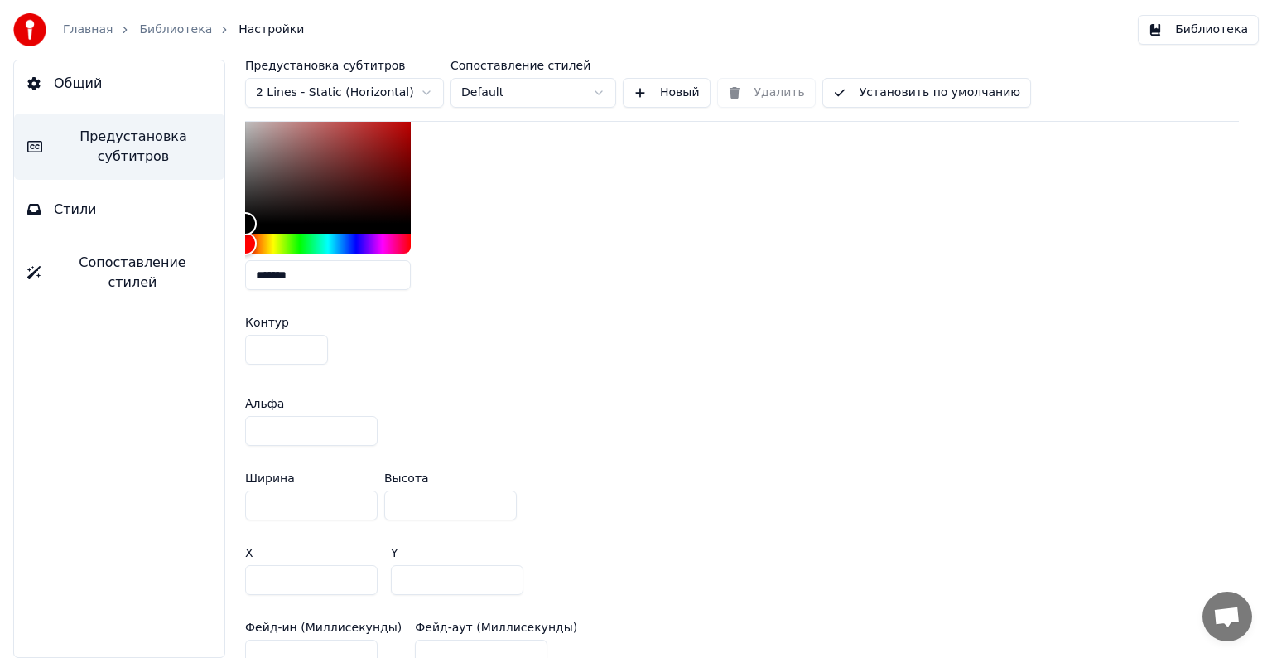
scroll to position [896, 0]
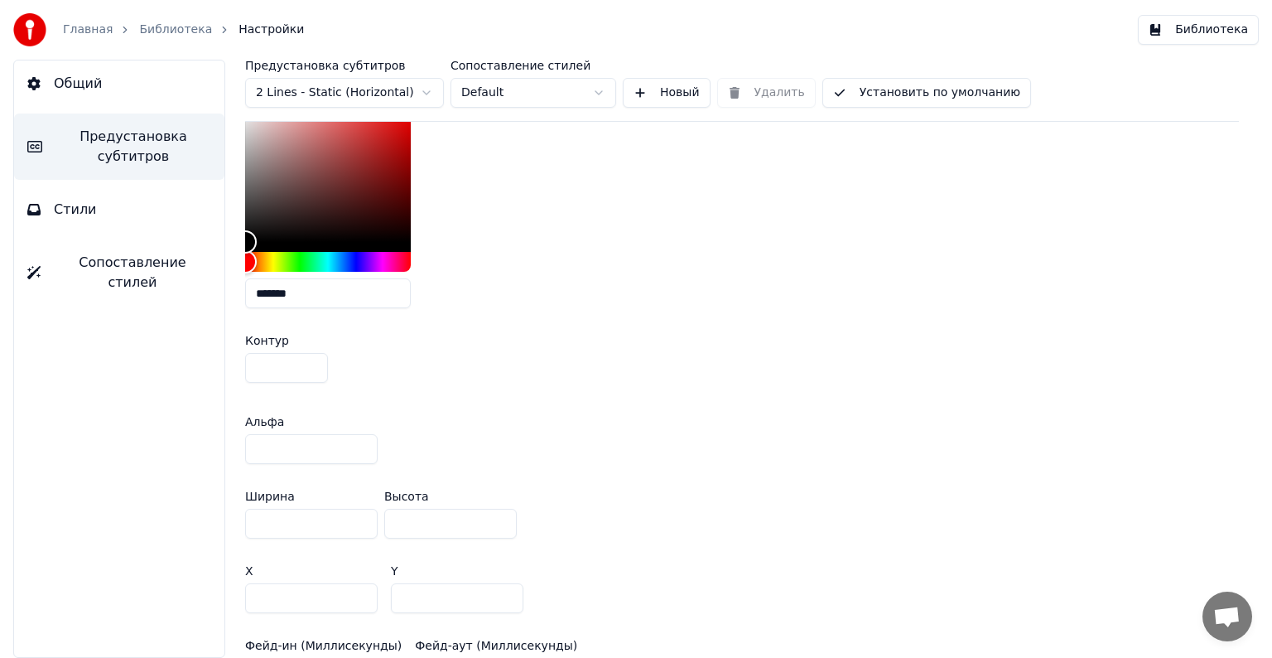
click at [318, 442] on input "**" at bounding box center [311, 449] width 133 height 30
click at [360, 450] on input "**" at bounding box center [311, 449] width 133 height 30
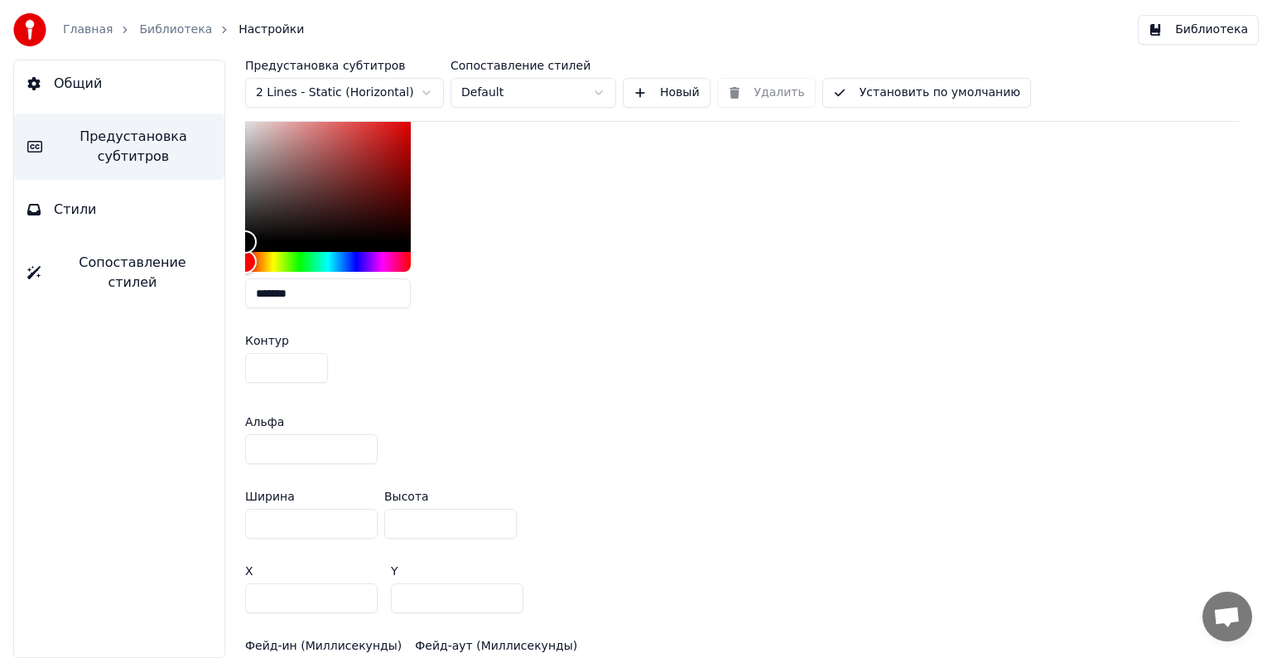
click at [360, 450] on input "**" at bounding box center [311, 449] width 133 height 30
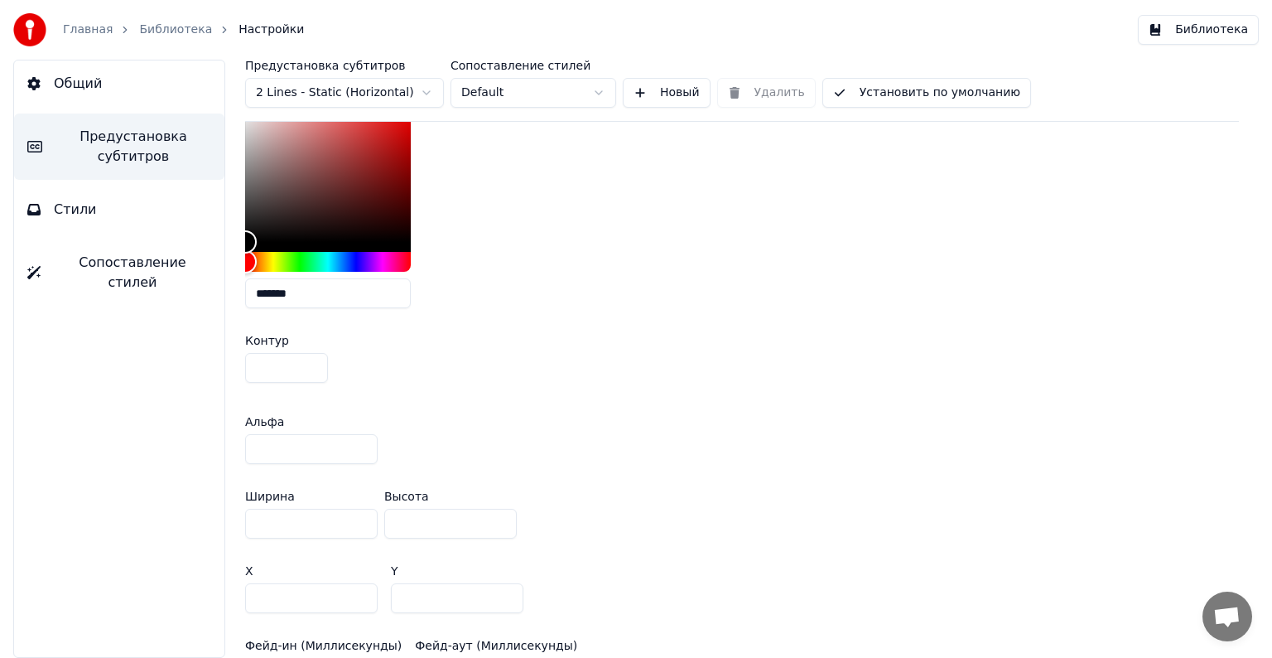
click at [360, 450] on input "**" at bounding box center [311, 449] width 133 height 30
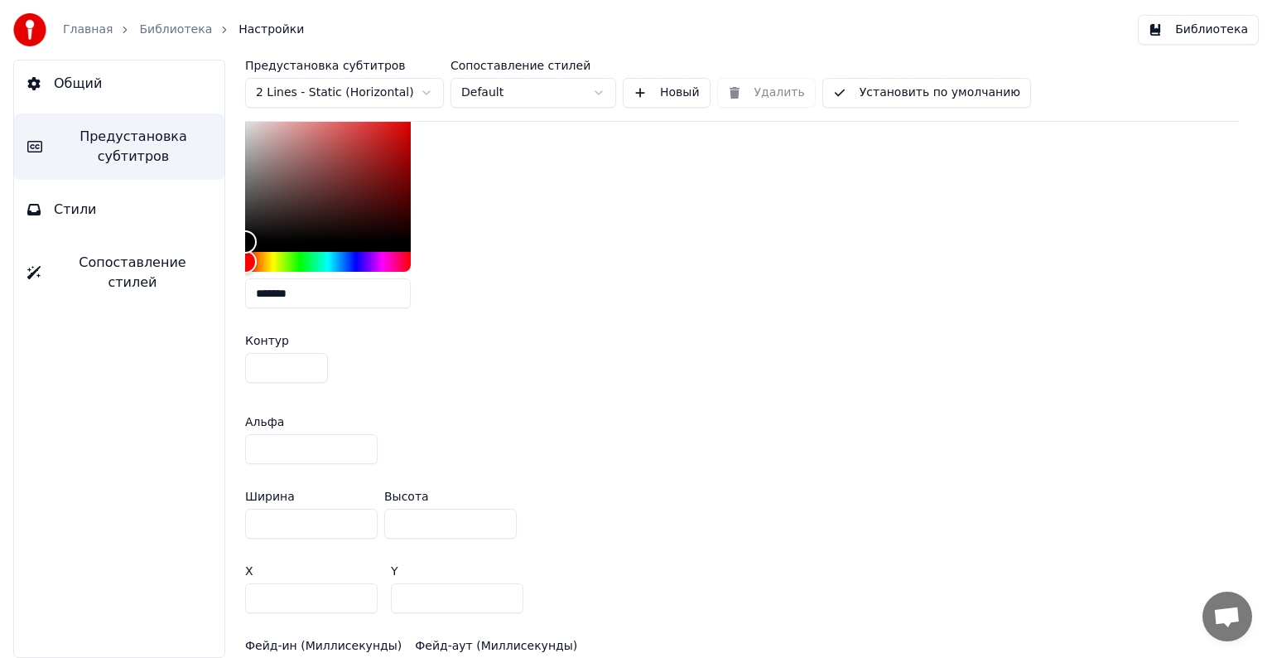
click at [360, 450] on input "**" at bounding box center [311, 449] width 133 height 30
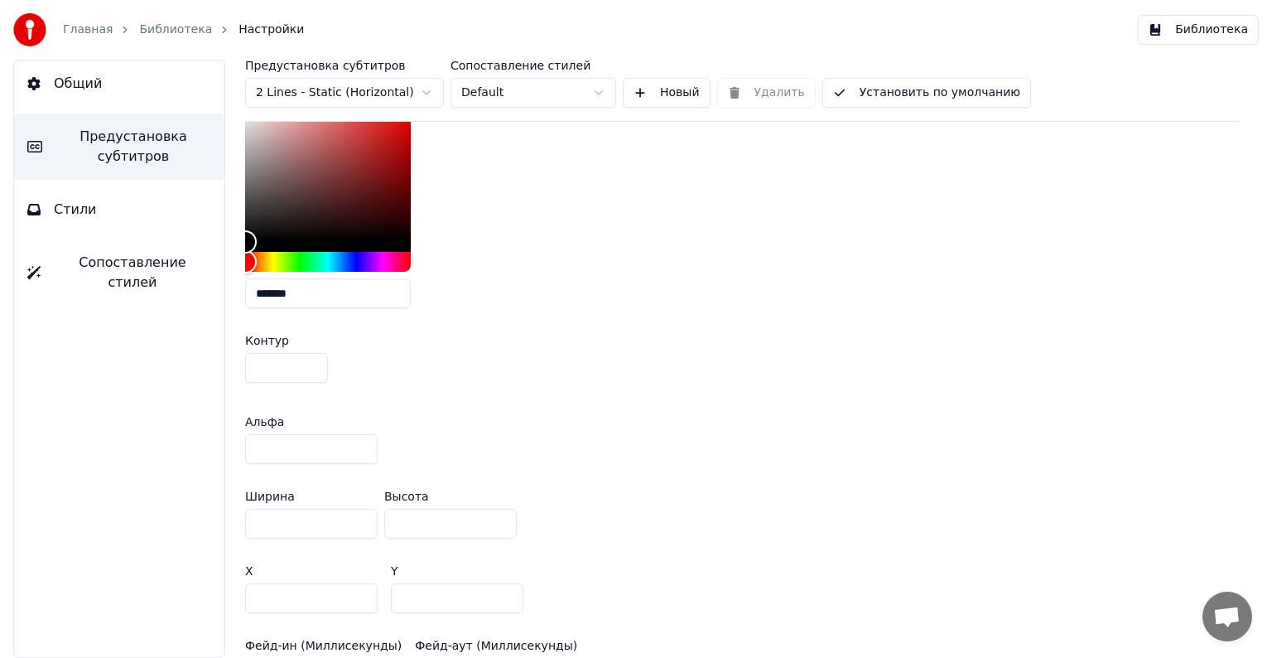
click at [360, 450] on input "**" at bounding box center [311, 449] width 133 height 30
click at [361, 441] on input "**" at bounding box center [311, 449] width 133 height 30
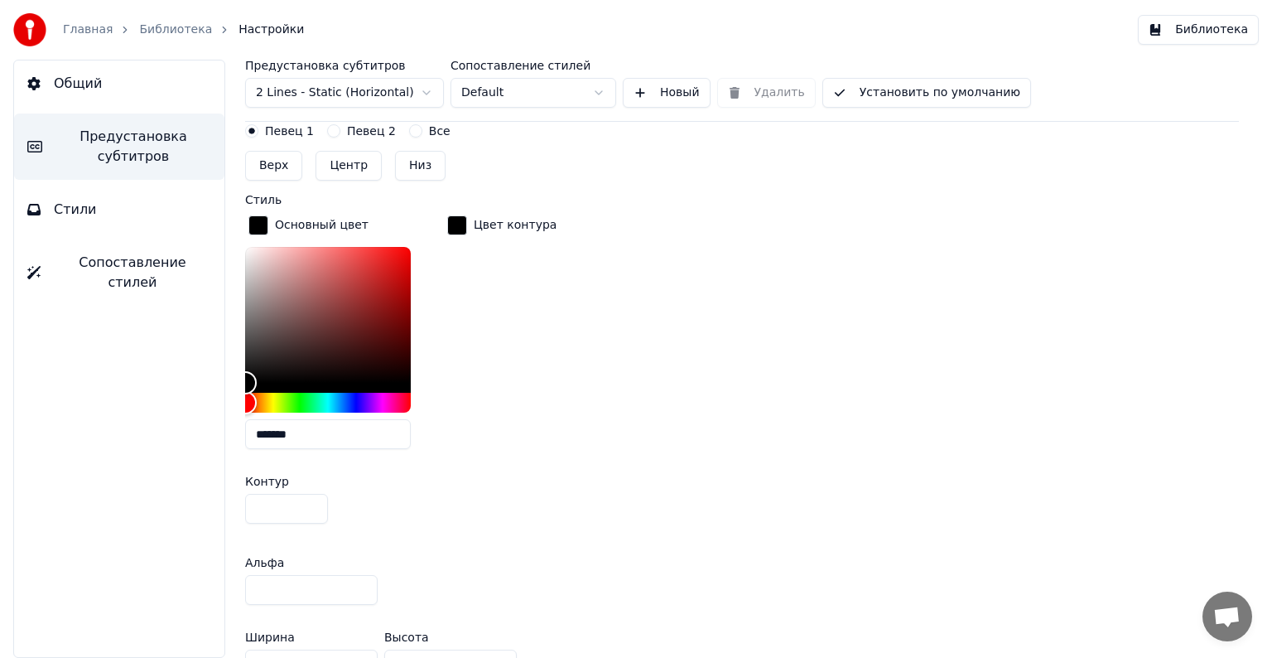
scroll to position [758, 0]
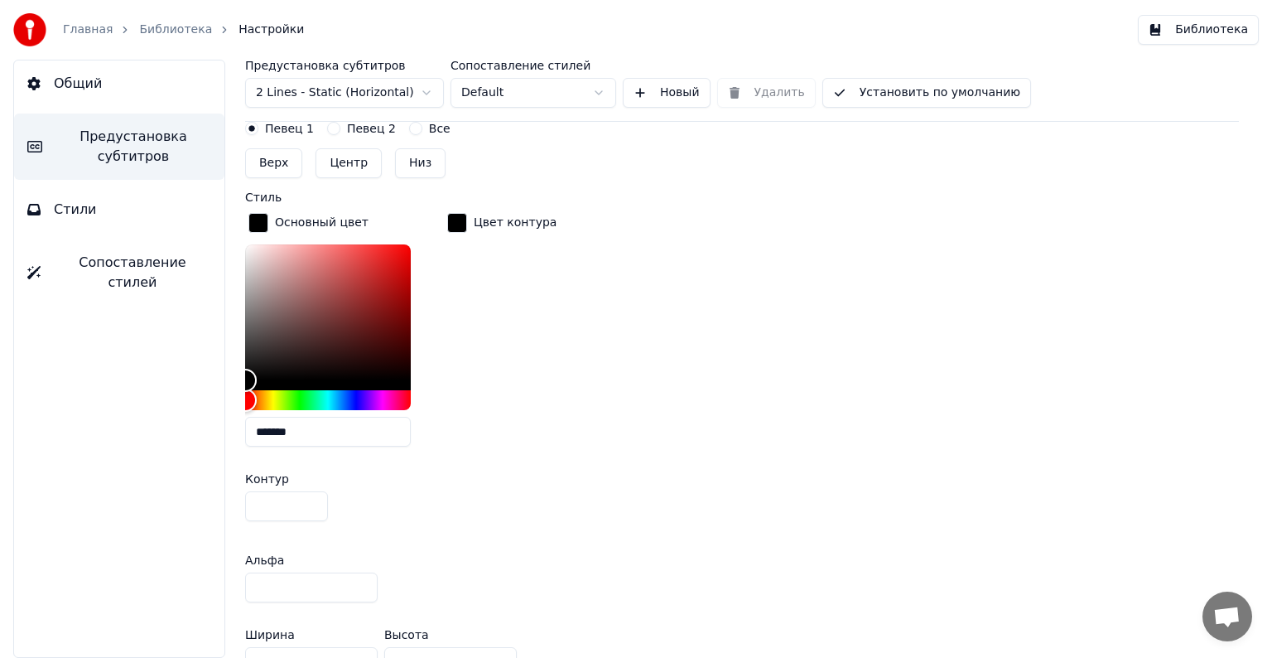
click at [364, 578] on input "*" at bounding box center [311, 587] width 133 height 30
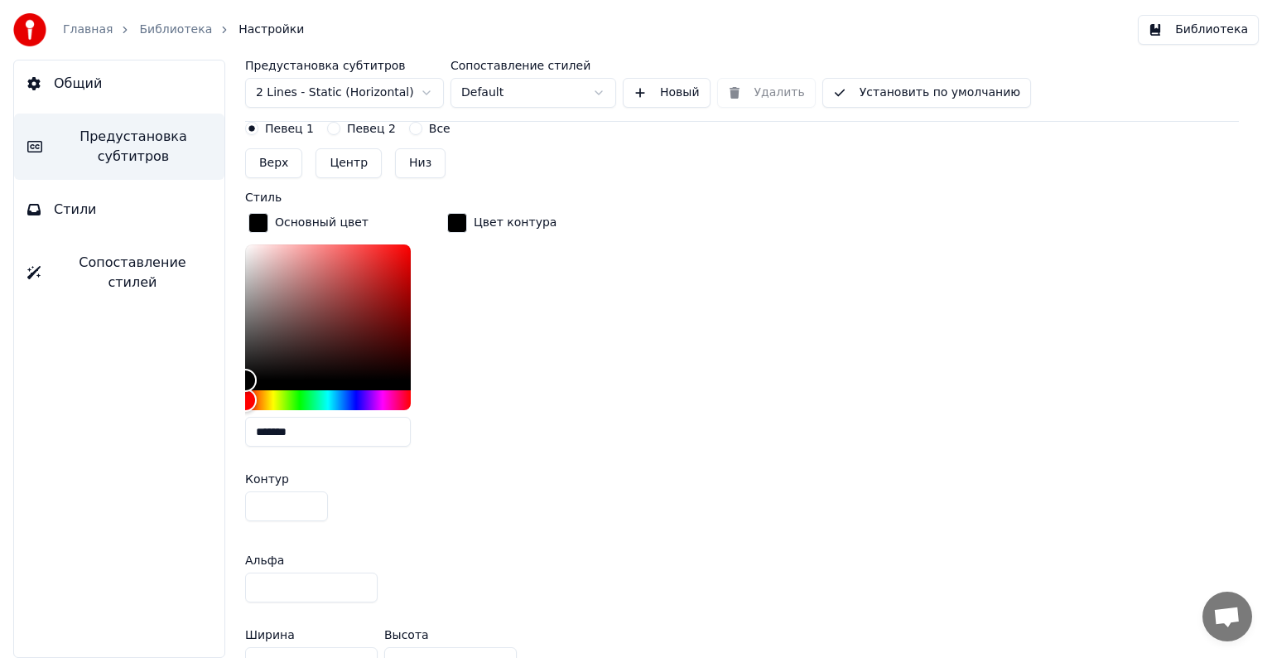
click at [364, 578] on input "*" at bounding box center [311, 587] width 133 height 30
click at [364, 578] on input "**" at bounding box center [311, 587] width 133 height 30
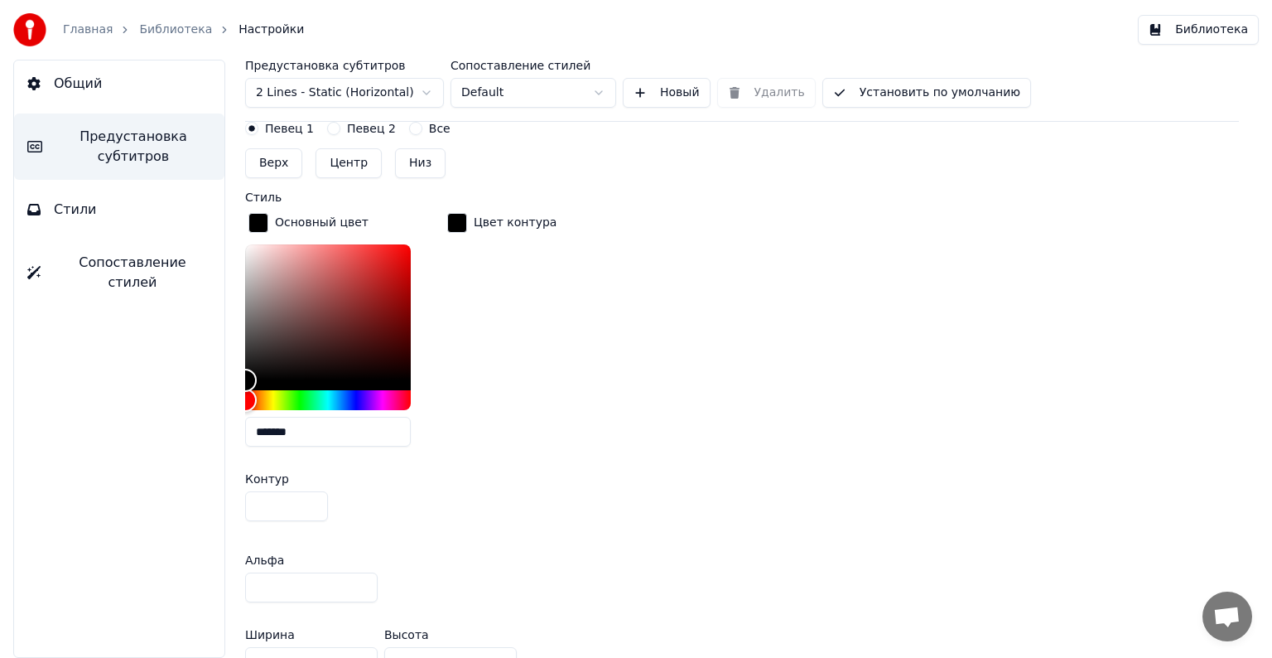
click at [364, 578] on input "**" at bounding box center [311, 587] width 133 height 30
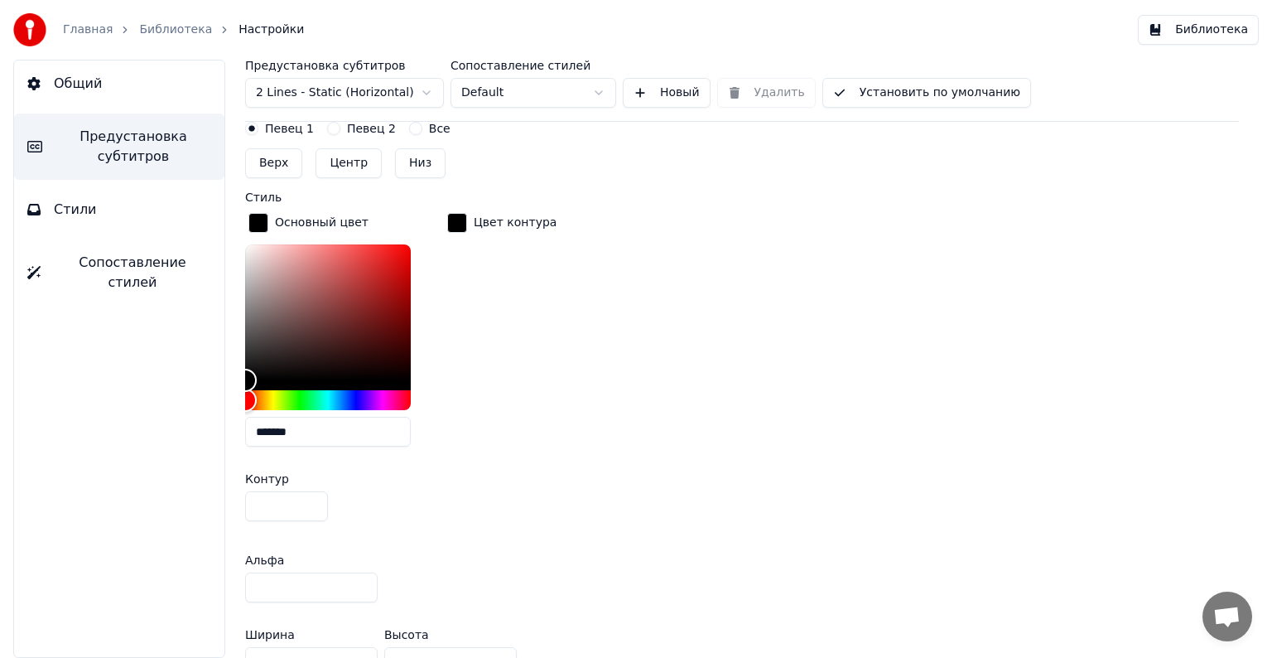
click at [364, 578] on input "**" at bounding box center [311, 587] width 133 height 30
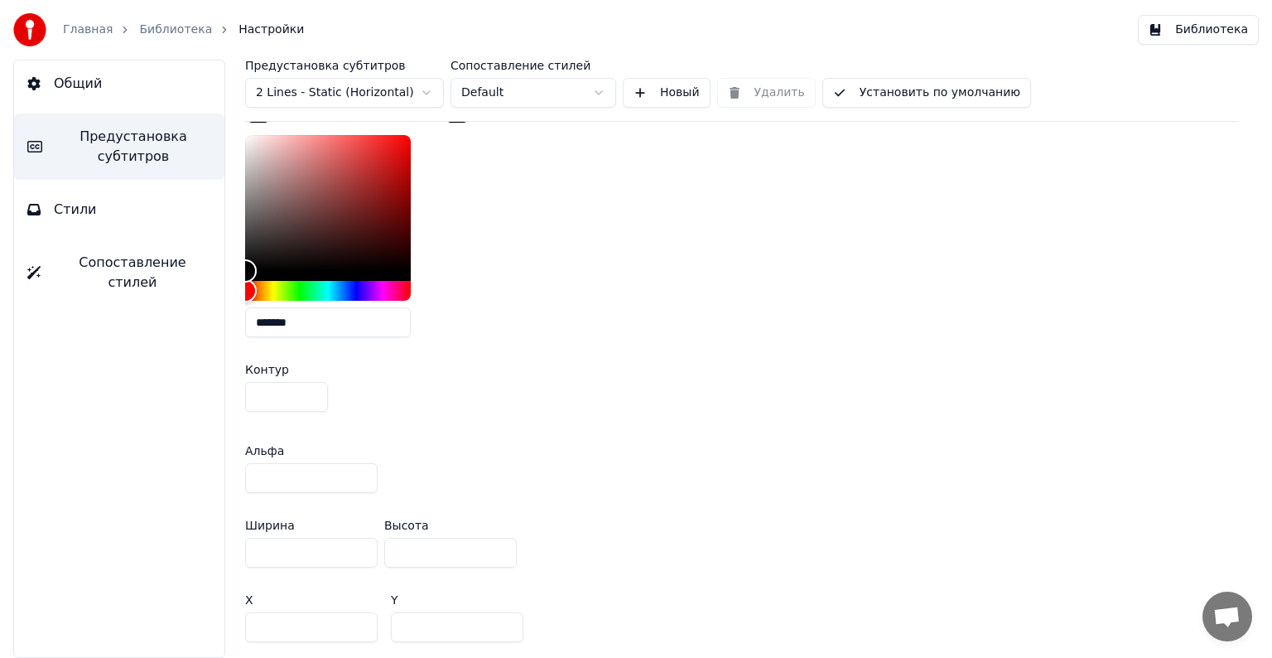
scroll to position [885, 0]
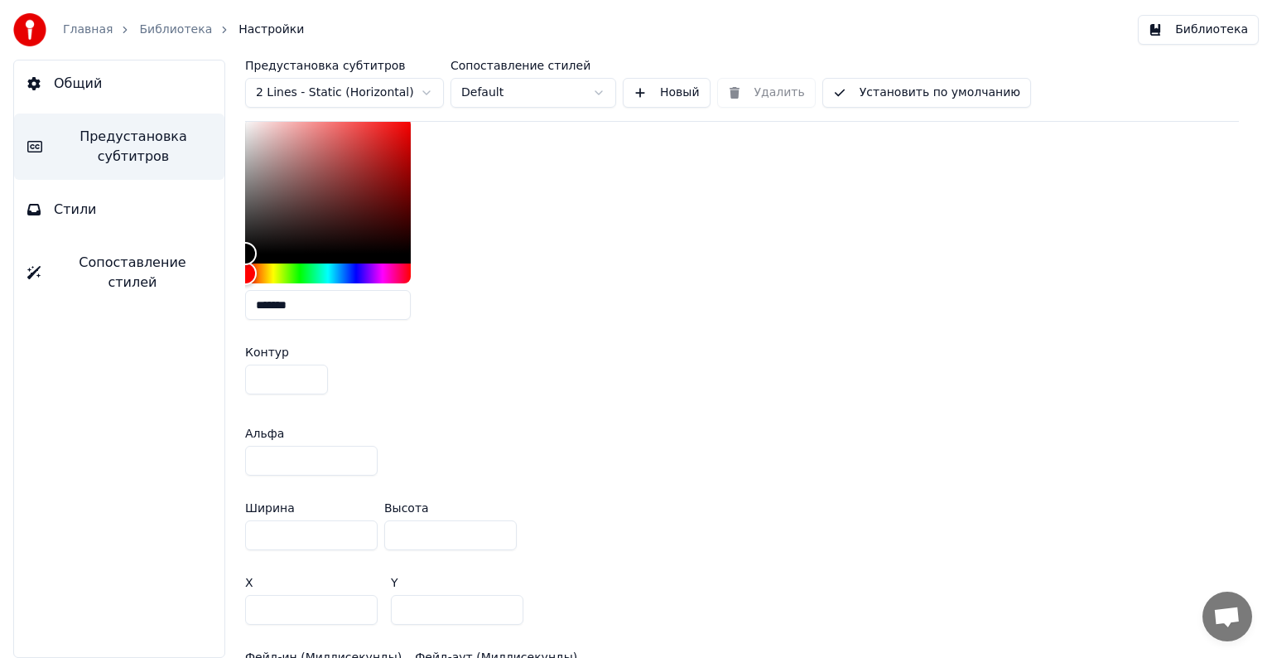
click at [486, 434] on div "Альфа **" at bounding box center [742, 451] width 994 height 75
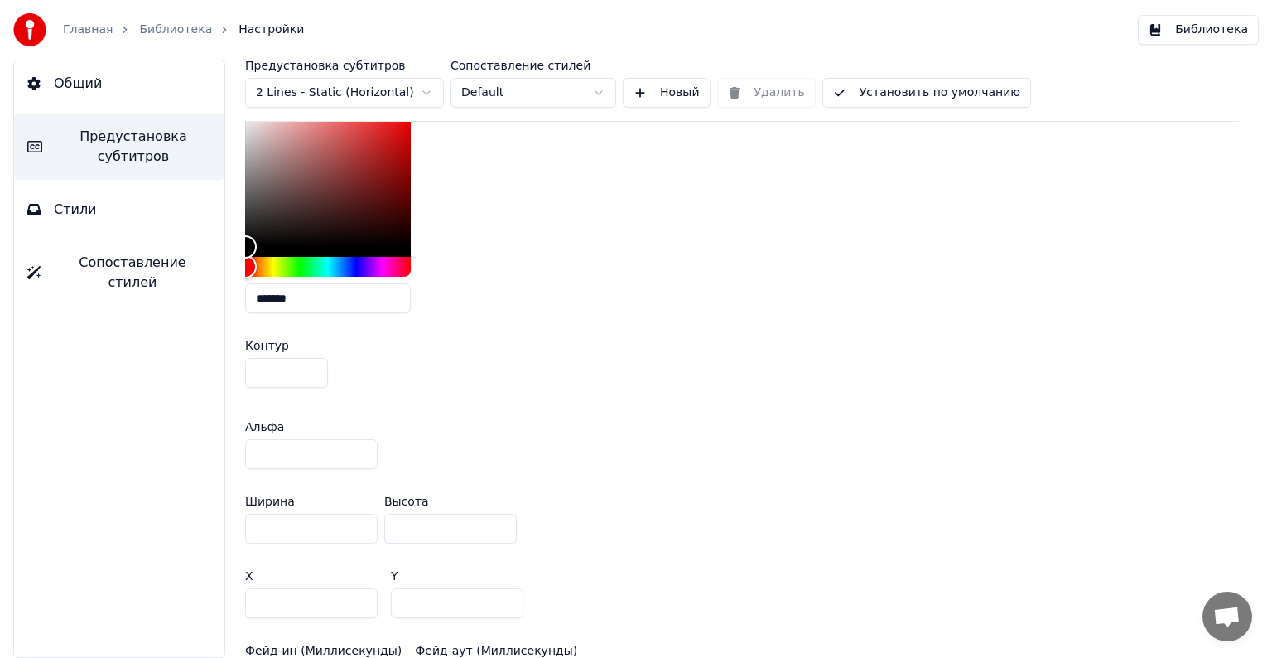
scroll to position [894, 0]
click at [302, 442] on input "**" at bounding box center [311, 451] width 133 height 30
click at [362, 452] on input "*" at bounding box center [311, 451] width 133 height 30
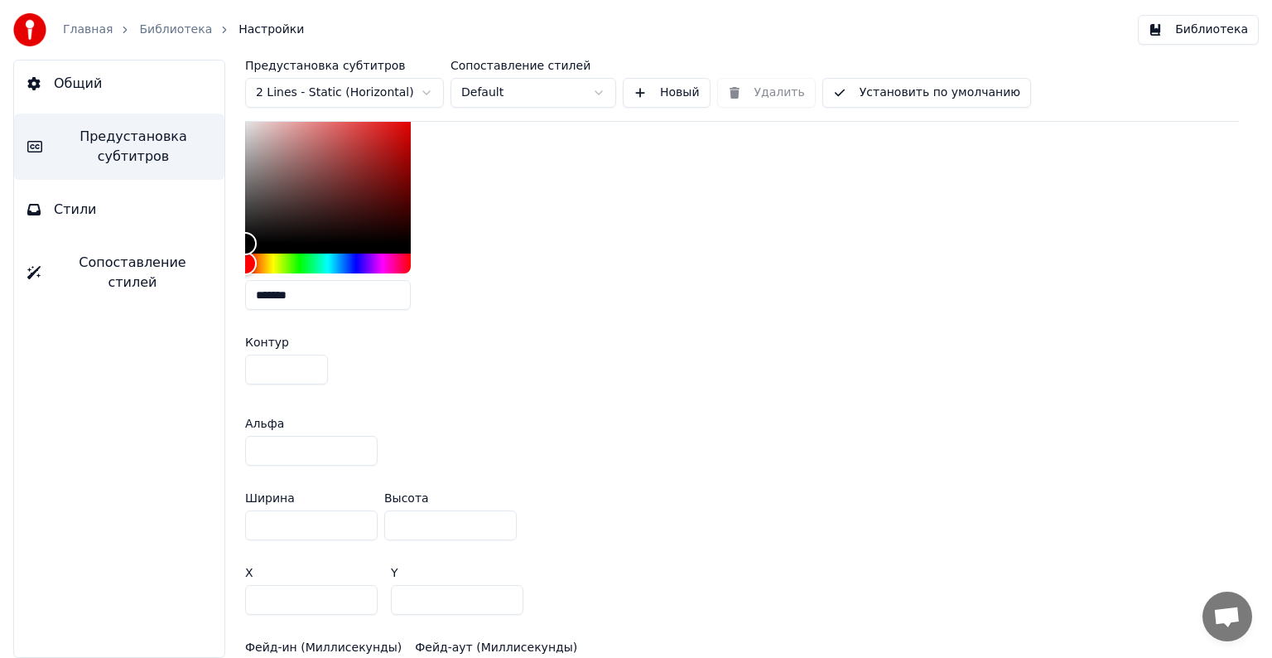
drag, startPoint x: 362, startPoint y: 452, endPoint x: 359, endPoint y: 444, distance: 8.6
click at [359, 444] on input "*" at bounding box center [311, 451] width 133 height 30
click at [357, 450] on input "*" at bounding box center [311, 451] width 133 height 30
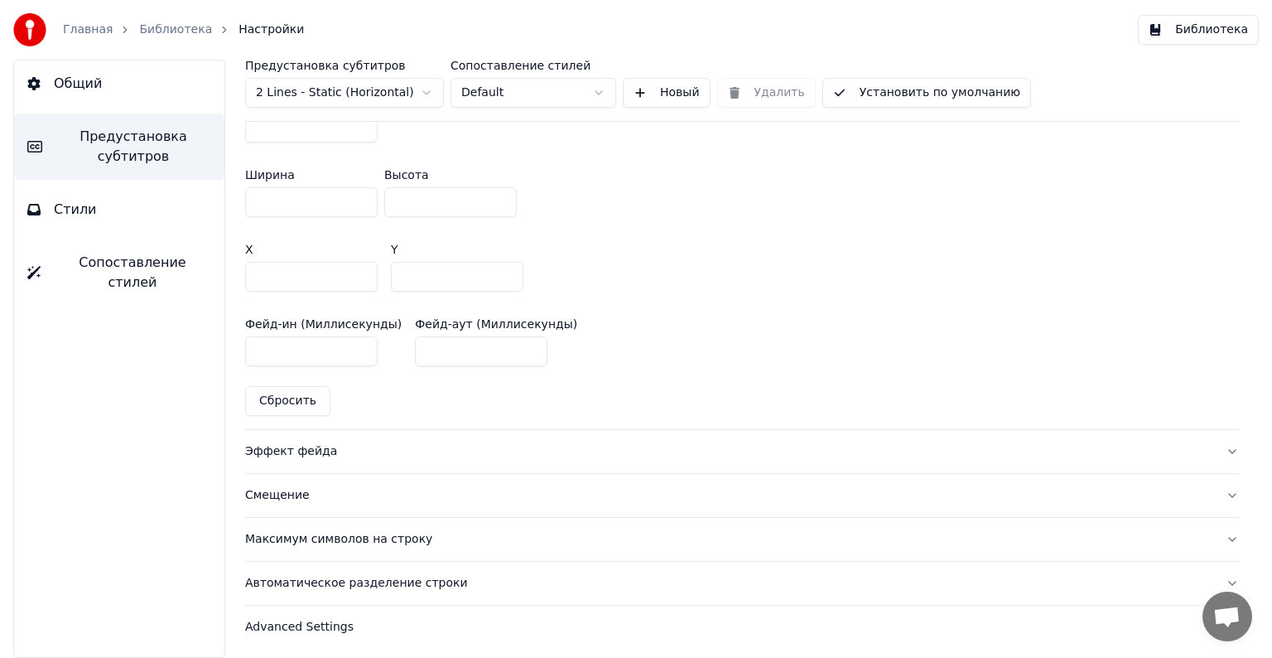
scroll to position [1218, 0]
type input "**"
click at [580, 447] on div "Эффект фейда" at bounding box center [728, 450] width 967 height 17
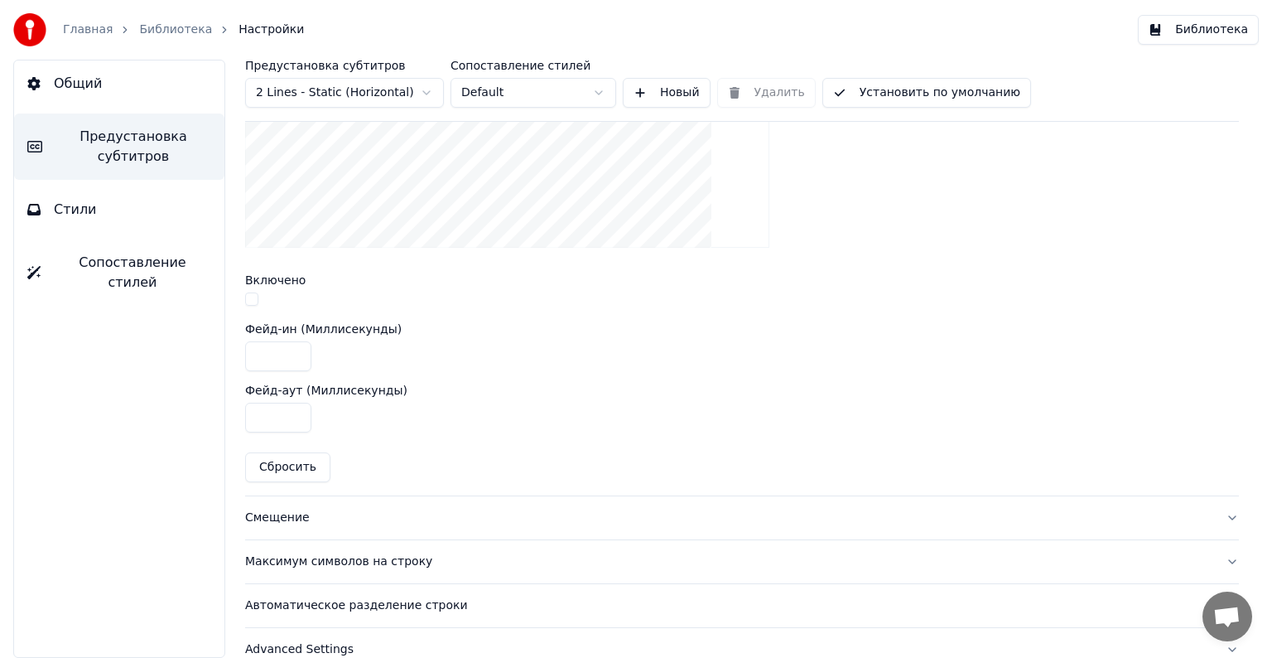
scroll to position [624, 0]
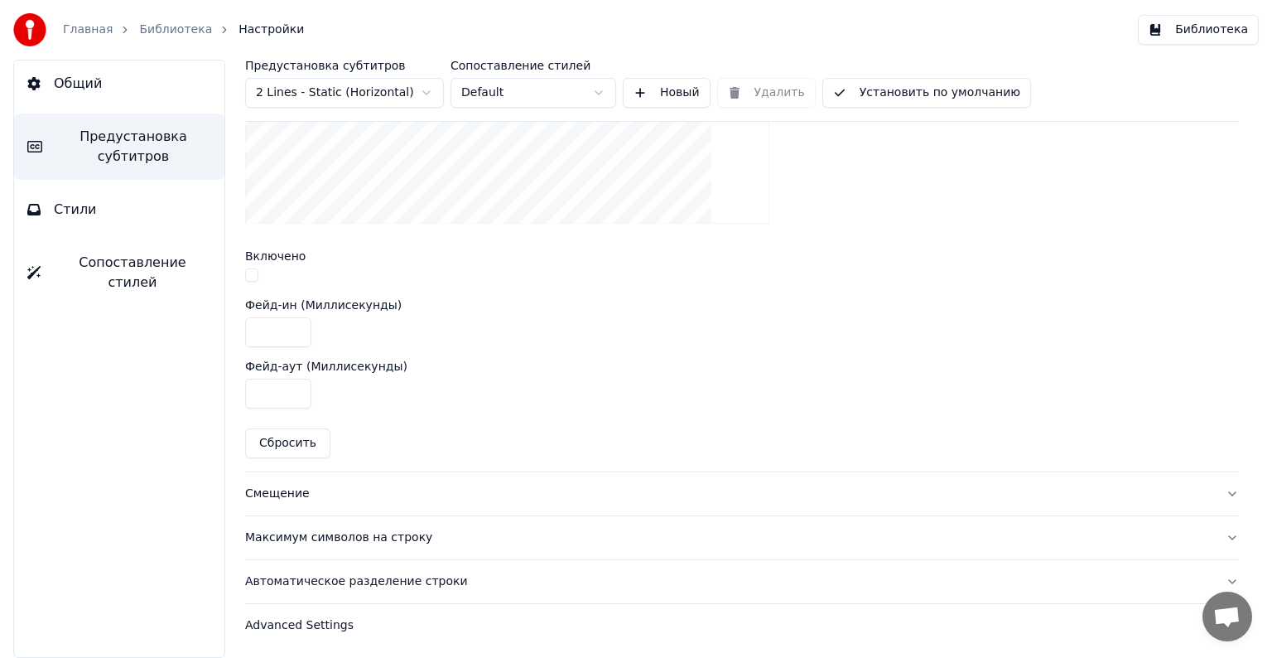
click at [586, 504] on button "Смещение" at bounding box center [742, 493] width 994 height 43
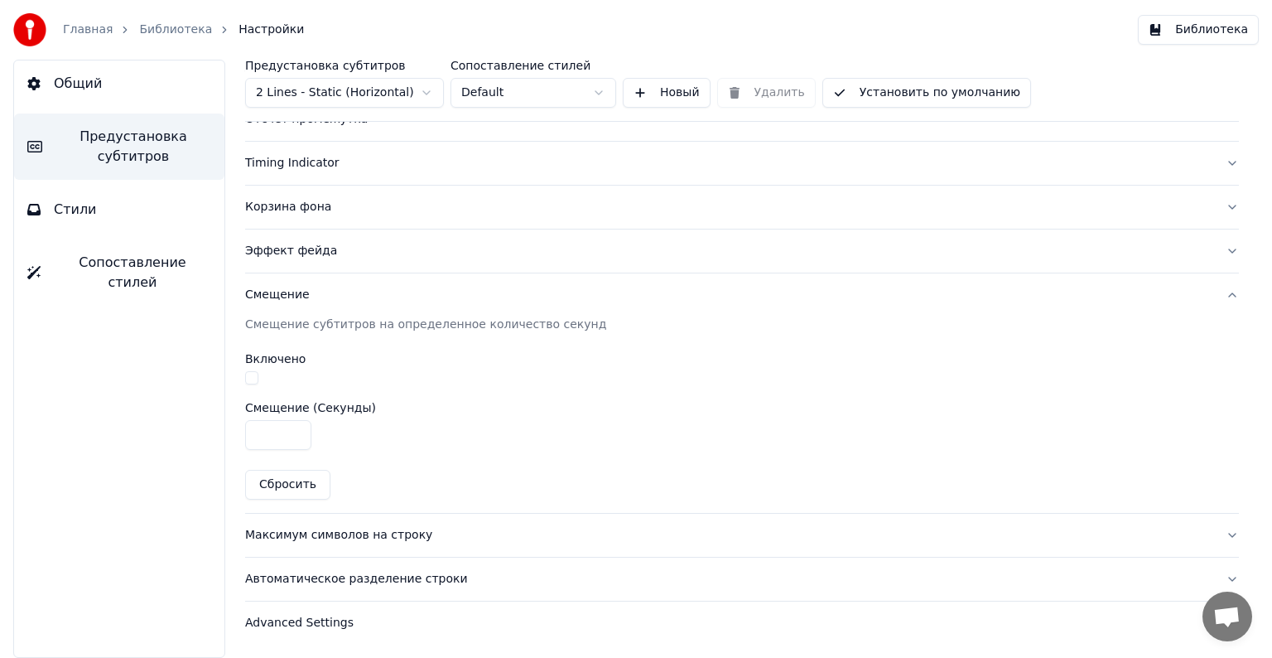
scroll to position [273, 0]
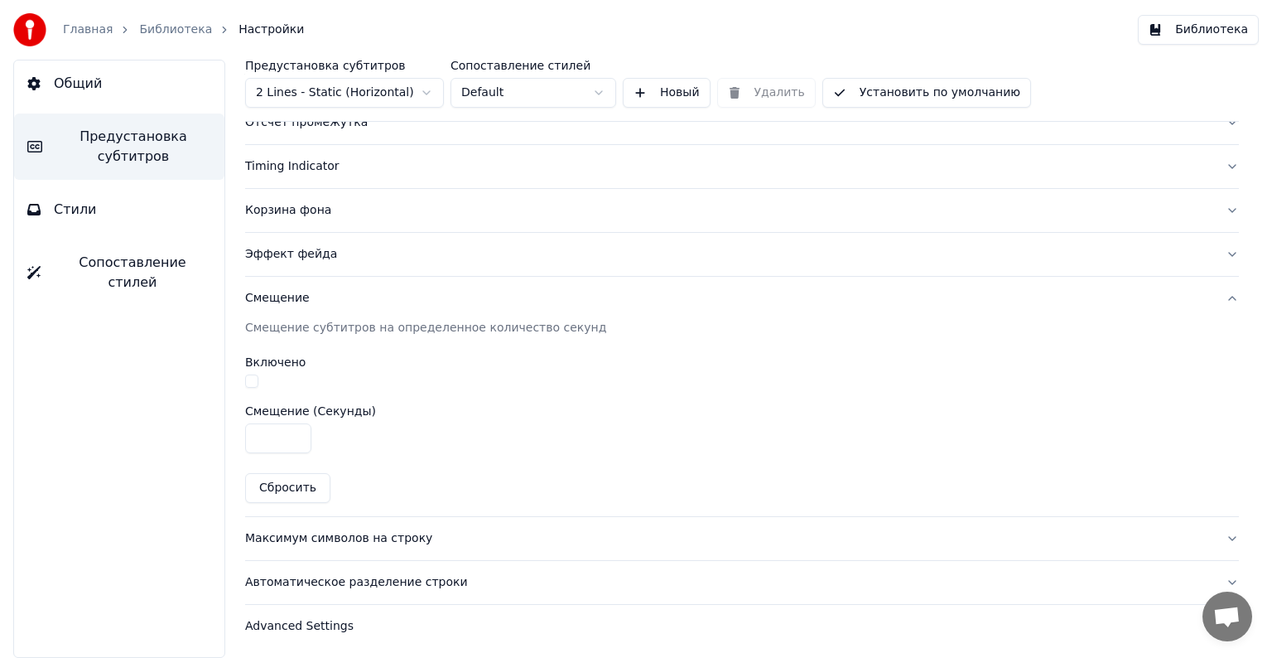
click at [563, 545] on button "Максимум символов на строку" at bounding box center [742, 538] width 994 height 43
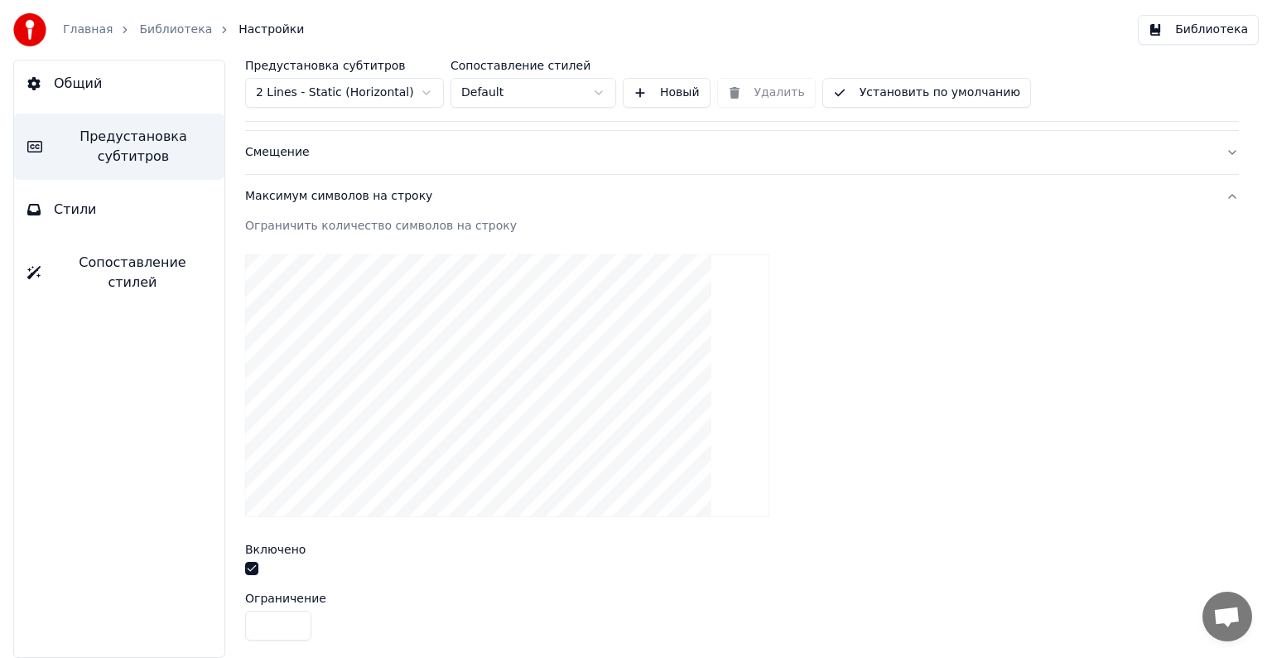
scroll to position [422, 0]
click at [626, 204] on button "Максимум символов на строку" at bounding box center [742, 193] width 994 height 43
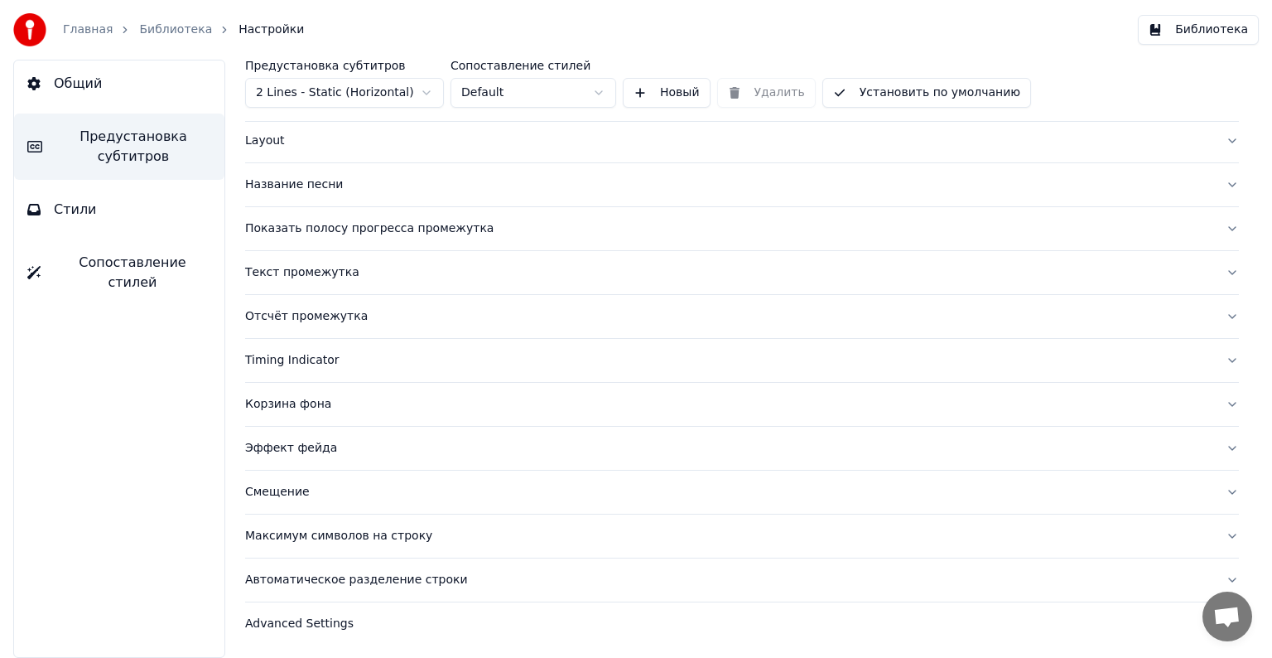
scroll to position [78, 0]
click at [518, 586] on div "Автоматическое разделение строки" at bounding box center [728, 581] width 967 height 17
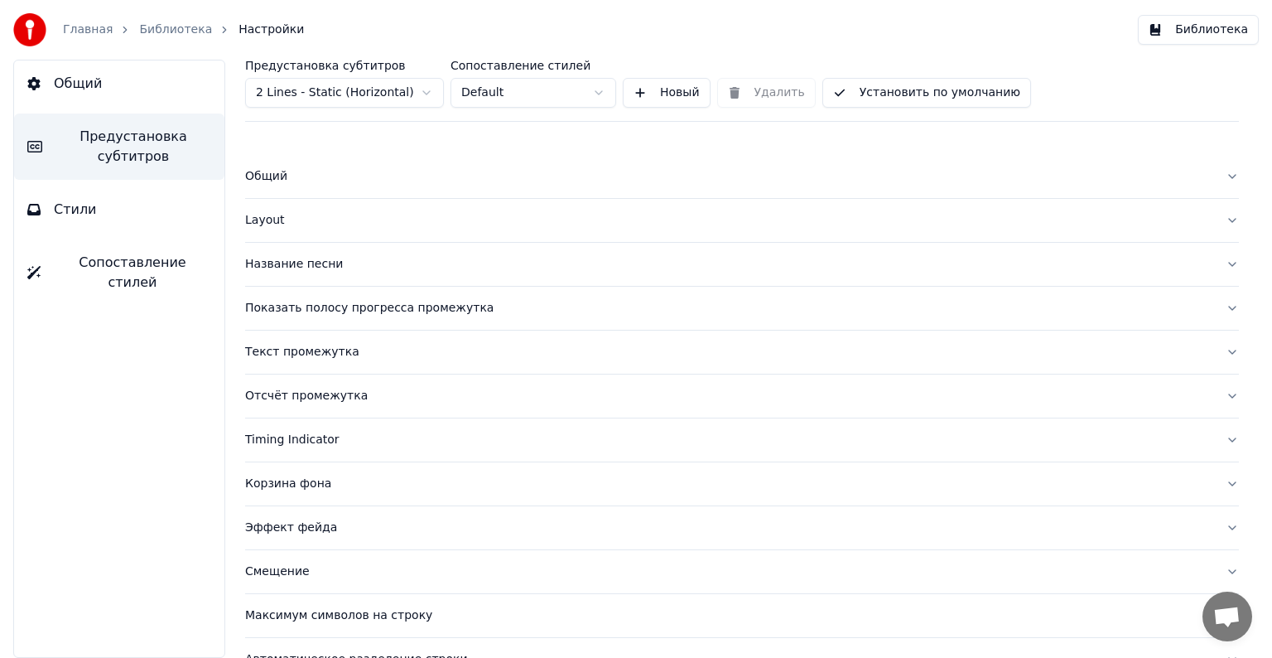
click at [454, 161] on button "Общий" at bounding box center [742, 176] width 994 height 43
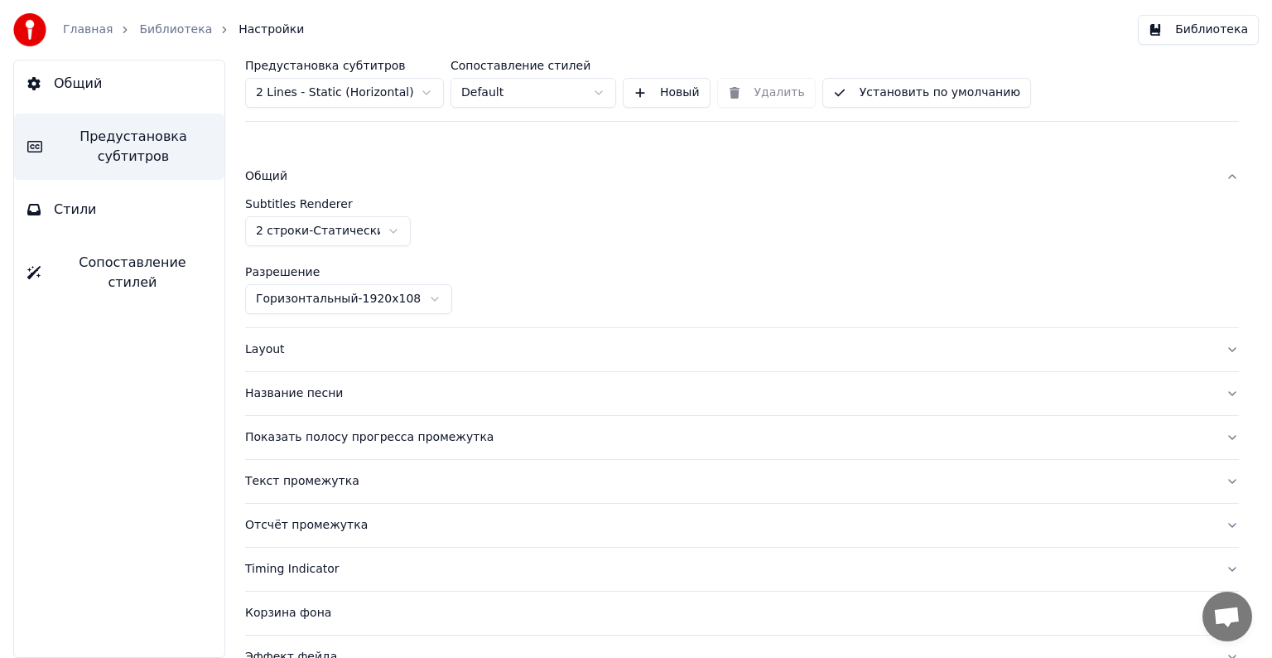
click at [398, 341] on div "Layout" at bounding box center [728, 349] width 967 height 17
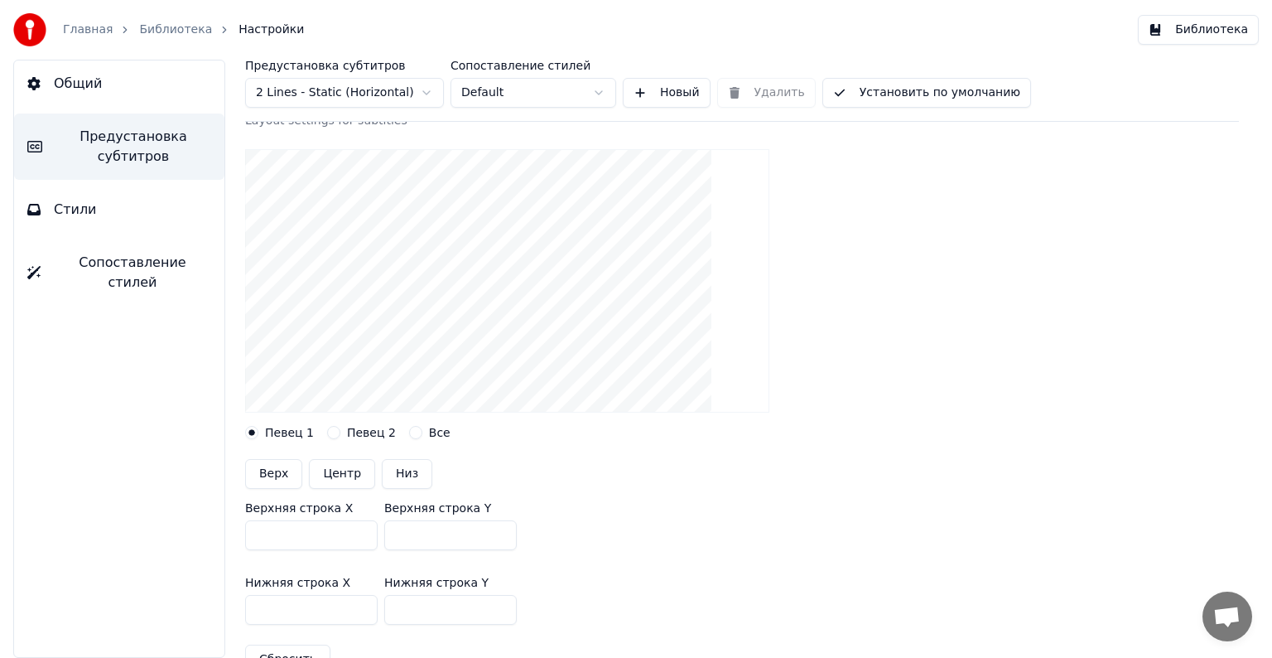
scroll to position [134, 0]
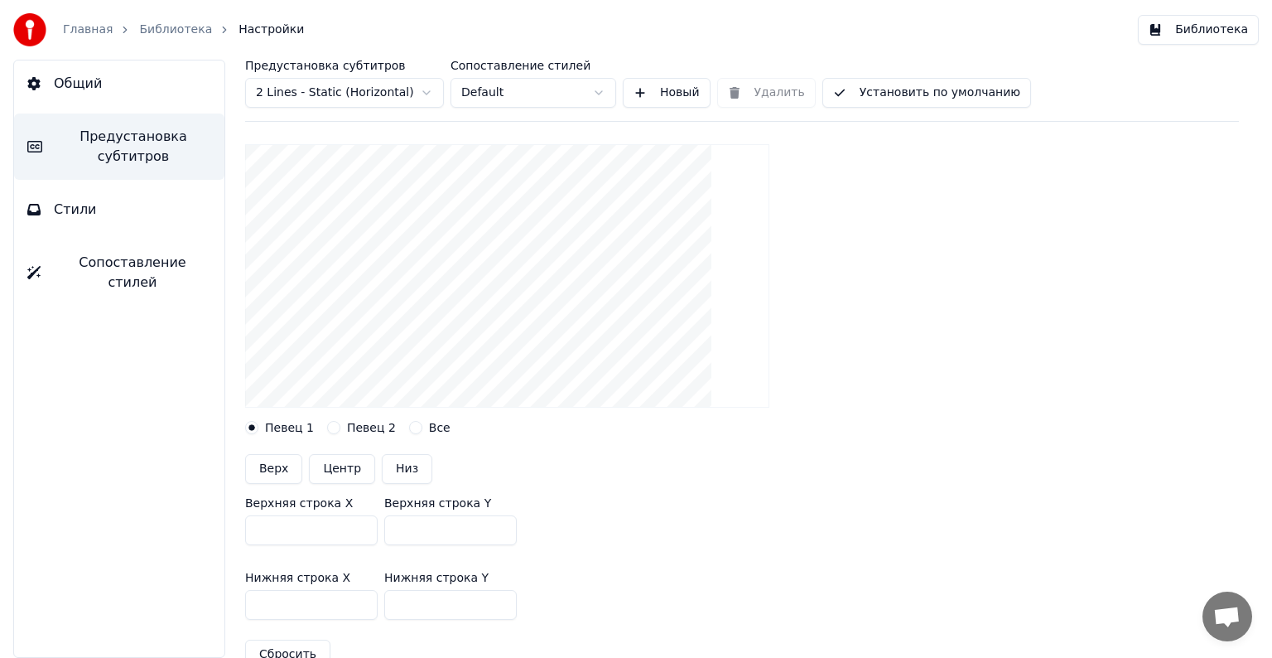
click at [409, 431] on button "Все" at bounding box center [415, 427] width 13 height 13
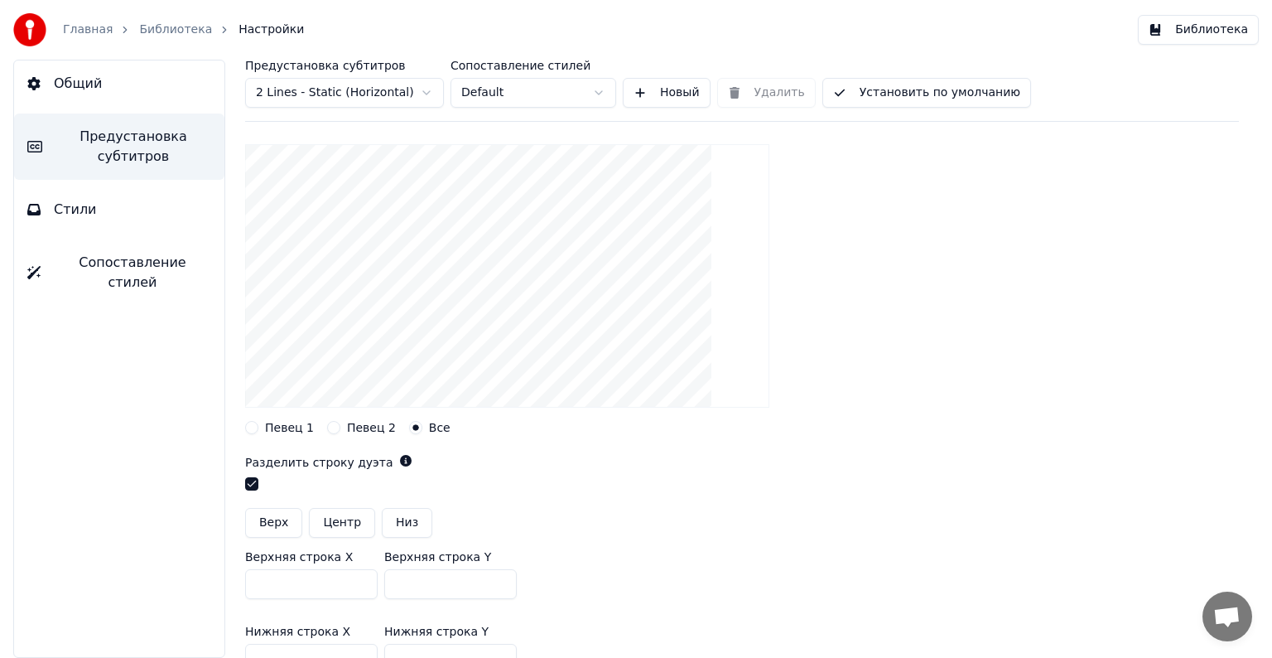
click at [253, 430] on button "Певец 1" at bounding box center [251, 427] width 13 height 13
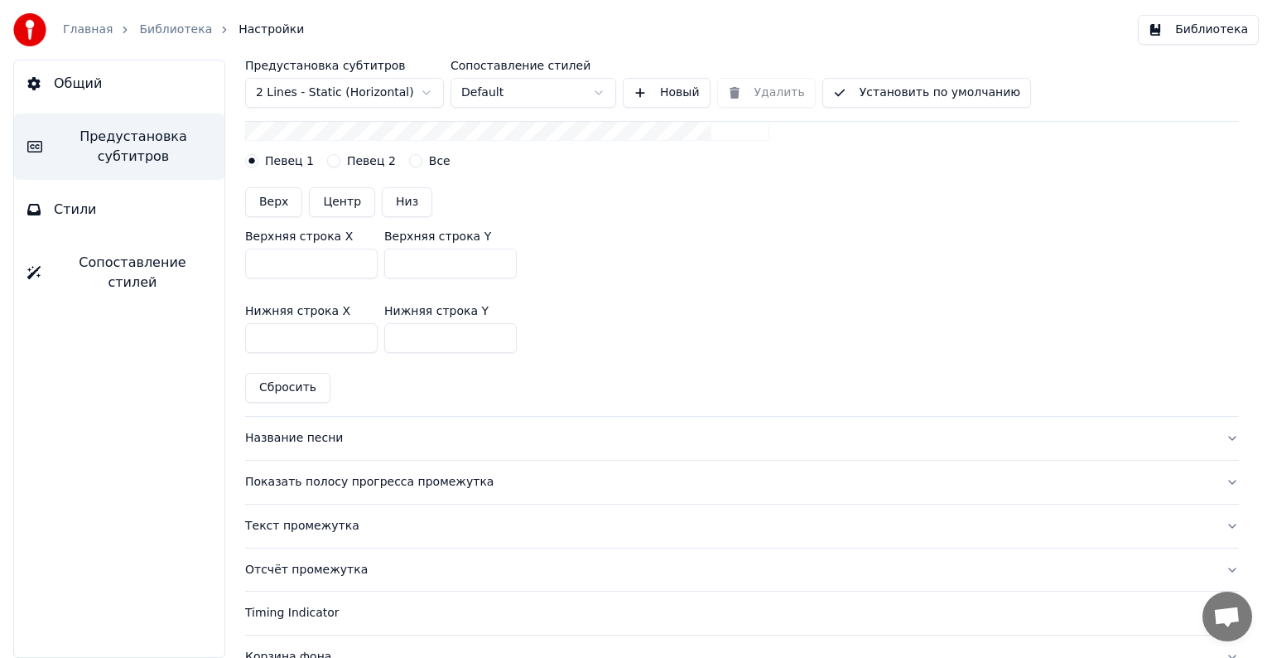
scroll to position [420, 0]
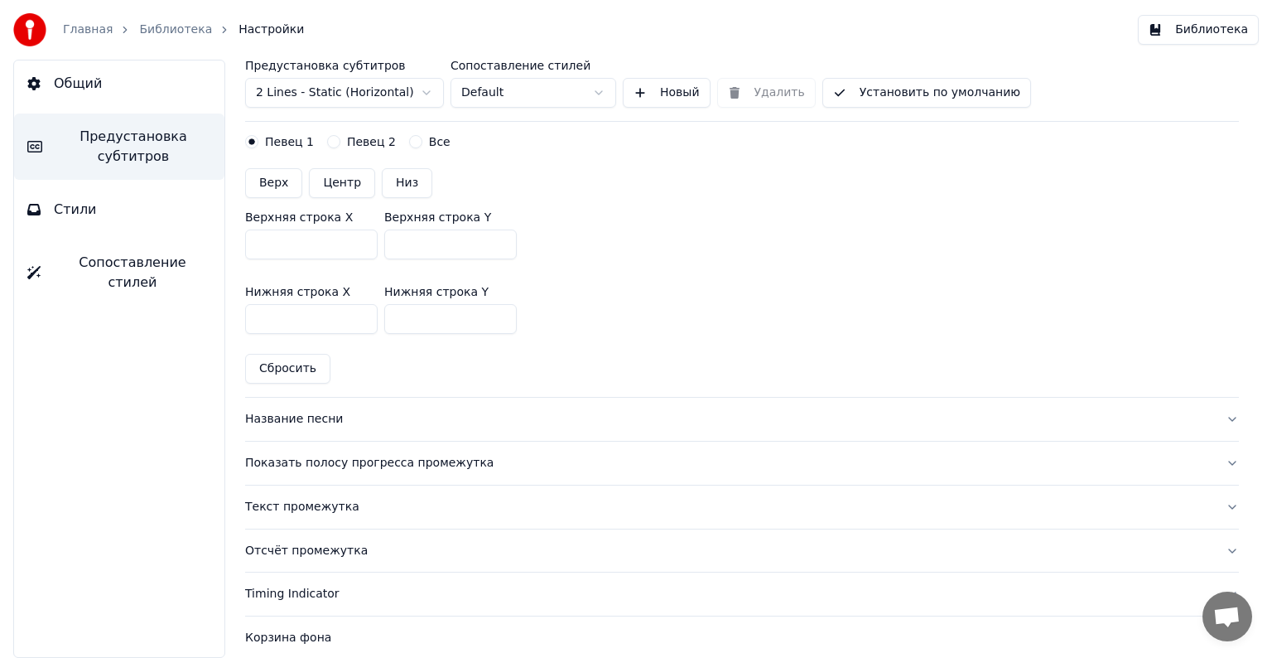
click at [550, 401] on button "Название песни" at bounding box center [742, 419] width 994 height 43
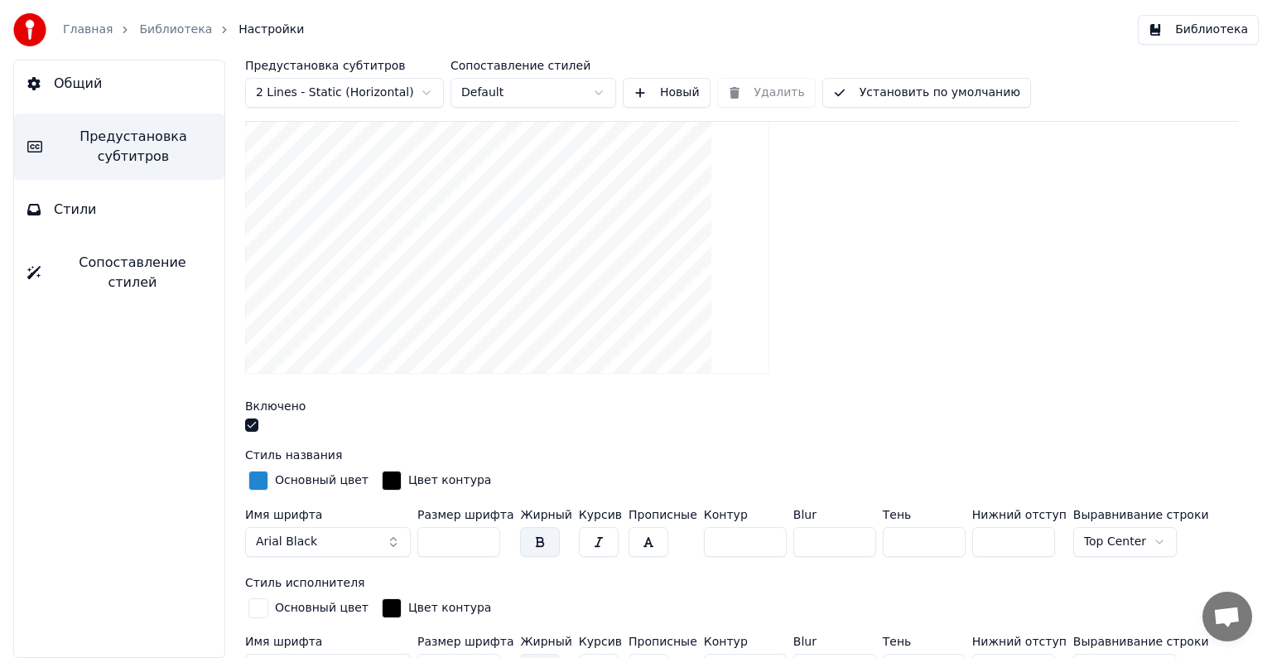
scroll to position [229, 0]
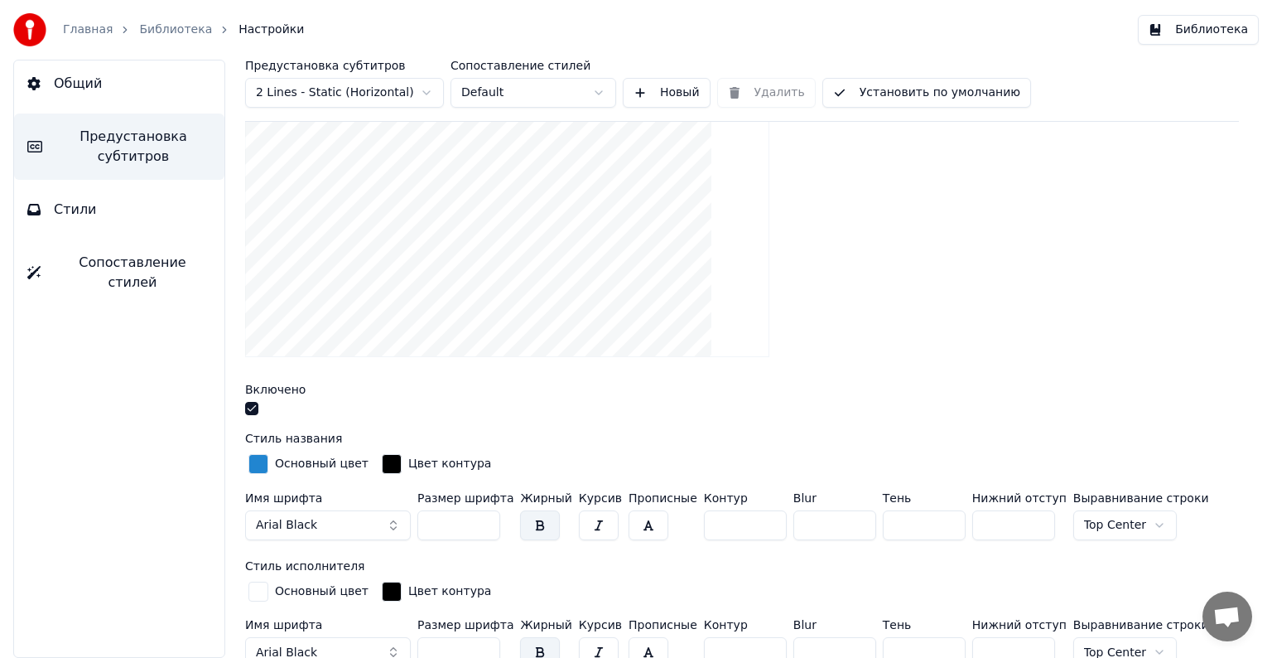
click at [259, 463] on div "button" at bounding box center [258, 464] width 20 height 20
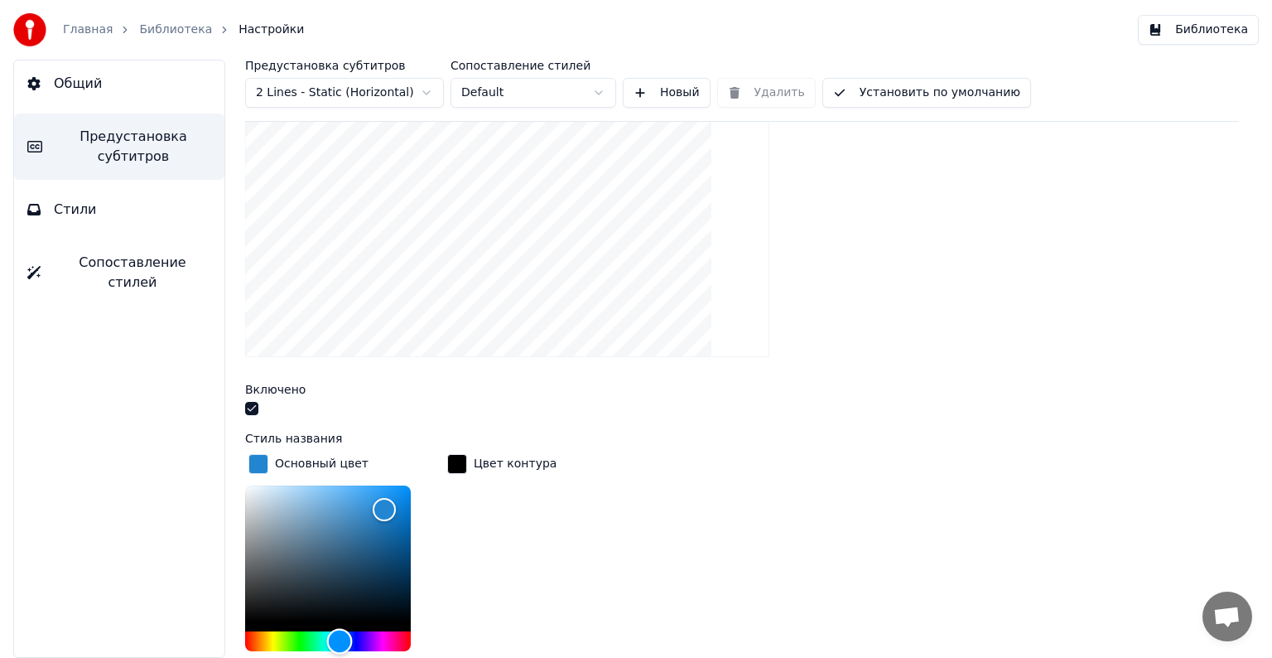
type input "*******"
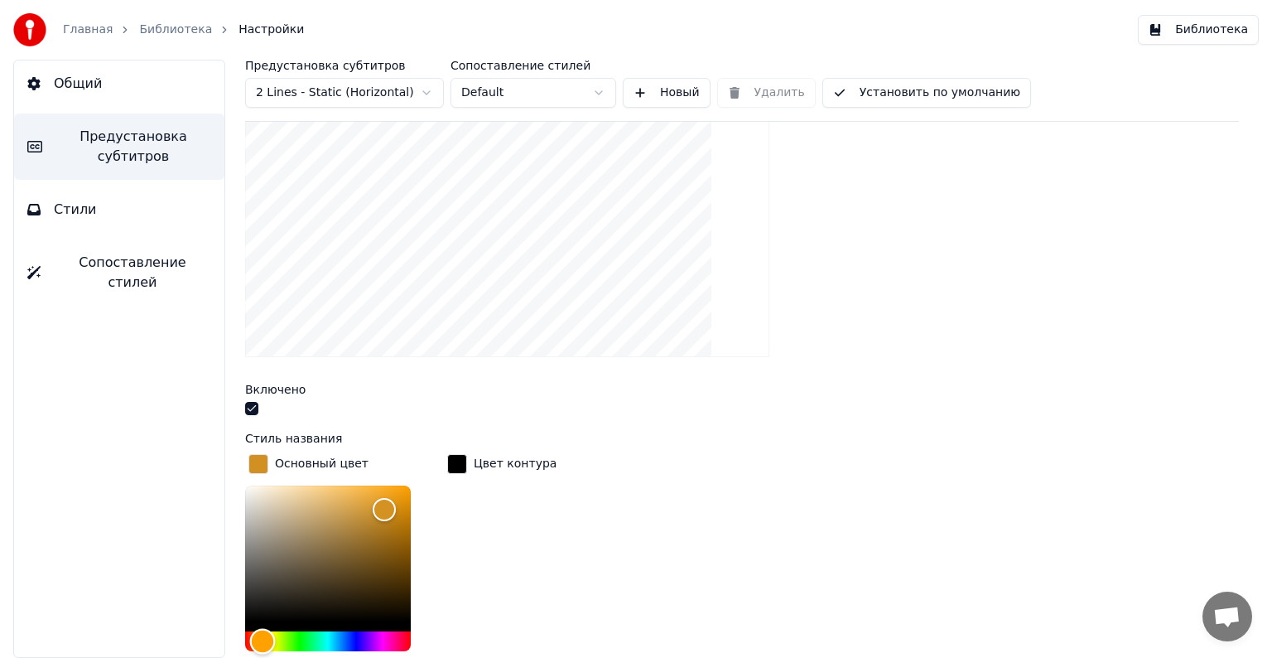
click at [263, 631] on div "Hue" at bounding box center [328, 641] width 166 height 20
click at [484, 507] on div "Цвет контура" at bounding box center [502, 576] width 116 height 250
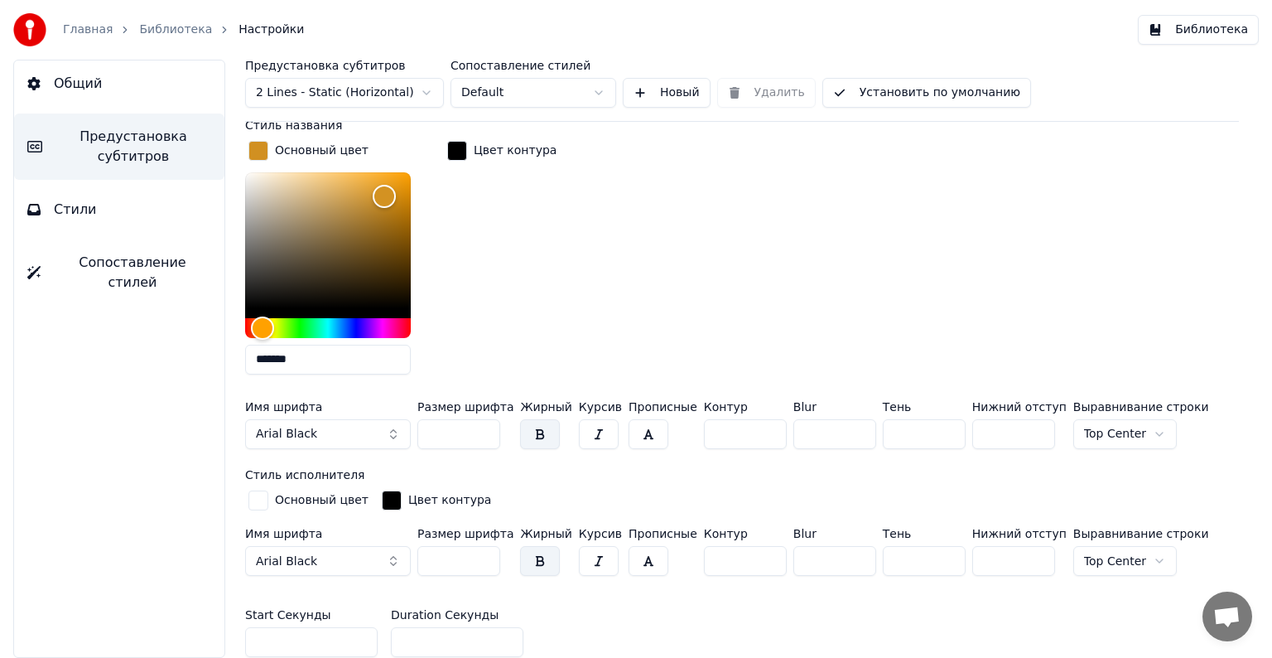
scroll to position [542, 0]
click at [586, 422] on button "button" at bounding box center [599, 433] width 40 height 30
click at [543, 427] on button "button" at bounding box center [540, 433] width 40 height 30
click at [608, 431] on div "Имя шрифта Arial Black Размер шрифта *** Жирный Курсив Прописные Контур * Blur …" at bounding box center [742, 427] width 994 height 55
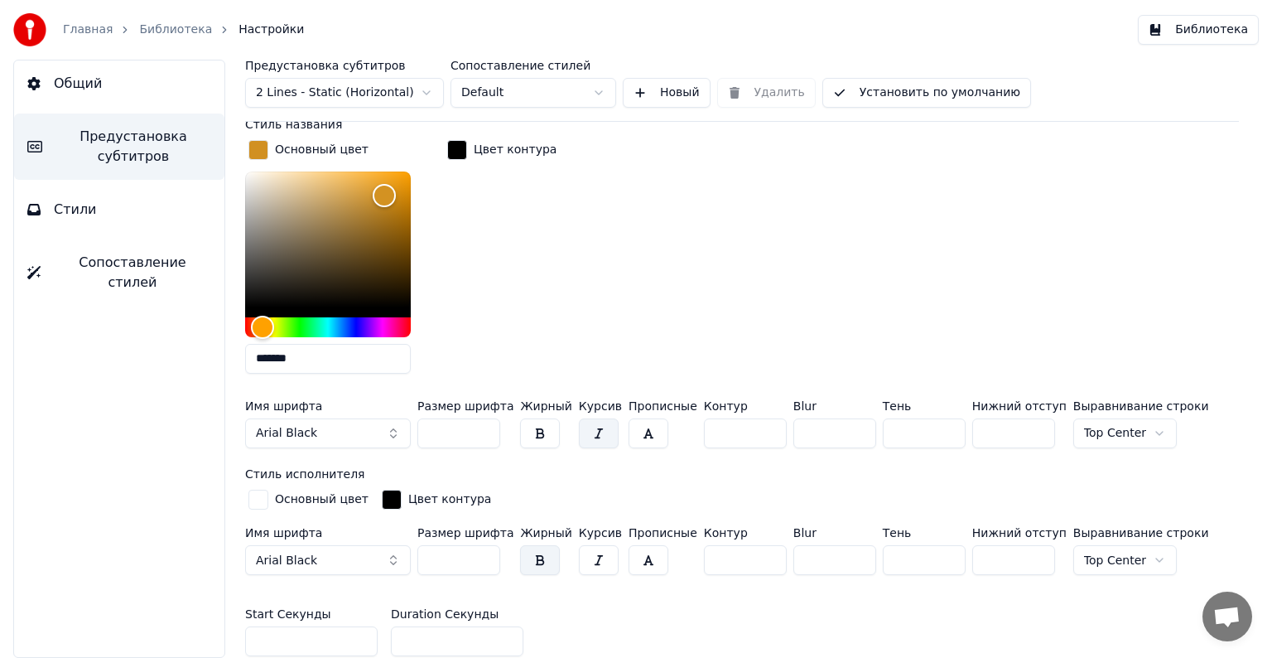
click at [629, 431] on button "button" at bounding box center [649, 433] width 40 height 30
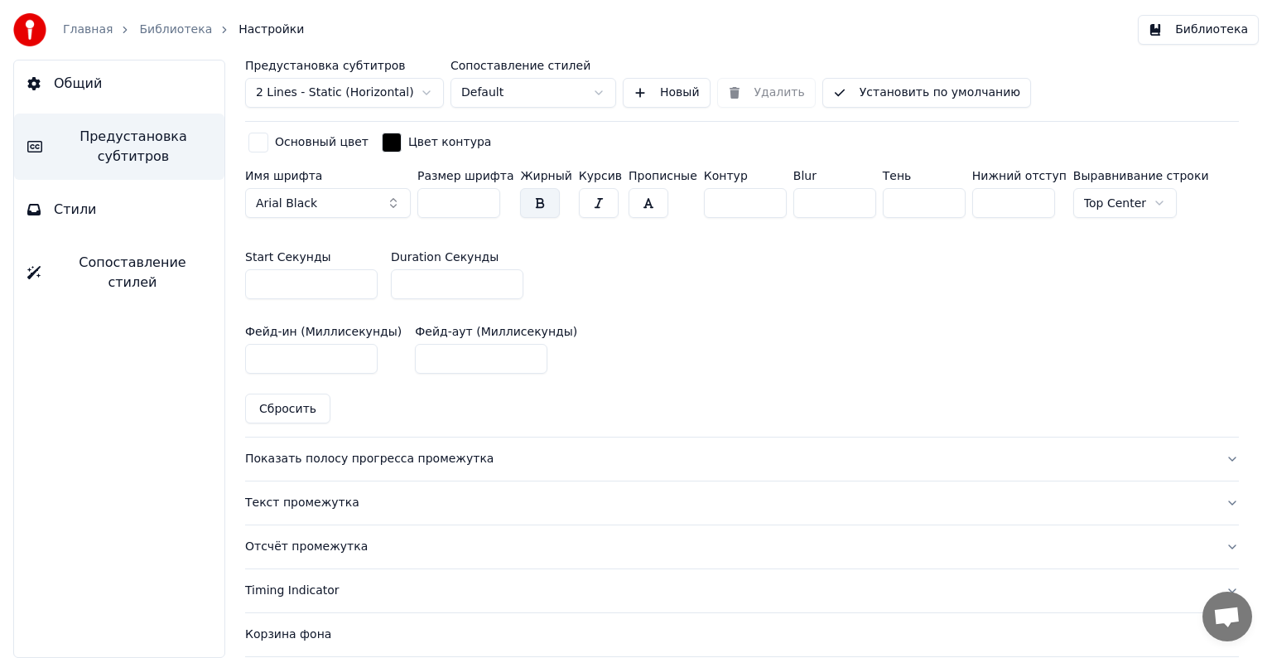
scroll to position [904, 0]
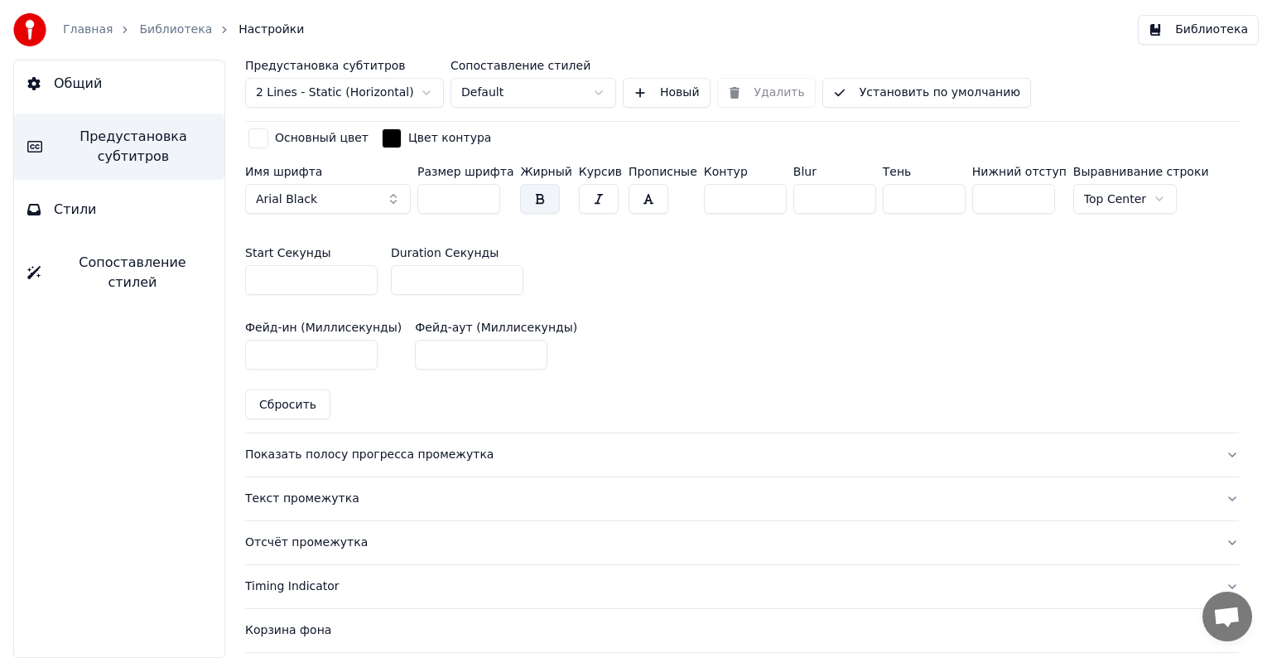
click at [527, 437] on button "Показать полосу прогресса промежутка" at bounding box center [742, 454] width 994 height 43
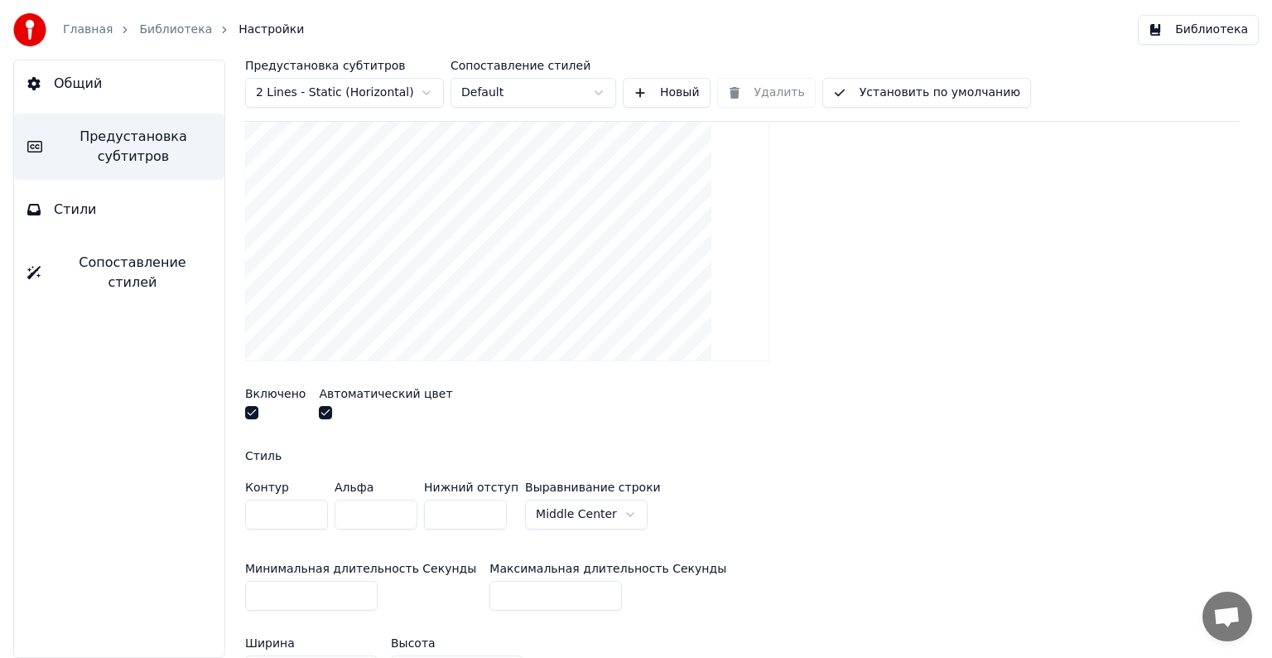
scroll to position [268, 0]
click at [255, 414] on button "button" at bounding box center [251, 412] width 13 height 13
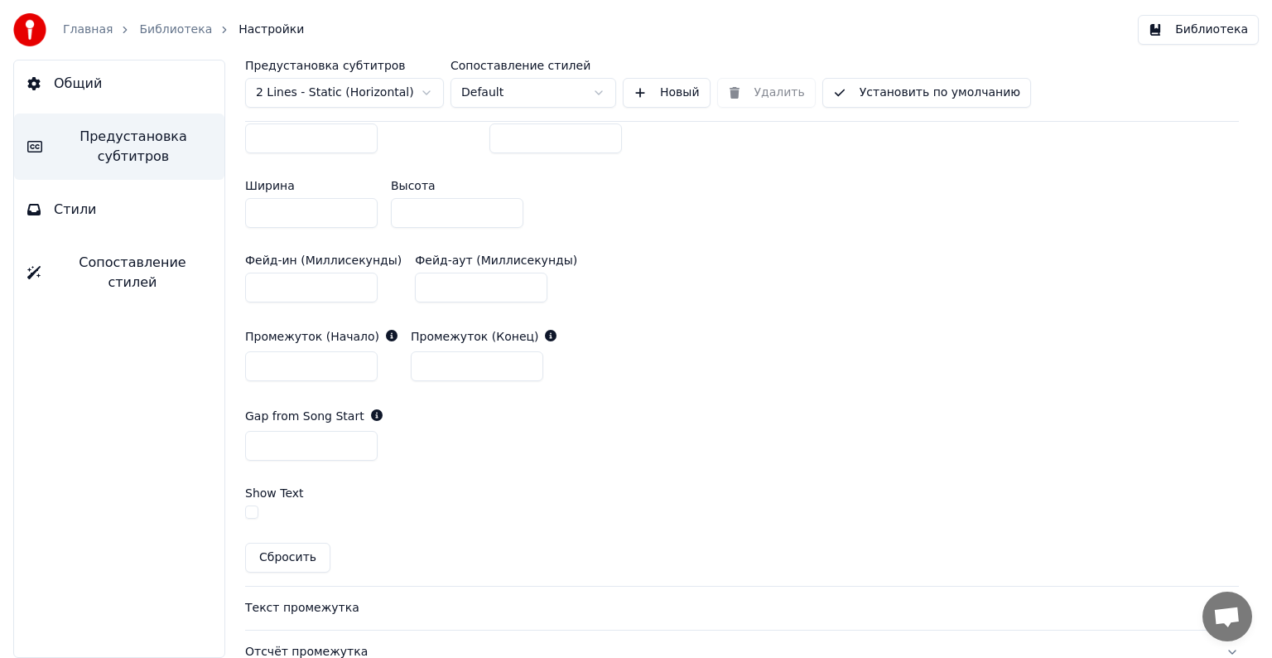
scroll to position [725, 0]
click at [106, 66] on button "Общий" at bounding box center [119, 83] width 210 height 46
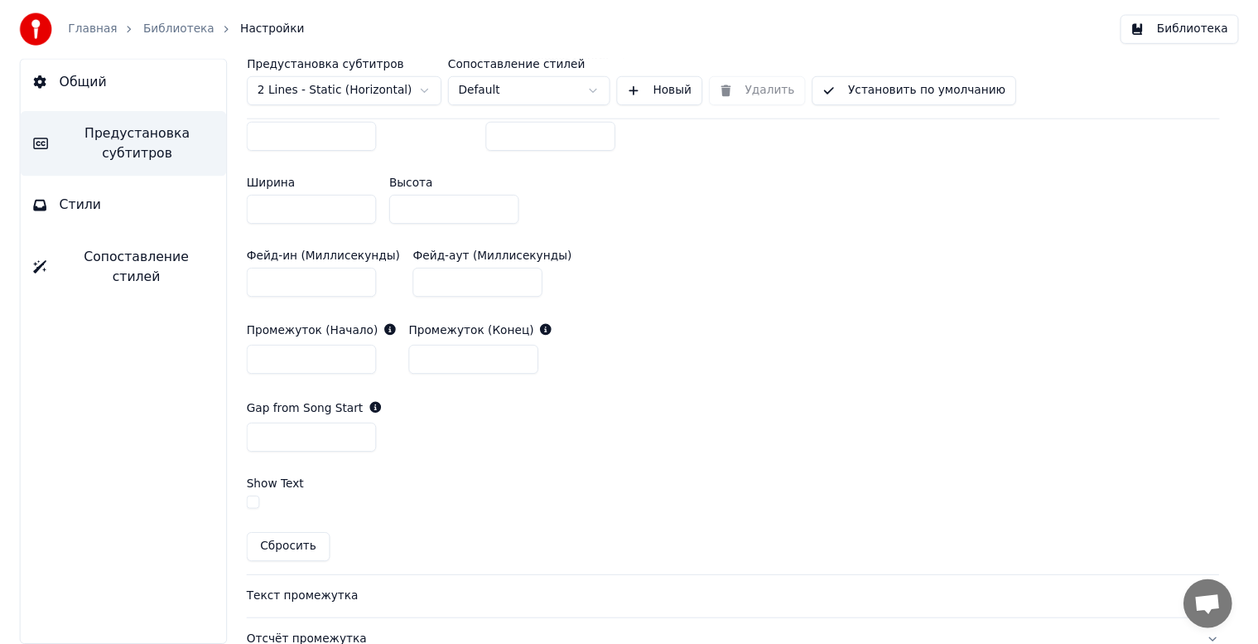
scroll to position [0, 0]
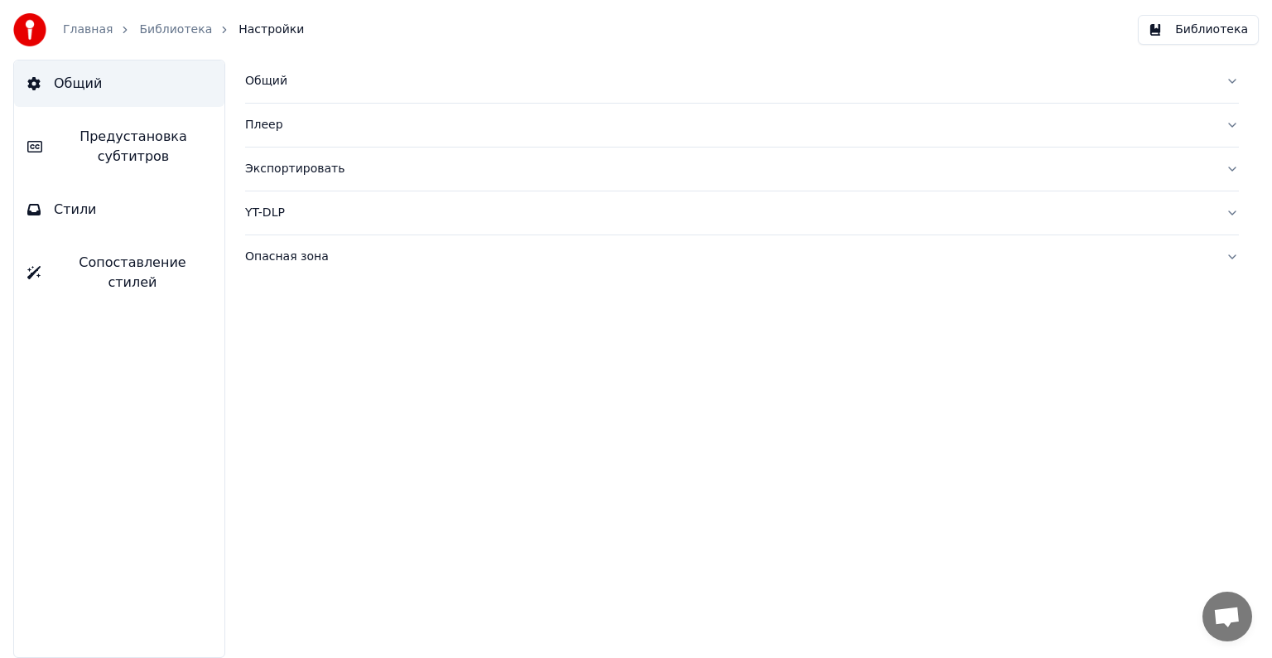
click at [145, 26] on link "Библиотека" at bounding box center [175, 30] width 73 height 17
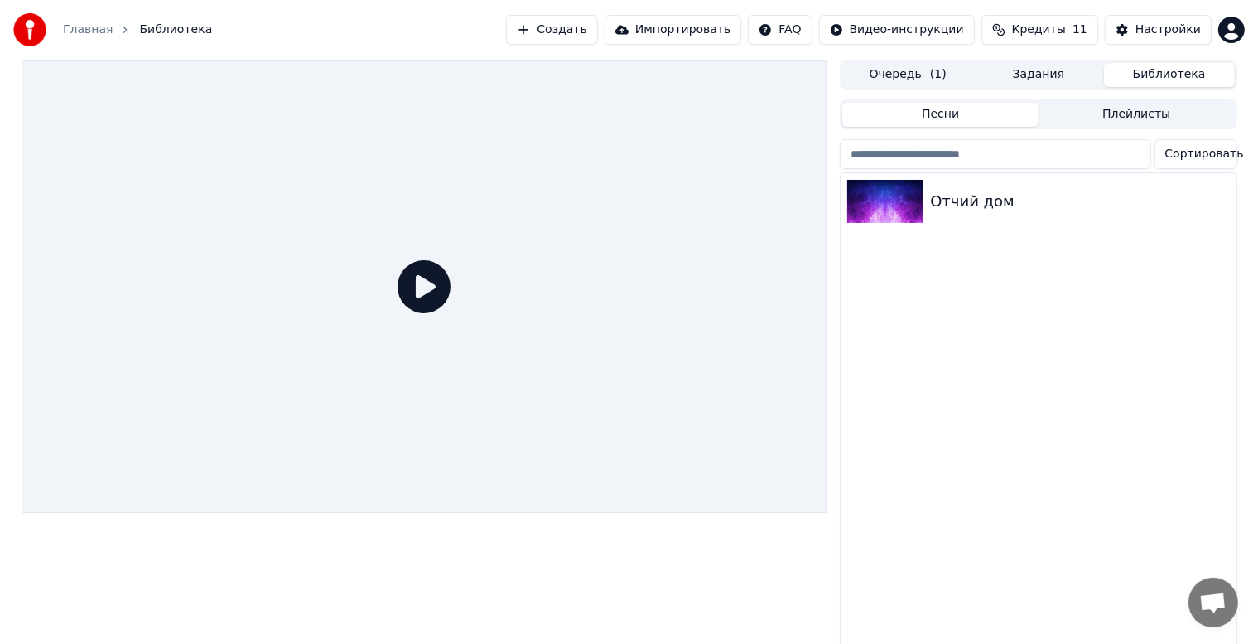
click at [1171, 80] on button "Библиотека" at bounding box center [1169, 75] width 131 height 24
click at [957, 222] on div "Отчий дом" at bounding box center [1038, 201] width 395 height 56
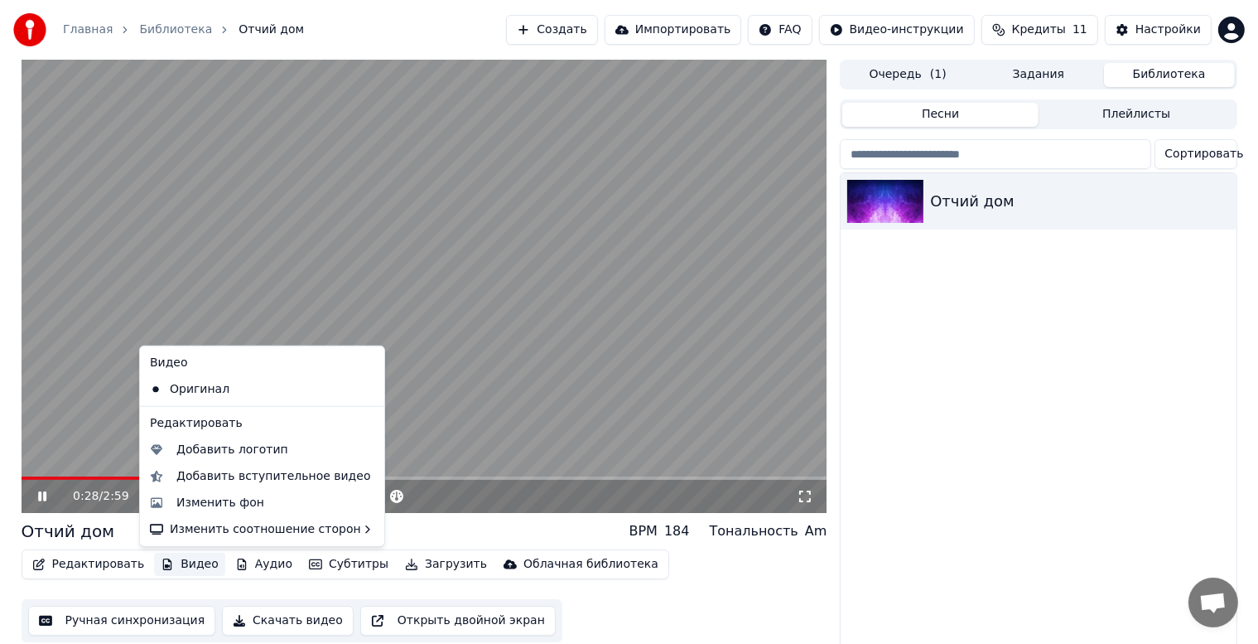
click at [172, 571] on button "Видео" at bounding box center [189, 563] width 71 height 23
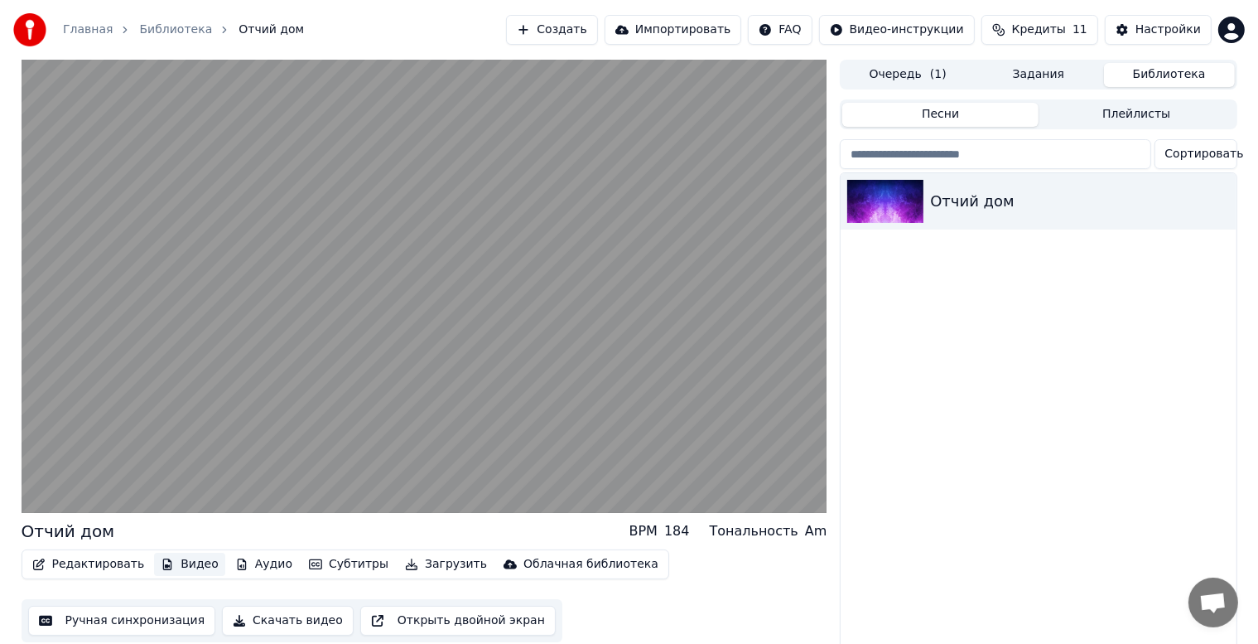
click at [166, 570] on button "Видео" at bounding box center [189, 563] width 71 height 23
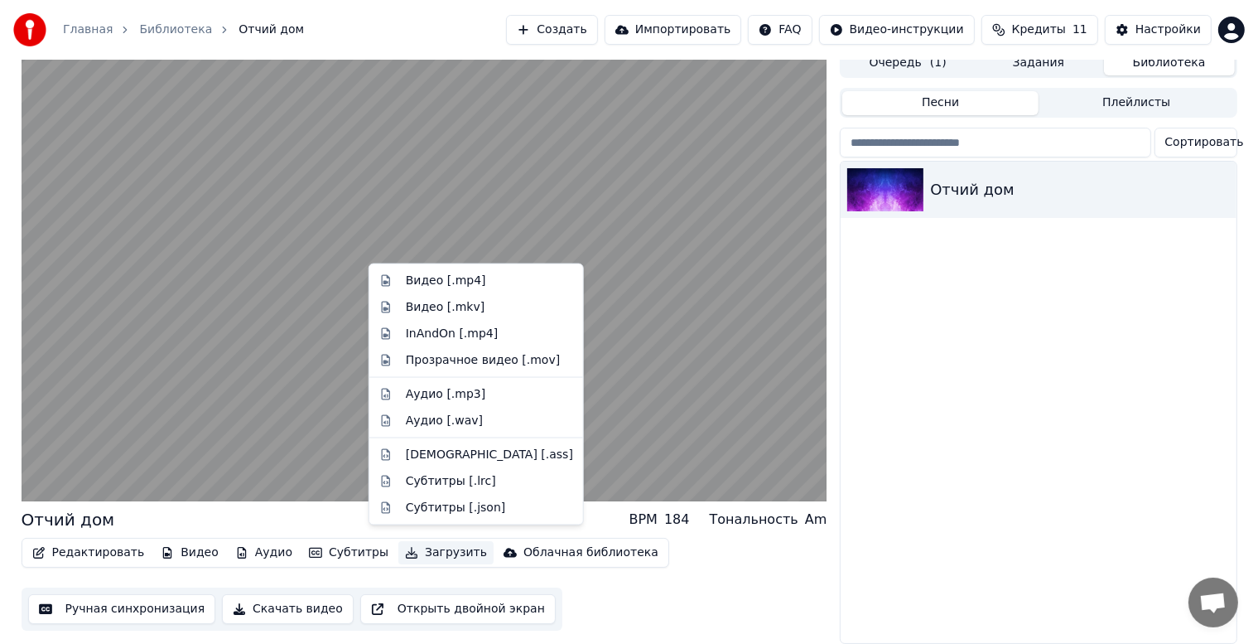
click at [405, 547] on icon "button" at bounding box center [411, 553] width 13 height 12
click at [439, 272] on div "Видео [.mp4]" at bounding box center [446, 280] width 80 height 17
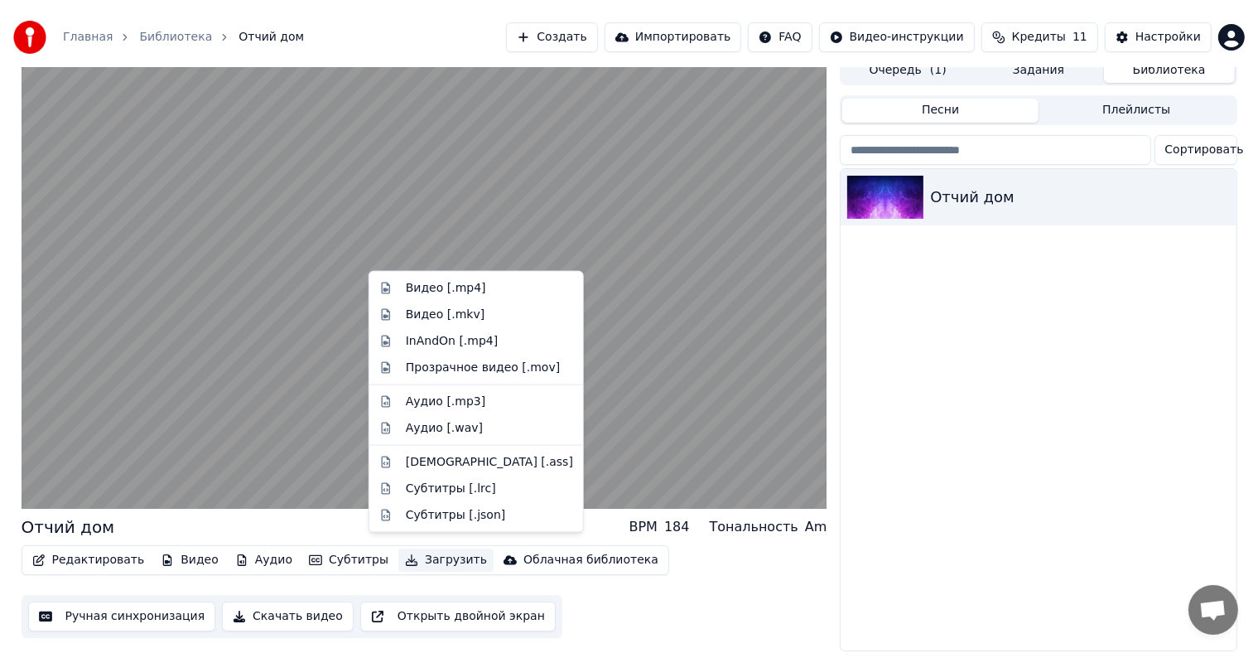
scroll to position [0, 0]
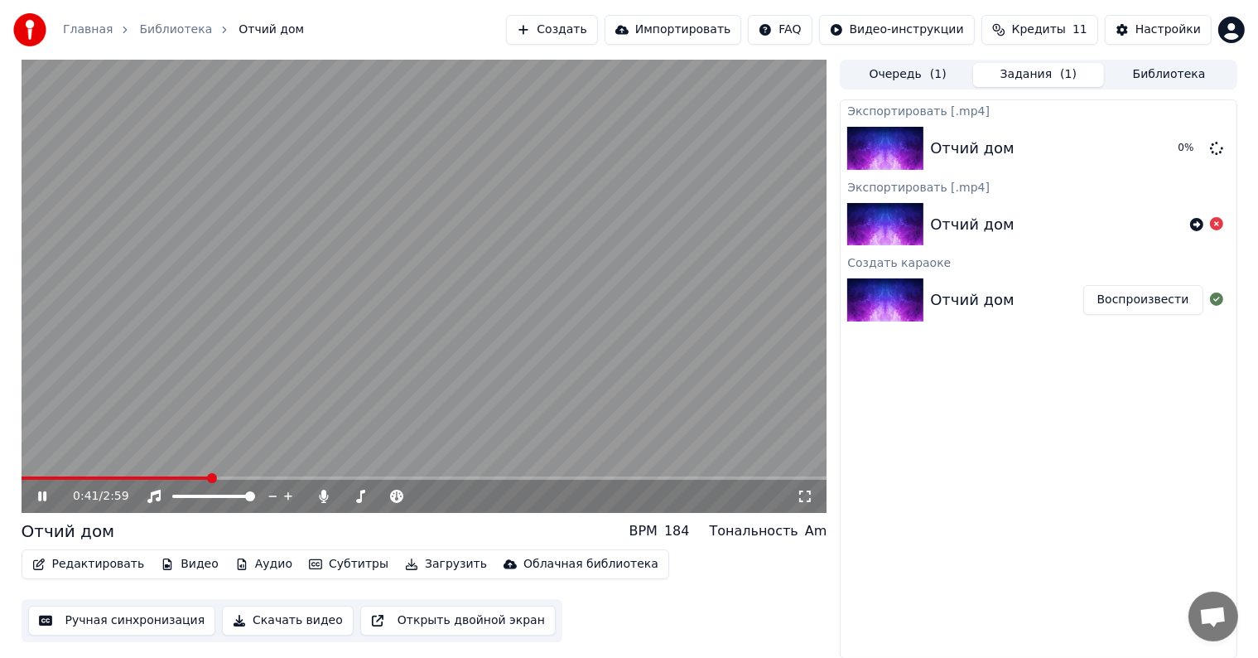
click at [382, 424] on video at bounding box center [425, 286] width 806 height 453
click at [1183, 155] on button "Показать" at bounding box center [1160, 148] width 85 height 30
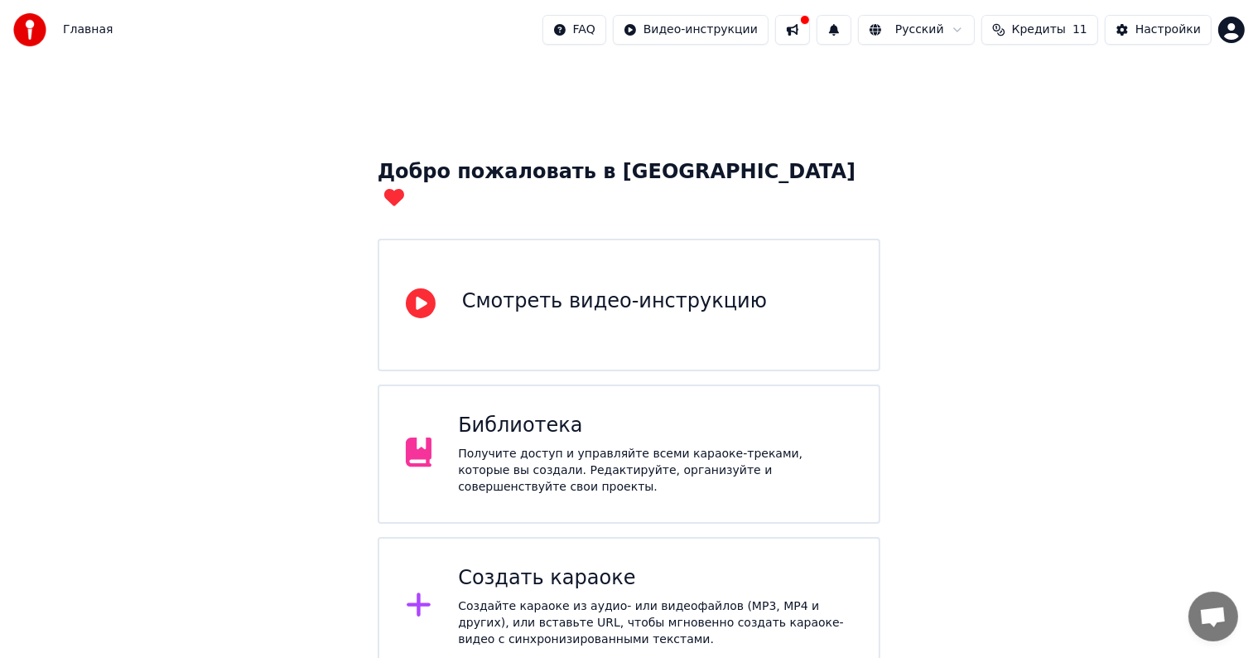
click at [706, 446] on div "Получите доступ и управляйте всеми караоке-треками, которые вы создали. Редакти…" at bounding box center [655, 471] width 394 height 50
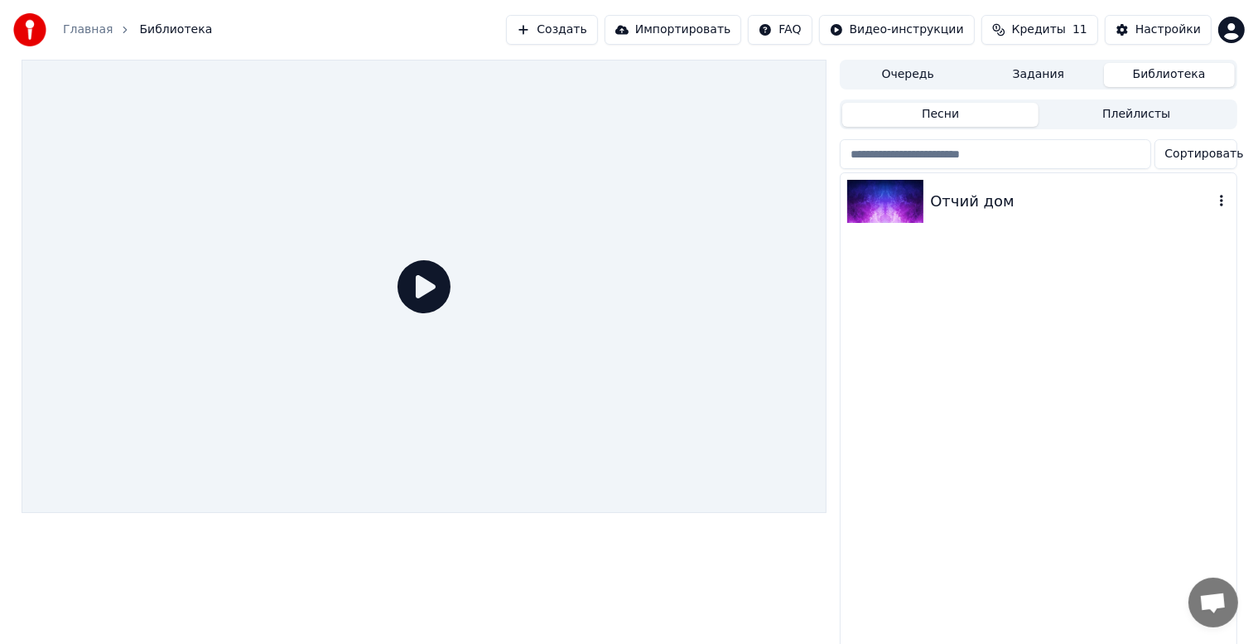
click at [1022, 210] on div "Отчий дом" at bounding box center [1071, 201] width 282 height 23
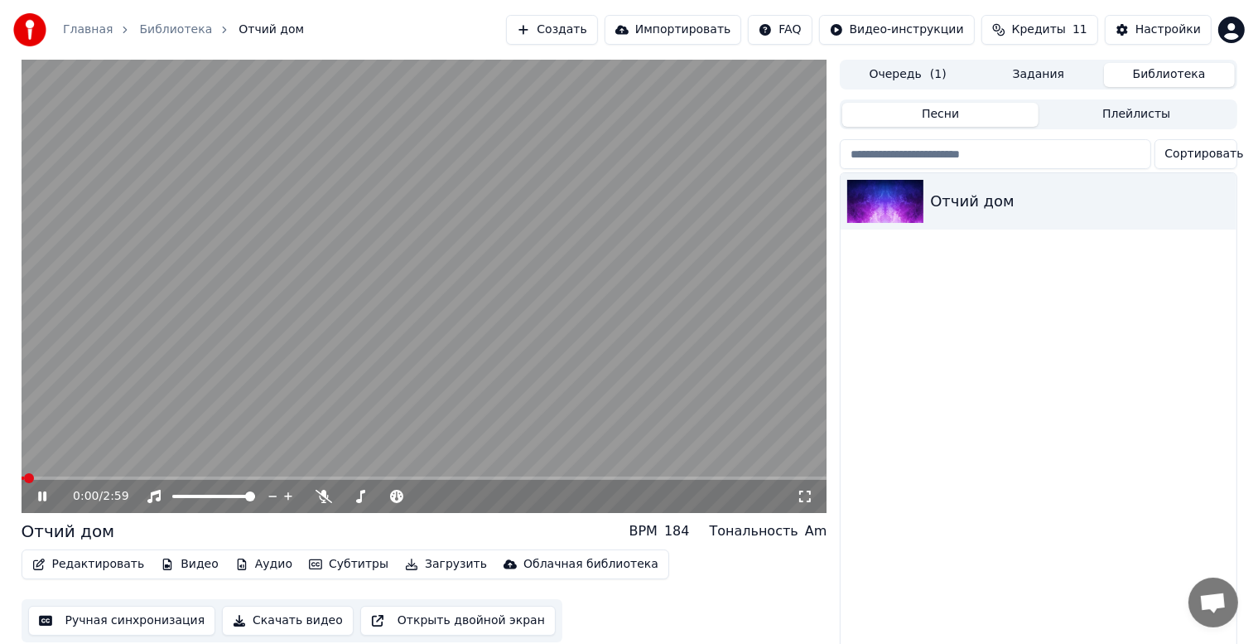
click at [427, 569] on button "Загрузить" at bounding box center [445, 563] width 95 height 23
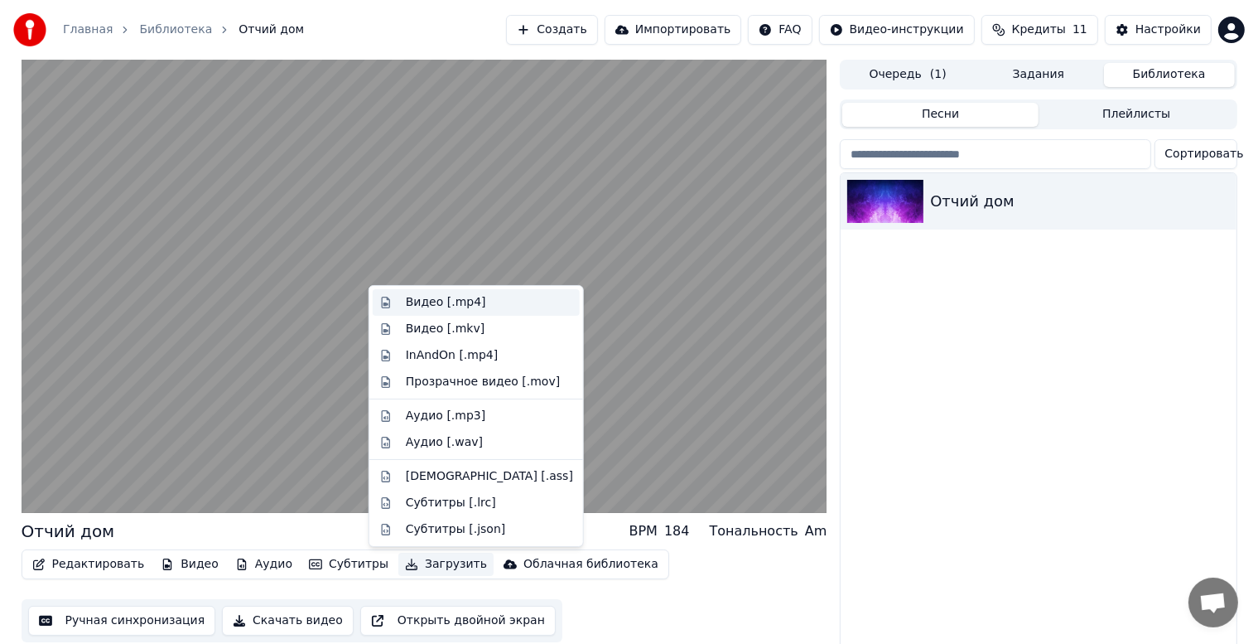
click at [424, 300] on div "Видео [.mp4]" at bounding box center [446, 302] width 80 height 17
